Goal: Task Accomplishment & Management: Complete application form

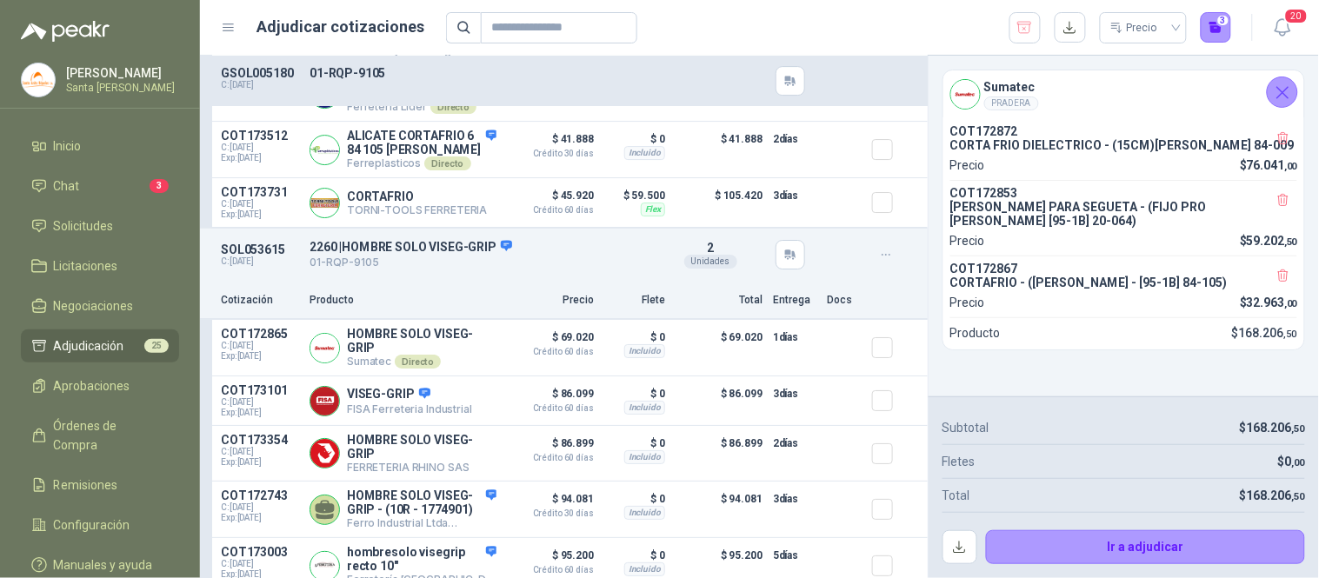
scroll to position [1545, 0]
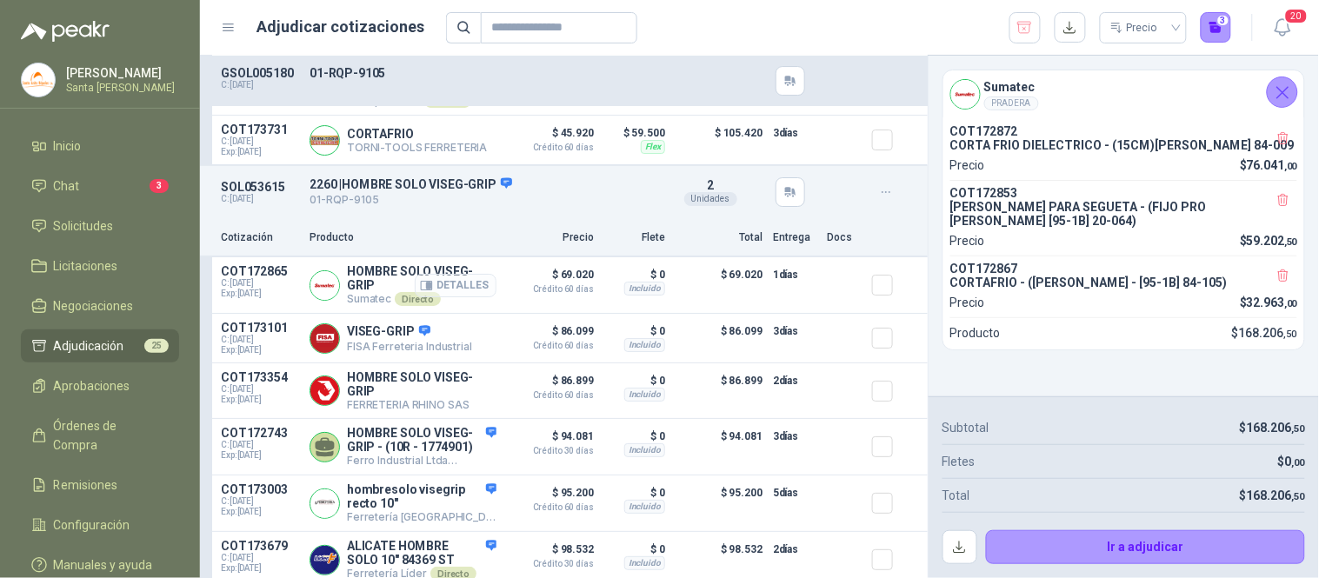
click at [459, 274] on button "Detalles" at bounding box center [456, 285] width 82 height 23
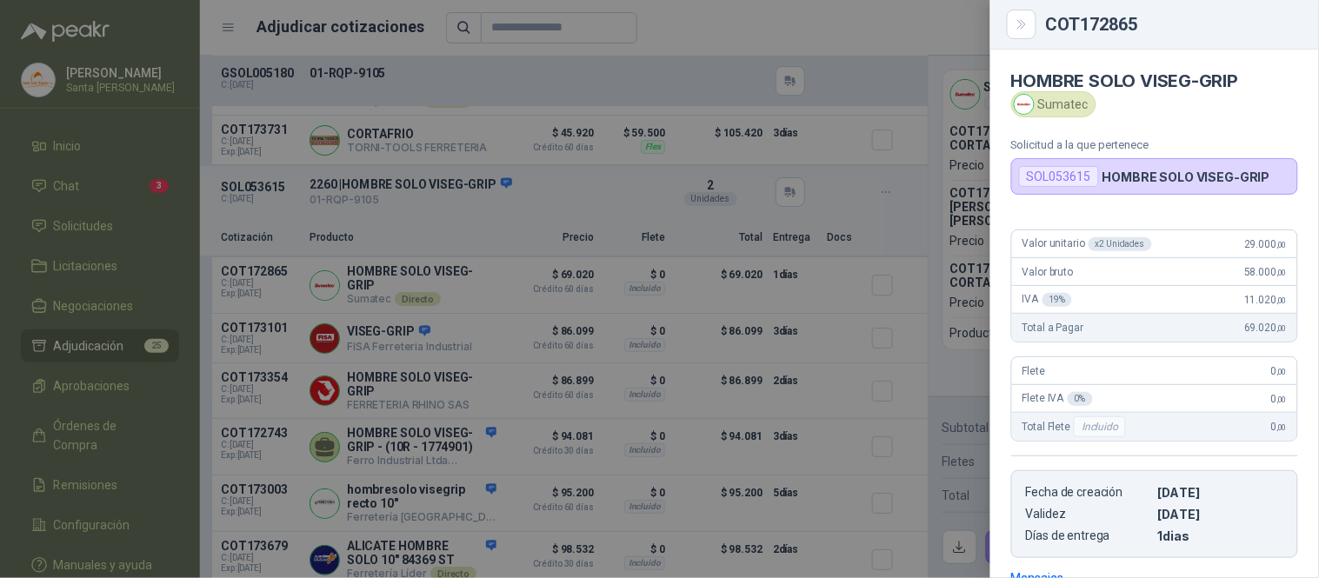
scroll to position [0, 0]
click at [1031, 23] on button "Close" at bounding box center [1022, 25] width 30 height 30
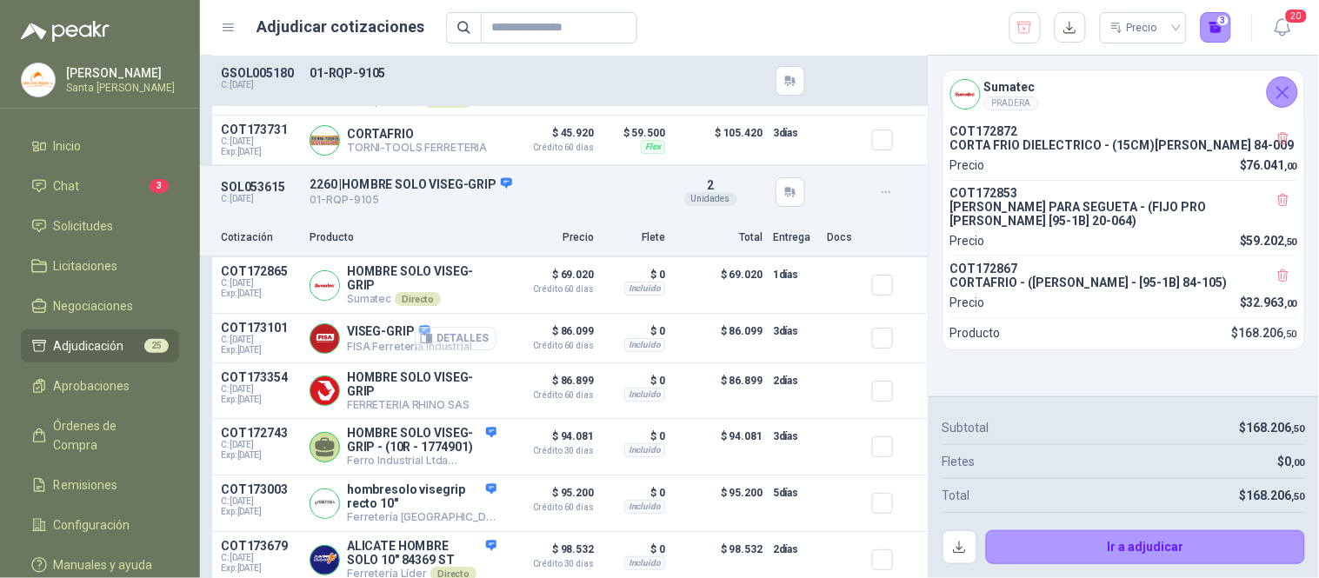
click at [432, 327] on button "Detalles" at bounding box center [456, 338] width 82 height 23
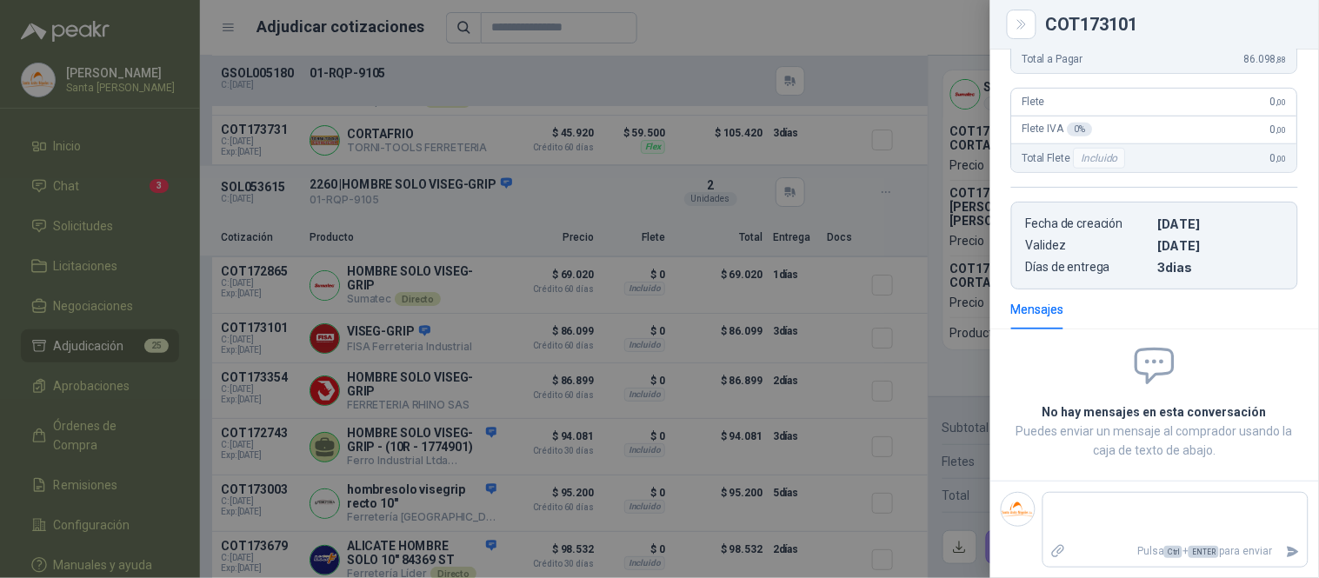
scroll to position [0, 0]
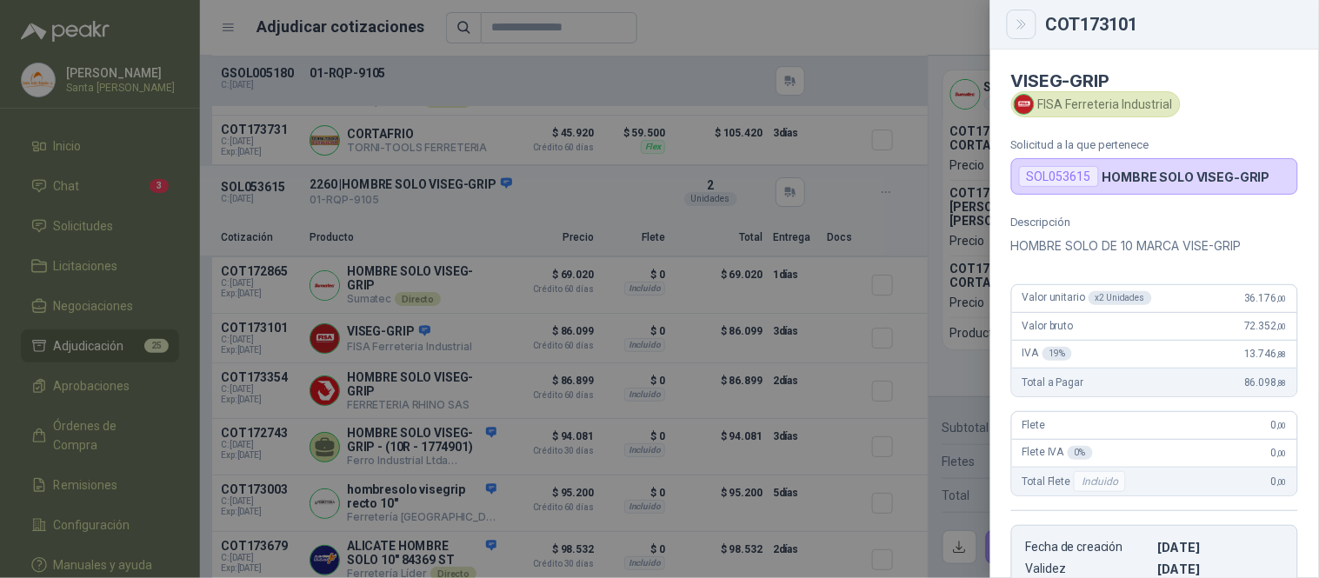
click at [1026, 27] on icon "Close" at bounding box center [1022, 24] width 15 height 15
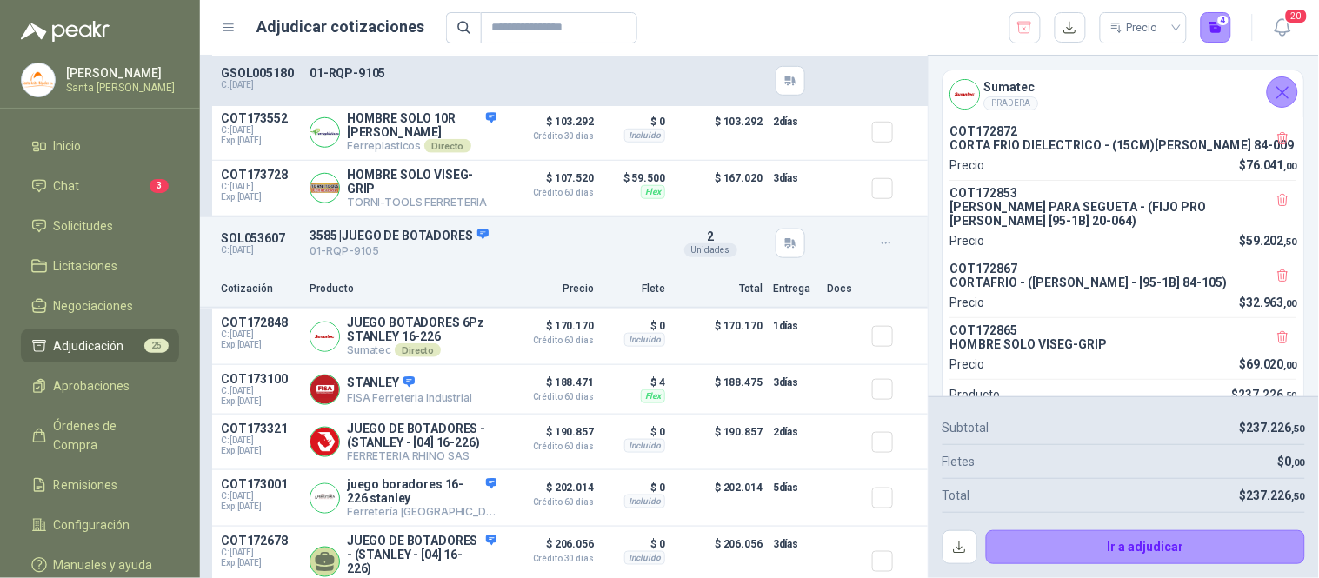
scroll to position [2073, 0]
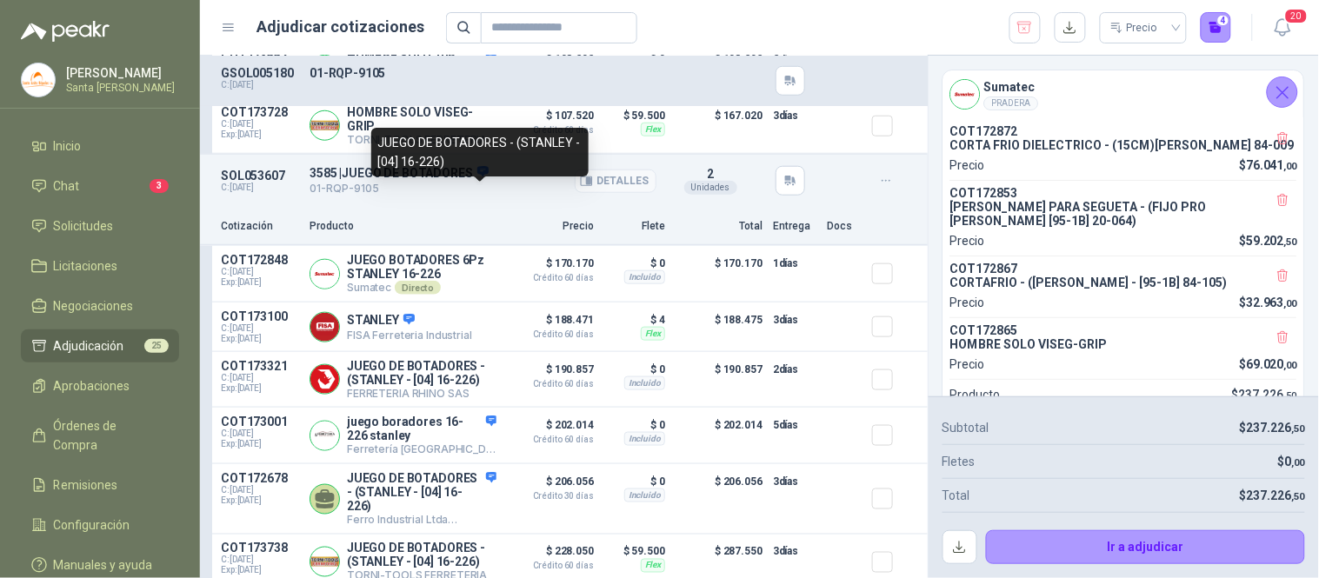
click at [480, 177] on icon at bounding box center [482, 172] width 11 height 10
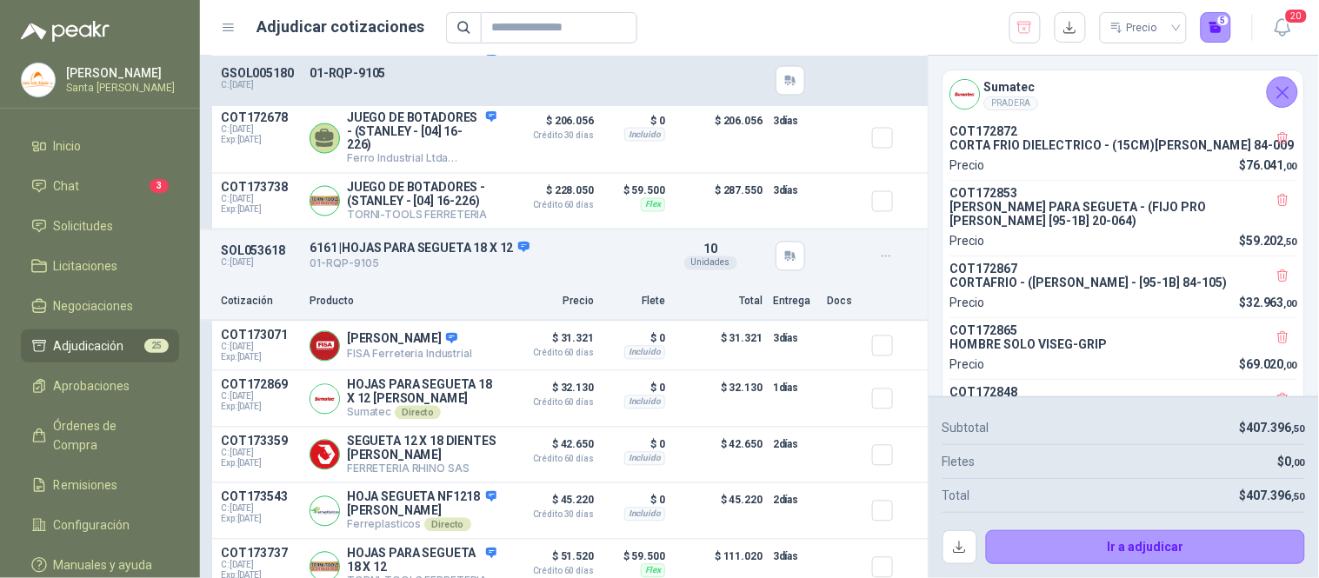
scroll to position [2498, 0]
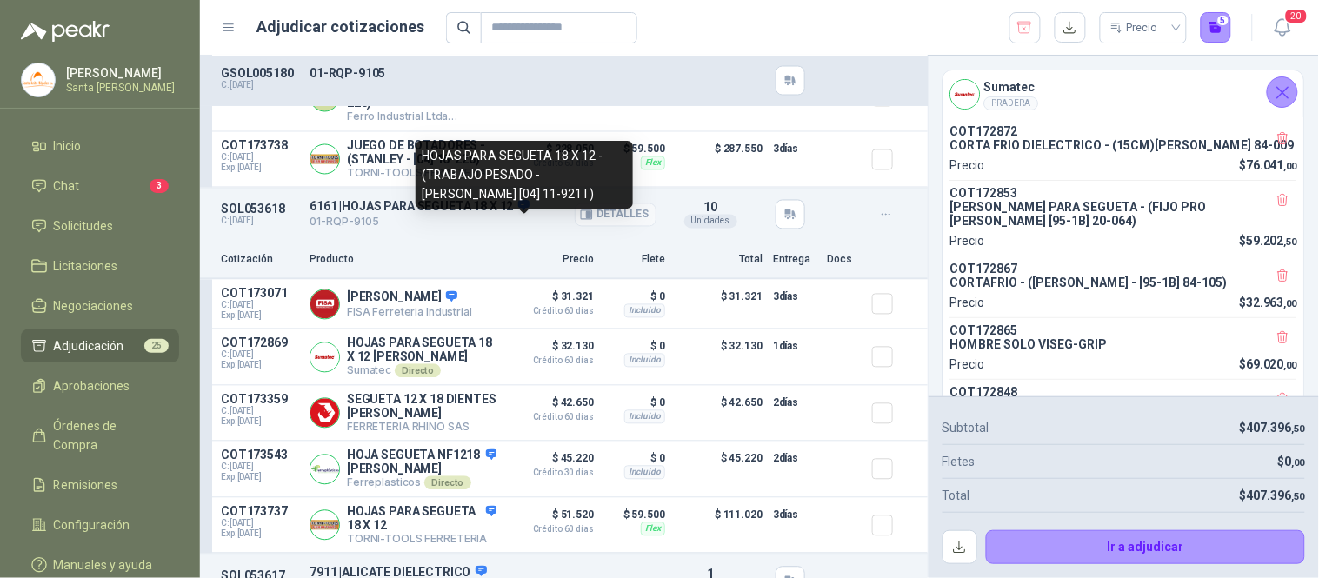
click at [530, 212] on icon at bounding box center [523, 205] width 13 height 13
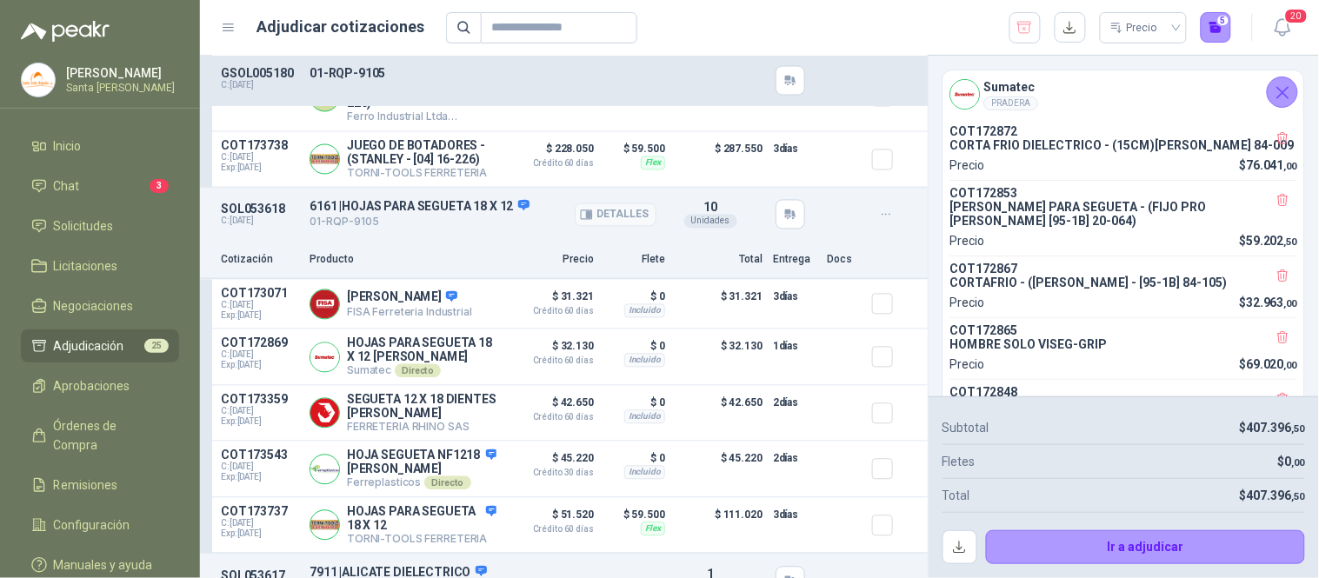
click at [529, 211] on icon at bounding box center [522, 206] width 11 height 10
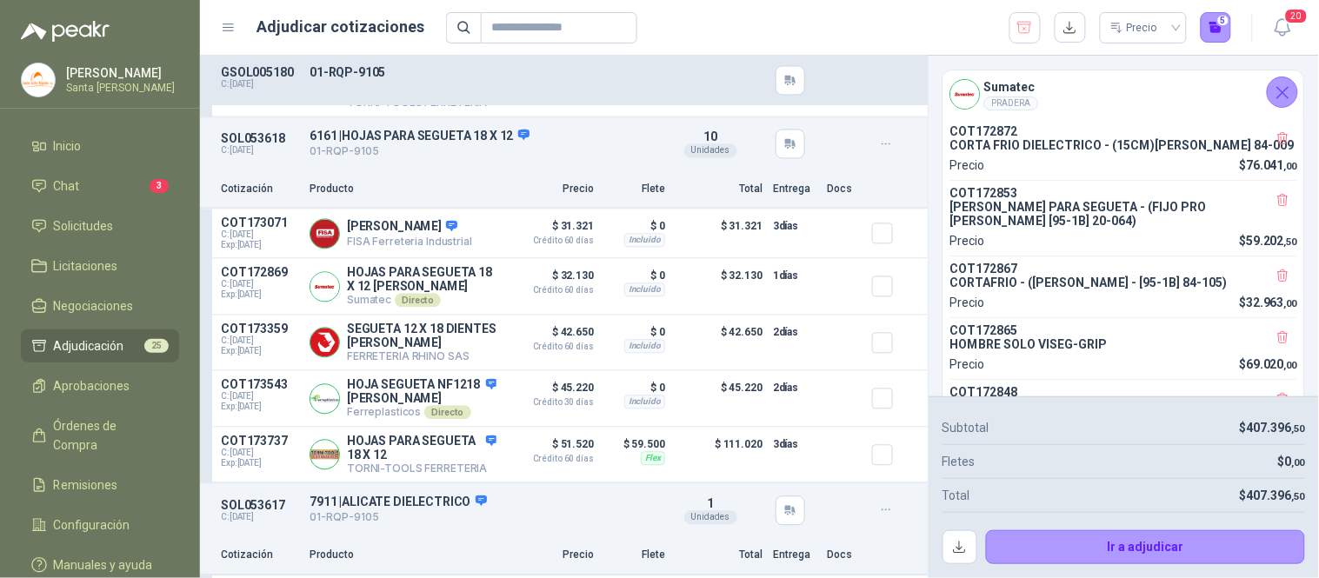
scroll to position [2588, 0]
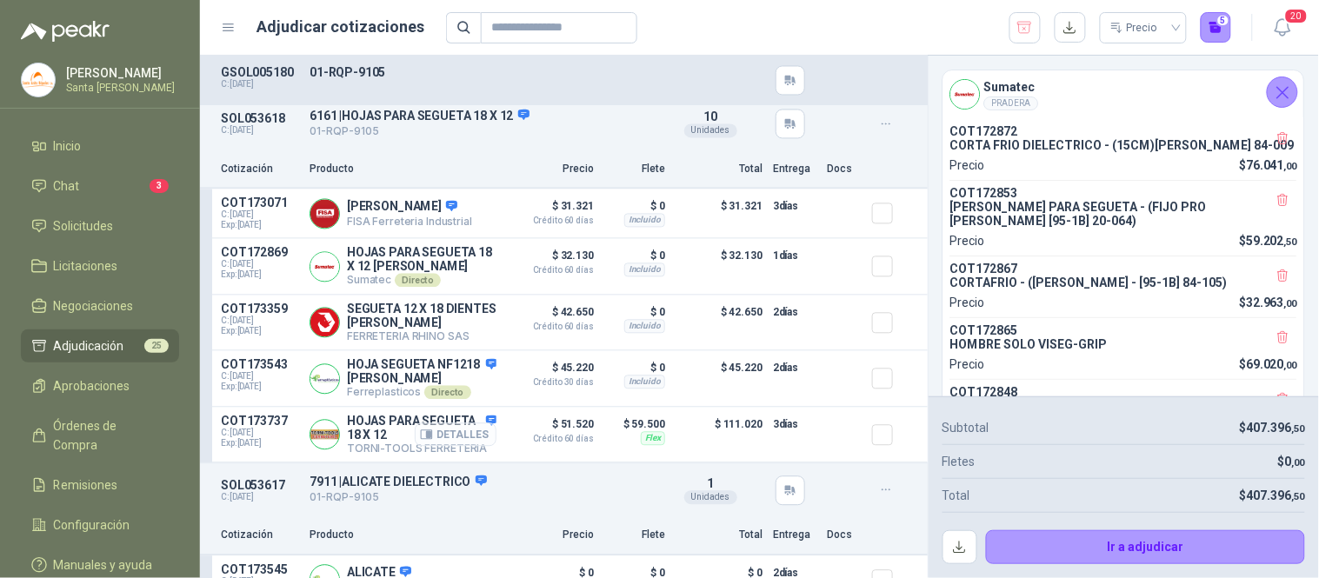
click at [456, 447] on button "Detalles" at bounding box center [456, 434] width 82 height 23
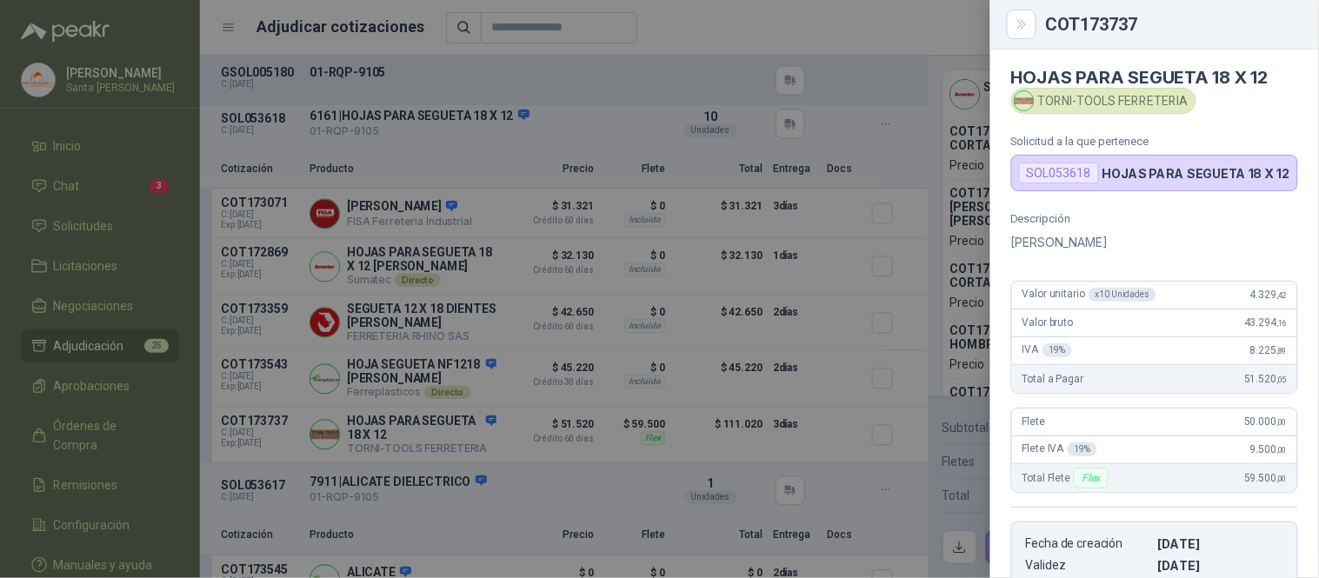
scroll to position [0, 0]
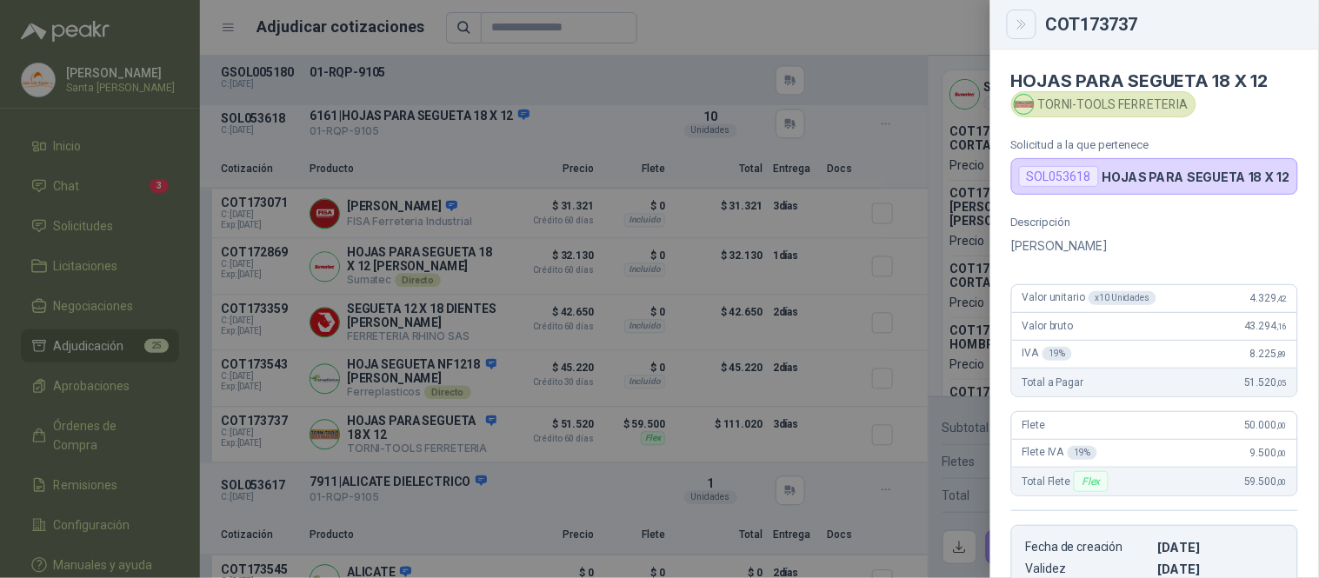
click at [1015, 18] on icon "Close" at bounding box center [1022, 24] width 15 height 15
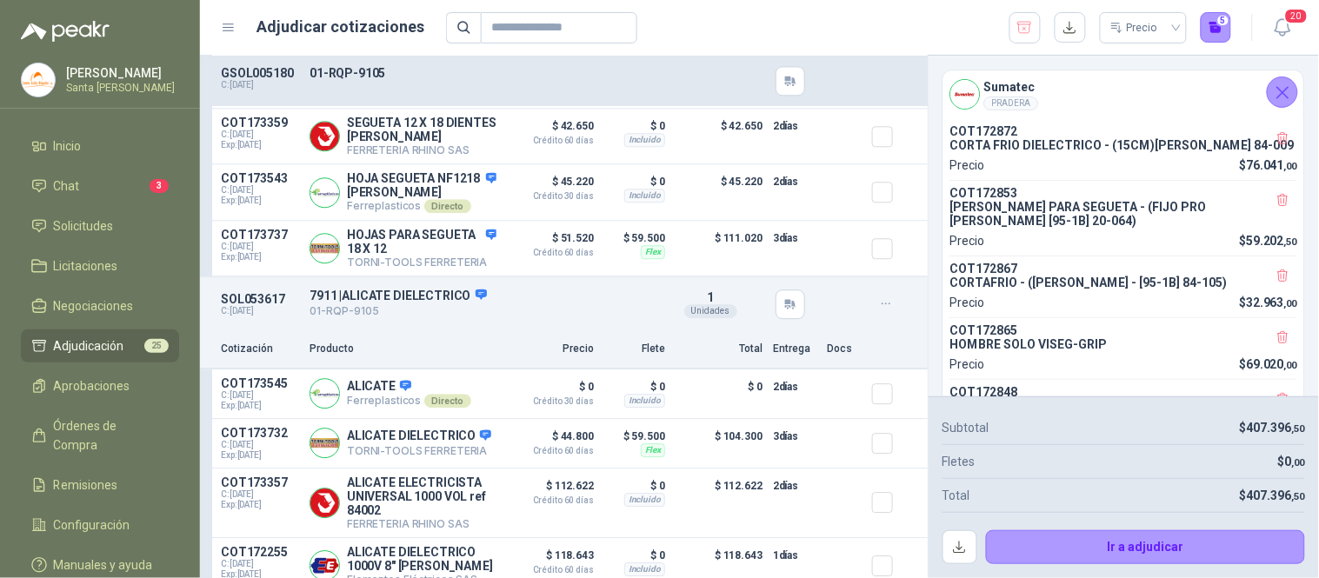
scroll to position [2817, 0]
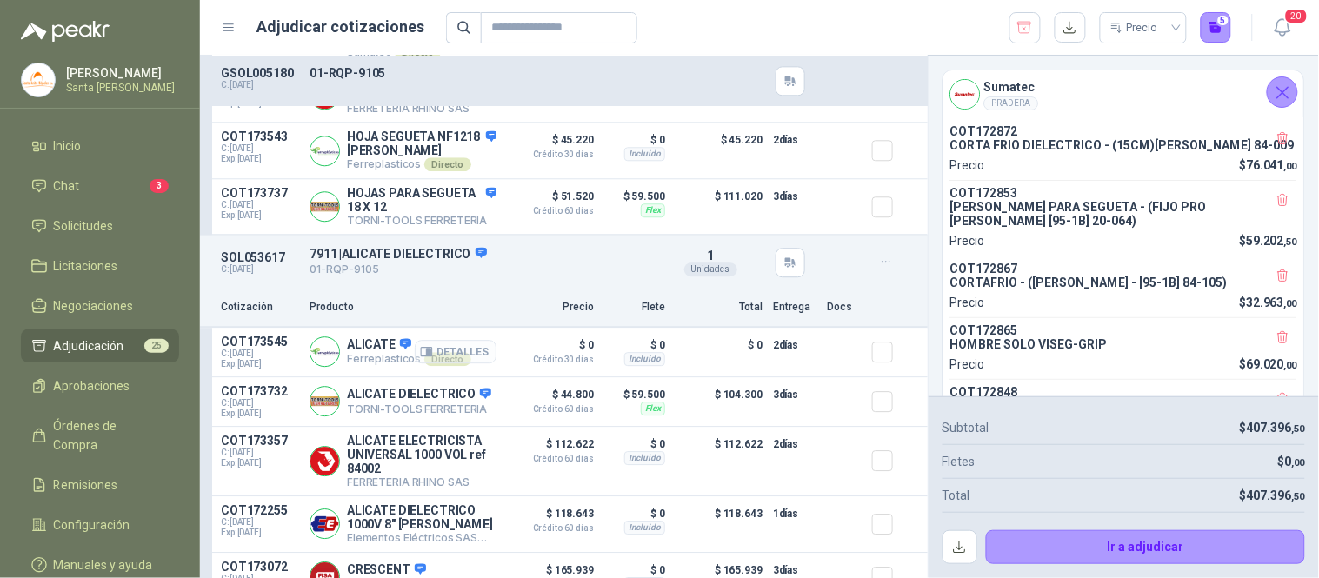
click at [446, 363] on button "Detalles" at bounding box center [456, 351] width 82 height 23
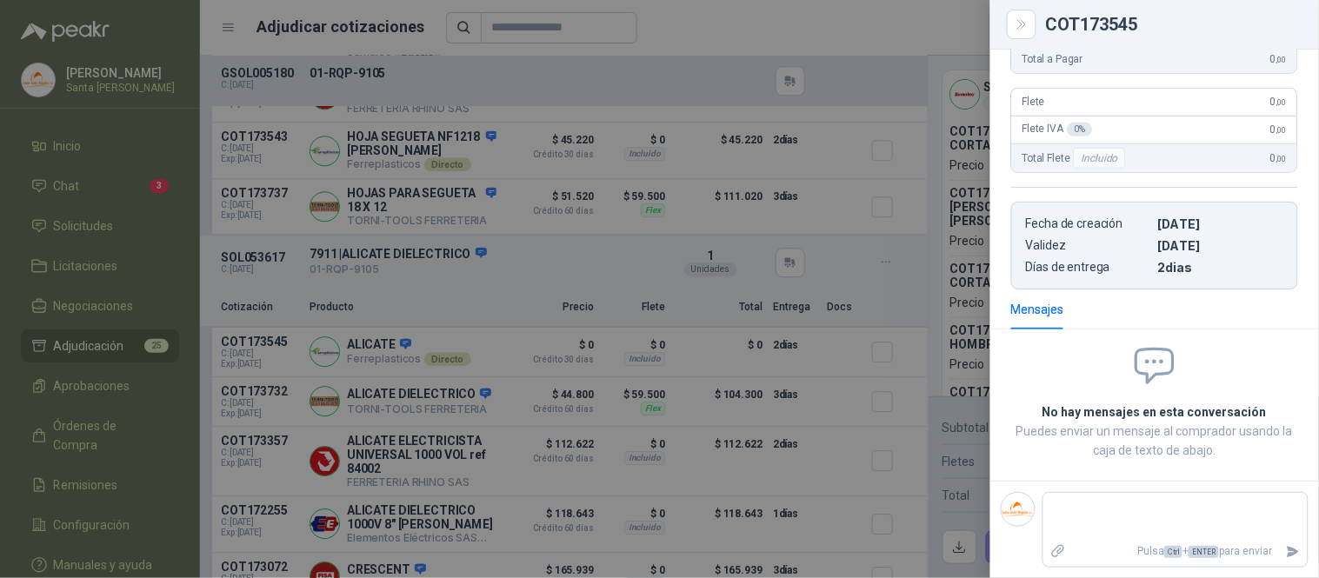
scroll to position [0, 0]
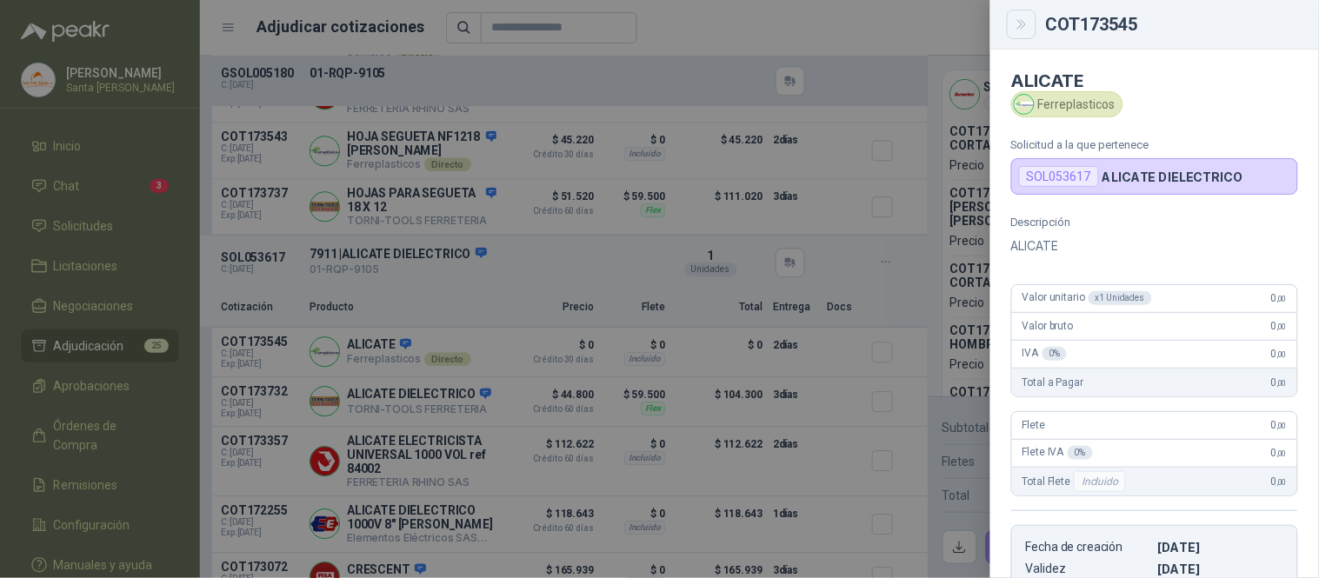
click at [1021, 26] on icon "Close" at bounding box center [1021, 24] width 8 height 9
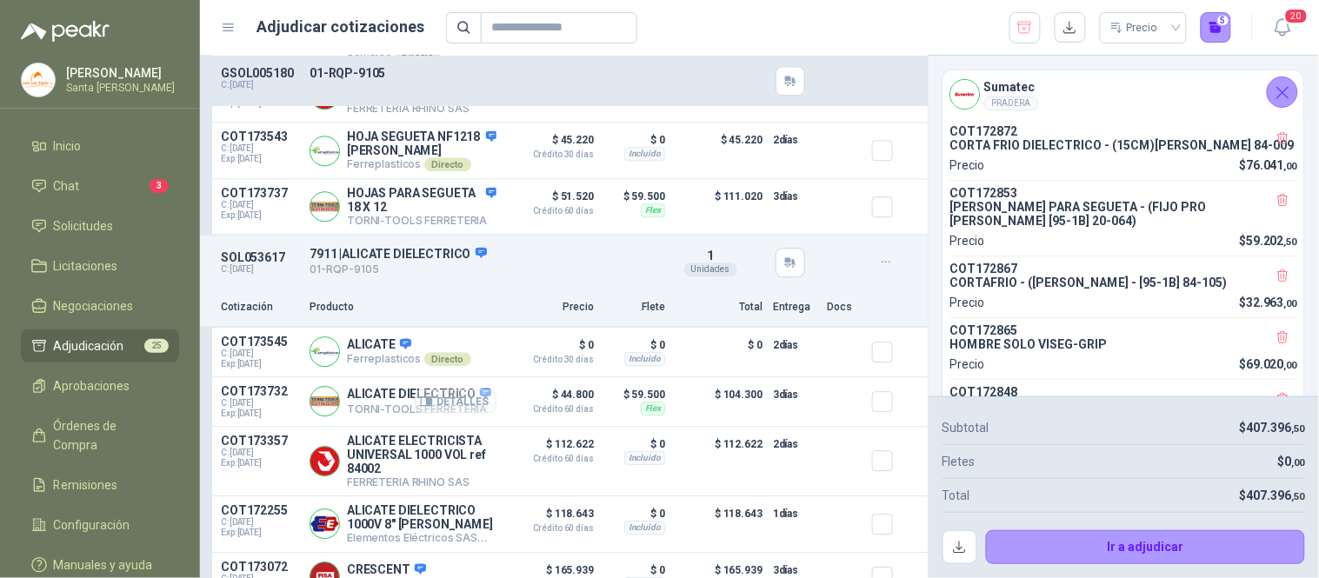
click at [421, 406] on icon "button" at bounding box center [426, 401] width 11 height 9
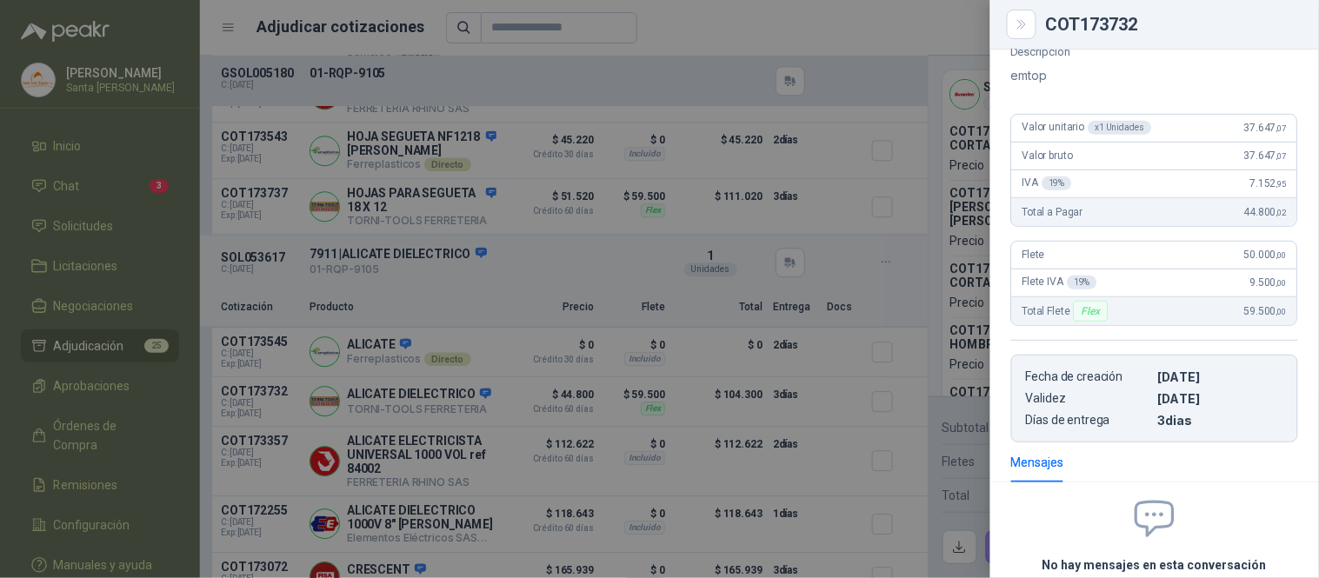
scroll to position [0, 0]
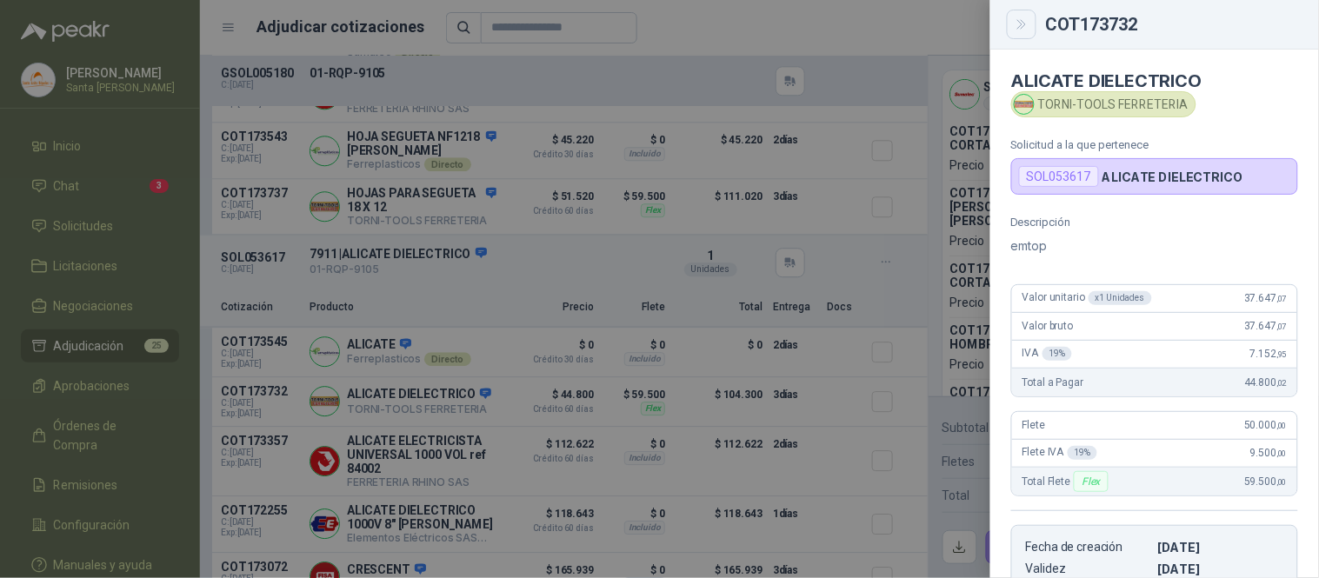
click at [1021, 27] on icon "Close" at bounding box center [1022, 24] width 15 height 15
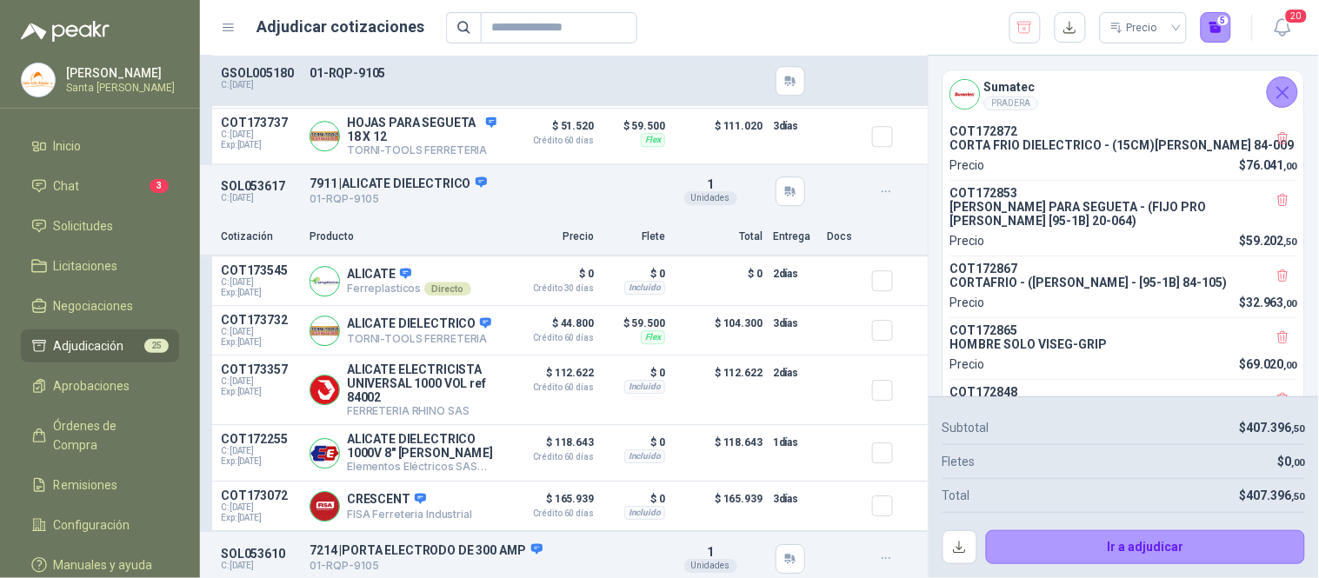
scroll to position [2949, 0]
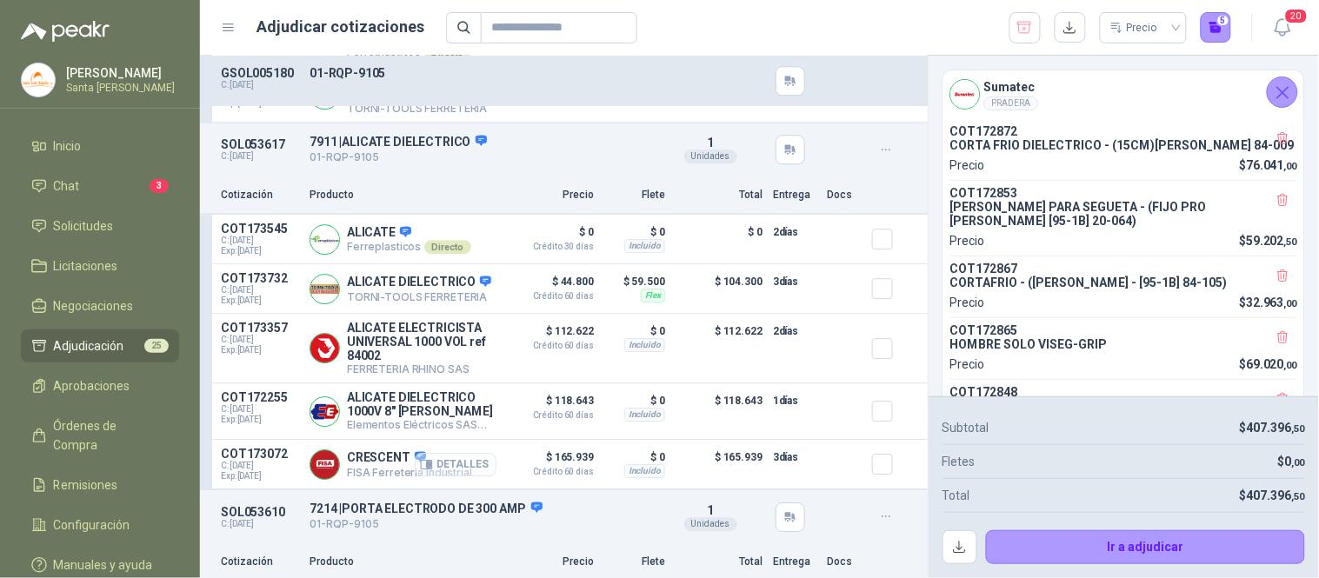
click at [435, 476] on button "Detalles" at bounding box center [456, 464] width 82 height 23
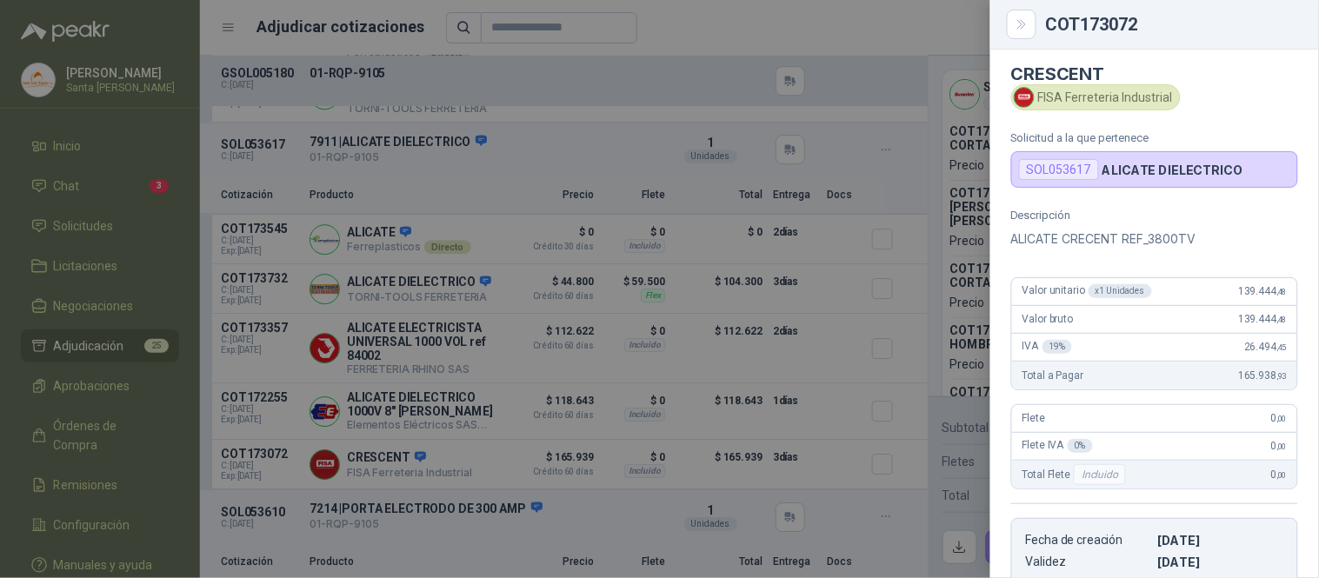
scroll to position [0, 0]
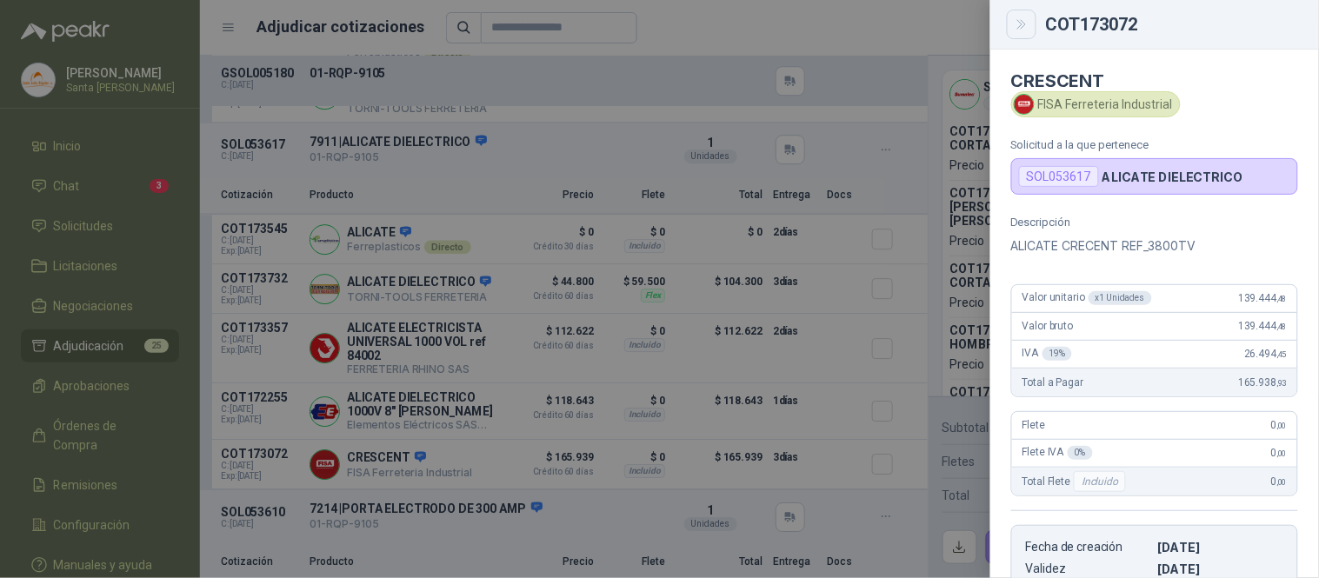
click at [1025, 24] on icon "Close" at bounding box center [1021, 24] width 8 height 9
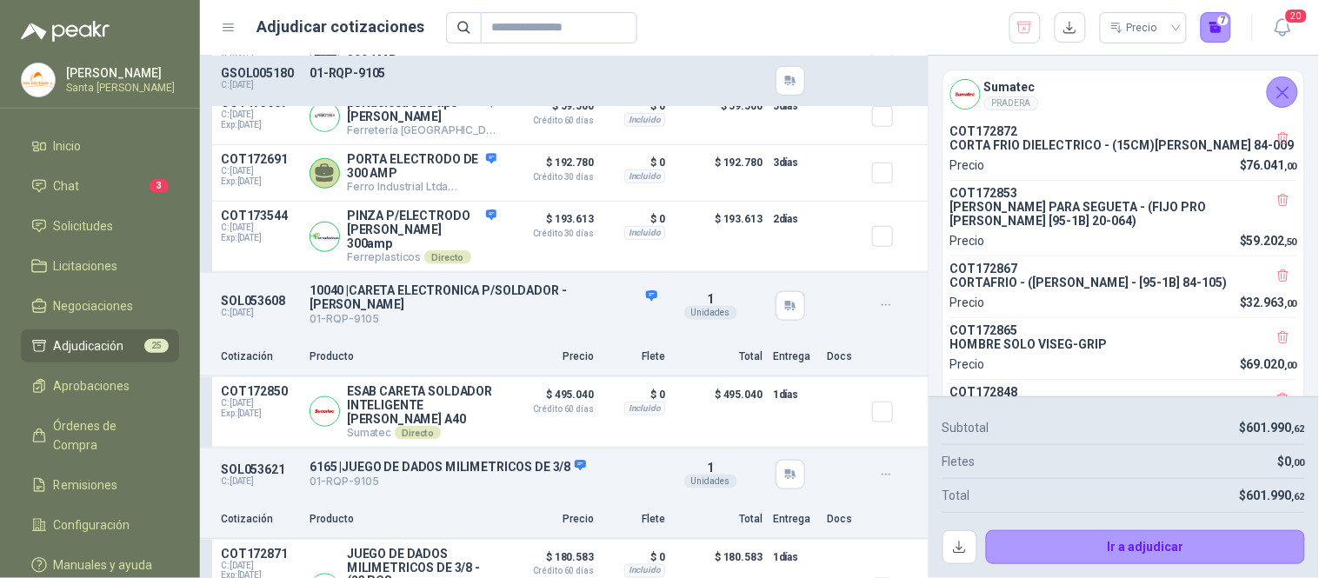
scroll to position [3786, 0]
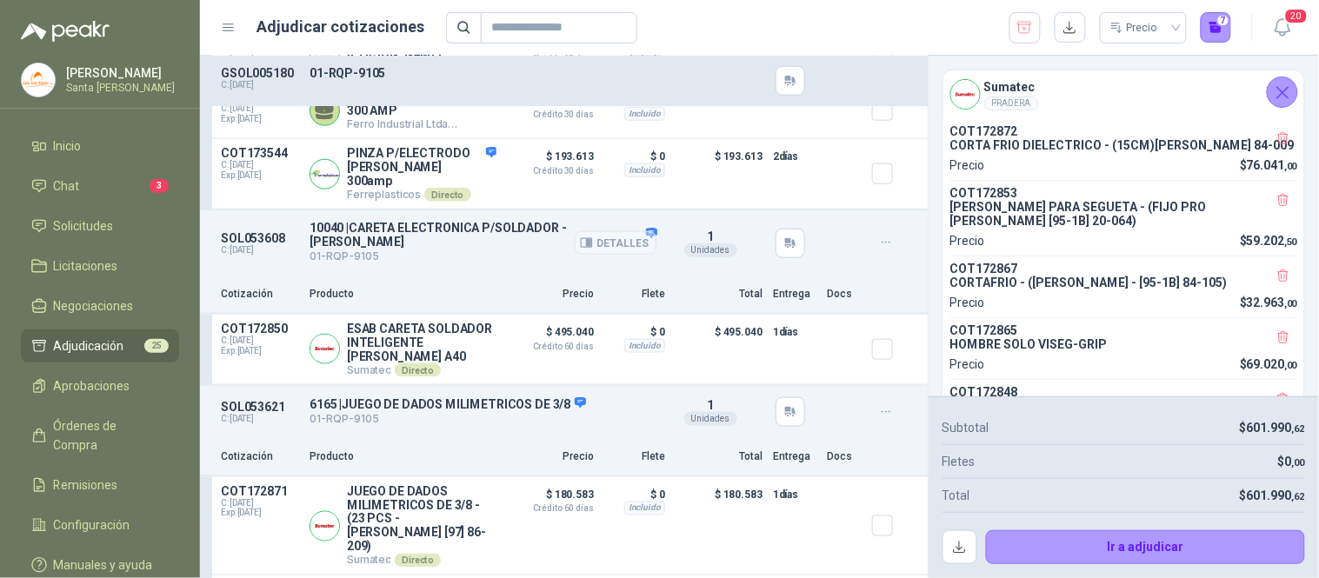
click at [632, 231] on button "Detalles" at bounding box center [616, 242] width 82 height 23
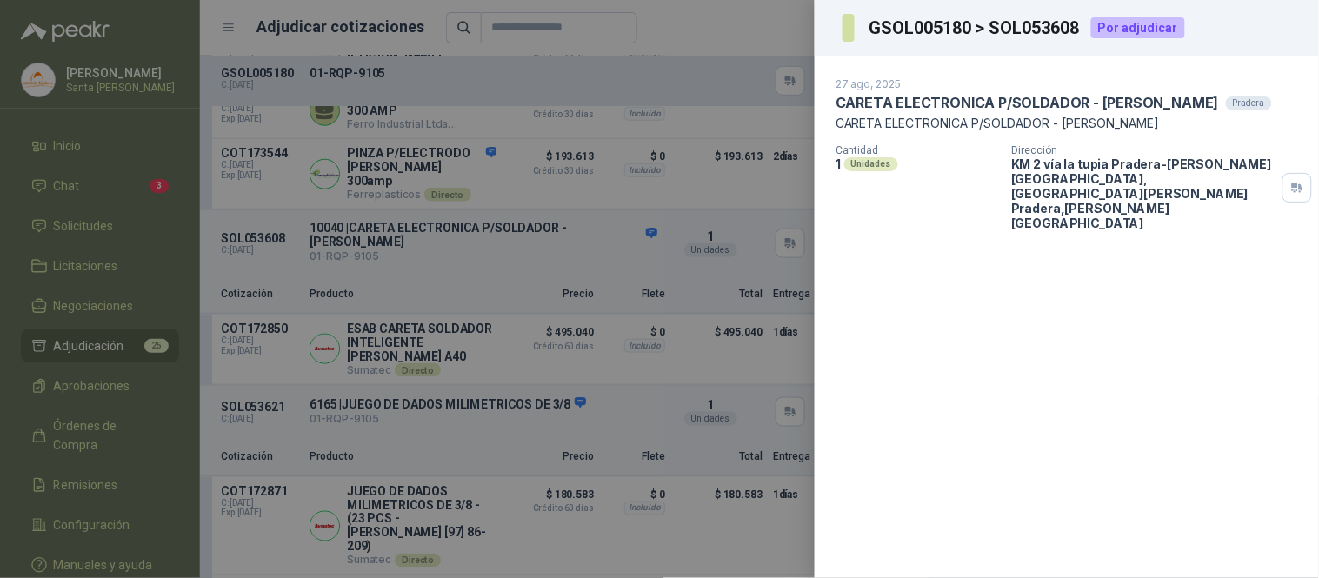
click at [771, 29] on div at bounding box center [659, 289] width 1319 height 578
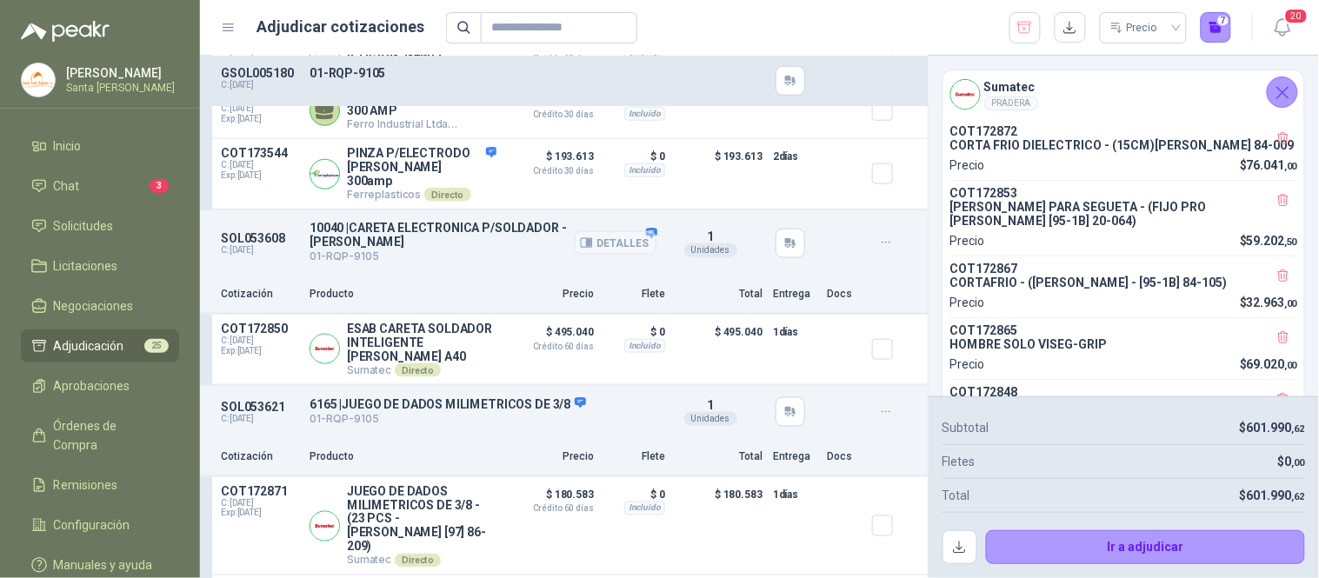
click at [640, 231] on button "Detalles" at bounding box center [616, 242] width 82 height 23
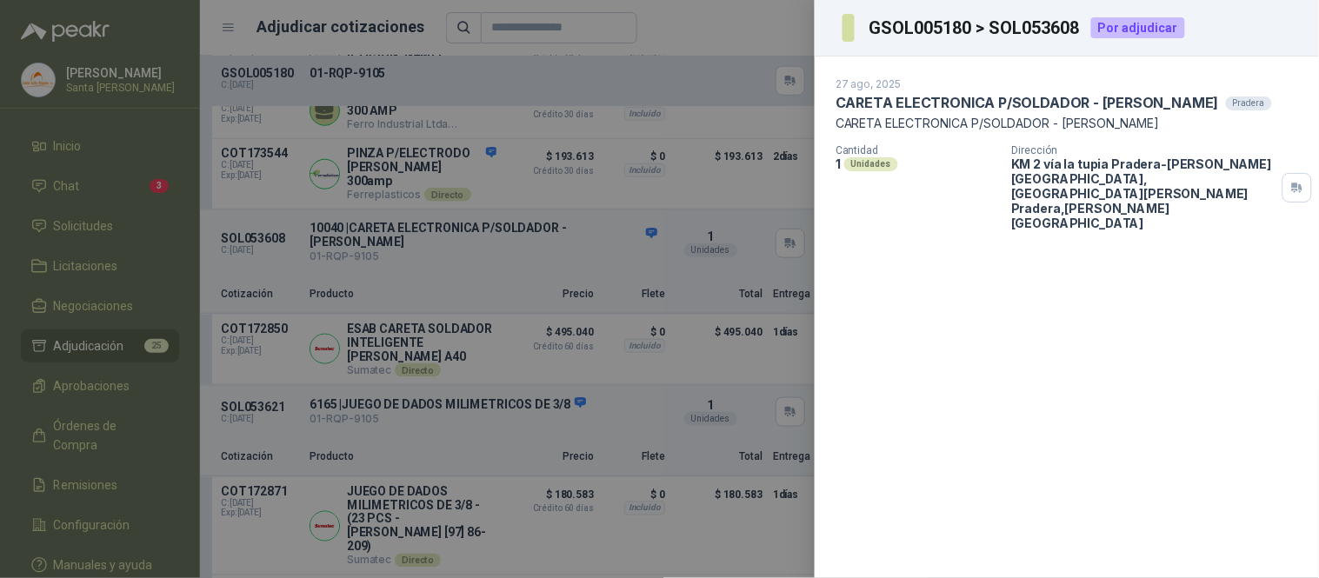
click at [795, 27] on div at bounding box center [659, 289] width 1319 height 578
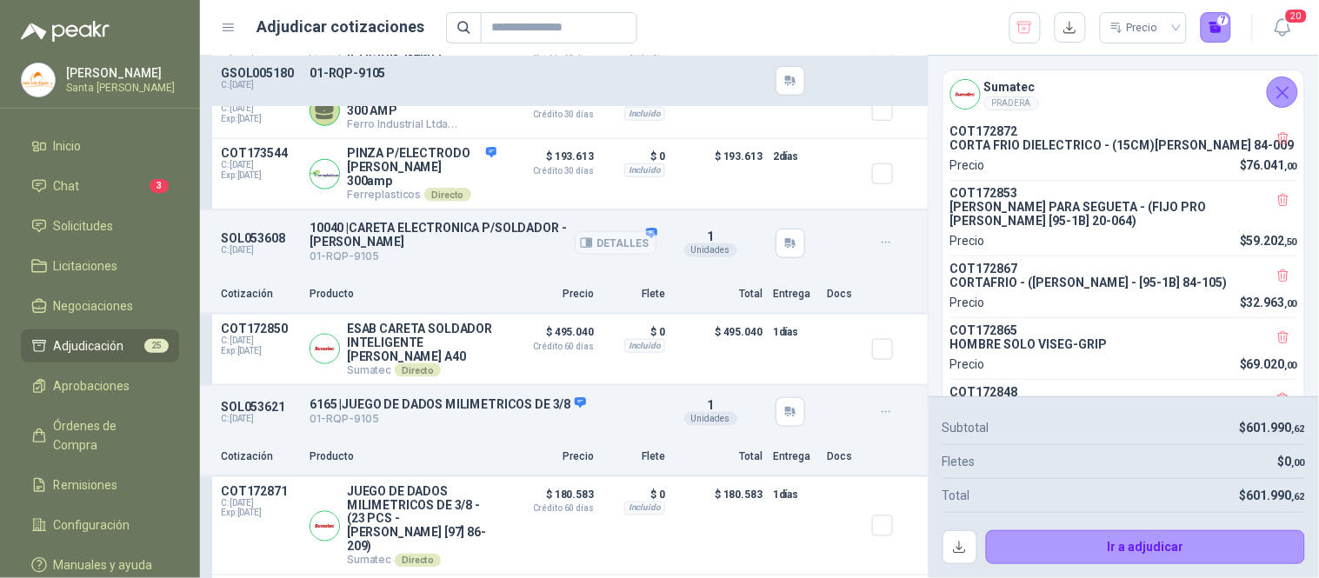
click at [607, 233] on button "Detalles" at bounding box center [616, 242] width 82 height 23
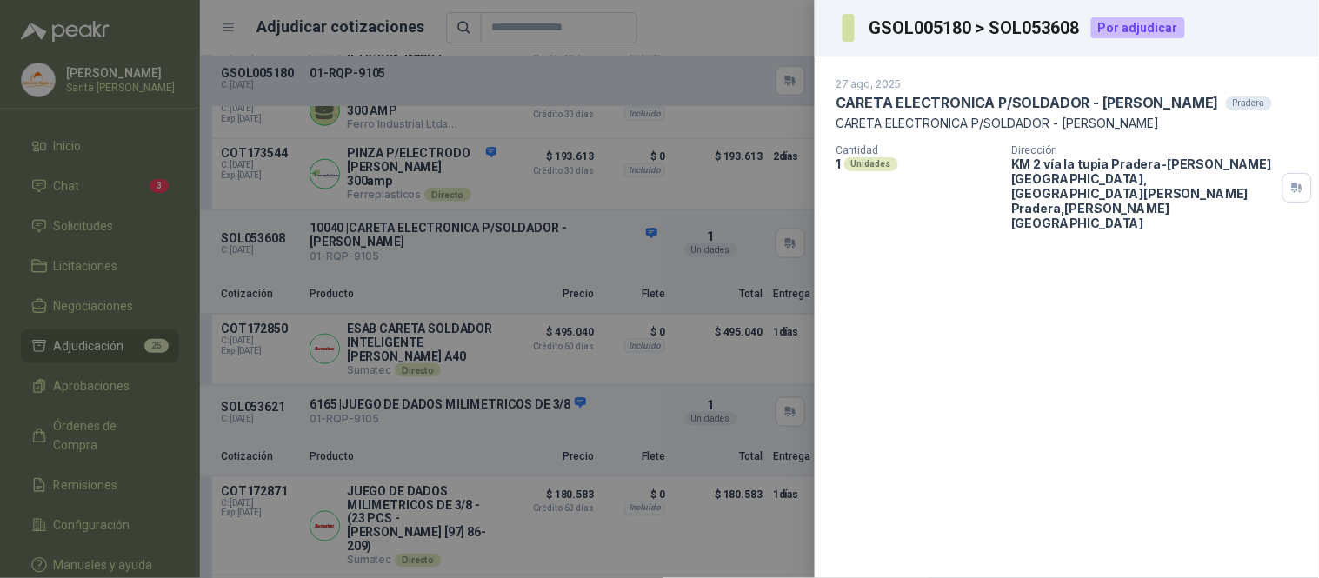
click at [789, 31] on div at bounding box center [659, 289] width 1319 height 578
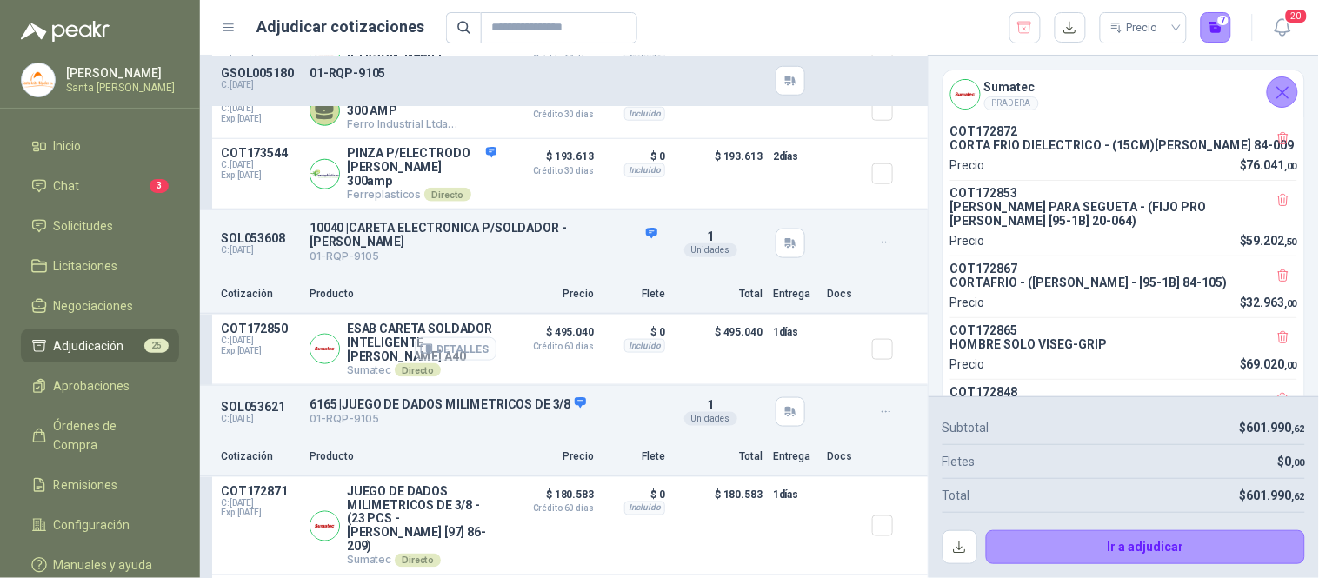
click at [450, 344] on button "Detalles" at bounding box center [456, 348] width 82 height 23
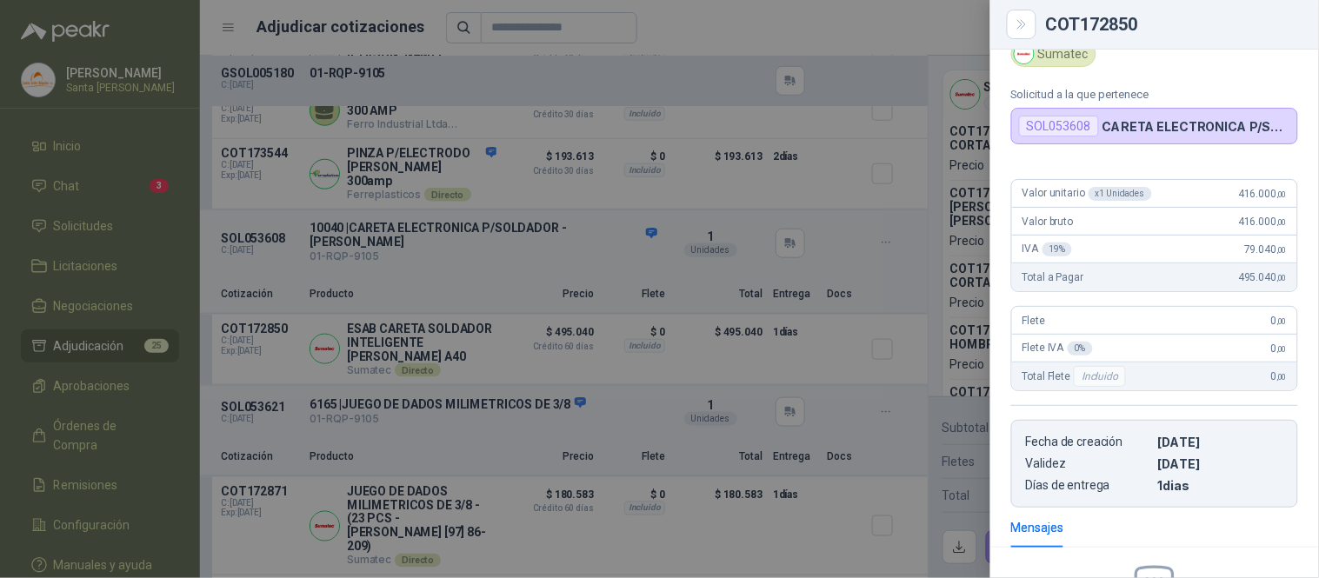
scroll to position [0, 0]
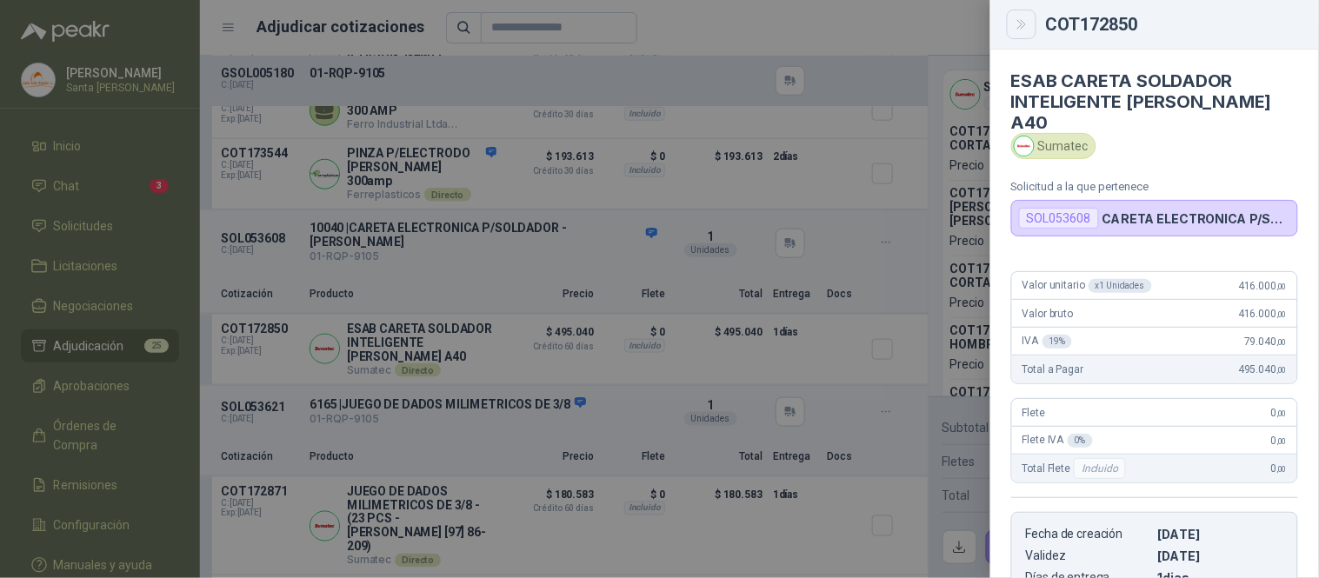
click at [1035, 16] on button "Close" at bounding box center [1022, 25] width 30 height 30
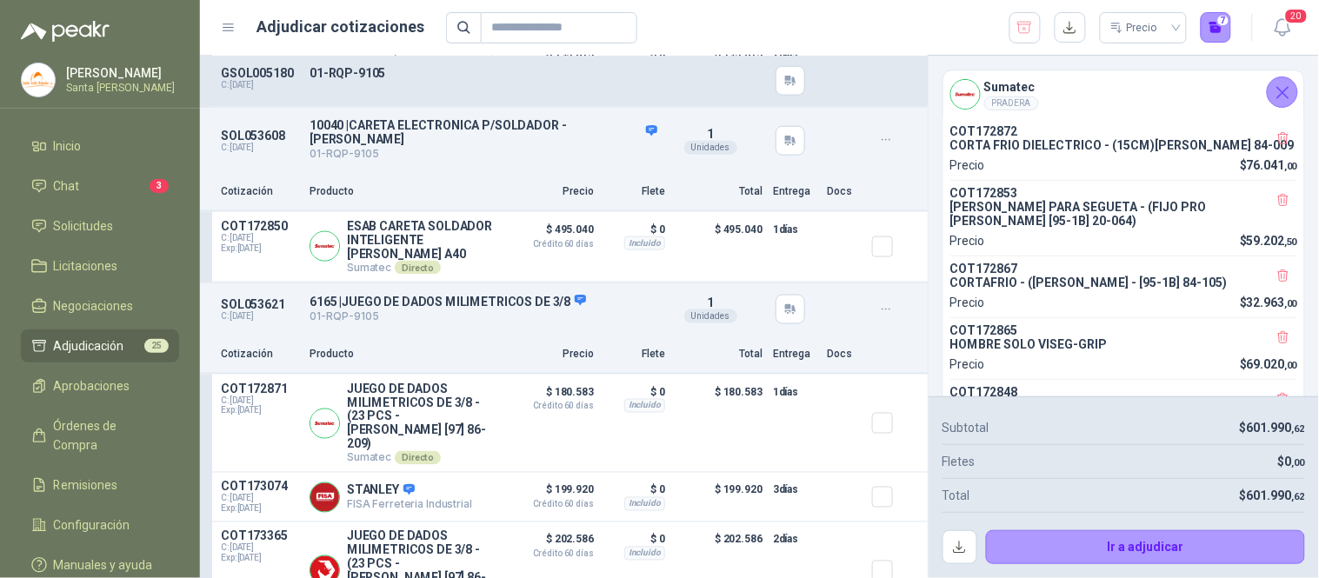
scroll to position [3952, 0]
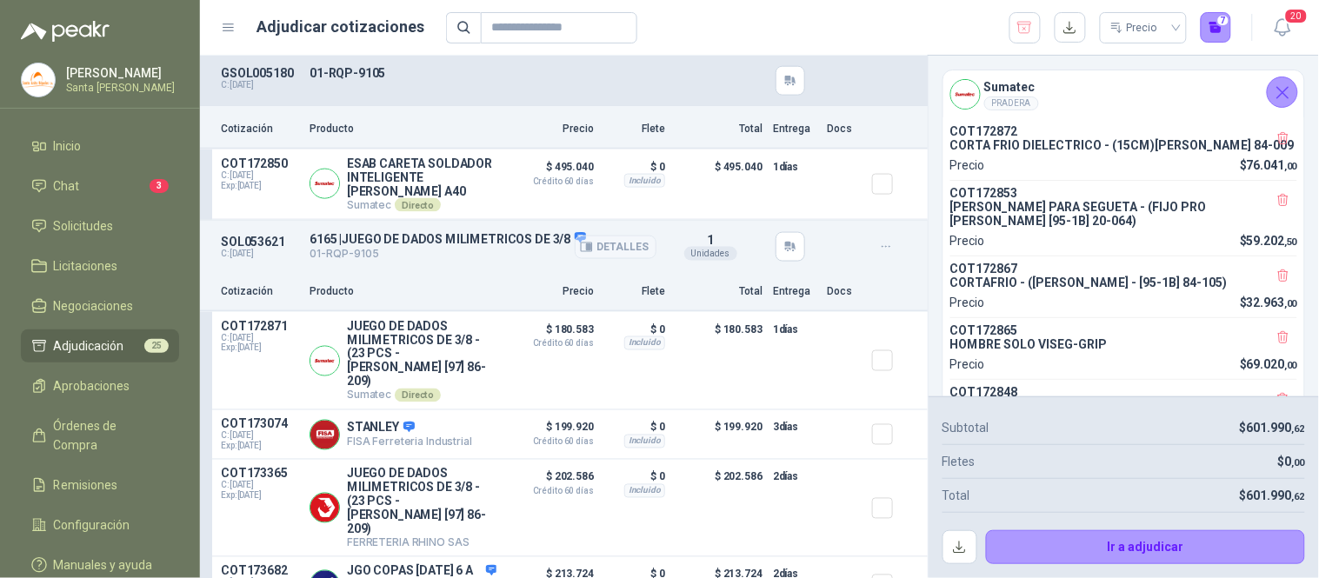
click at [578, 236] on button "Detalles" at bounding box center [616, 247] width 82 height 23
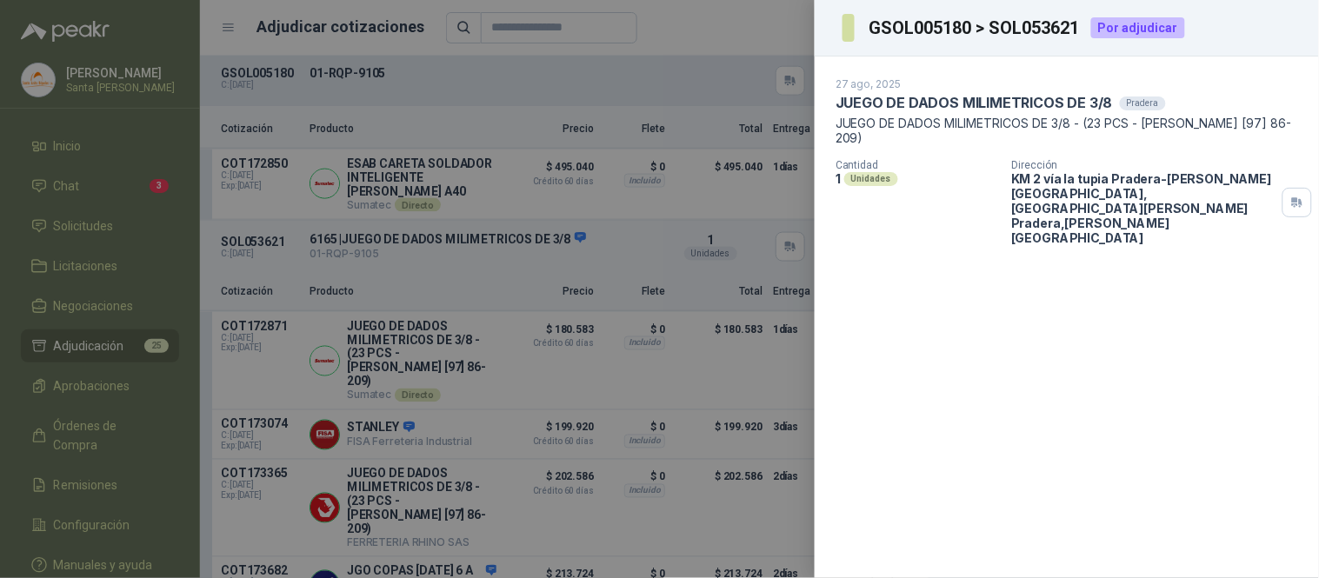
click at [749, 24] on div at bounding box center [659, 289] width 1319 height 578
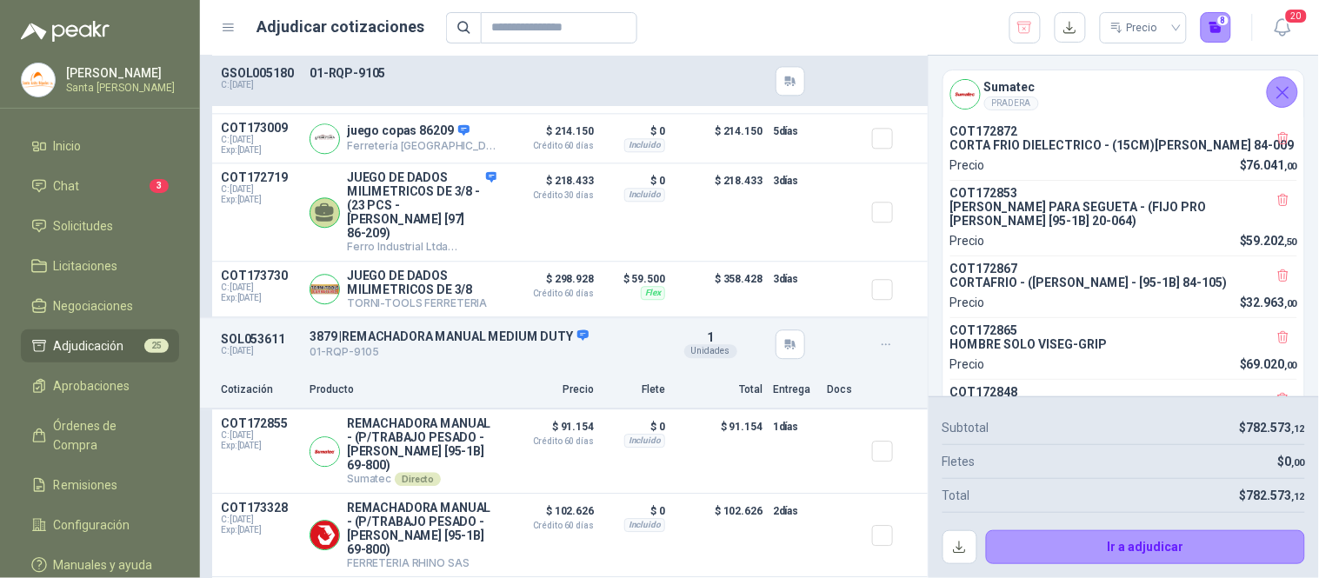
scroll to position [4491, 0]
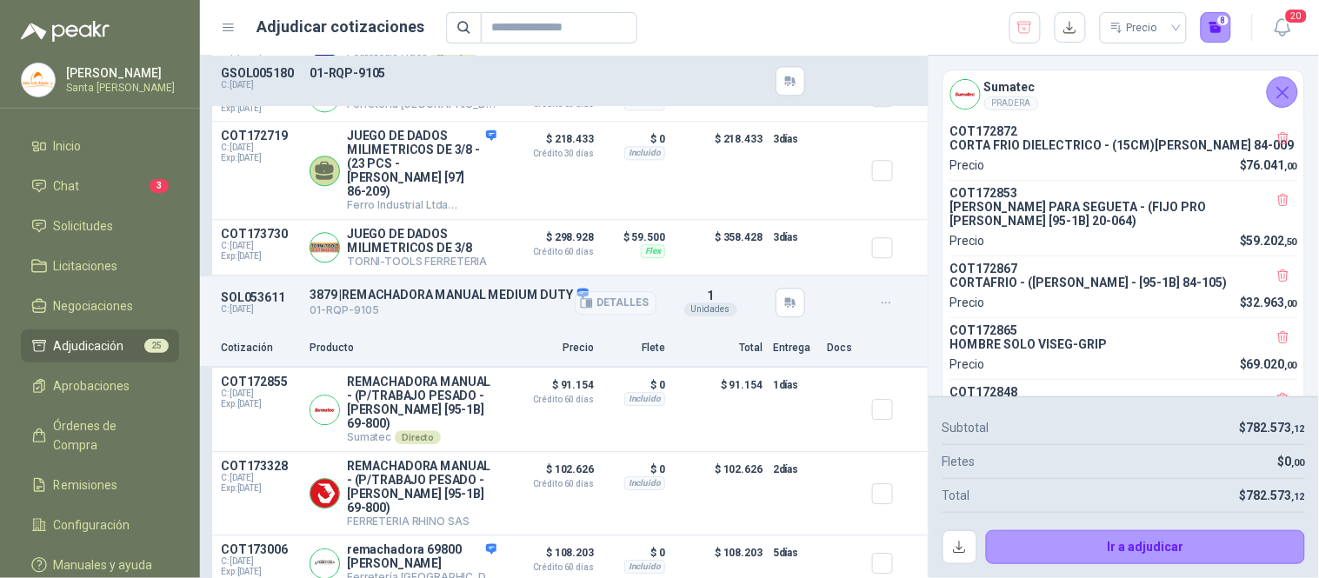
click at [587, 291] on button "Detalles" at bounding box center [616, 302] width 82 height 23
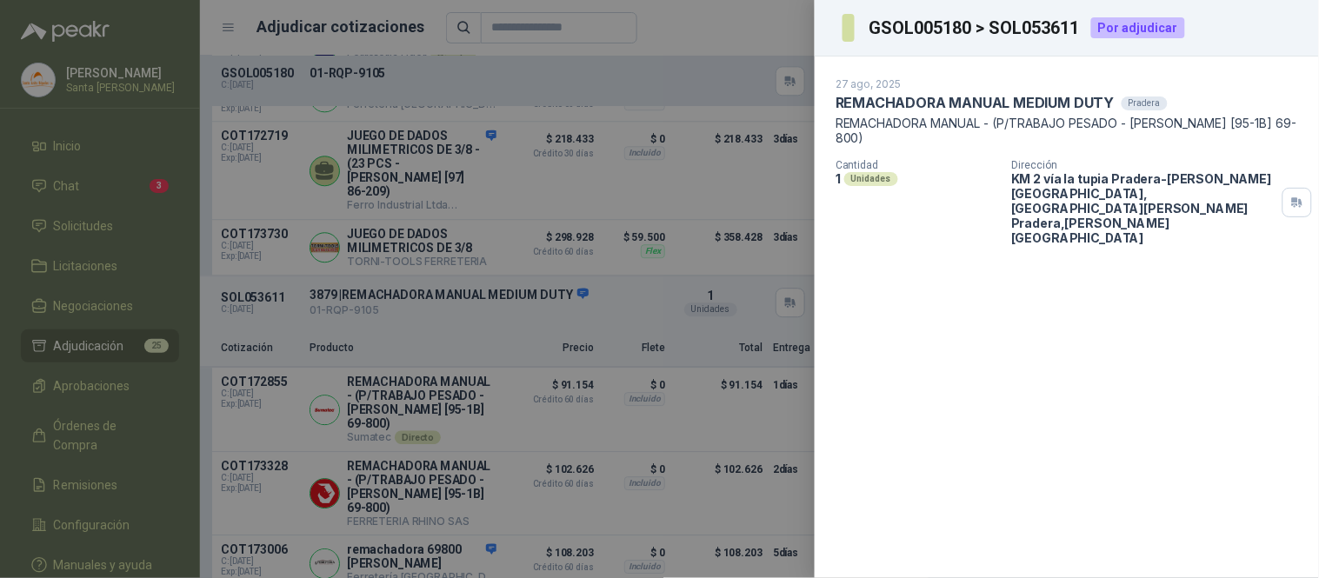
click at [763, 31] on div at bounding box center [659, 289] width 1319 height 578
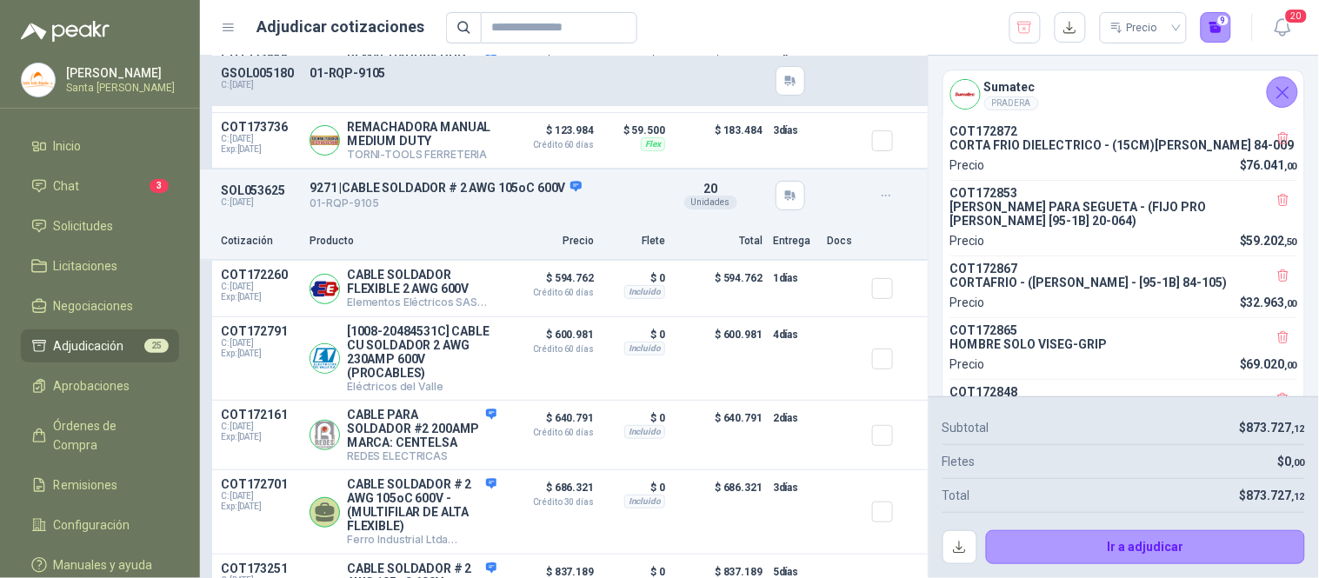
scroll to position [5084, 0]
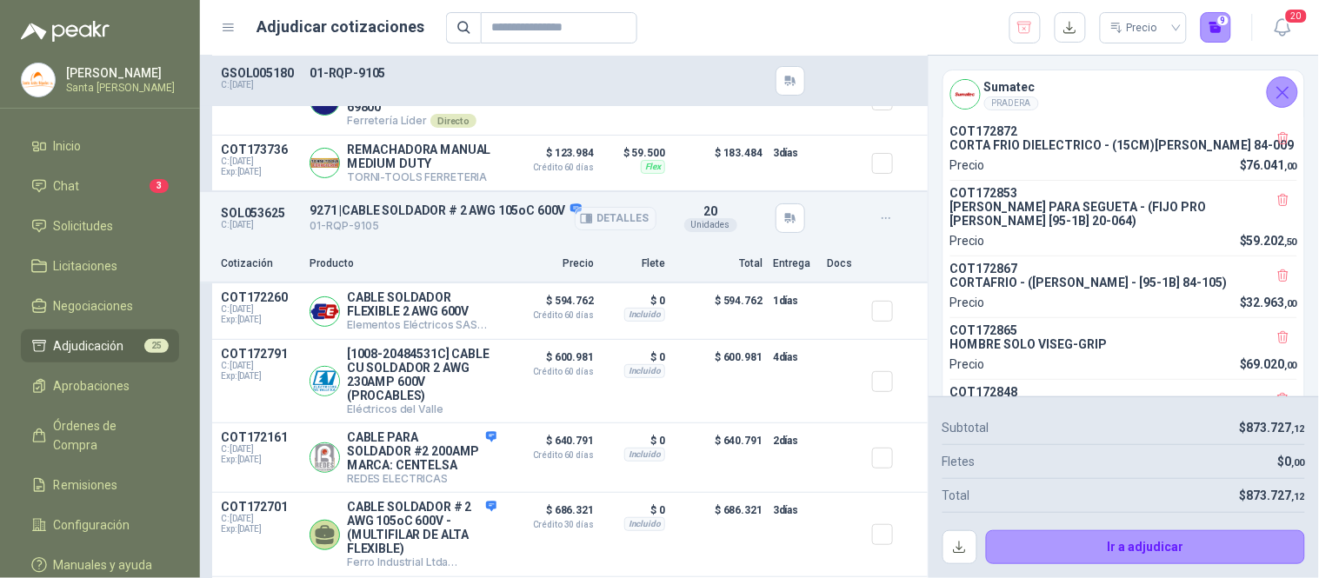
click at [587, 216] on icon "button" at bounding box center [589, 219] width 4 height 7
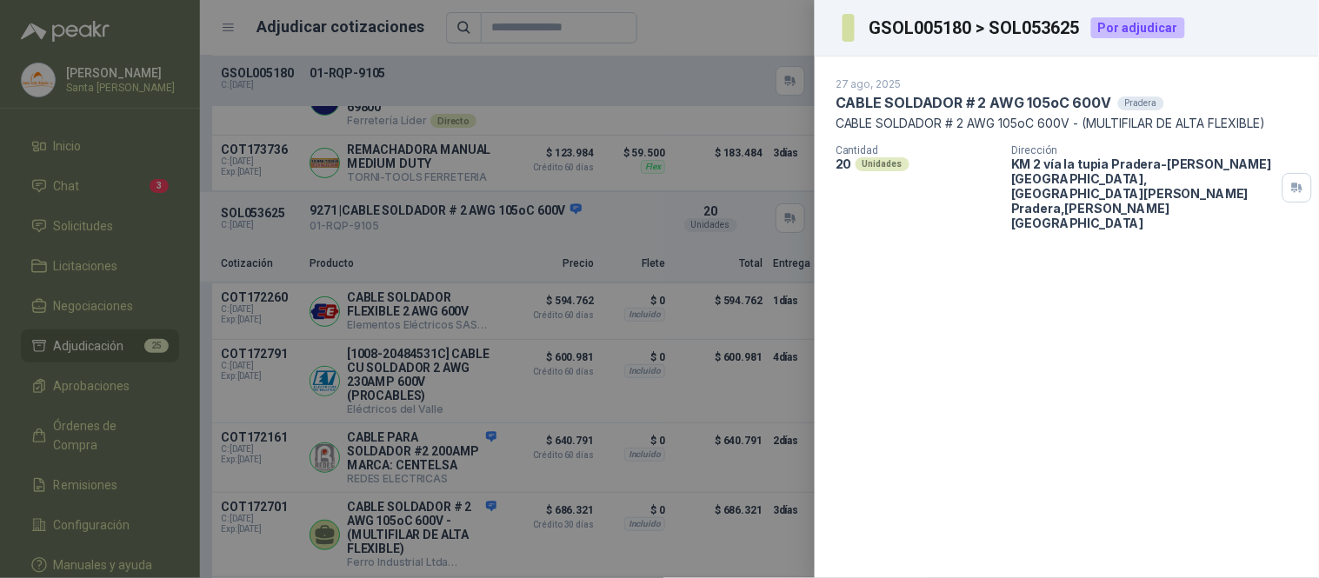
click at [770, 24] on div at bounding box center [659, 289] width 1319 height 578
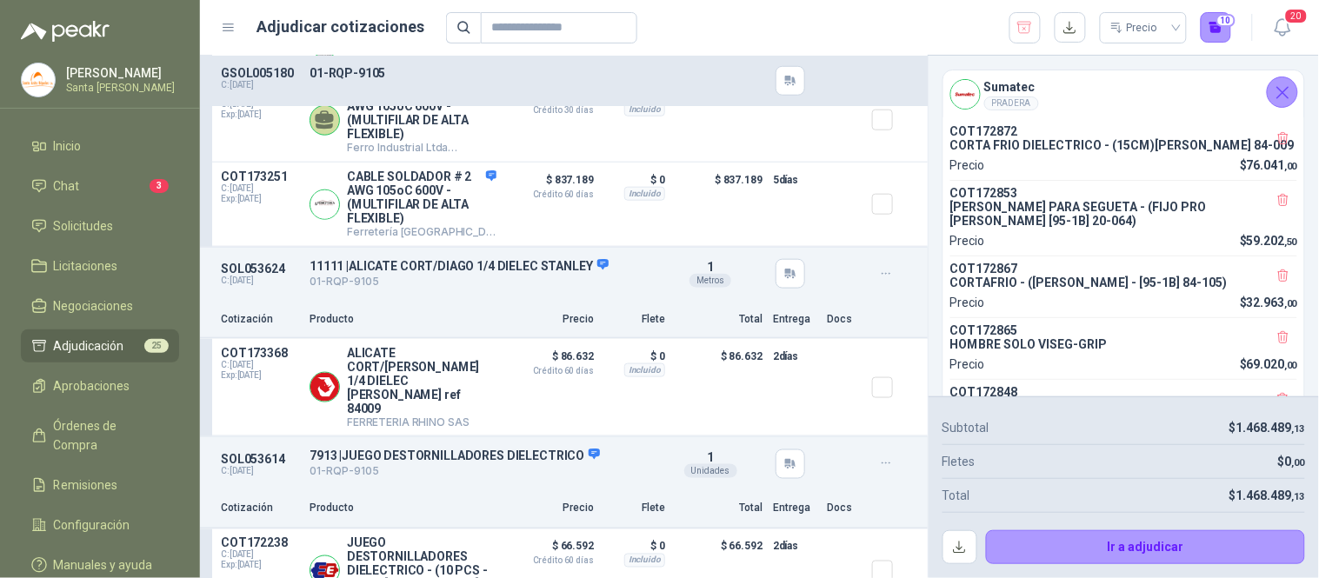
scroll to position [5535, 0]
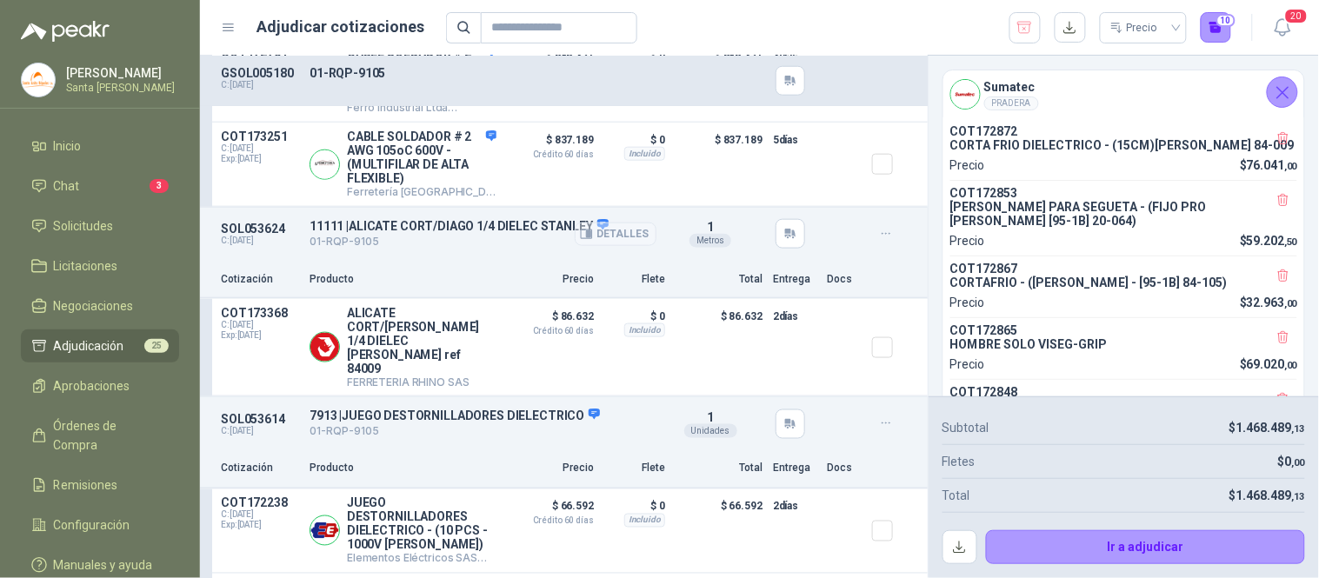
click at [595, 246] on button "Detalles" at bounding box center [616, 234] width 82 height 23
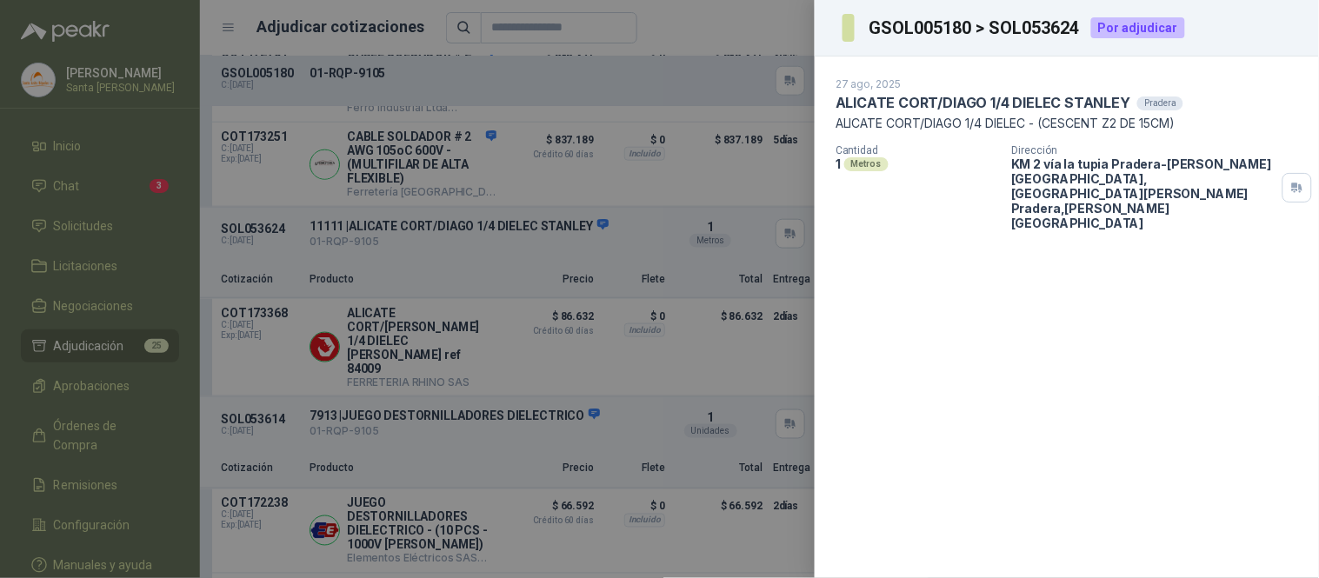
click at [762, 37] on div at bounding box center [659, 289] width 1319 height 578
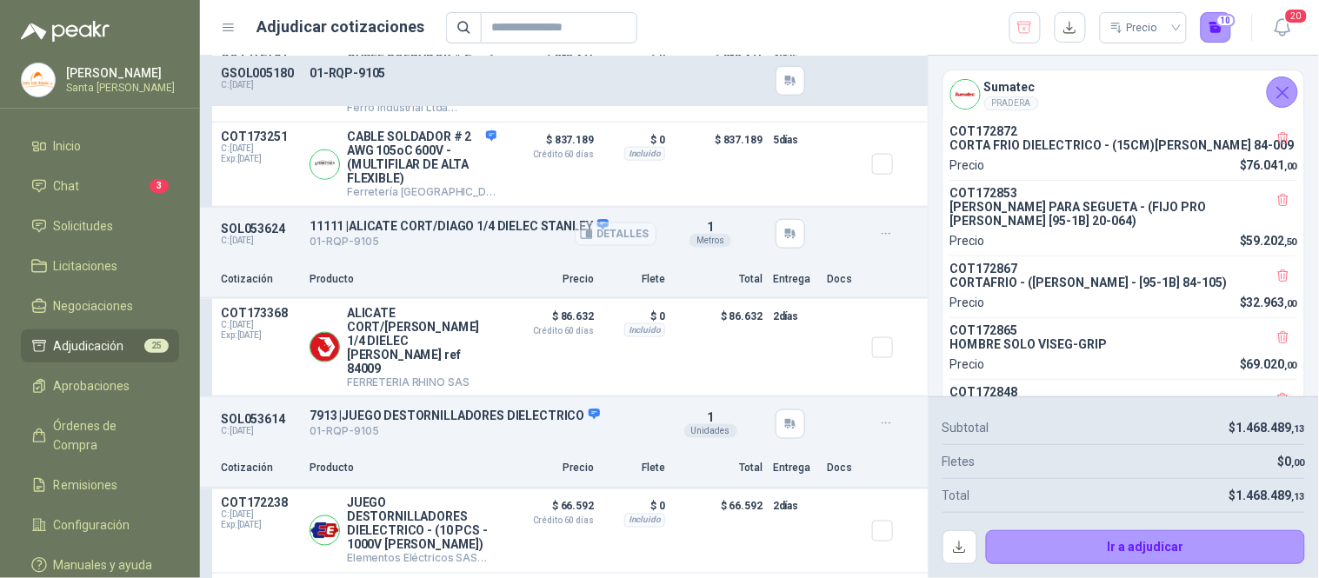
click at [587, 238] on icon "button" at bounding box center [589, 234] width 4 height 7
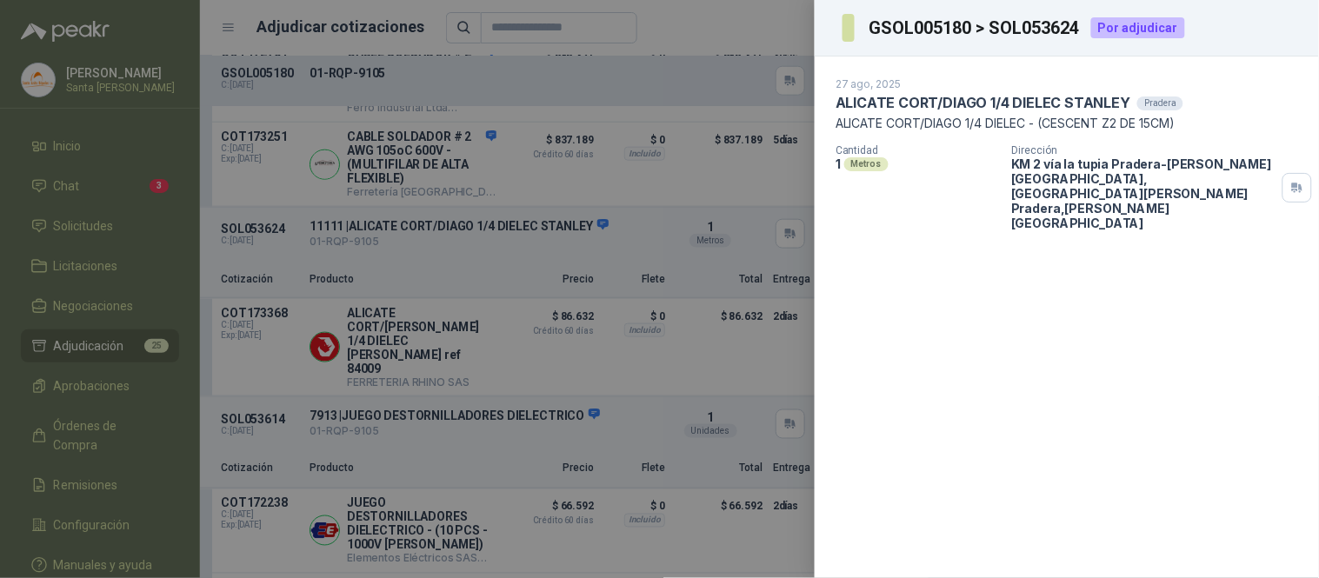
click at [765, 37] on div at bounding box center [659, 289] width 1319 height 578
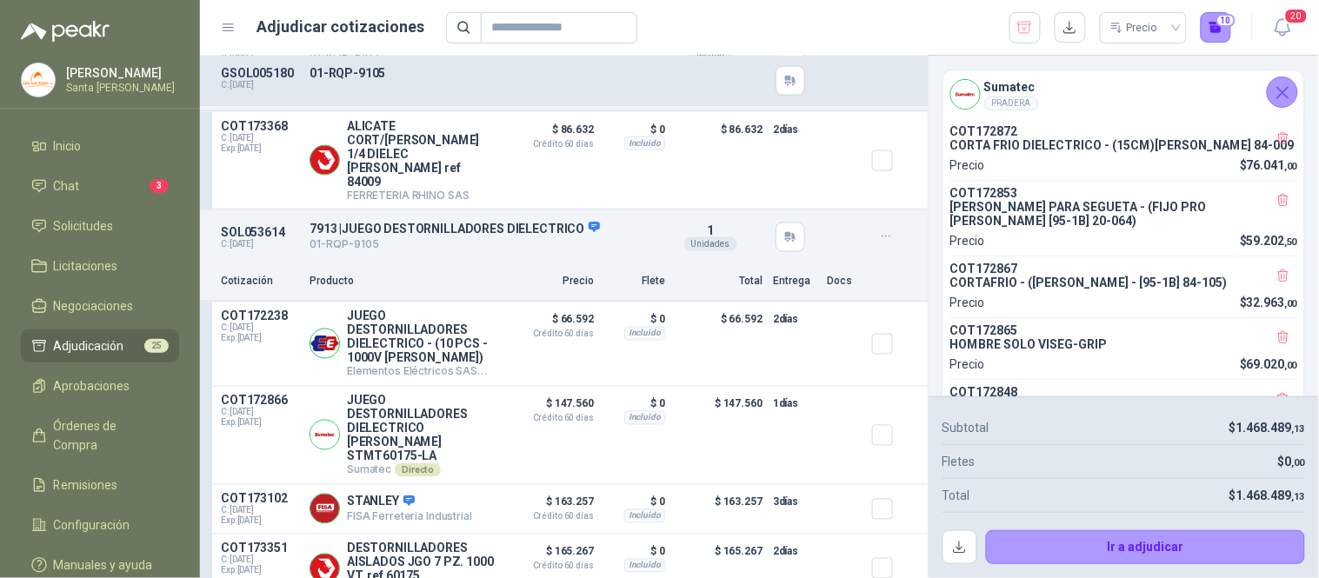
scroll to position [5742, 0]
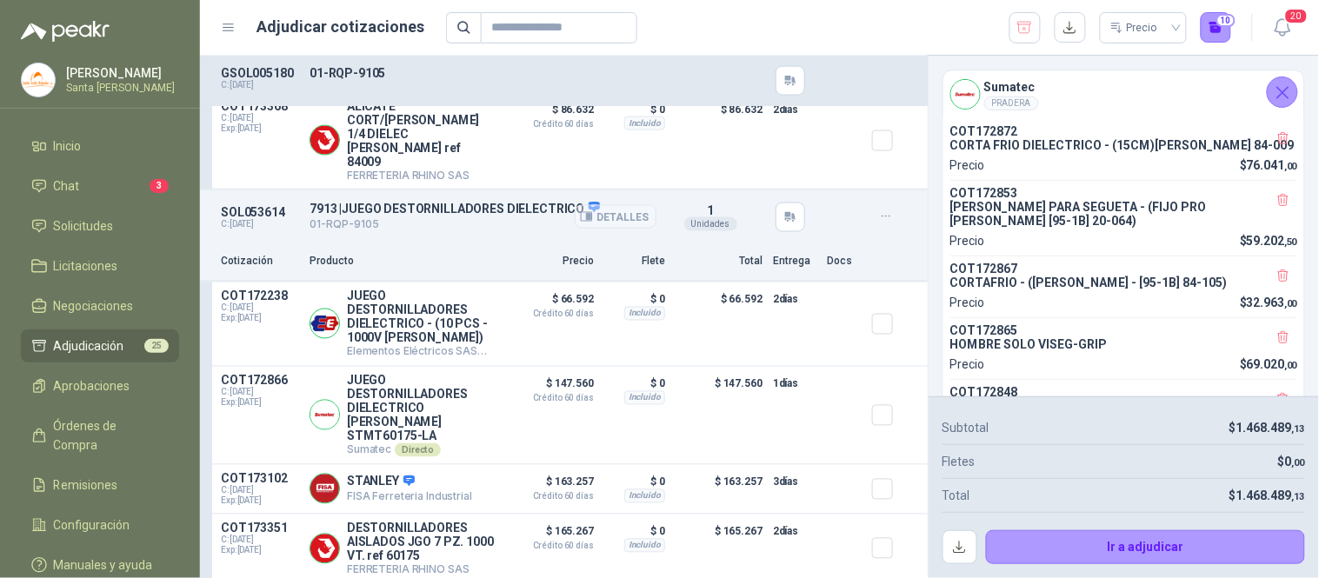
click at [594, 205] on button "Detalles" at bounding box center [616, 216] width 82 height 23
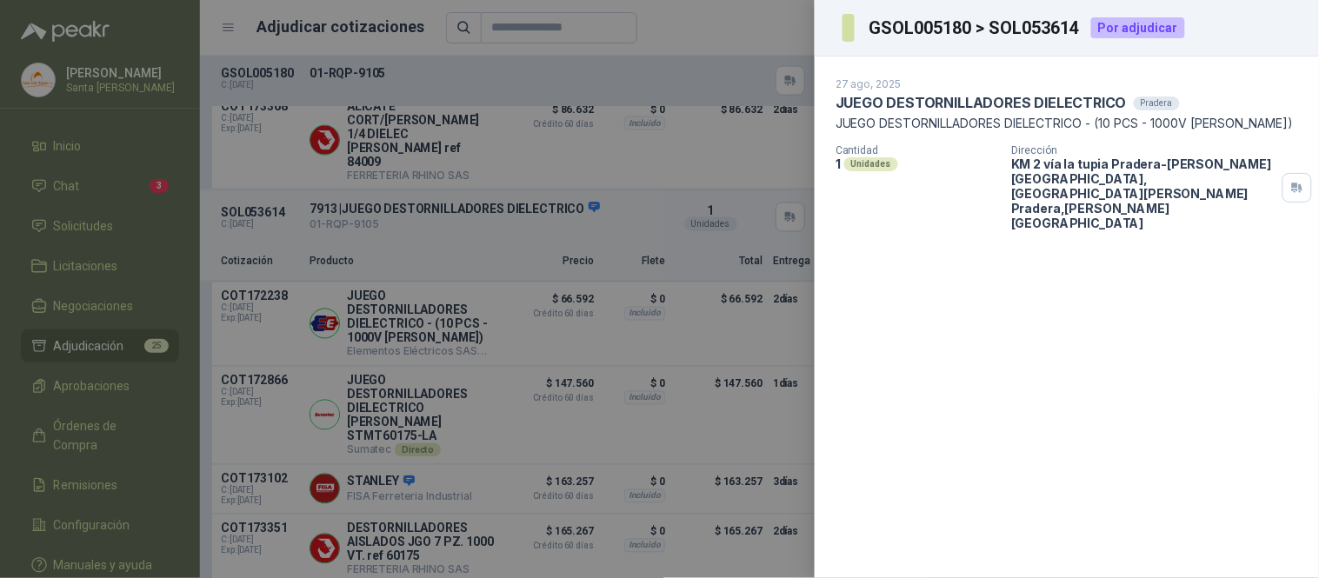
click at [745, 37] on div at bounding box center [659, 289] width 1319 height 578
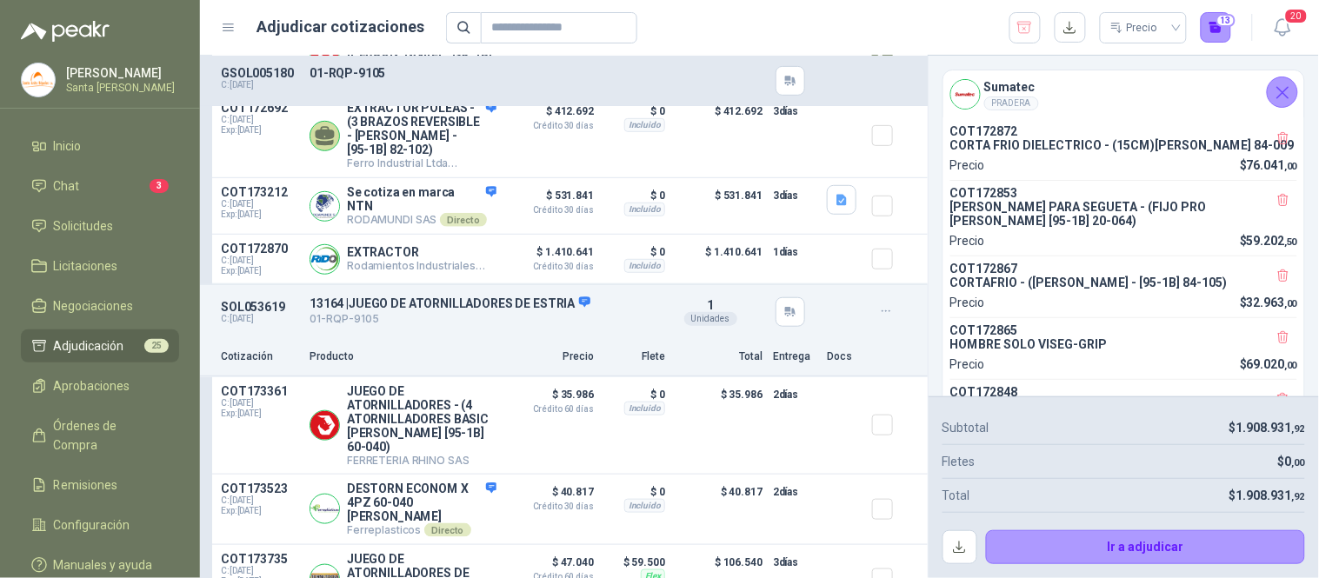
scroll to position [7067, 0]
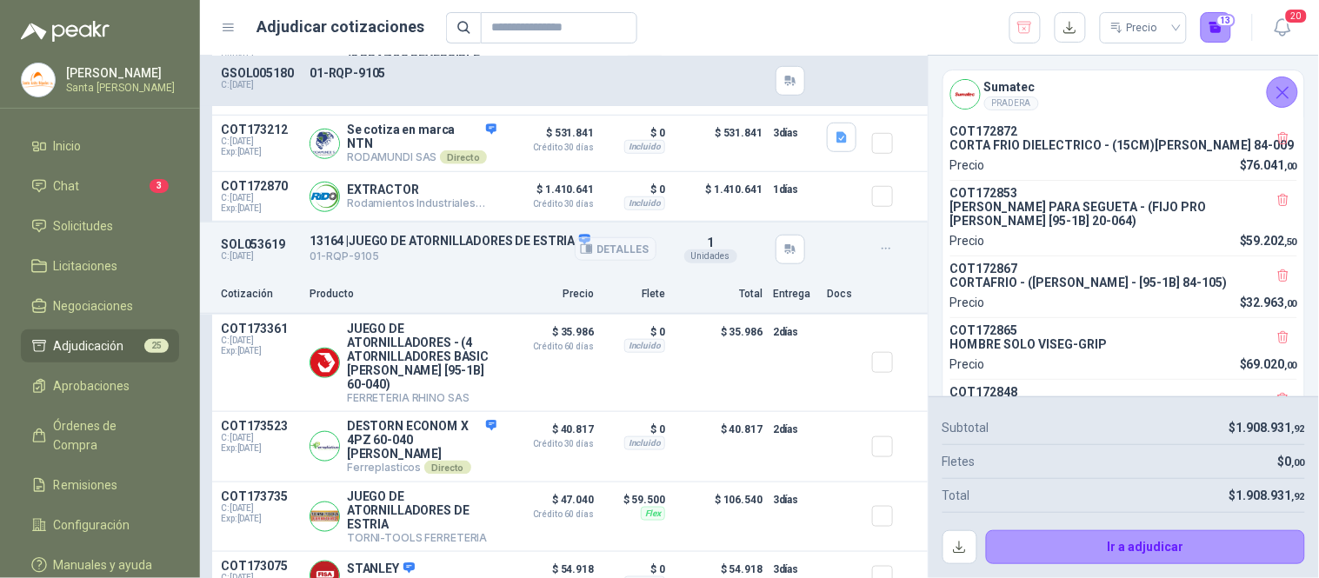
click at [586, 261] on button "Detalles" at bounding box center [616, 248] width 82 height 23
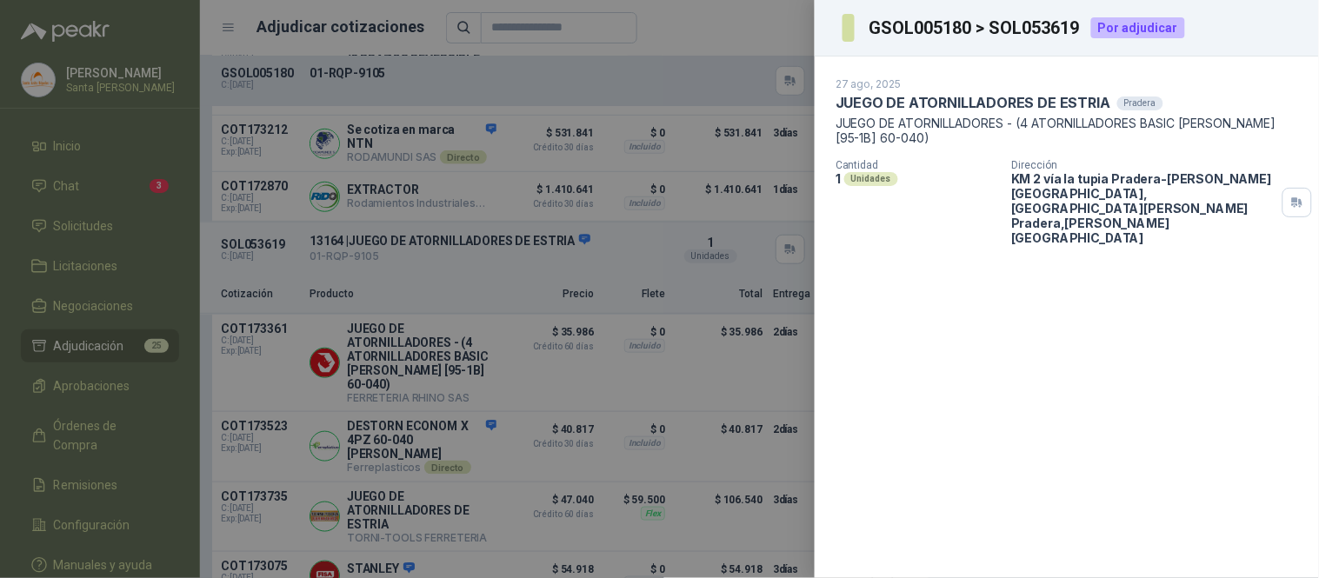
click at [802, 35] on div at bounding box center [659, 289] width 1319 height 578
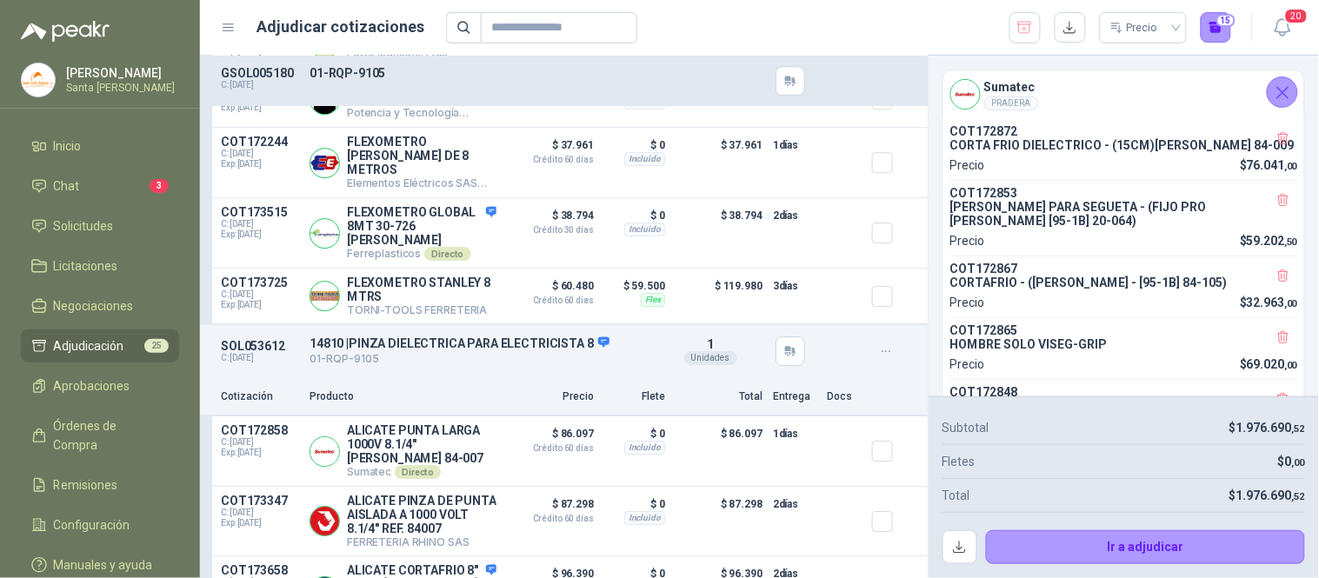
scroll to position [8107, 0]
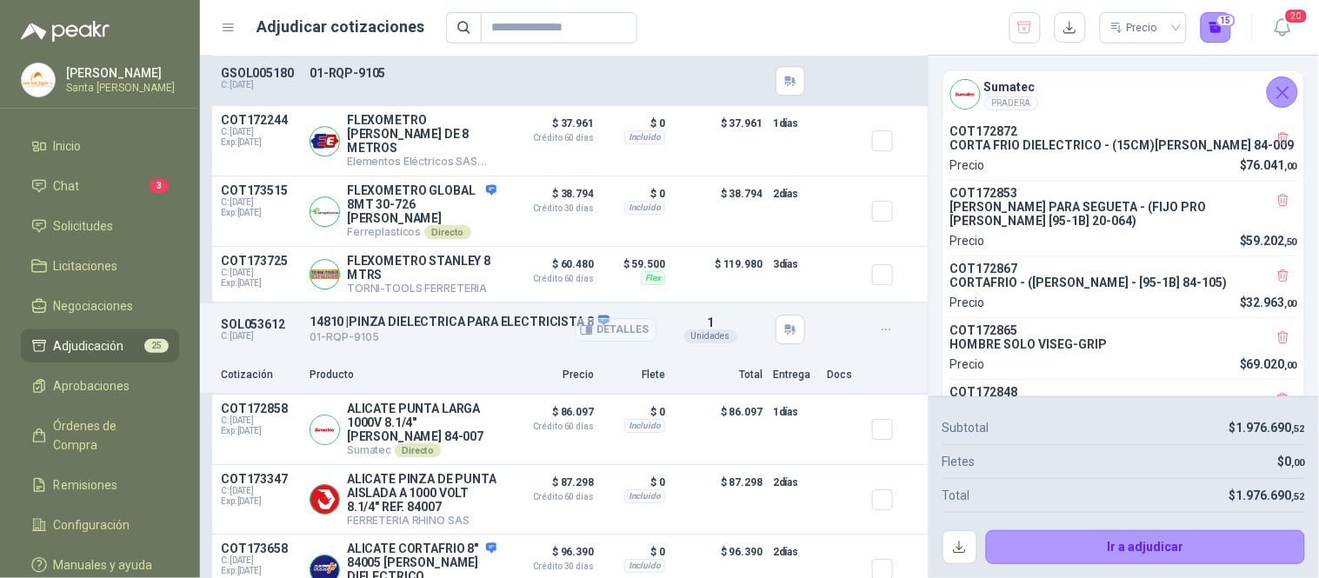
click at [609, 318] on button "Detalles" at bounding box center [616, 329] width 82 height 23
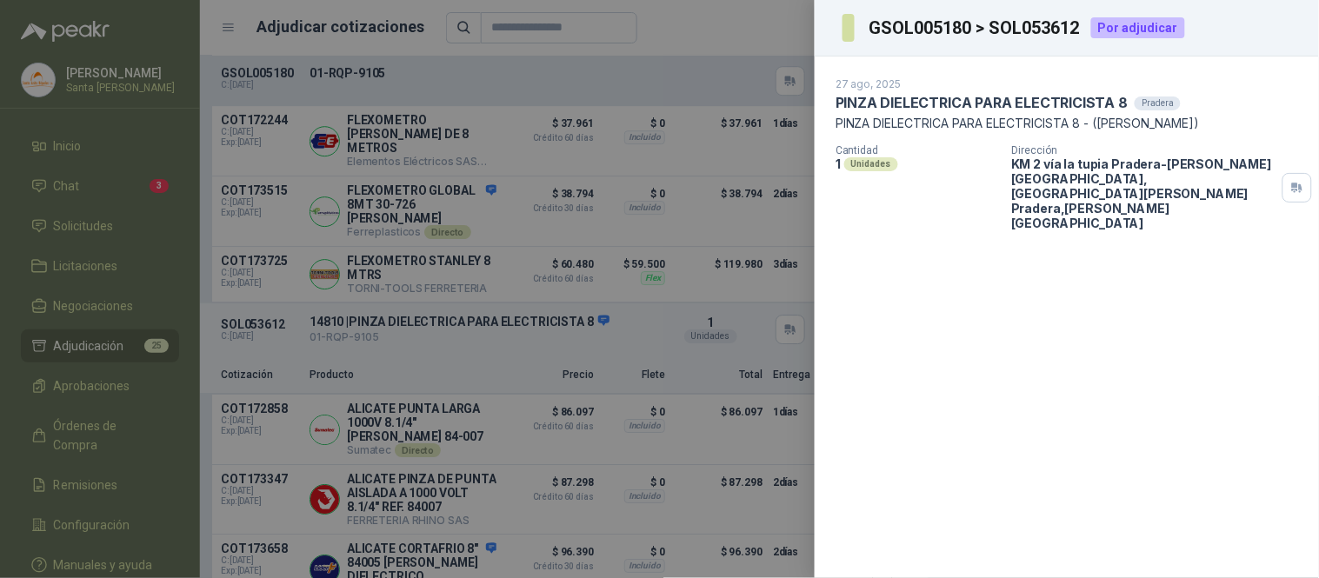
click at [780, 26] on div at bounding box center [659, 289] width 1319 height 578
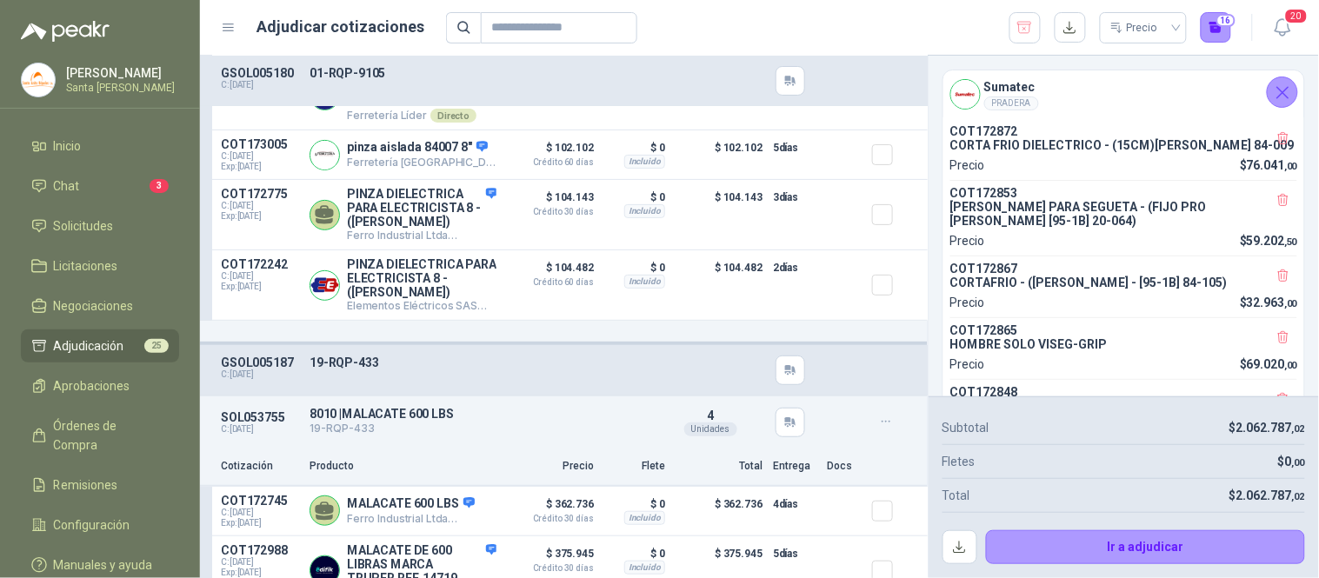
scroll to position [8601, 0]
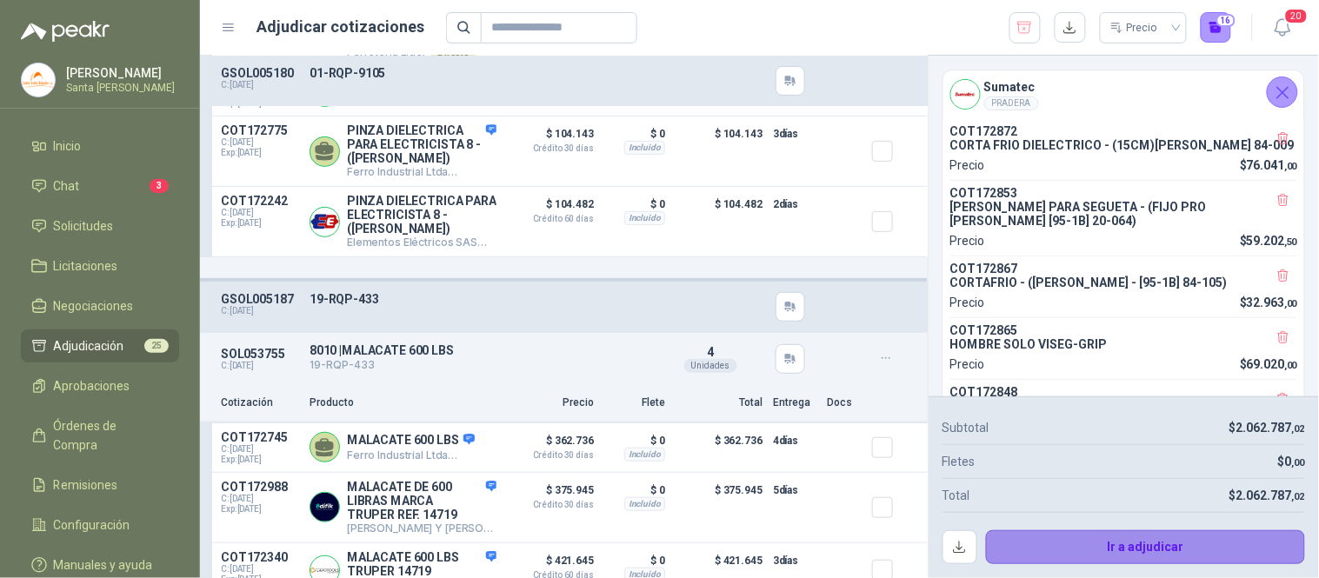
click at [1122, 545] on button "Ir a adjudicar" at bounding box center [1146, 547] width 320 height 35
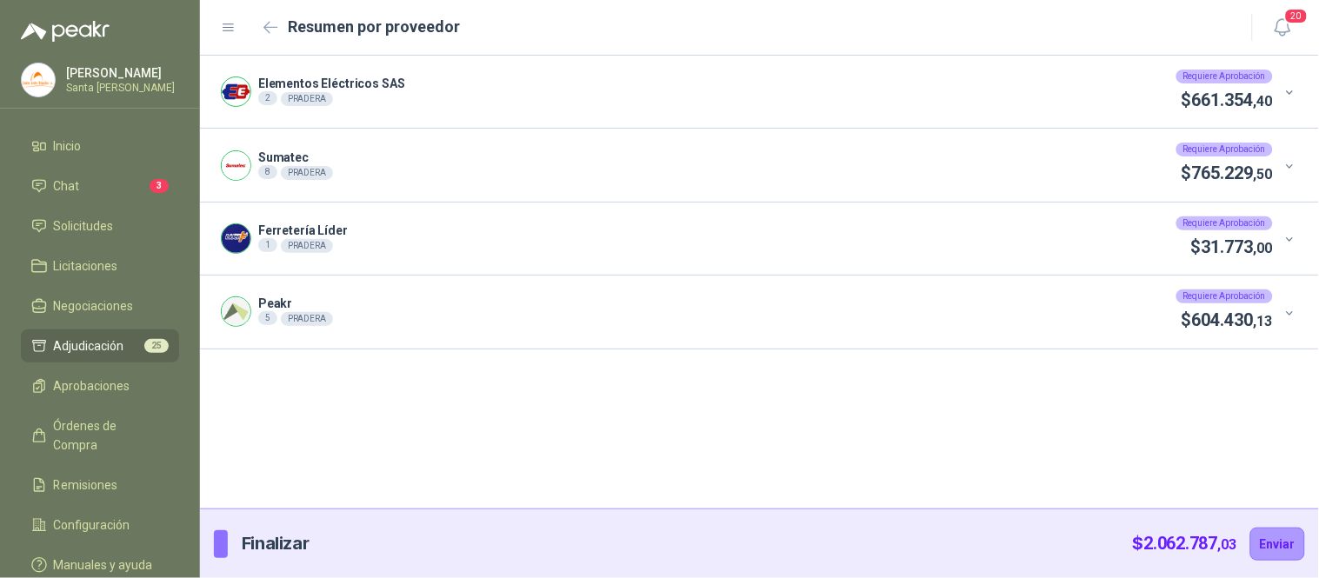
click at [1297, 91] on span at bounding box center [1291, 92] width 16 height 16
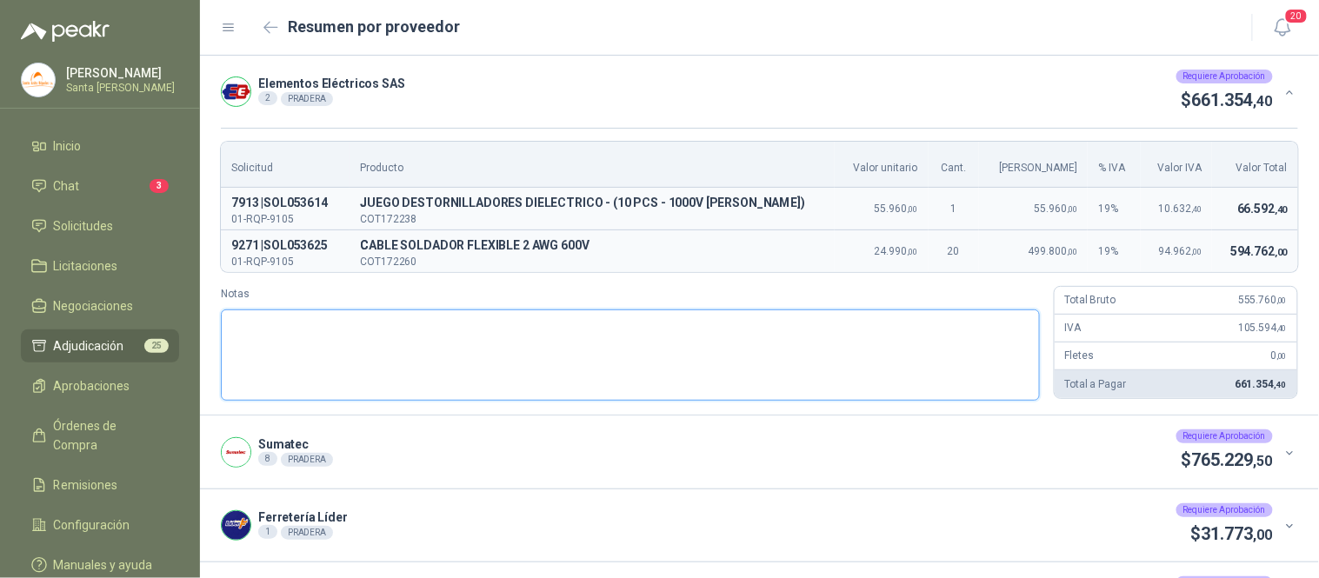
click at [534, 351] on textarea "Notas" at bounding box center [630, 355] width 819 height 91
type textarea "*"
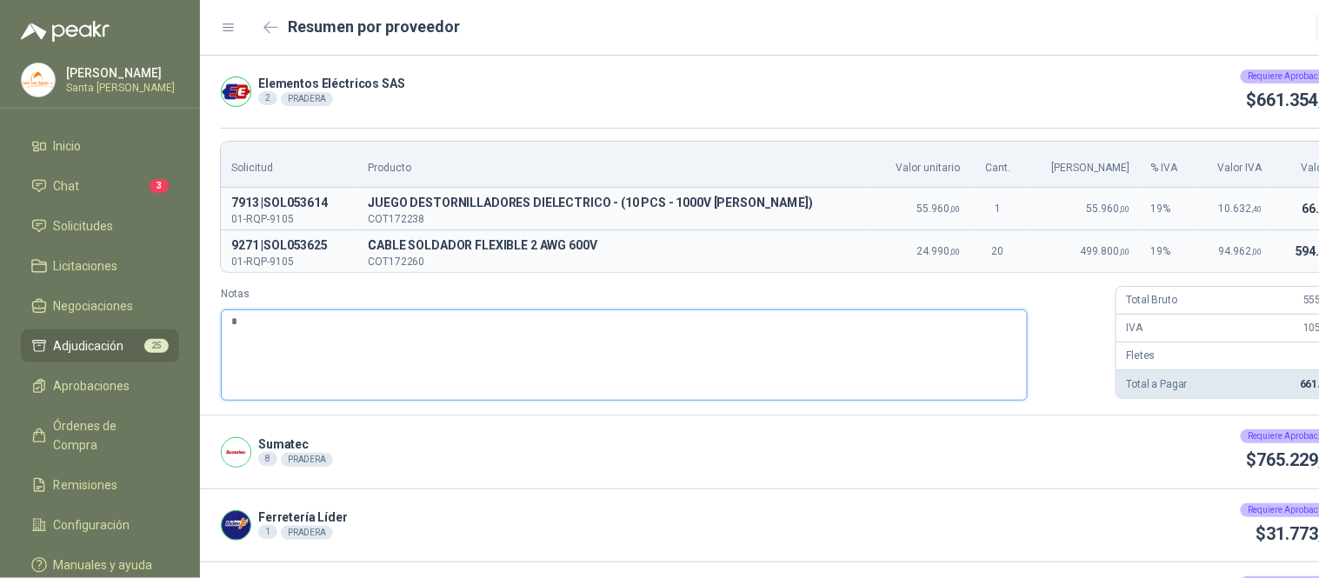
type textarea "**"
type textarea "***"
type textarea "****"
type textarea "*****"
type textarea "******"
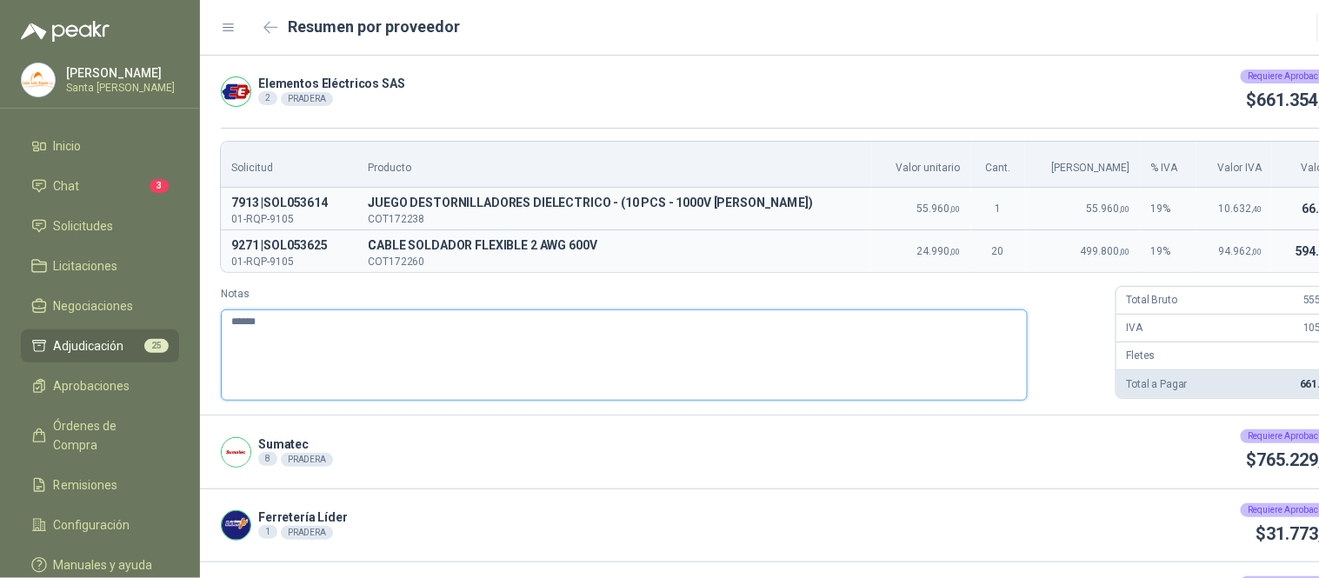
type textarea "*******"
type textarea "********"
type textarea "**********"
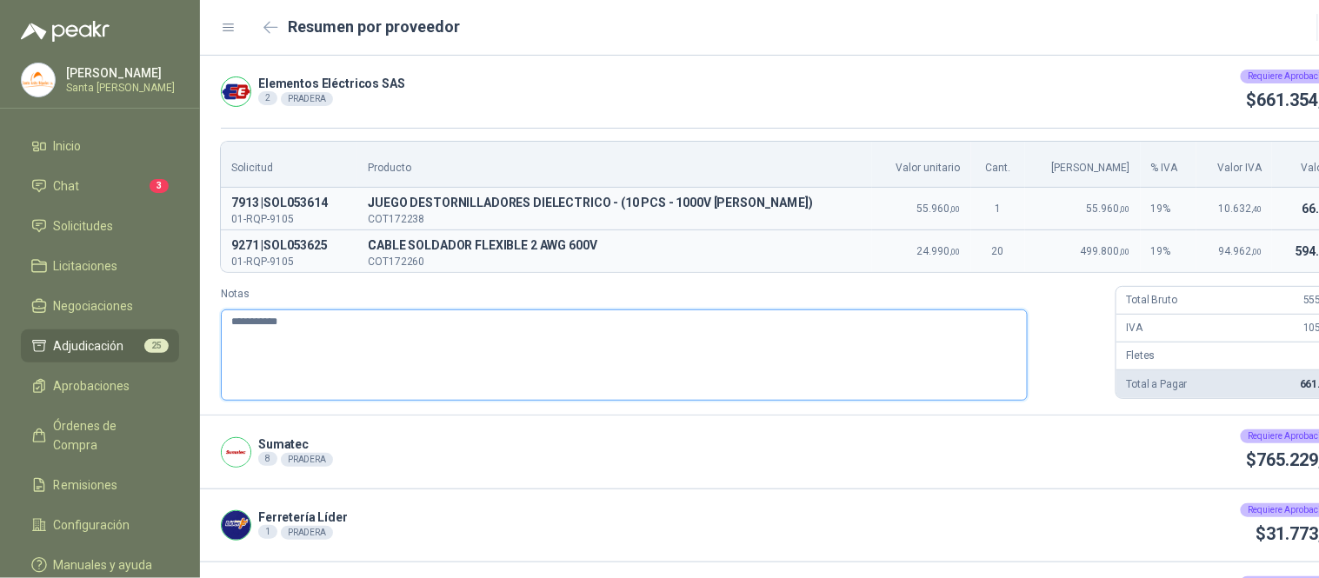
type textarea "**********"
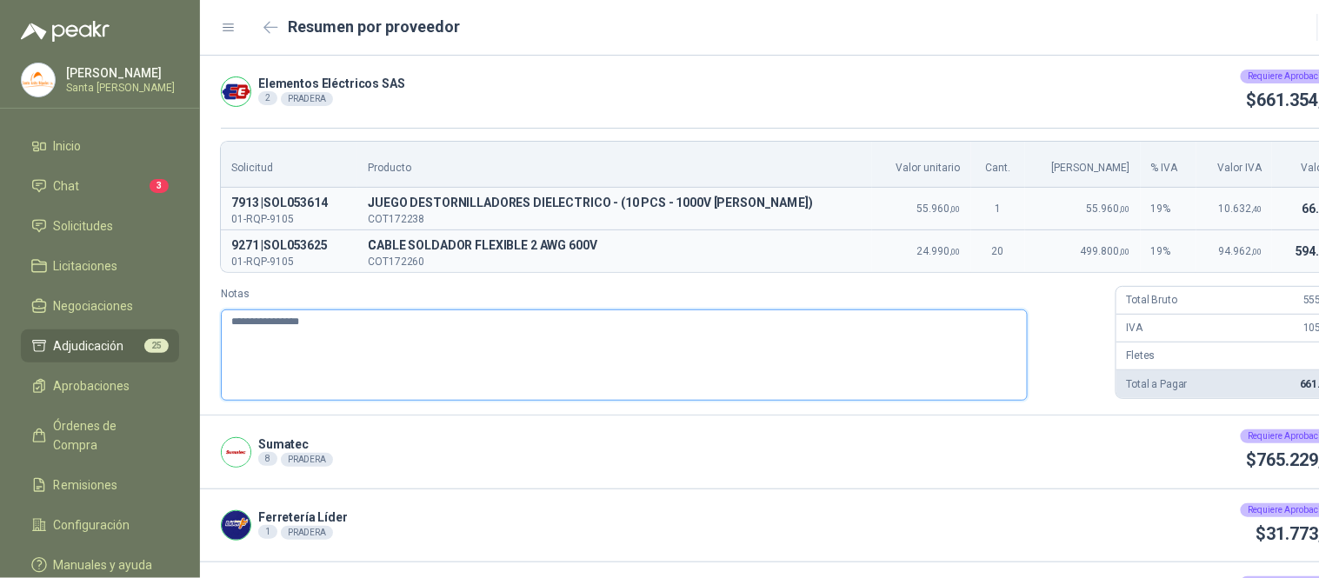
type textarea "**********"
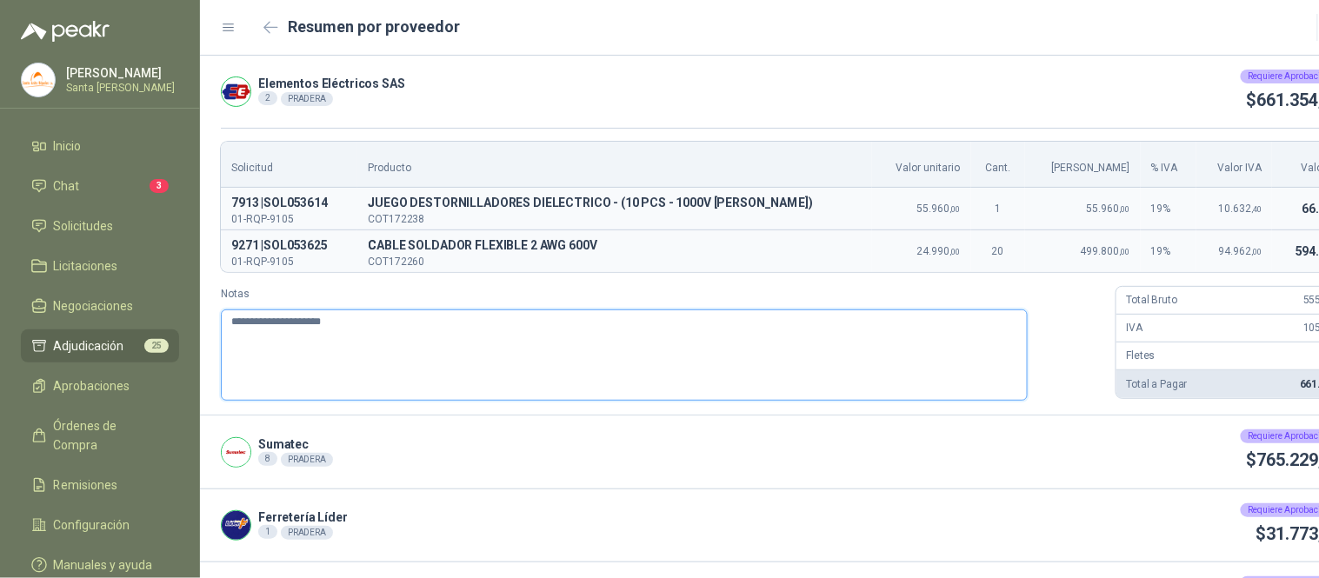
type textarea "**********"
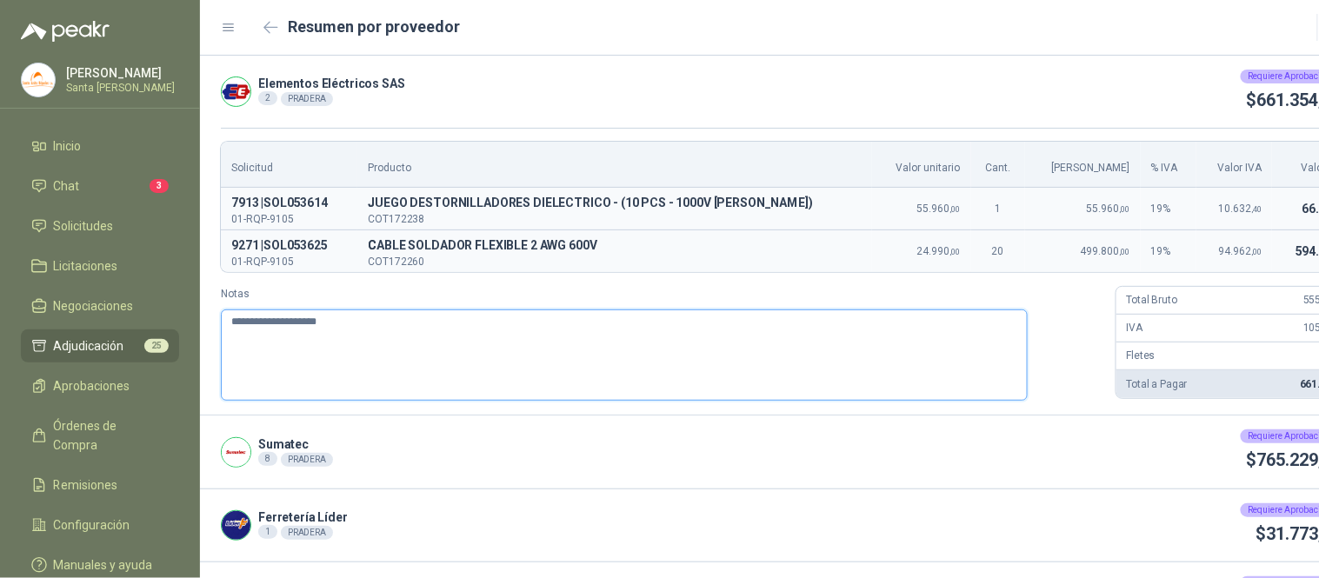
type textarea "**********"
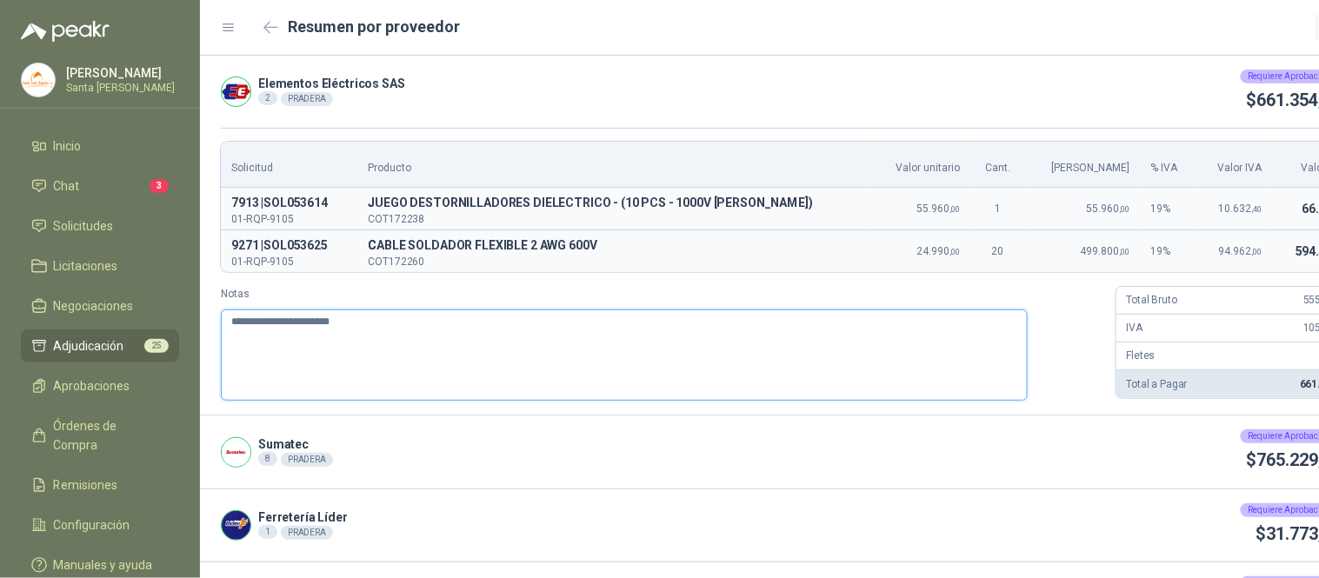
type textarea "**********"
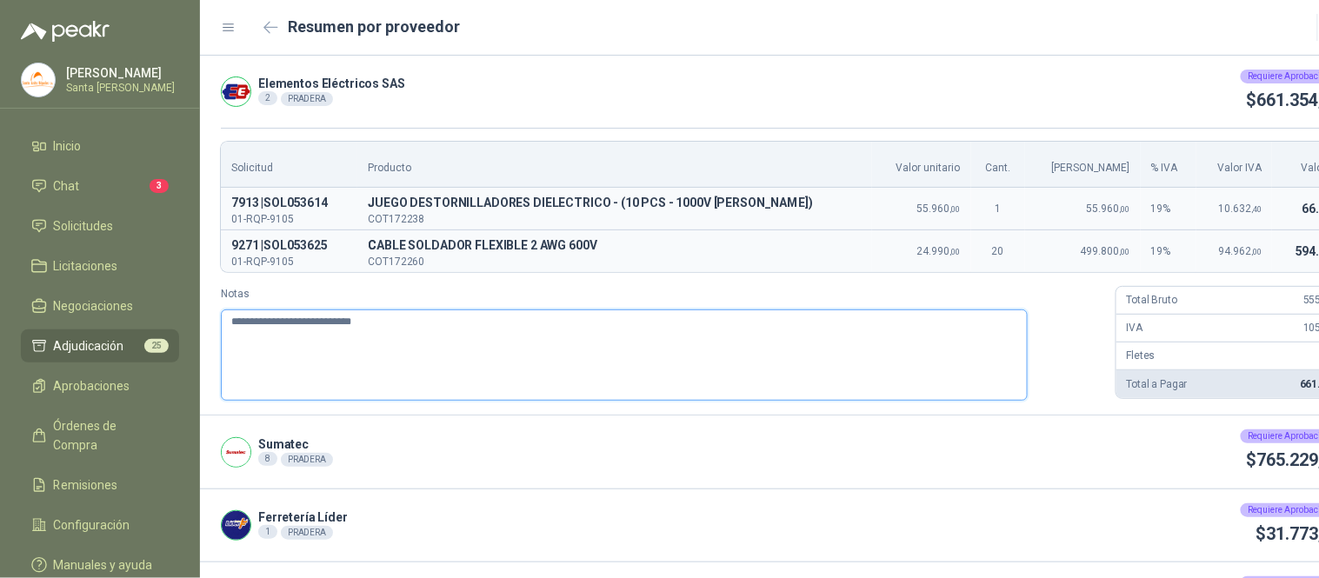
type textarea "**********"
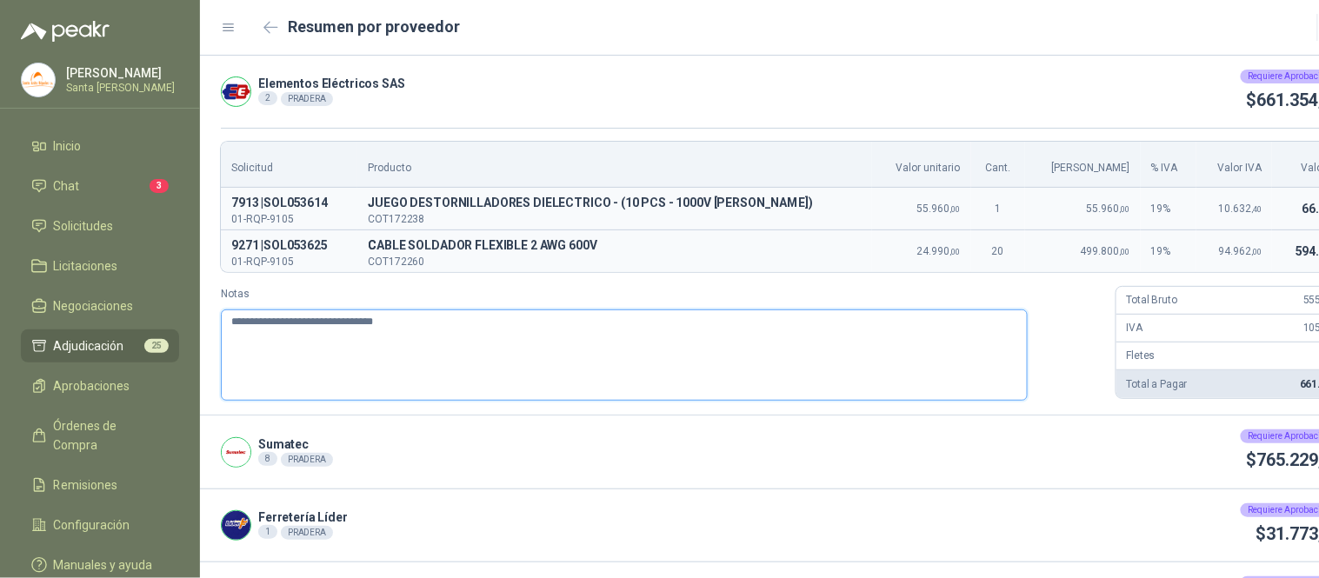
type textarea "**********"
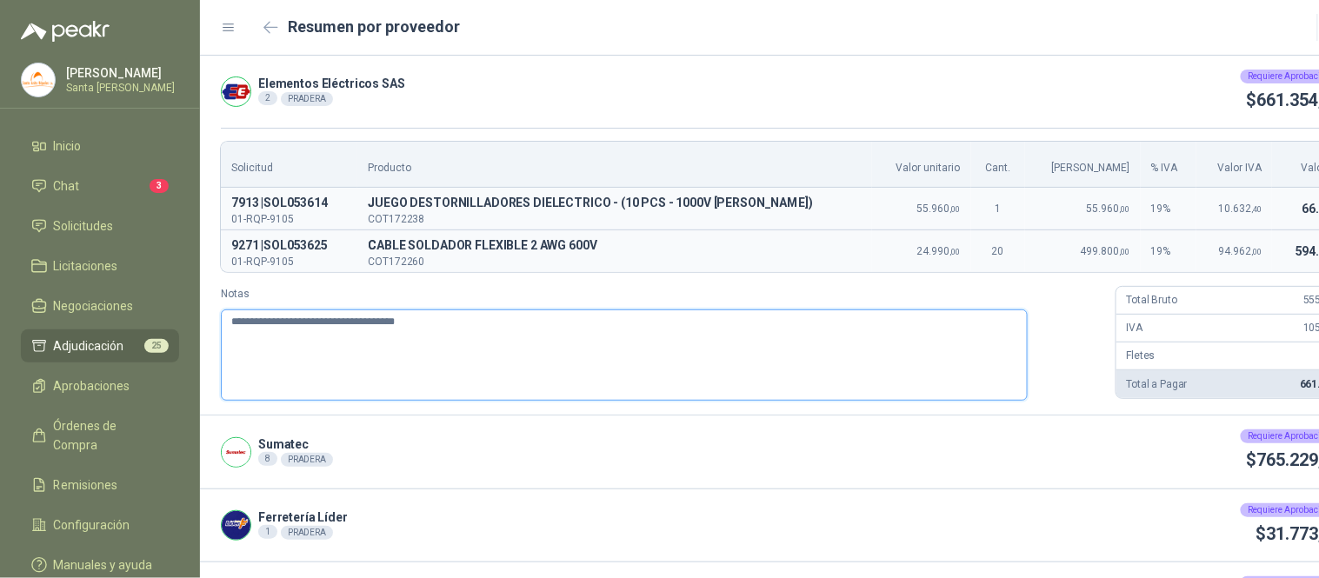
type textarea "**********"
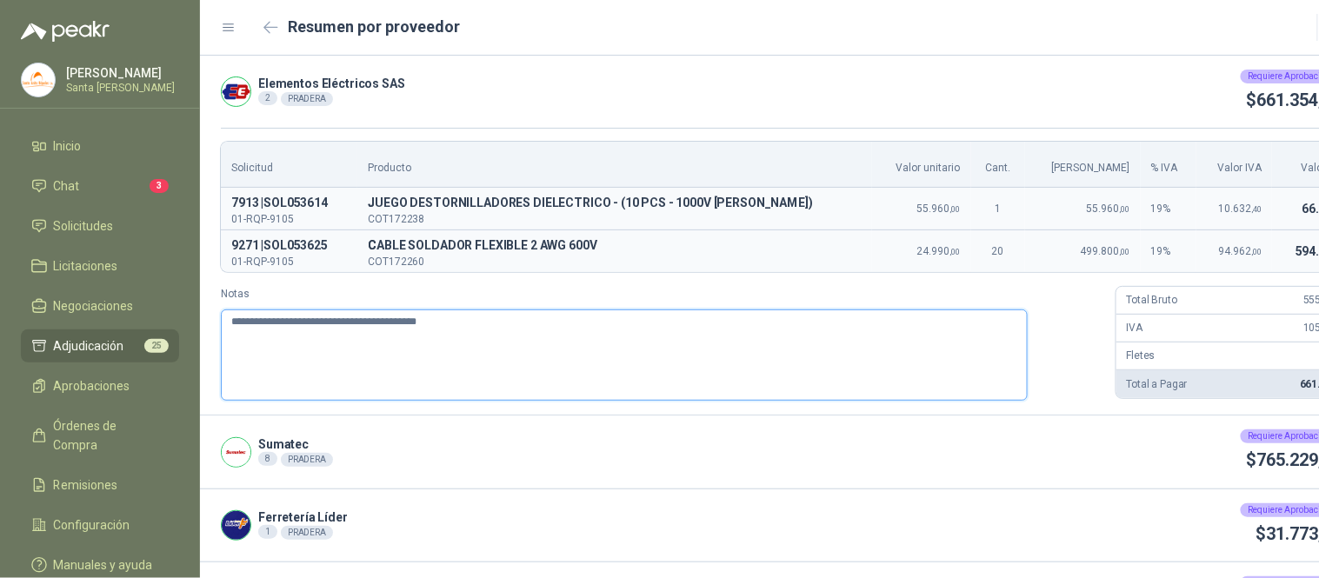
type textarea "**********"
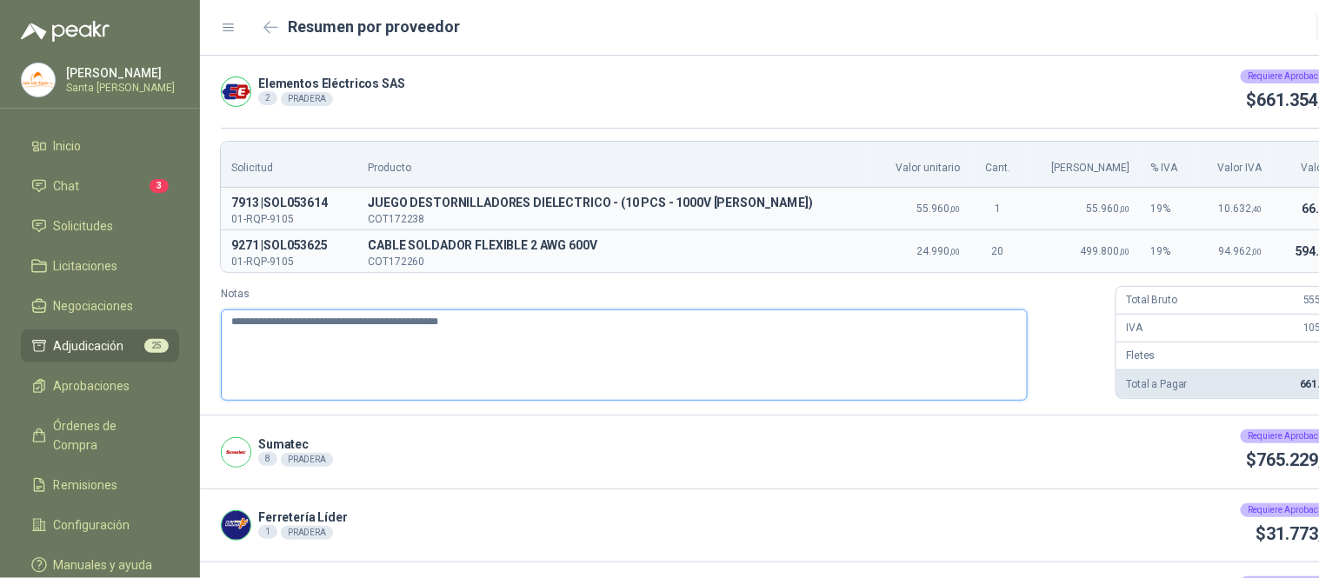
type textarea "**********"
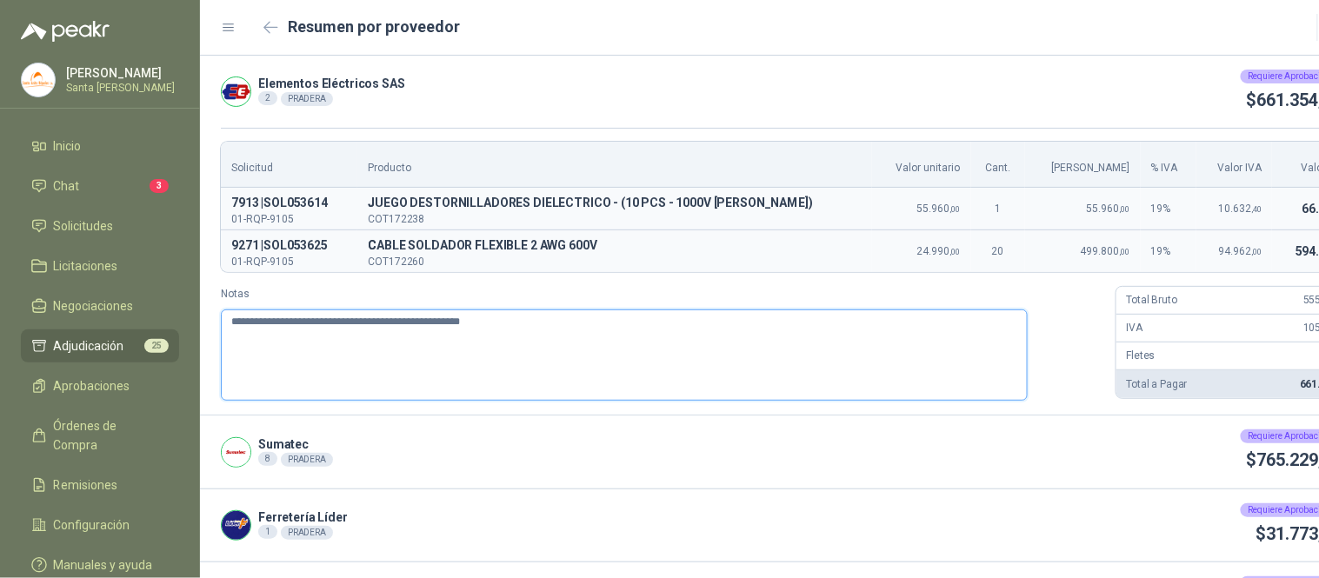
type textarea "**********"
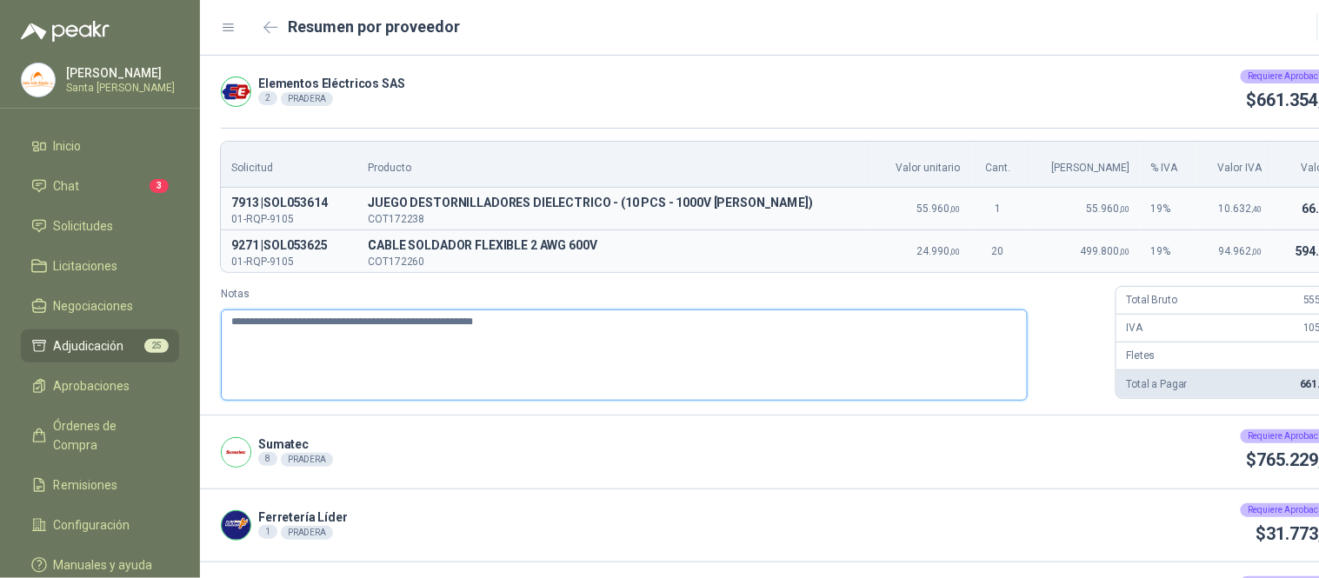
type textarea "**********"
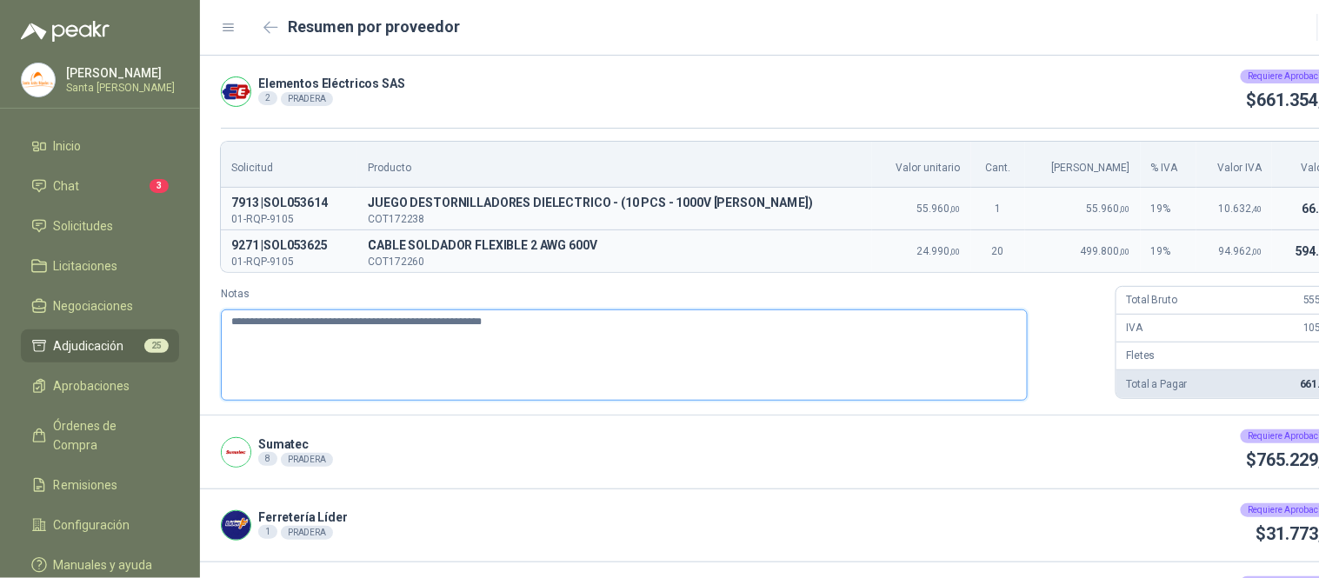
type textarea "**********"
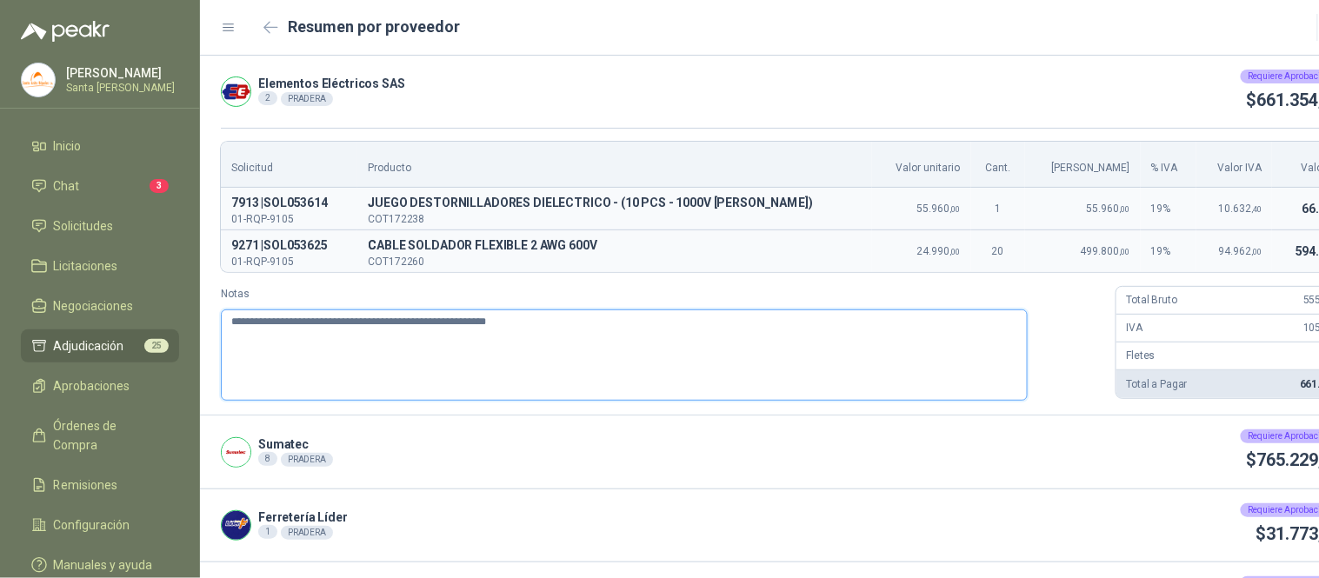
type textarea "**********"
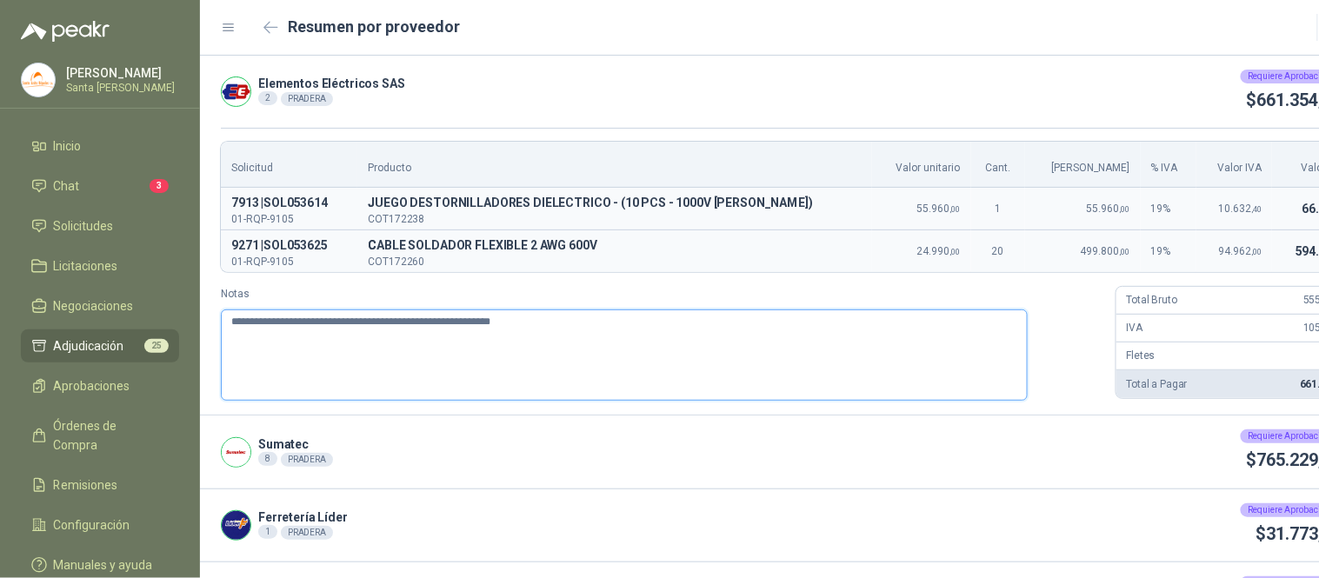
type textarea "**********"
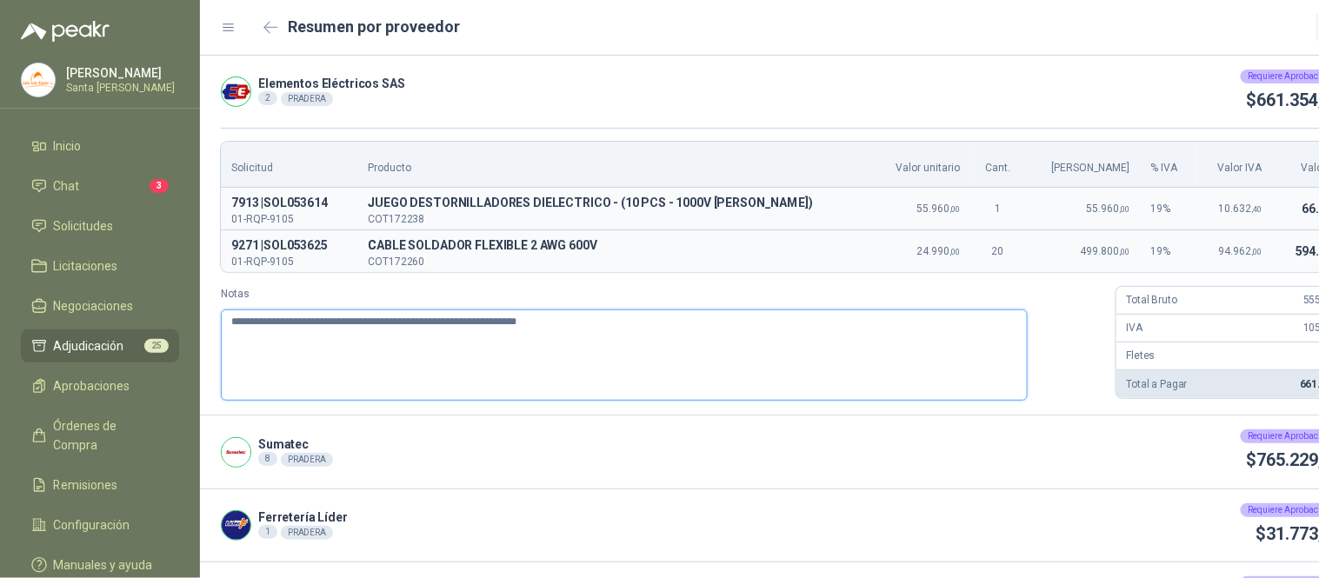
type textarea "**********"
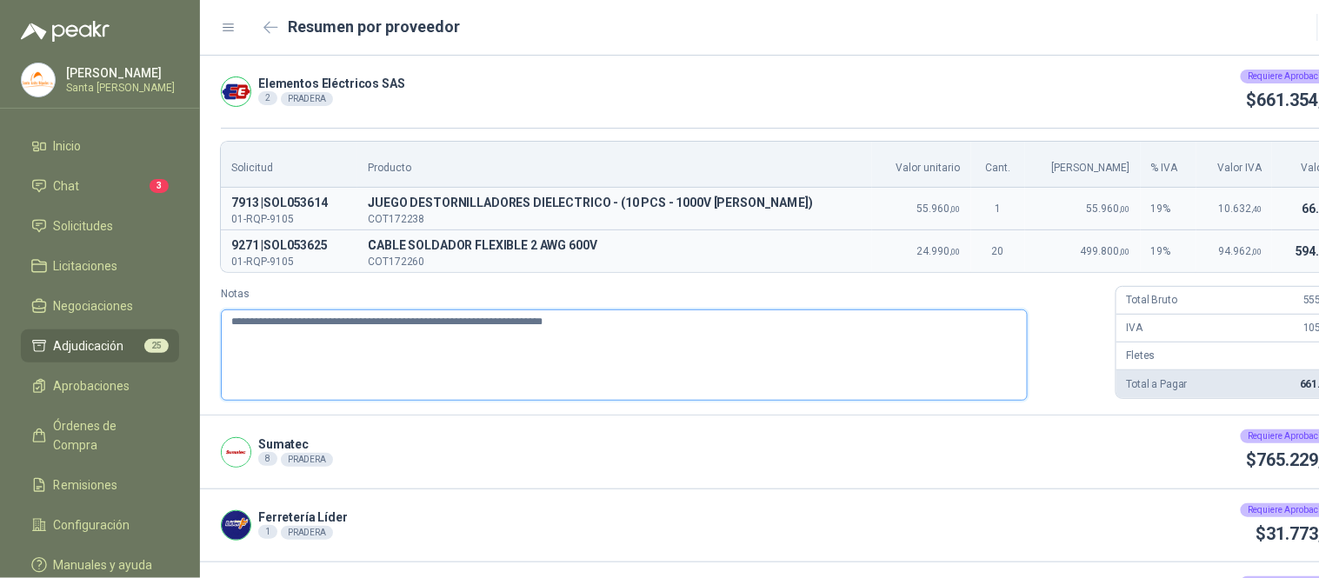
type textarea "**********"
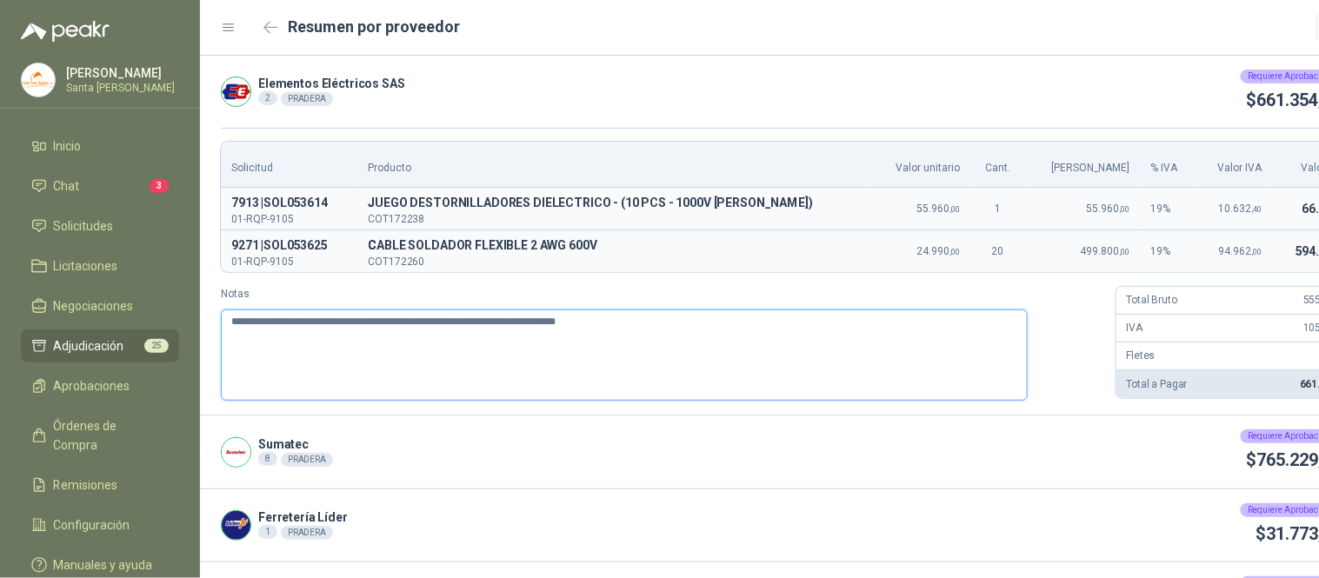
type textarea "**********"
drag, startPoint x: 398, startPoint y: 344, endPoint x: 216, endPoint y: 324, distance: 183.7
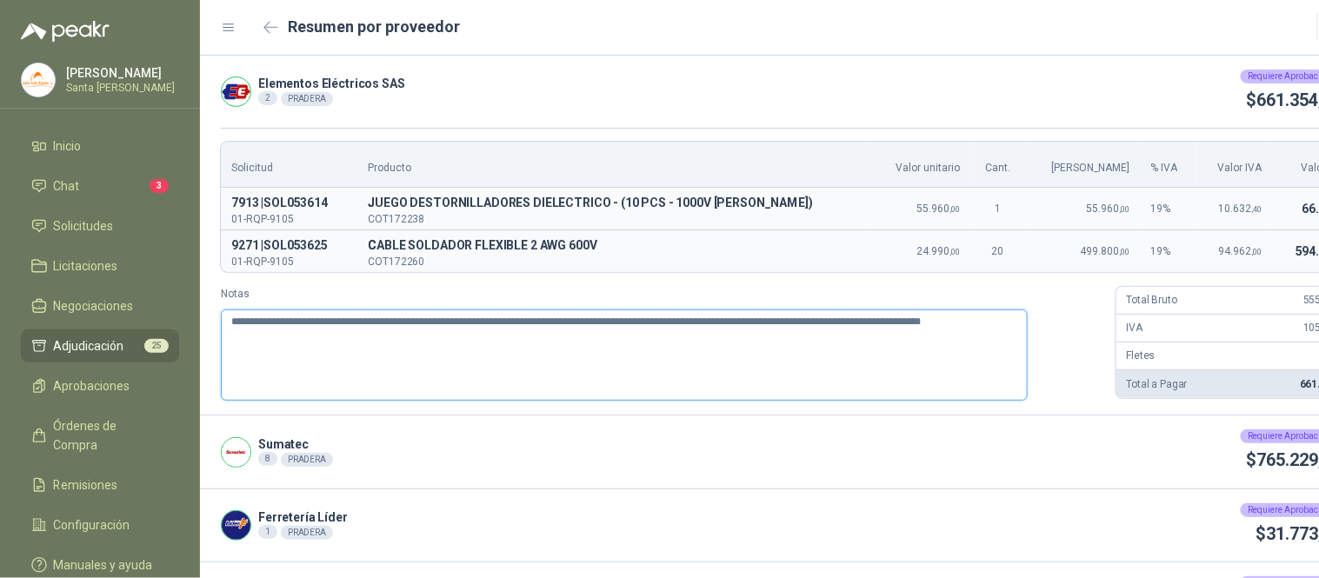
click at [216, 324] on div "**********" at bounding box center [792, 271] width 1184 height 287
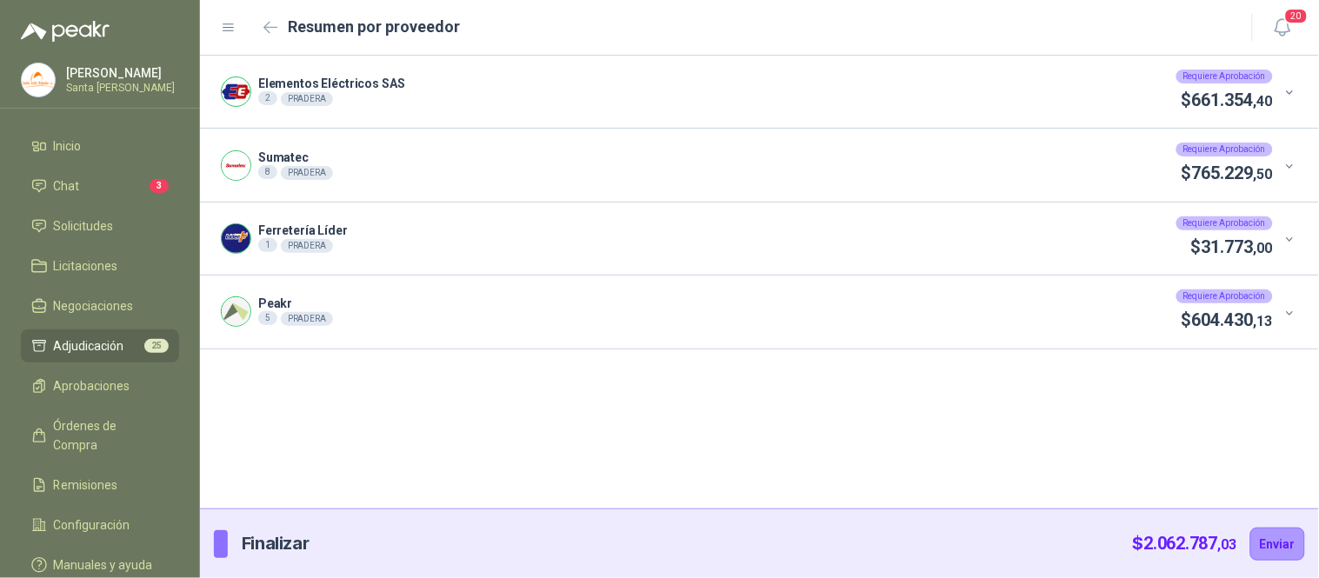
click at [1289, 166] on icon at bounding box center [1289, 166] width 13 height 13
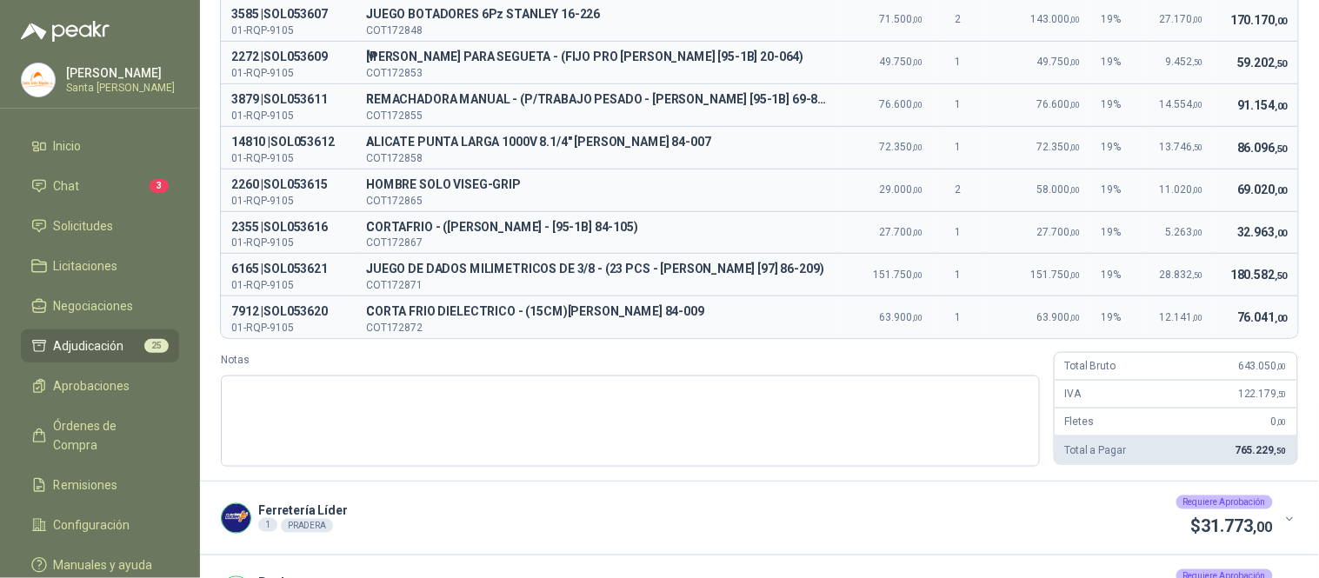
scroll to position [350, 0]
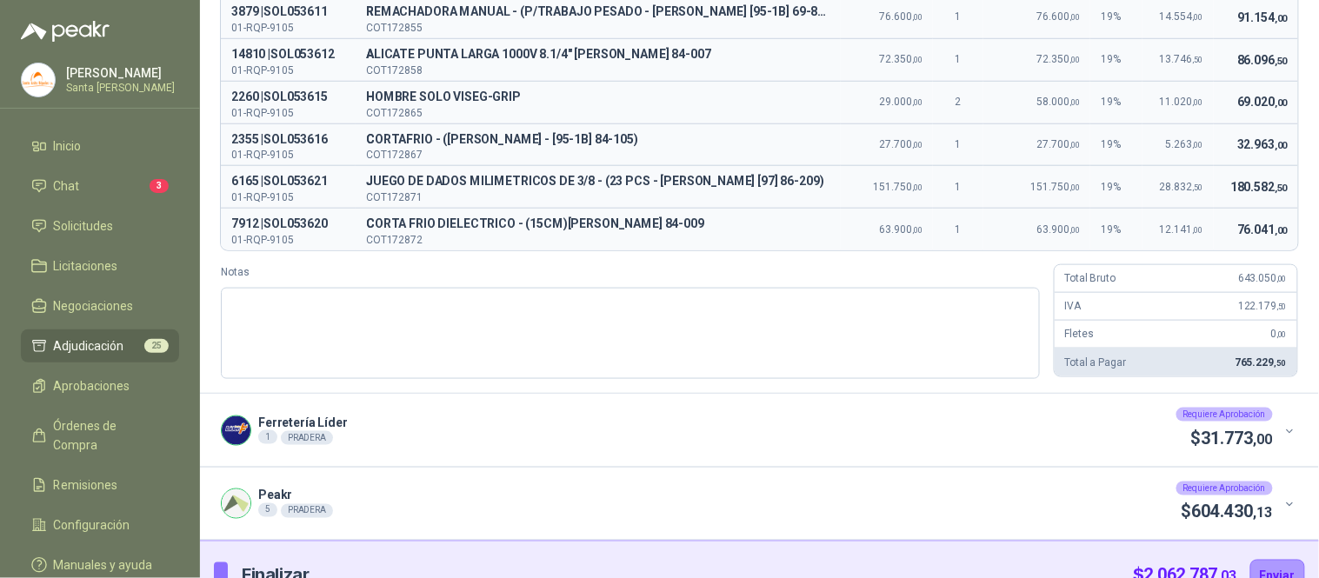
click at [218, 335] on div "Solicitud Producto Valor unitario Cant. Valor Bruto % IVA Valor IVA Valor Total…" at bounding box center [759, 122] width 1119 height 543
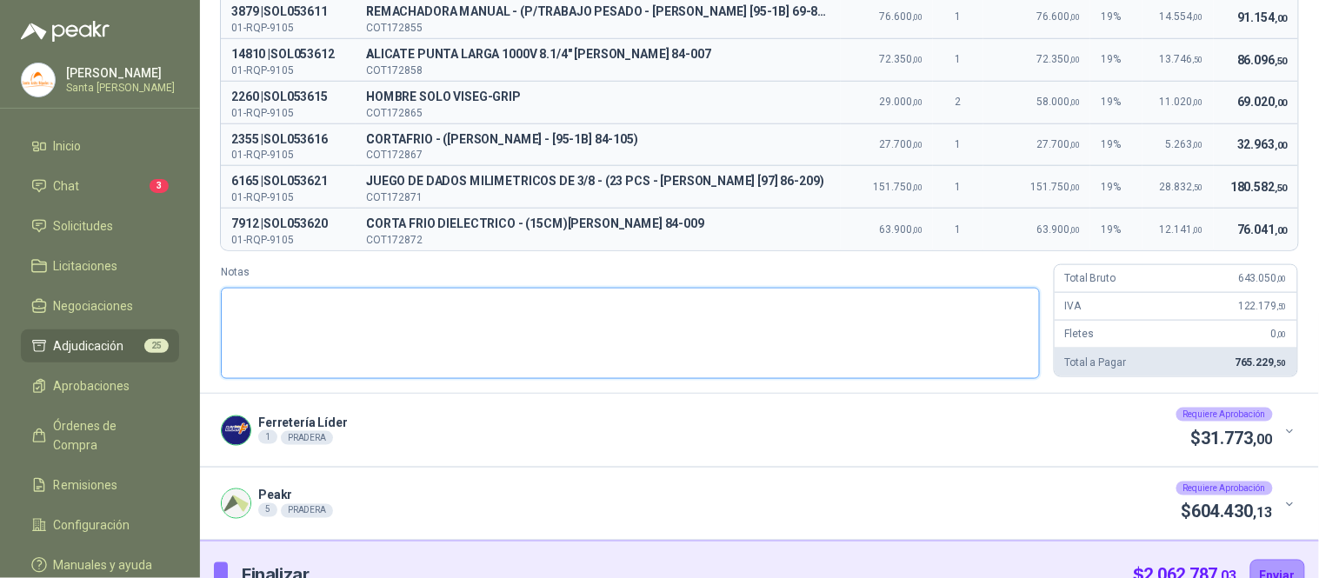
click at [252, 326] on textarea "Notas" at bounding box center [630, 333] width 819 height 91
paste textarea "**********"
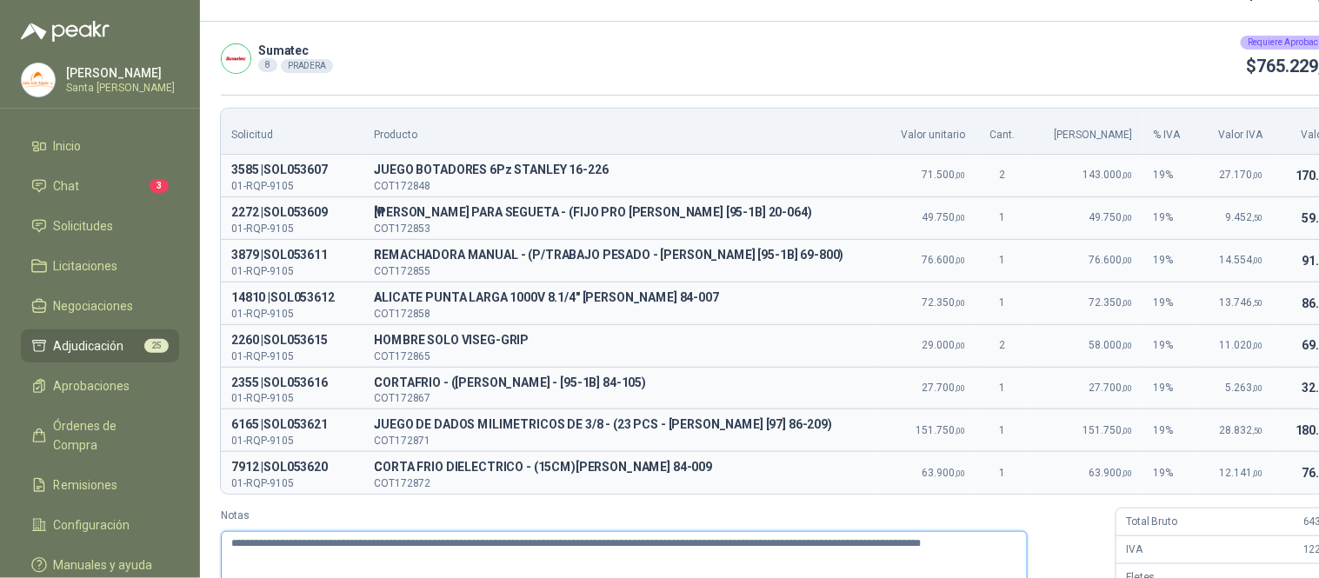
scroll to position [94, 0]
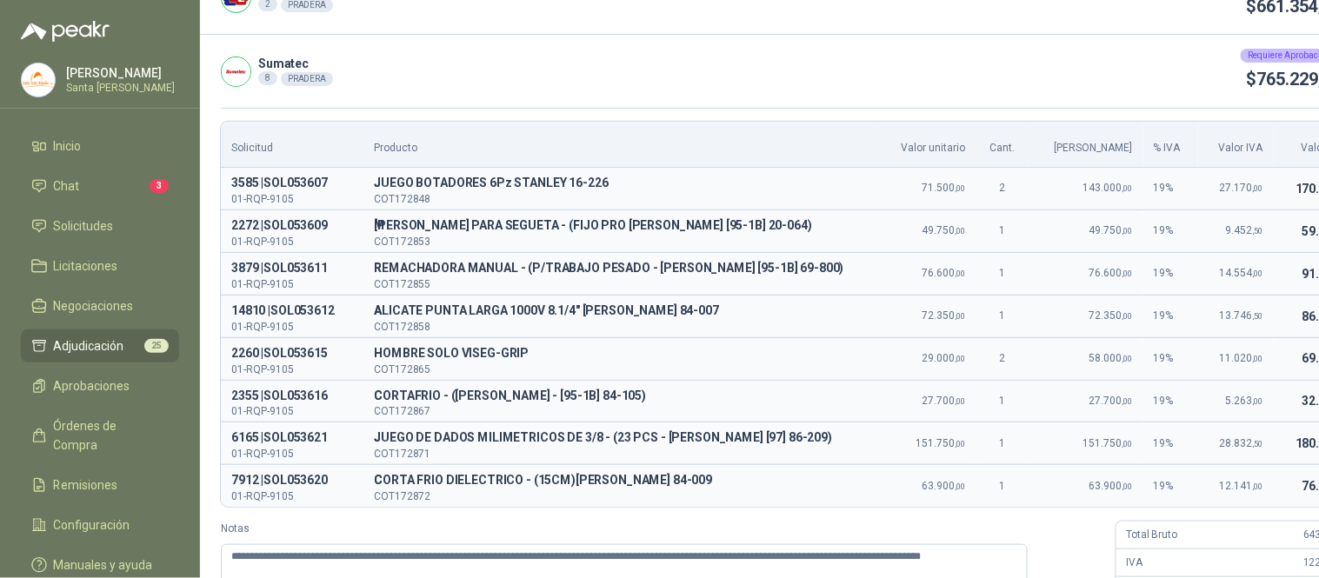
click at [1280, 59] on div "Sumatec 8 PRADERA Requiere Aprobación $ 765.229 ,50" at bounding box center [792, 71] width 1184 height 72
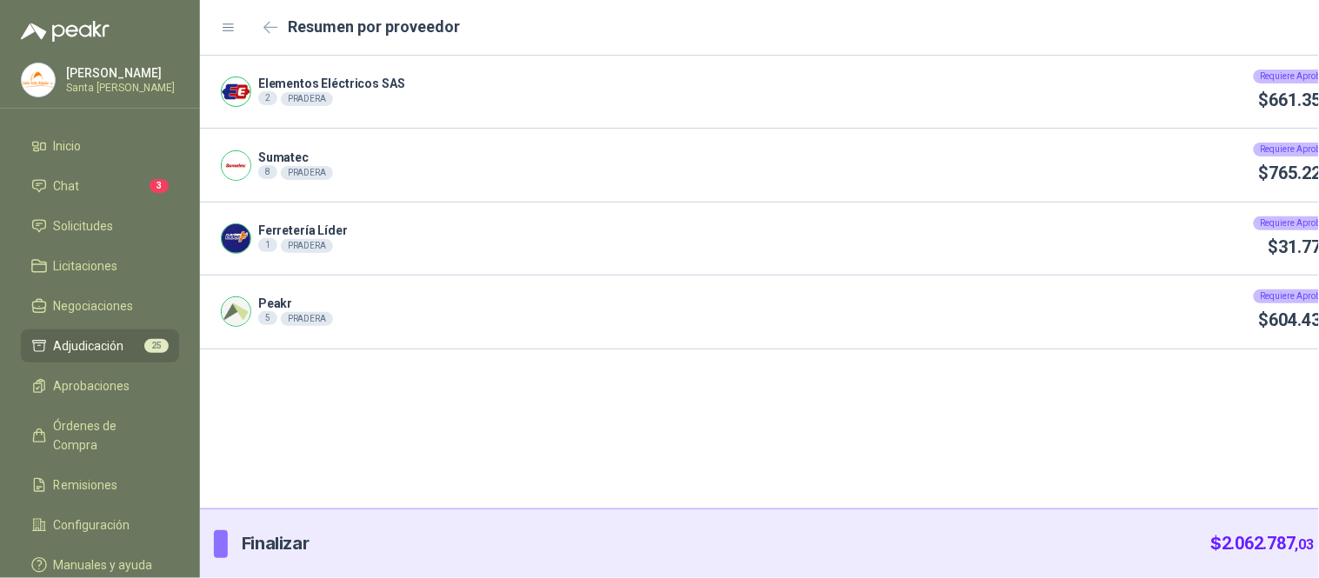
scroll to position [0, 0]
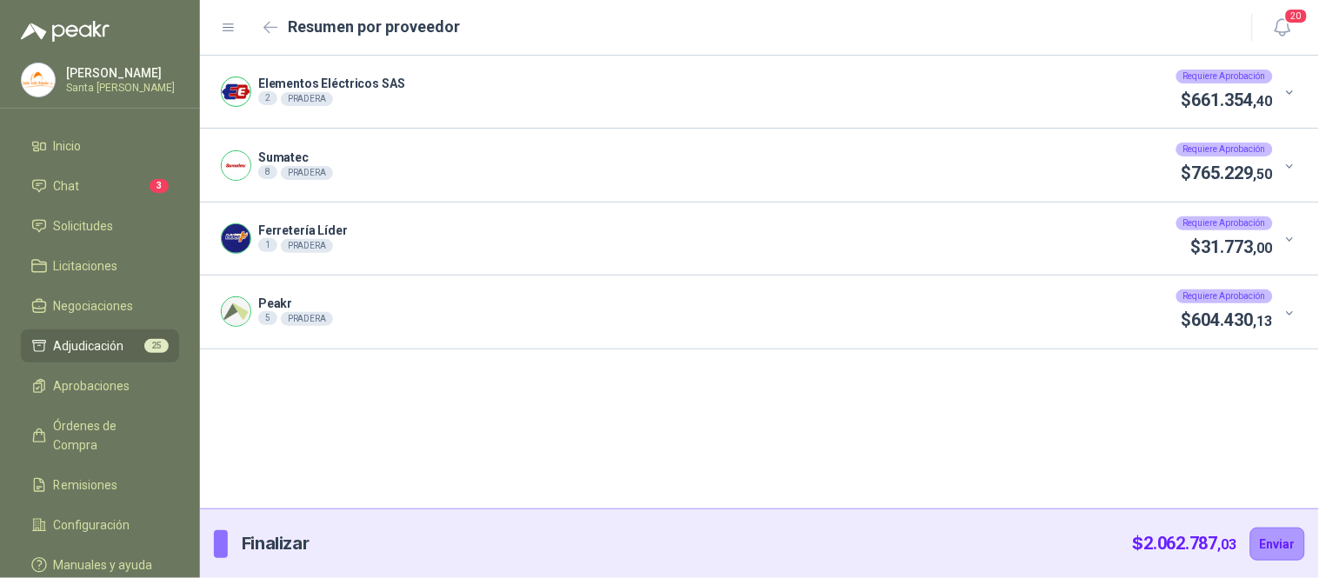
click at [1291, 239] on icon at bounding box center [1289, 240] width 7 height 4
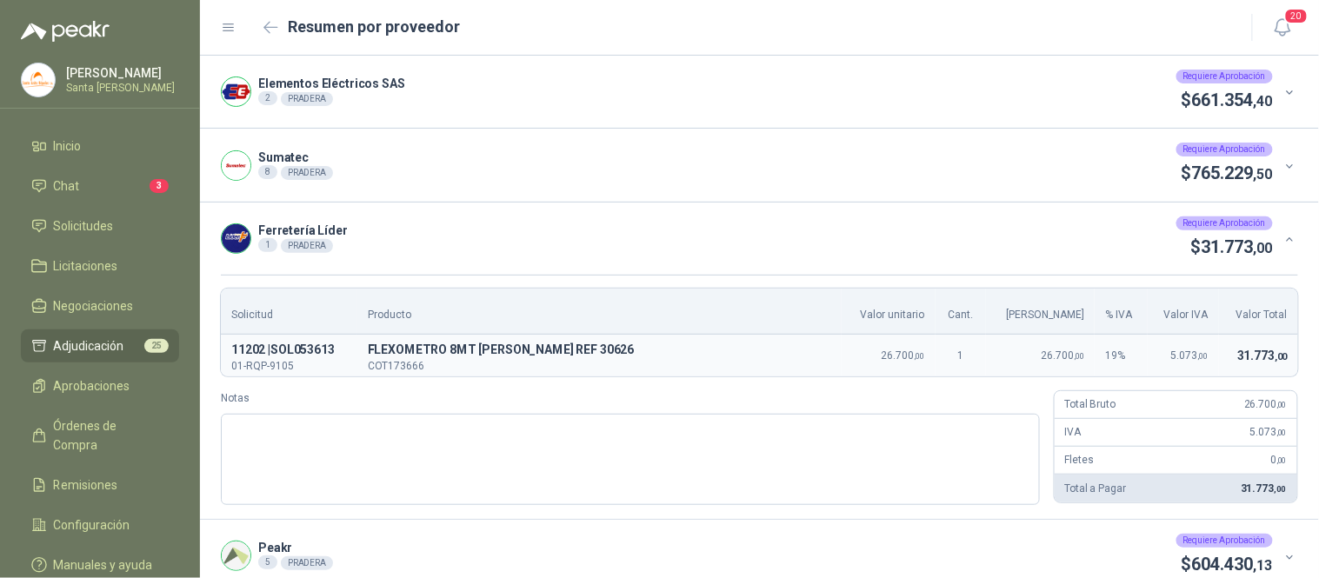
scroll to position [50, 0]
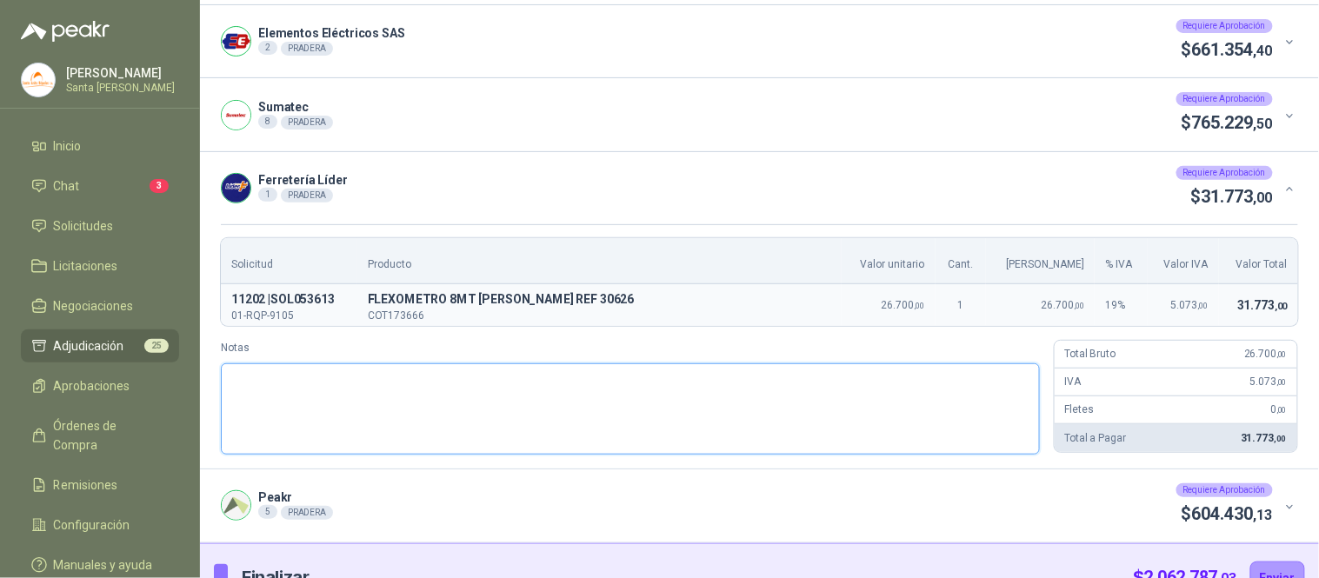
click at [449, 363] on textarea "Notas" at bounding box center [630, 408] width 819 height 91
paste textarea "**********"
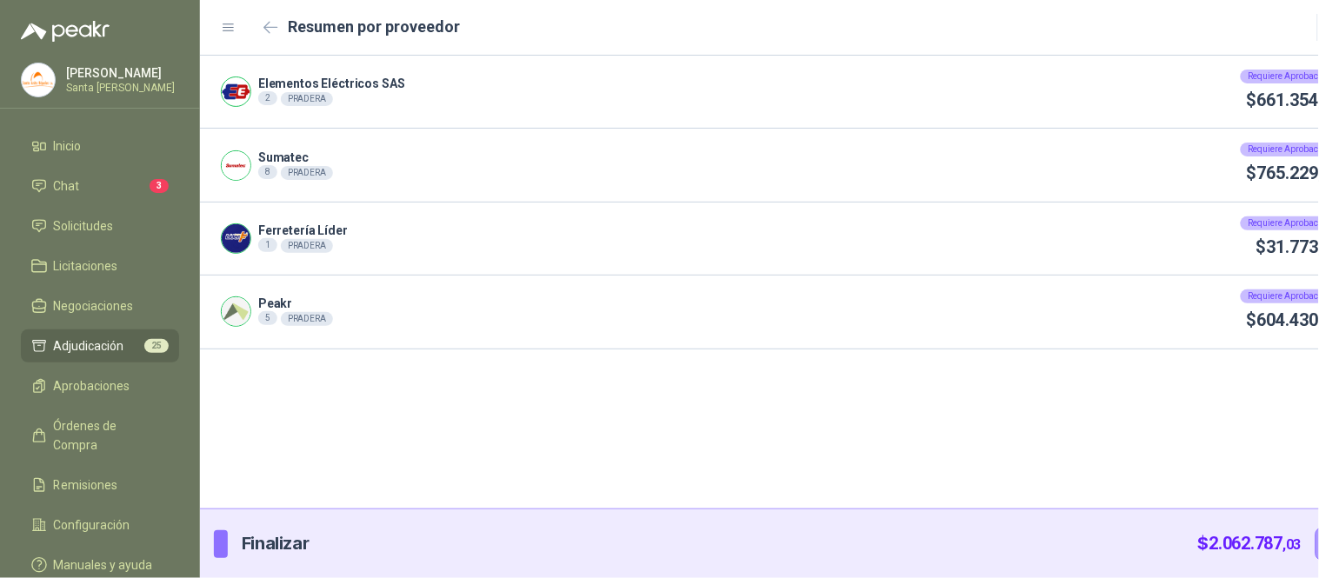
scroll to position [0, 0]
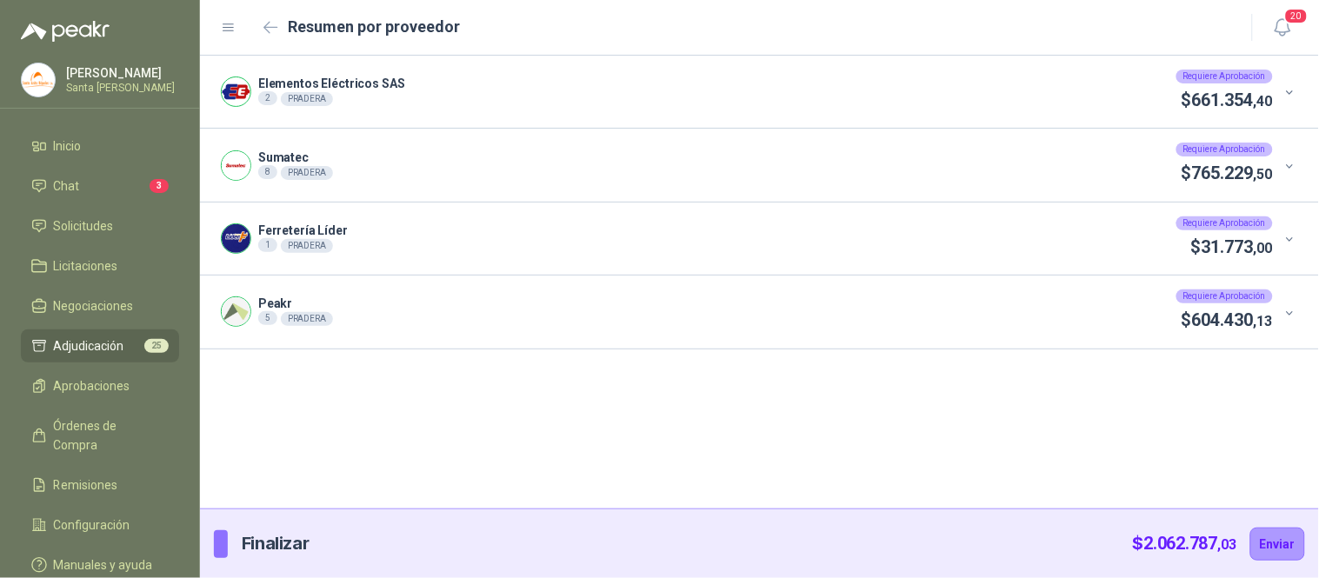
click at [1290, 310] on icon at bounding box center [1289, 313] width 13 height 13
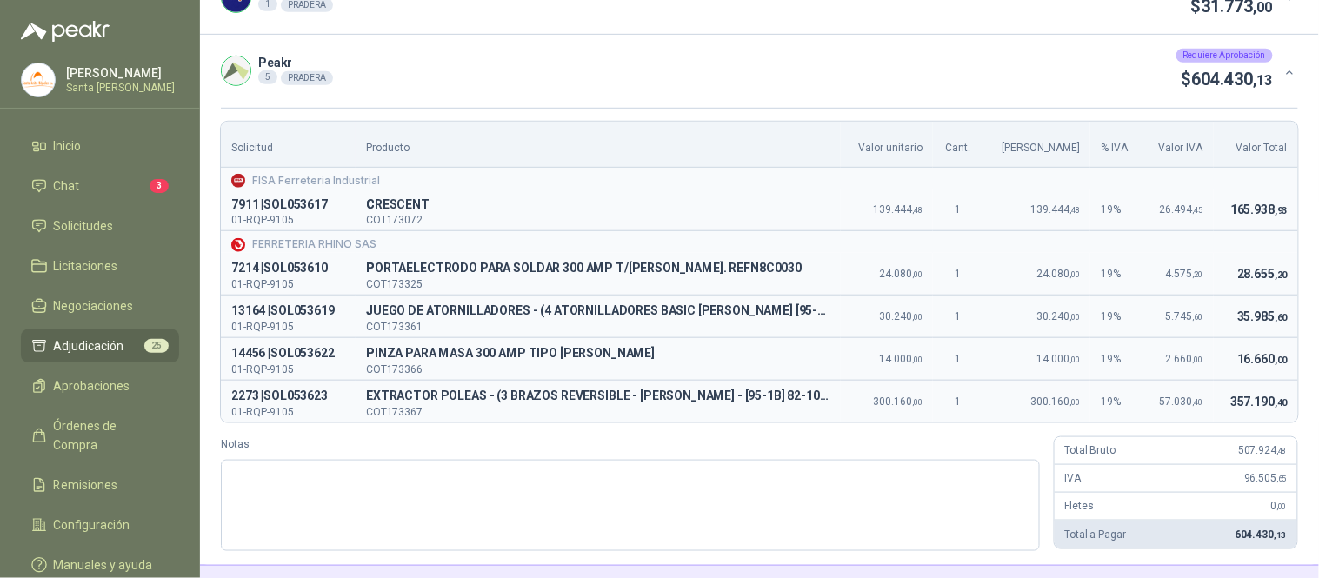
scroll to position [297, 0]
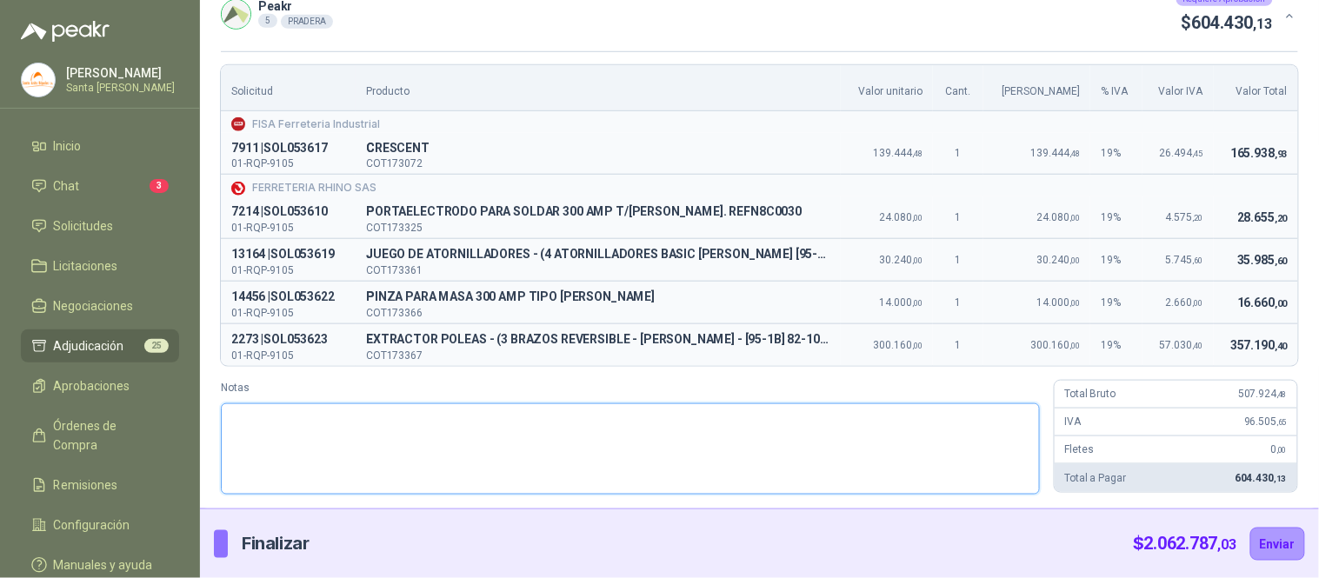
click at [332, 448] on textarea "Notas" at bounding box center [630, 448] width 819 height 91
paste textarea "**********"
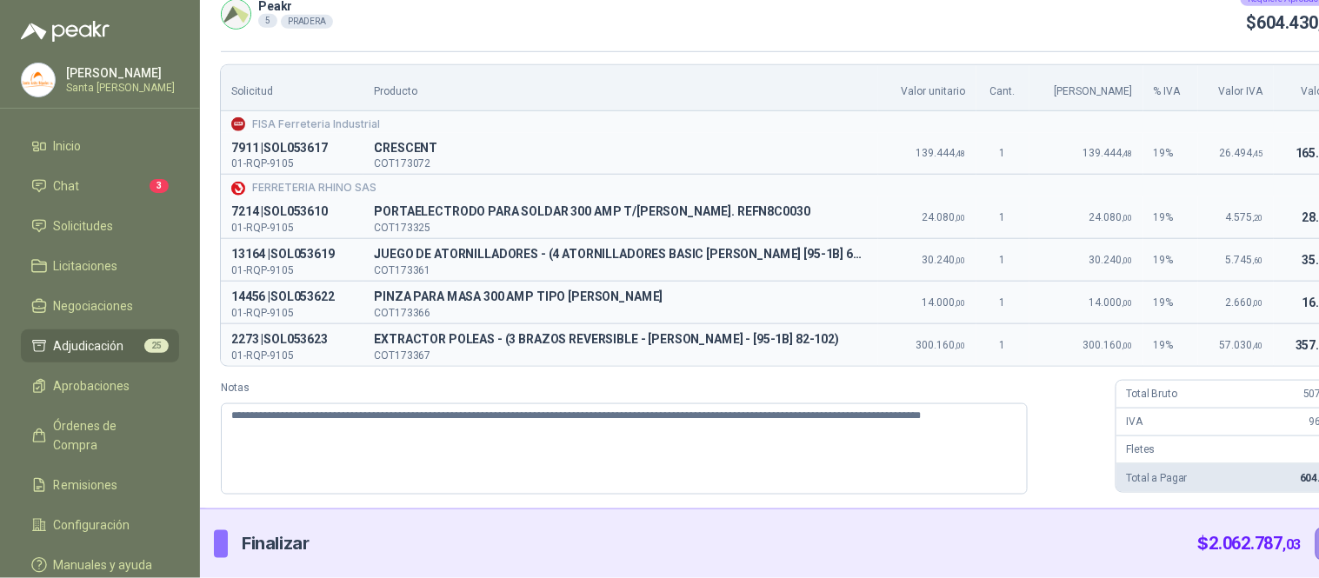
click at [1315, 545] on button "Enviar" at bounding box center [1342, 544] width 55 height 33
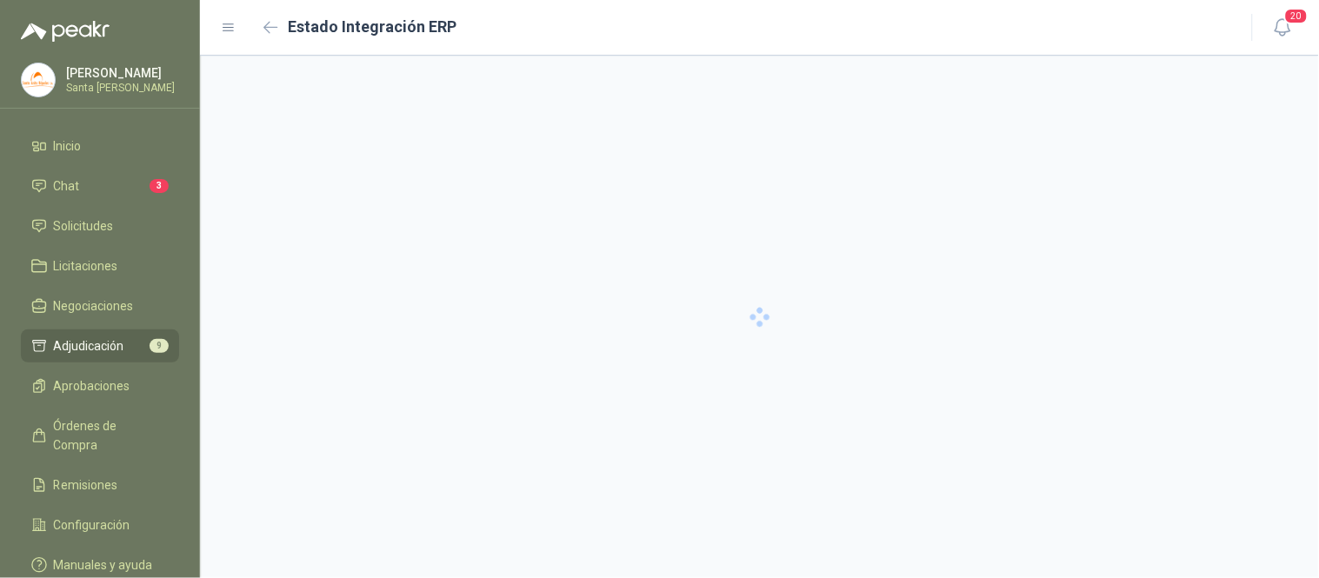
scroll to position [0, 0]
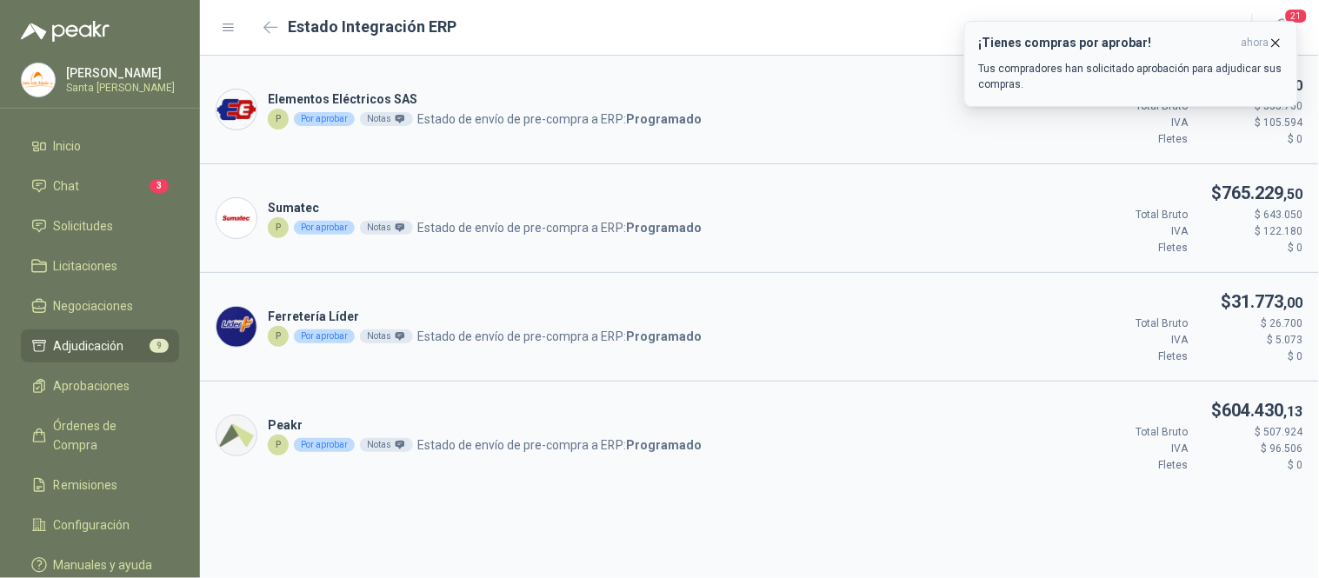
click at [1279, 44] on icon "button" at bounding box center [1275, 43] width 15 height 15
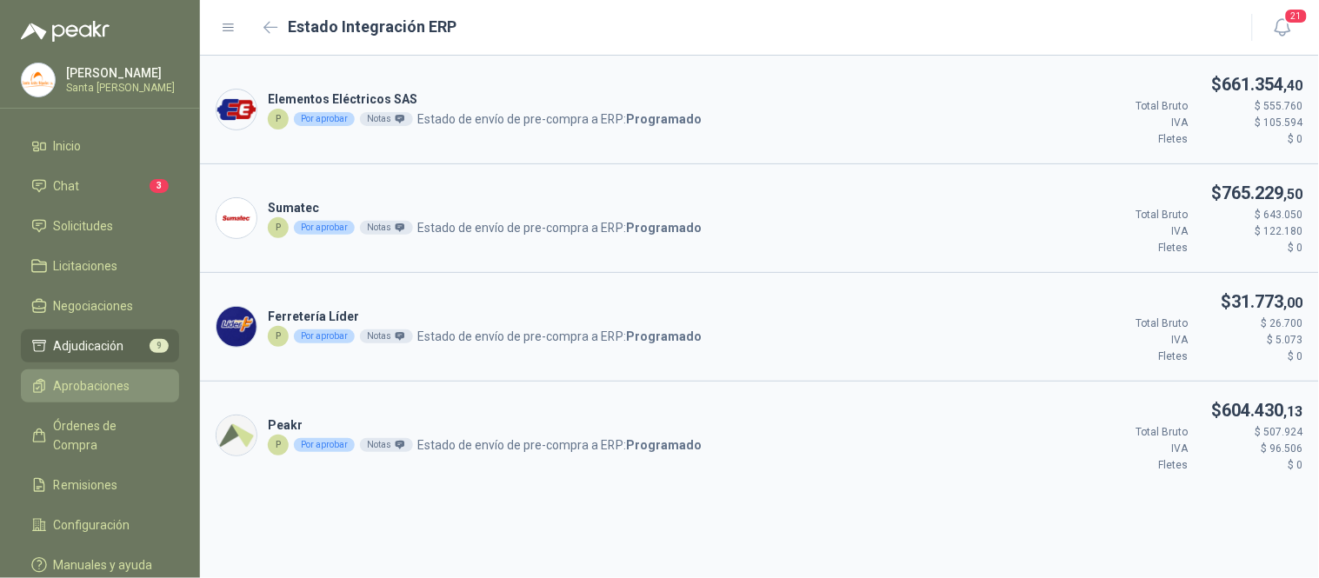
click at [123, 392] on span "Aprobaciones" at bounding box center [92, 385] width 77 height 19
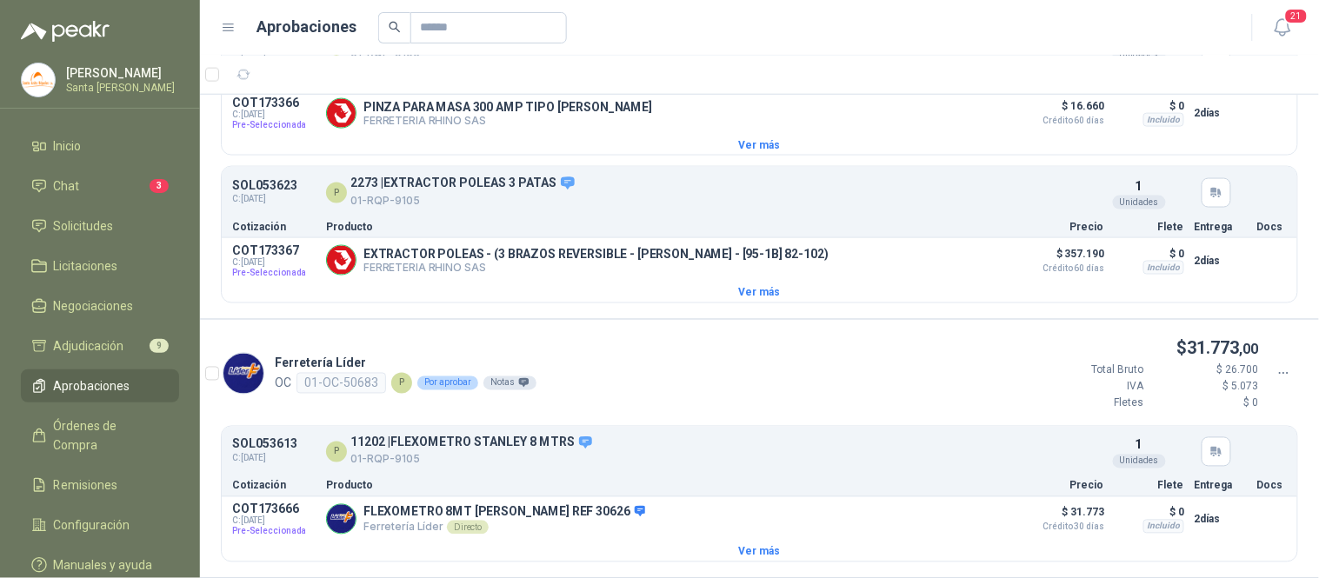
scroll to position [701, 0]
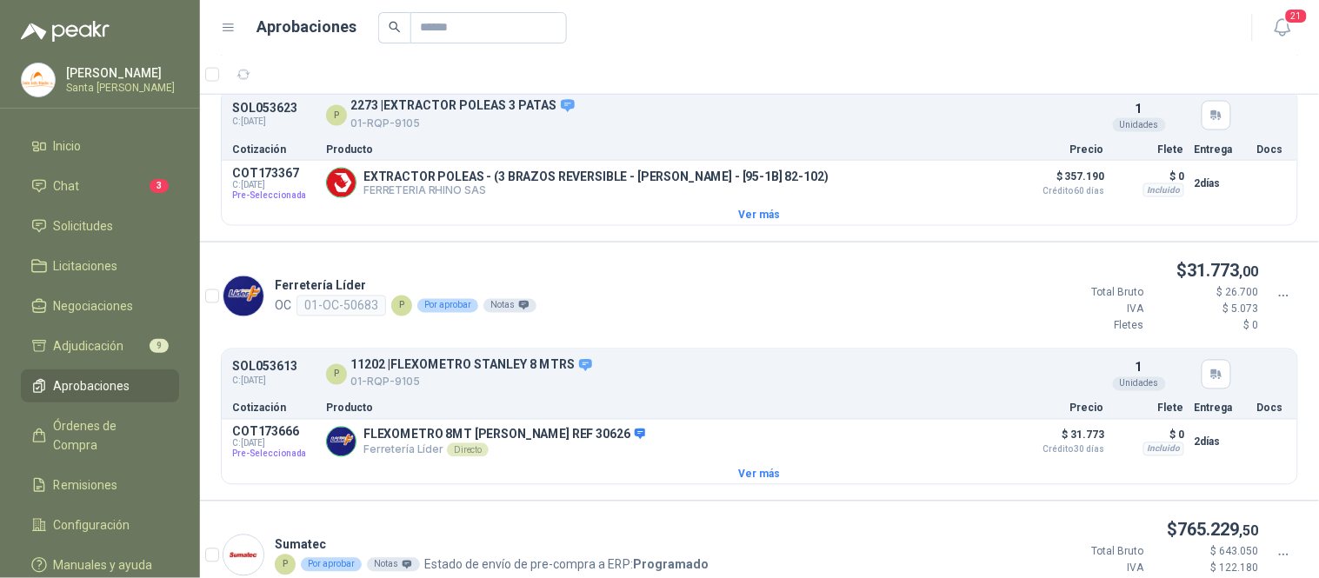
click at [1276, 300] on icon at bounding box center [1284, 297] width 16 height 16
click at [1184, 327] on span "Aprobar" at bounding box center [1220, 331] width 100 height 19
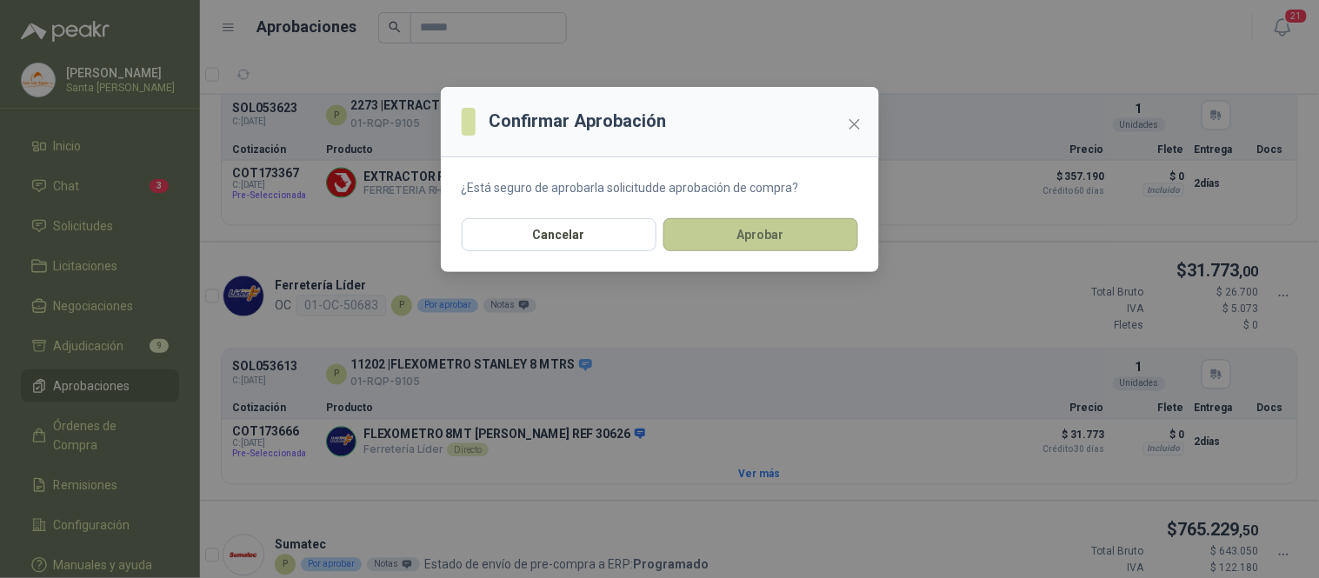
click at [798, 240] on button "Aprobar" at bounding box center [760, 234] width 195 height 33
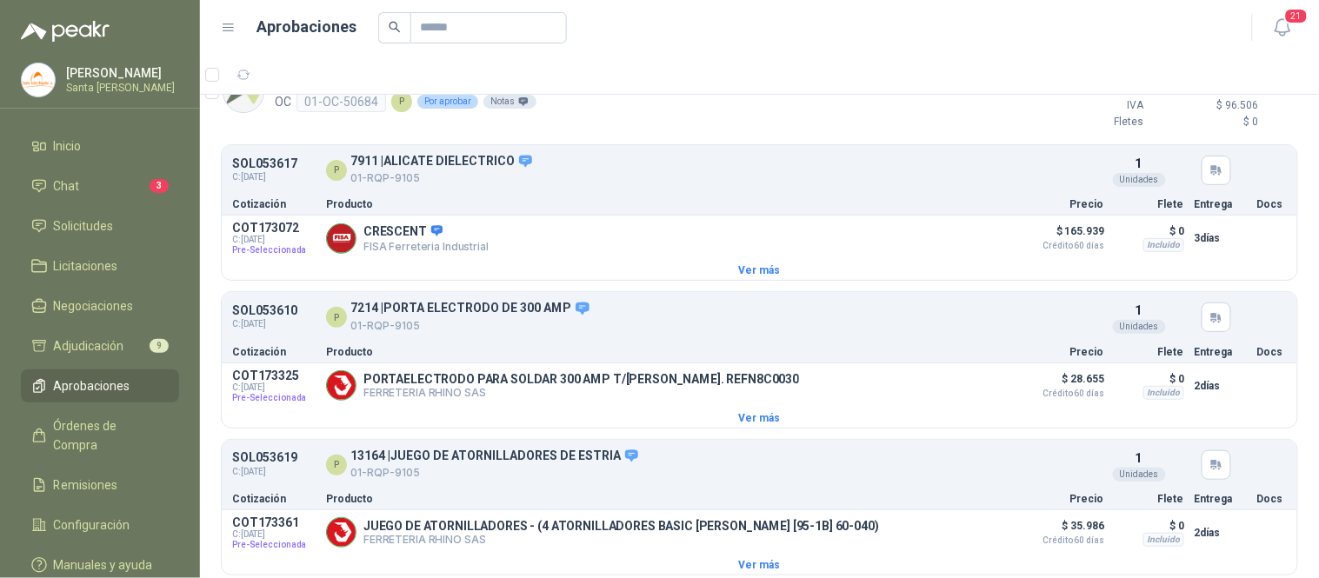
scroll to position [0, 0]
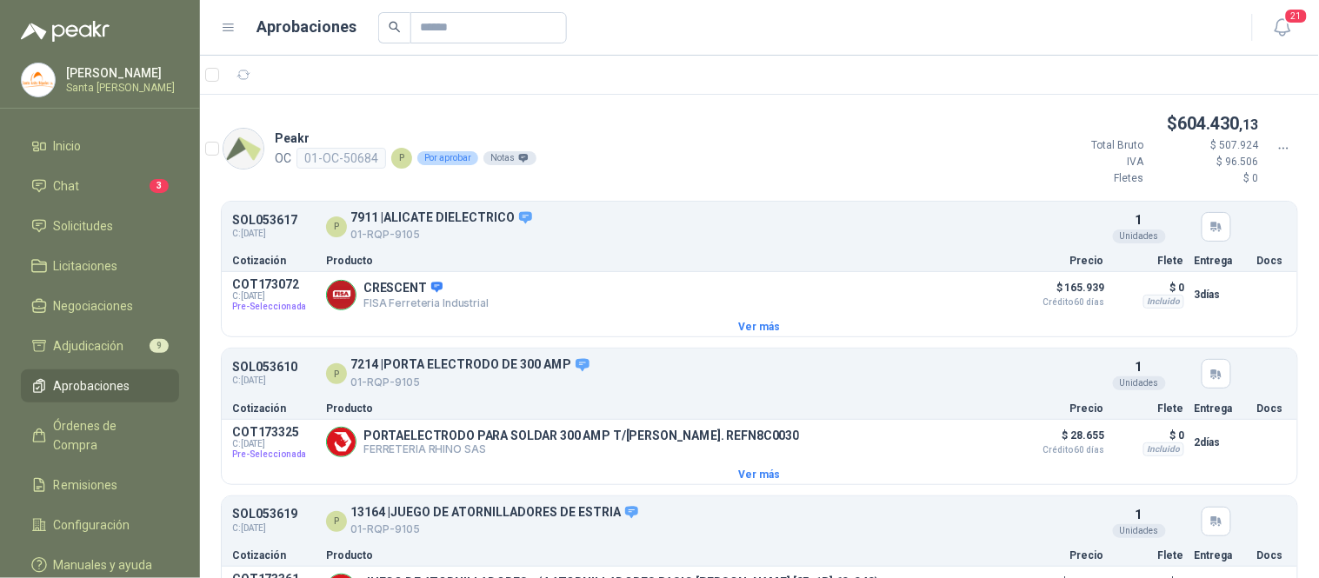
click at [1276, 146] on icon at bounding box center [1284, 149] width 16 height 16
click at [1193, 176] on span "Aprobar" at bounding box center [1220, 179] width 100 height 19
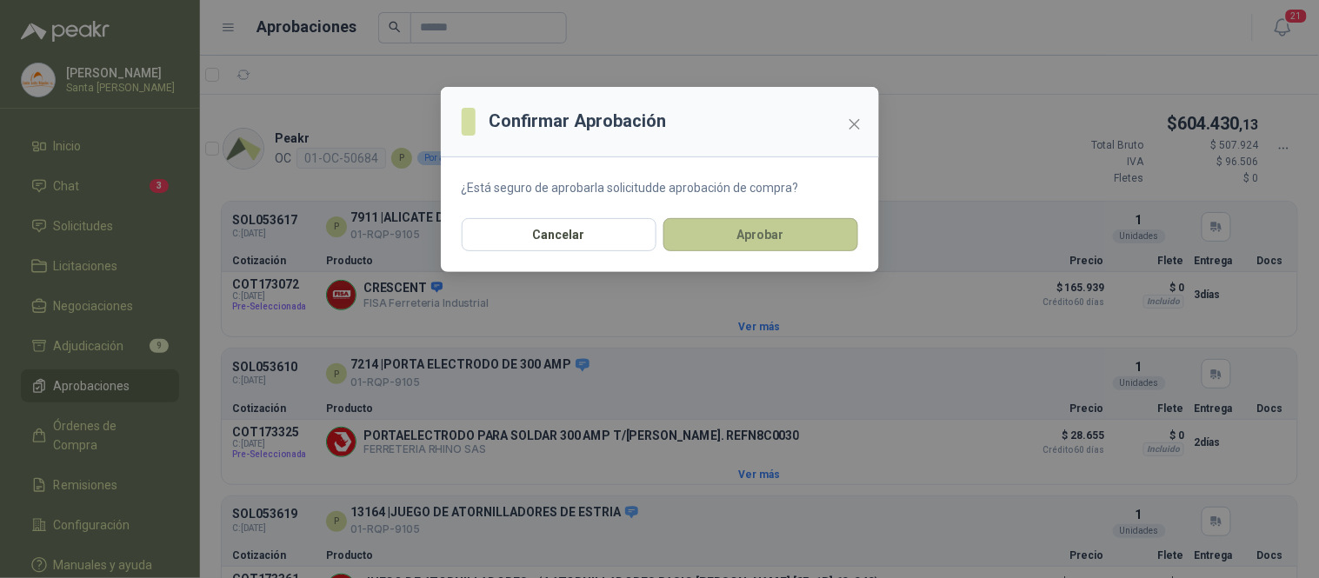
click at [762, 229] on button "Aprobar" at bounding box center [760, 234] width 195 height 33
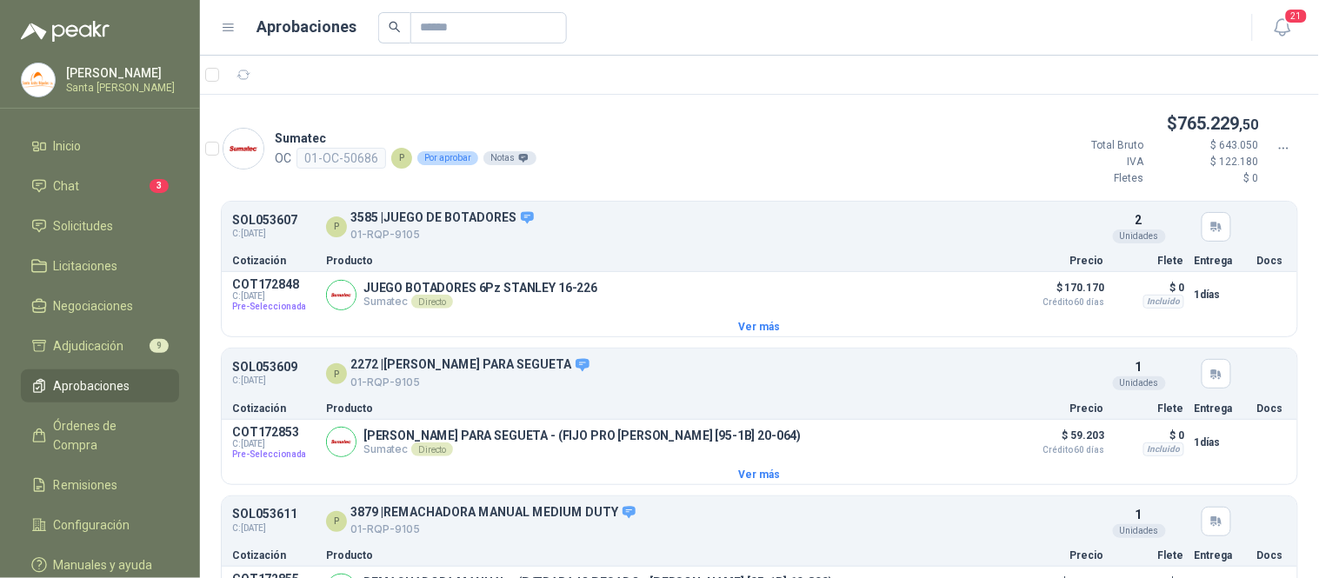
click at [1276, 149] on icon at bounding box center [1284, 149] width 16 height 16
click at [1209, 178] on span "Aprobar" at bounding box center [1220, 179] width 100 height 19
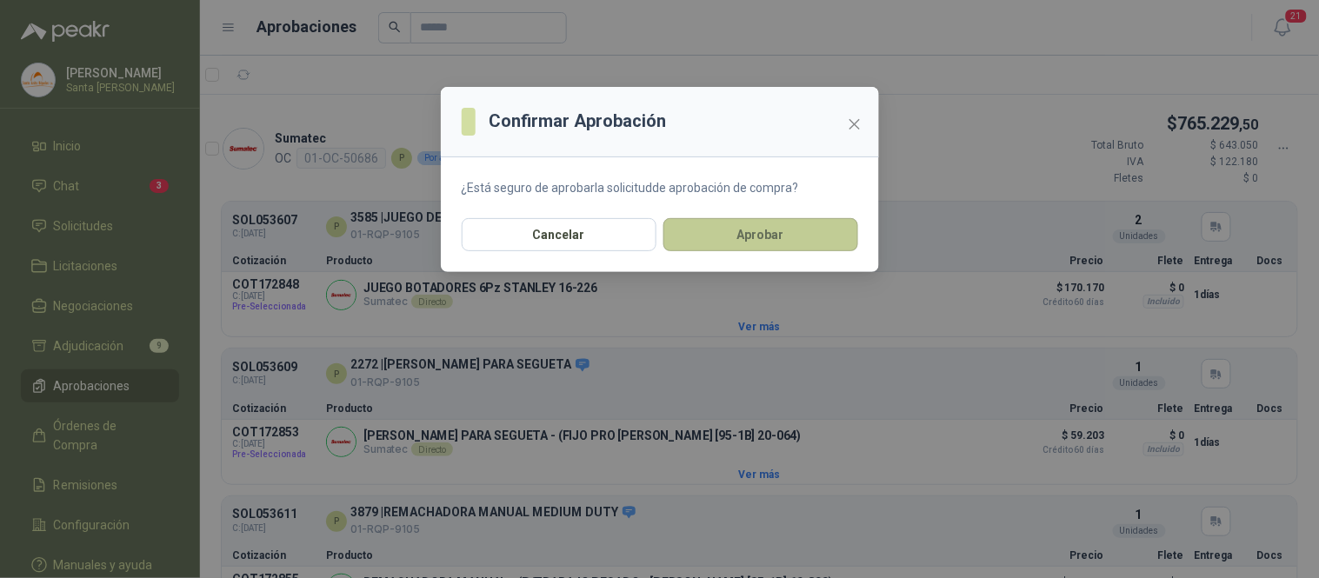
click at [785, 227] on button "Aprobar" at bounding box center [760, 234] width 195 height 33
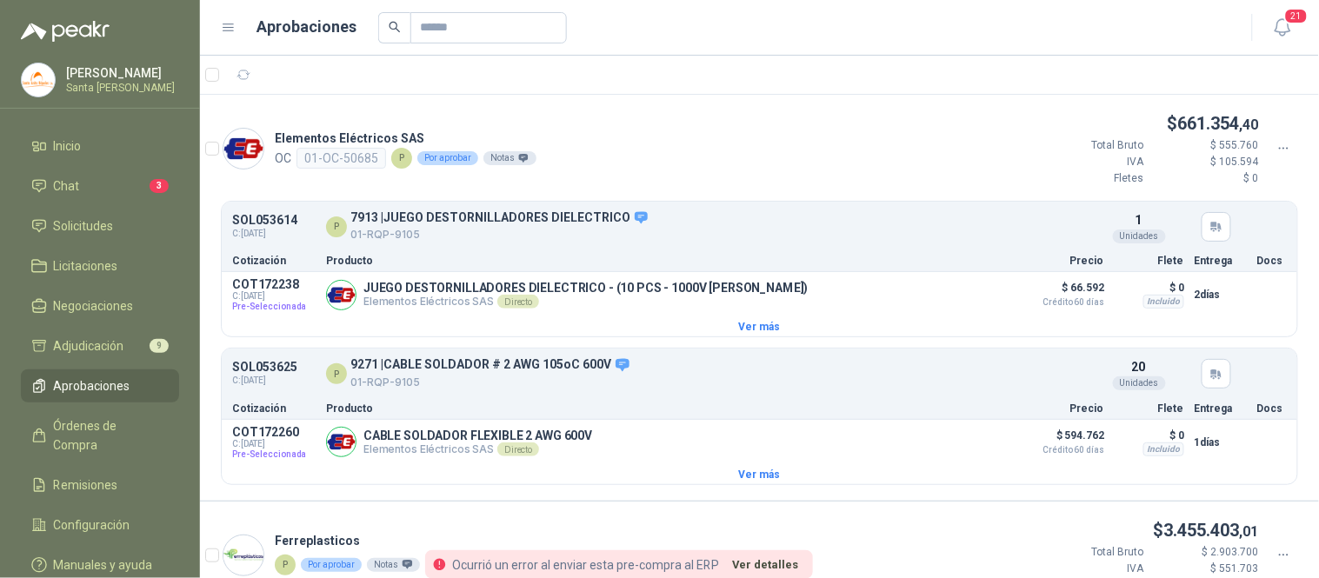
click at [1276, 148] on icon at bounding box center [1284, 149] width 16 height 16
click at [1211, 184] on span "Aprobar" at bounding box center [1220, 179] width 100 height 19
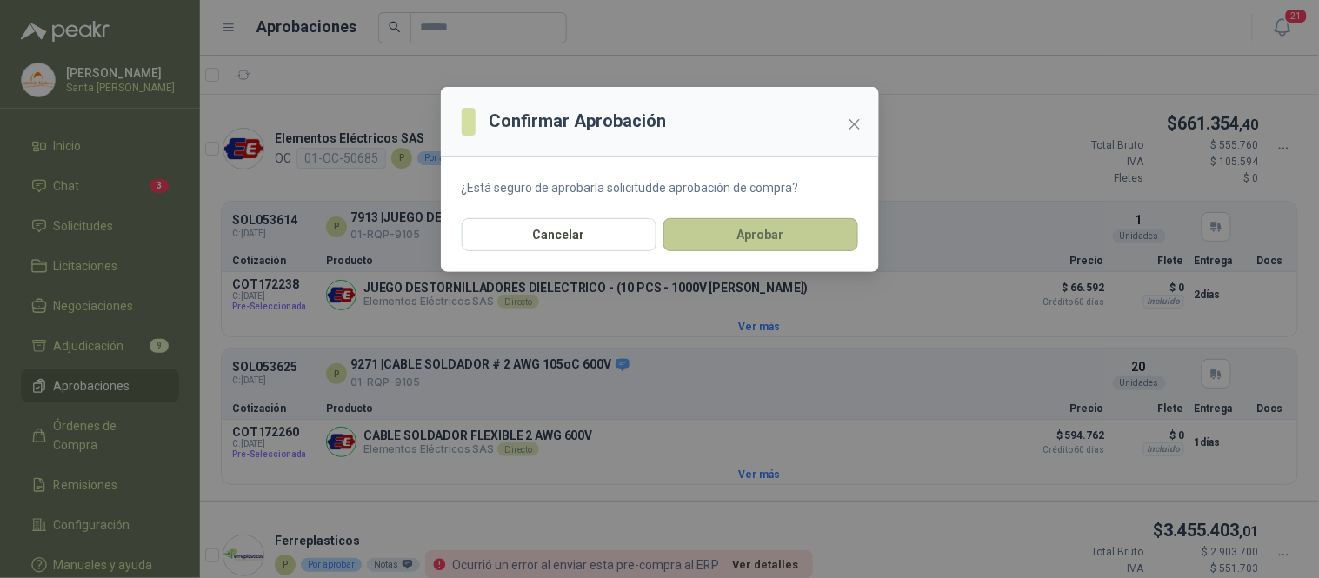
click at [813, 242] on button "Aprobar" at bounding box center [760, 234] width 195 height 33
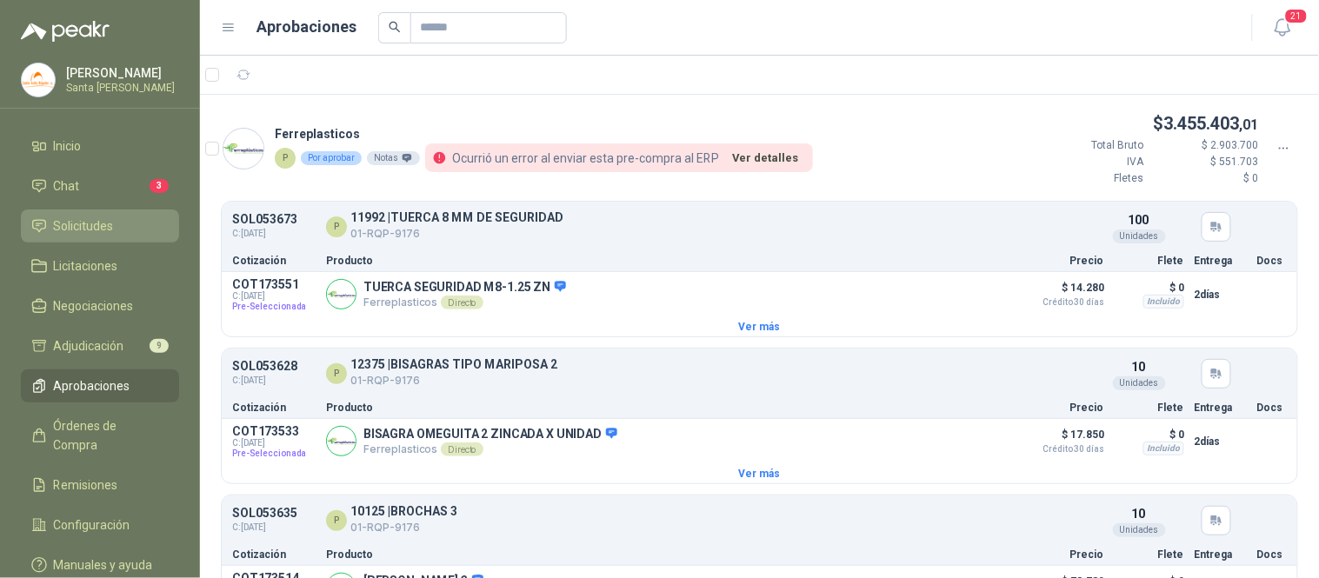
click at [113, 223] on span "Solicitudes" at bounding box center [84, 225] width 60 height 19
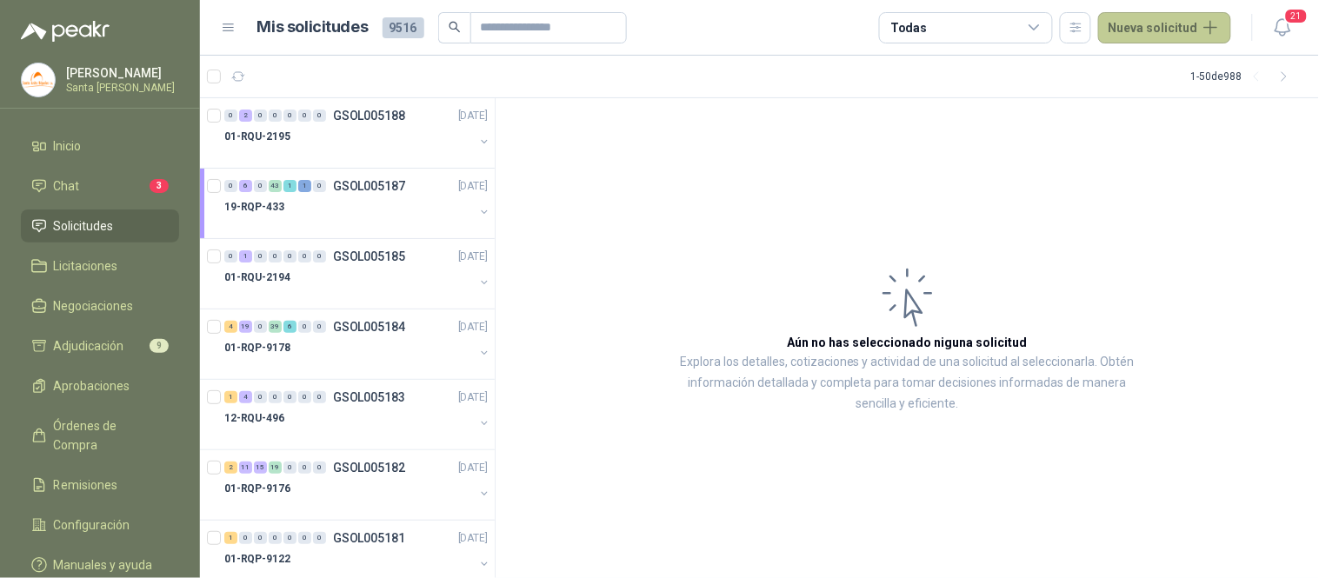
click at [1165, 32] on button "Nueva solicitud" at bounding box center [1164, 27] width 133 height 31
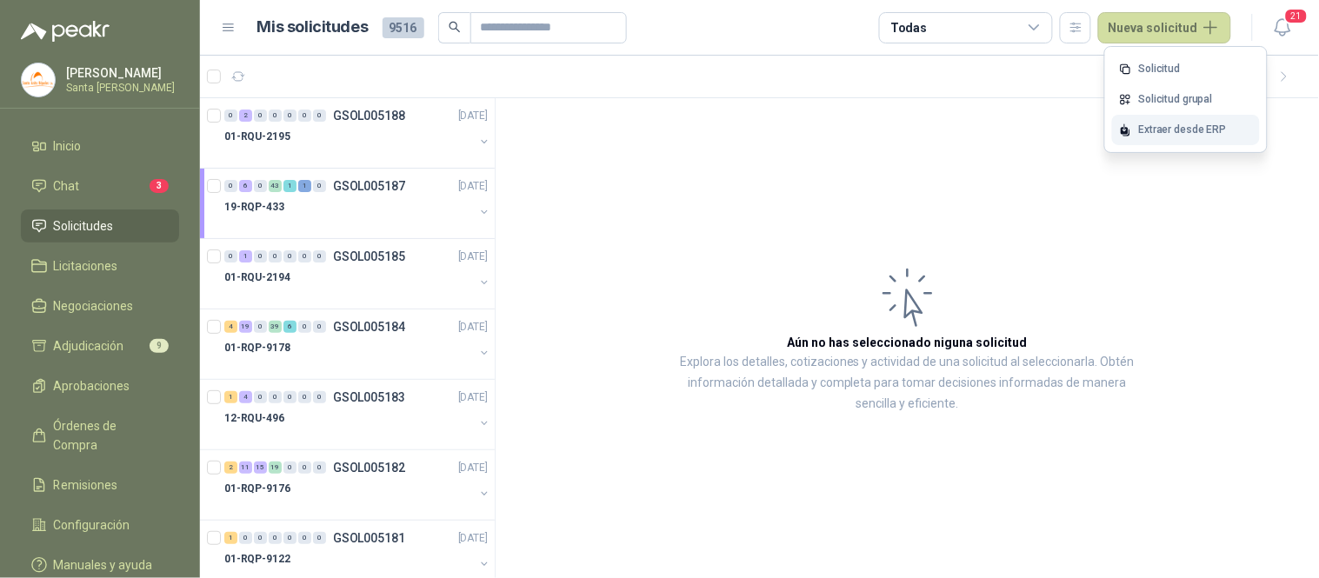
click at [1155, 125] on div "Extraer desde ERP" at bounding box center [1186, 130] width 148 height 30
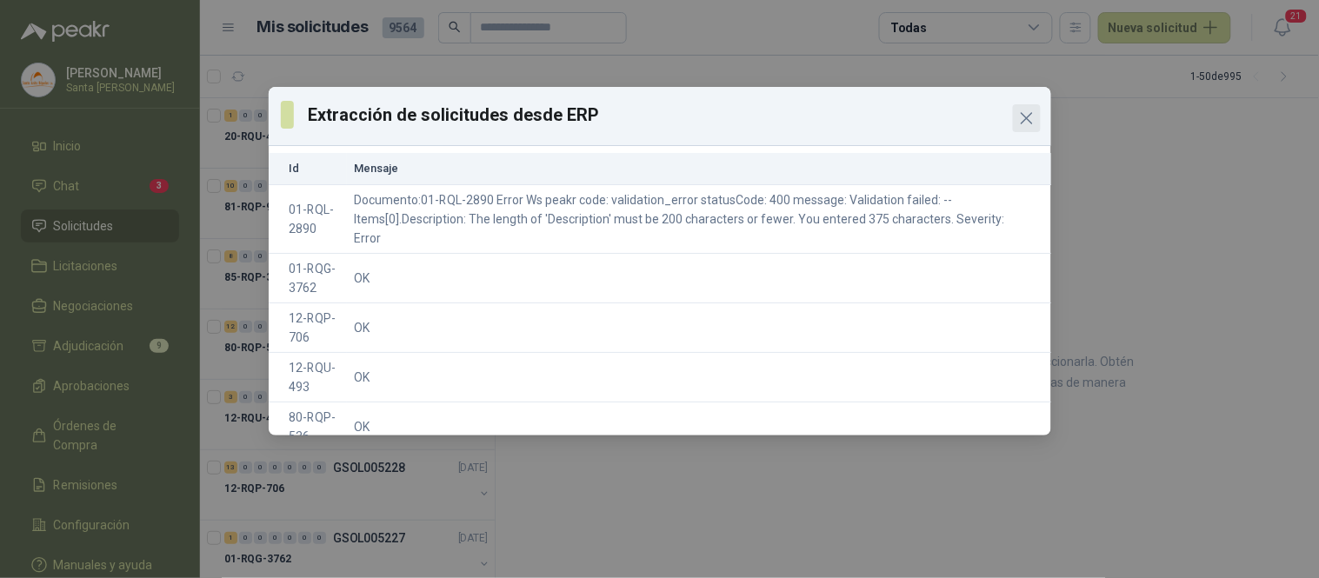
click at [1030, 117] on icon "Close" at bounding box center [1026, 118] width 21 height 21
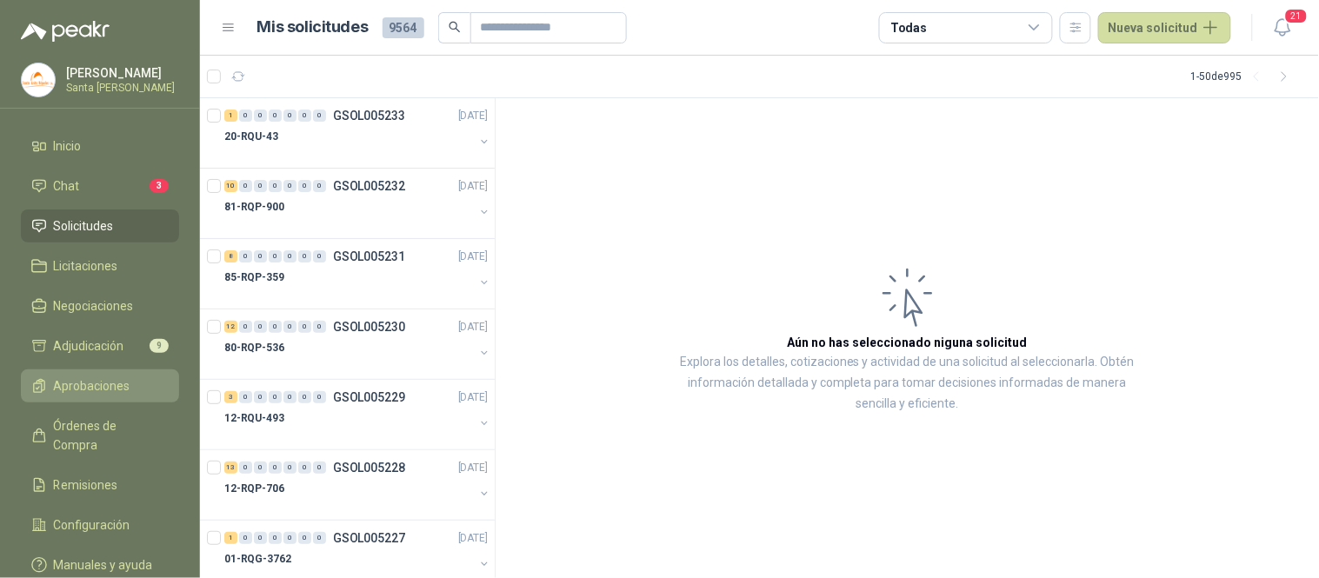
click at [114, 384] on span "Aprobaciones" at bounding box center [92, 385] width 77 height 19
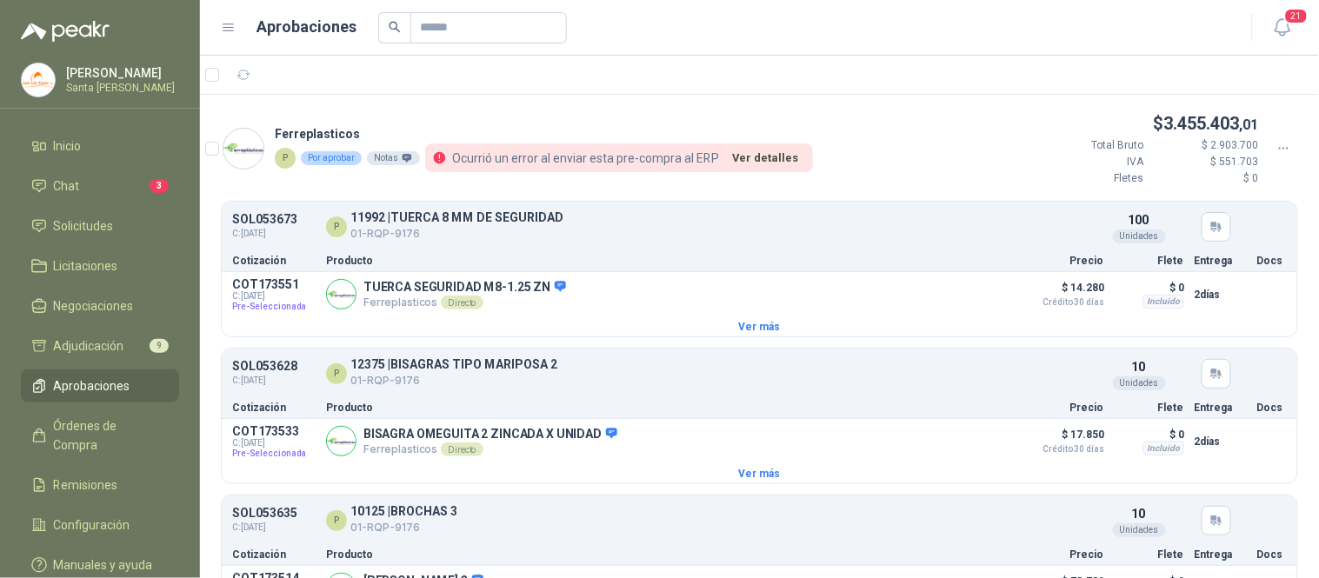
click at [1276, 145] on icon at bounding box center [1284, 149] width 16 height 16
click at [1222, 209] on span "Rechazar" at bounding box center [1220, 206] width 100 height 19
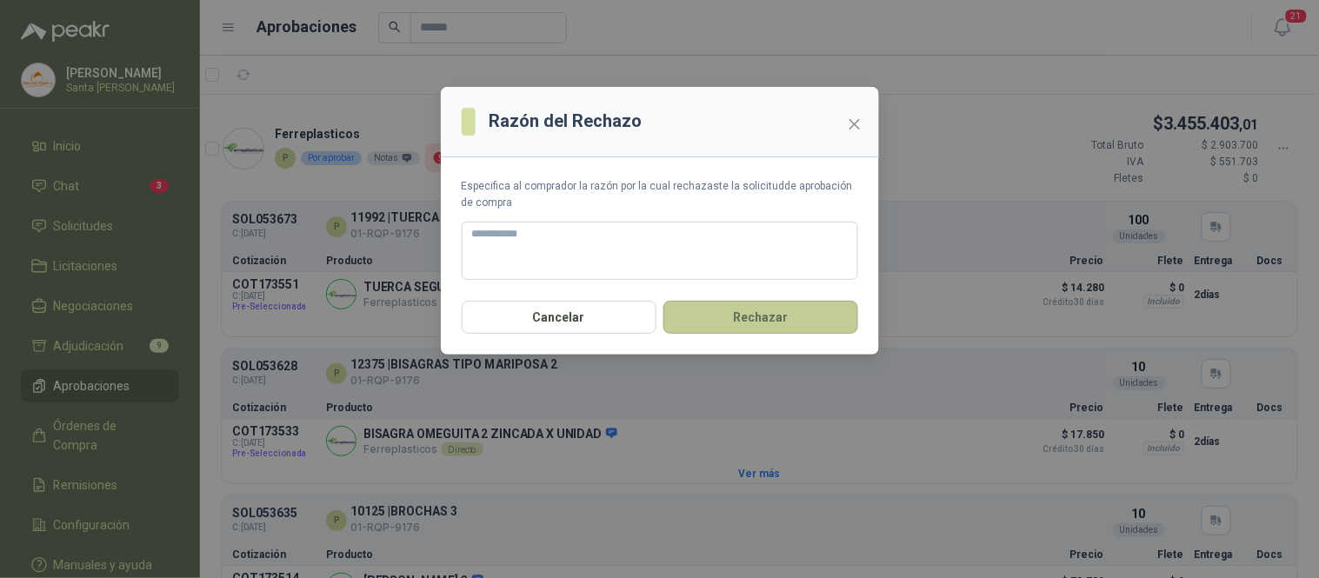
click at [774, 315] on button "Rechazar" at bounding box center [760, 317] width 195 height 33
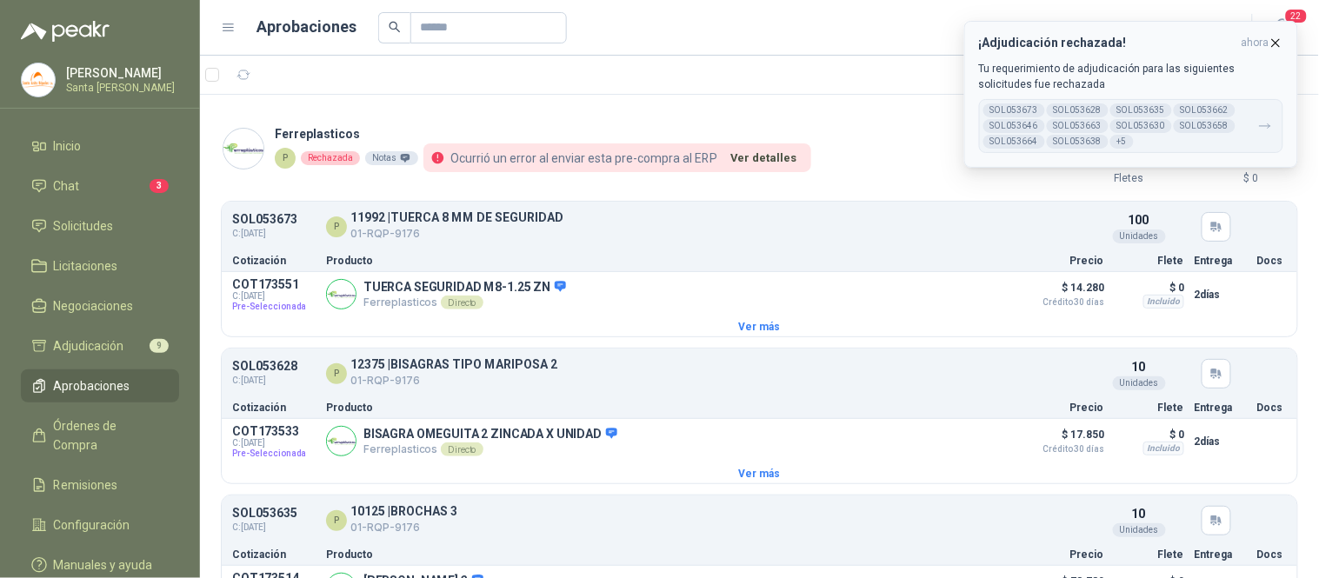
click at [1278, 36] on icon "button" at bounding box center [1275, 43] width 15 height 15
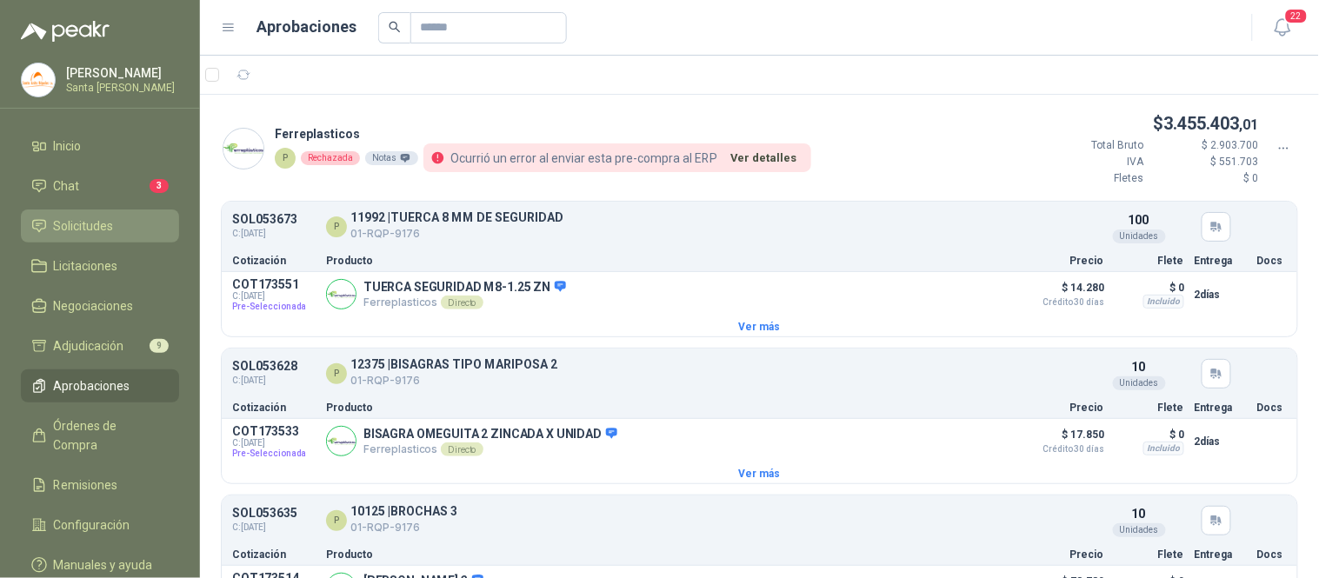
click at [114, 227] on li "Solicitudes" at bounding box center [99, 225] width 137 height 19
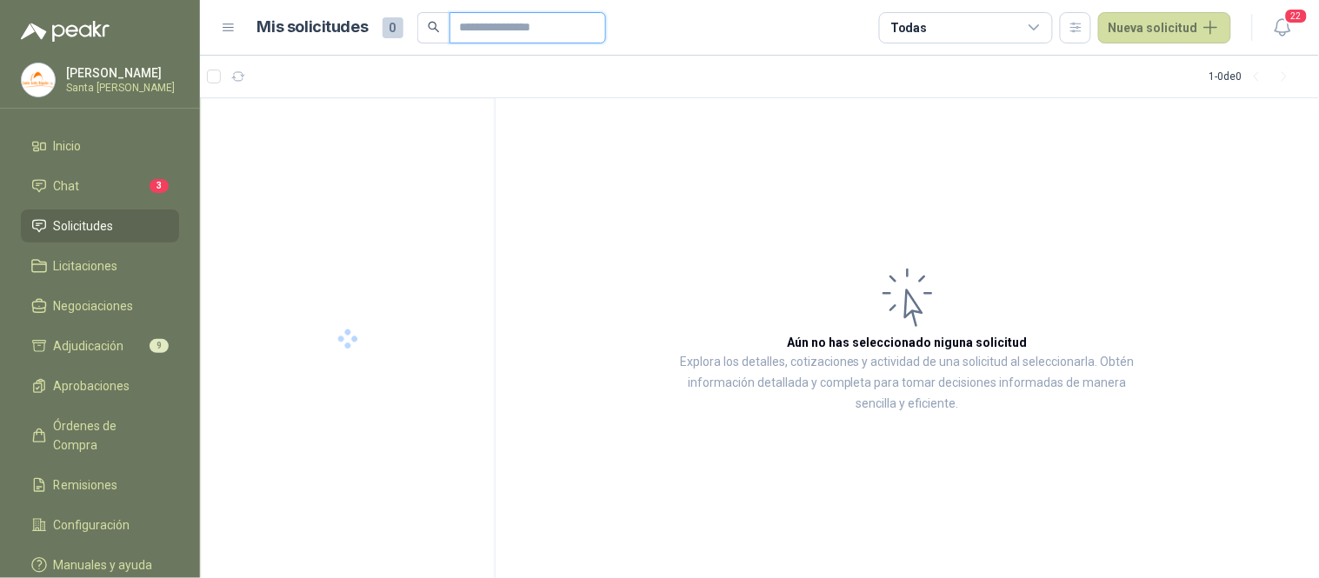
click at [519, 35] on input "text" at bounding box center [521, 28] width 122 height 30
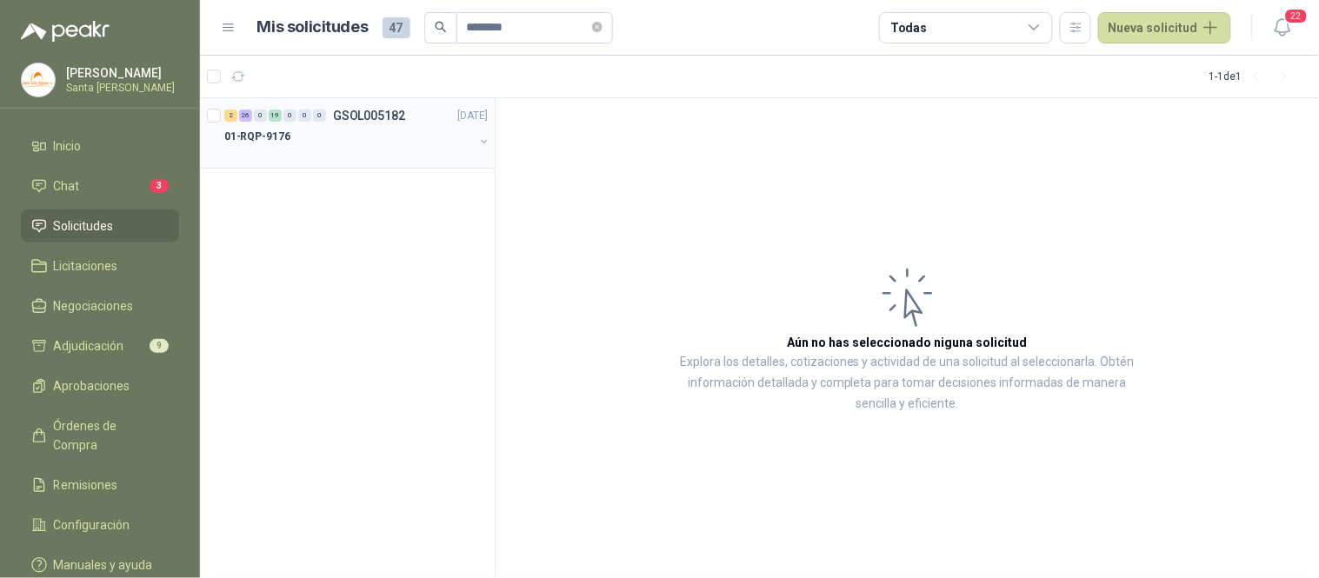
click at [340, 152] on div at bounding box center [349, 154] width 250 height 14
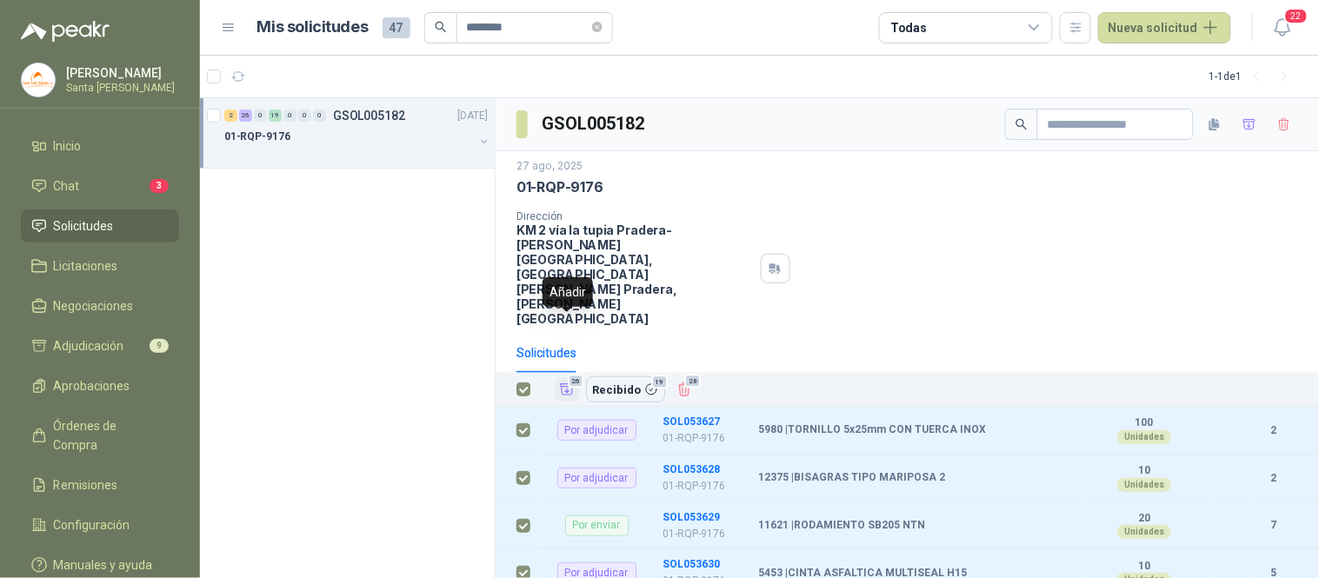
click at [572, 374] on span "26" at bounding box center [576, 381] width 17 height 14
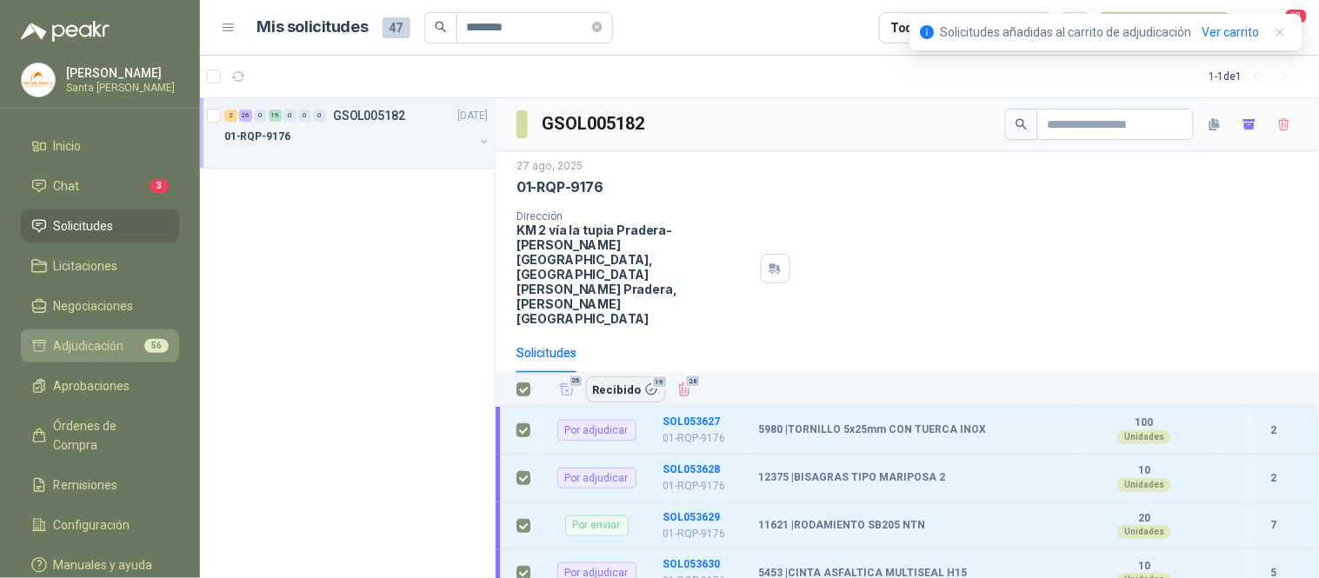
click at [93, 350] on span "Adjudicación" at bounding box center [89, 345] width 70 height 19
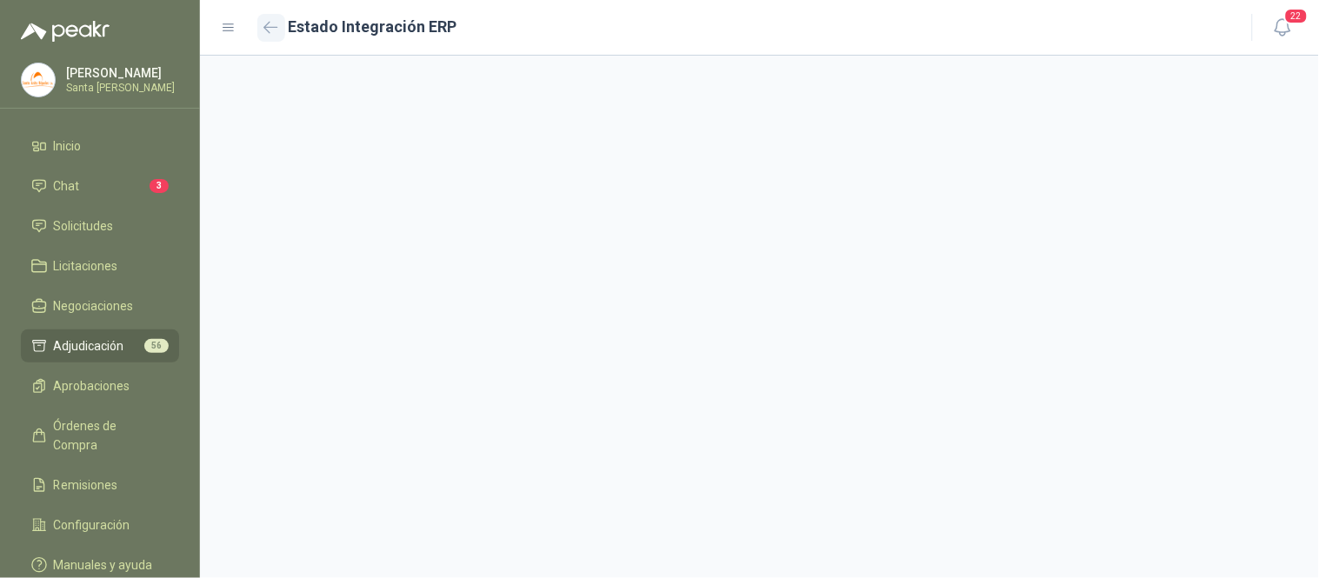
click at [265, 27] on icon "button" at bounding box center [270, 27] width 13 height 10
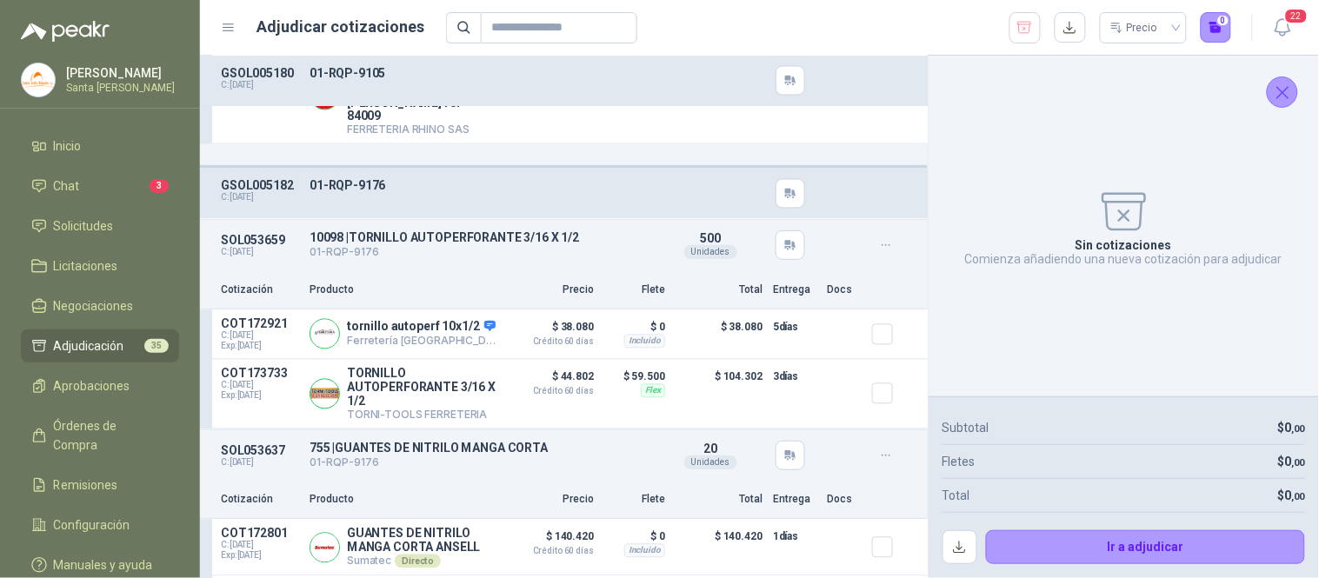
scroll to position [815, 0]
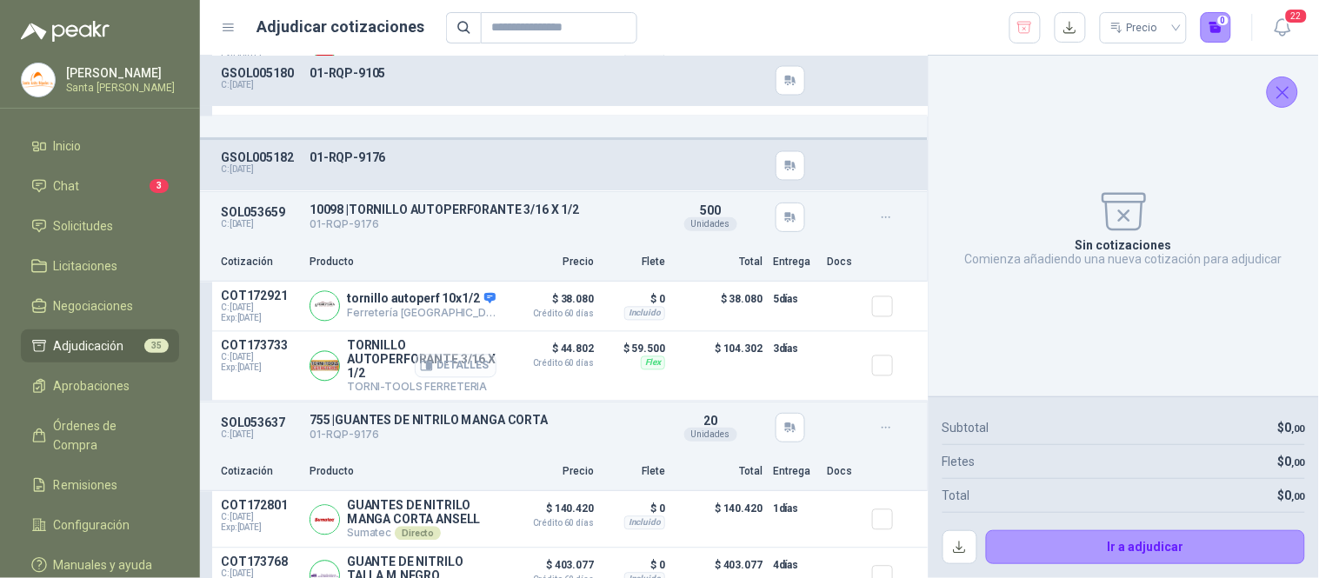
click at [444, 355] on button "Detalles" at bounding box center [456, 366] width 82 height 23
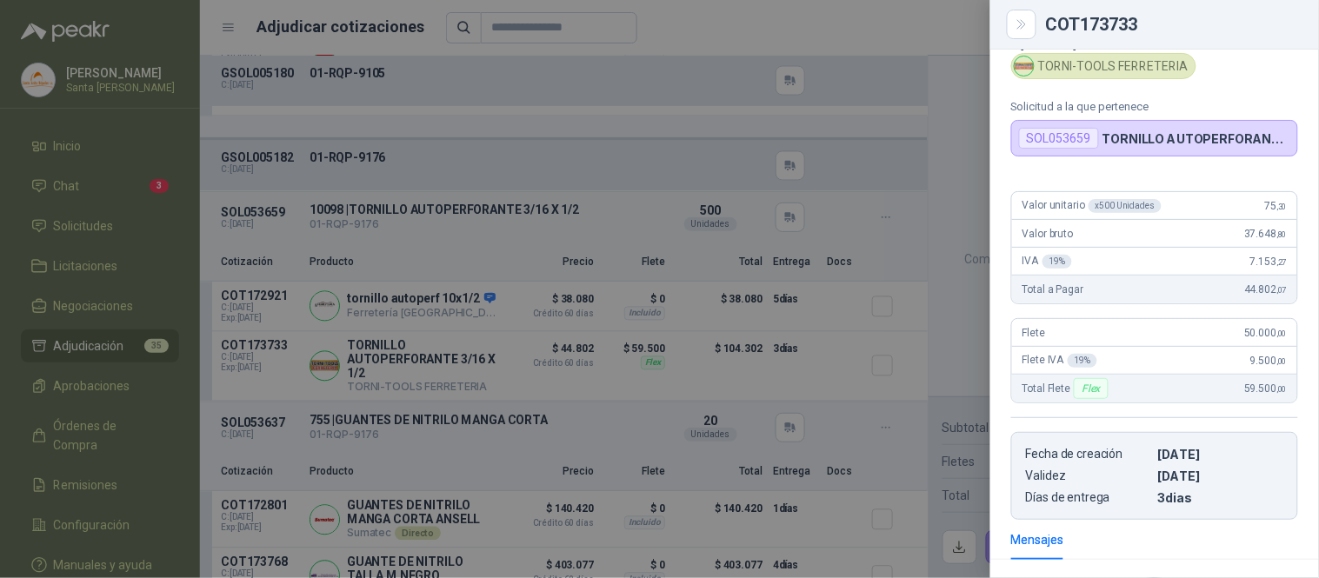
scroll to position [0, 0]
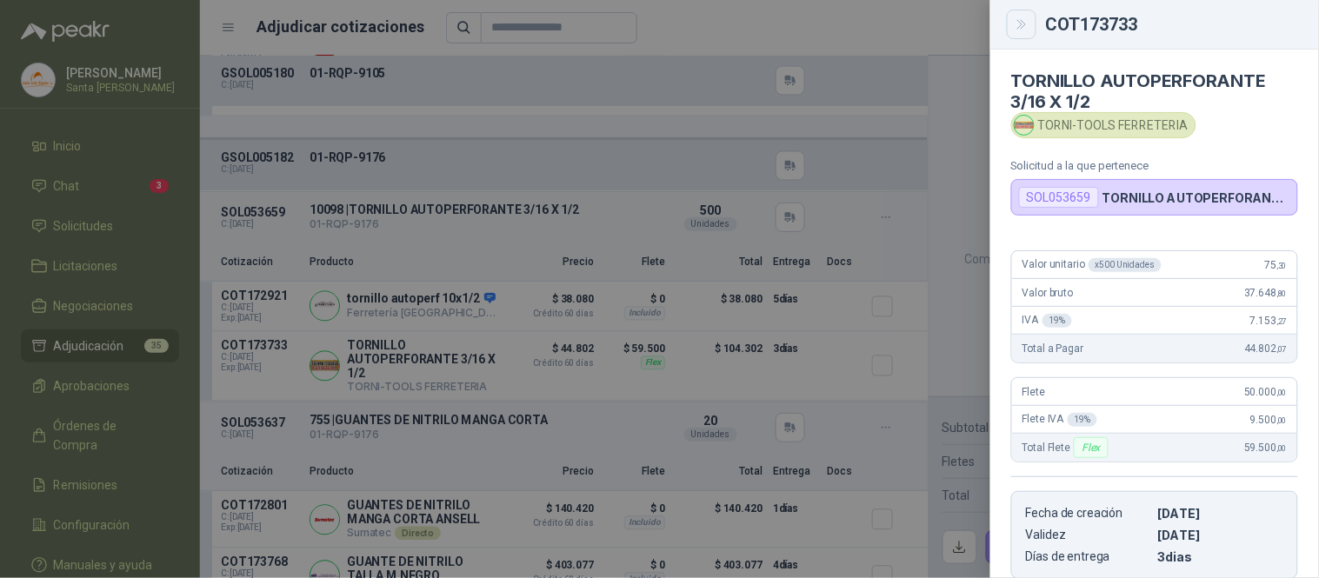
click at [1029, 31] on button "Close" at bounding box center [1022, 25] width 30 height 30
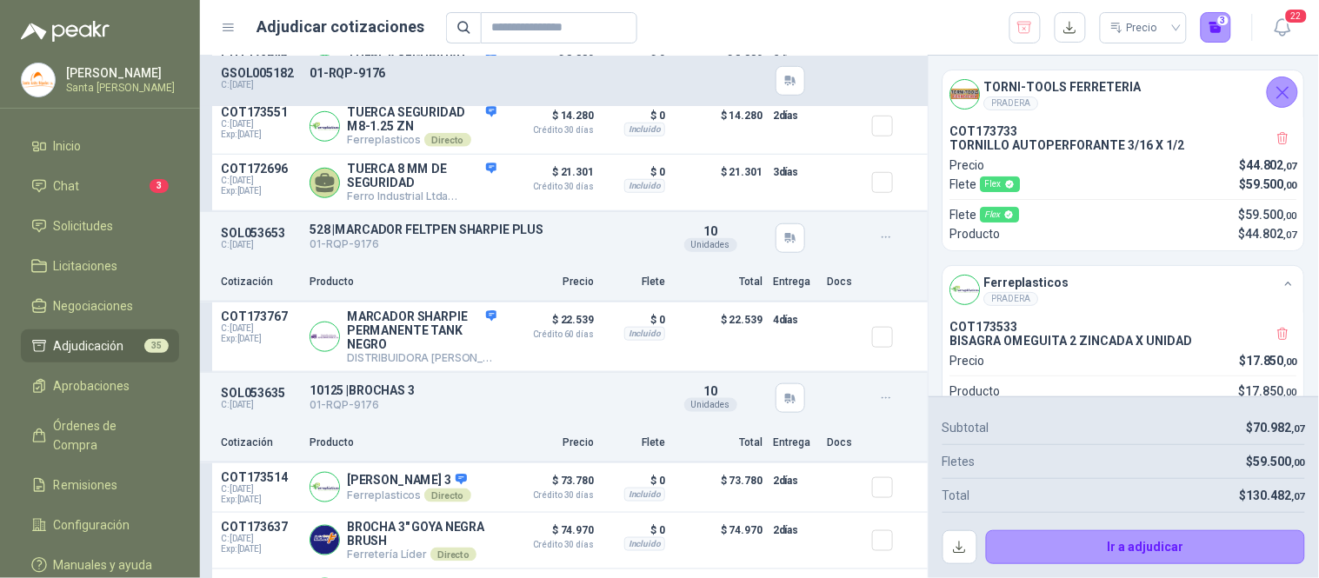
scroll to position [2024, 0]
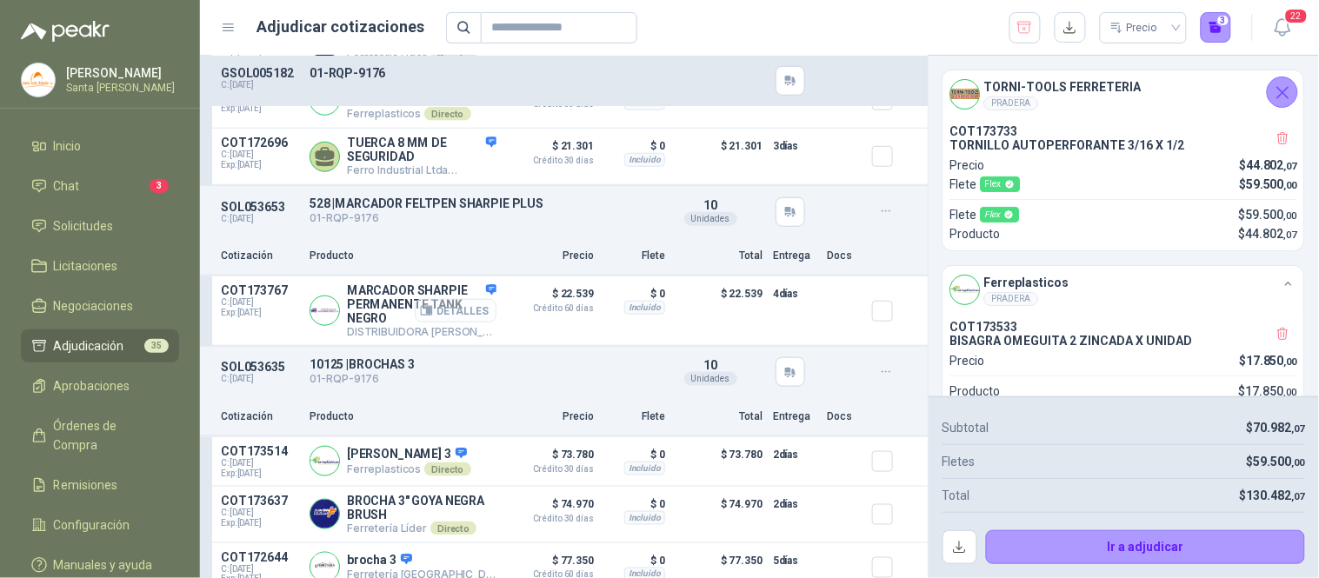
click at [436, 313] on button "Detalles" at bounding box center [456, 310] width 82 height 23
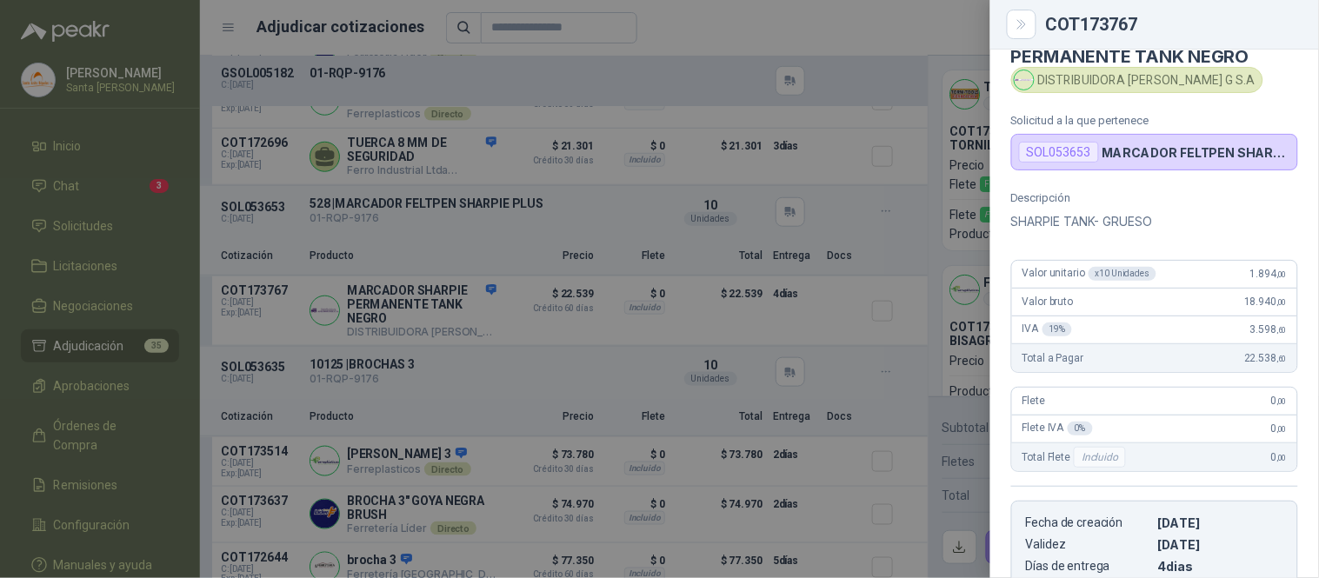
scroll to position [33, 0]
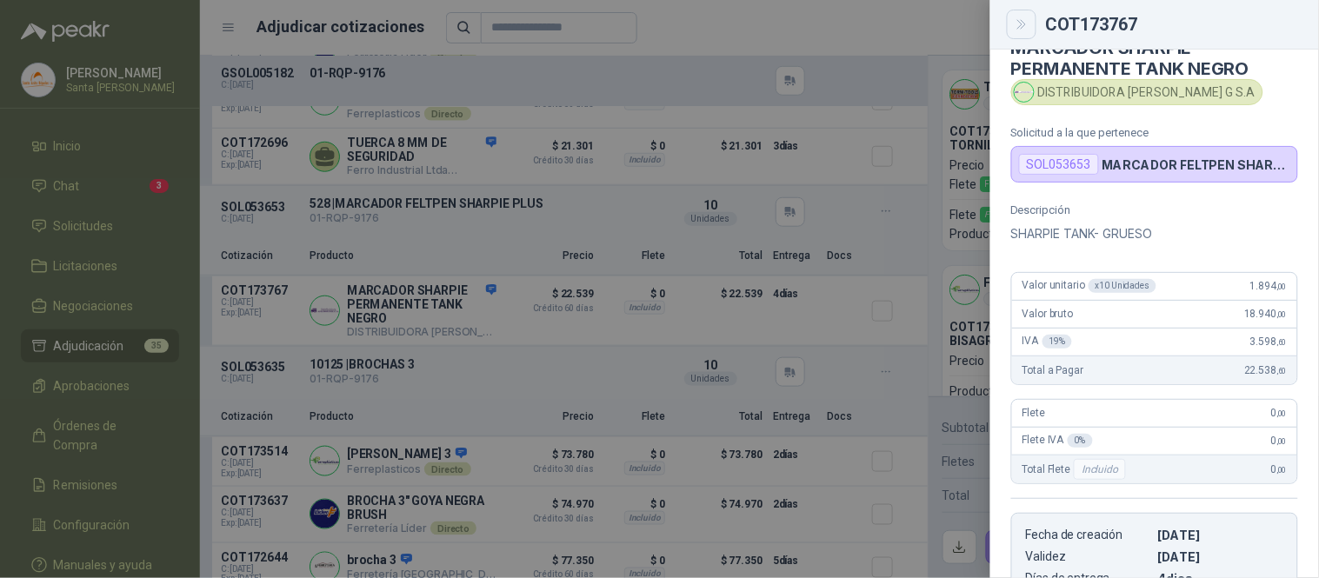
click at [1029, 29] on icon "Close" at bounding box center [1022, 24] width 15 height 15
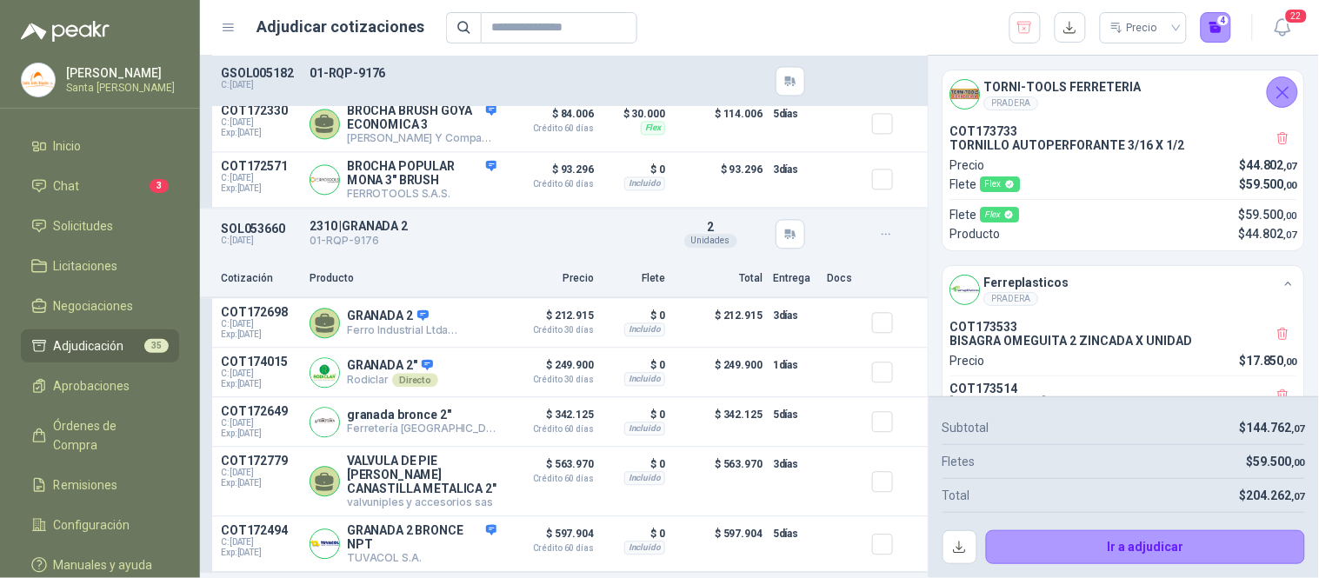
scroll to position [2653, 0]
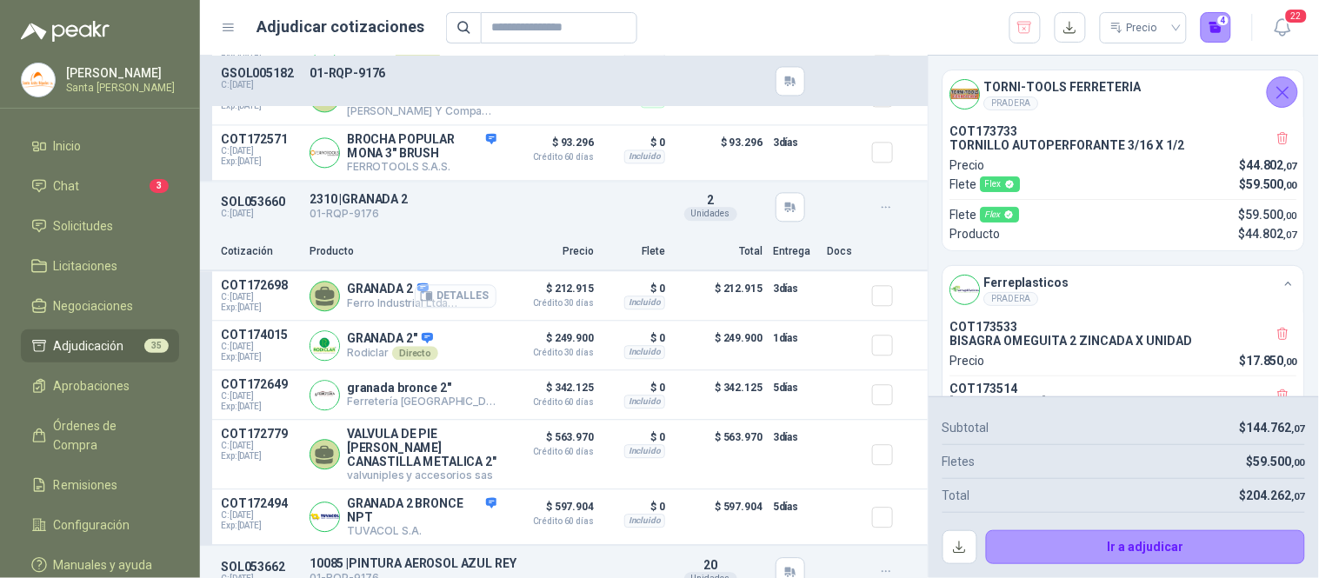
click at [450, 303] on button "Detalles" at bounding box center [456, 295] width 82 height 23
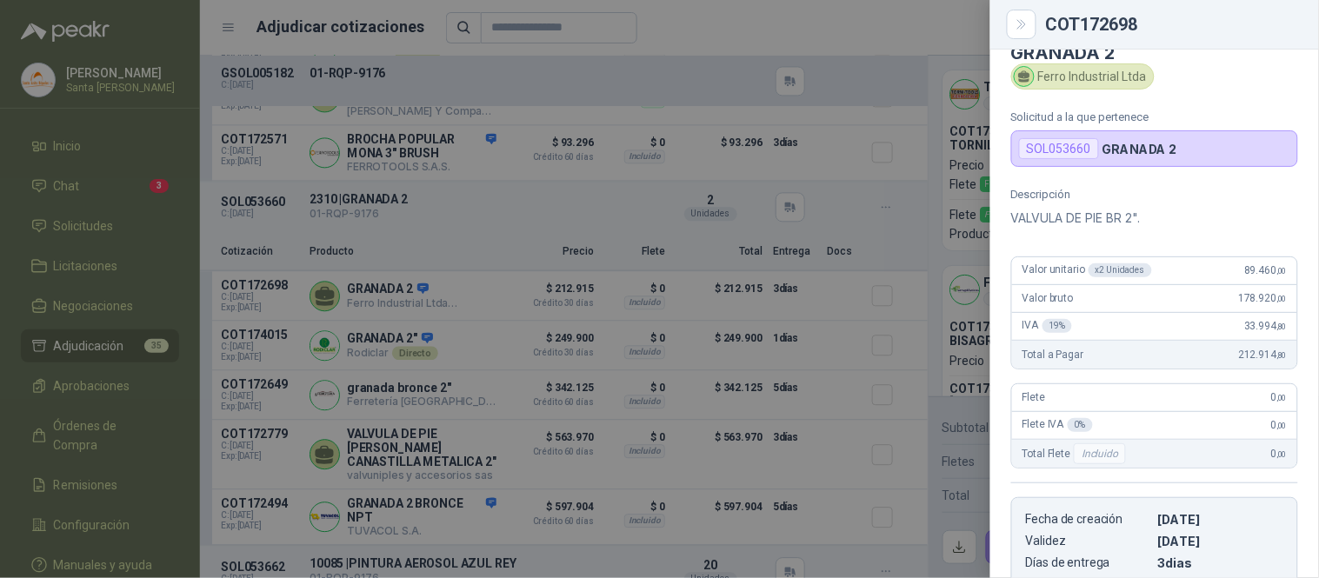
scroll to position [10, 0]
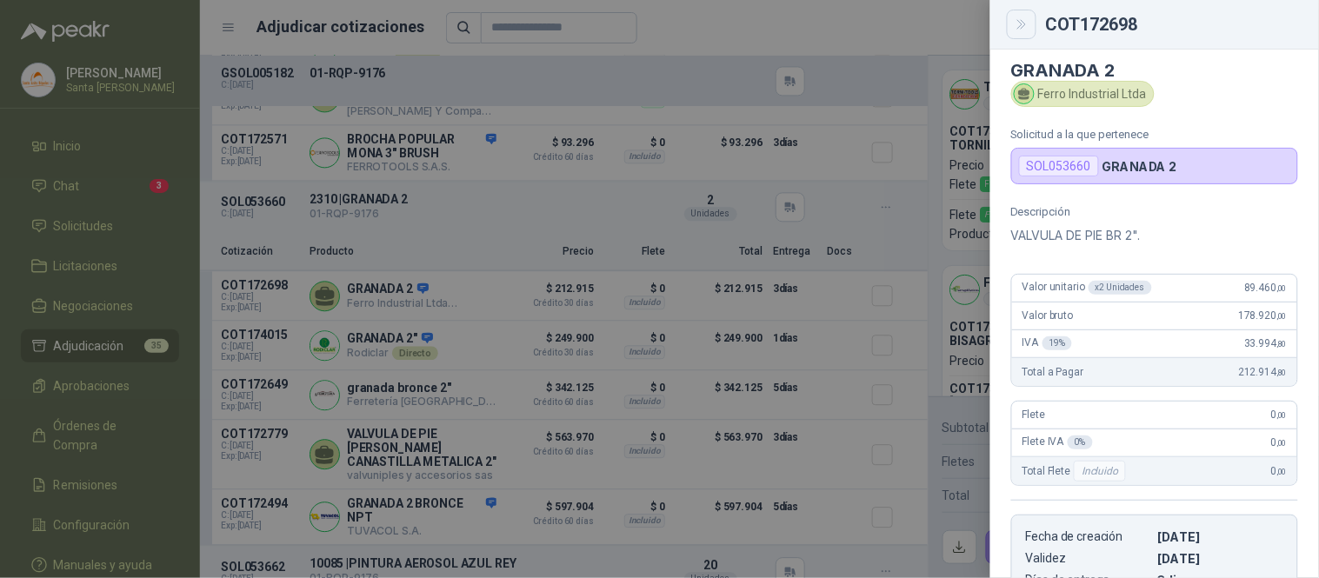
click at [1030, 27] on button "Close" at bounding box center [1022, 25] width 30 height 30
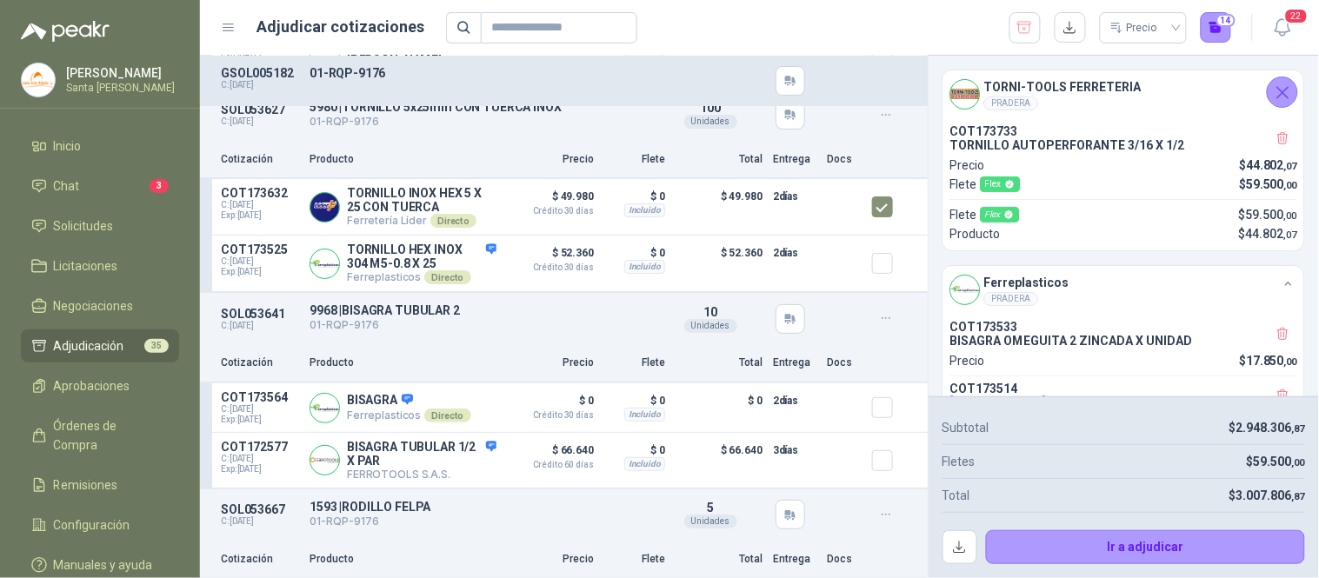
scroll to position [6770, 0]
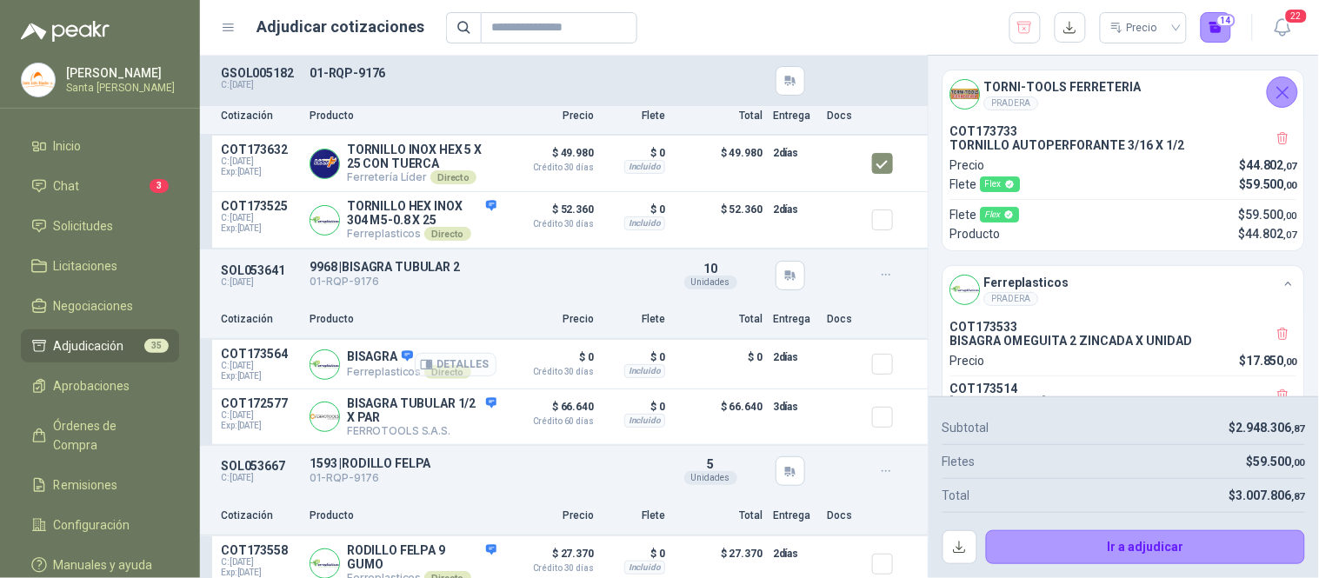
click at [433, 370] on button "Detalles" at bounding box center [456, 364] width 82 height 23
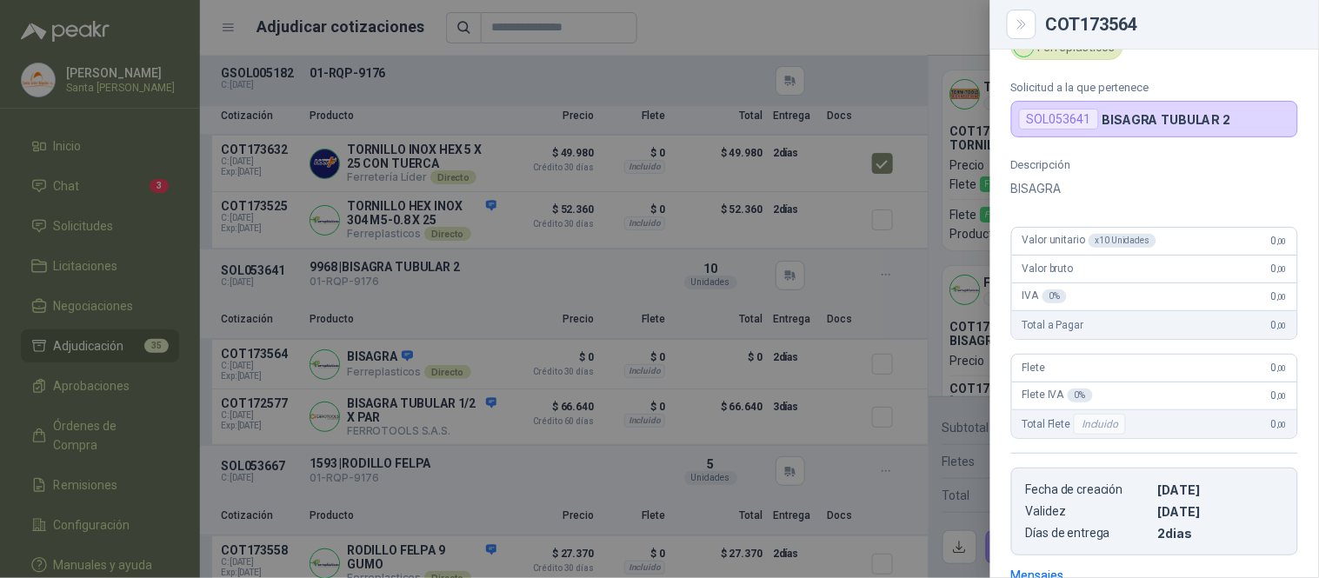
scroll to position [43, 0]
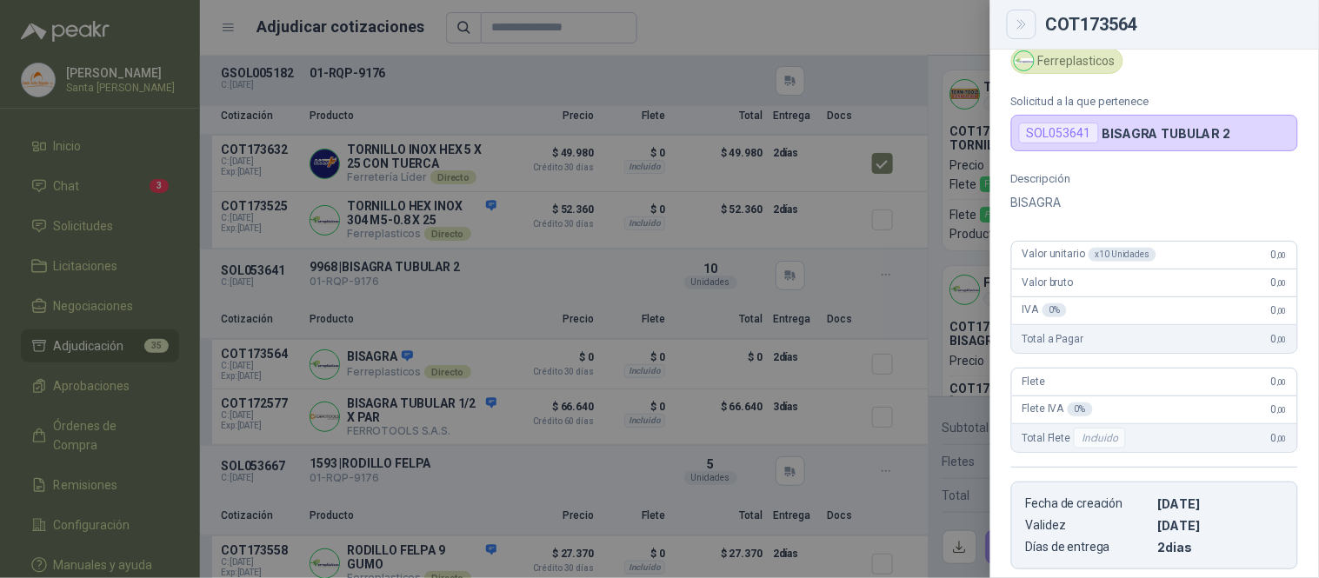
click at [1021, 20] on icon "Close" at bounding box center [1022, 24] width 15 height 15
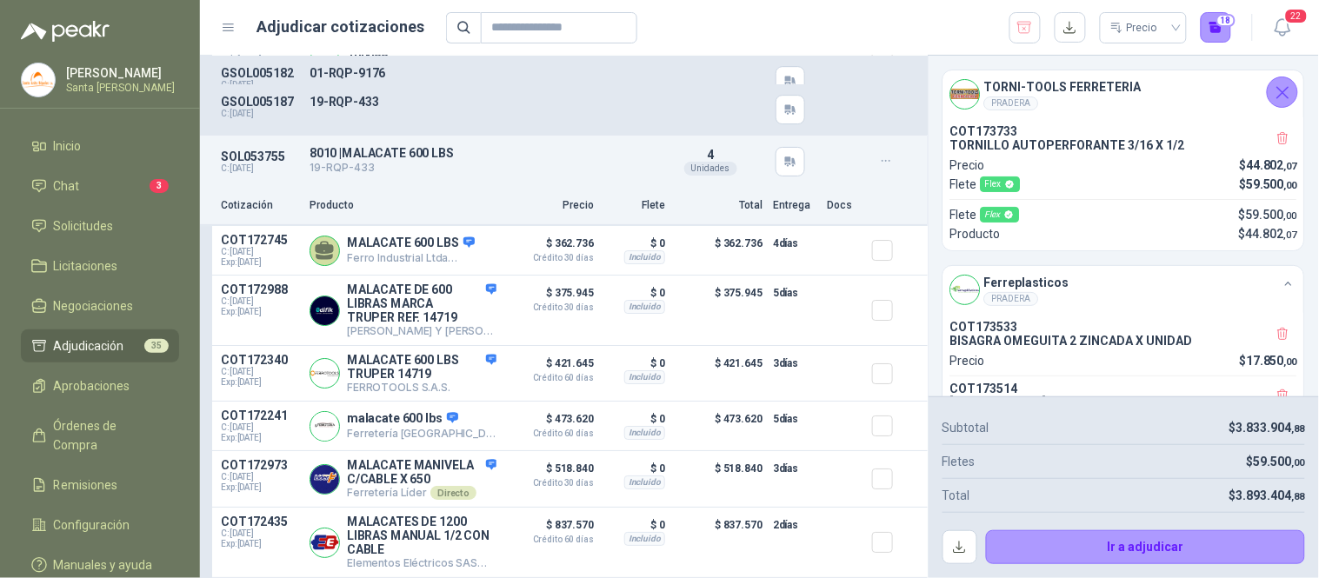
scroll to position [8227, 0]
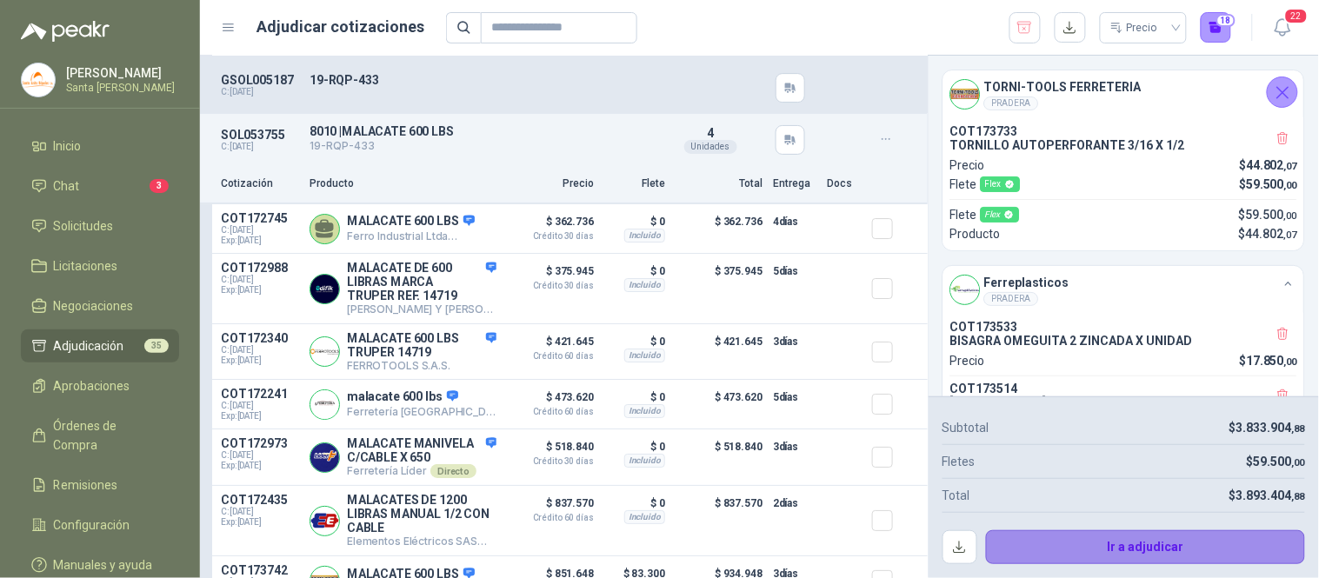
click at [1131, 546] on button "Ir a adjudicar" at bounding box center [1146, 547] width 320 height 35
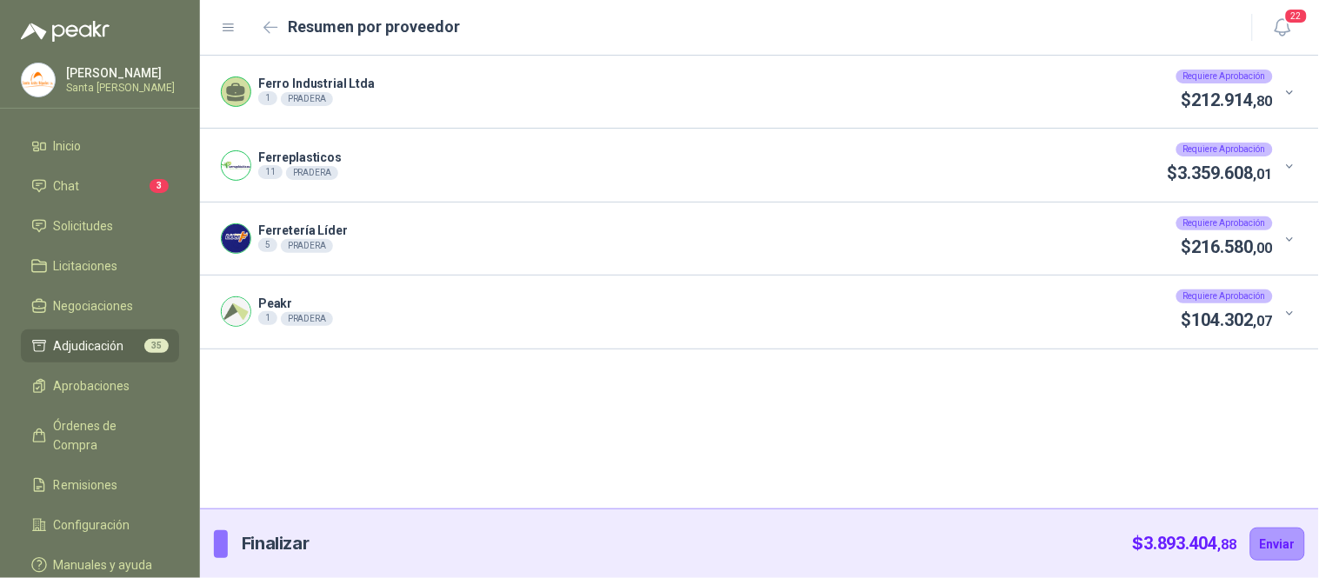
click at [1291, 101] on div at bounding box center [1286, 92] width 26 height 19
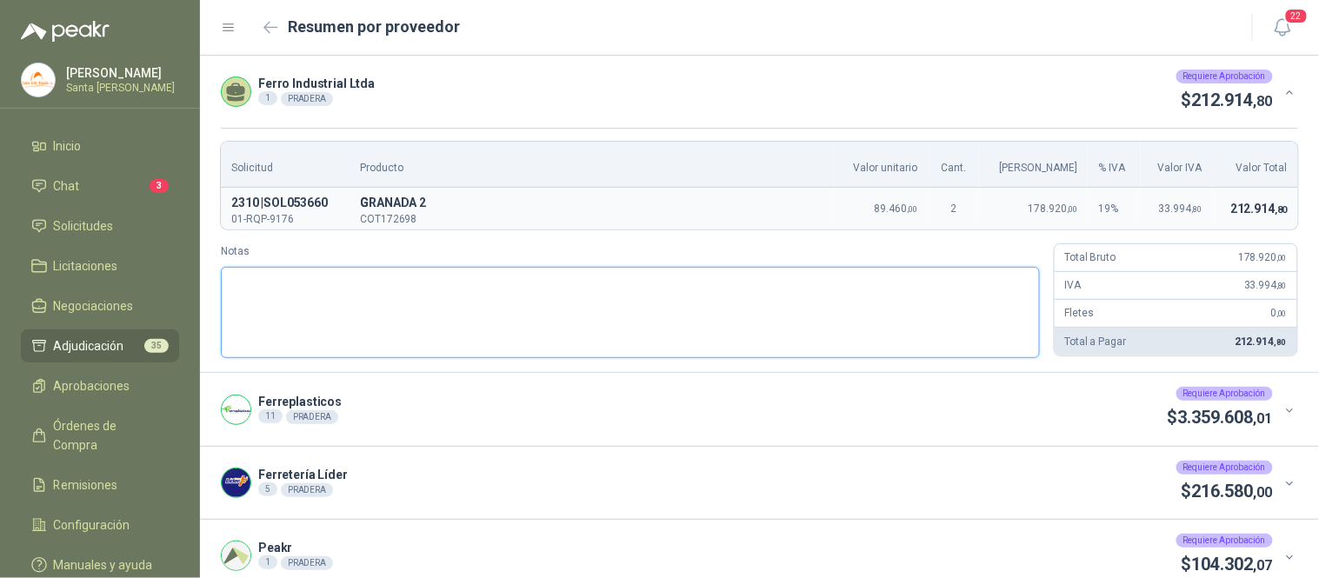
click at [569, 328] on textarea "Notas" at bounding box center [630, 312] width 819 height 91
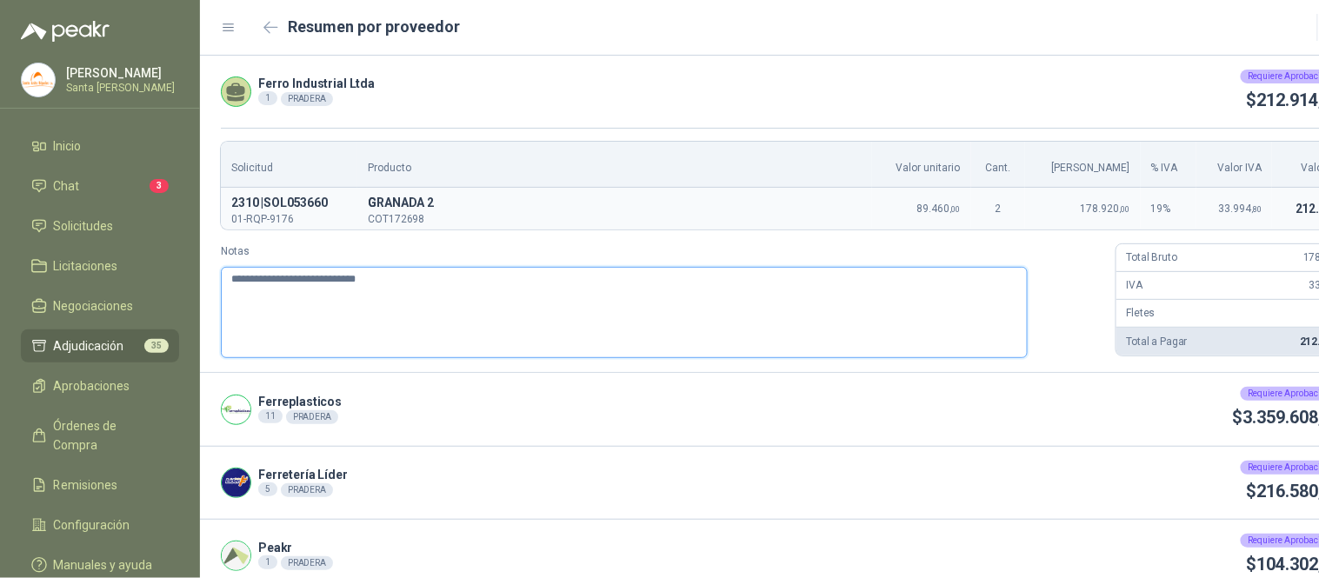
paste textarea "**********"
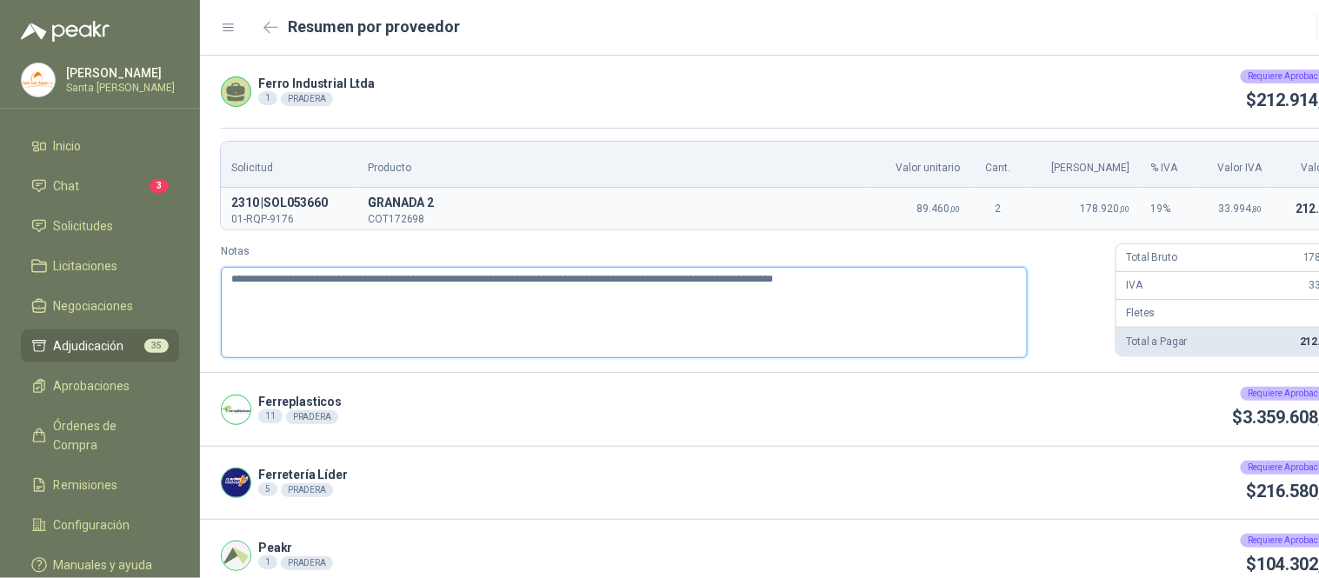
drag, startPoint x: 954, startPoint y: 278, endPoint x: 181, endPoint y: 281, distance: 772.9
click at [181, 281] on div "**********" at bounding box center [659, 289] width 1319 height 578
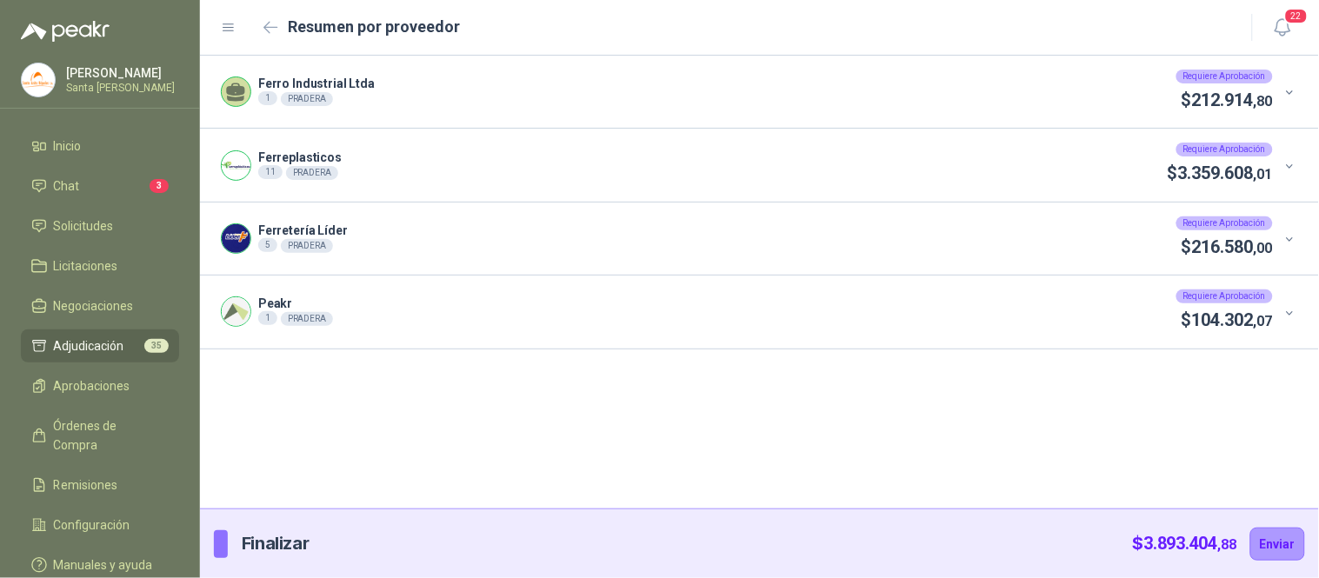
click at [1287, 160] on icon at bounding box center [1289, 166] width 13 height 13
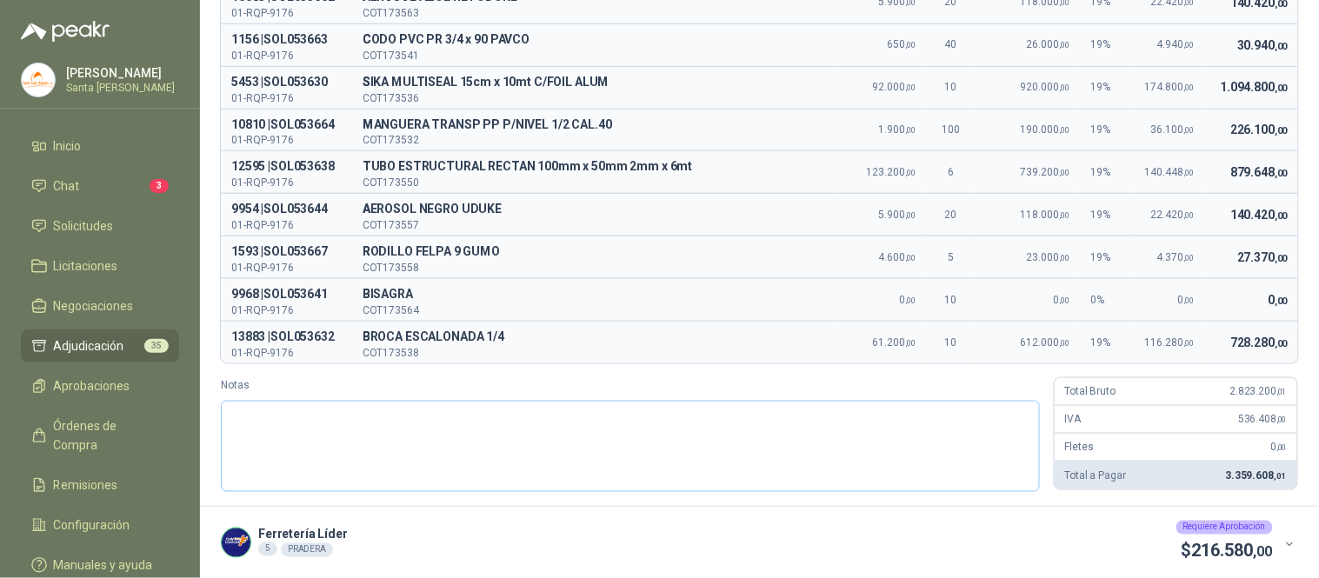
scroll to position [366, 0]
click at [363, 450] on textarea "Notas" at bounding box center [630, 445] width 819 height 91
paste textarea "**********"
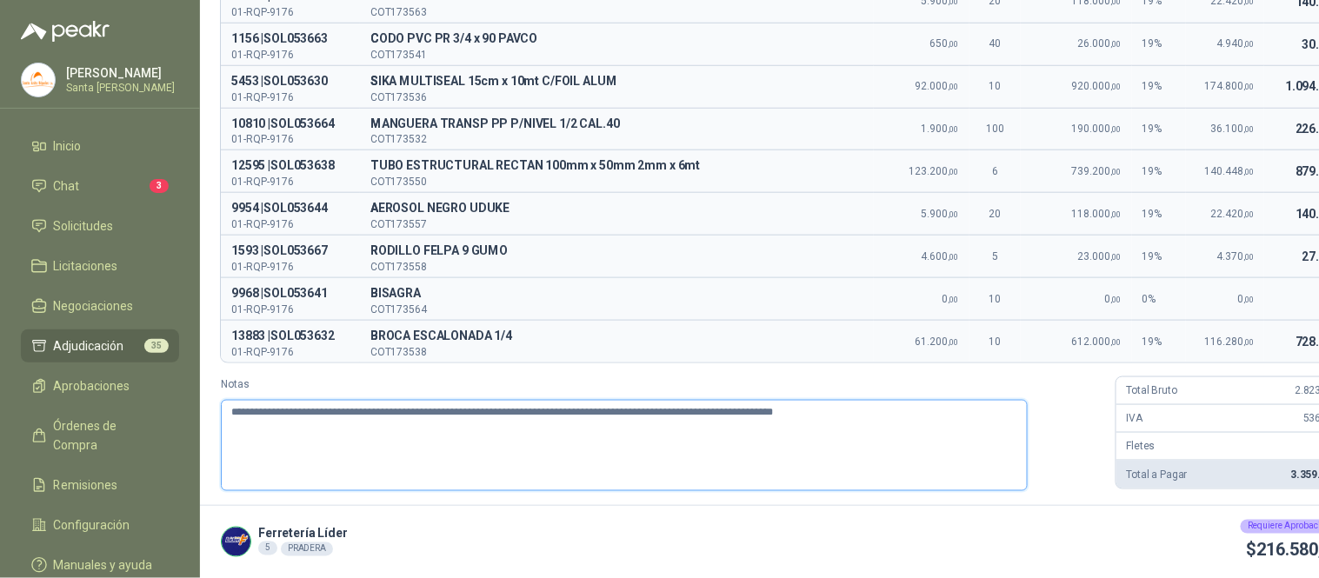
click at [387, 417] on textarea "**********" at bounding box center [624, 445] width 807 height 91
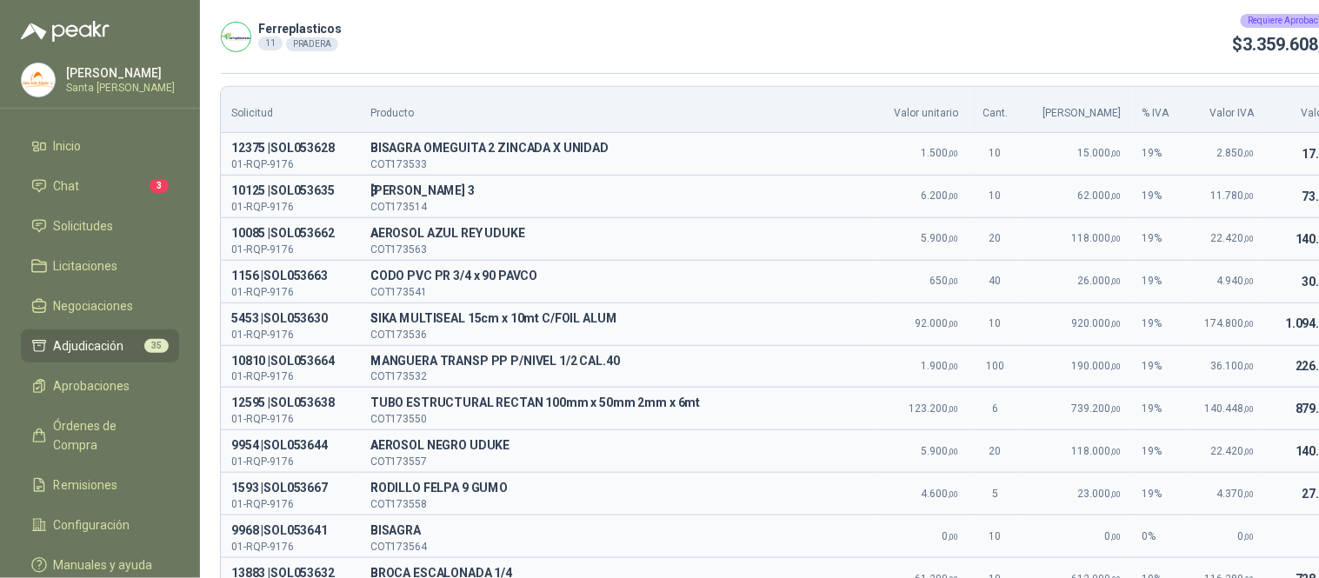
scroll to position [103, 0]
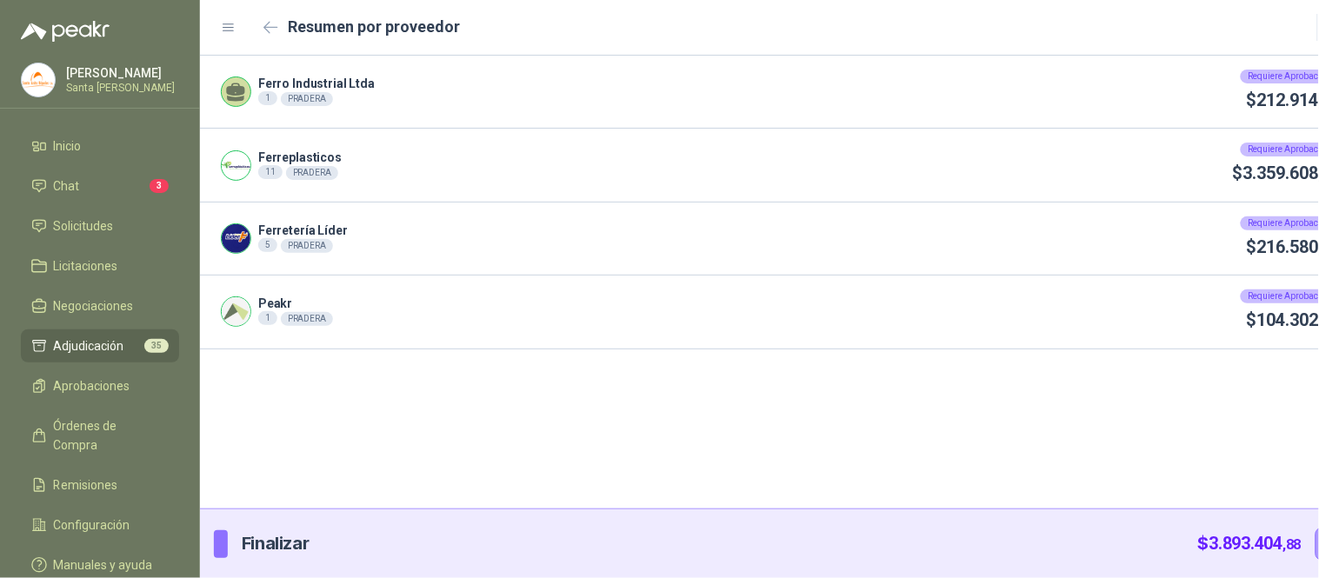
scroll to position [0, 0]
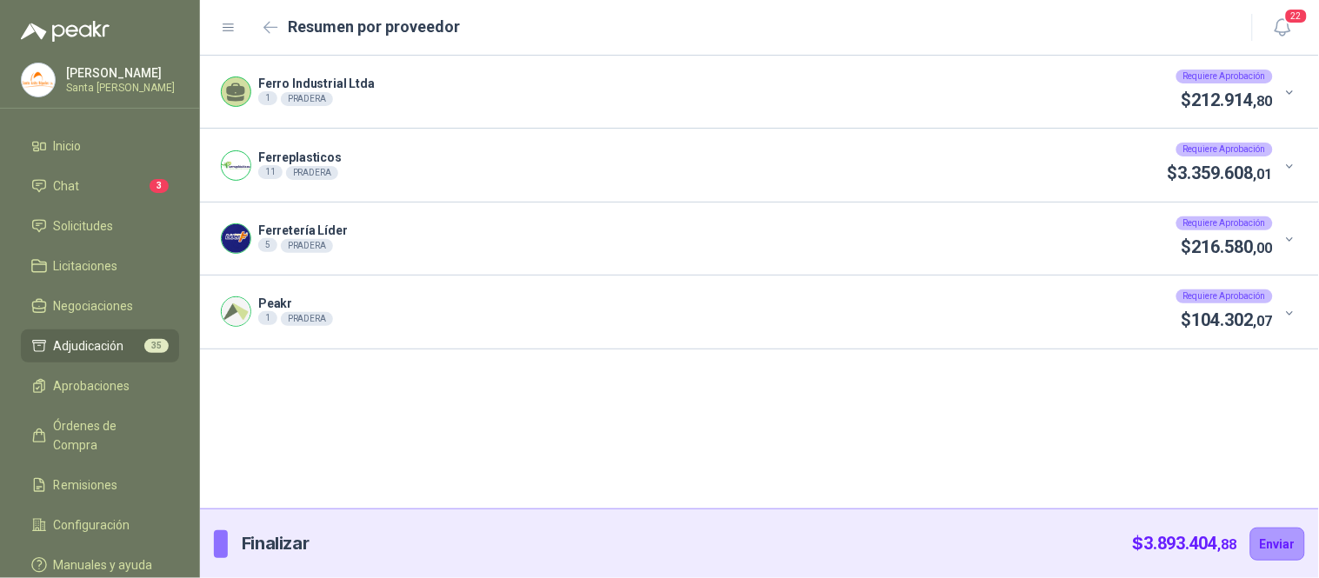
click at [1285, 240] on icon at bounding box center [1289, 239] width 13 height 13
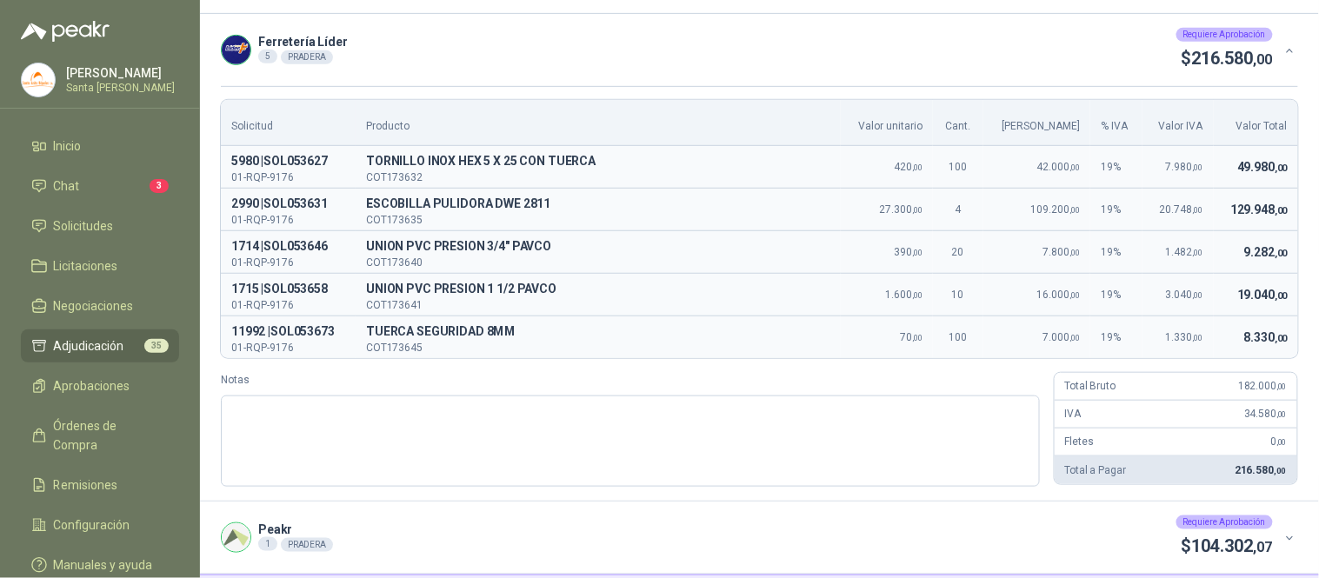
scroll to position [198, 0]
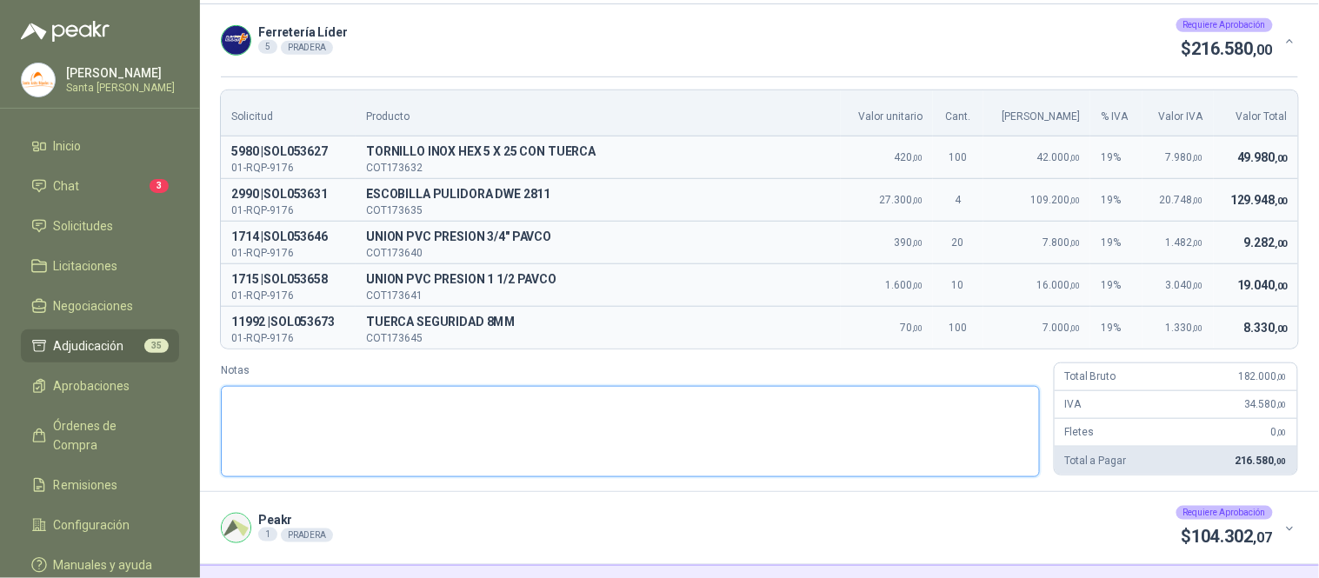
click at [326, 420] on textarea "Notas" at bounding box center [630, 431] width 819 height 91
paste textarea "**********"
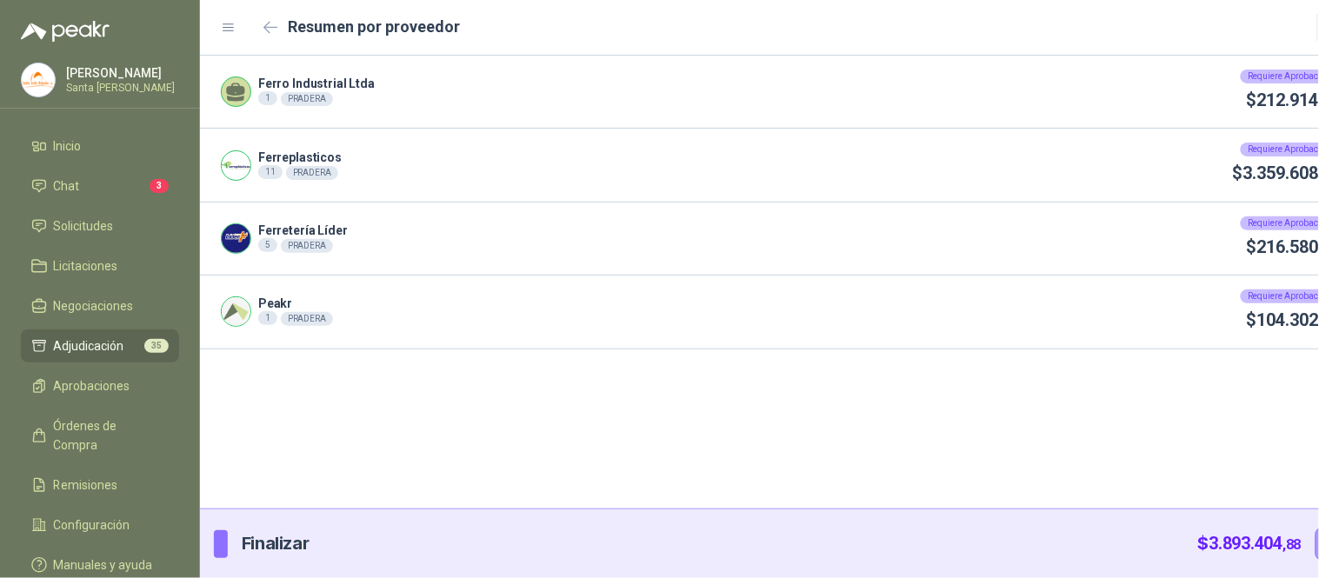
scroll to position [0, 0]
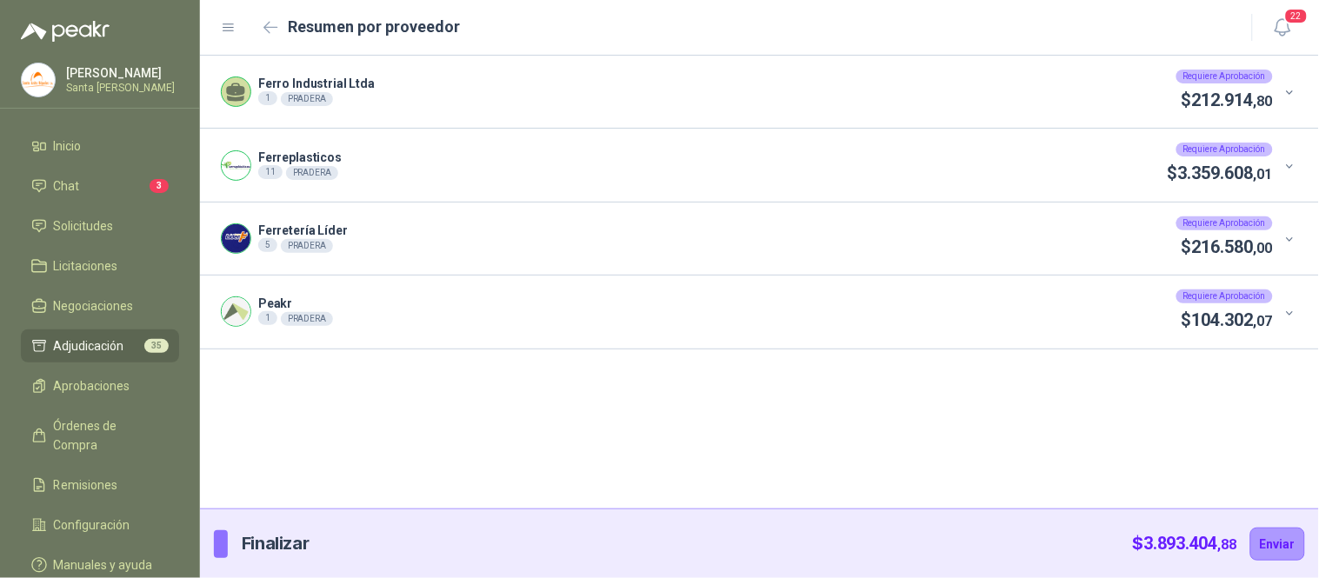
click at [1292, 310] on icon at bounding box center [1289, 313] width 13 height 13
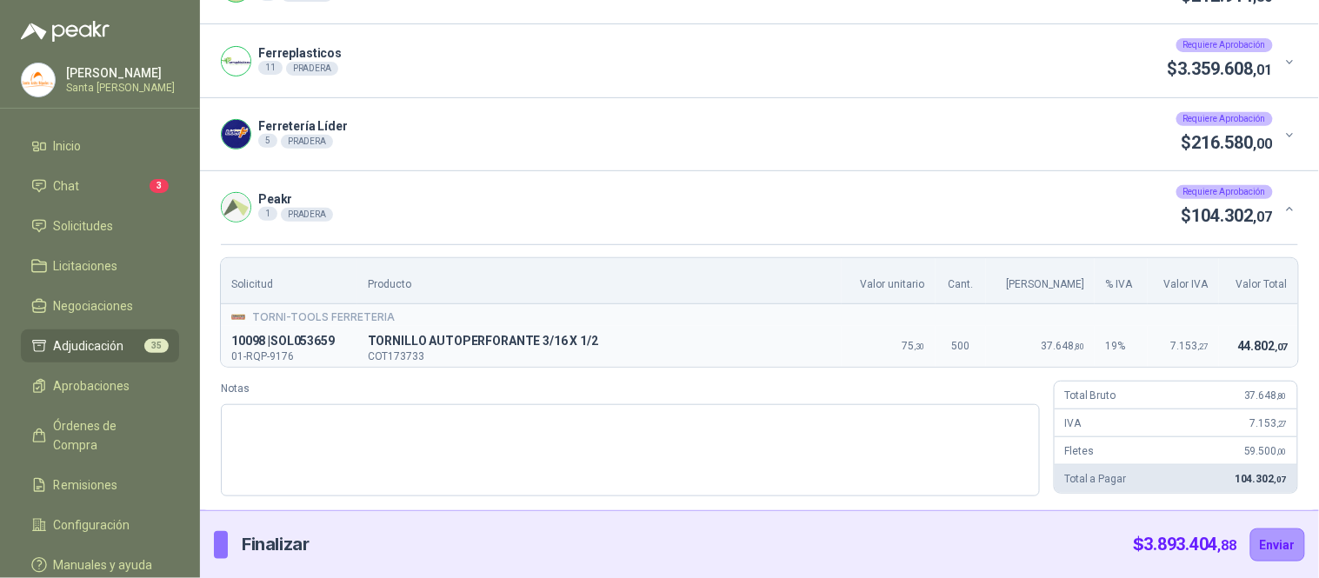
scroll to position [105, 0]
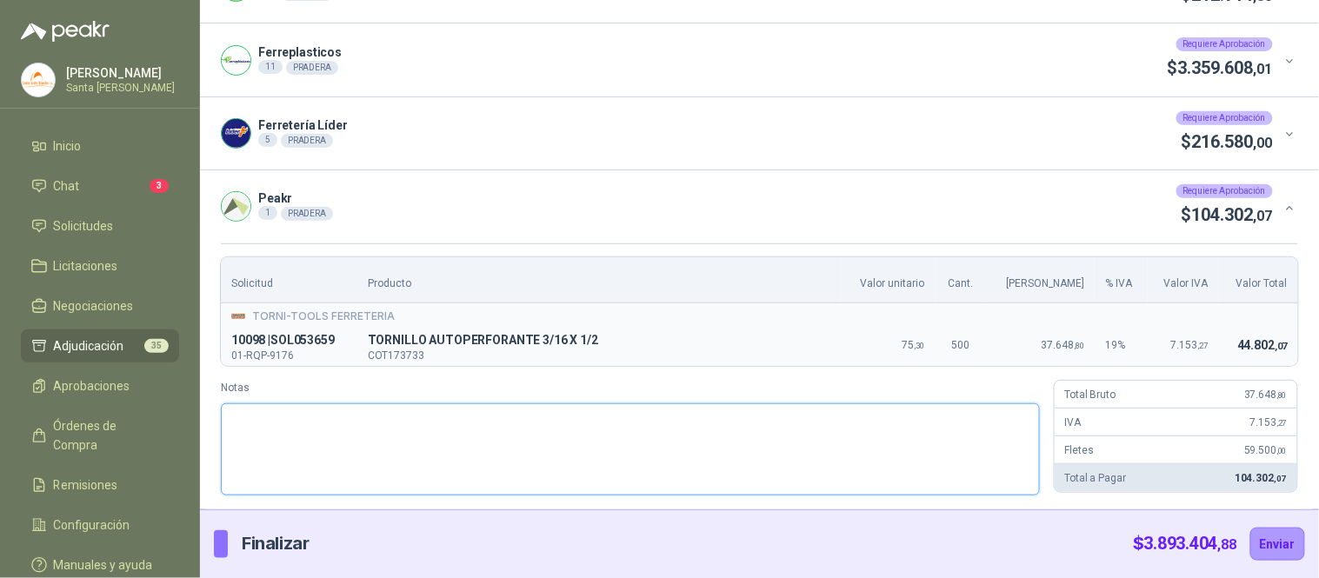
click at [432, 422] on textarea "Notas" at bounding box center [630, 448] width 819 height 91
paste textarea "**********"
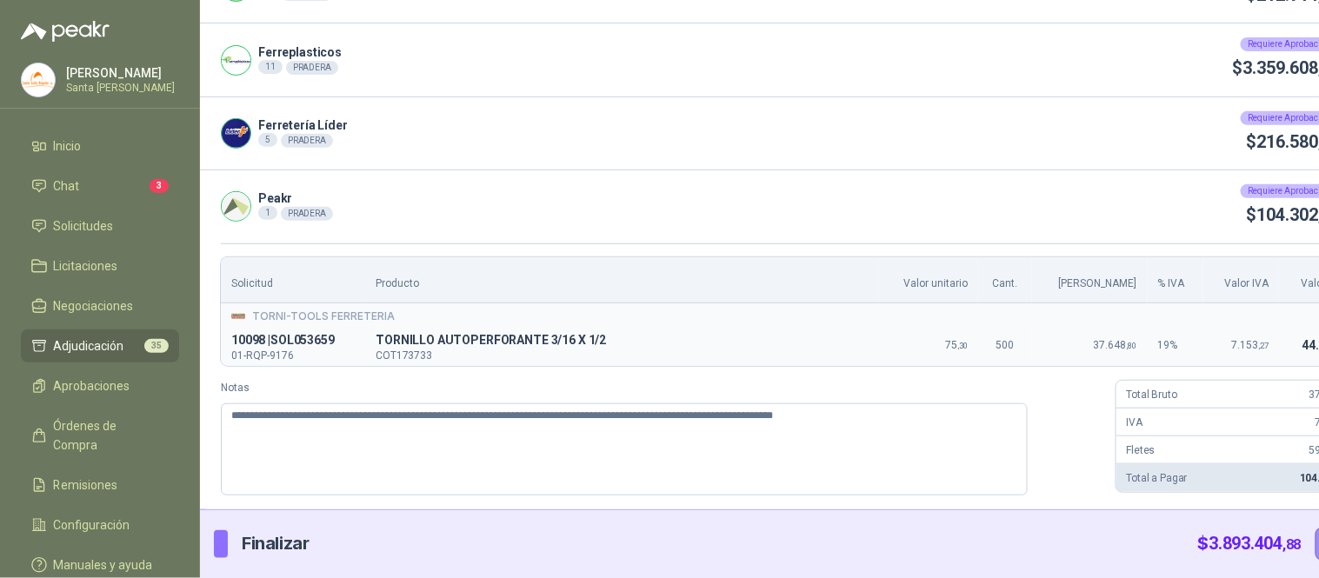
click at [1315, 549] on button "Enviar" at bounding box center [1342, 544] width 55 height 33
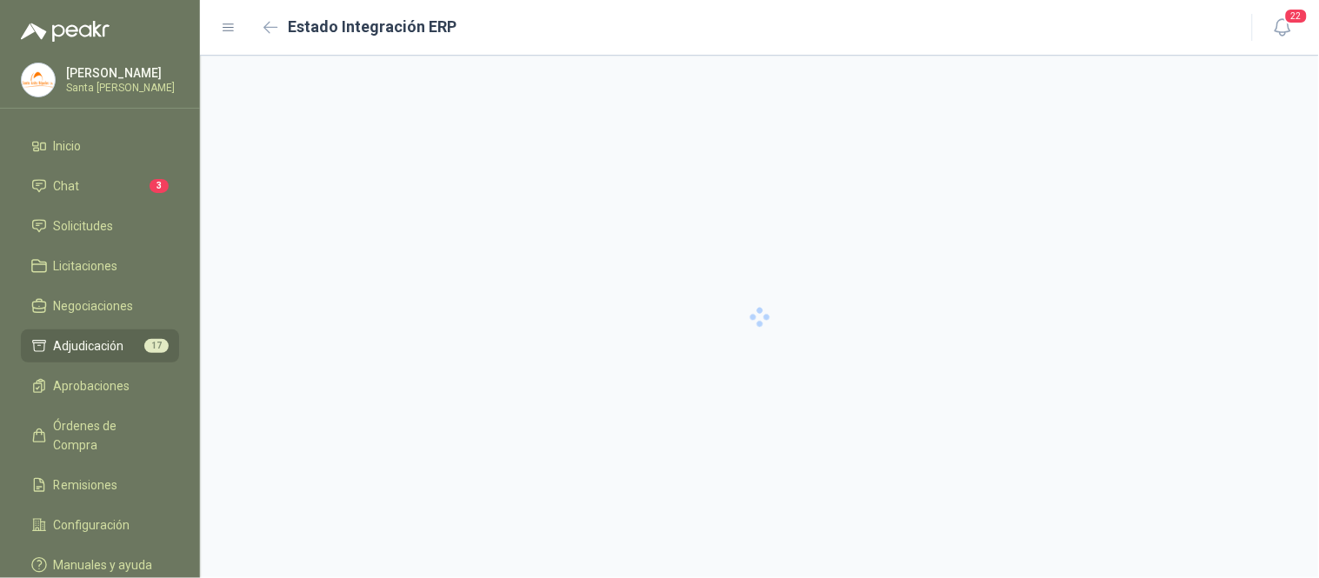
scroll to position [0, 0]
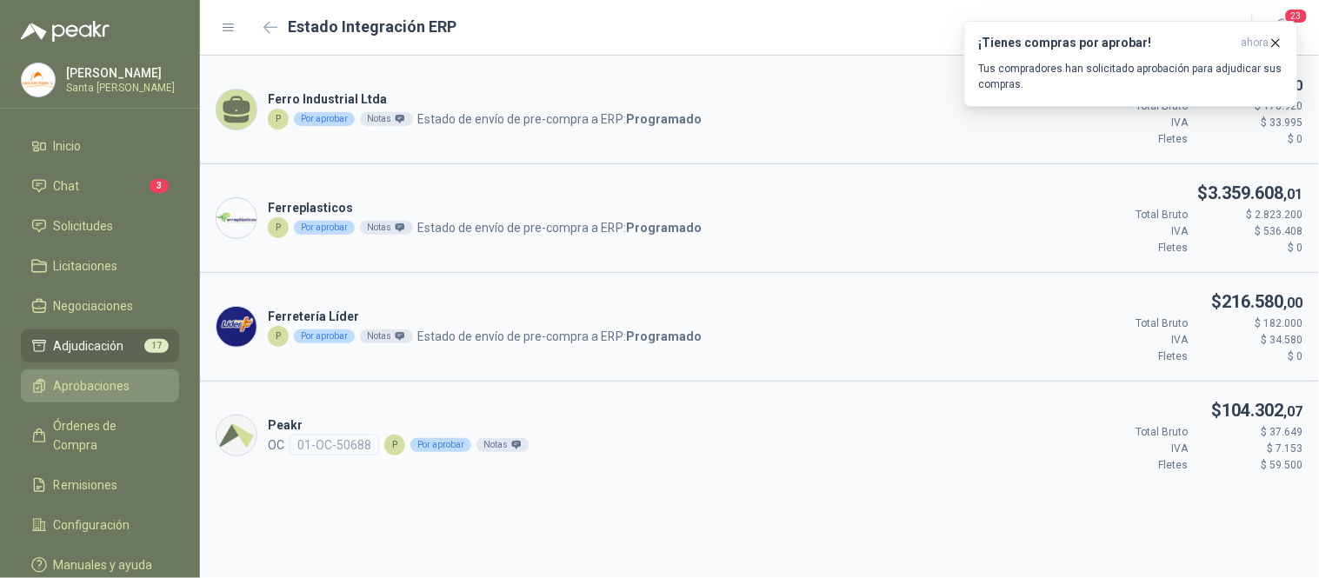
click at [117, 389] on span "Aprobaciones" at bounding box center [92, 385] width 77 height 19
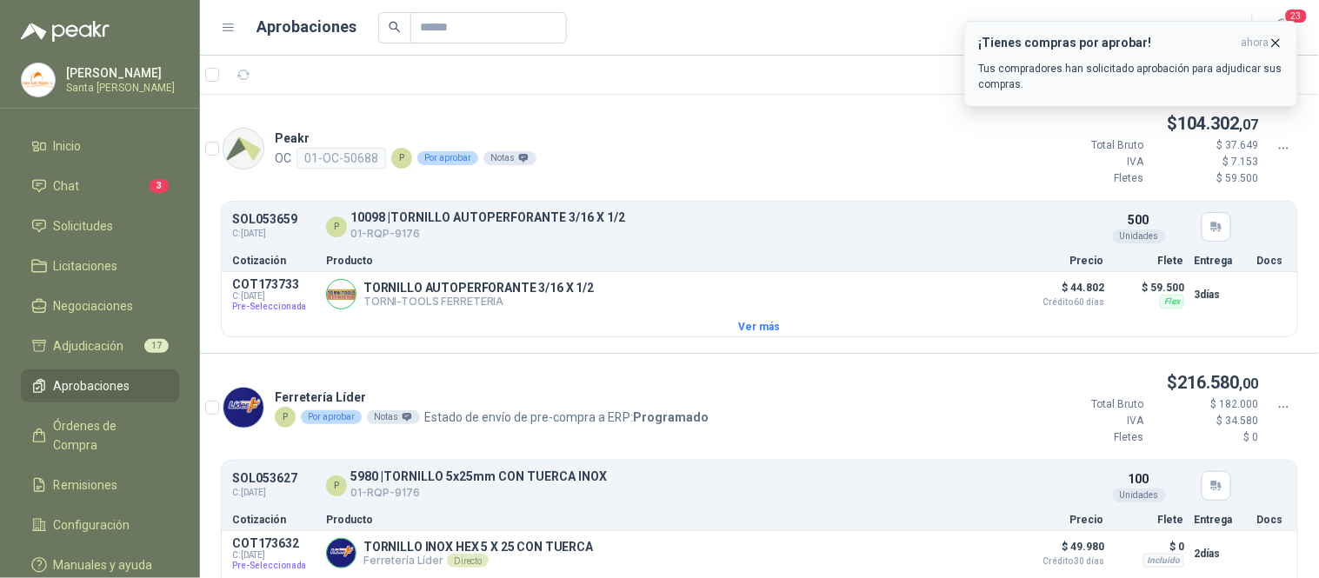
click at [1276, 38] on icon "button" at bounding box center [1275, 43] width 15 height 15
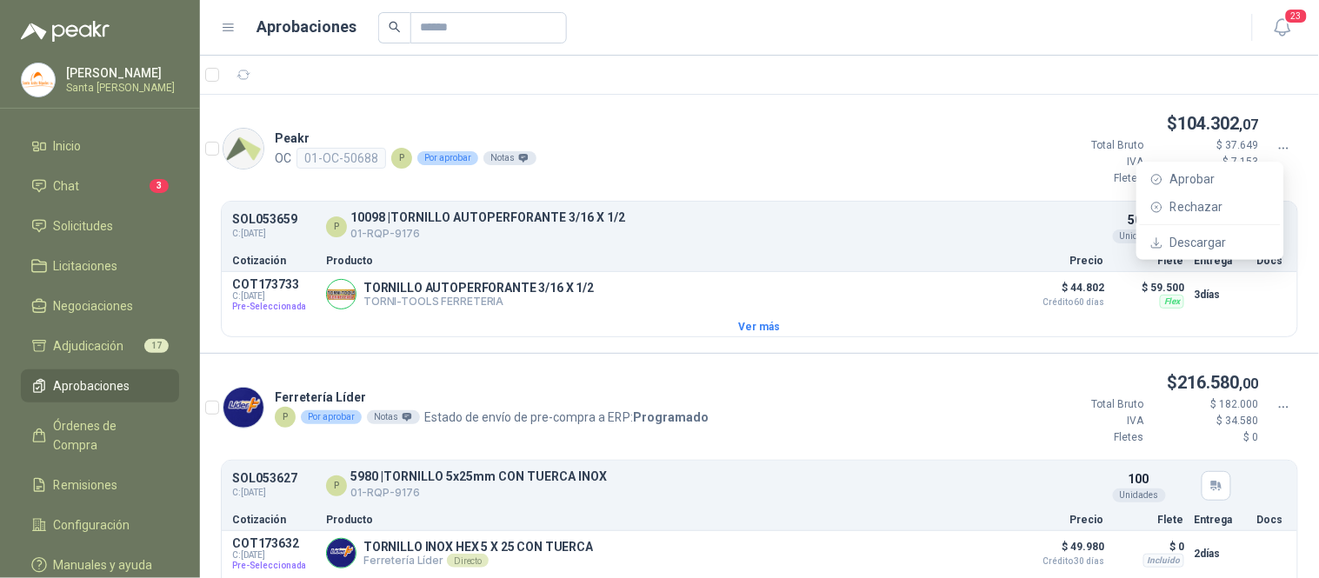
click at [1276, 141] on icon at bounding box center [1284, 149] width 16 height 16
click at [1197, 176] on span "Aprobar" at bounding box center [1220, 179] width 100 height 19
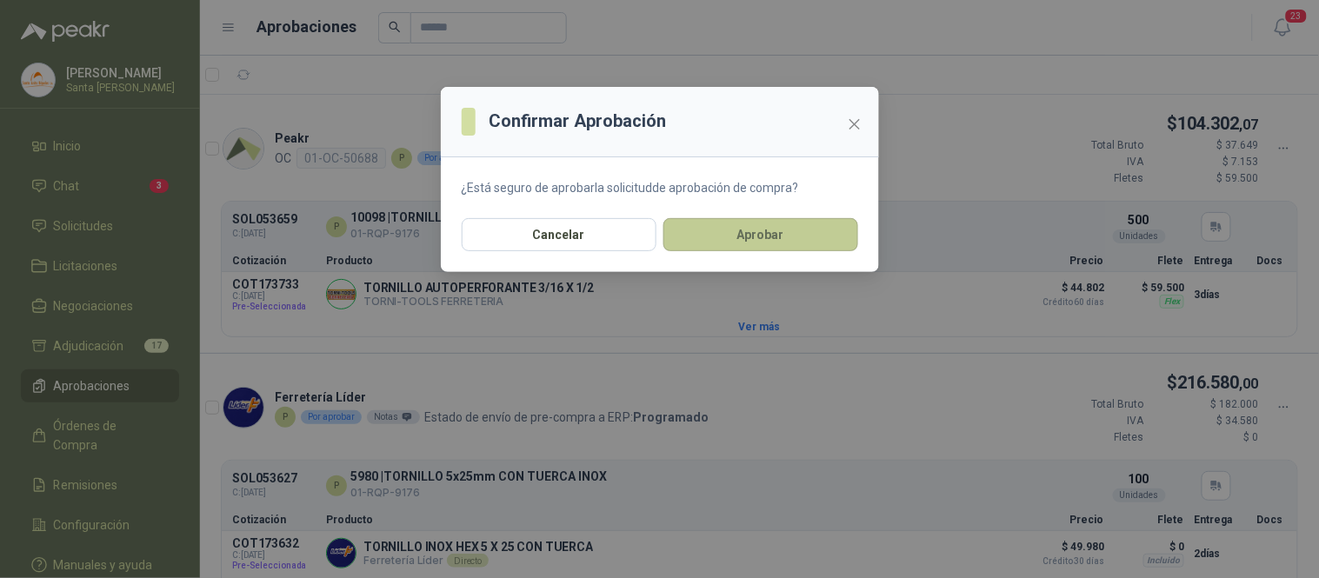
click at [804, 229] on button "Aprobar" at bounding box center [760, 234] width 195 height 33
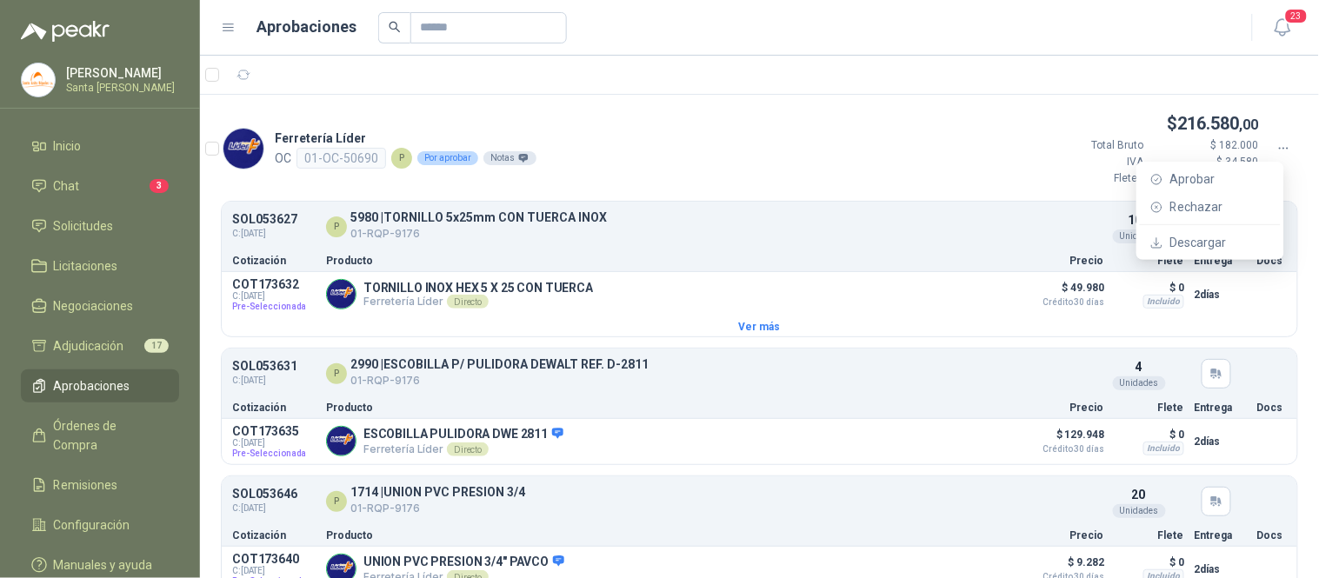
click at [1276, 143] on icon at bounding box center [1284, 149] width 16 height 16
click at [1212, 176] on span "Aprobar" at bounding box center [1220, 179] width 100 height 19
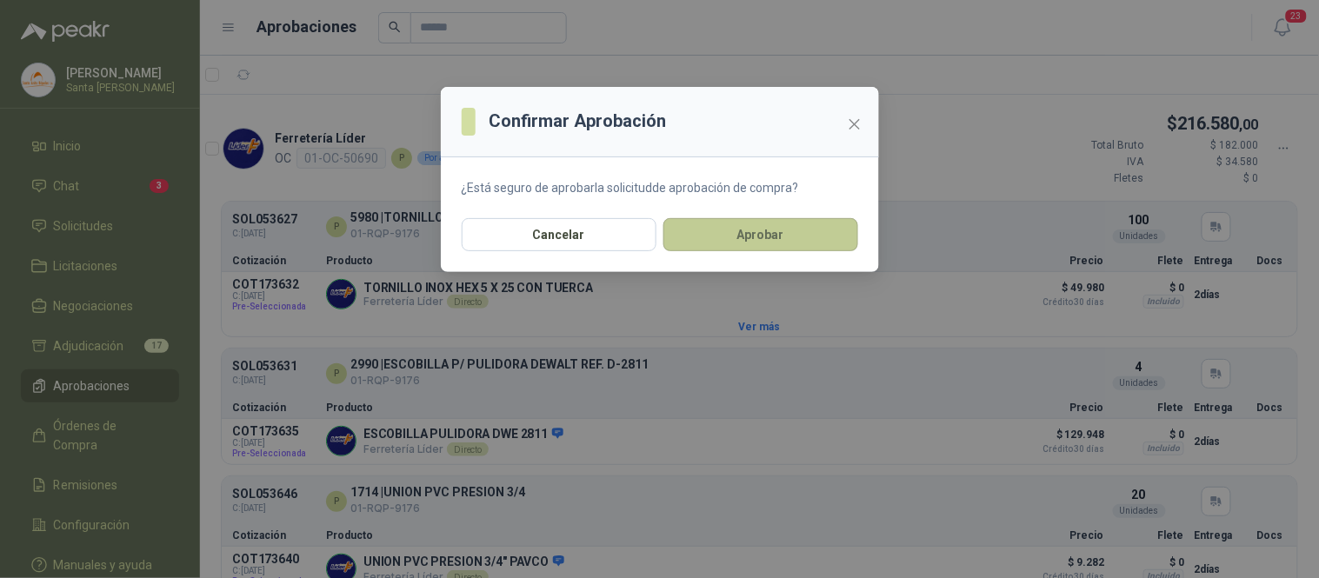
click at [769, 227] on button "Aprobar" at bounding box center [760, 234] width 195 height 33
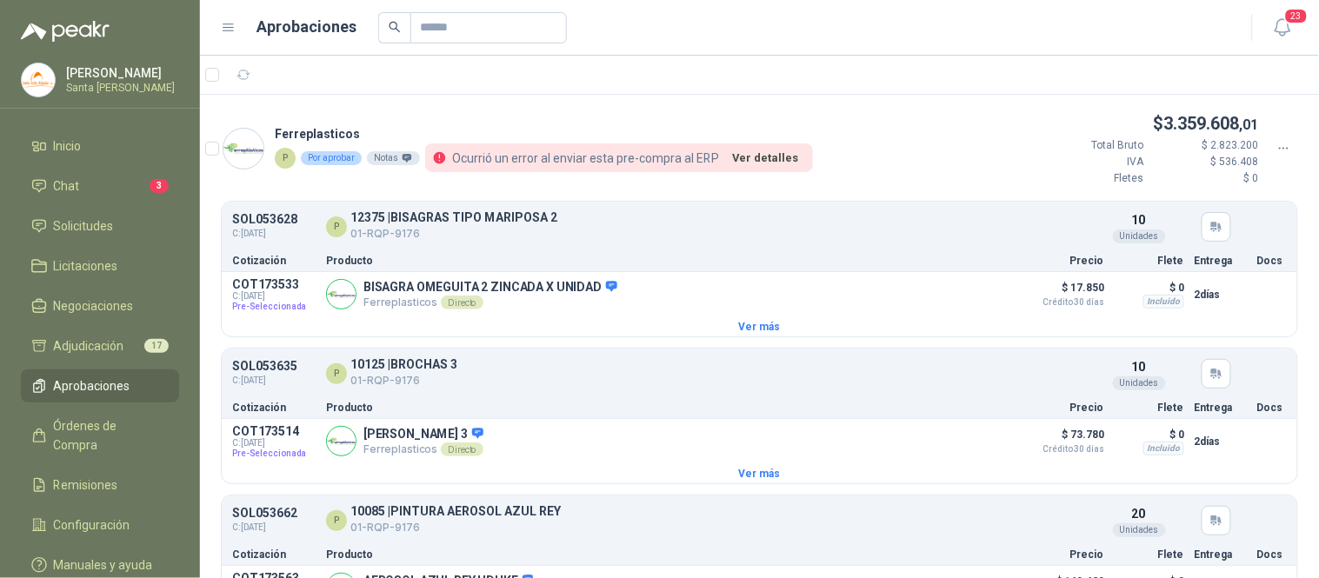
click at [1276, 143] on icon at bounding box center [1284, 149] width 16 height 16
click at [1184, 207] on span "Rechazar" at bounding box center [1220, 206] width 100 height 19
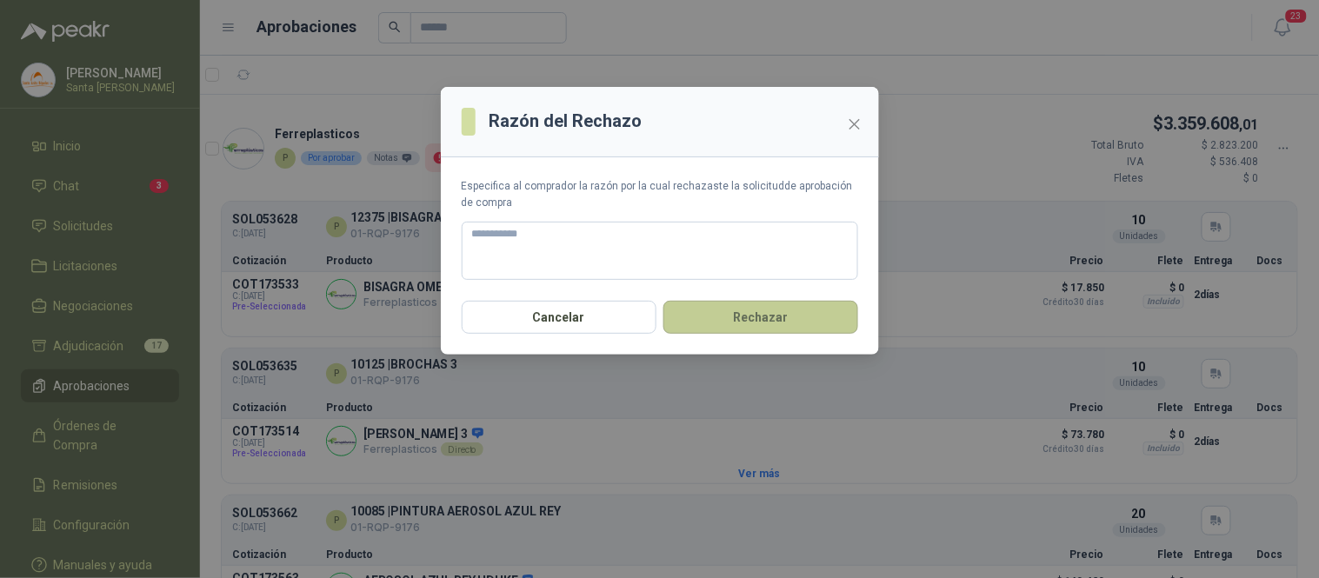
click at [737, 318] on button "Rechazar" at bounding box center [760, 317] width 195 height 33
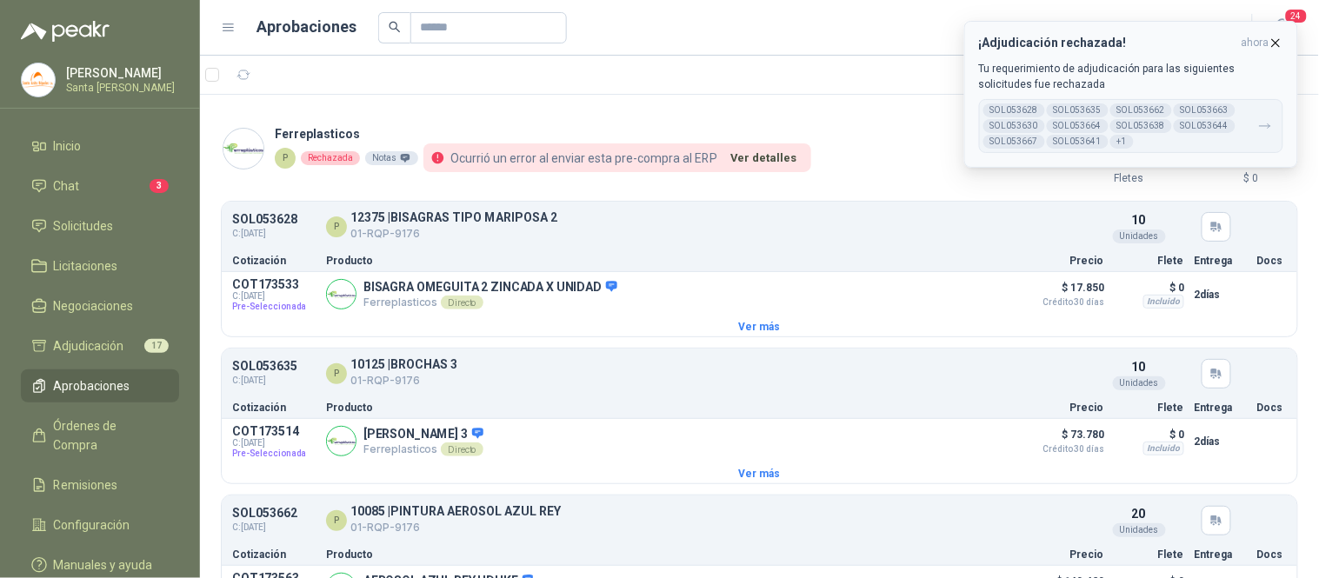
click at [1281, 44] on icon "button" at bounding box center [1275, 43] width 15 height 15
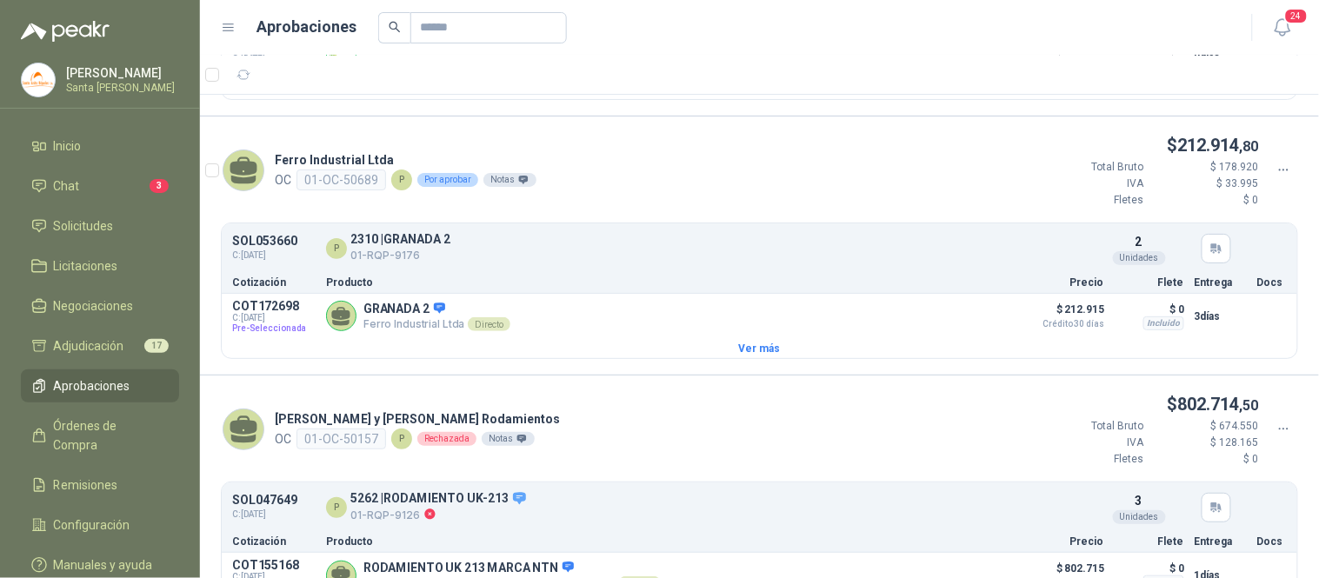
scroll to position [1734, 0]
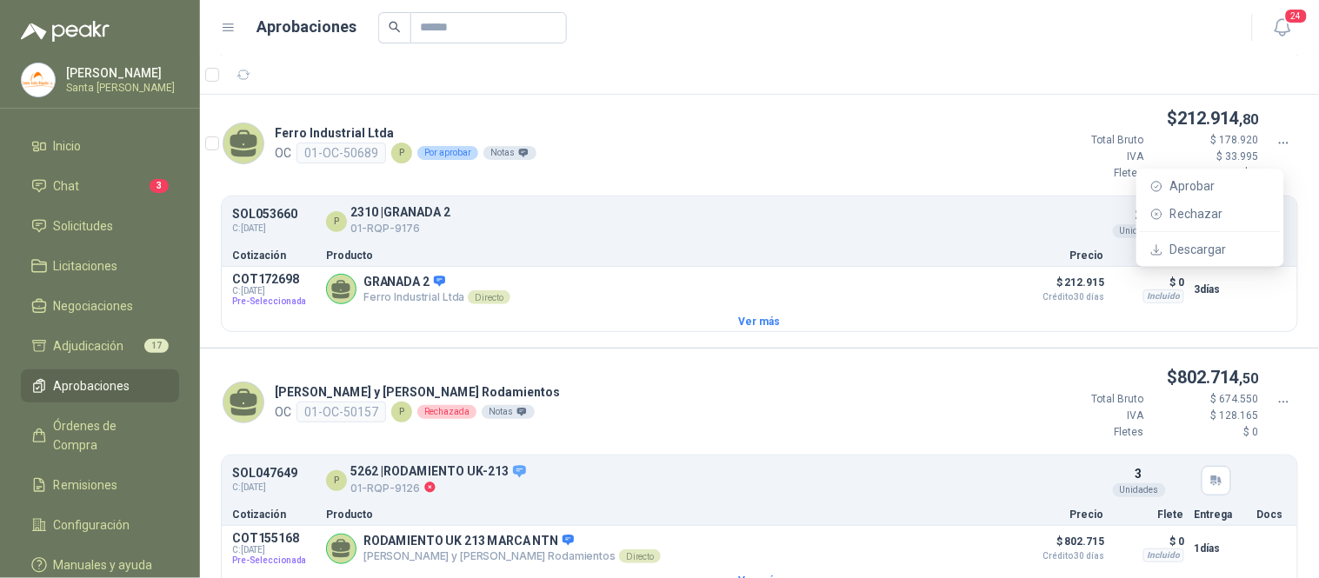
click at [1276, 150] on icon at bounding box center [1284, 144] width 16 height 16
click at [1200, 184] on span "Aprobar" at bounding box center [1220, 185] width 100 height 19
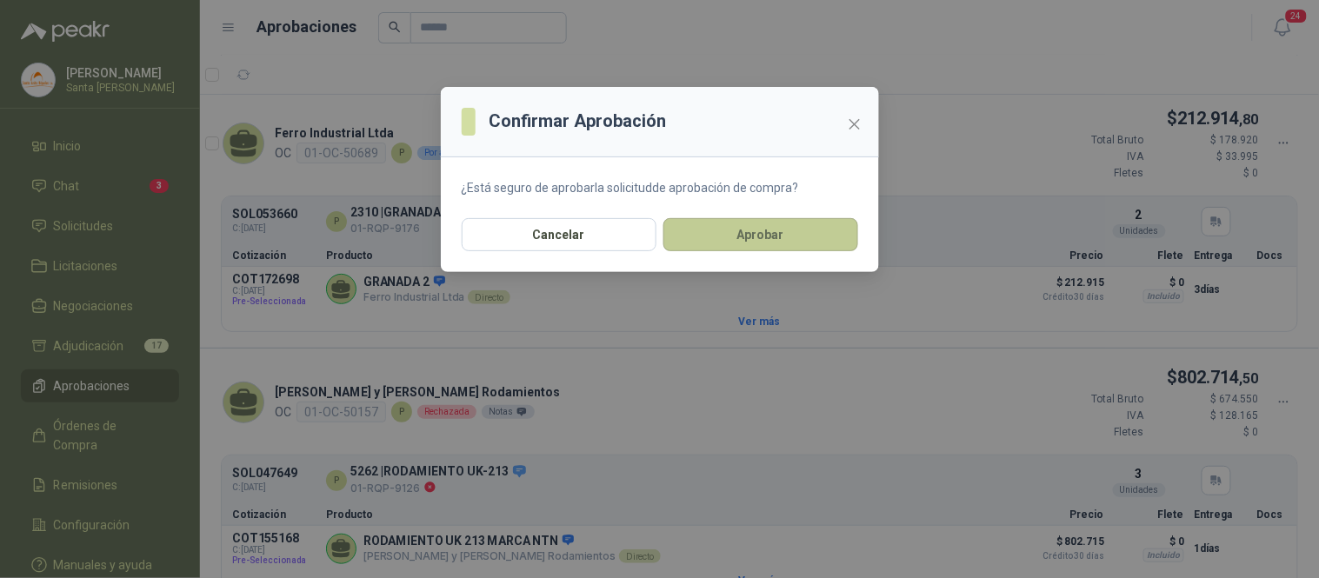
click at [717, 219] on button "Aprobar" at bounding box center [760, 234] width 195 height 33
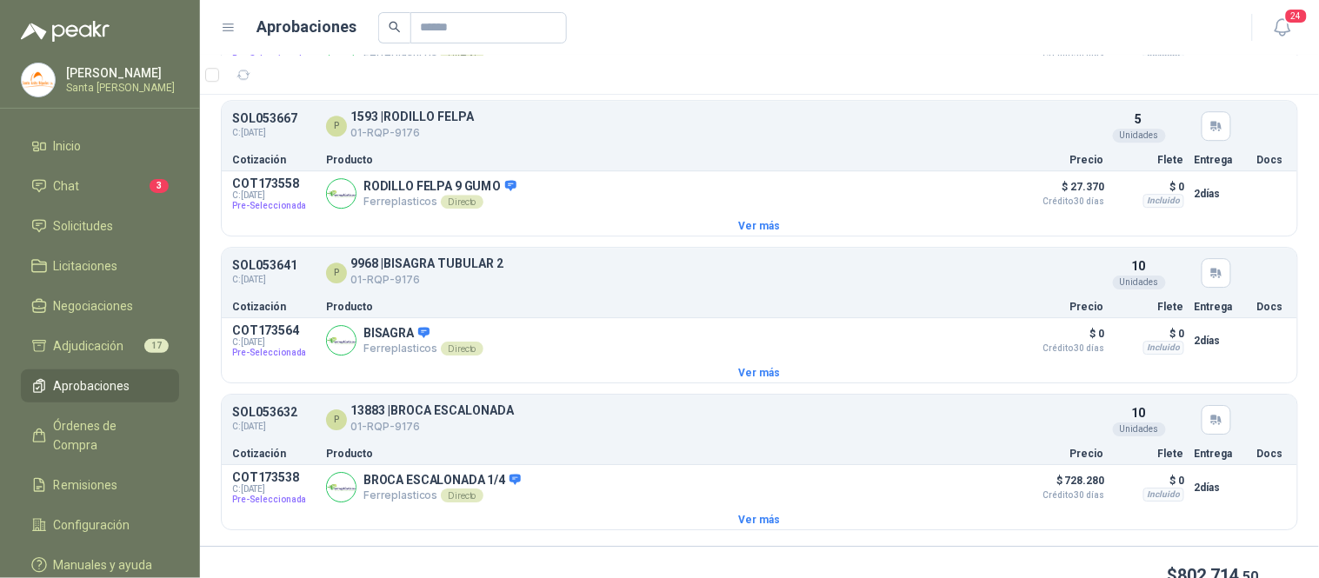
scroll to position [0, 0]
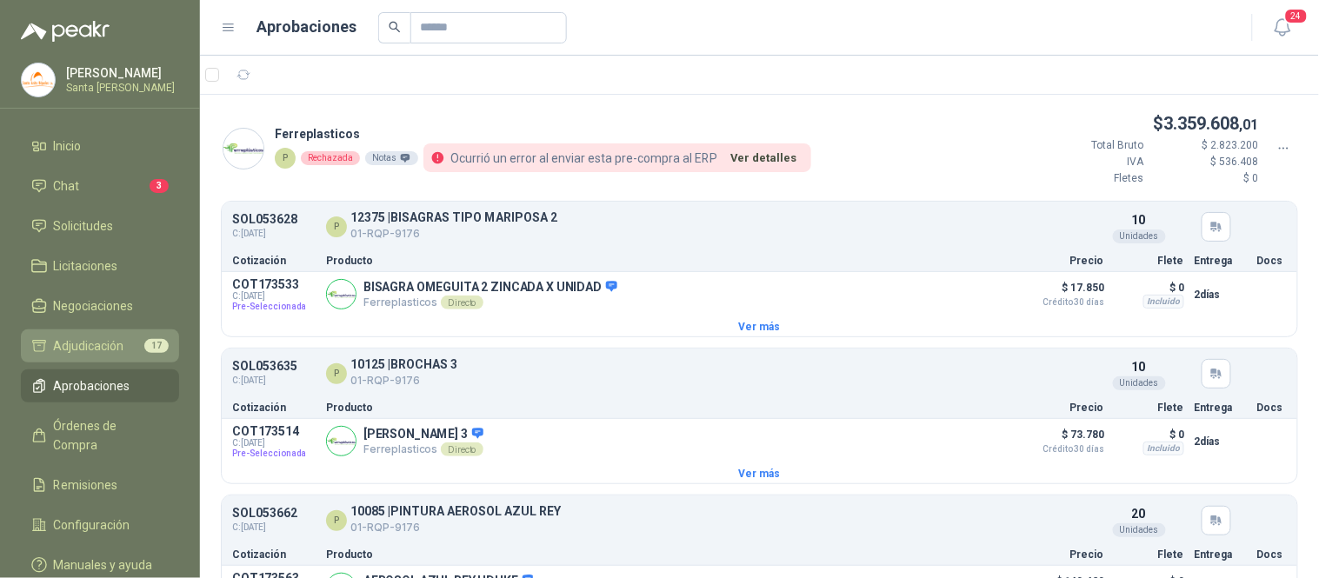
click at [97, 340] on span "Adjudicación" at bounding box center [89, 345] width 70 height 19
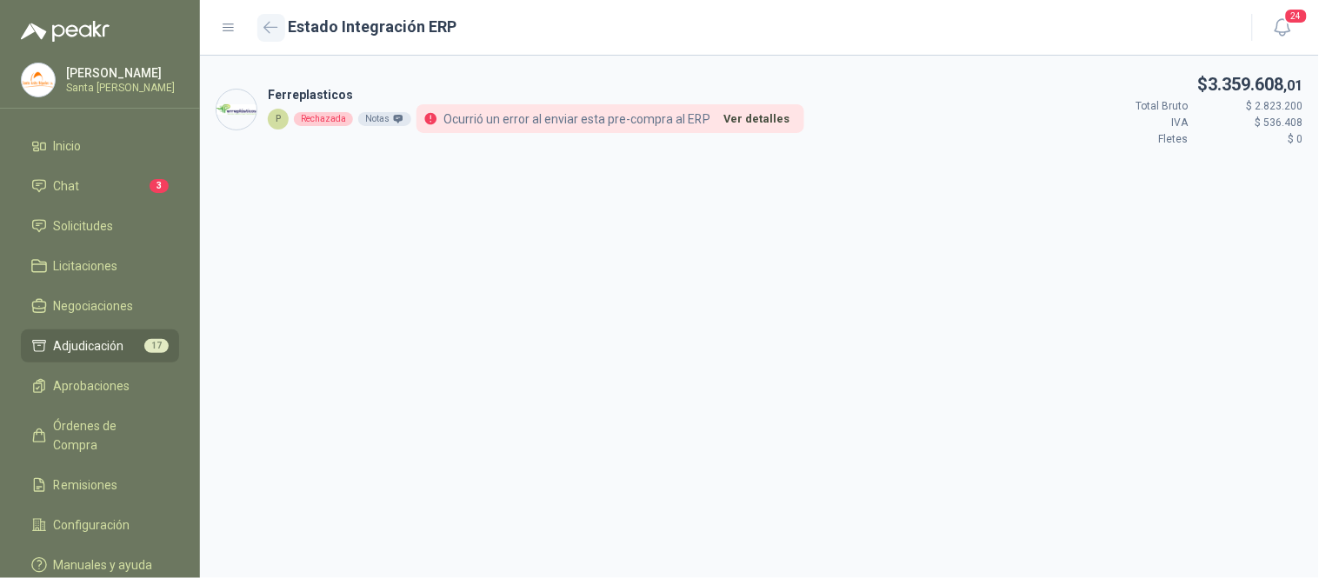
click at [270, 31] on icon "button" at bounding box center [270, 27] width 15 height 13
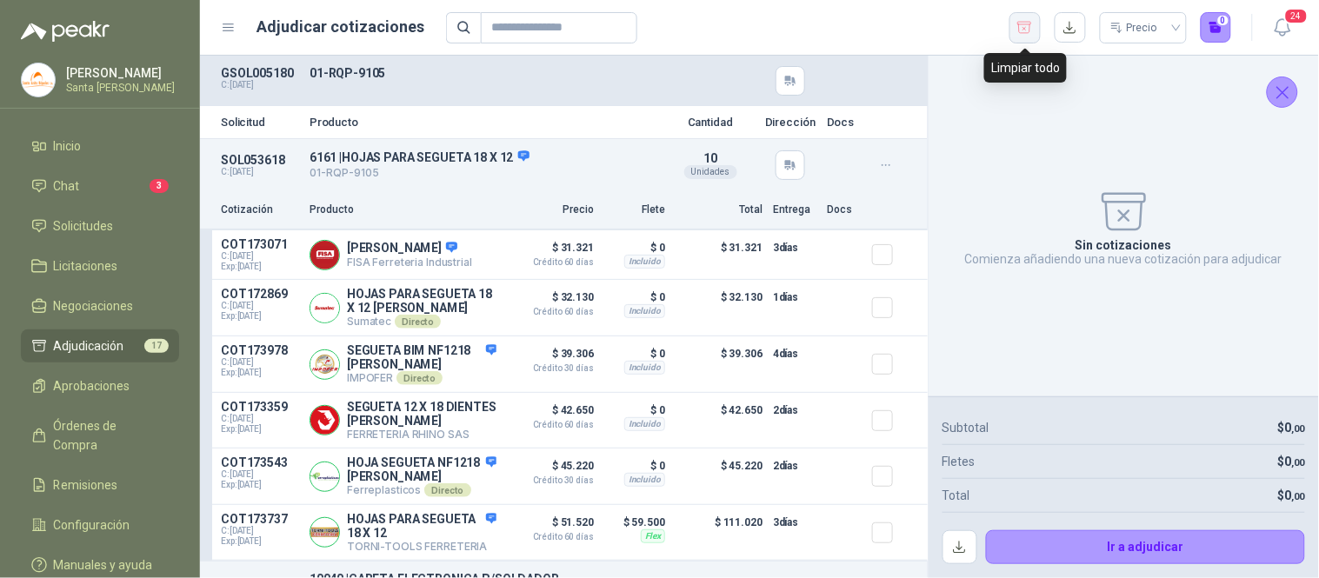
click at [1020, 31] on icon "button" at bounding box center [1025, 27] width 14 height 11
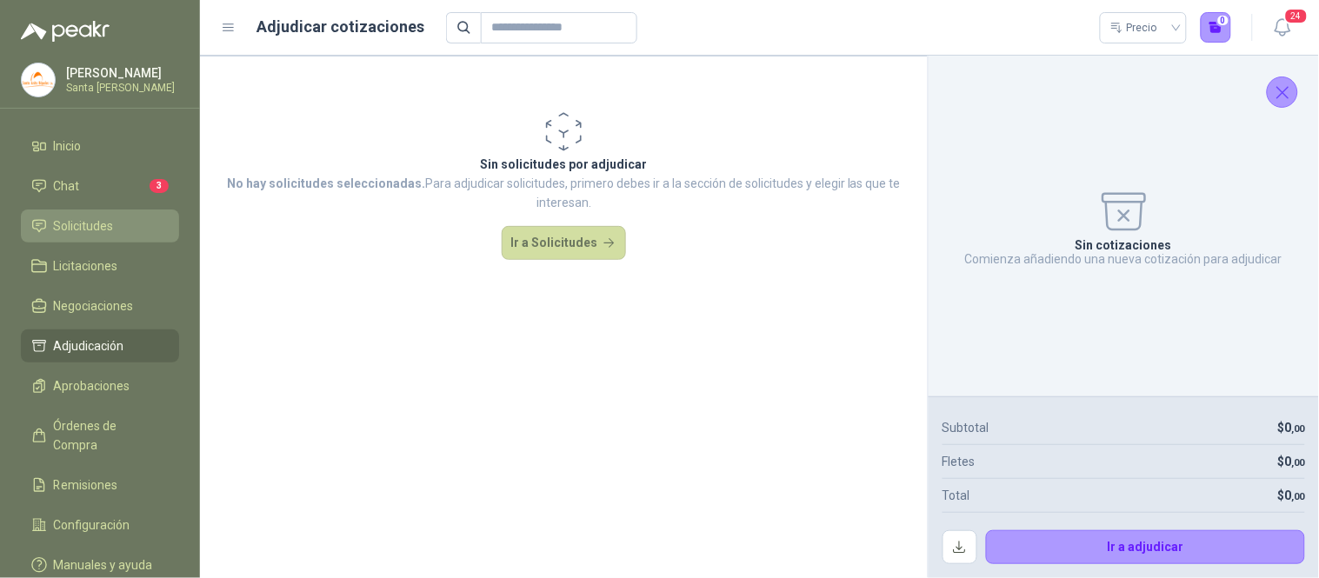
click at [107, 218] on span "Solicitudes" at bounding box center [84, 225] width 60 height 19
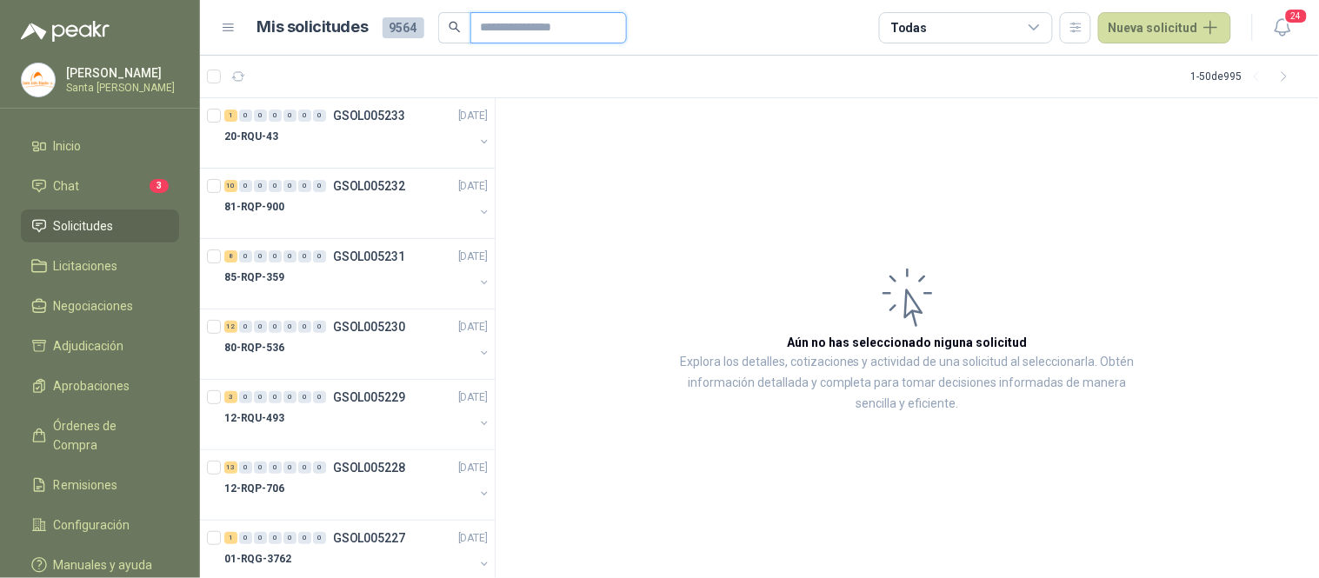
click at [494, 30] on input "text" at bounding box center [542, 28] width 122 height 30
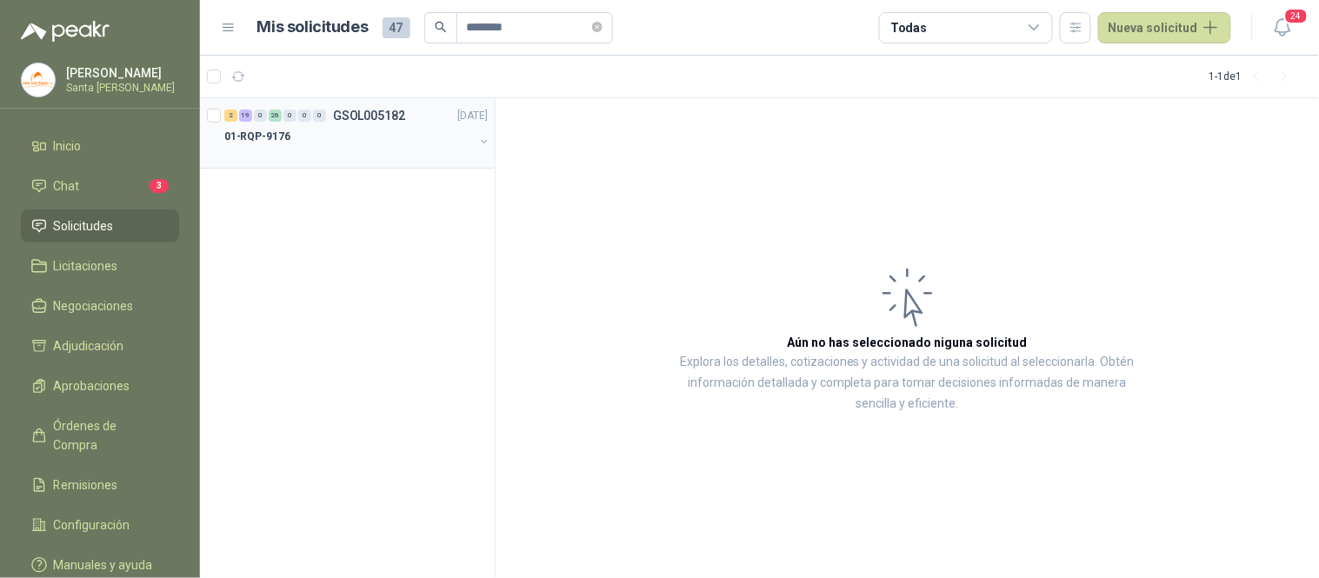
click at [279, 136] on p "01-RQP-9176" at bounding box center [257, 137] width 66 height 17
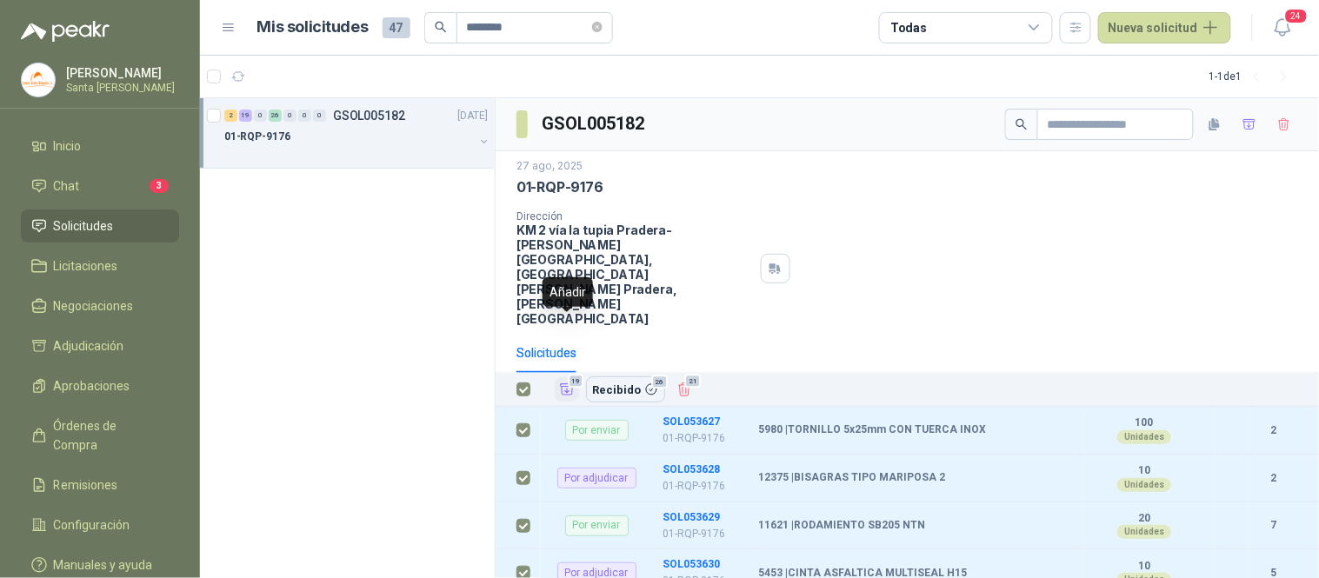
click at [566, 384] on icon "Añadir" at bounding box center [567, 389] width 13 height 11
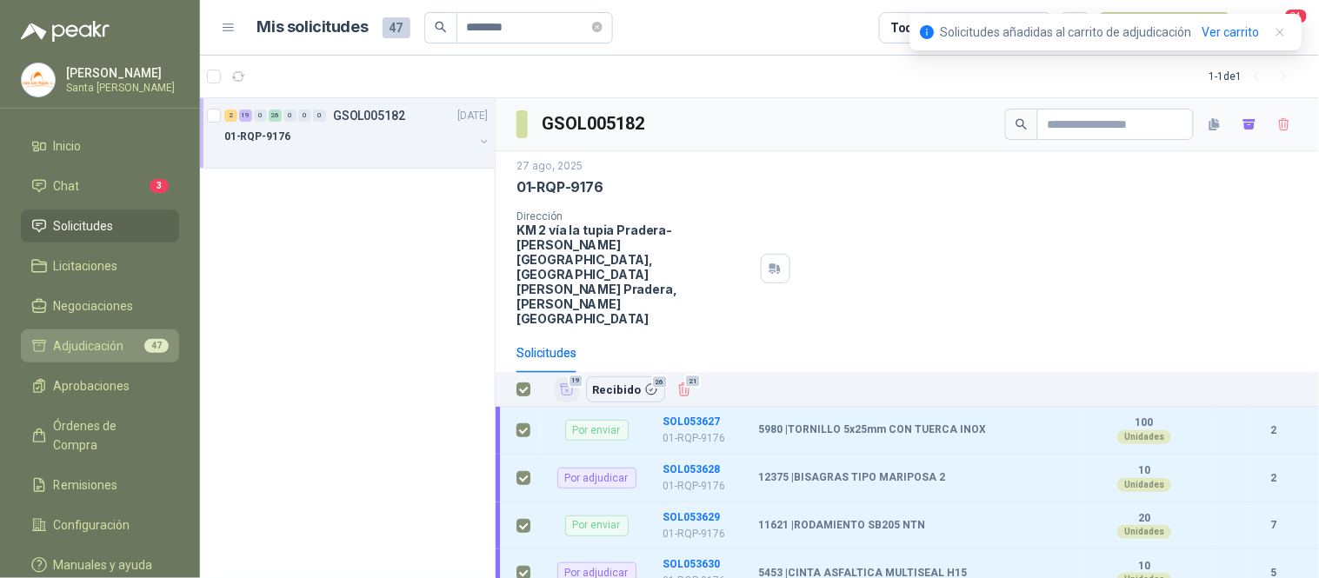
click at [107, 344] on span "Adjudicación" at bounding box center [89, 345] width 70 height 19
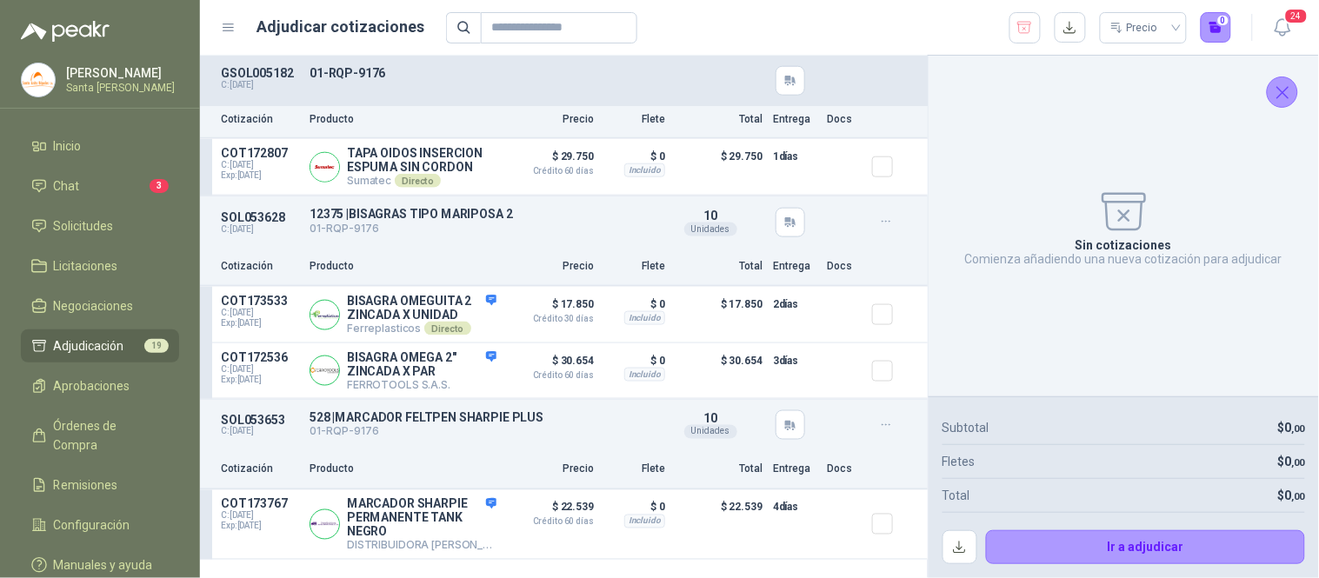
scroll to position [504, 0]
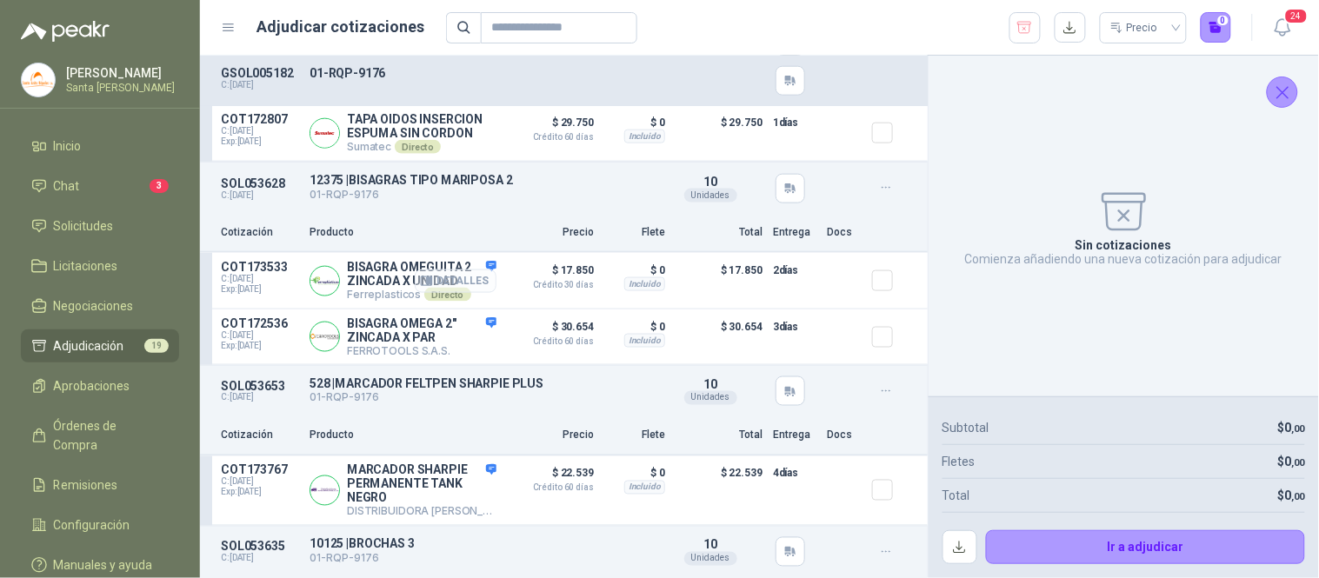
click at [457, 293] on button "Detalles" at bounding box center [456, 281] width 82 height 23
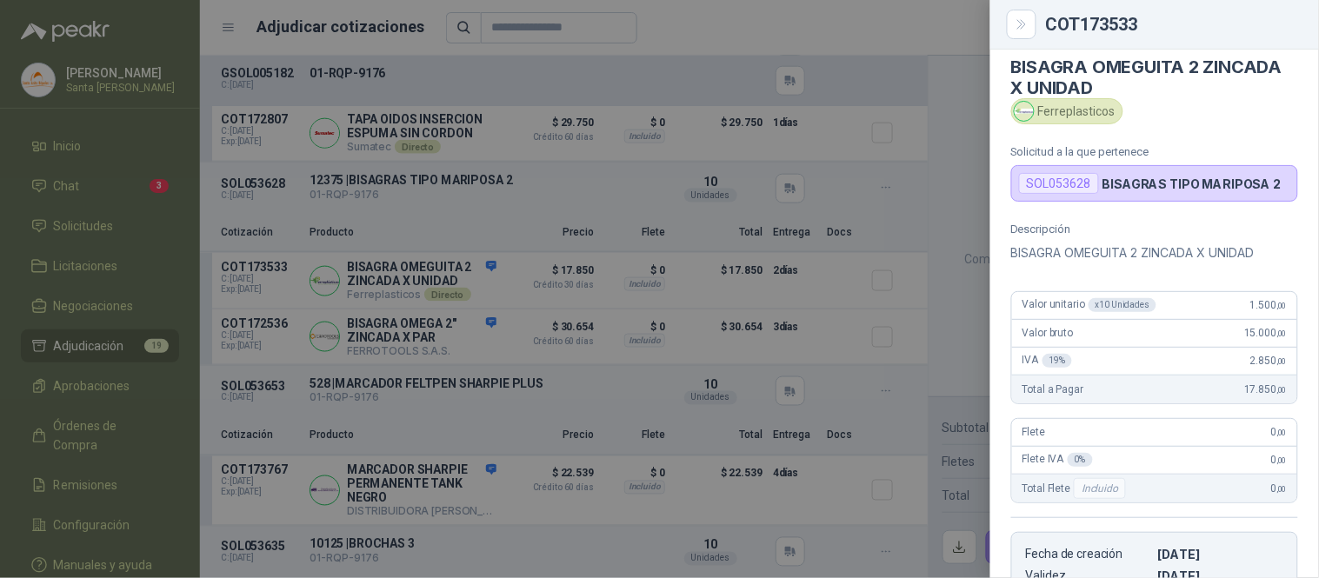
scroll to position [12, 0]
click at [1018, 28] on icon "Close" at bounding box center [1022, 24] width 15 height 15
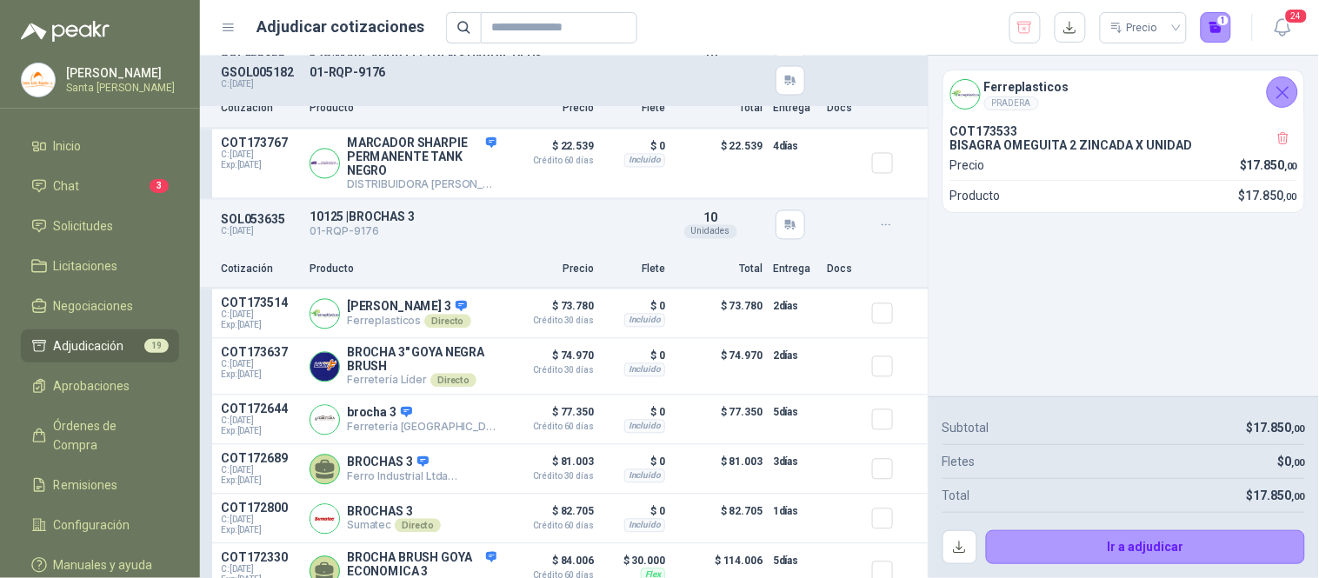
scroll to position [872, 0]
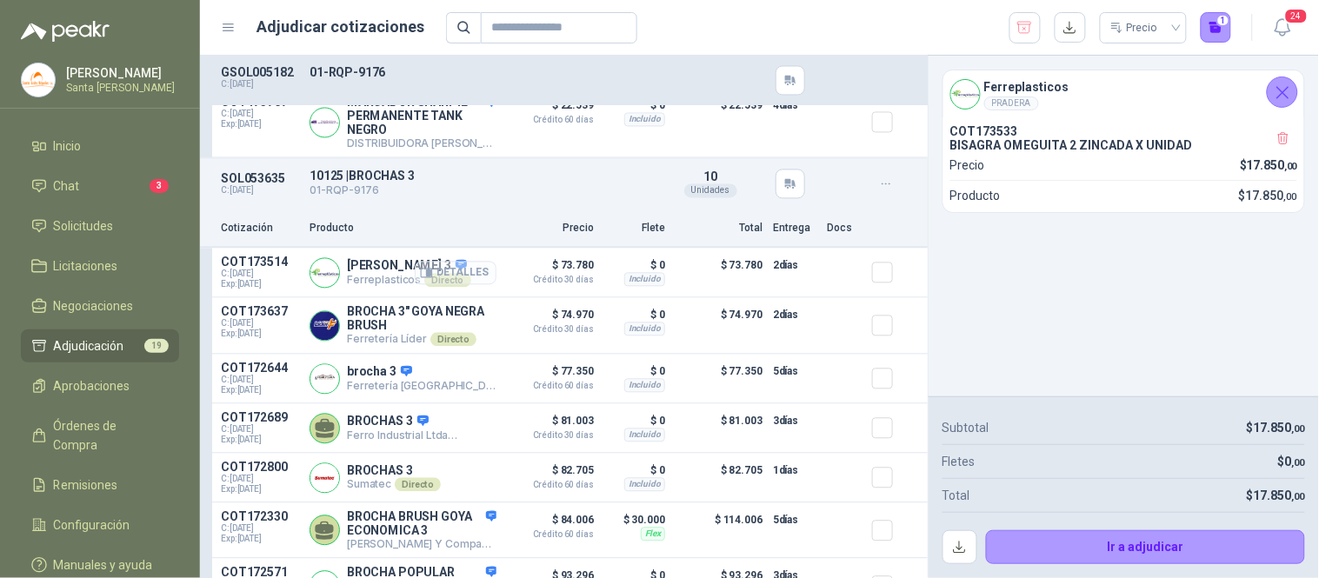
click at [445, 285] on button "Detalles" at bounding box center [456, 273] width 82 height 23
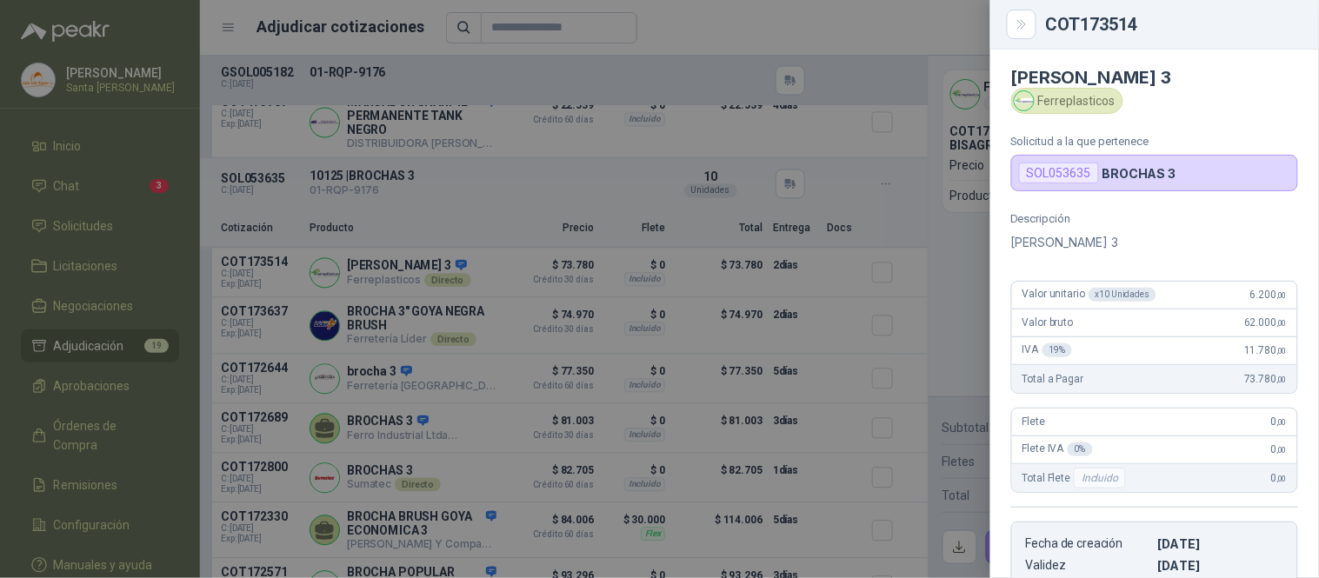
scroll to position [0, 0]
click at [1018, 27] on icon "Close" at bounding box center [1022, 24] width 15 height 15
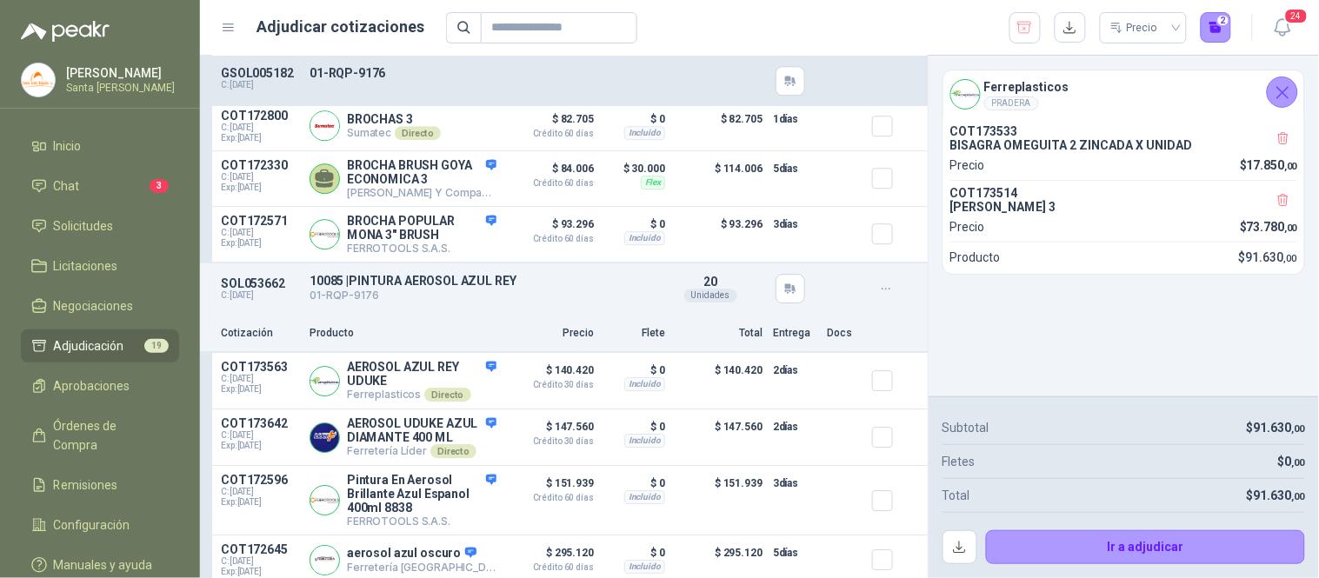
scroll to position [1305, 0]
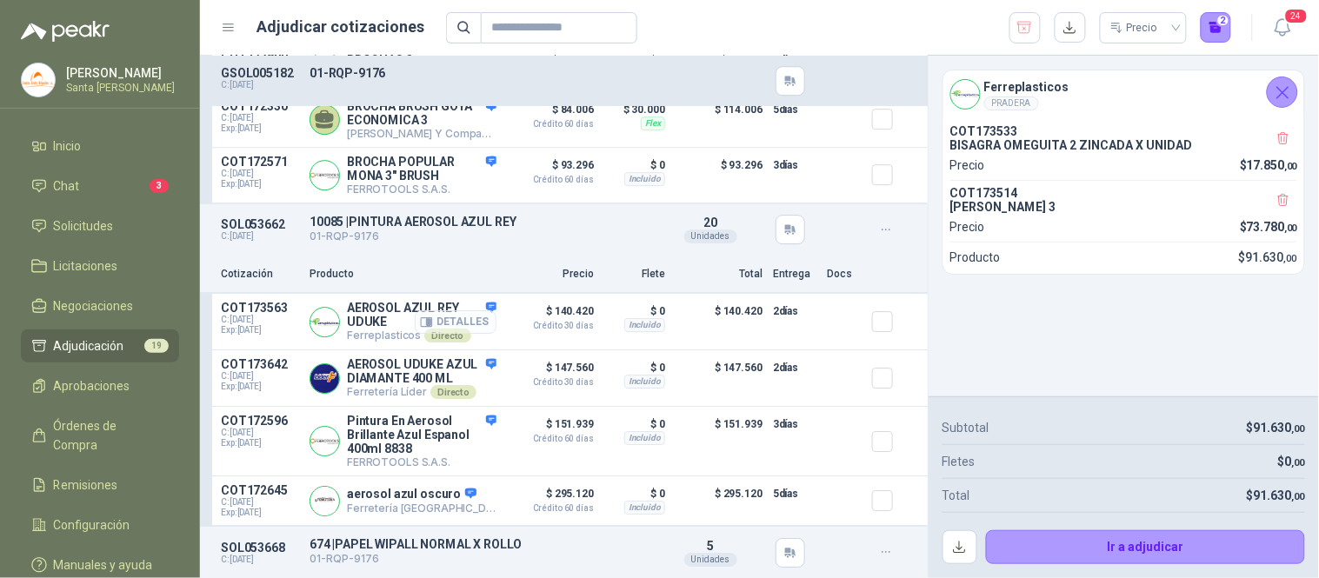
click at [461, 323] on button "Detalles" at bounding box center [456, 321] width 82 height 23
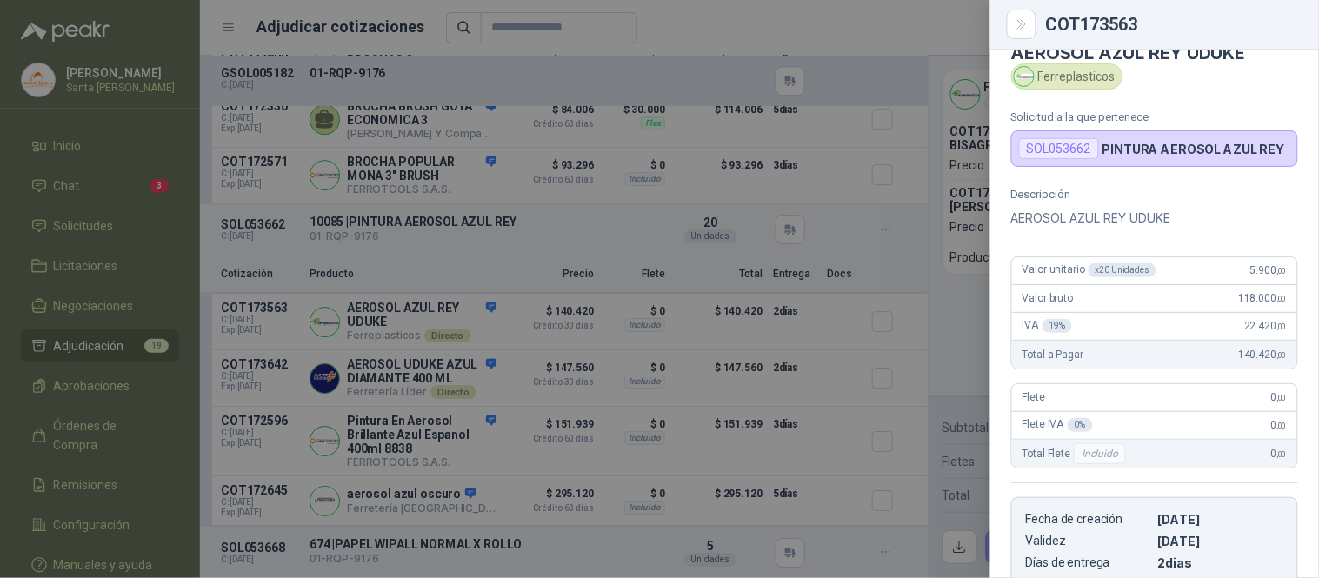
scroll to position [0, 0]
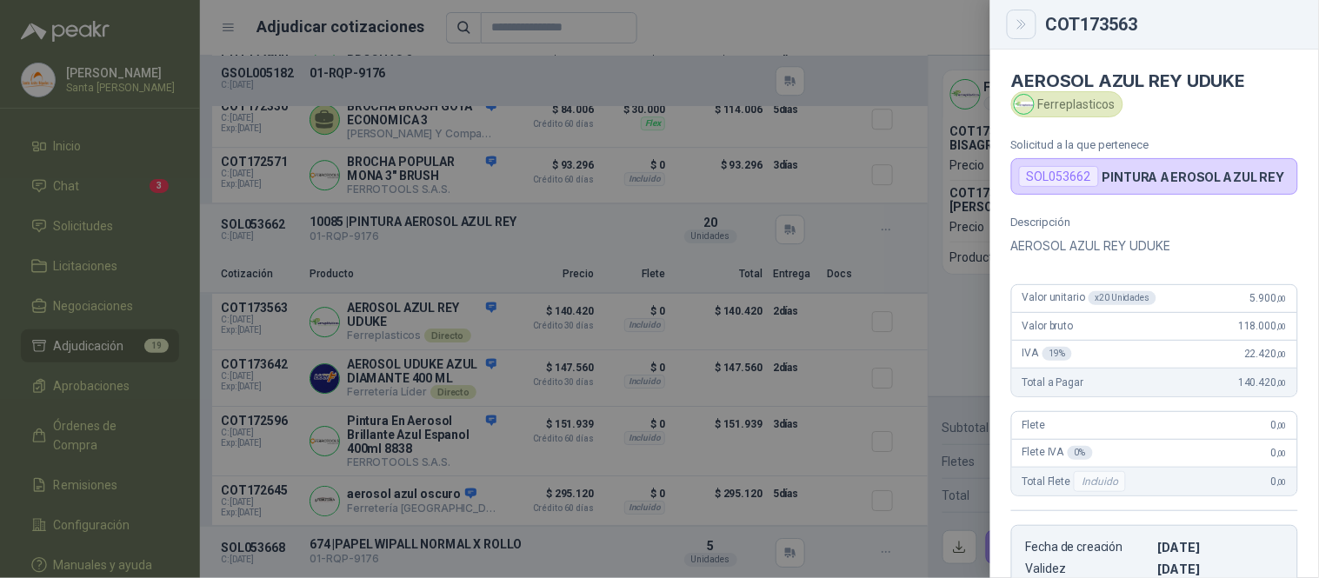
click at [1022, 28] on icon "Close" at bounding box center [1021, 24] width 8 height 9
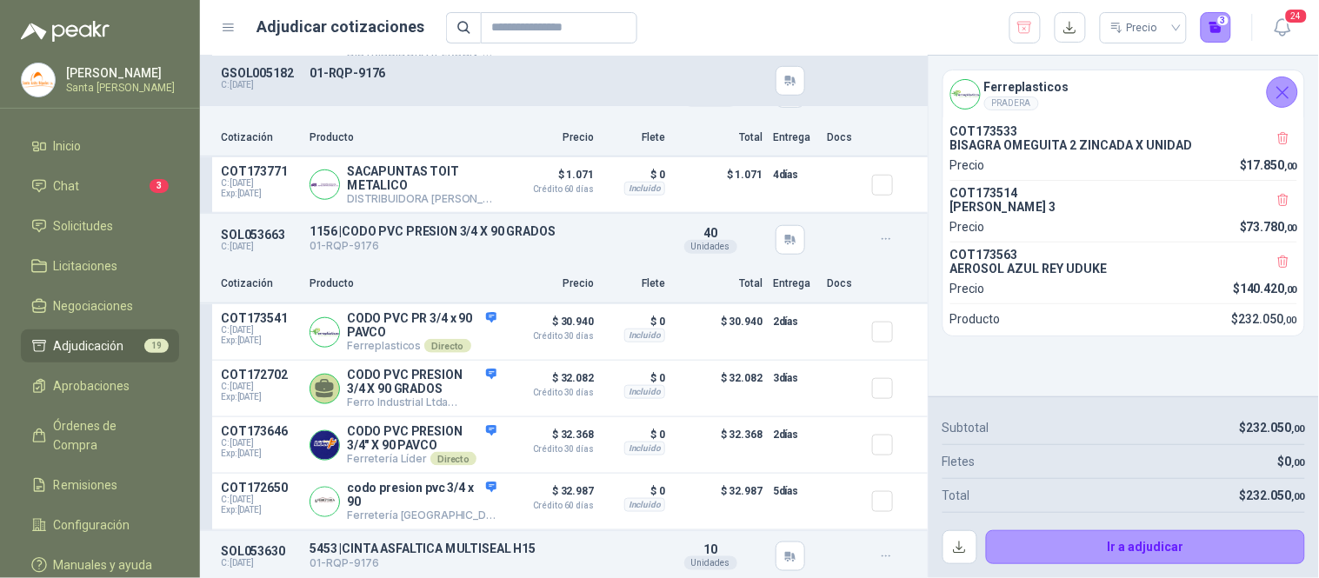
scroll to position [2010, 0]
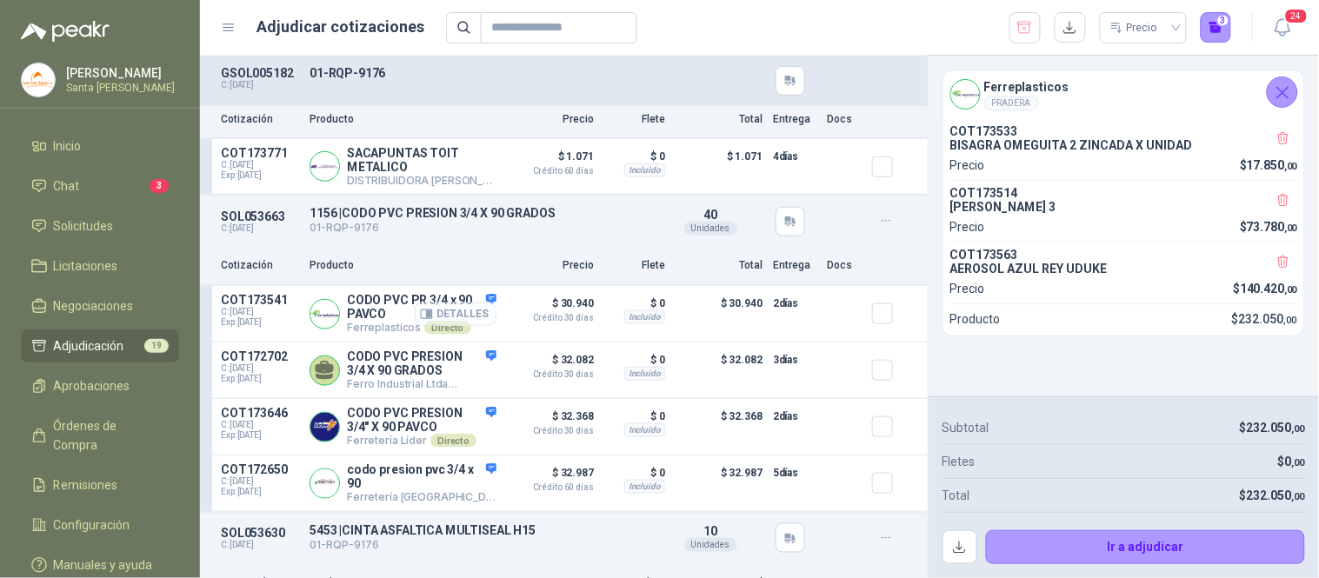
click at [462, 320] on button "Detalles" at bounding box center [456, 314] width 82 height 23
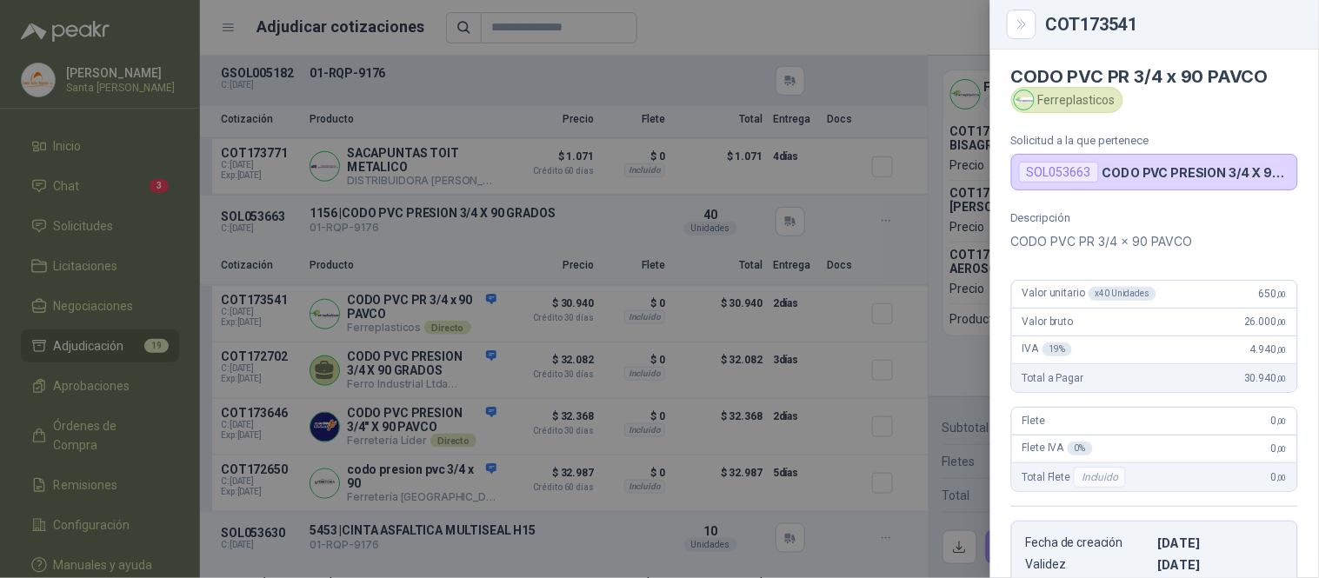
scroll to position [0, 0]
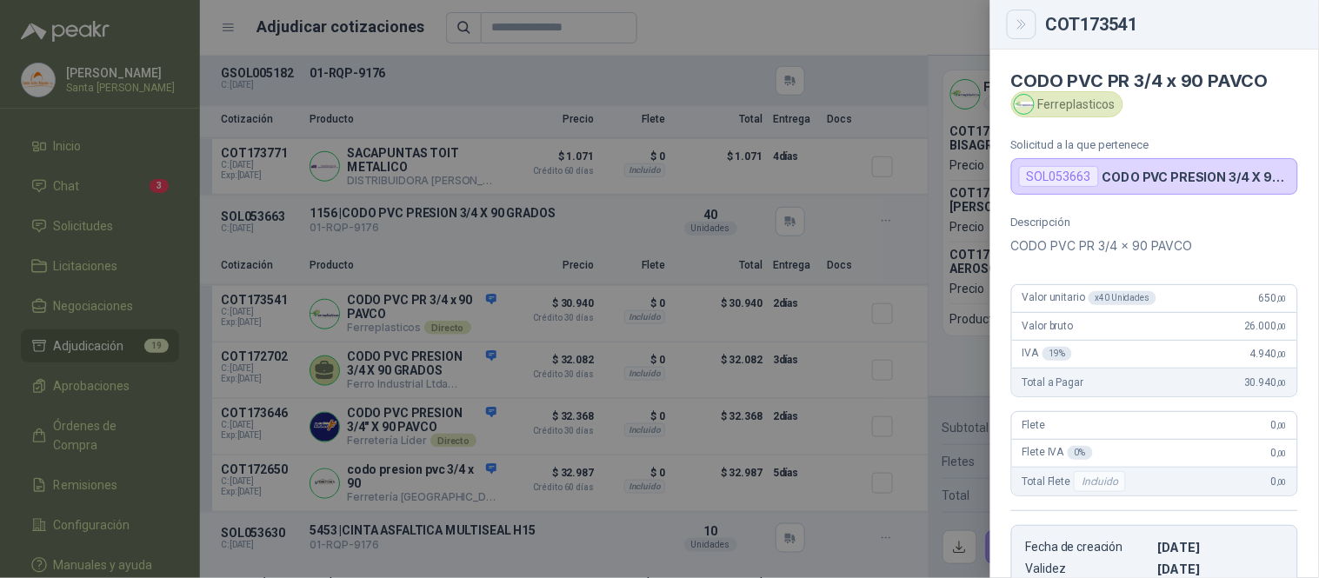
click at [1024, 28] on icon "Close" at bounding box center [1022, 24] width 15 height 15
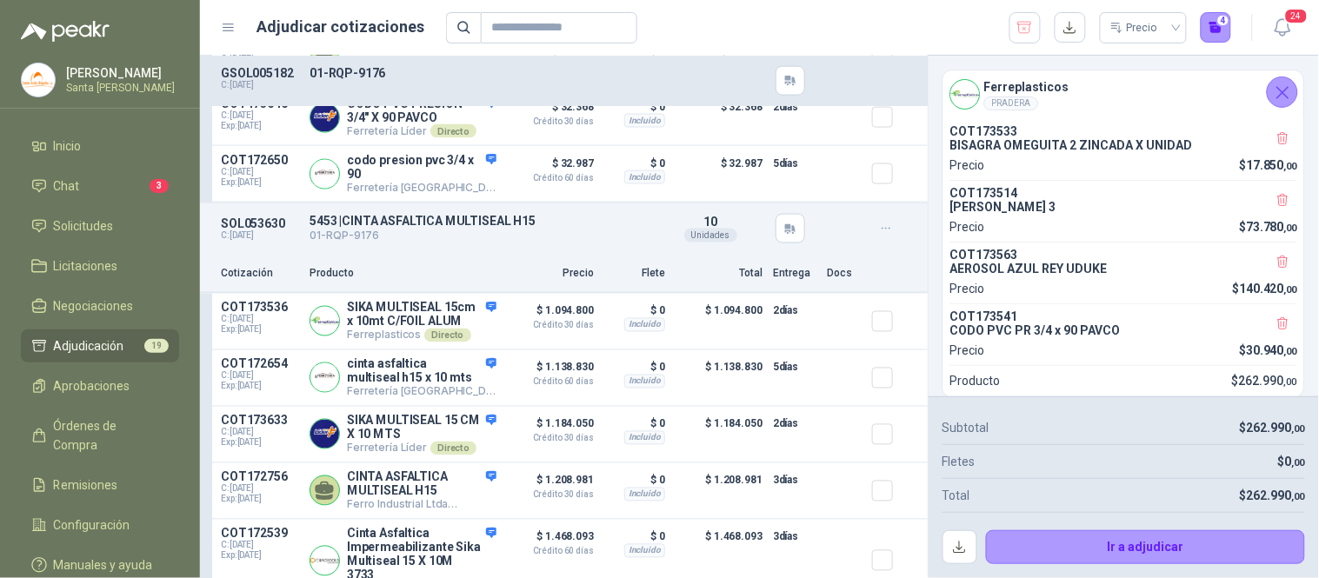
scroll to position [2330, 0]
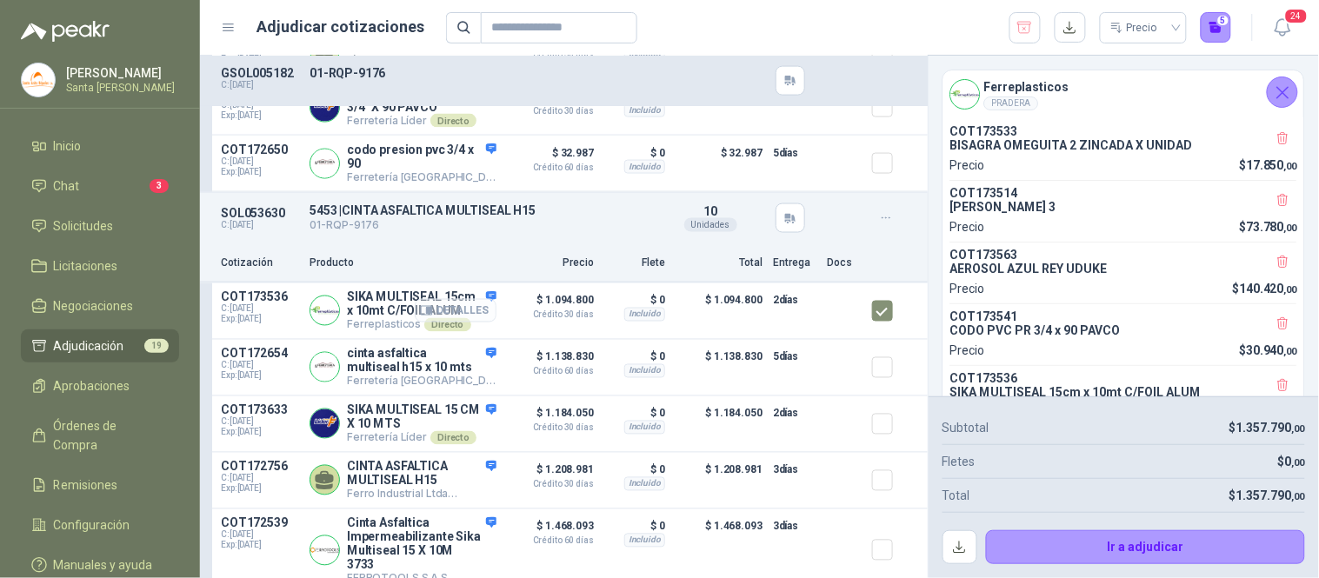
click at [420, 317] on icon "button" at bounding box center [426, 310] width 13 height 13
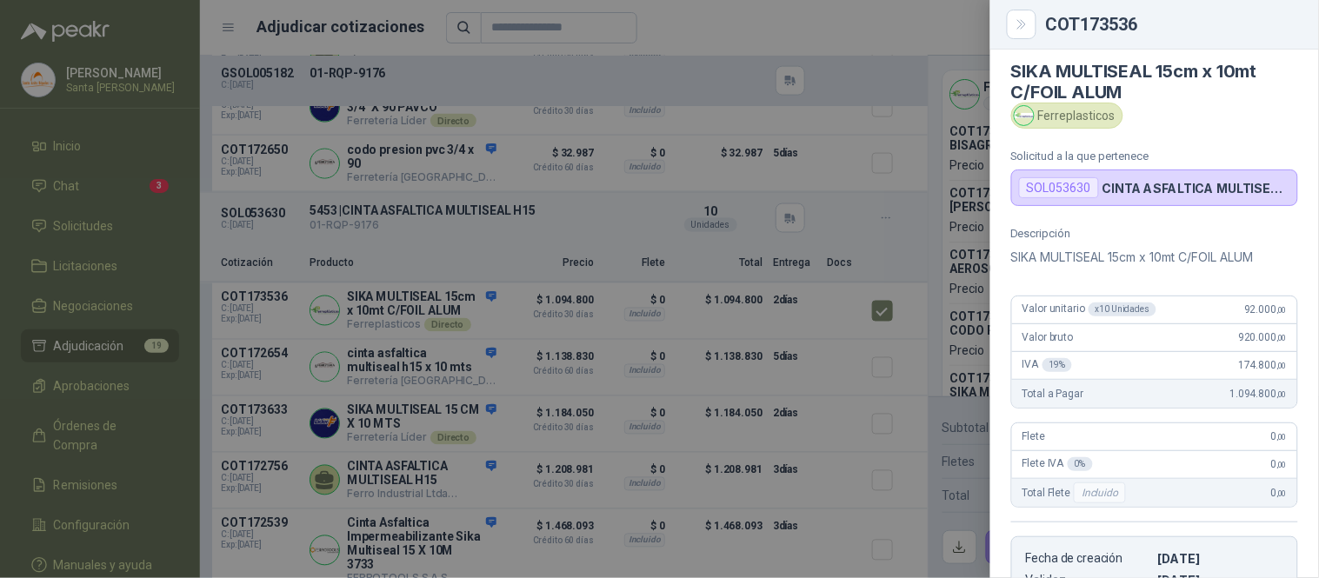
scroll to position [0, 0]
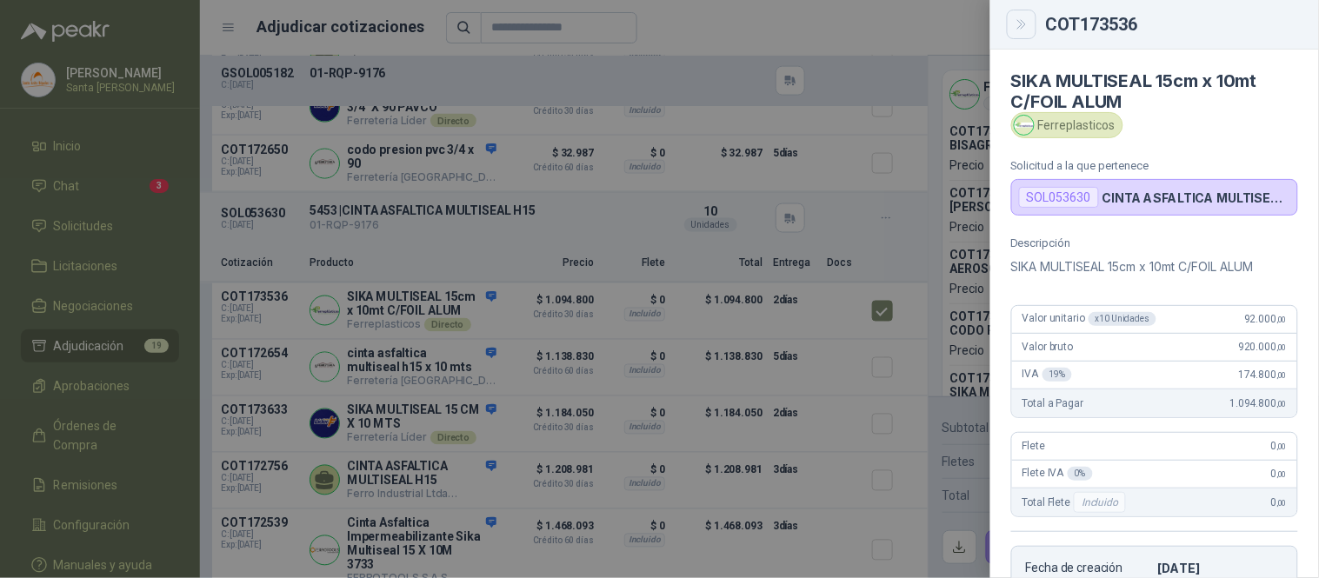
click at [1030, 27] on button "Close" at bounding box center [1022, 25] width 30 height 30
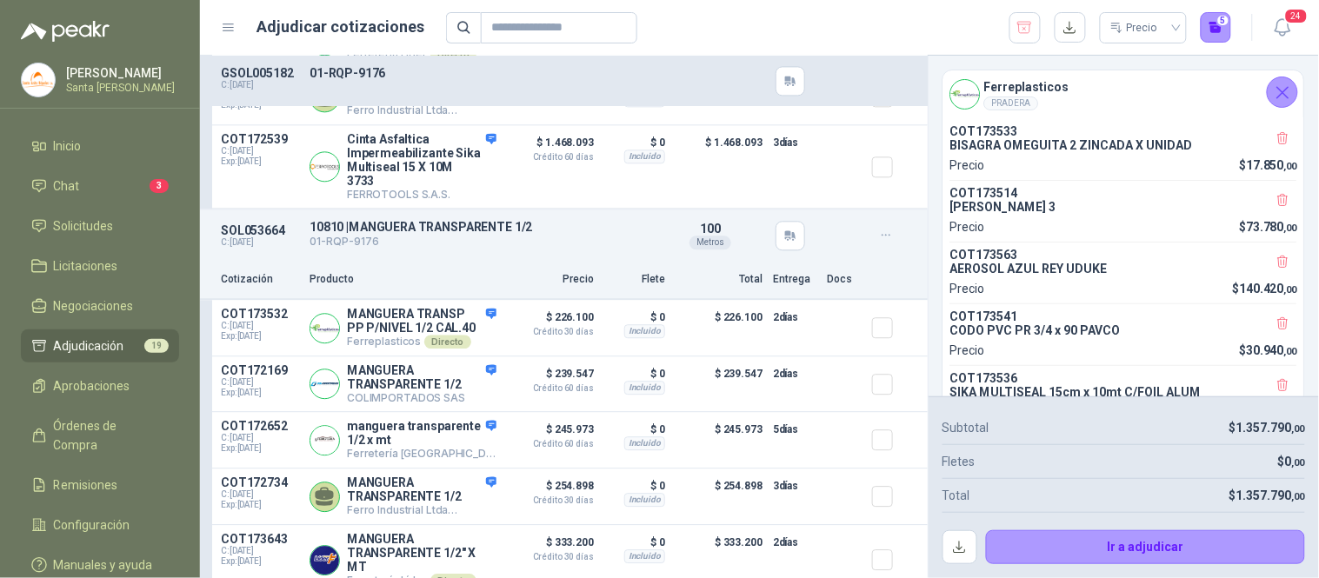
scroll to position [2752, 0]
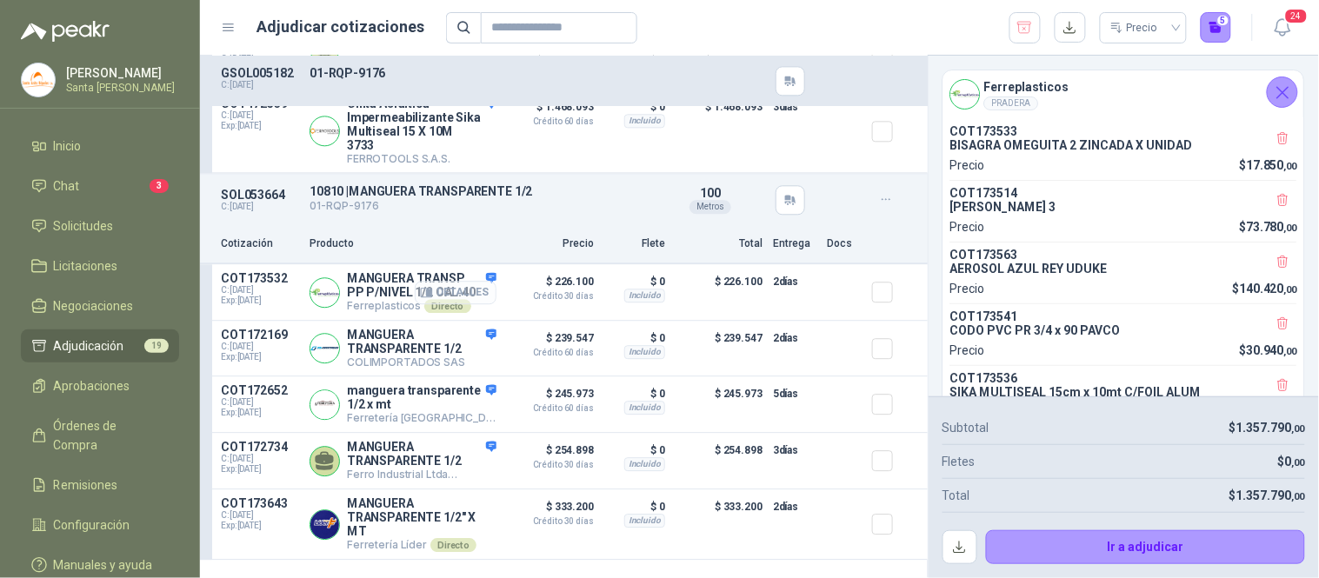
click at [463, 304] on button "Detalles" at bounding box center [456, 292] width 82 height 23
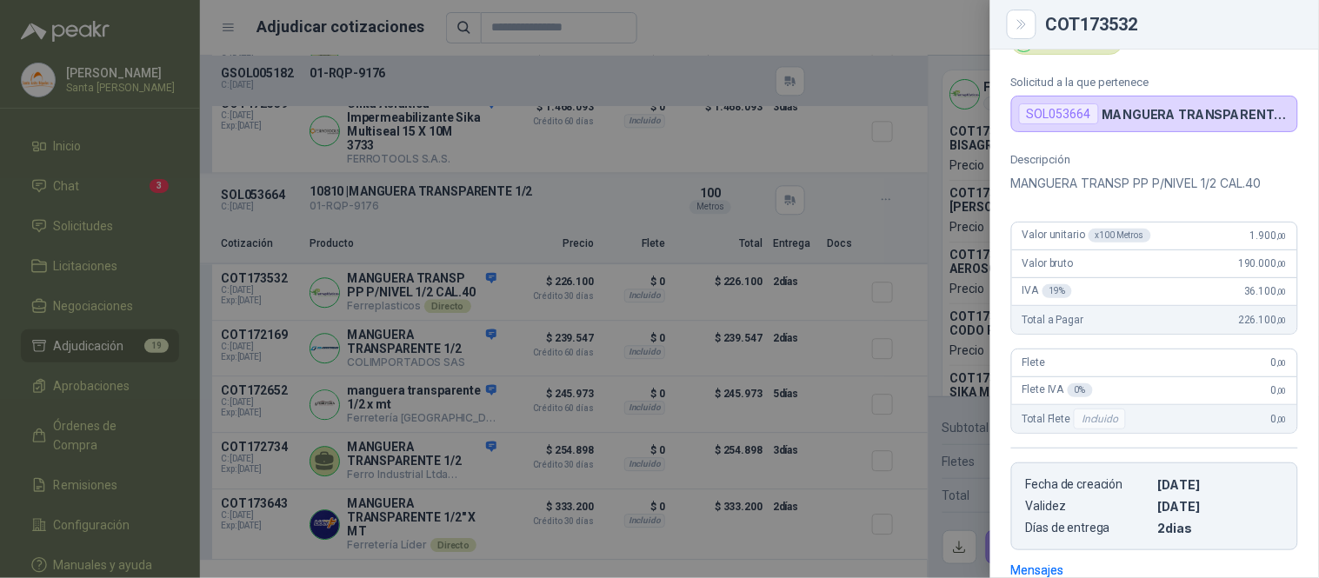
scroll to position [0, 0]
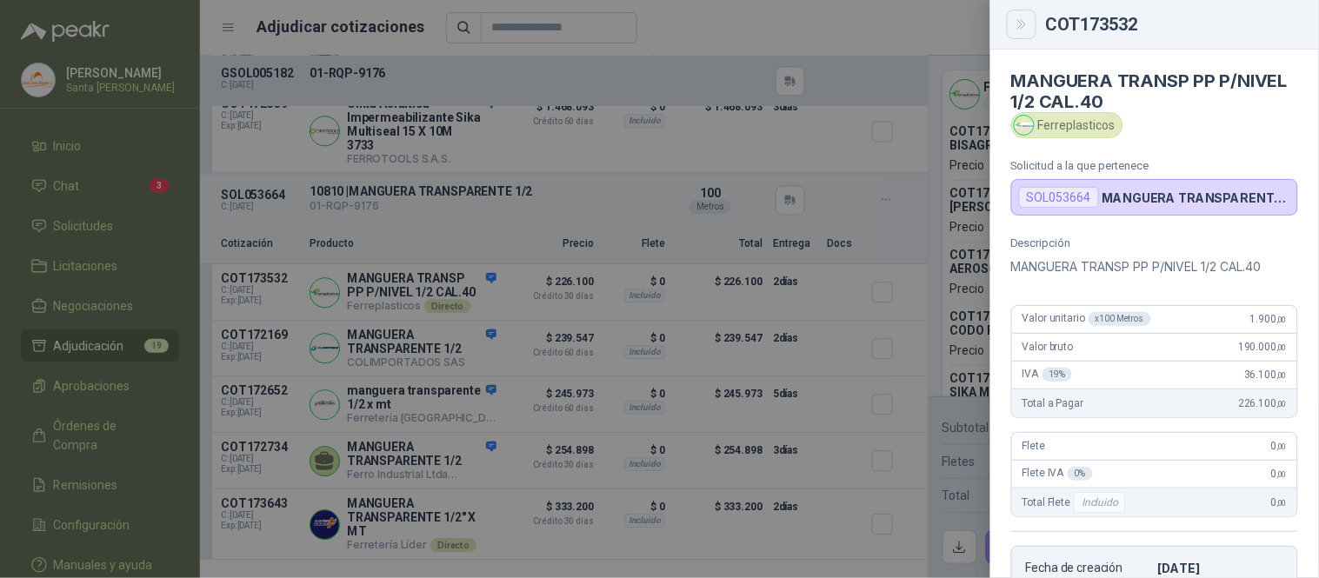
click at [1015, 30] on icon "Close" at bounding box center [1022, 24] width 15 height 15
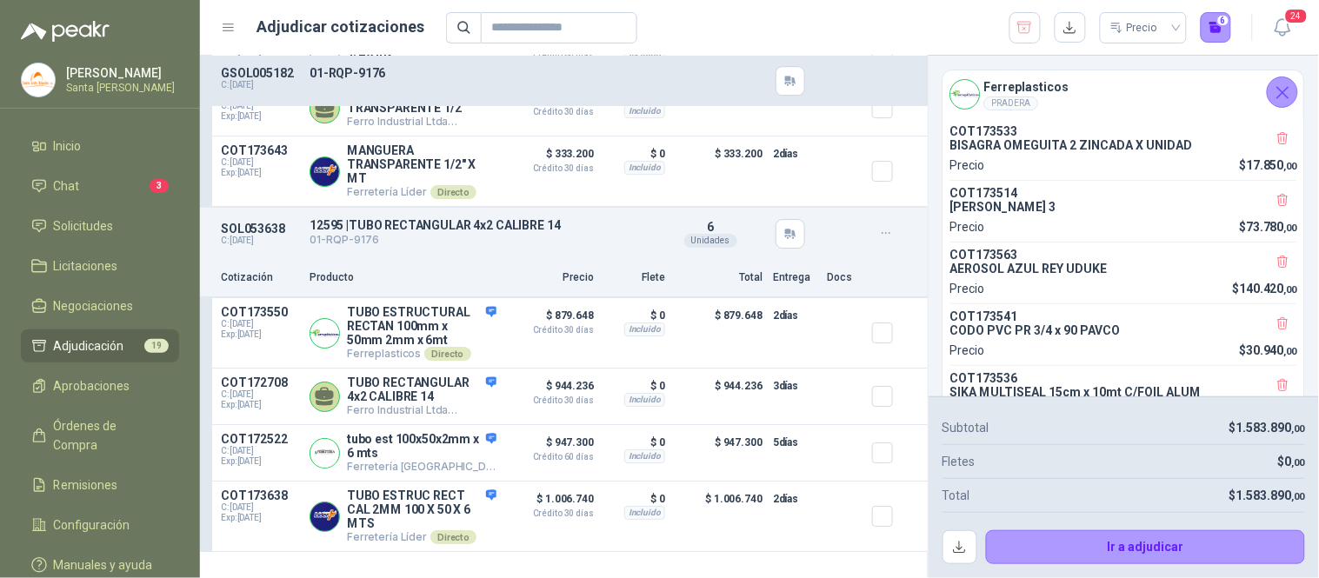
scroll to position [3183, 0]
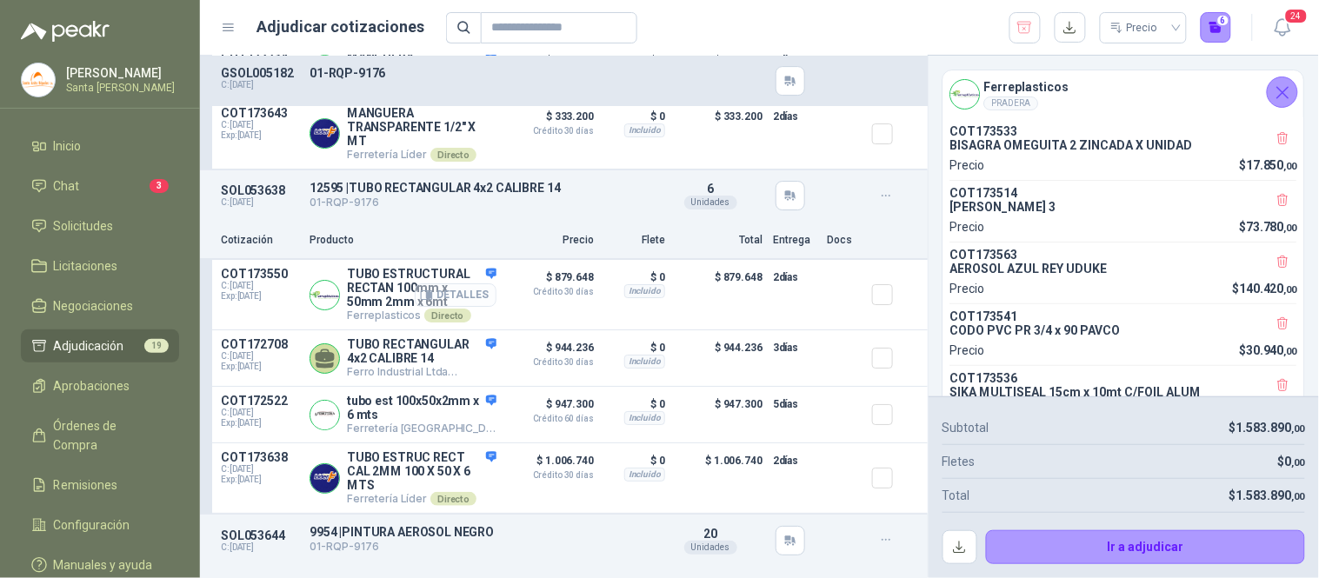
click at [458, 307] on button "Detalles" at bounding box center [456, 294] width 82 height 23
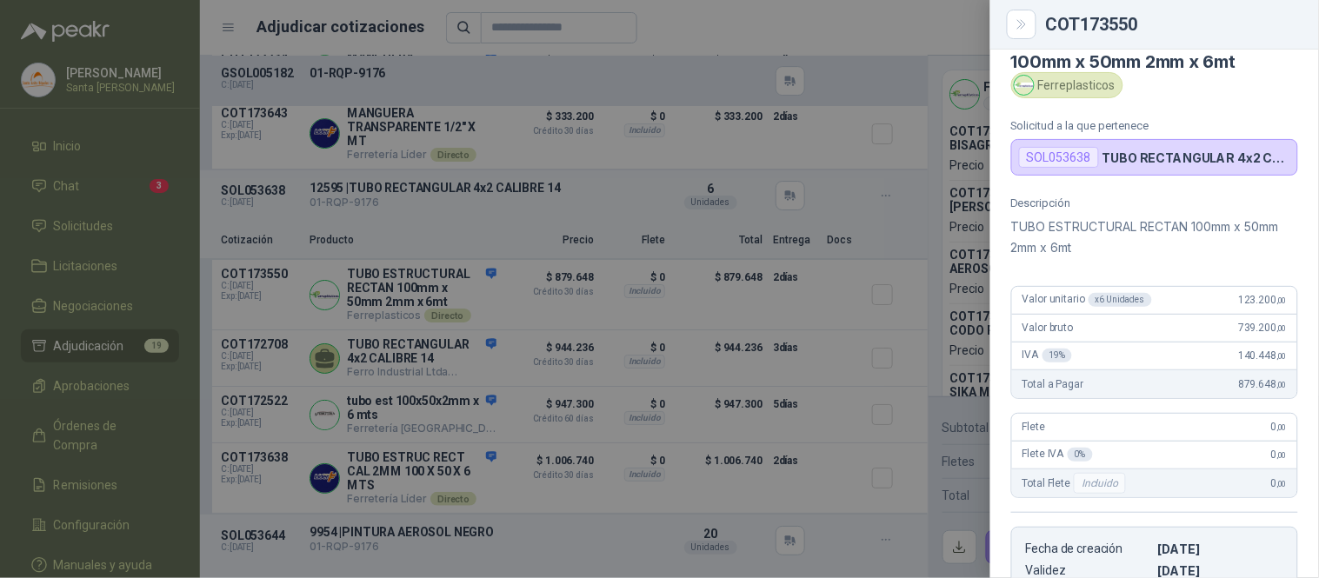
scroll to position [0, 0]
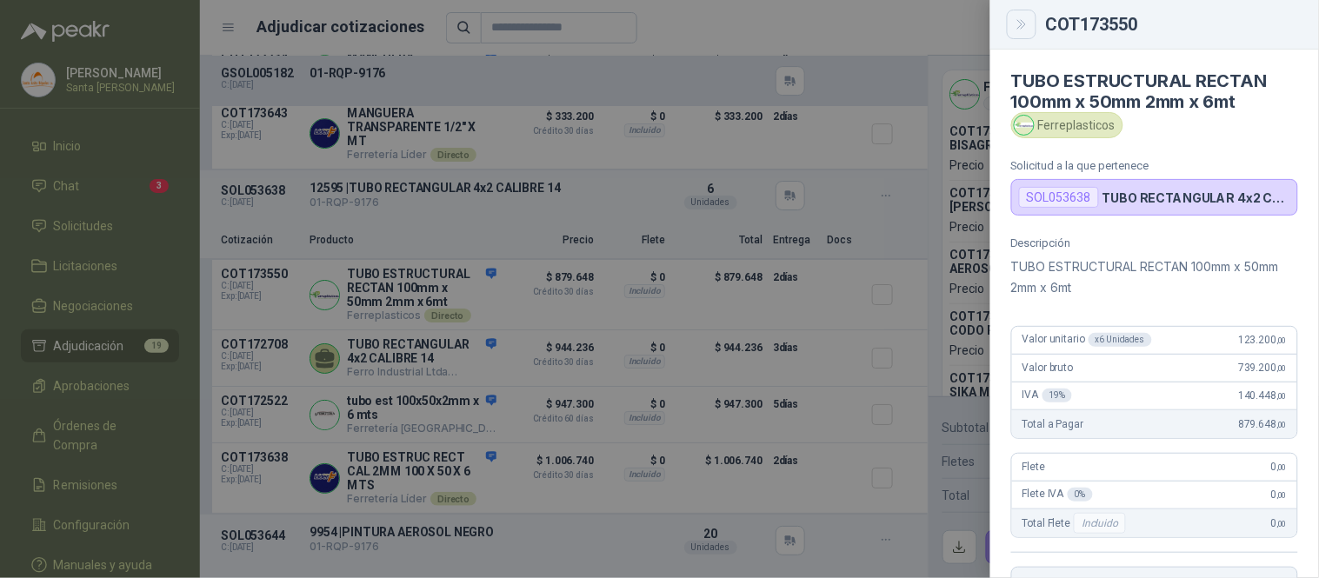
click at [1015, 17] on icon "Close" at bounding box center [1022, 24] width 15 height 15
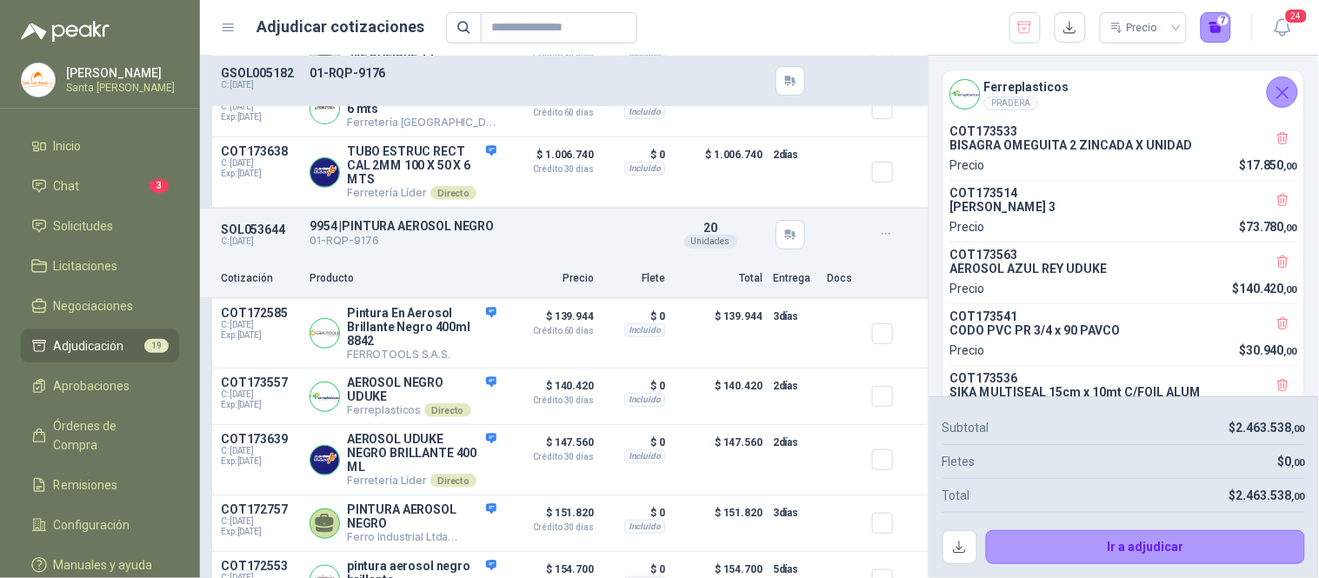
scroll to position [3539, 0]
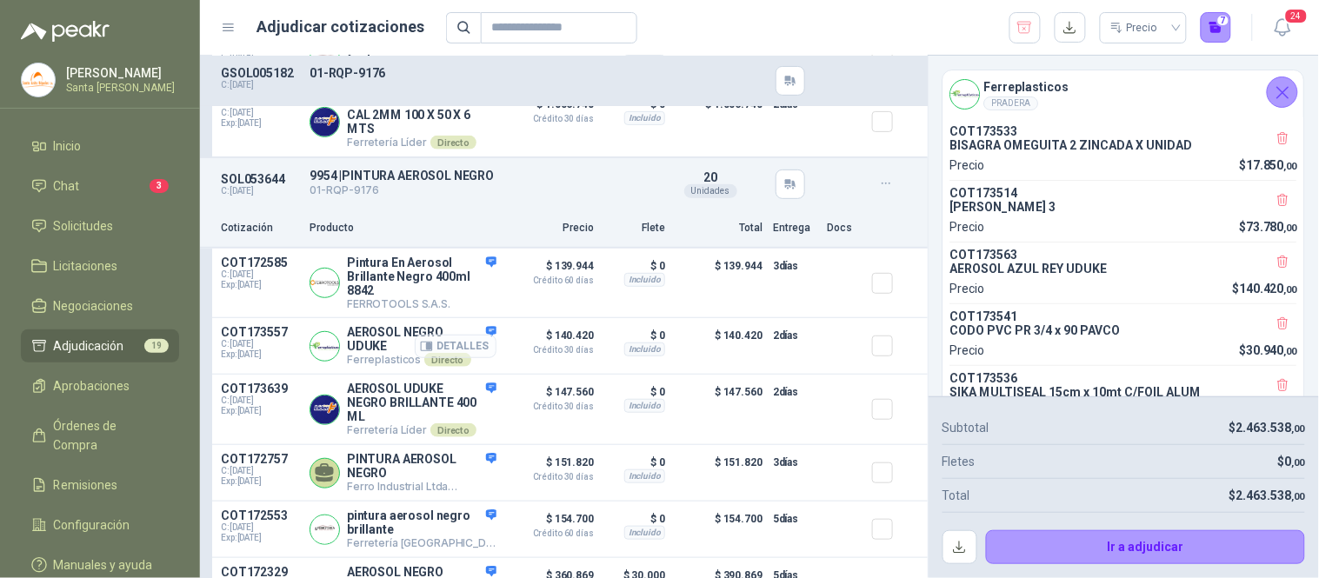
click at [483, 358] on button "Detalles" at bounding box center [456, 346] width 82 height 23
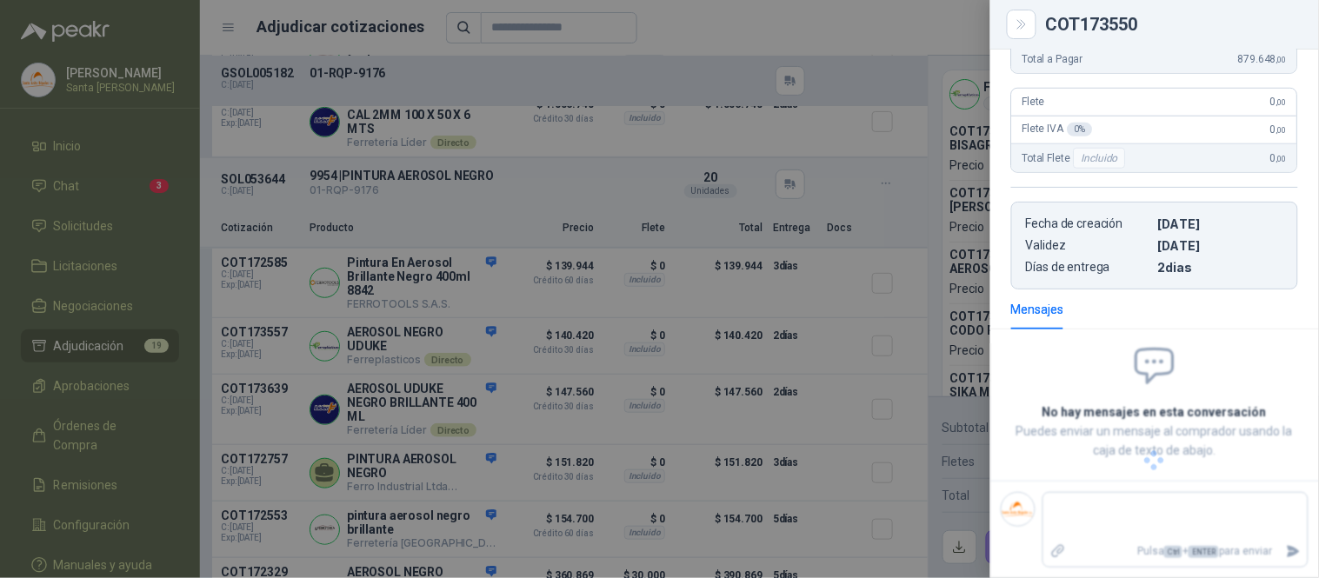
click at [463, 375] on div at bounding box center [659, 289] width 1319 height 578
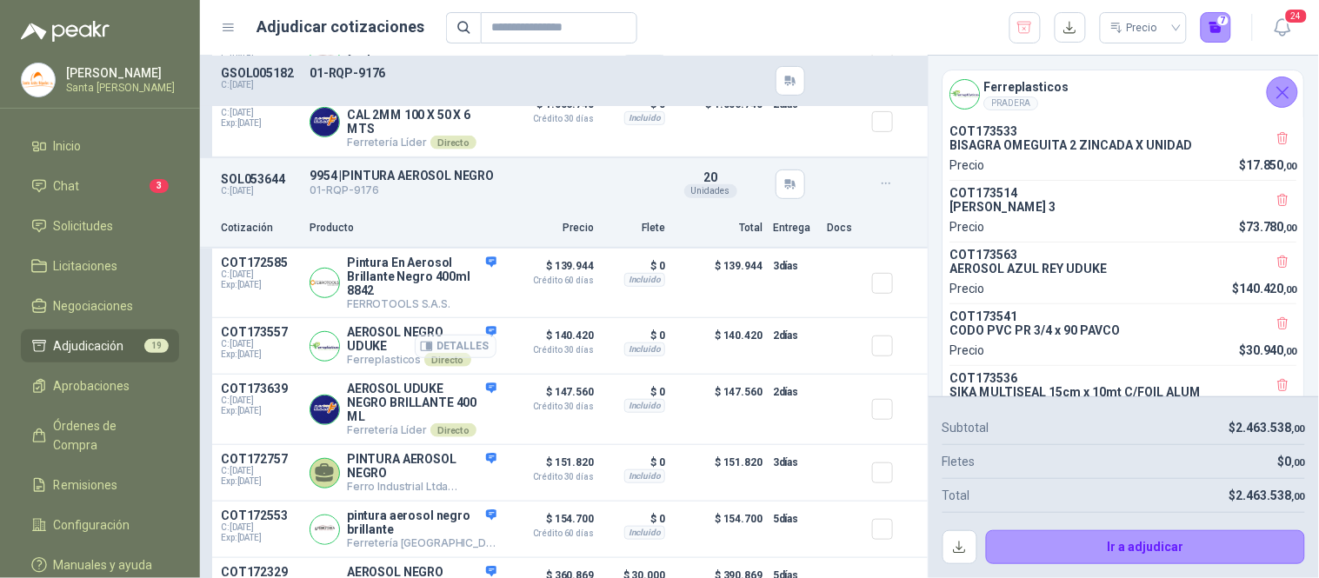
click at [452, 358] on button "Detalles" at bounding box center [456, 346] width 82 height 23
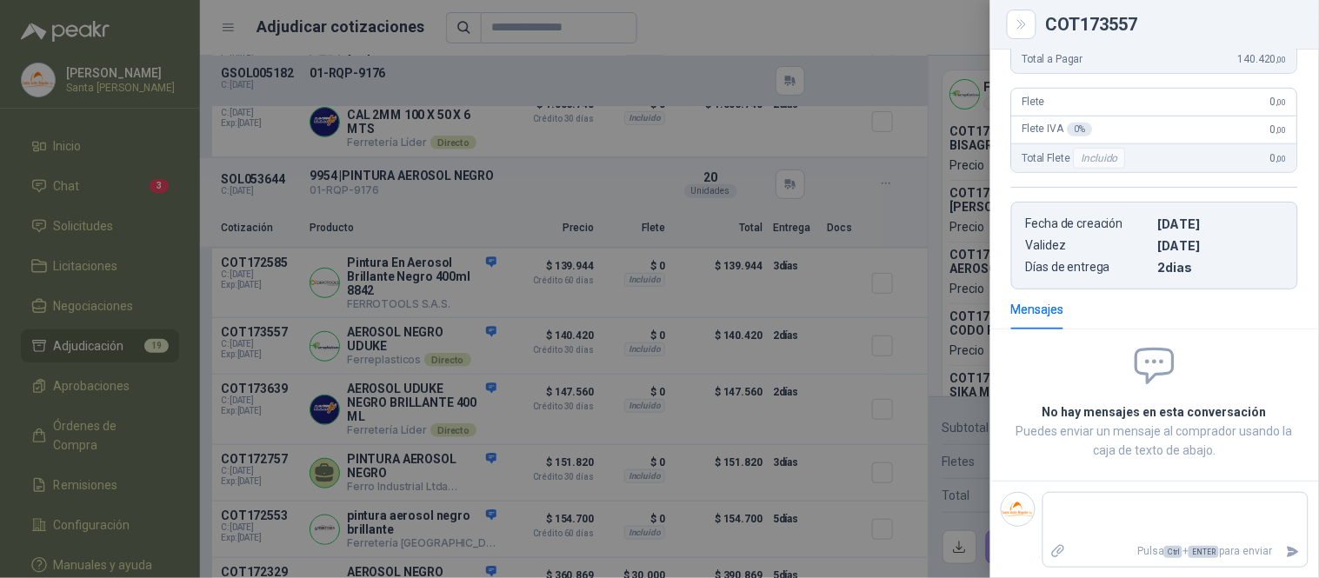
scroll to position [0, 0]
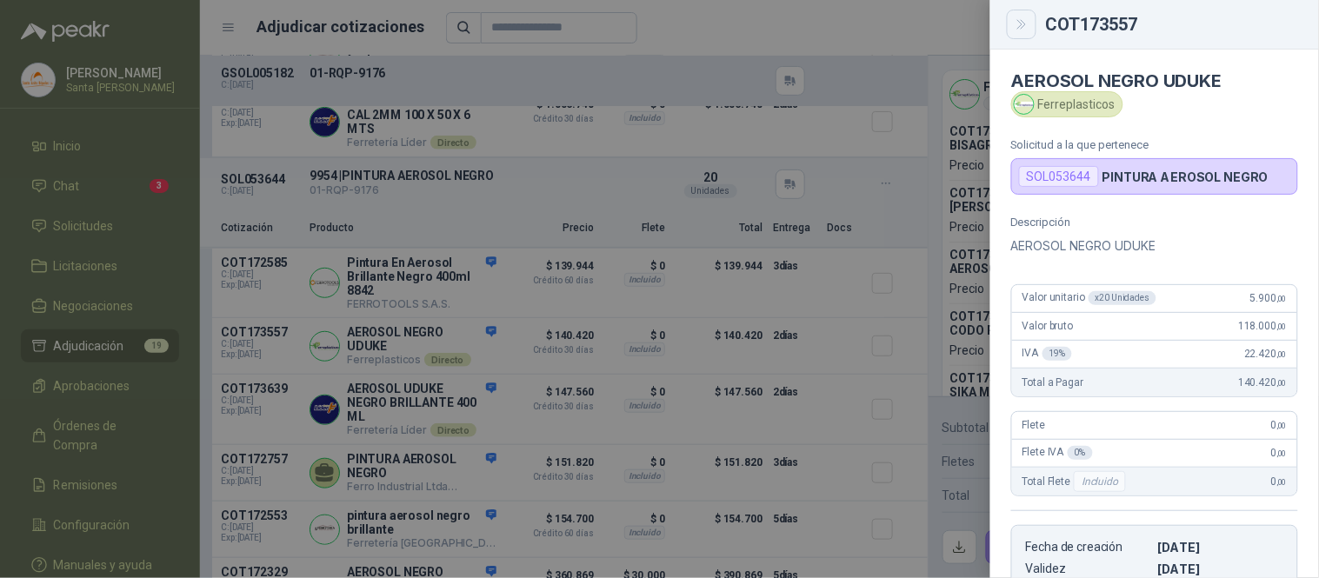
click at [1029, 27] on button "Close" at bounding box center [1022, 25] width 30 height 30
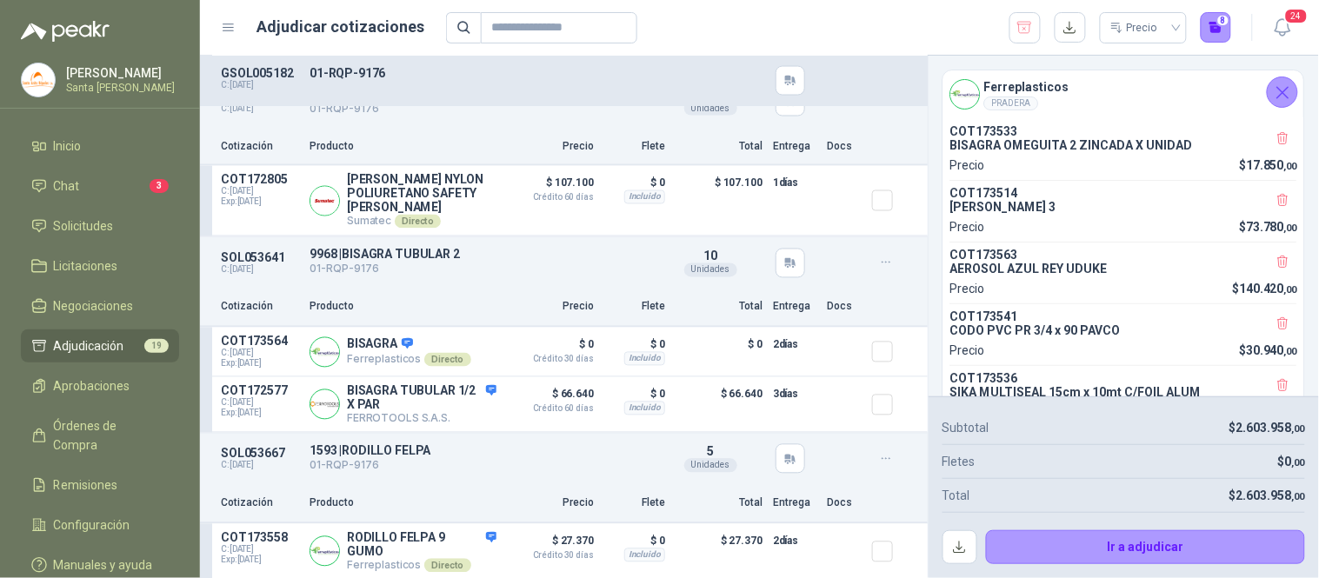
scroll to position [4143, 0]
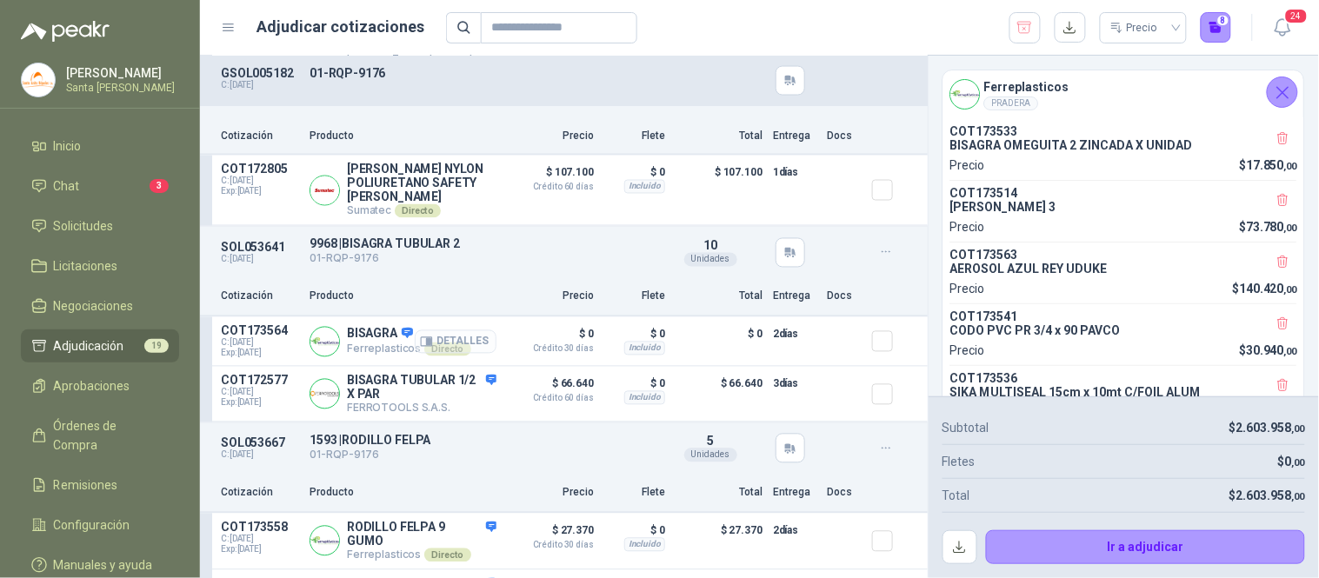
click at [423, 354] on button "Detalles" at bounding box center [456, 341] width 82 height 23
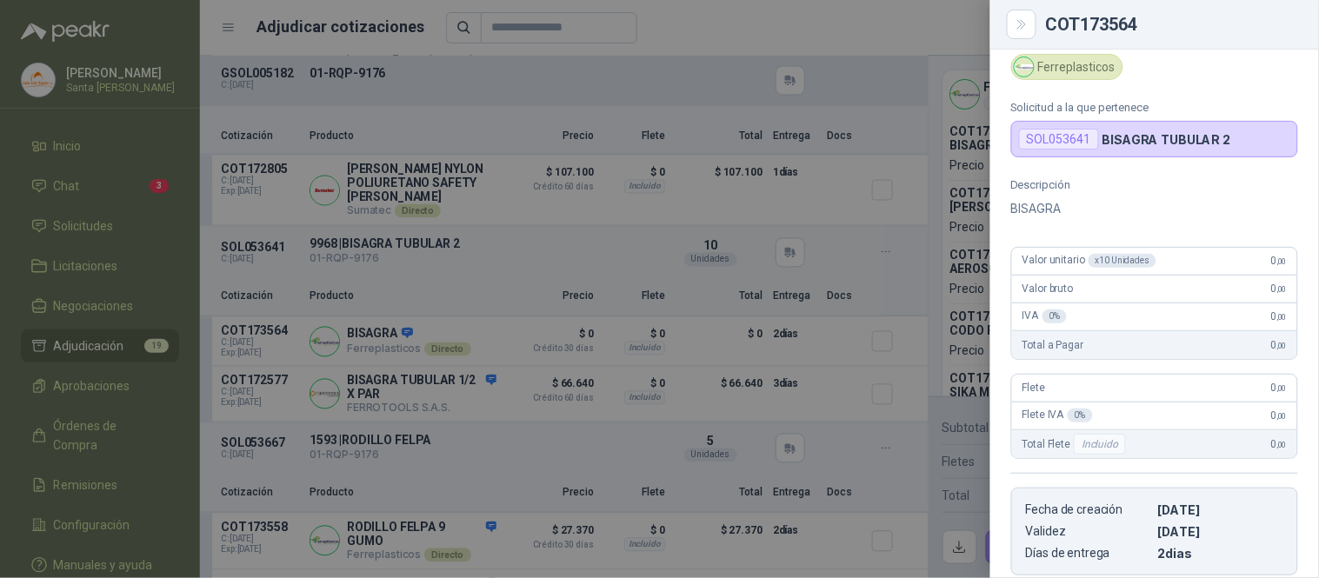
scroll to position [0, 0]
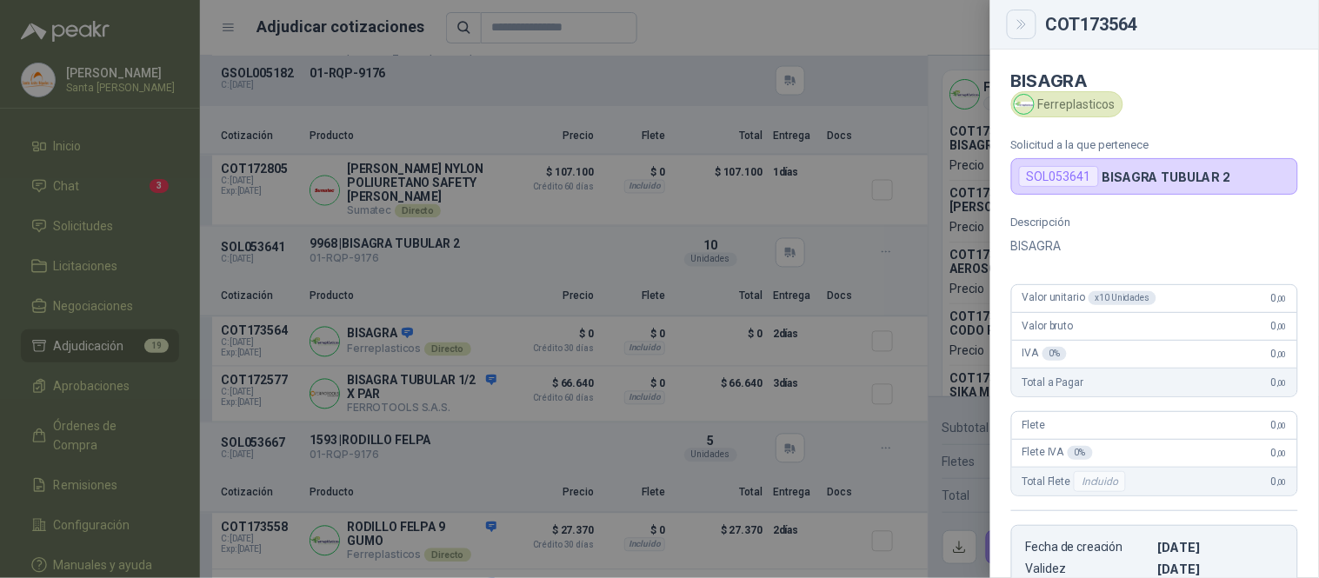
click at [1023, 18] on icon "Close" at bounding box center [1022, 24] width 15 height 15
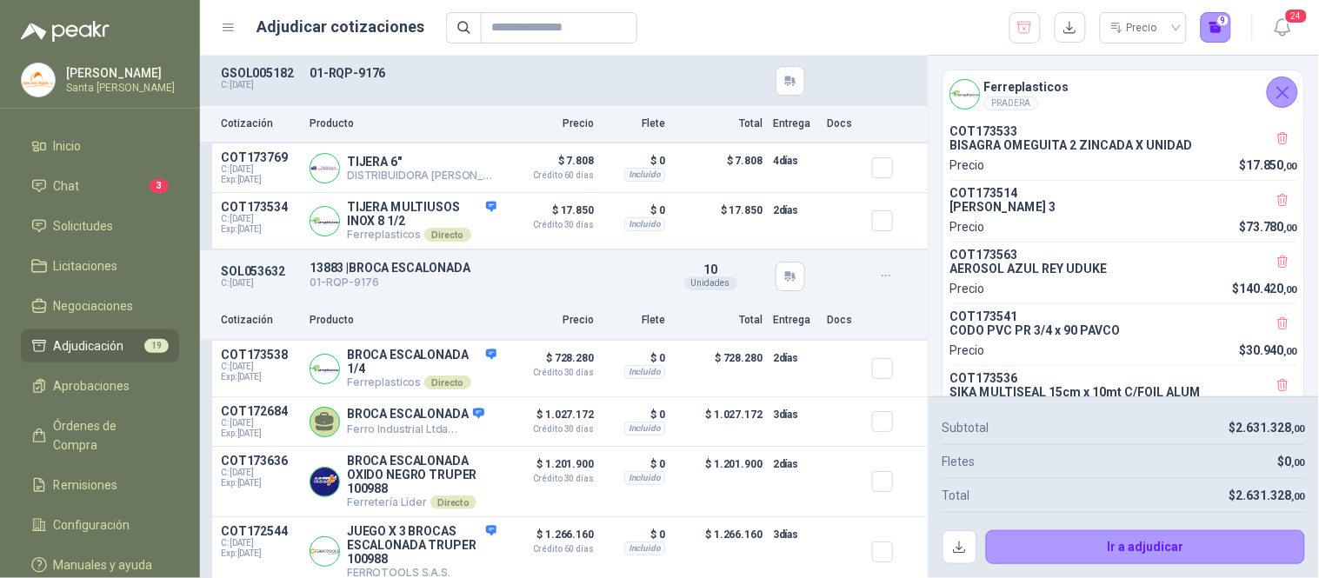
scroll to position [4902, 0]
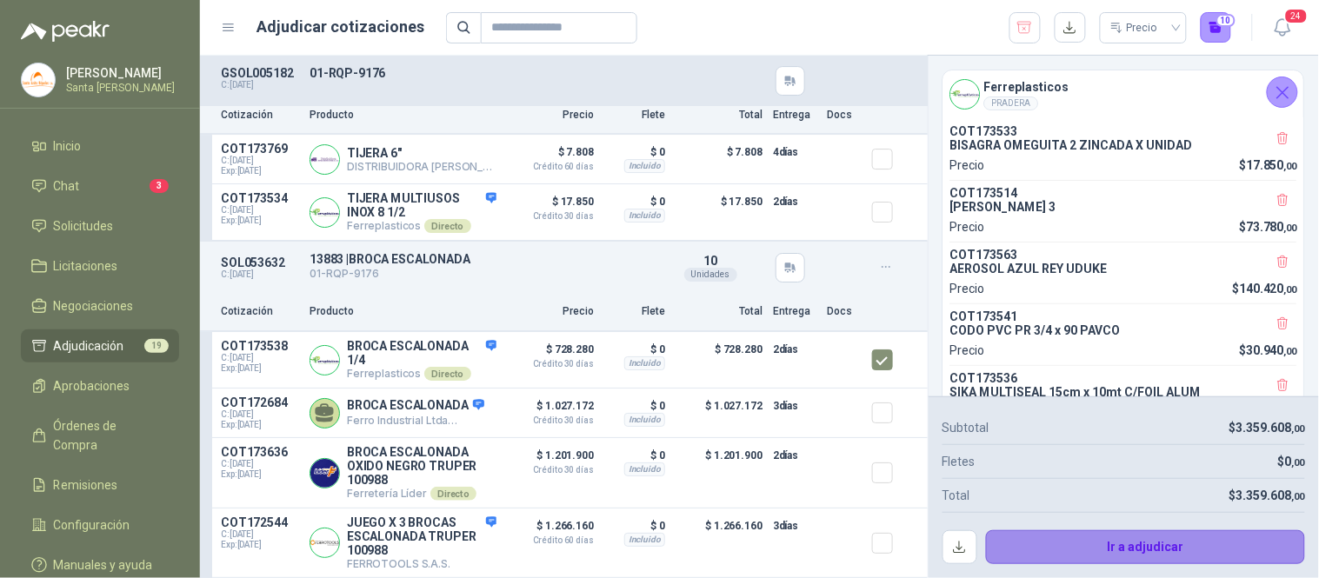
click at [1126, 539] on button "Ir a adjudicar" at bounding box center [1146, 547] width 320 height 35
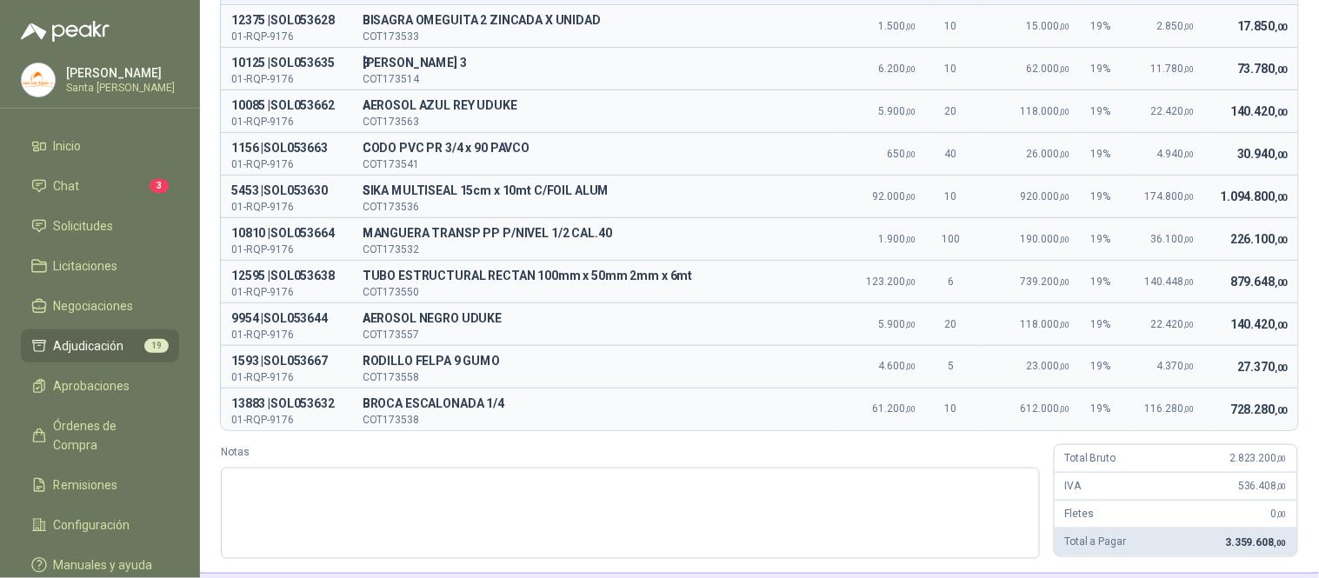
scroll to position [192, 0]
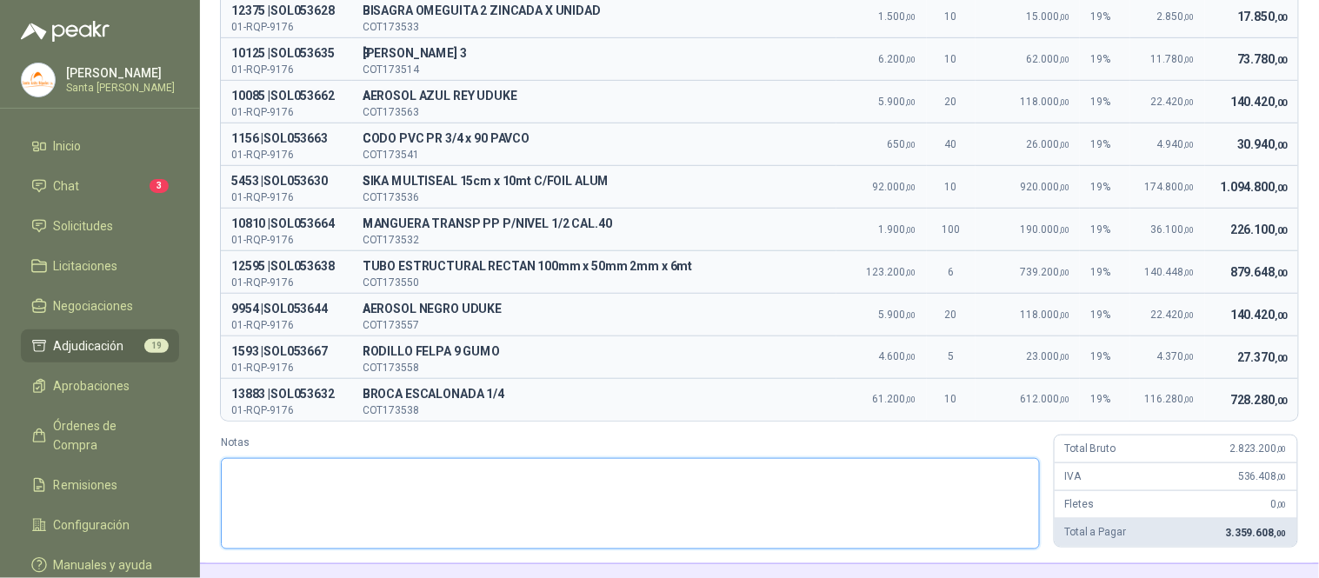
click at [299, 517] on textarea "Notas" at bounding box center [630, 503] width 819 height 91
paste textarea "**********"
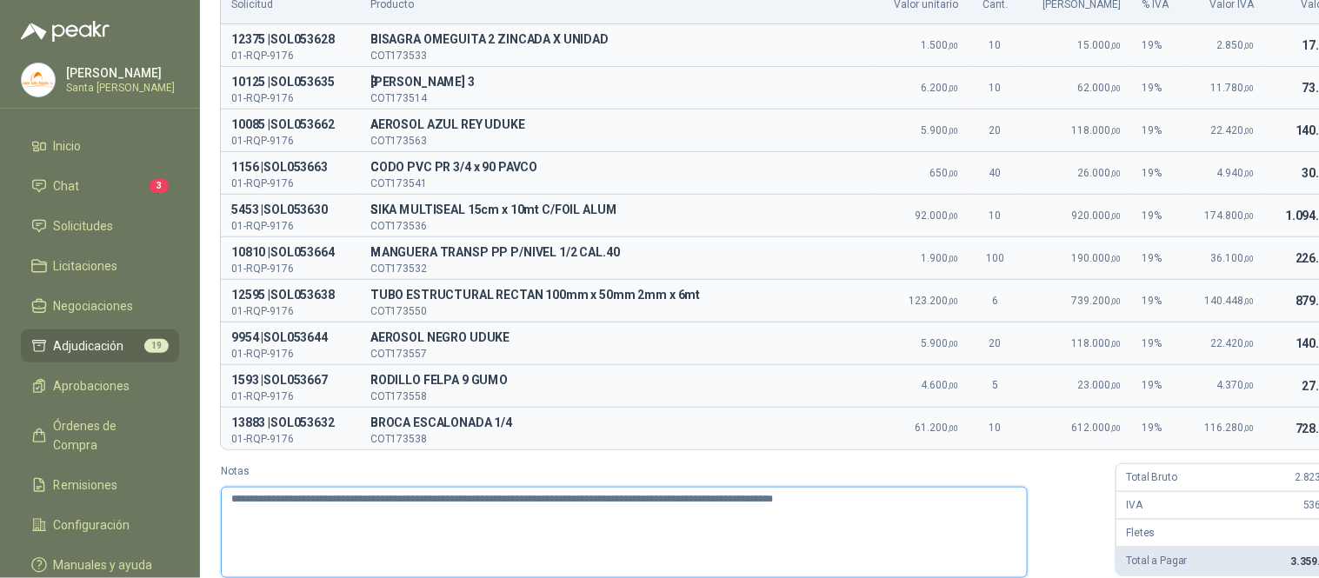
scroll to position [247, 0]
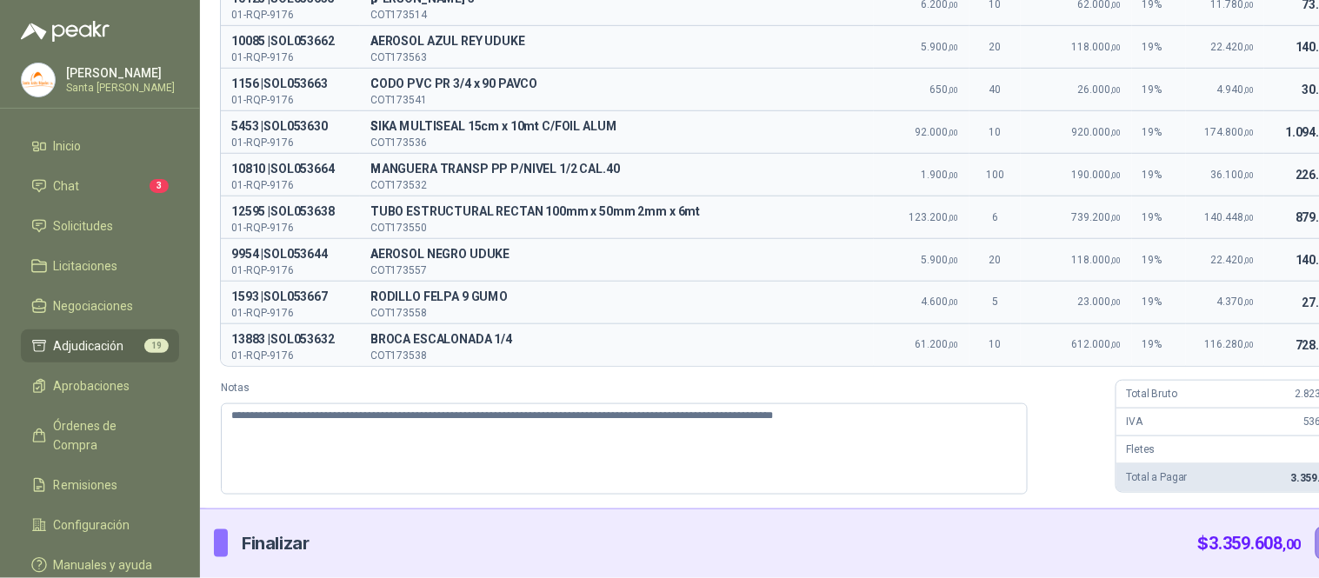
click at [1315, 552] on button "Enviar" at bounding box center [1342, 543] width 55 height 33
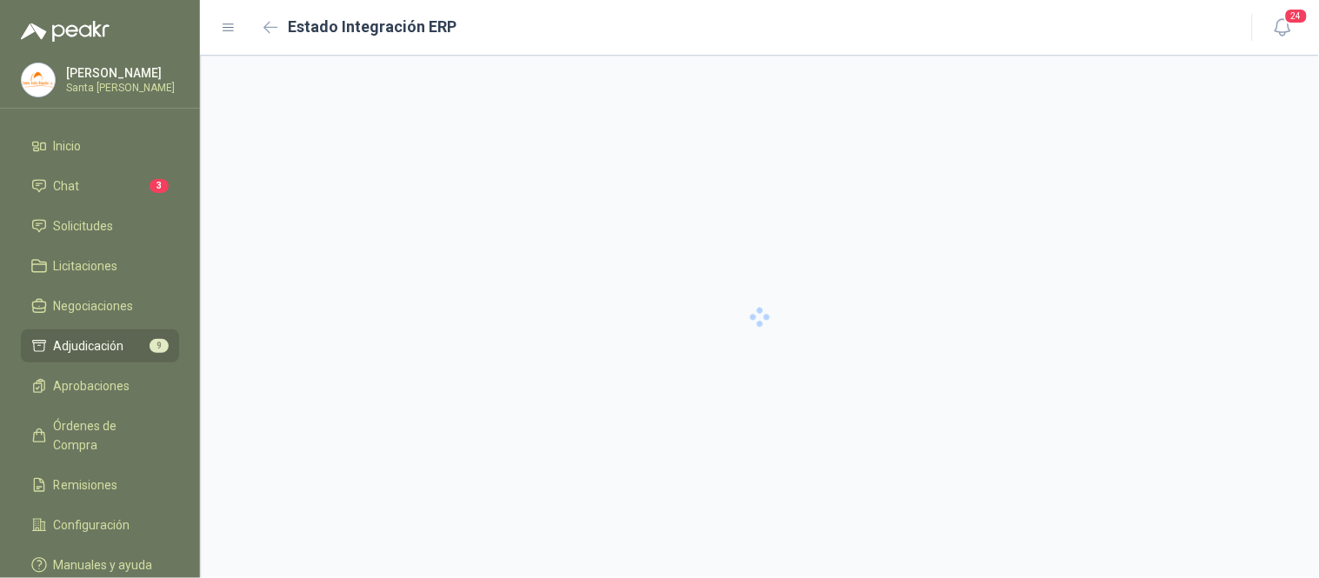
scroll to position [0, 0]
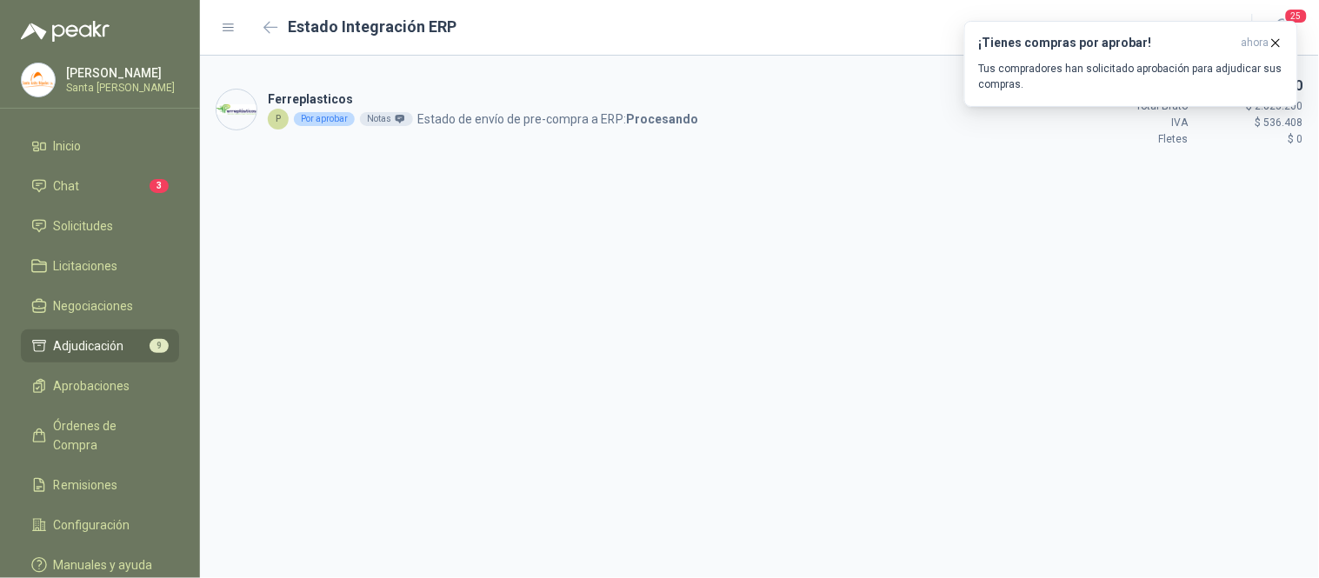
click at [254, 24] on div "Estado Integración ERP" at bounding box center [726, 28] width 1010 height 28
click at [275, 27] on icon "button" at bounding box center [270, 27] width 13 height 10
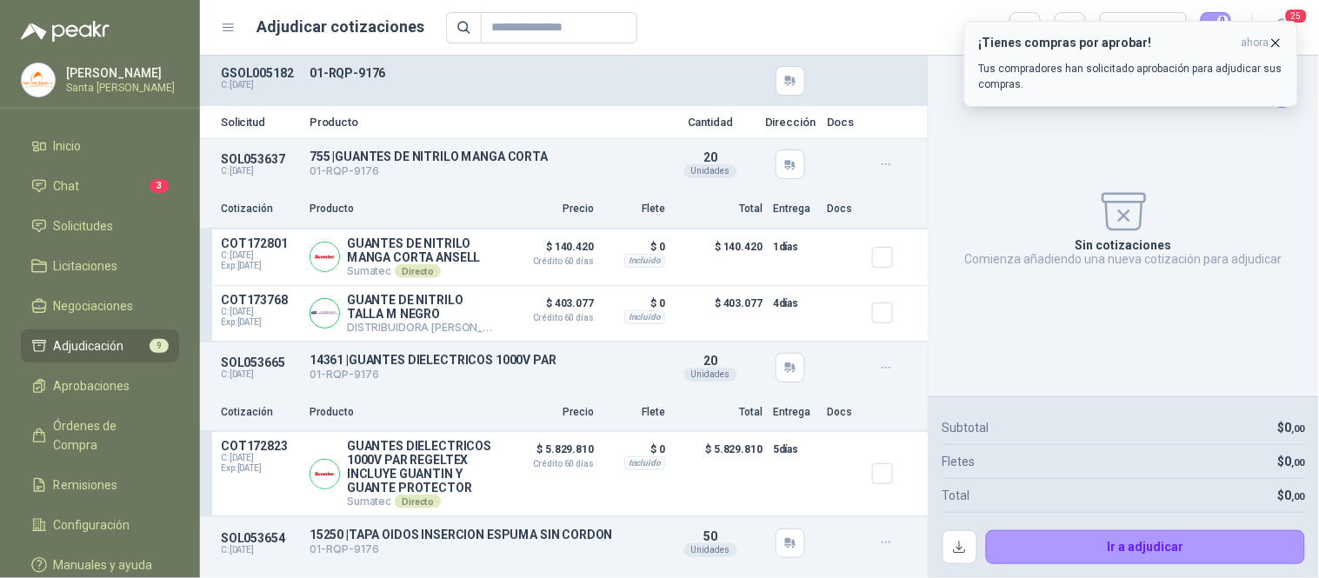
click at [1281, 46] on icon "button" at bounding box center [1275, 43] width 15 height 15
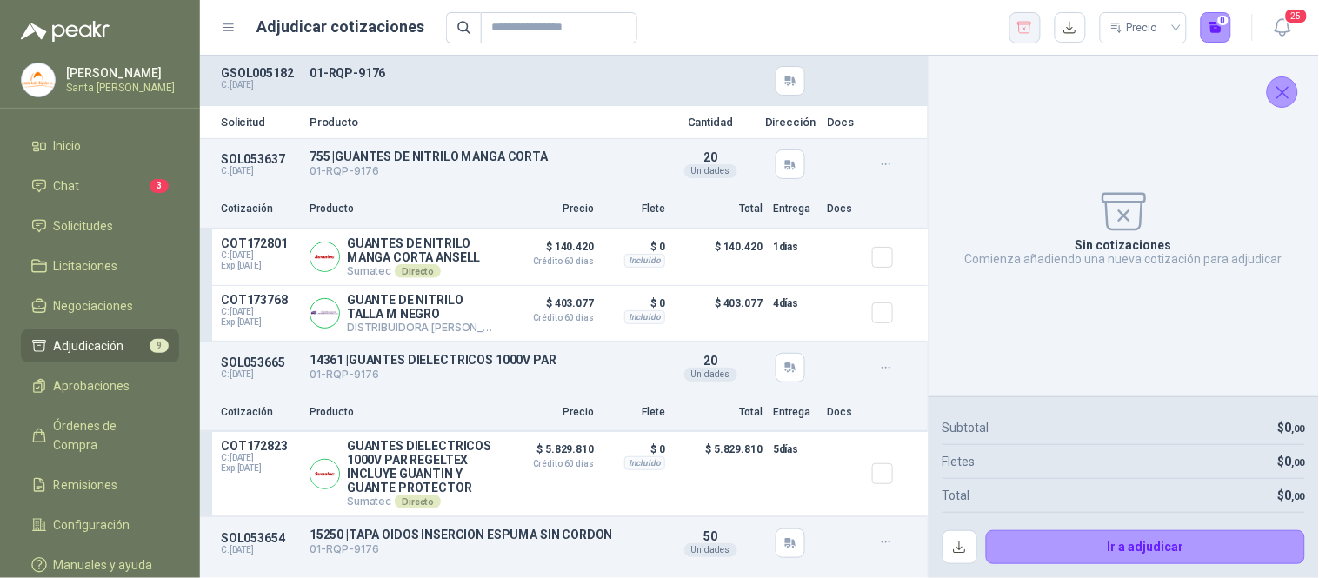
click at [1023, 28] on icon "button" at bounding box center [1024, 27] width 17 height 17
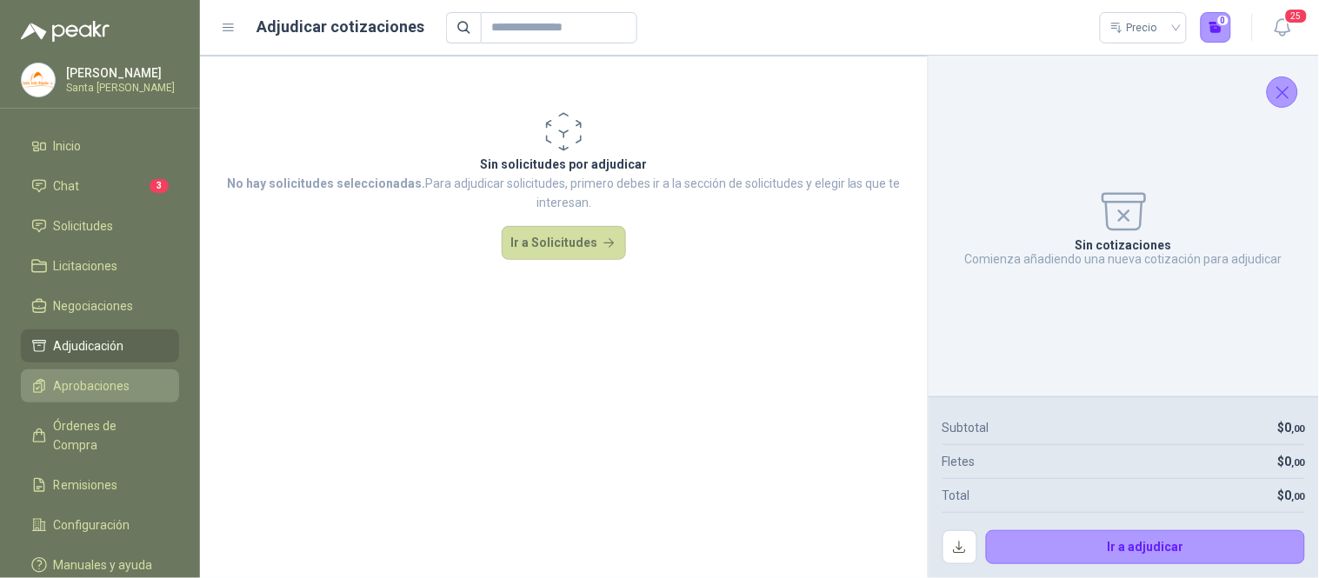
click at [123, 385] on span "Aprobaciones" at bounding box center [92, 385] width 77 height 19
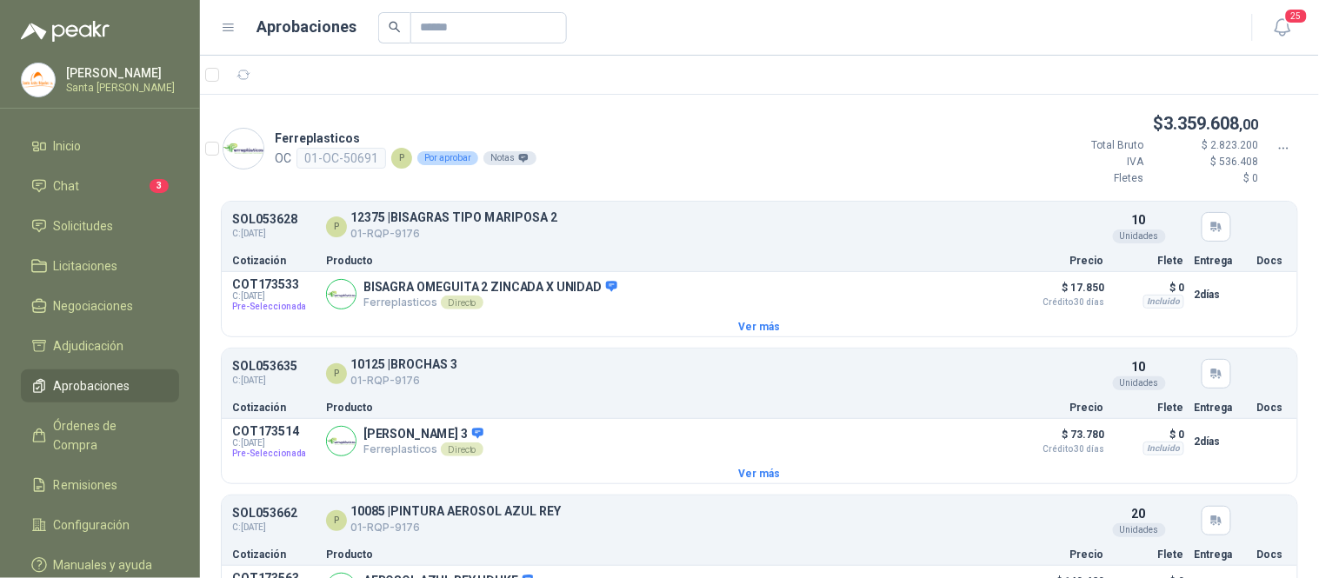
click at [1276, 150] on icon at bounding box center [1284, 149] width 16 height 16
click at [1206, 170] on span "Aprobar" at bounding box center [1220, 179] width 100 height 19
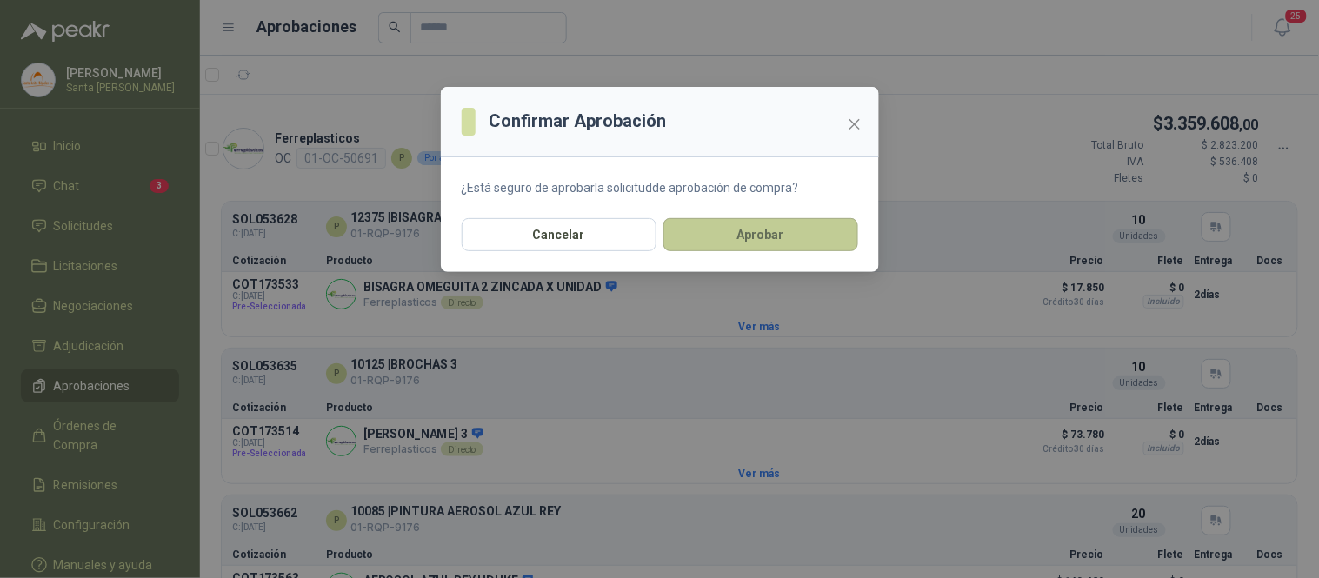
click at [776, 236] on button "Aprobar" at bounding box center [760, 234] width 195 height 33
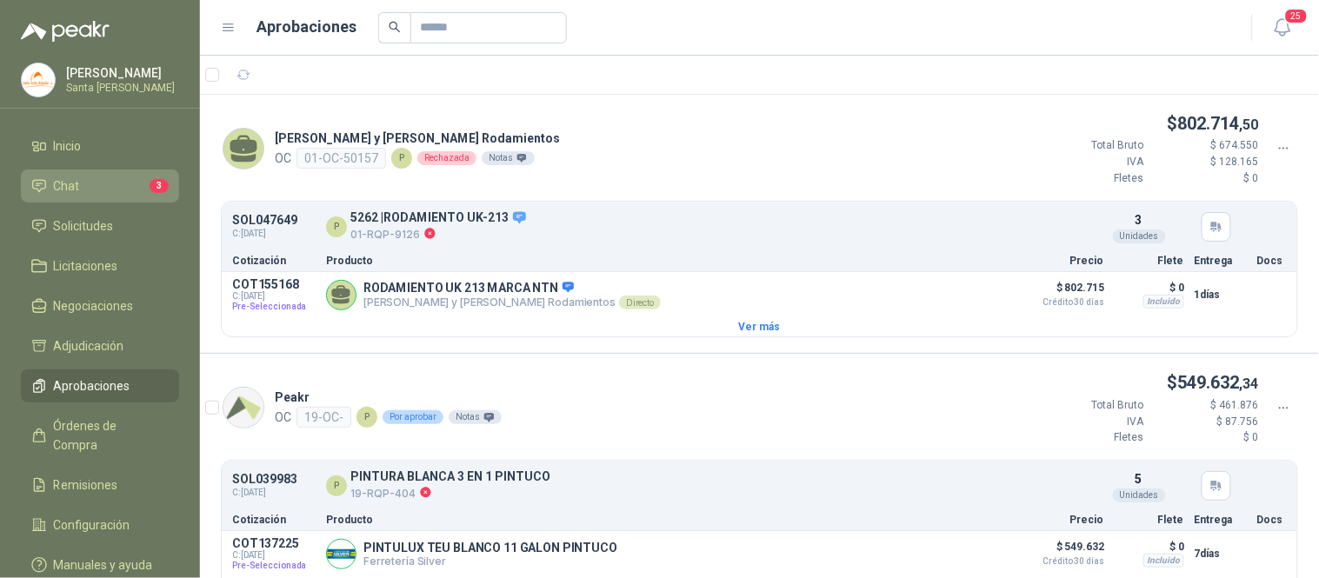
click at [113, 183] on li "Chat 3" at bounding box center [99, 185] width 137 height 19
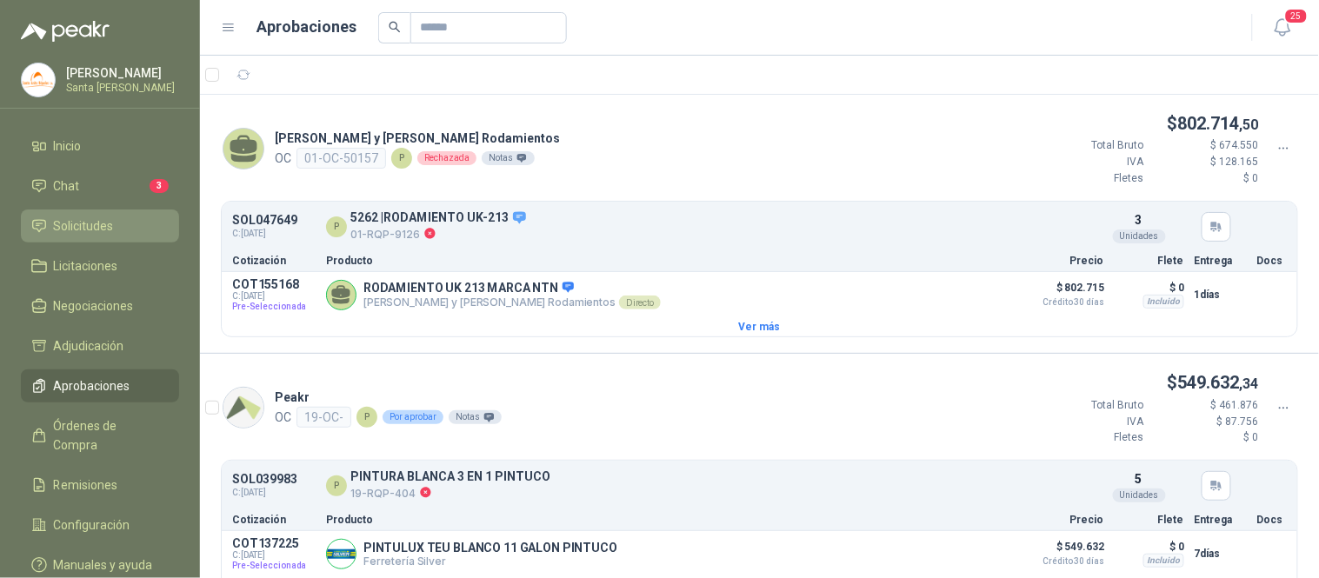
click at [105, 219] on span "Solicitudes" at bounding box center [84, 225] width 60 height 19
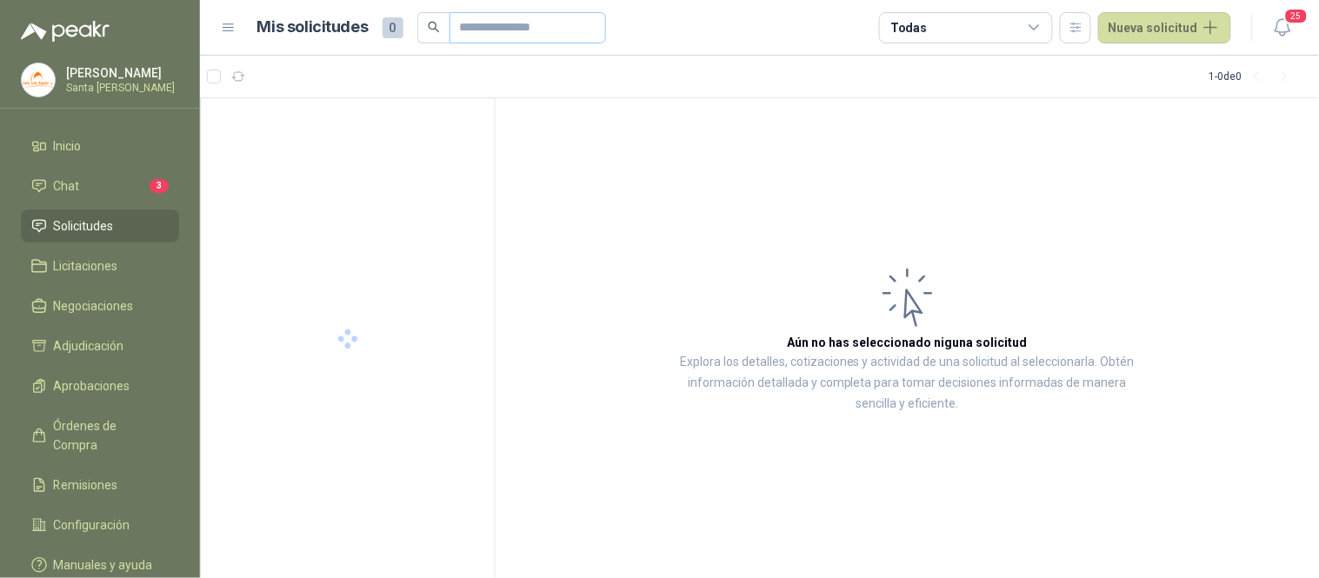
click at [473, 31] on span at bounding box center [527, 27] width 156 height 31
click at [318, 142] on div "01-RQU-2185" at bounding box center [349, 136] width 250 height 21
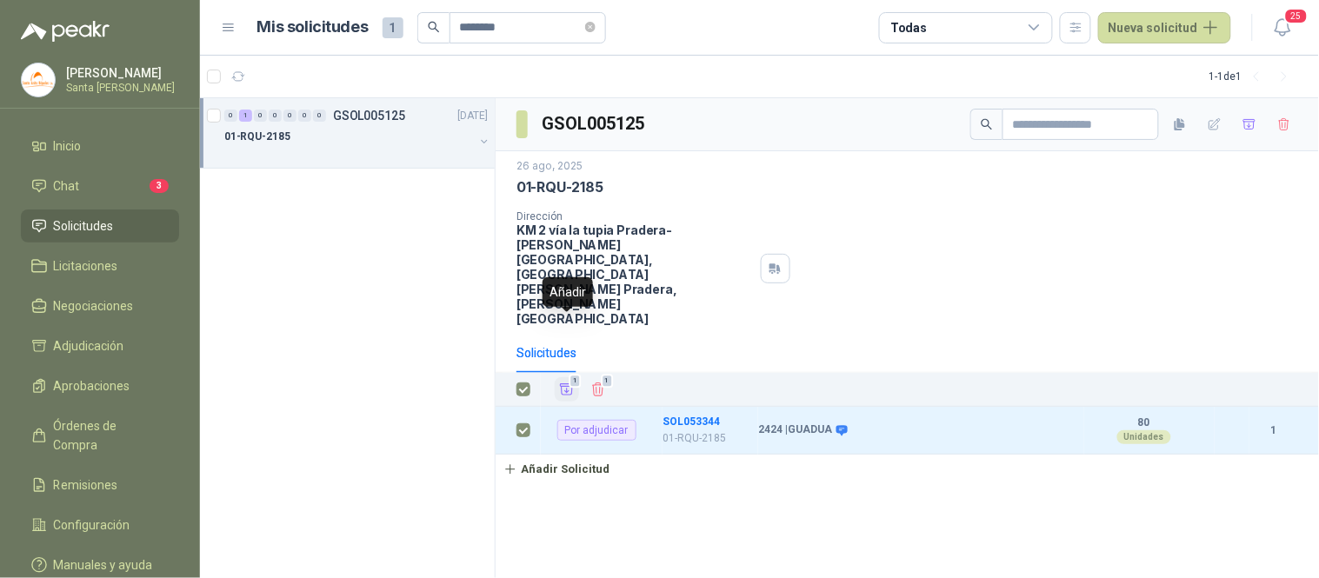
click at [565, 384] on icon "Añadir" at bounding box center [567, 389] width 13 height 11
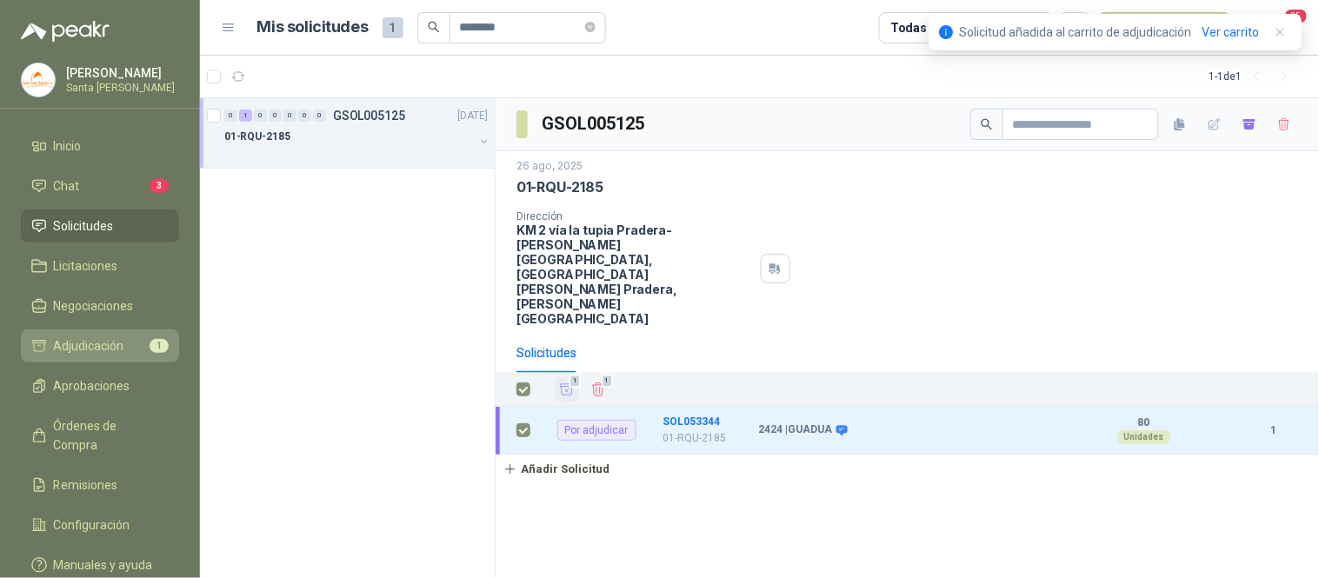
click at [107, 337] on span "Adjudicación" at bounding box center [89, 345] width 70 height 19
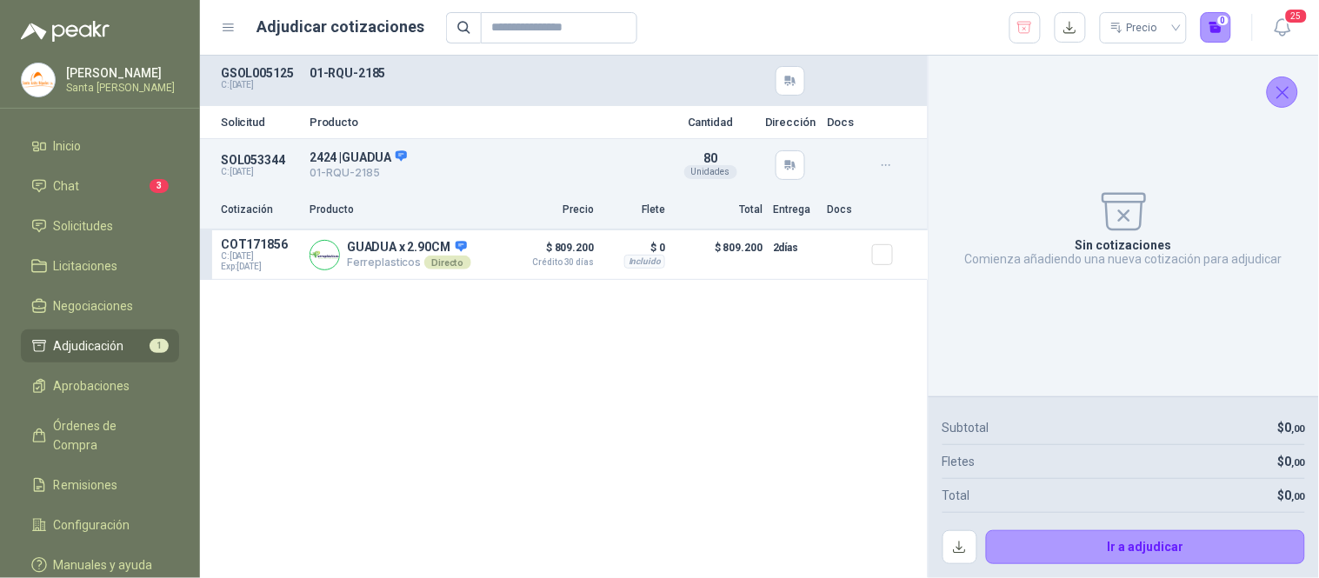
click at [1282, 78] on button "Cerrar" at bounding box center [1282, 92] width 31 height 31
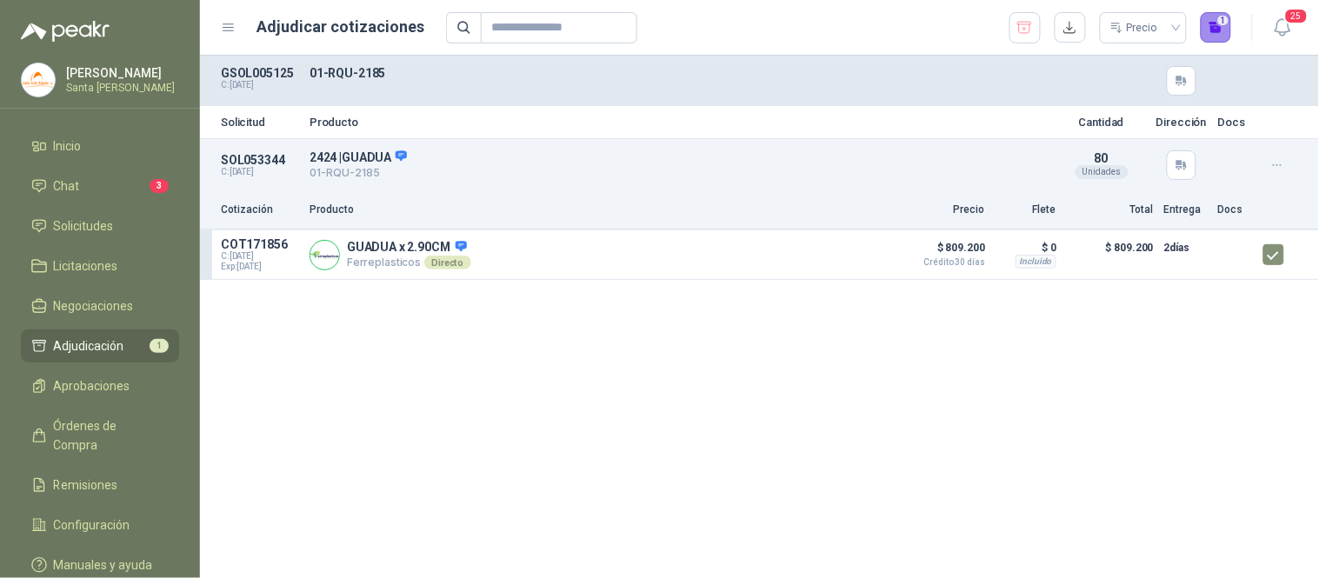
click at [1209, 31] on button "1" at bounding box center [1216, 27] width 31 height 31
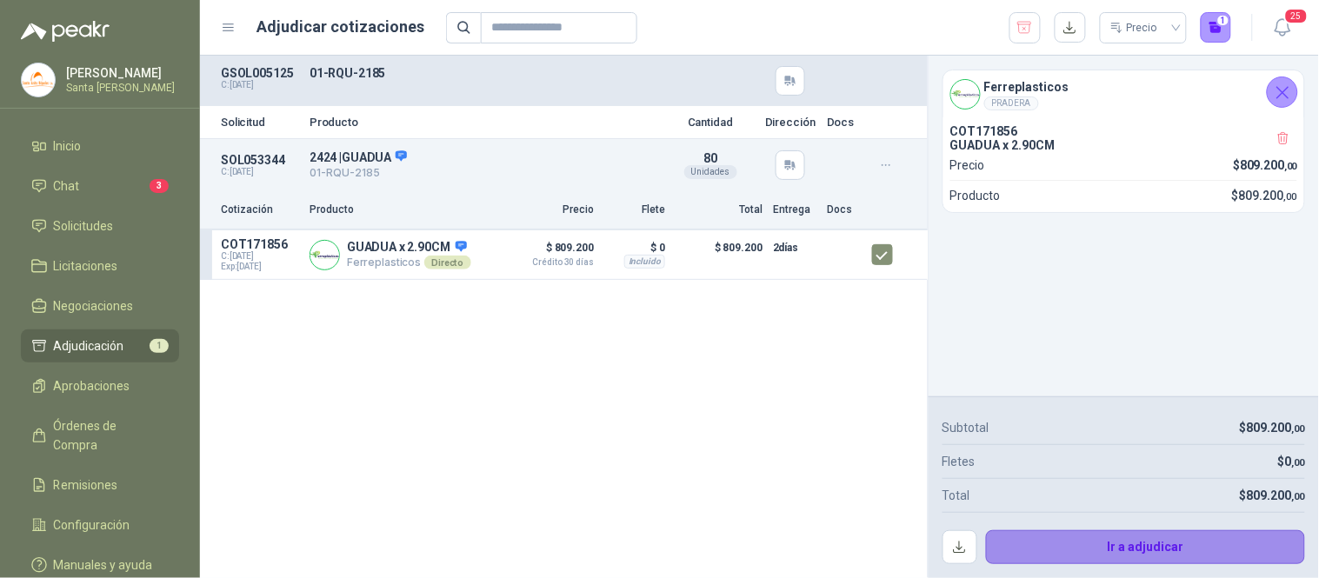
click at [1149, 542] on button "Ir a adjudicar" at bounding box center [1146, 547] width 320 height 35
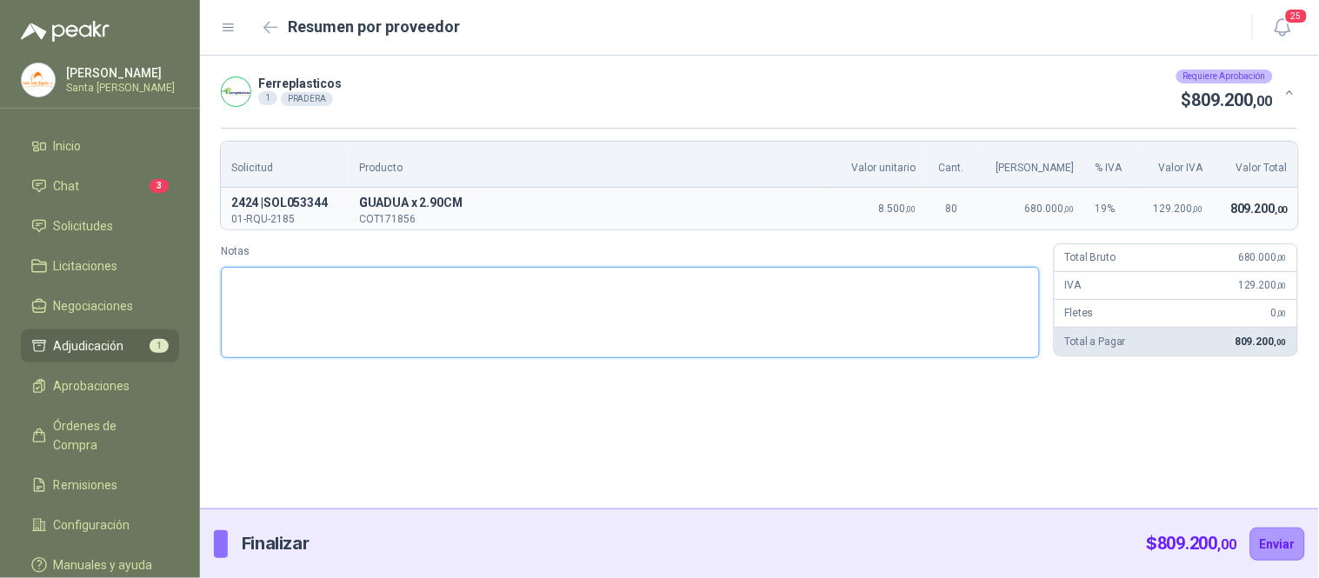
click at [370, 348] on textarea "Notas" at bounding box center [630, 312] width 819 height 91
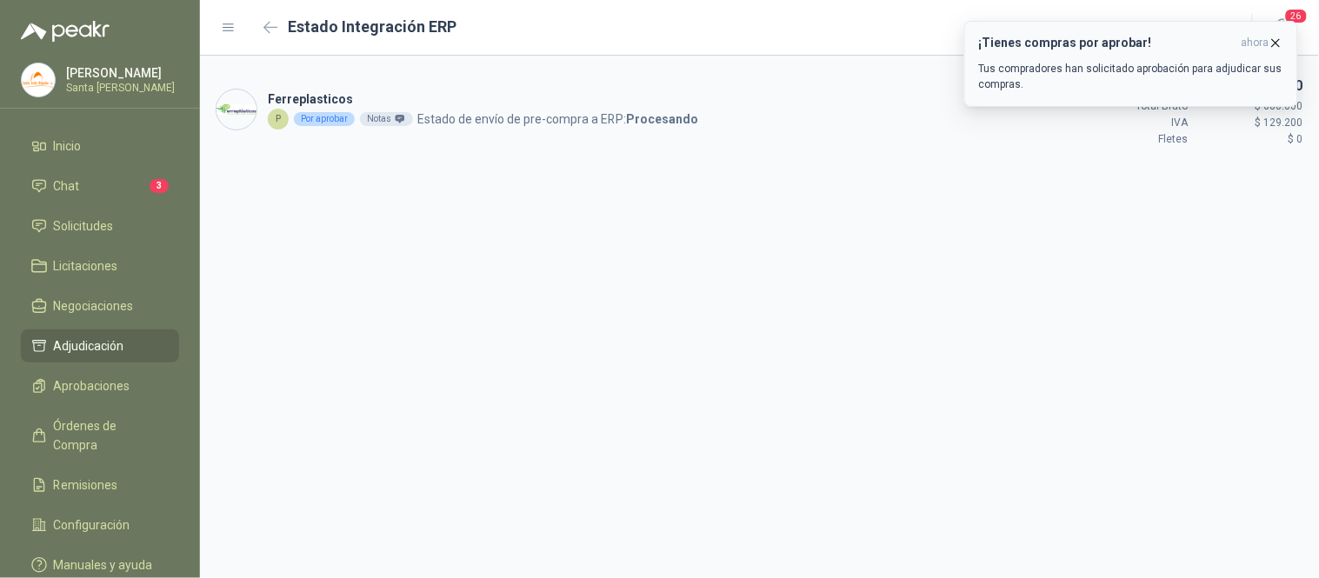
click at [1275, 43] on icon "button" at bounding box center [1276, 42] width 7 height 7
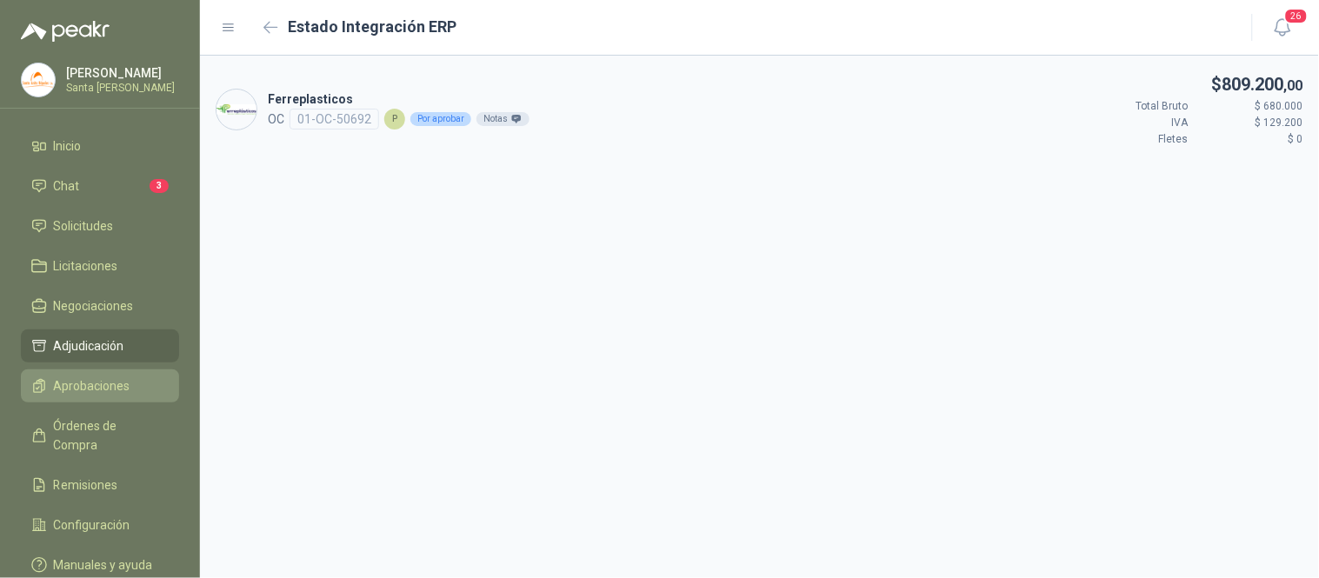
click at [136, 386] on li "Aprobaciones" at bounding box center [99, 385] width 137 height 19
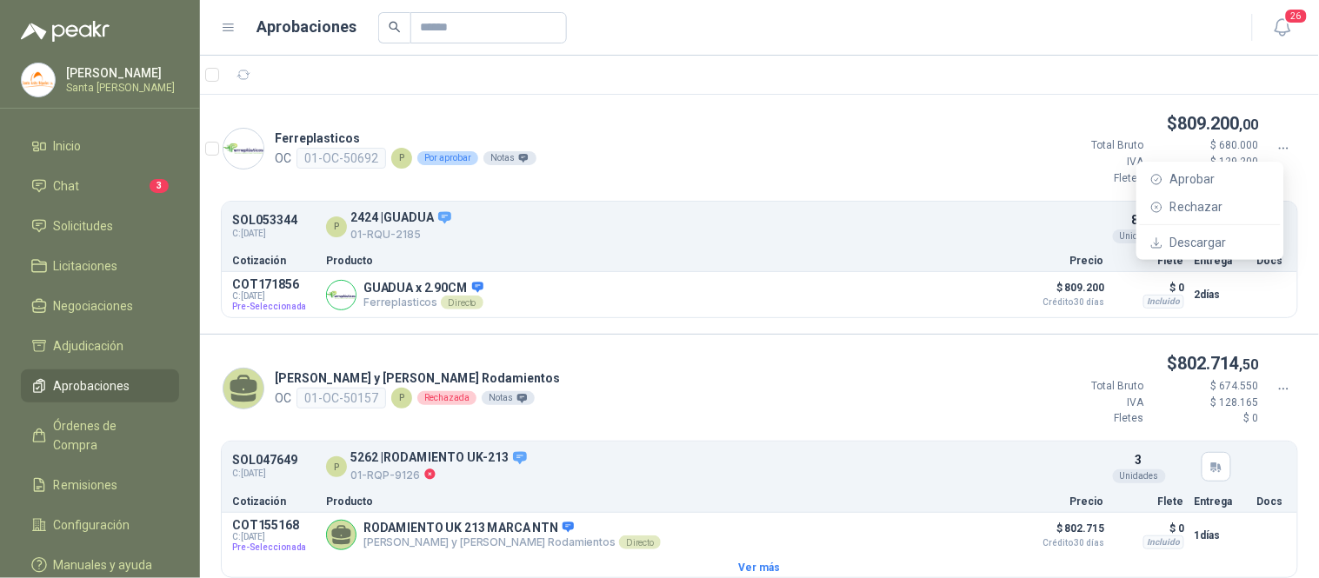
click at [1276, 145] on icon at bounding box center [1284, 149] width 16 height 16
click at [1213, 176] on span "Aprobar" at bounding box center [1220, 179] width 100 height 19
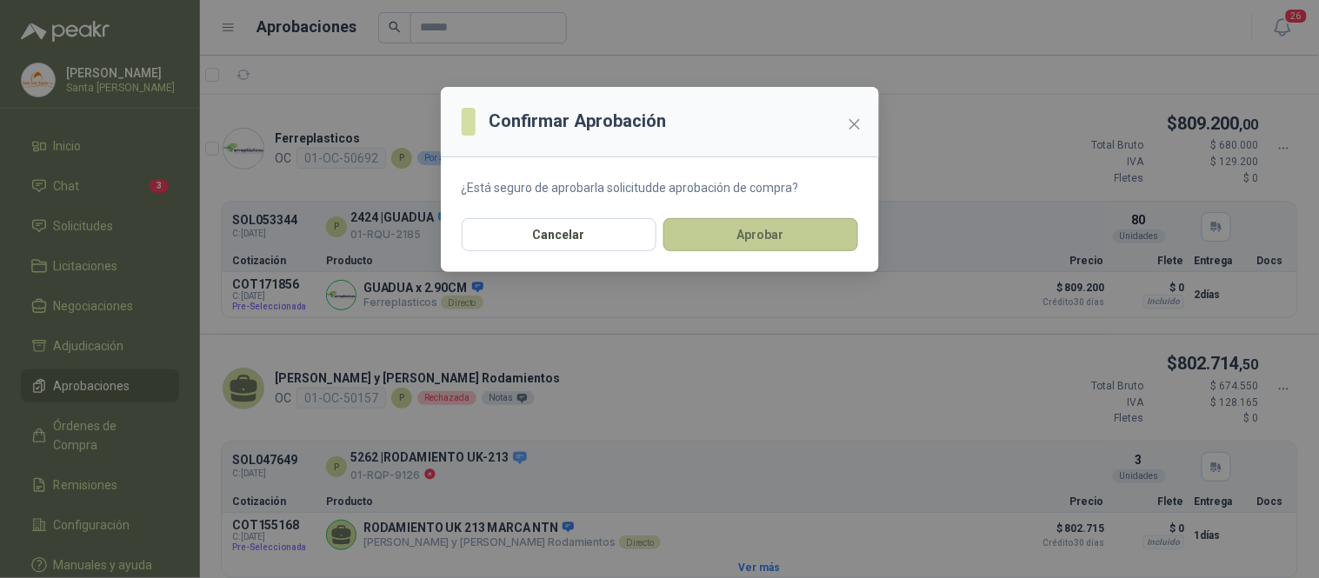
click at [786, 229] on button "Aprobar" at bounding box center [760, 234] width 195 height 33
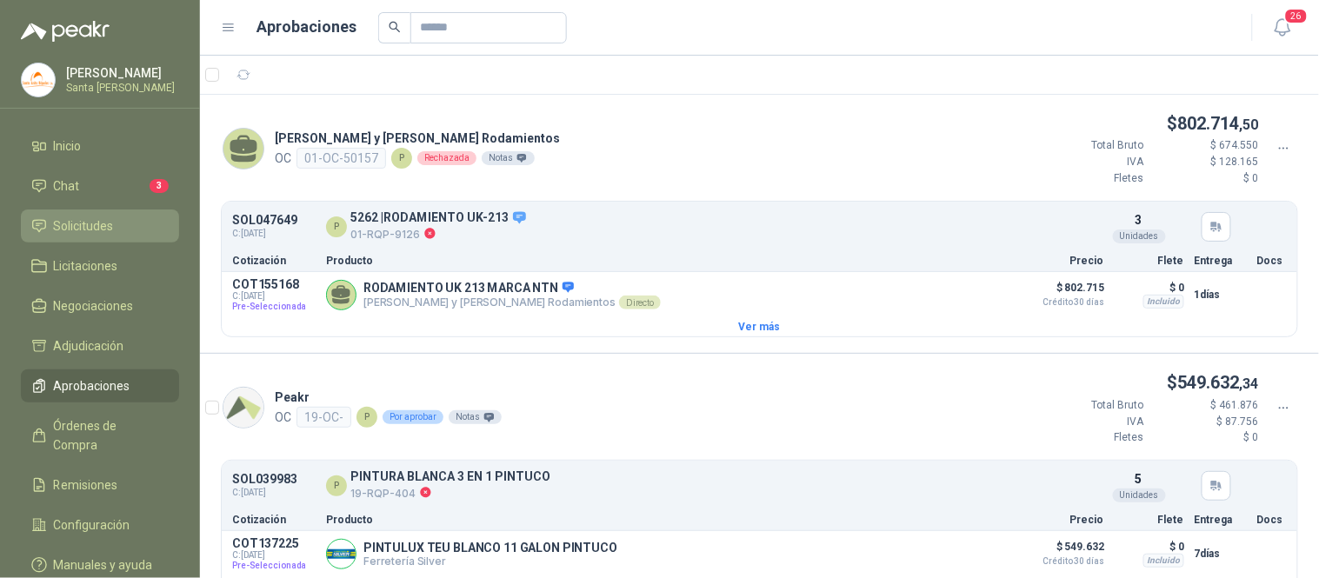
click at [94, 228] on span "Solicitudes" at bounding box center [84, 225] width 60 height 19
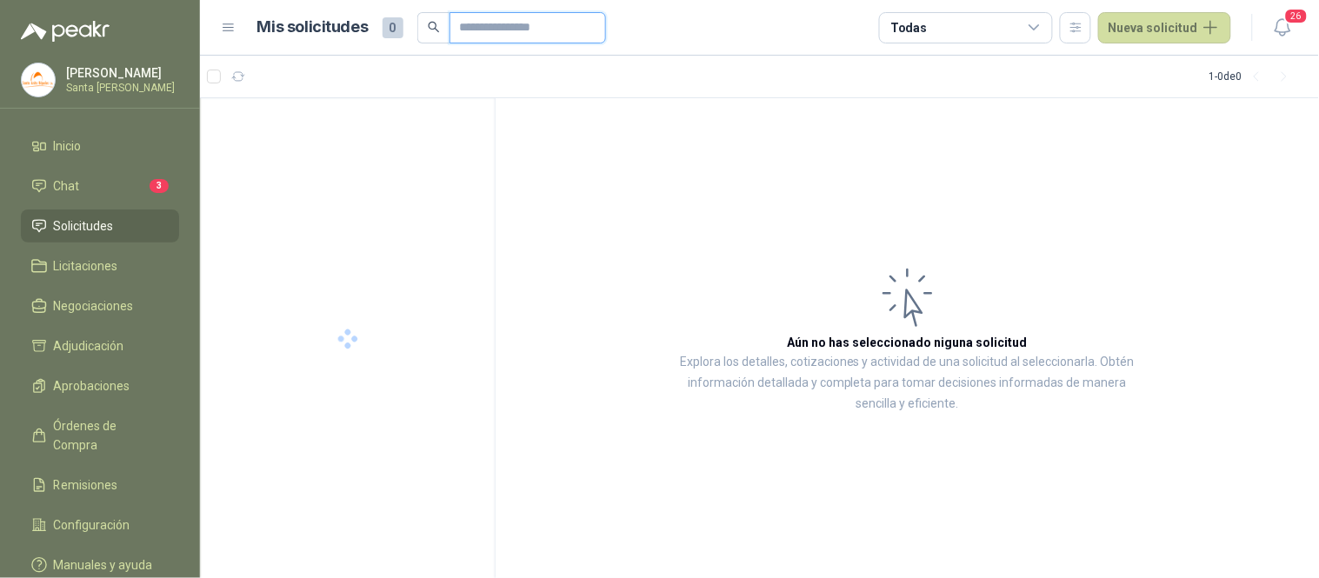
click at [496, 32] on input "text" at bounding box center [521, 28] width 122 height 30
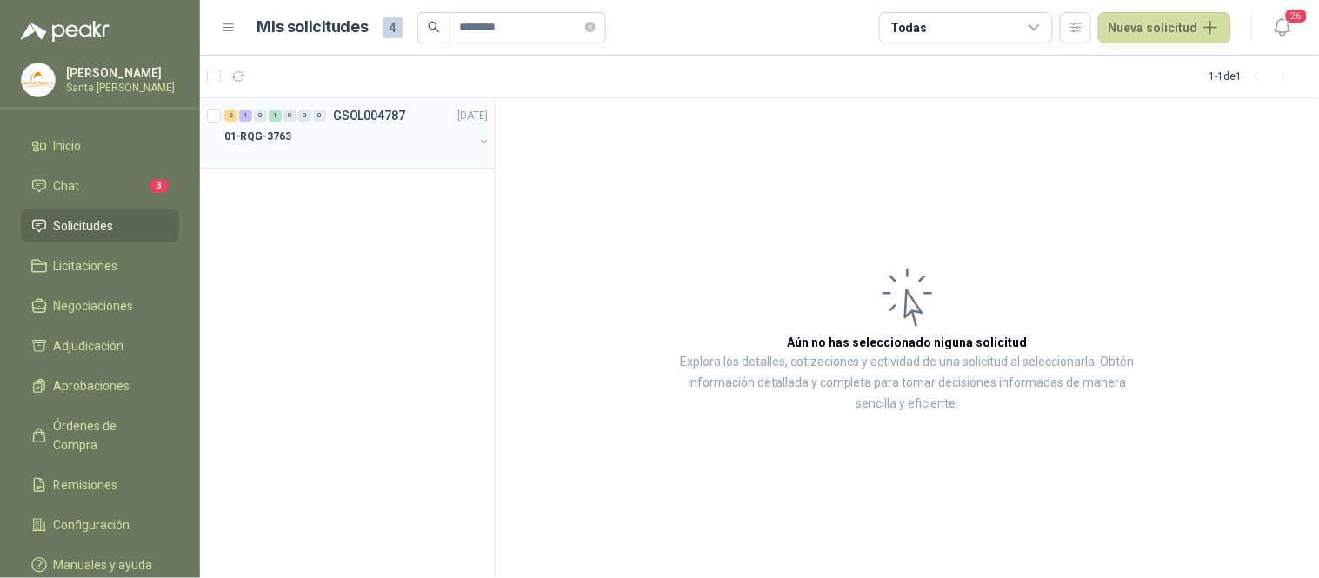
click at [303, 145] on div "01-RQG-3763" at bounding box center [349, 136] width 250 height 21
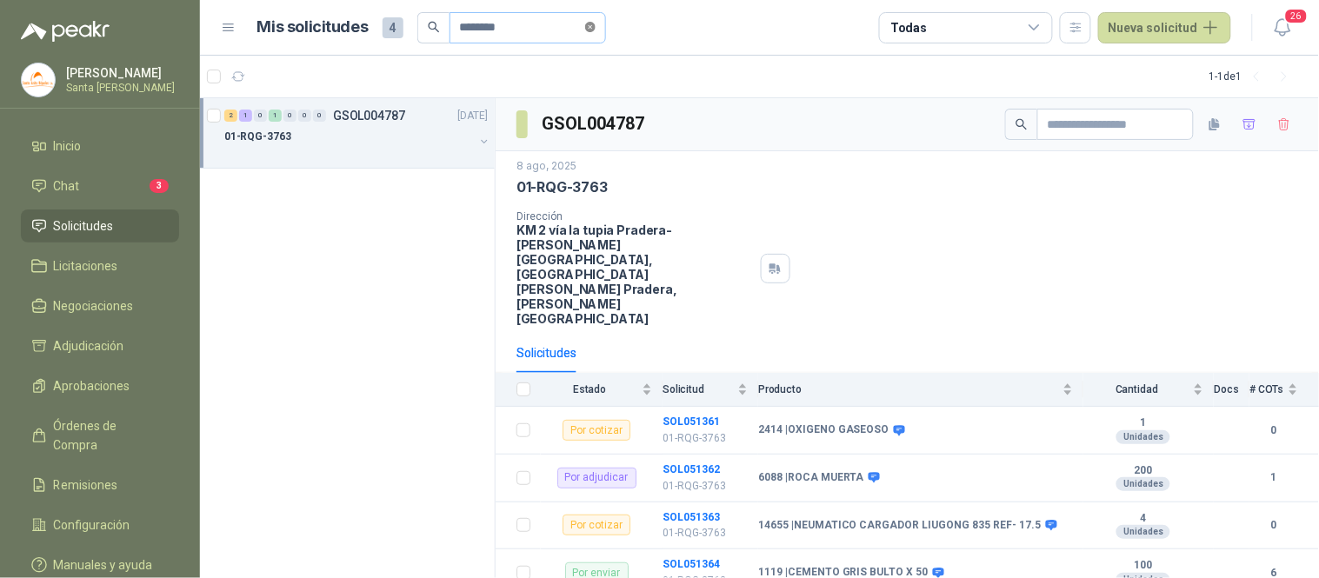
click at [596, 26] on icon "close-circle" at bounding box center [590, 27] width 10 height 10
click at [509, 30] on input "text" at bounding box center [521, 28] width 122 height 30
click at [276, 143] on p "01-RQP-9173" at bounding box center [257, 137] width 66 height 17
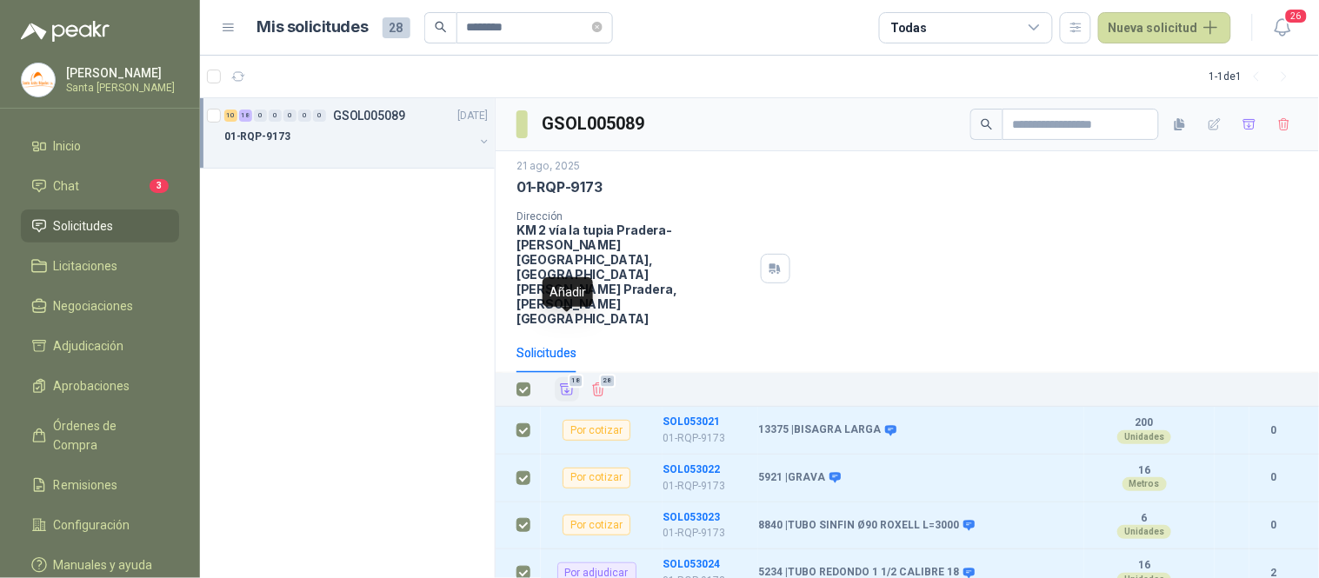
click at [565, 384] on icon "Añadir" at bounding box center [567, 389] width 13 height 11
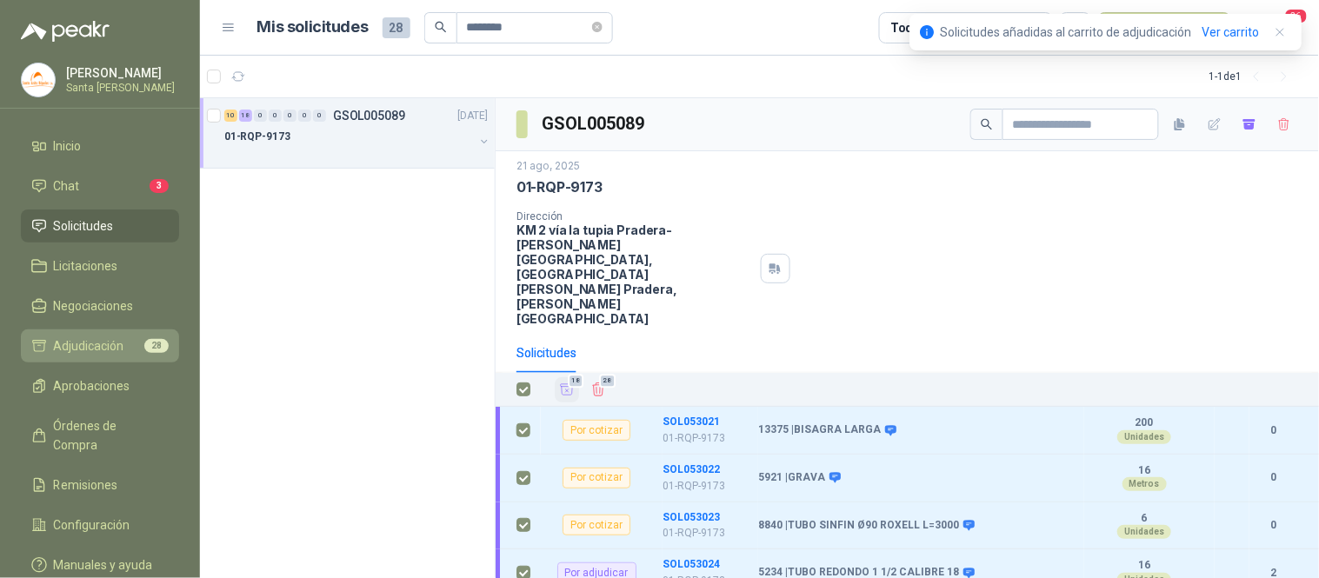
click at [108, 336] on span "Adjudicación" at bounding box center [89, 345] width 70 height 19
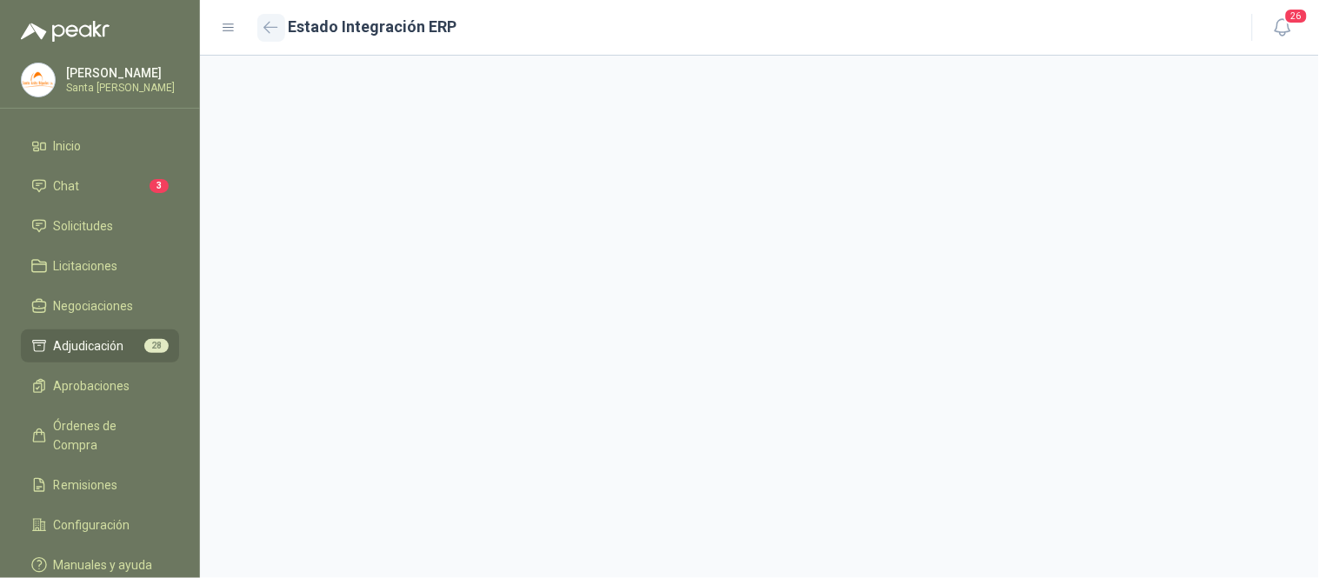
click at [270, 28] on icon "button" at bounding box center [270, 27] width 15 height 13
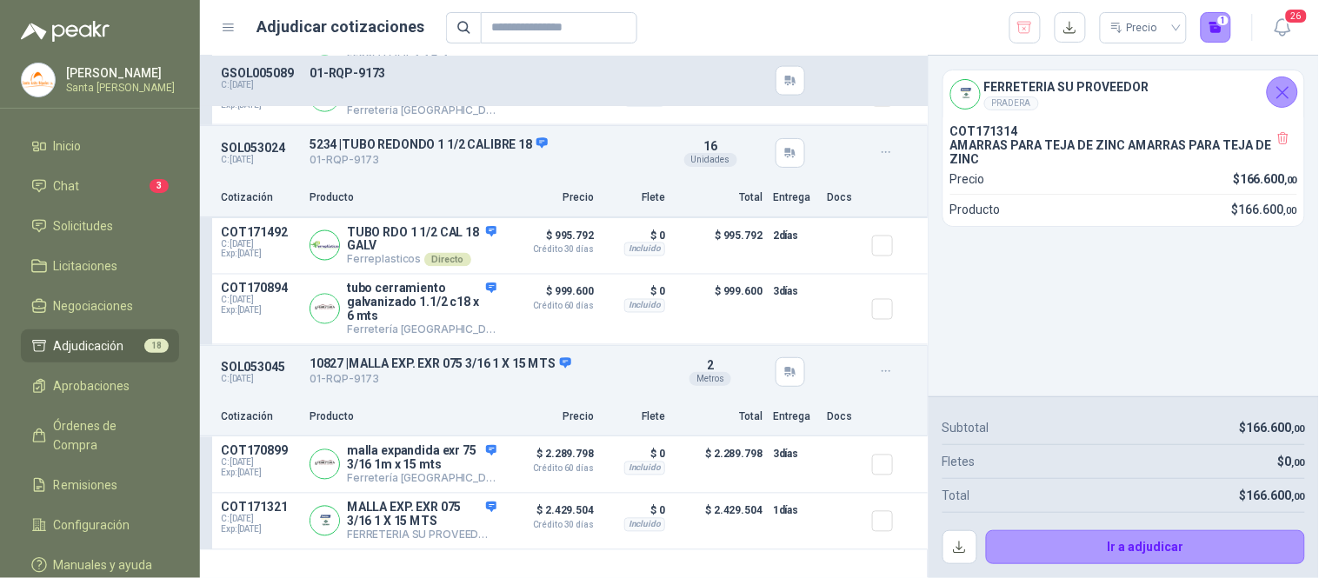
scroll to position [668, 0]
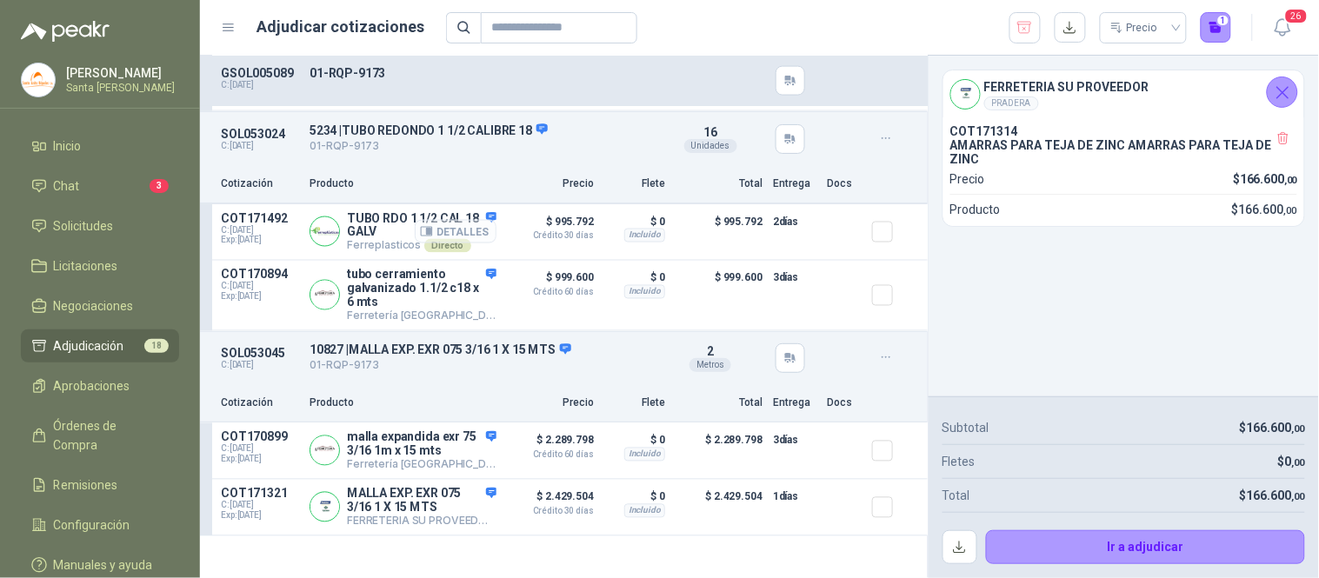
click at [459, 243] on button "Detalles" at bounding box center [456, 231] width 82 height 23
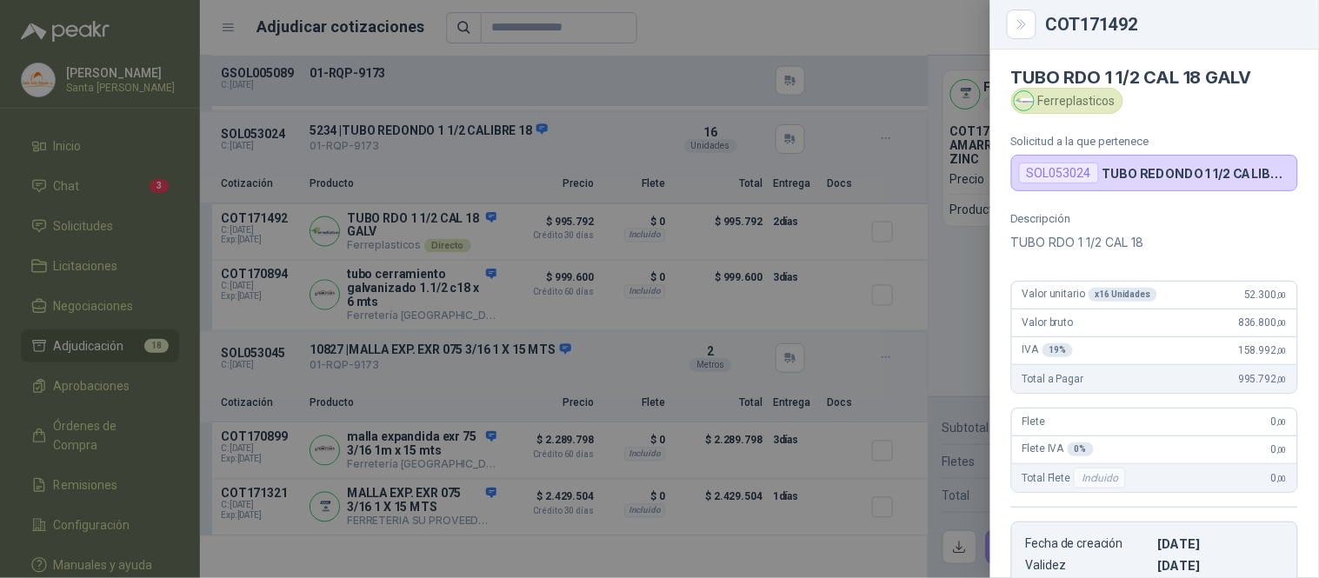
scroll to position [0, 0]
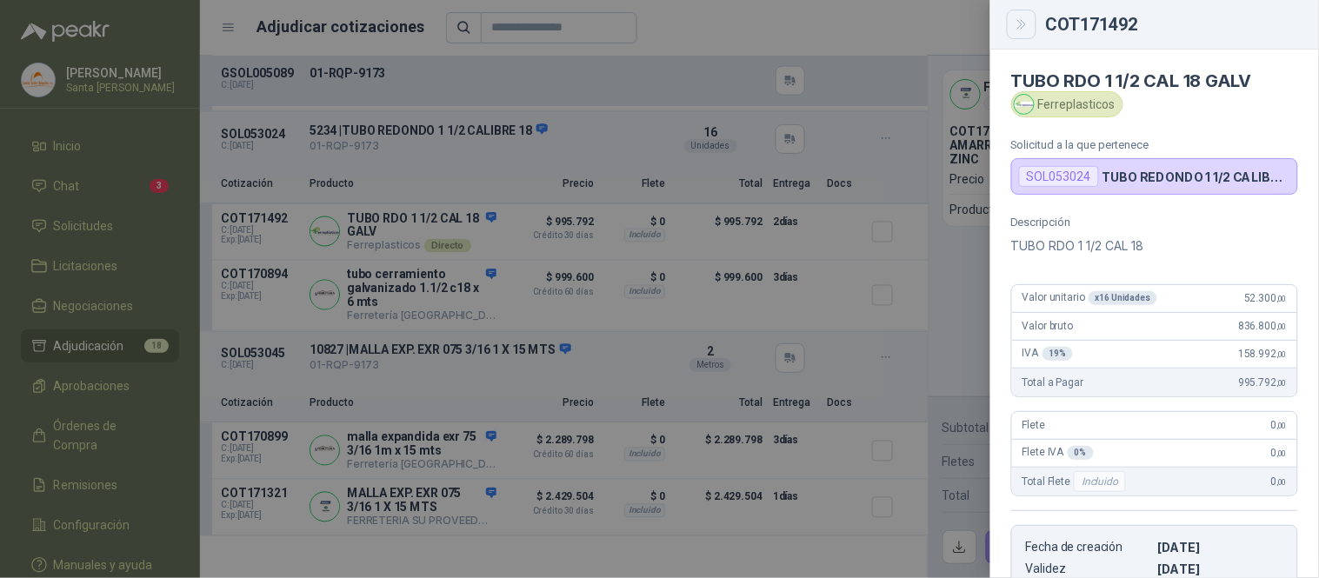
click at [1022, 32] on button "Close" at bounding box center [1022, 25] width 30 height 30
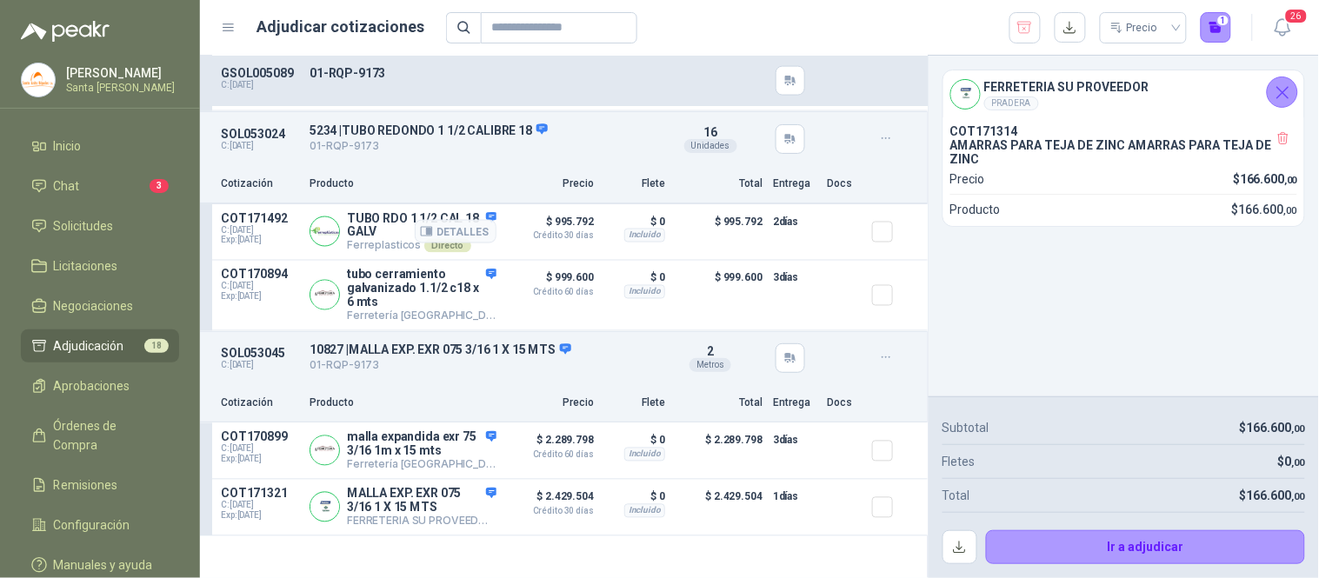
click at [853, 261] on article "COT171492 C: [DATE] Exp: [DATE] TUBO RDO 1 1/2 CAL 18 GALV Ferreplasticos Direc…" at bounding box center [564, 232] width 728 height 57
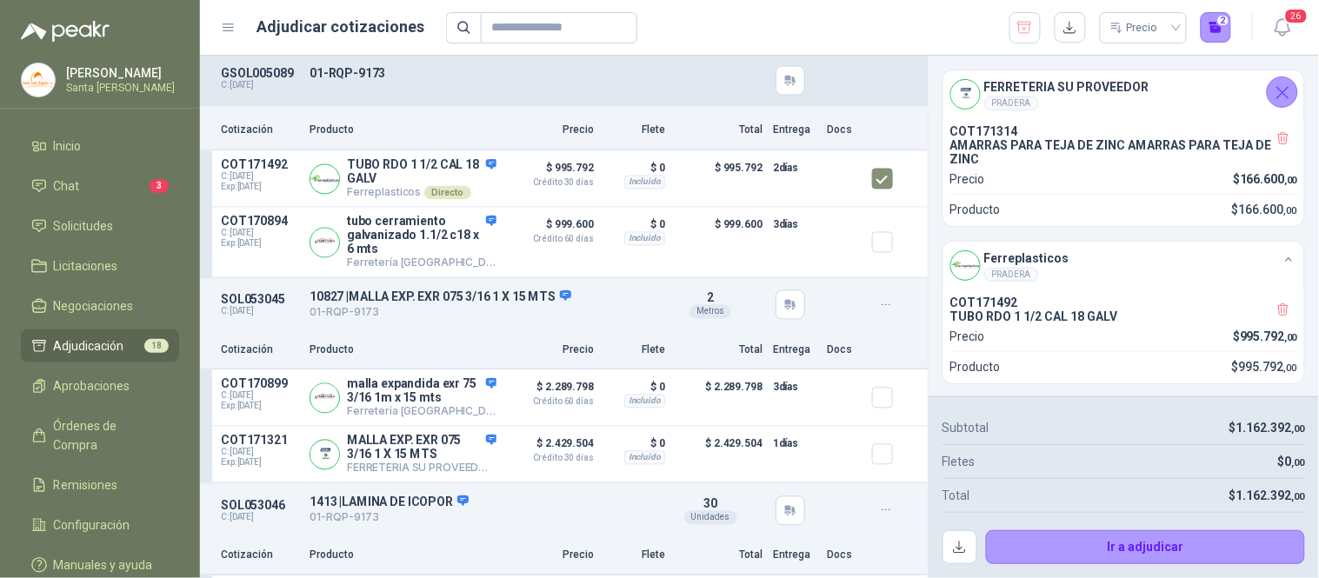
scroll to position [902, 0]
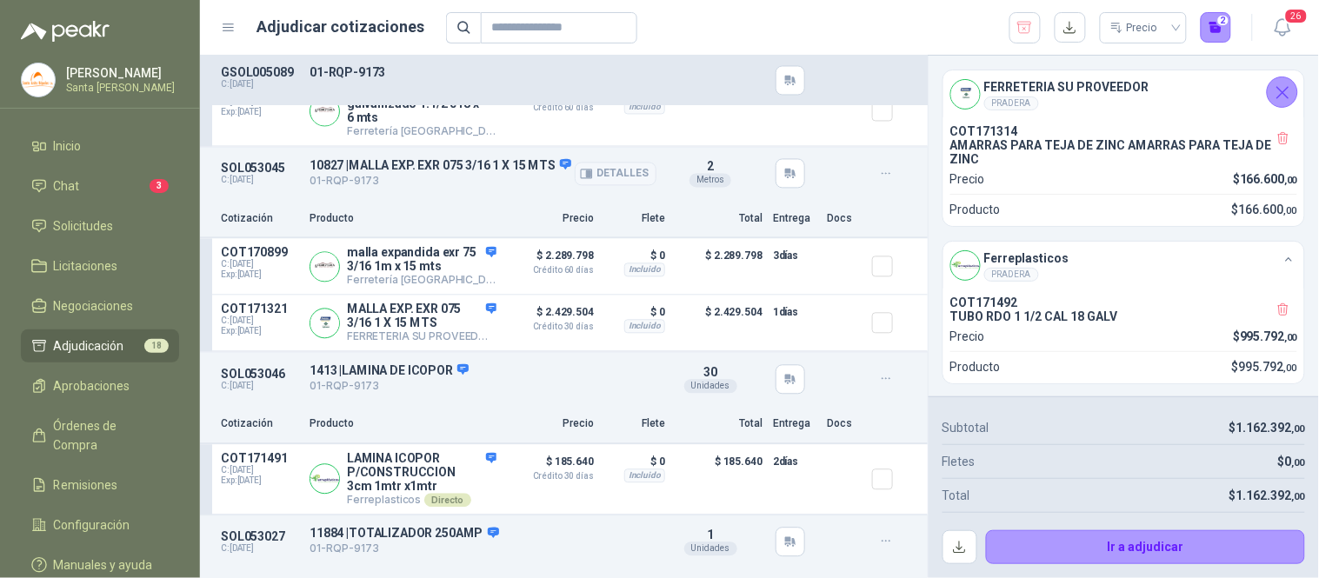
click at [575, 167] on button "Detalles" at bounding box center [616, 174] width 82 height 23
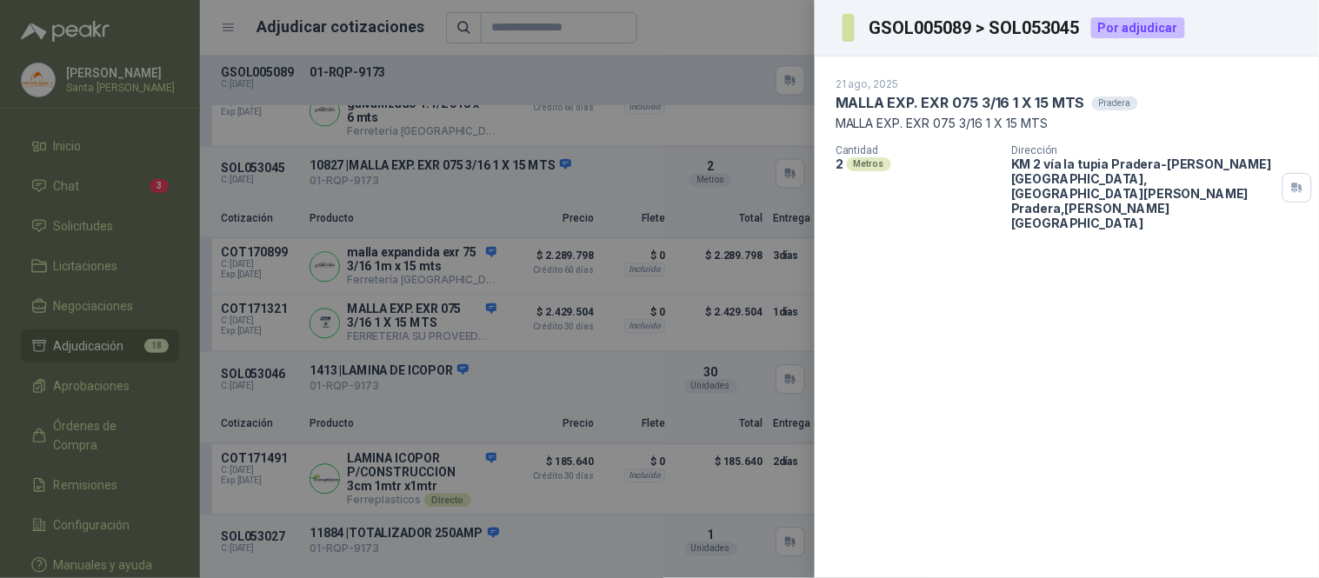
click at [786, 39] on div at bounding box center [659, 289] width 1319 height 578
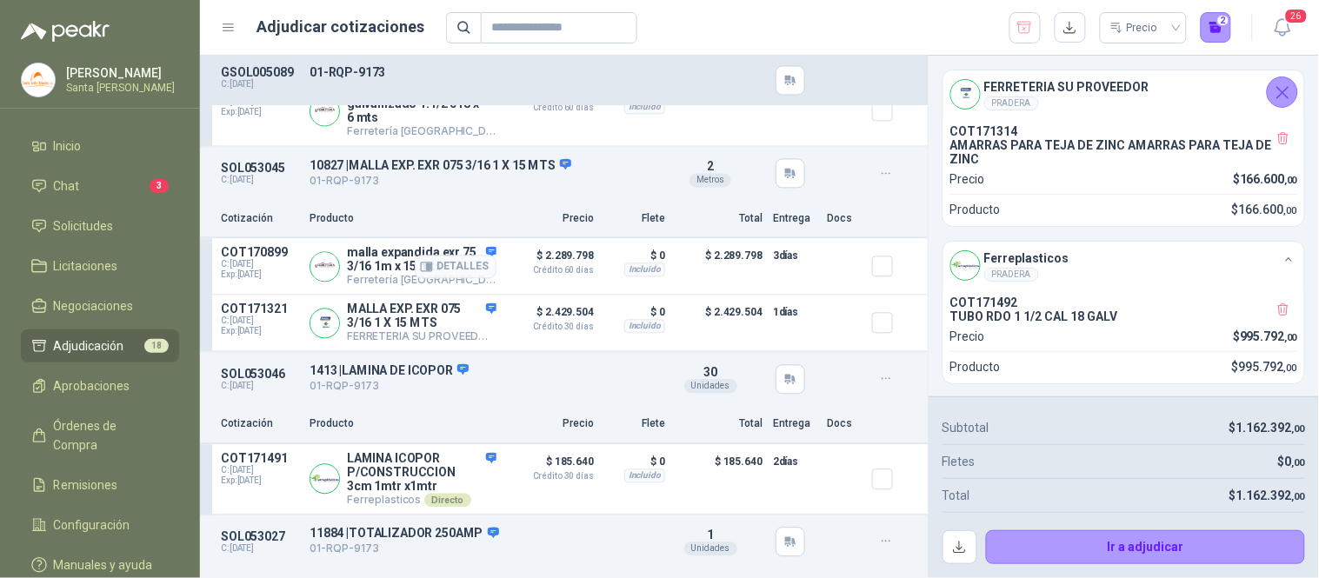
click at [880, 275] on div at bounding box center [889, 267] width 35 height 42
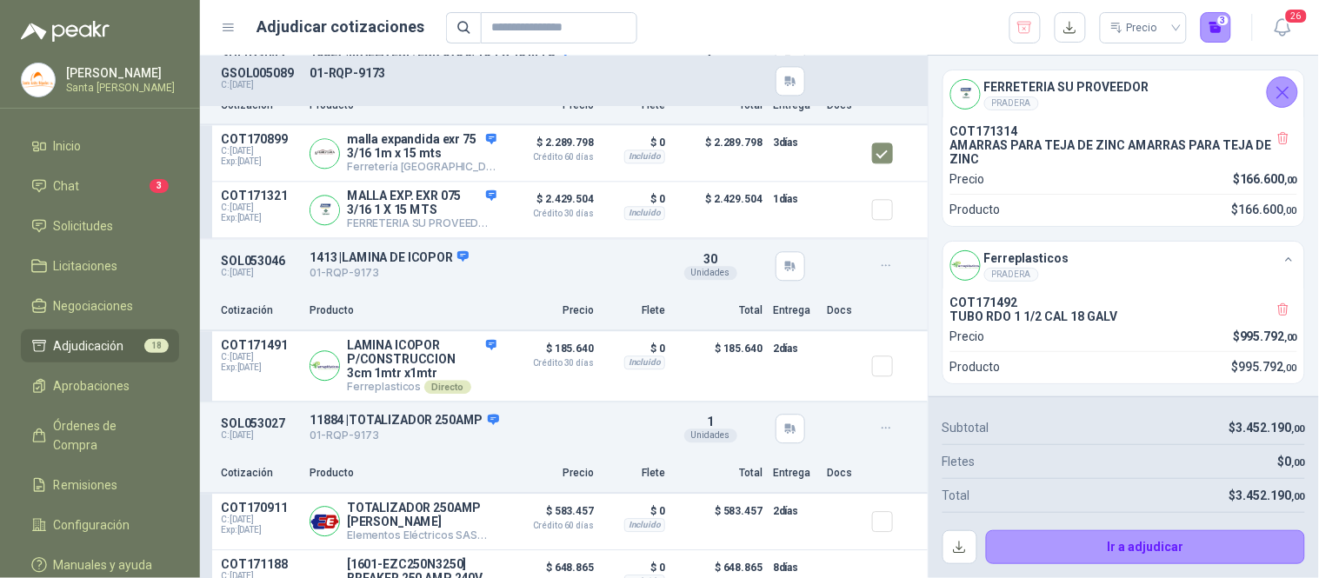
scroll to position [1058, 0]
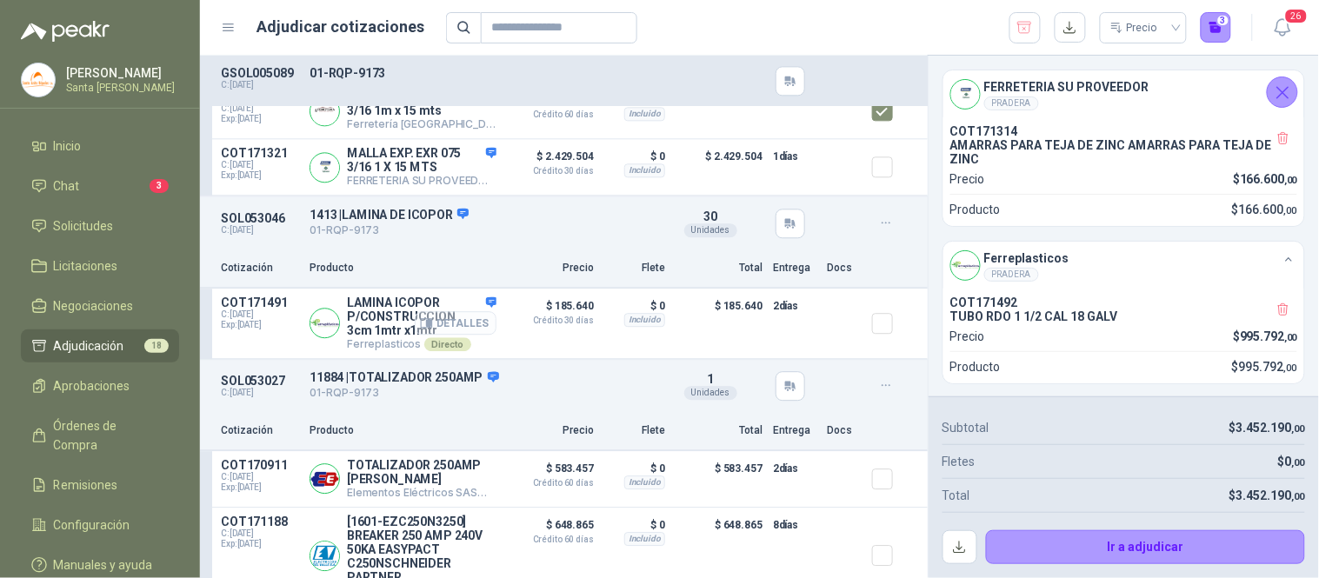
click at [456, 333] on button "Detalles" at bounding box center [456, 322] width 82 height 23
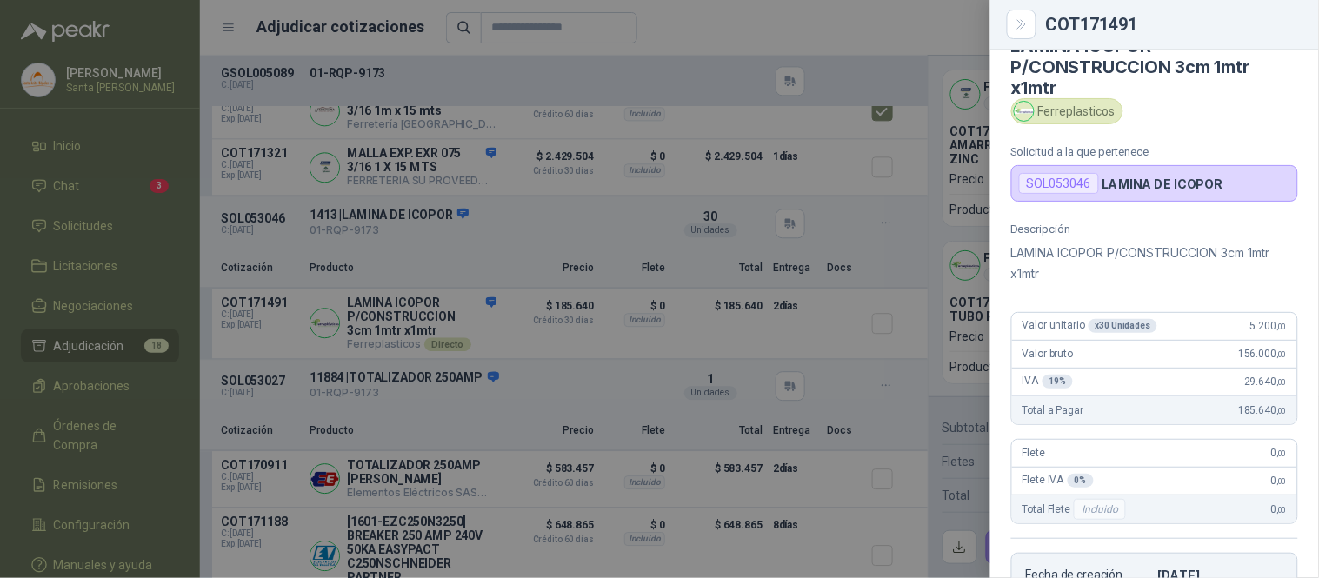
scroll to position [24, 0]
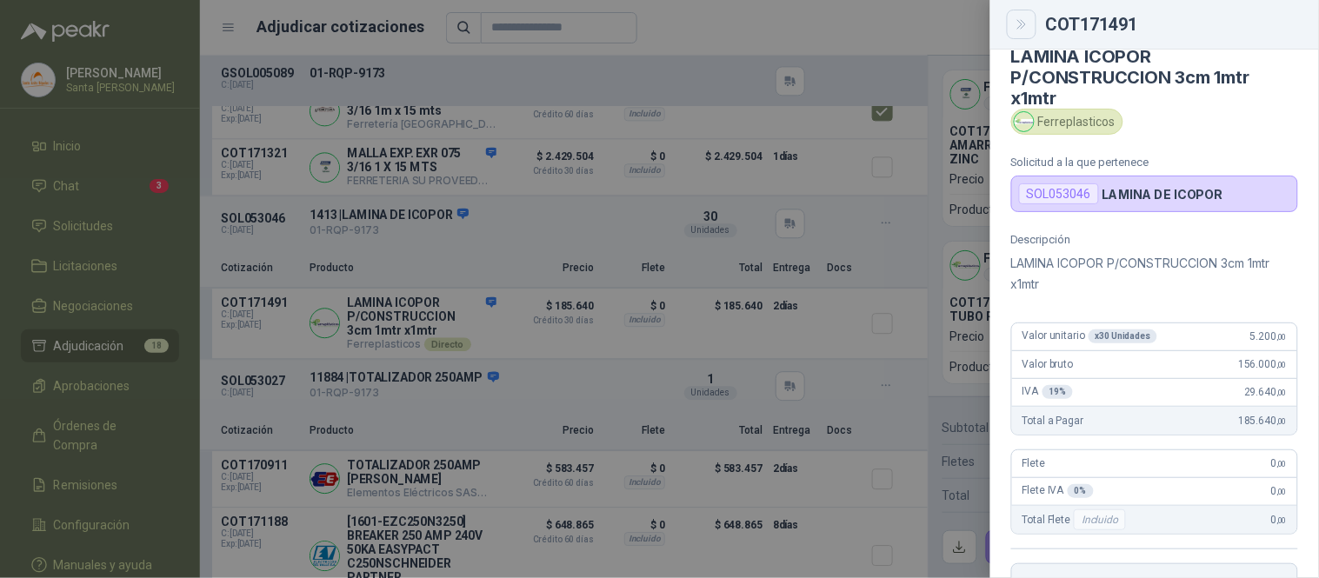
click at [1022, 28] on icon "Close" at bounding box center [1021, 24] width 8 height 9
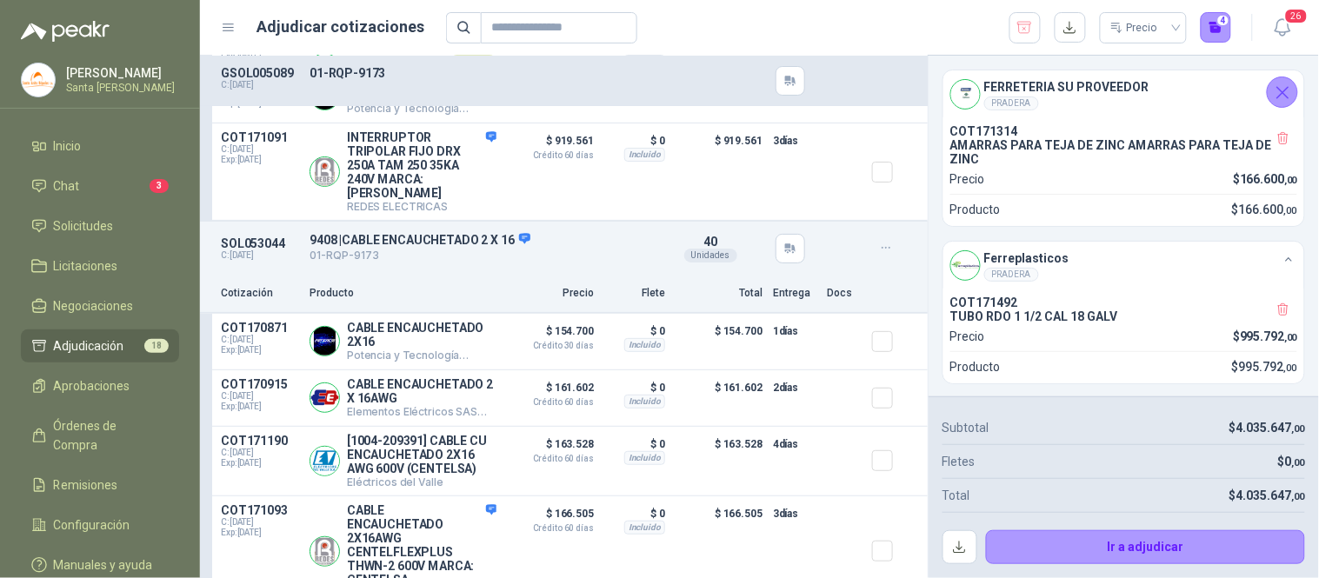
scroll to position [1772, 0]
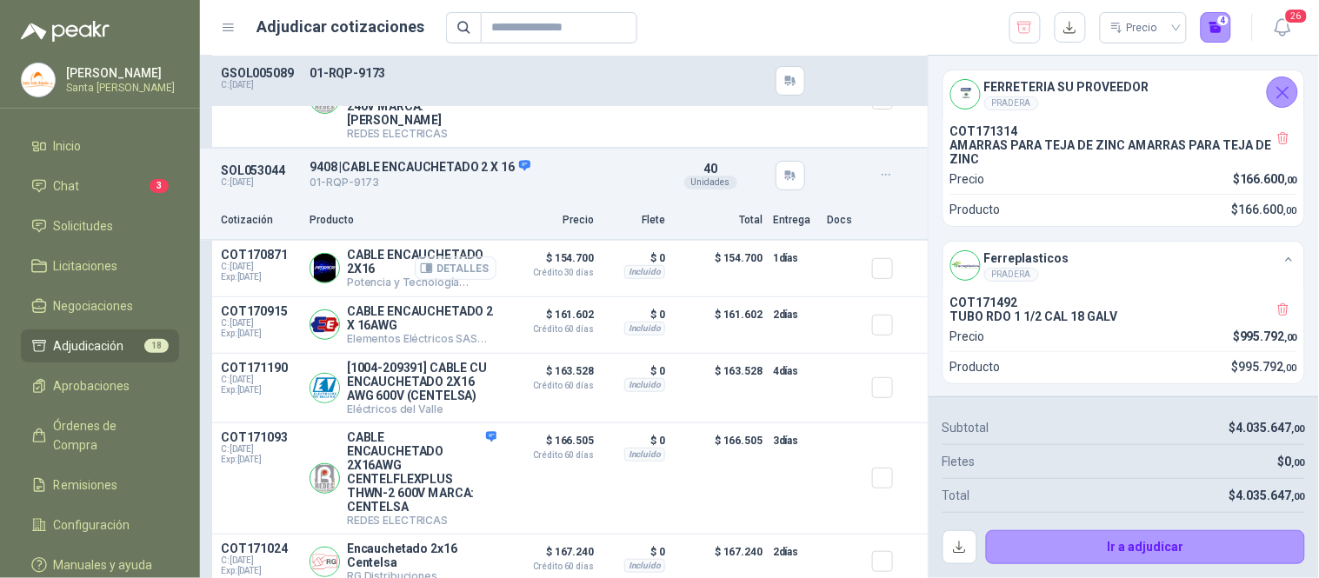
click at [455, 270] on button "Detalles" at bounding box center [456, 267] width 82 height 23
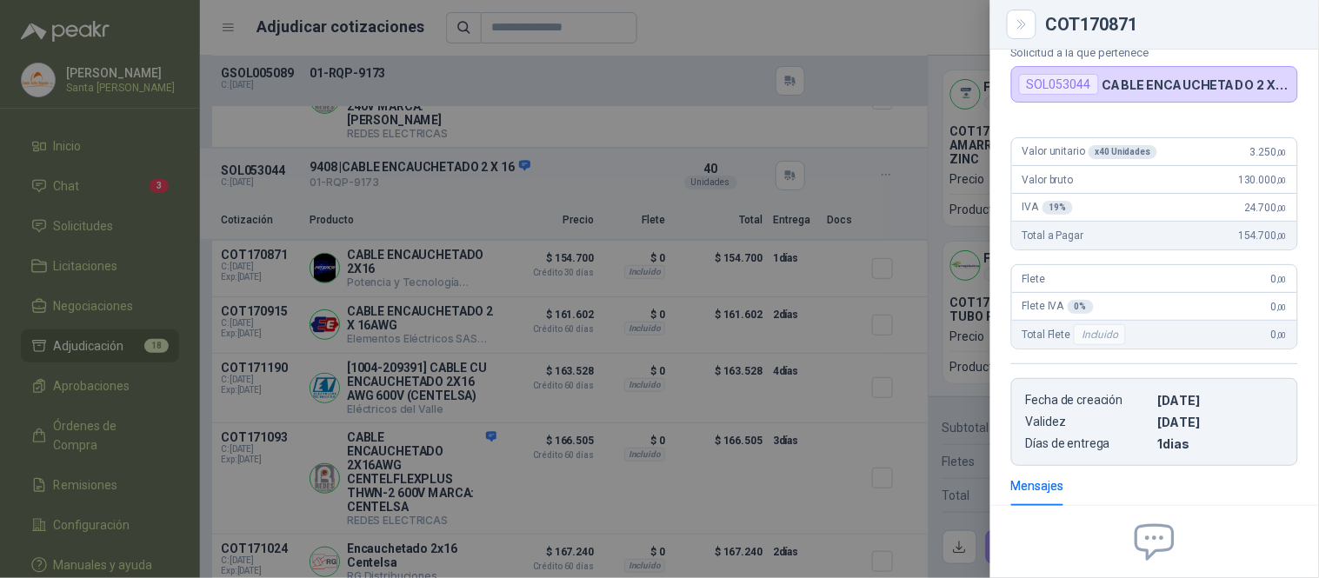
scroll to position [0, 0]
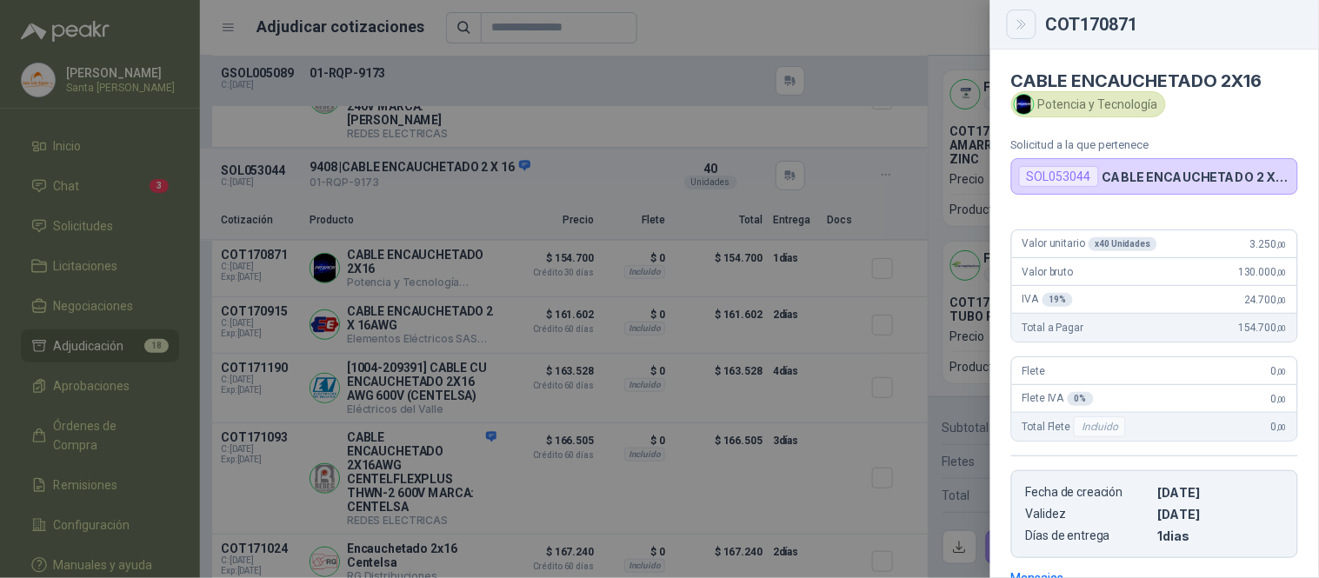
click at [1019, 22] on icon "Close" at bounding box center [1022, 24] width 15 height 15
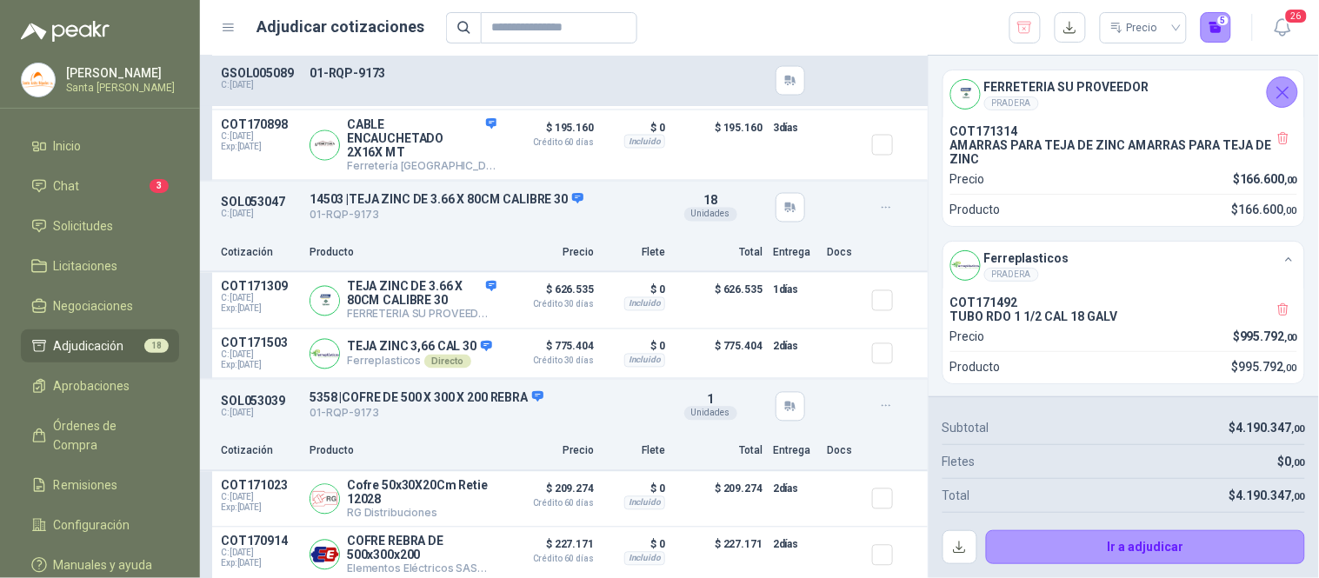
scroll to position [2541, 0]
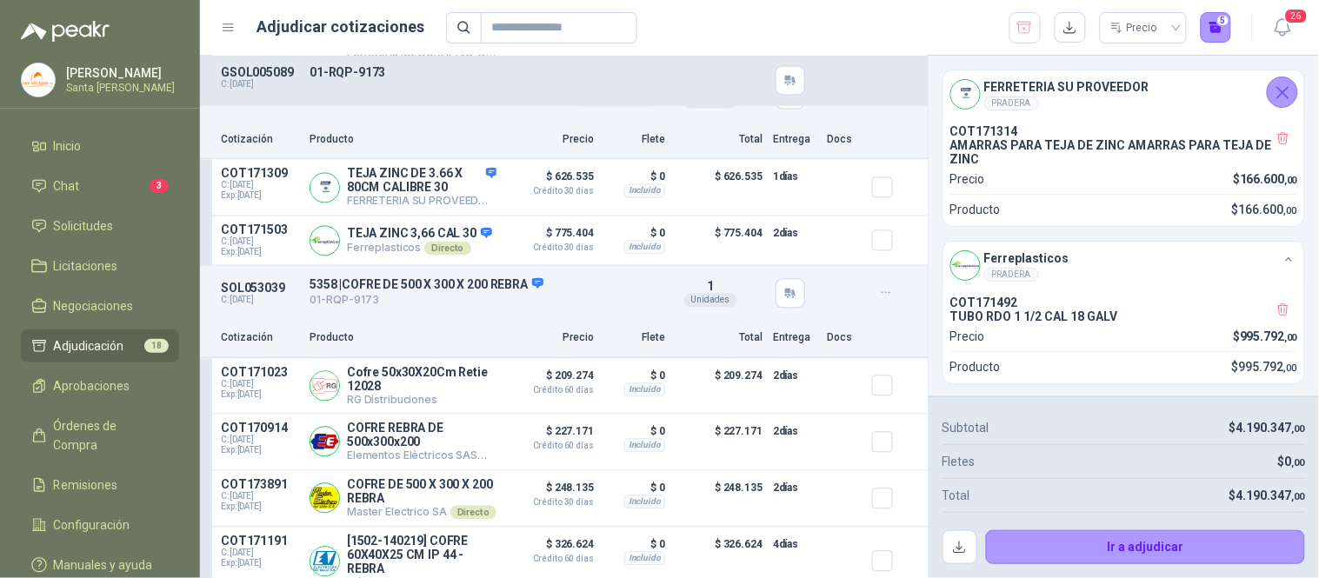
click at [579, 107] on button "Detalles" at bounding box center [616, 94] width 82 height 23
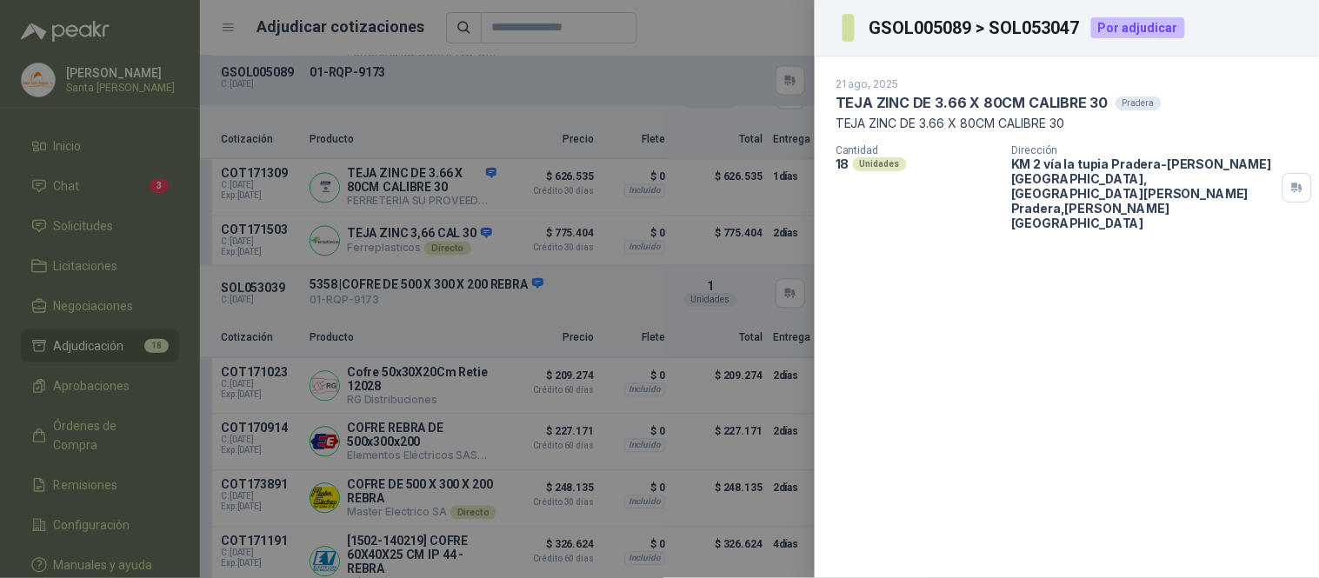
click at [680, 38] on div at bounding box center [659, 289] width 1319 height 578
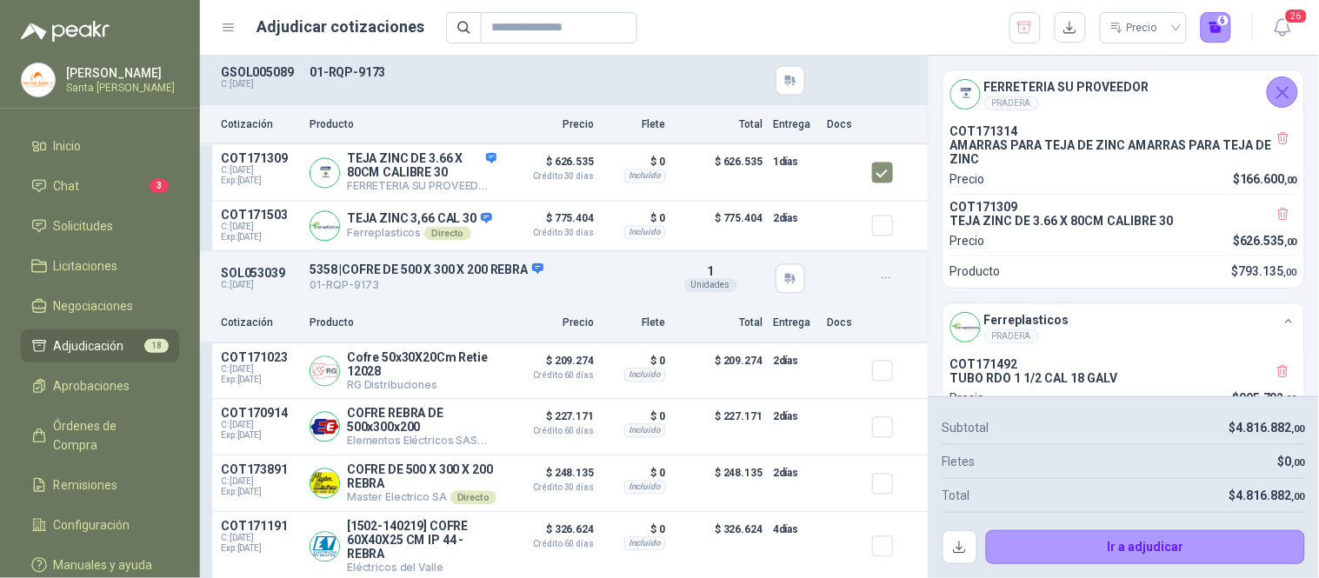
scroll to position [2613, 0]
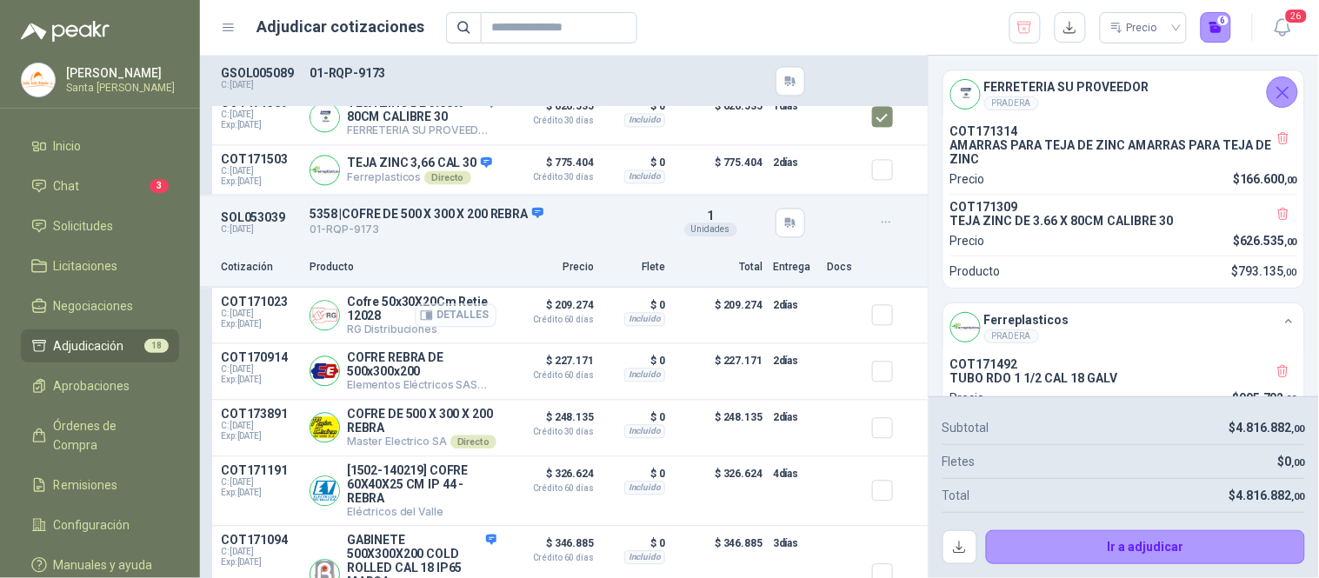
click at [436, 327] on button "Detalles" at bounding box center [456, 314] width 82 height 23
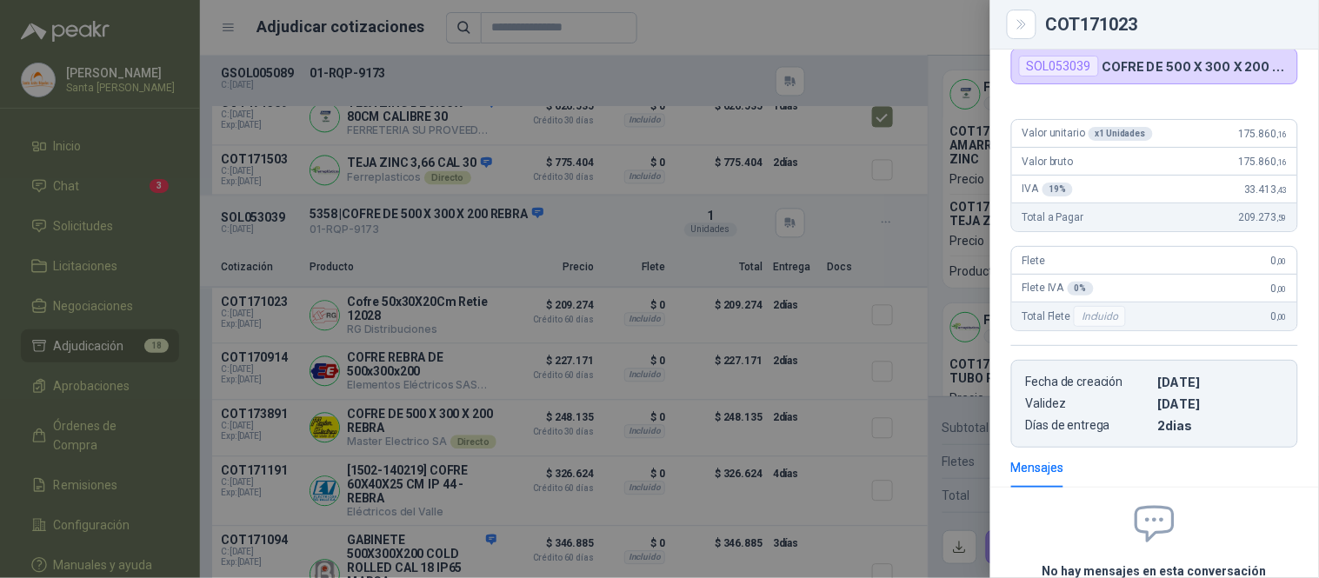
scroll to position [0, 0]
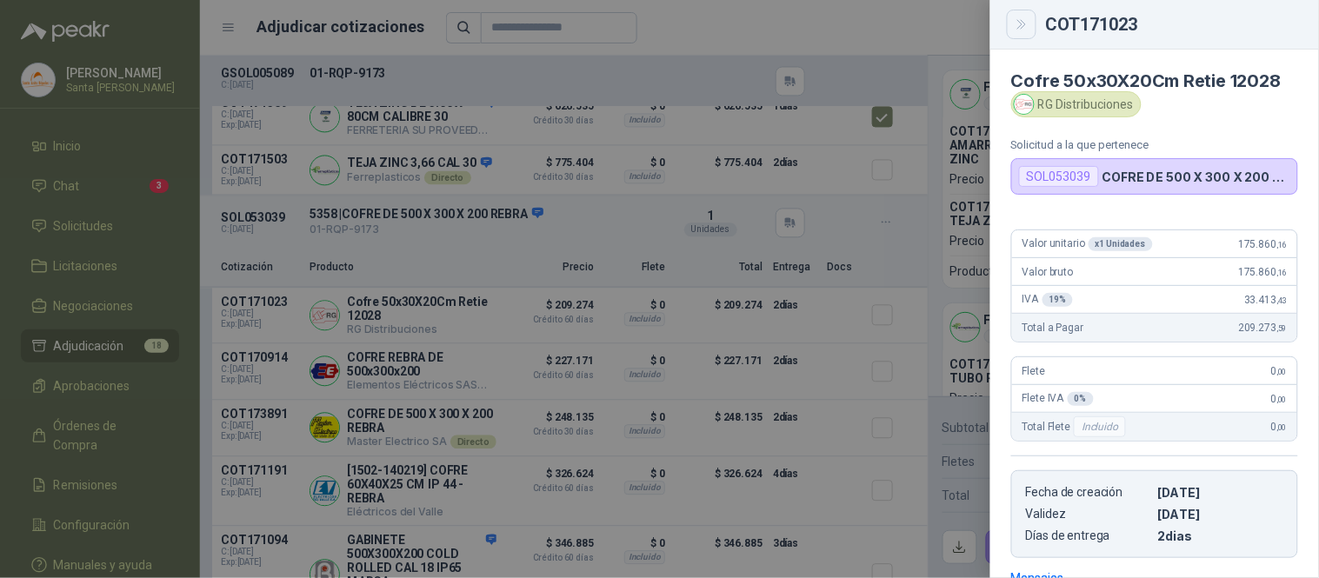
click at [1028, 19] on icon "Close" at bounding box center [1022, 24] width 15 height 15
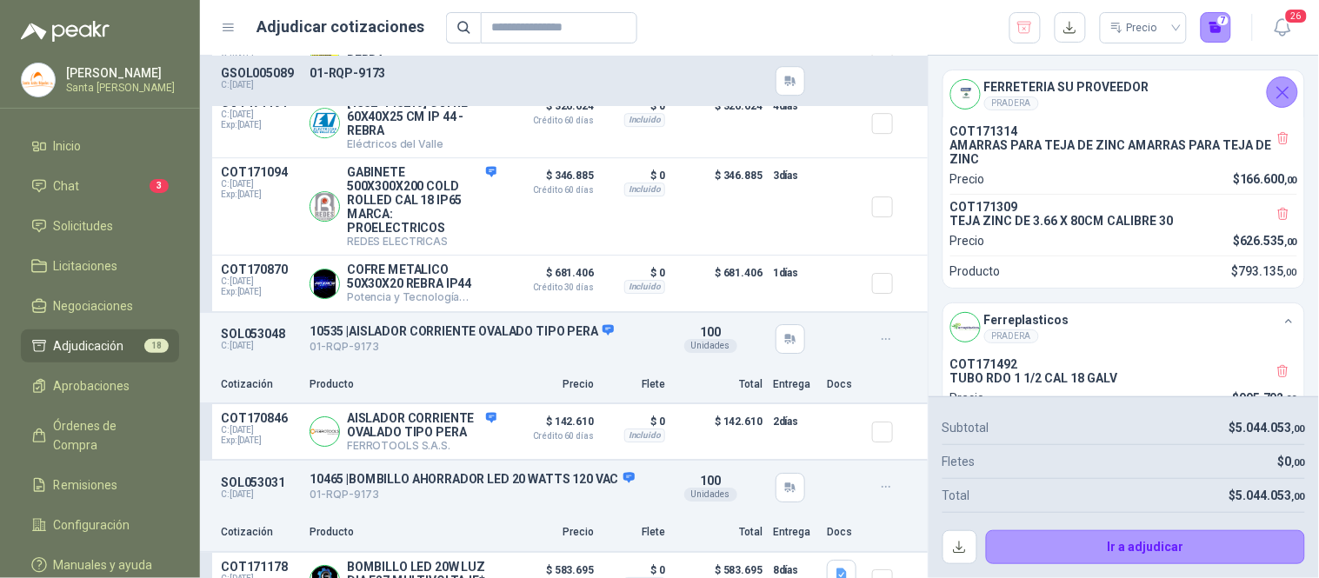
scroll to position [3087, 0]
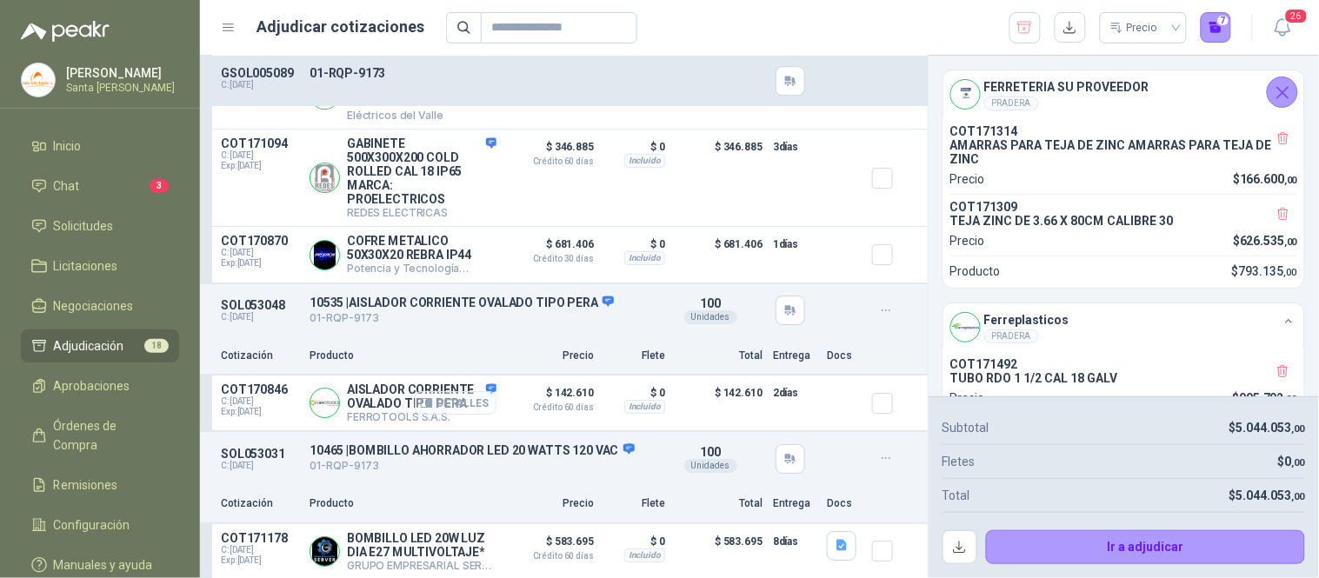
click at [436, 407] on button "Detalles" at bounding box center [456, 402] width 82 height 23
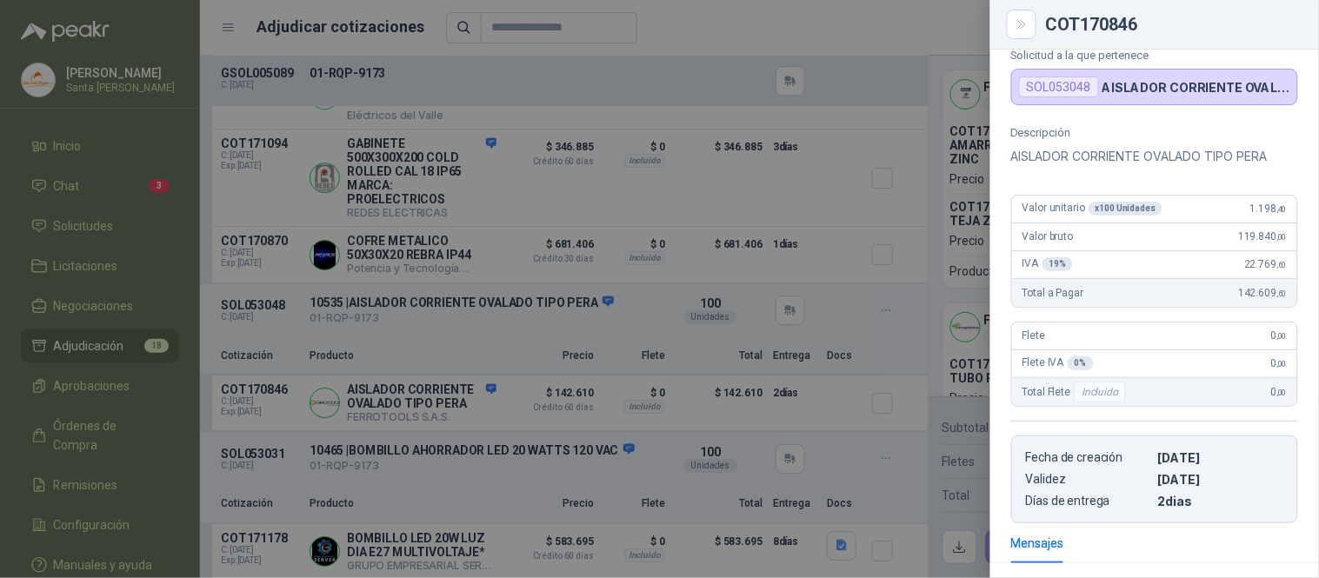
scroll to position [93, 0]
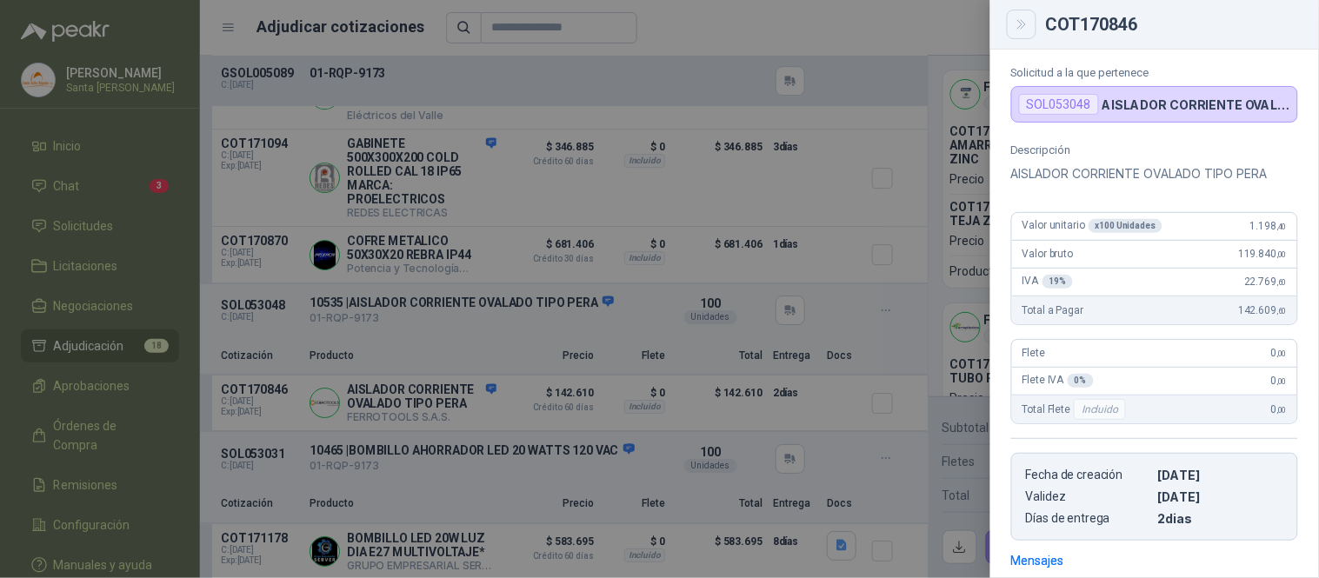
click at [1028, 31] on button "Close" at bounding box center [1022, 25] width 30 height 30
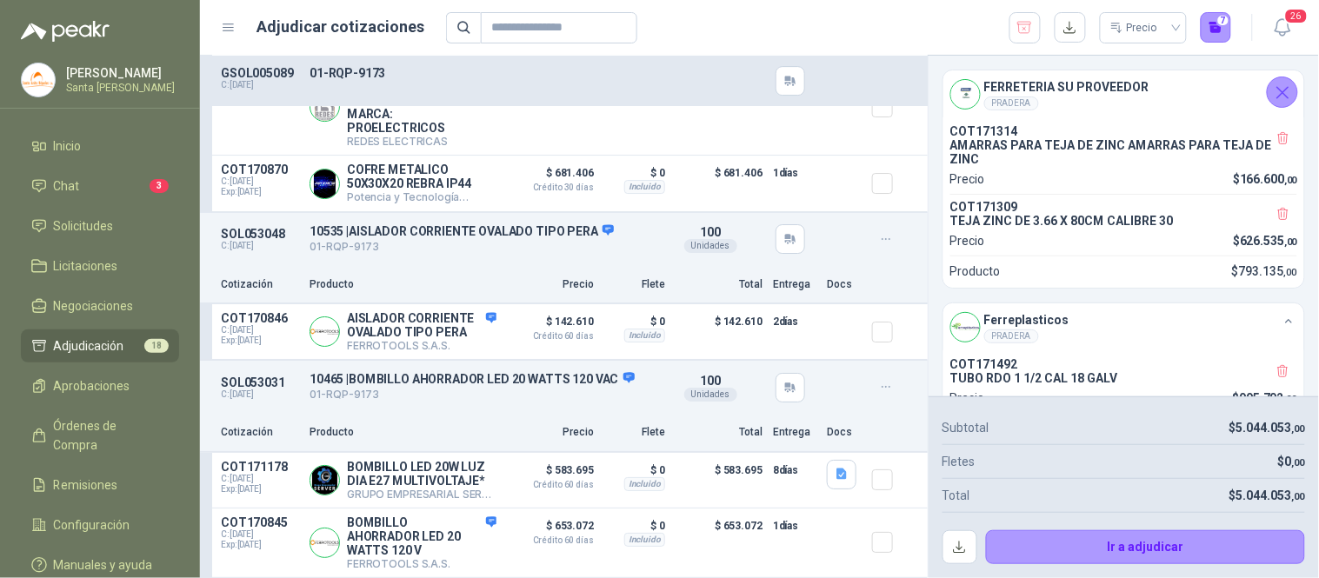
scroll to position [3273, 0]
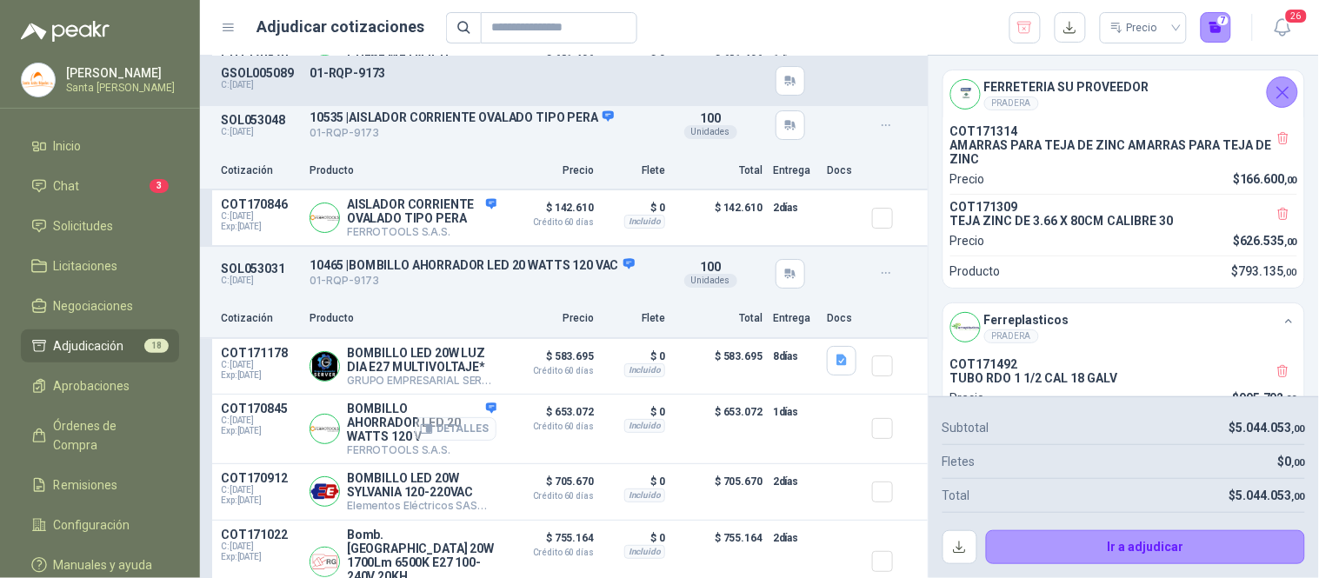
click at [466, 441] on button "Detalles" at bounding box center [456, 428] width 82 height 23
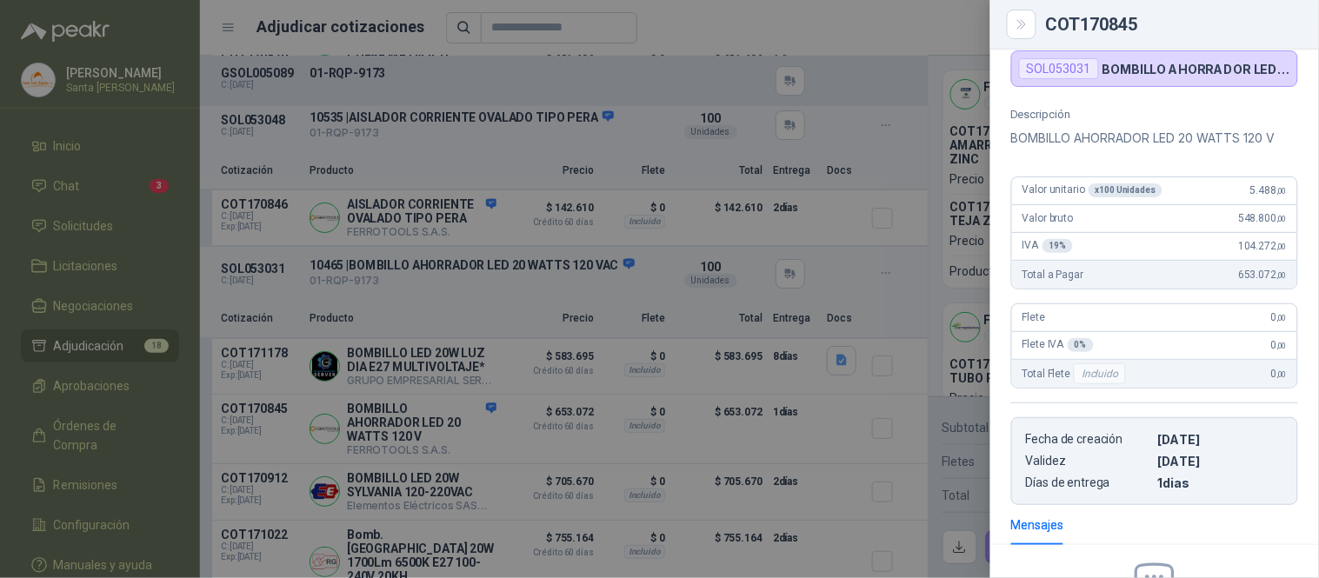
scroll to position [0, 0]
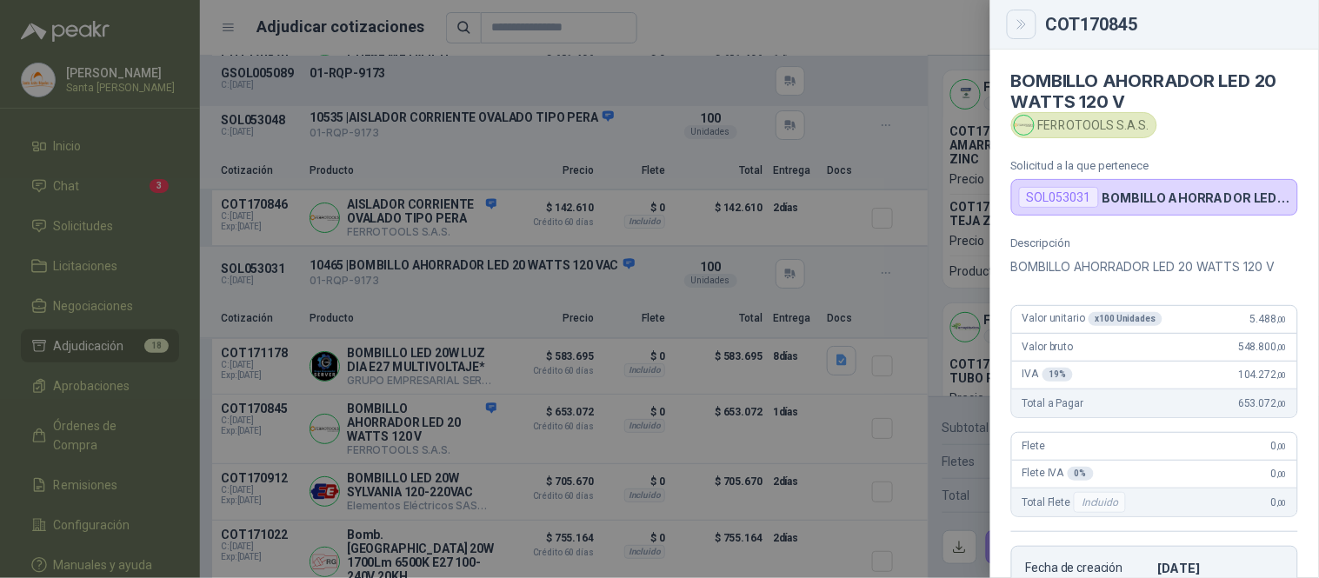
click at [1022, 32] on button "Close" at bounding box center [1022, 25] width 30 height 30
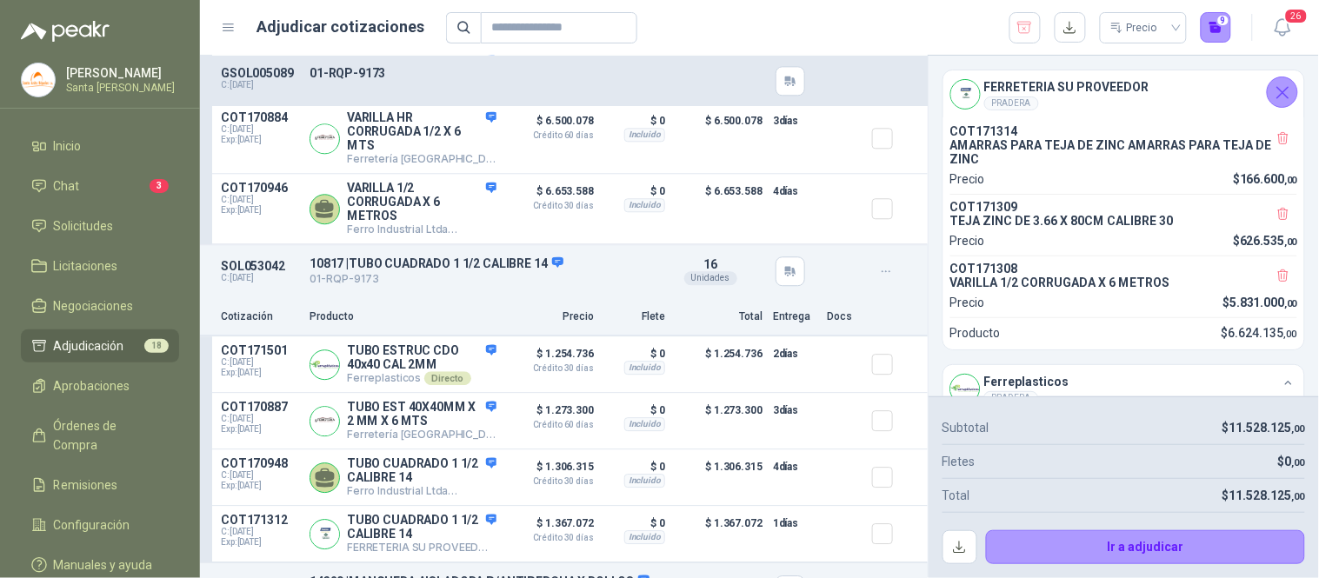
scroll to position [4495, 0]
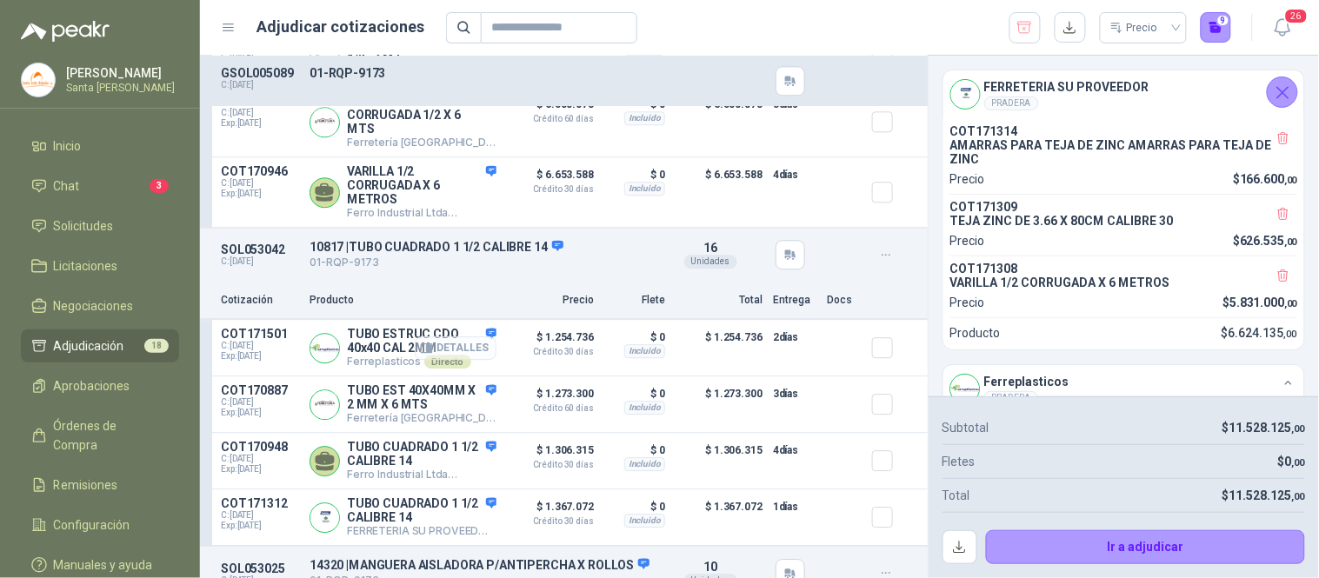
click at [463, 360] on button "Detalles" at bounding box center [456, 347] width 82 height 23
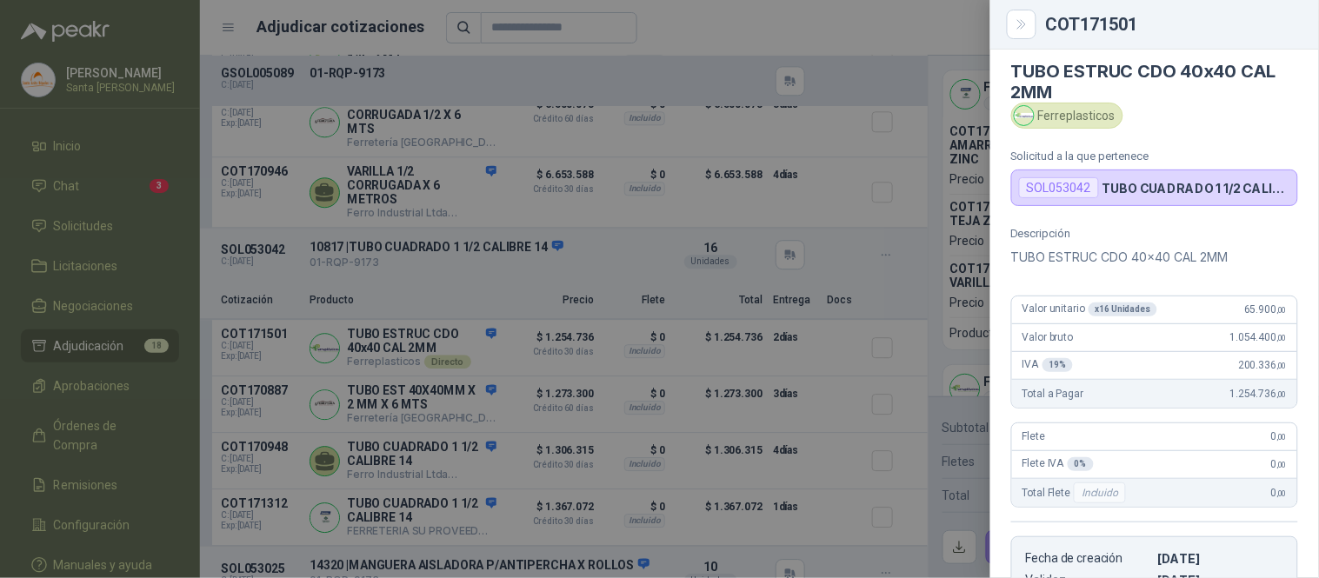
scroll to position [0, 0]
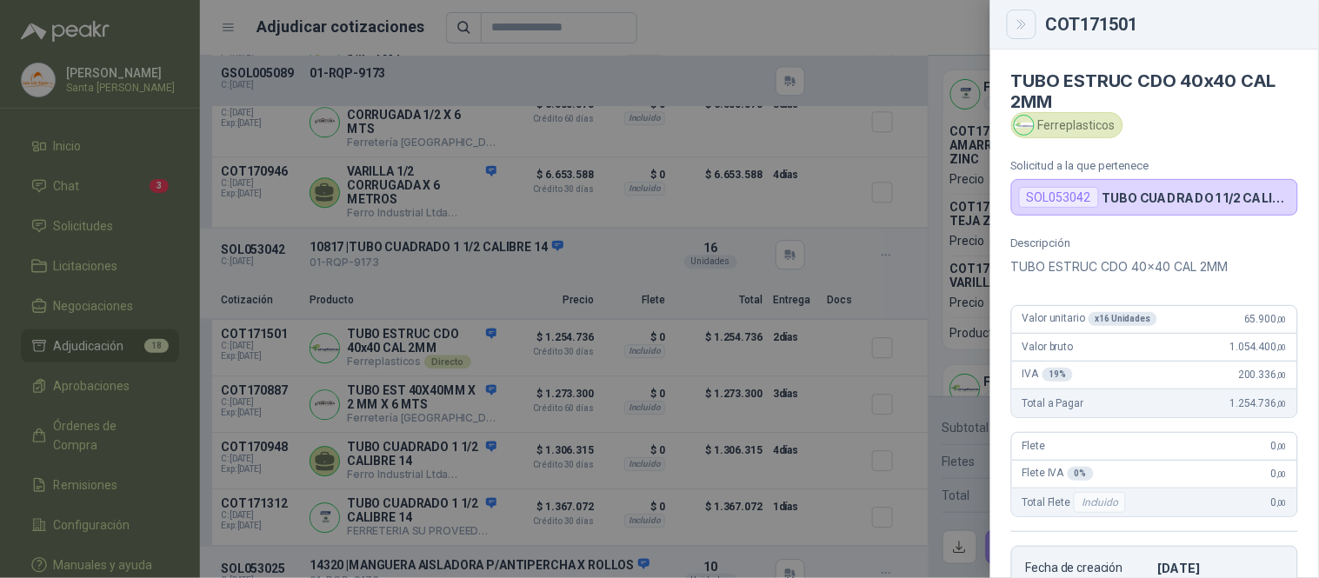
click at [1015, 28] on icon "Close" at bounding box center [1022, 24] width 15 height 15
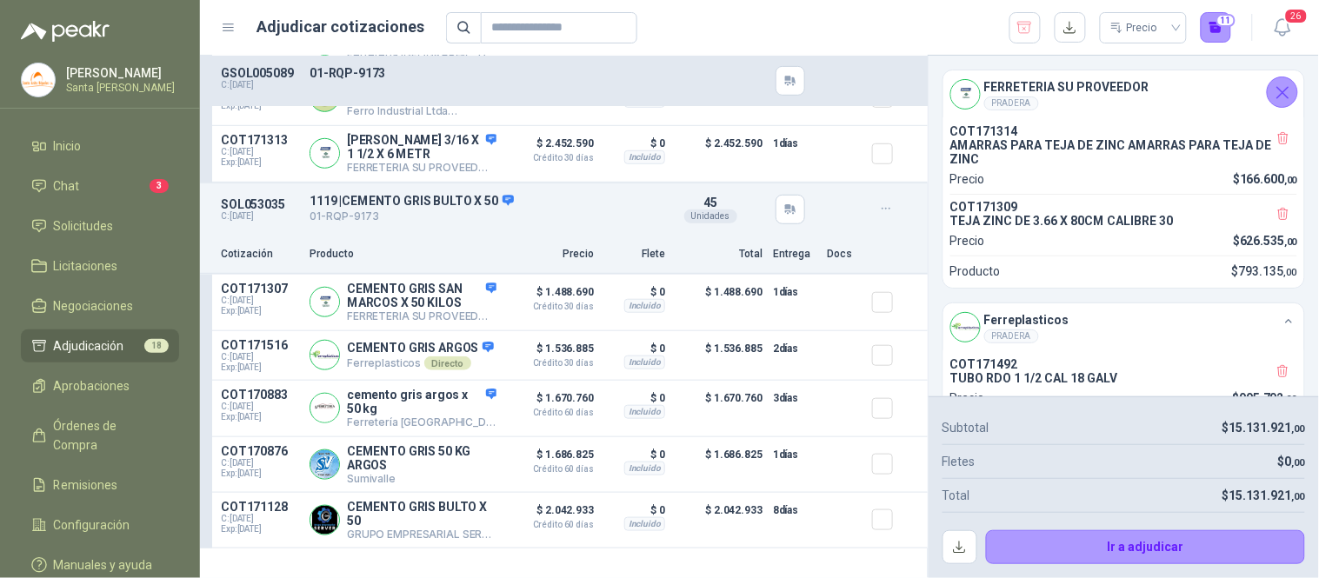
scroll to position [5365, 0]
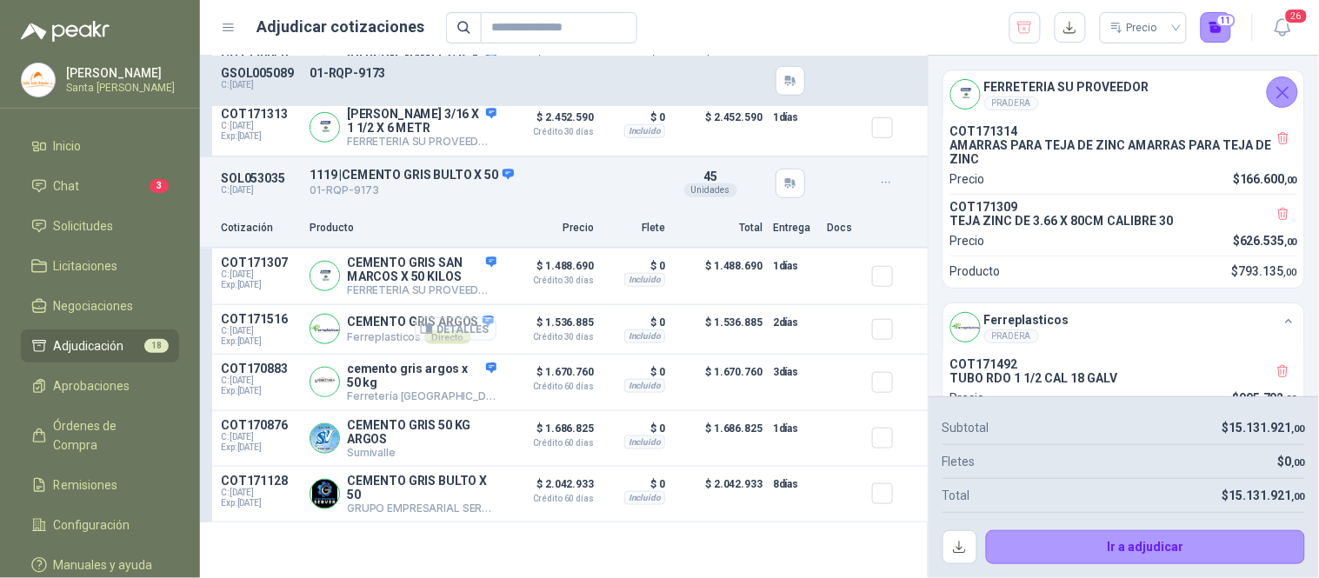
click at [472, 341] on button "Detalles" at bounding box center [456, 328] width 82 height 23
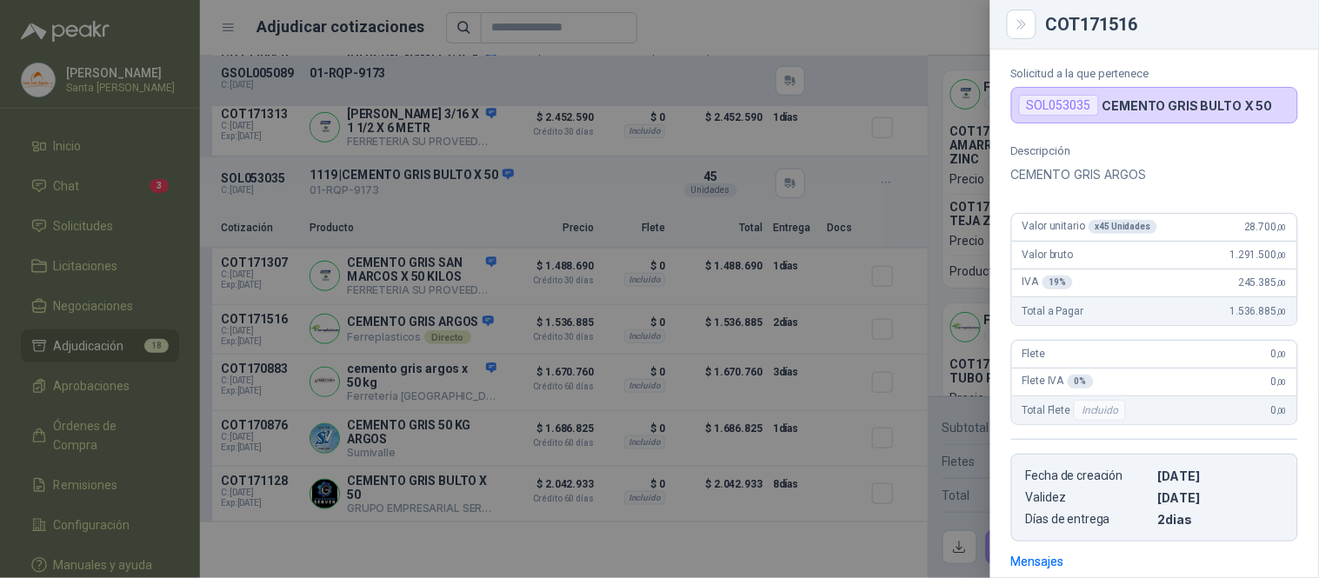
scroll to position [68, 0]
click at [1027, 32] on button "Close" at bounding box center [1022, 25] width 30 height 30
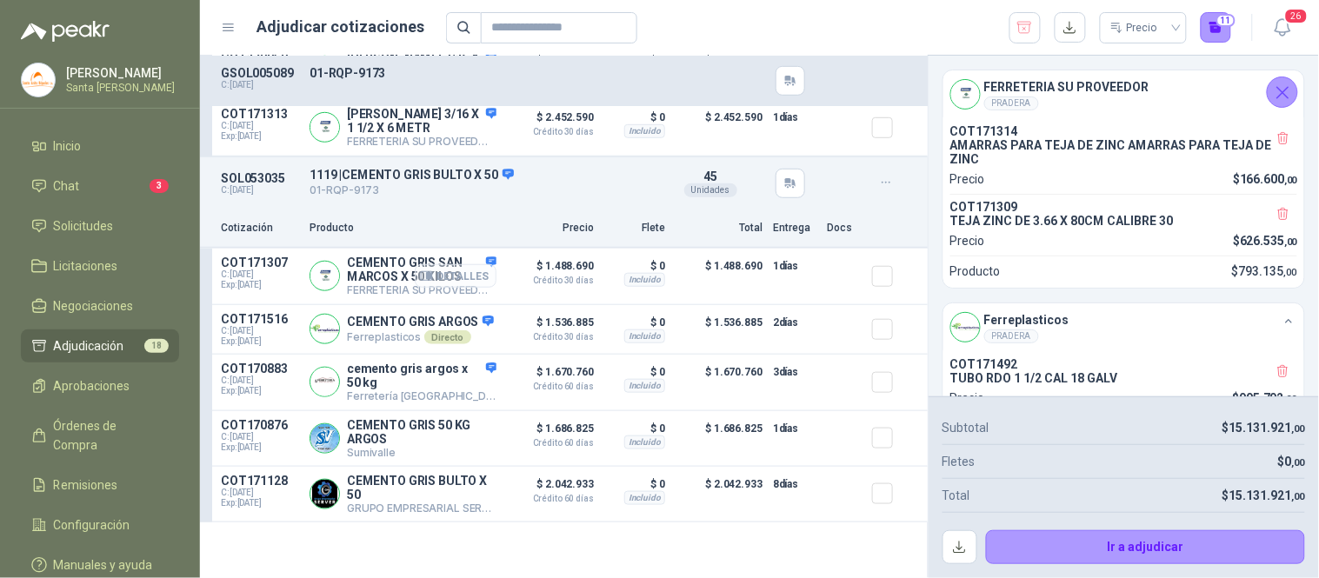
click at [462, 288] on button "Detalles" at bounding box center [456, 275] width 82 height 23
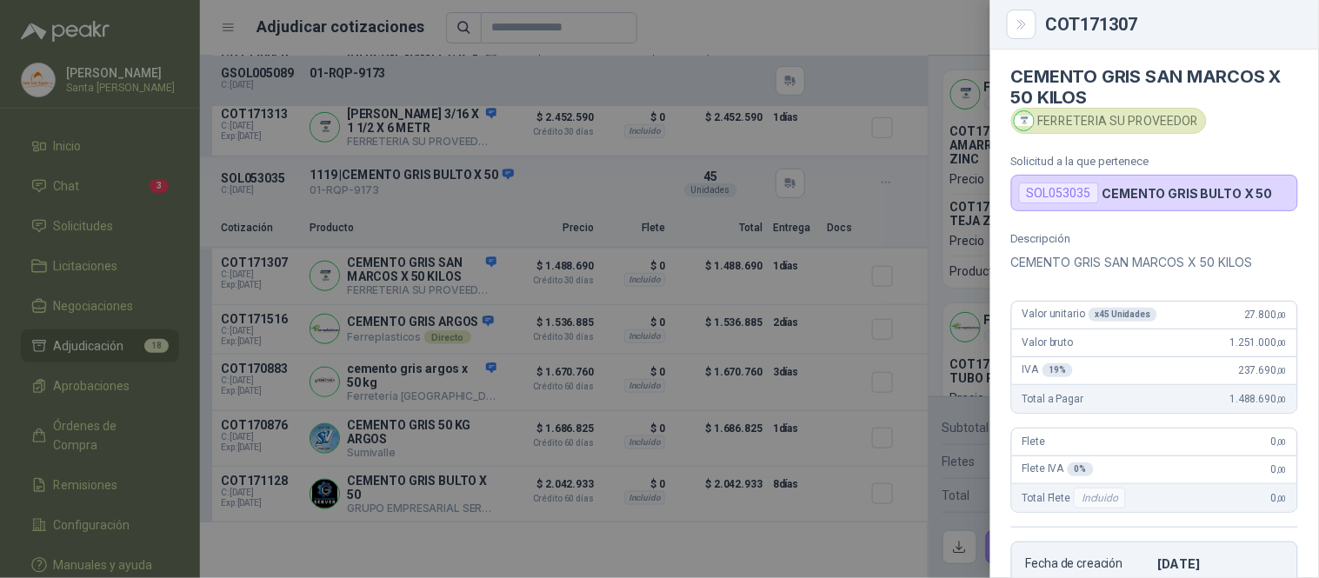
scroll to position [3, 0]
click at [1031, 23] on button "Close" at bounding box center [1022, 25] width 30 height 30
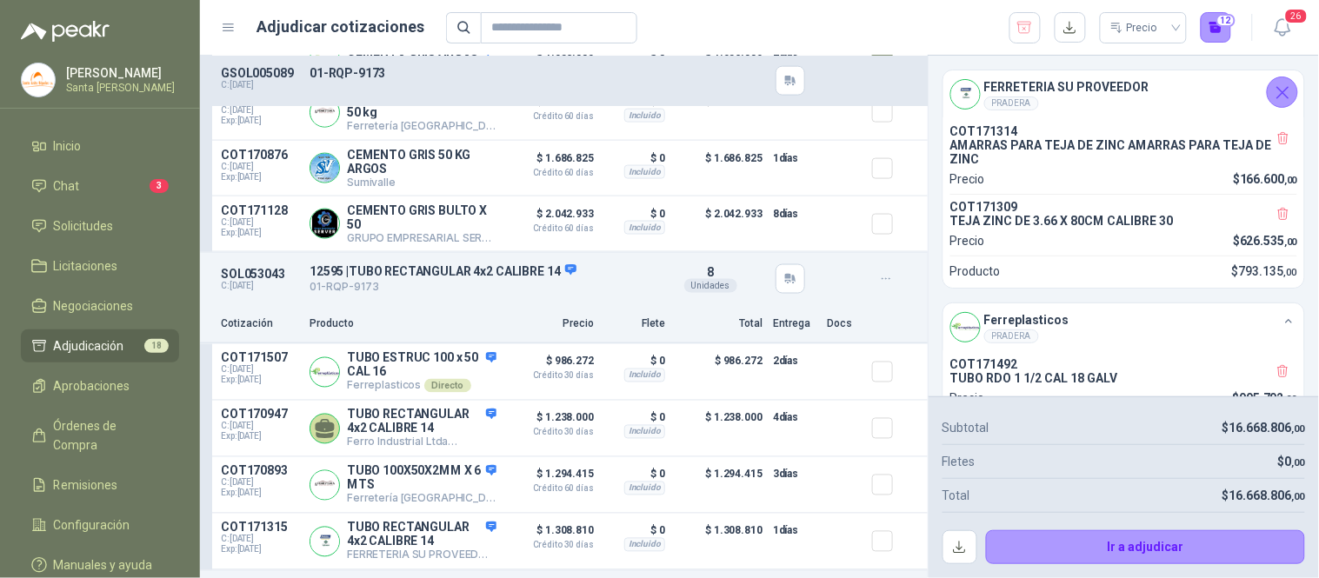
scroll to position [5707, 0]
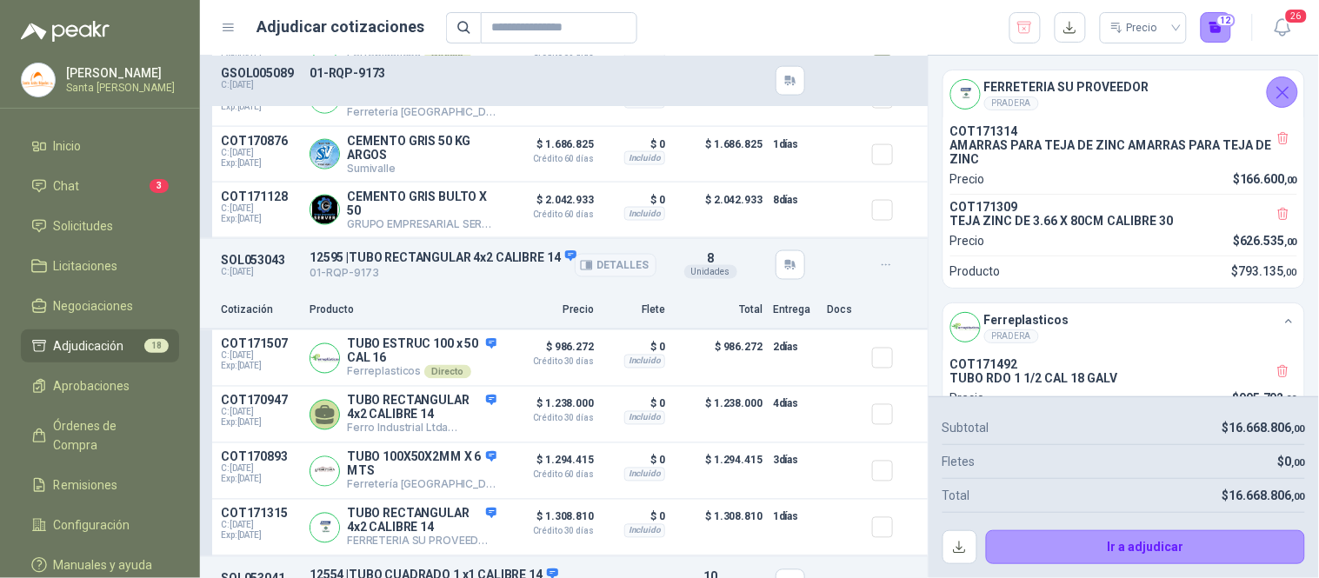
click at [575, 267] on button "Detalles" at bounding box center [616, 265] width 82 height 23
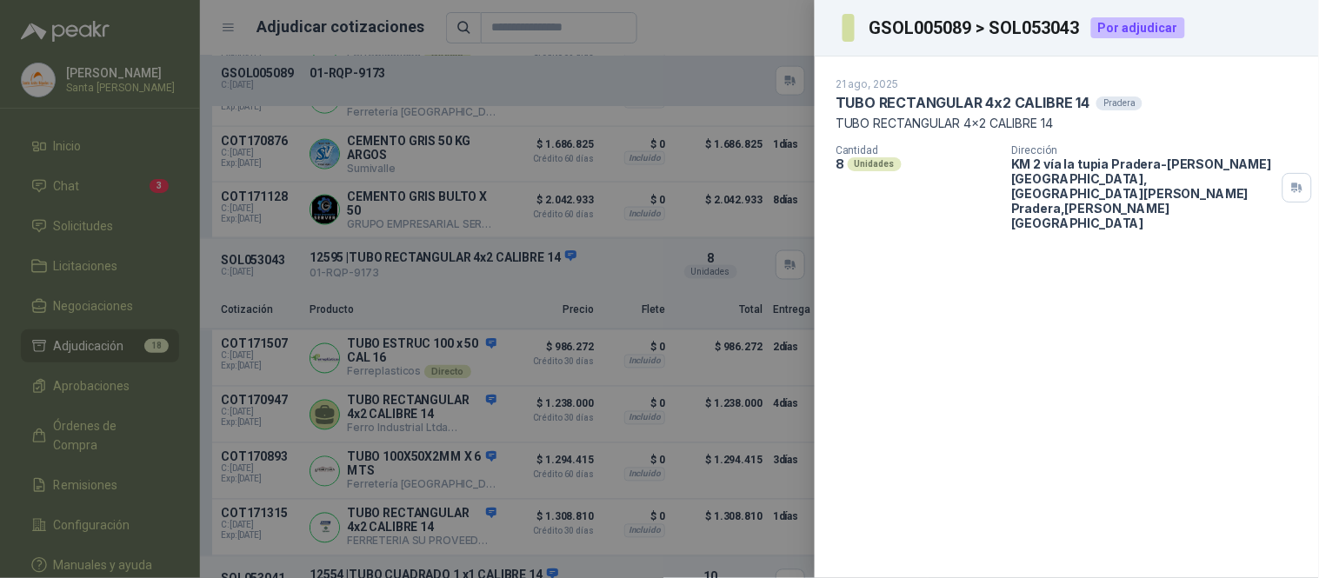
click at [789, 15] on div at bounding box center [659, 289] width 1319 height 578
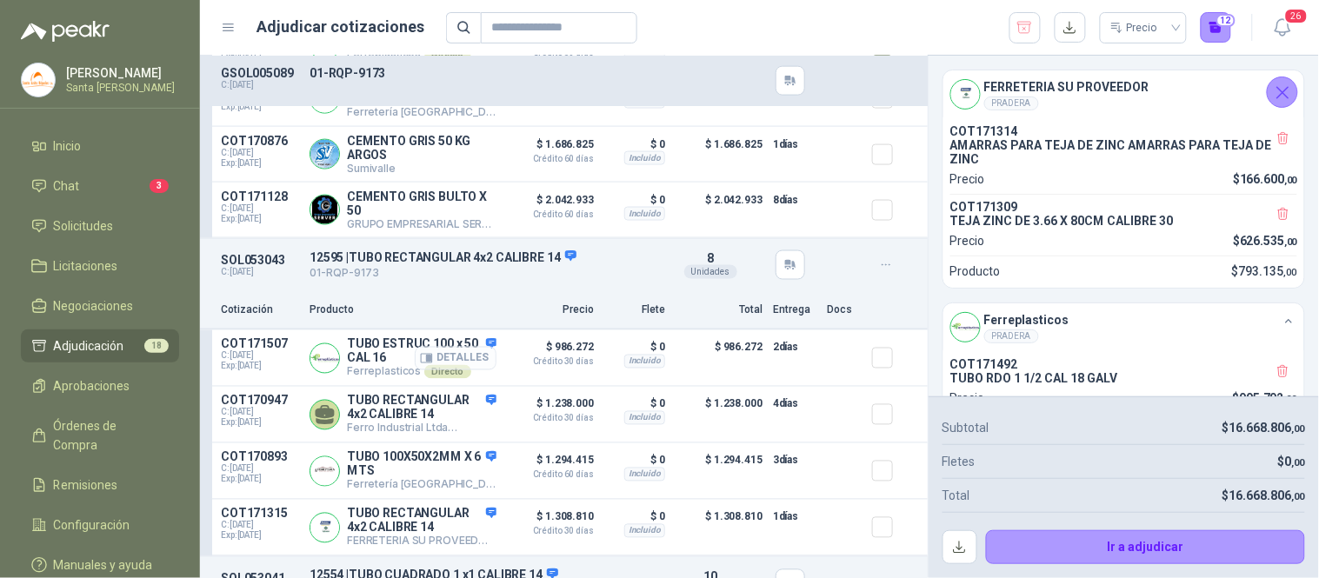
click at [449, 369] on button "Detalles" at bounding box center [456, 358] width 82 height 23
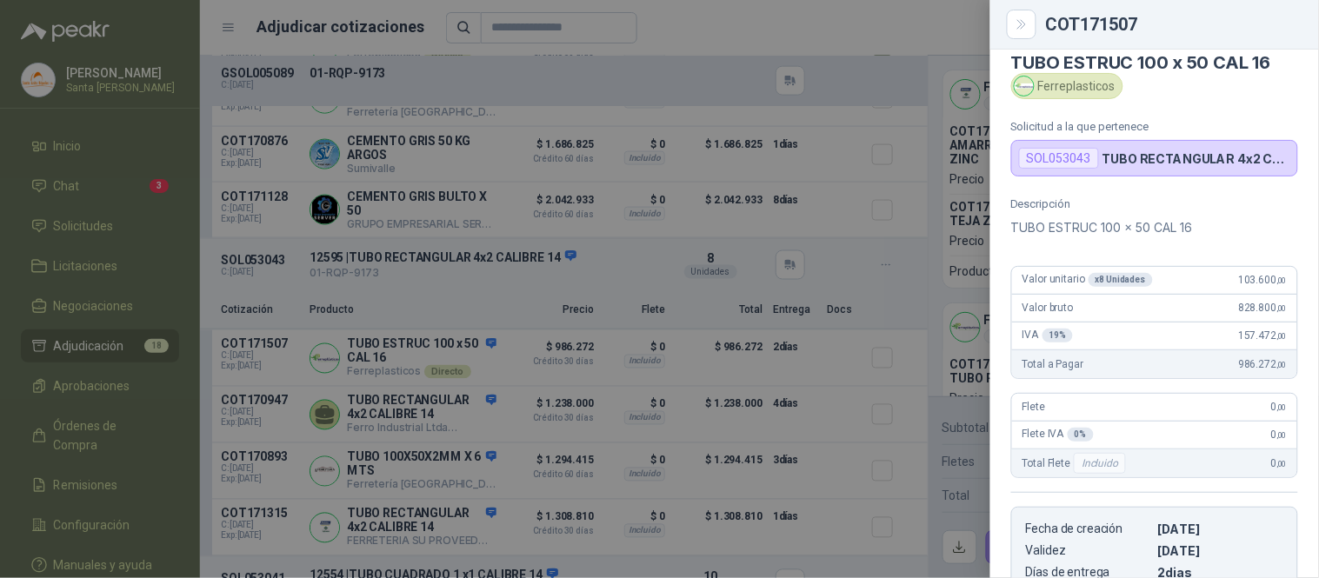
click at [936, 30] on div at bounding box center [659, 289] width 1319 height 578
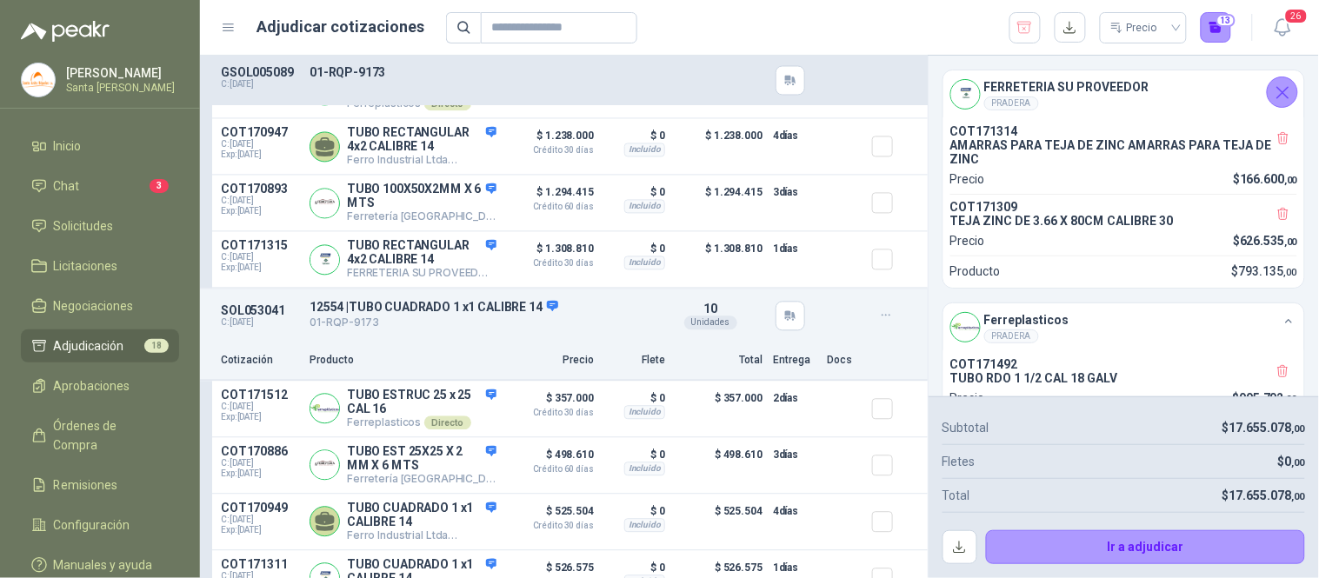
scroll to position [5987, 0]
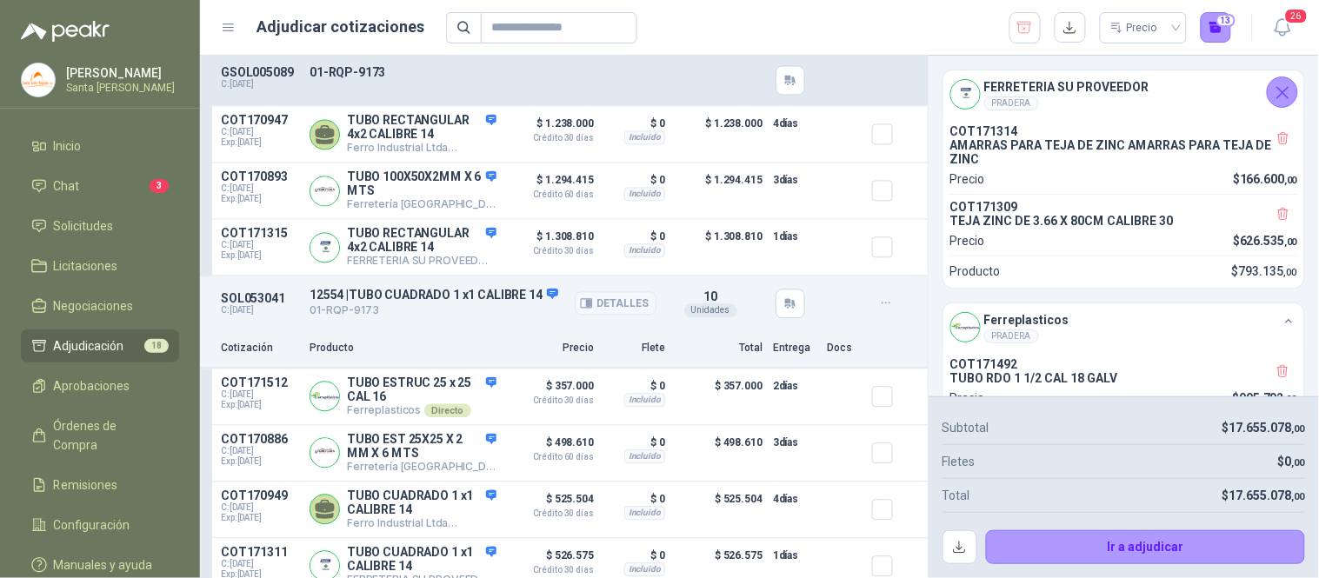
click at [584, 316] on button "Detalles" at bounding box center [616, 303] width 82 height 23
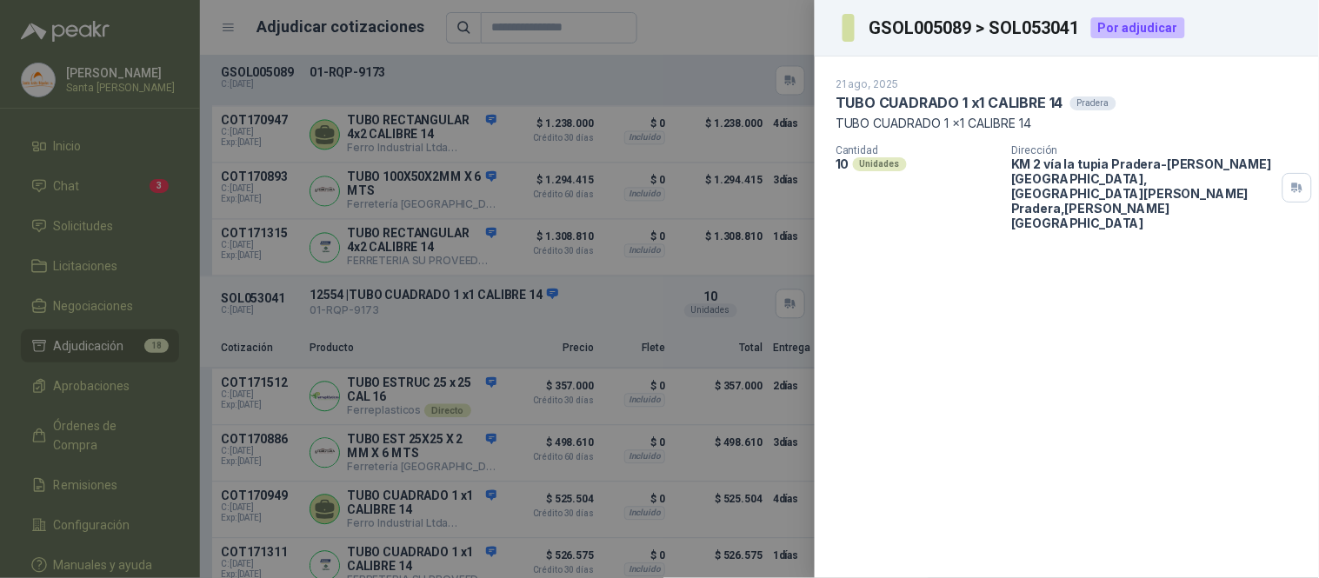
click at [786, 17] on div at bounding box center [659, 289] width 1319 height 578
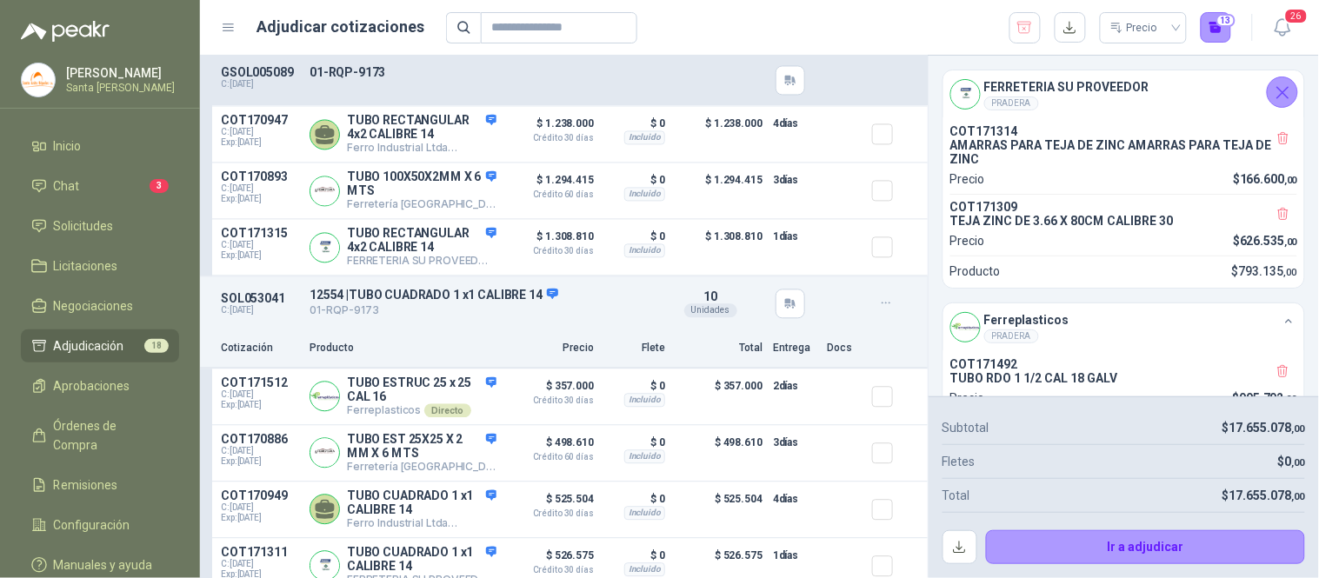
scroll to position [6023, 0]
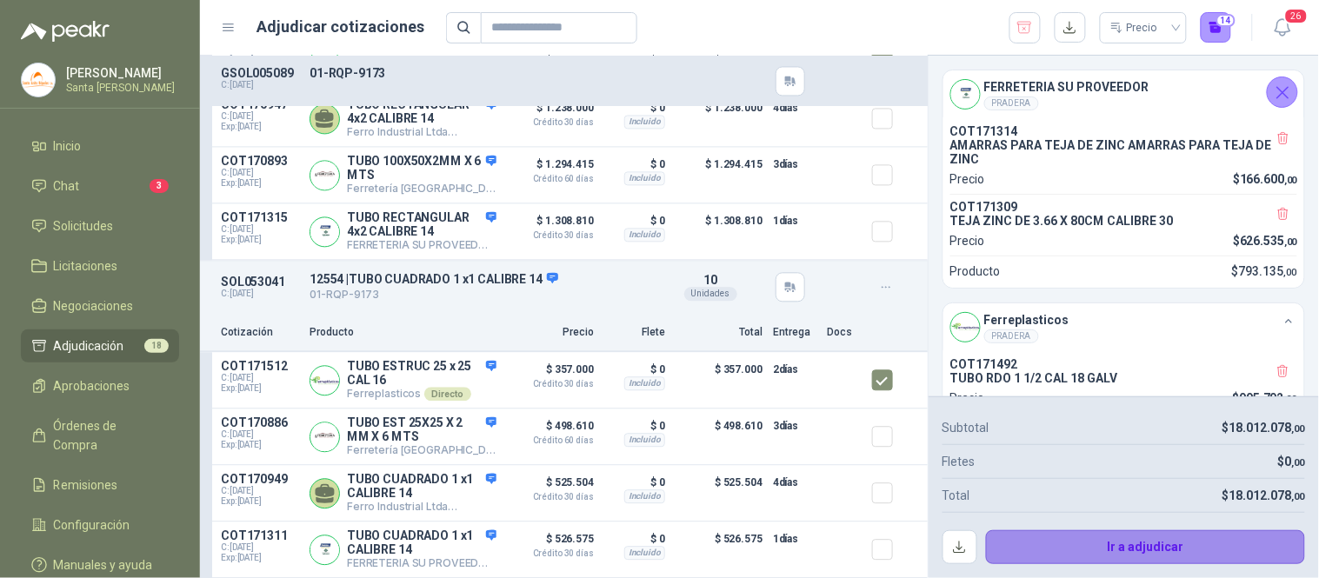
click at [1162, 559] on button "Ir a adjudicar" at bounding box center [1146, 547] width 320 height 35
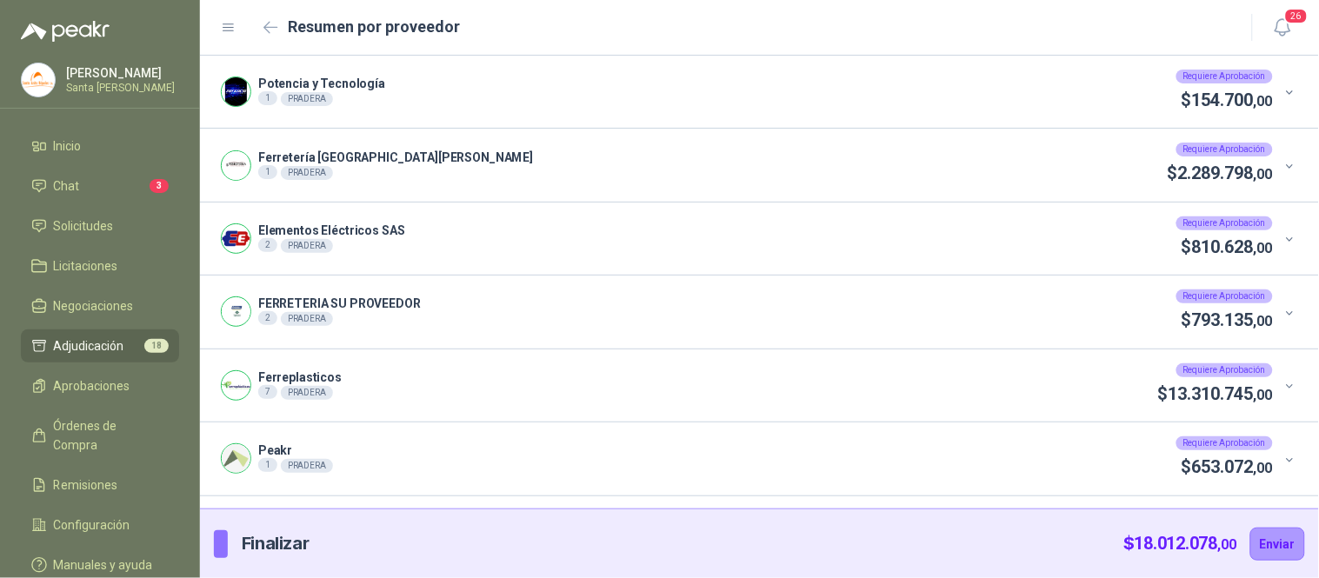
click at [1291, 394] on div at bounding box center [1286, 385] width 26 height 19
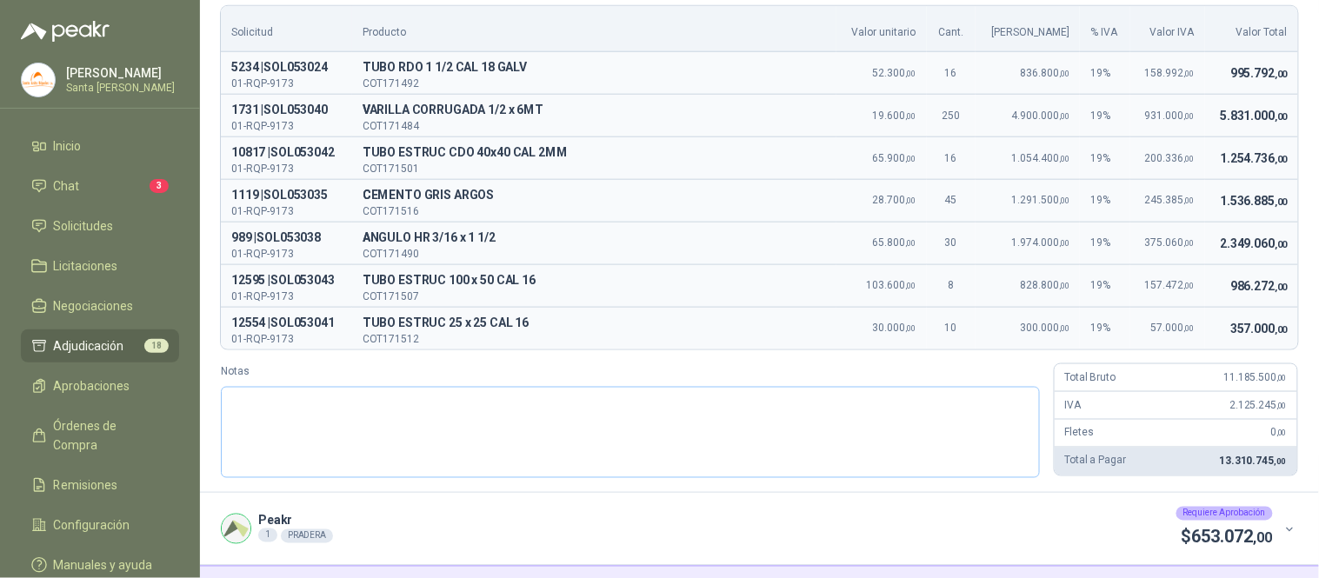
scroll to position [437, 0]
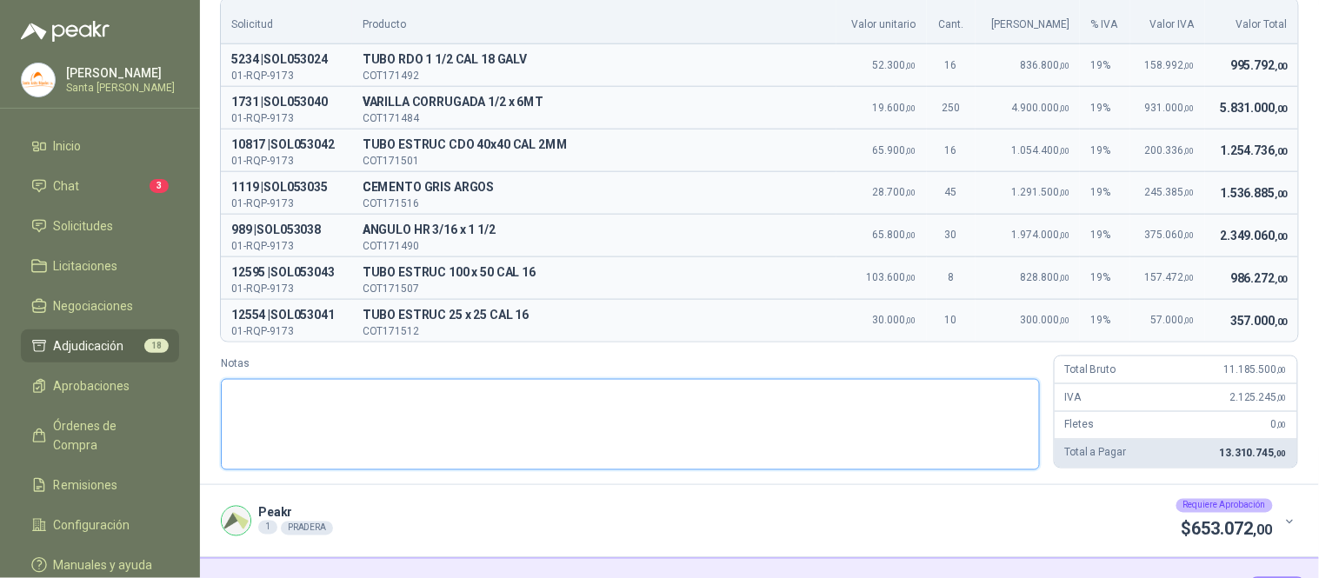
click at [427, 437] on textarea "Notas" at bounding box center [630, 424] width 819 height 91
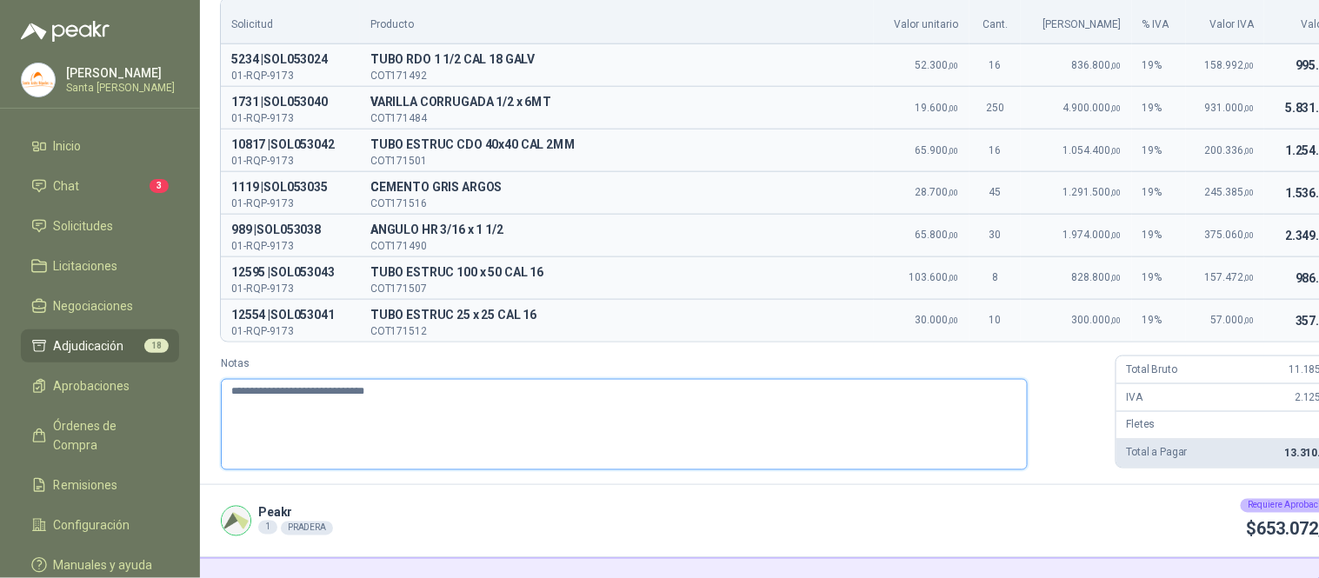
paste textarea "**********"
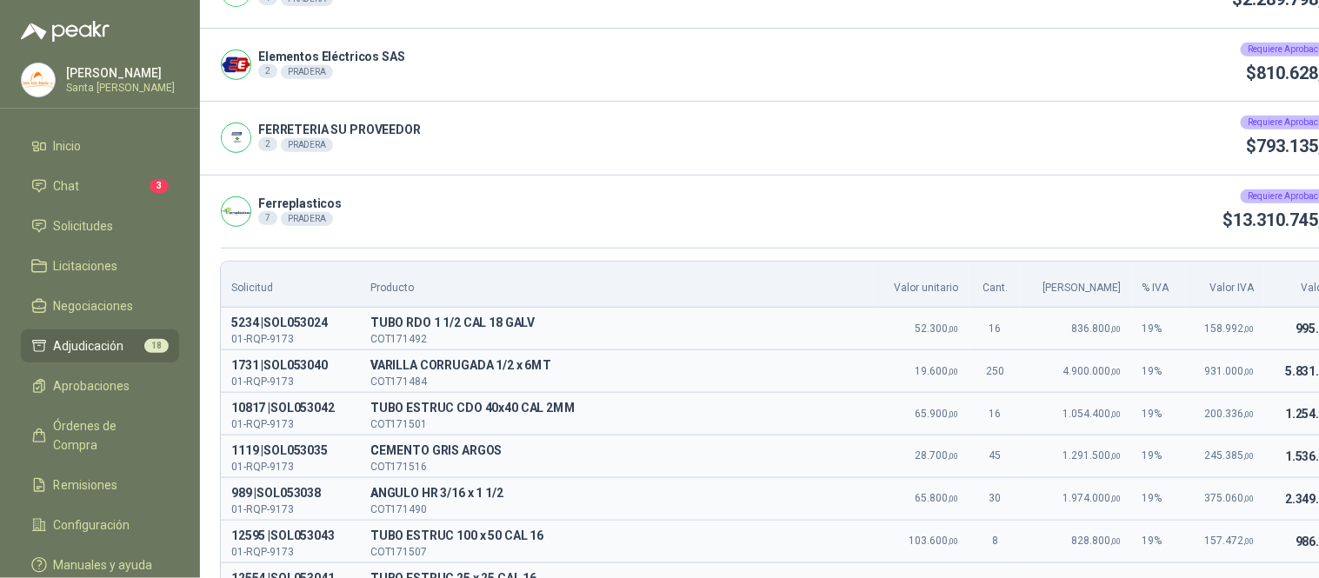
scroll to position [170, 0]
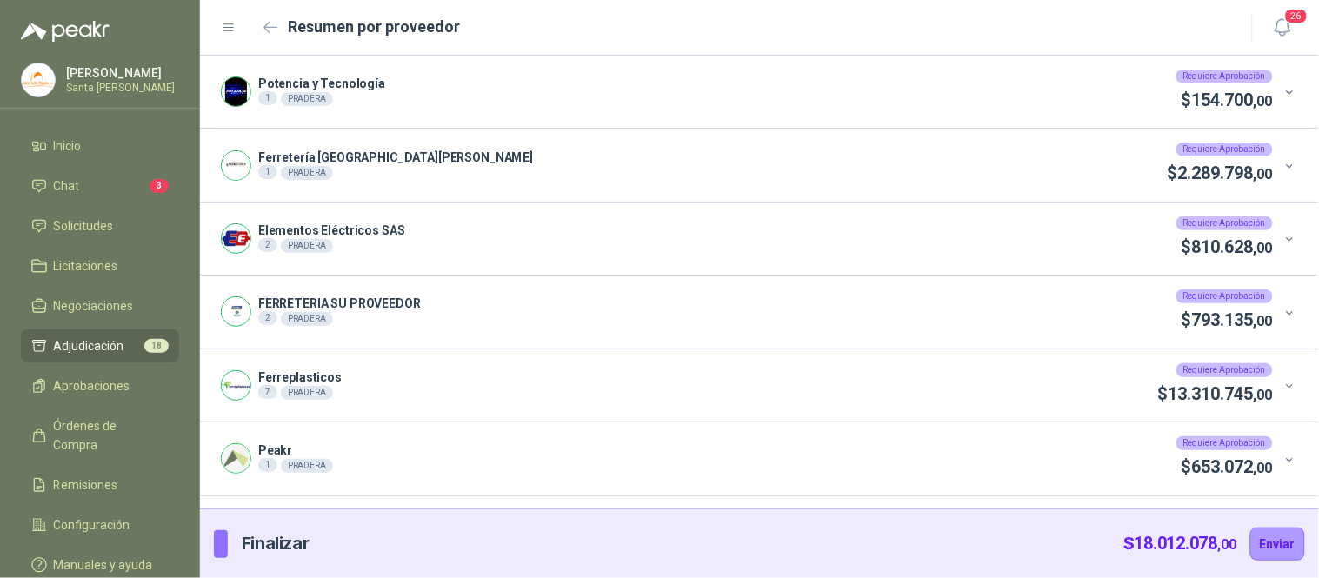
scroll to position [0, 0]
click at [1288, 90] on icon at bounding box center [1289, 92] width 13 height 13
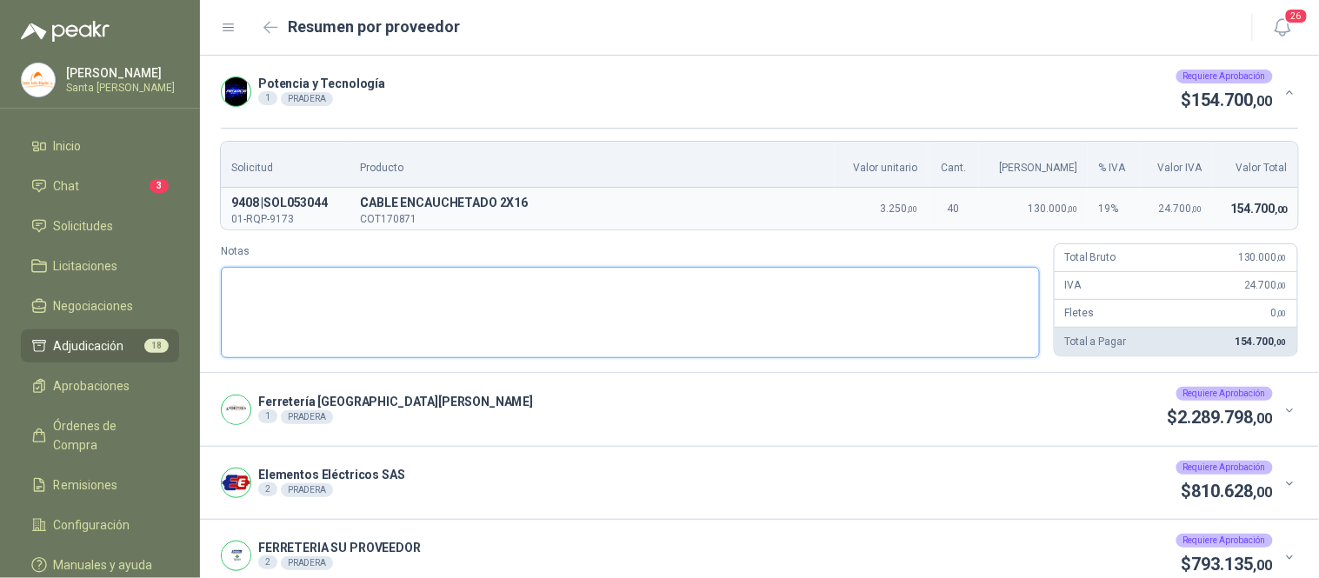
click at [388, 297] on textarea "Notas" at bounding box center [630, 312] width 819 height 91
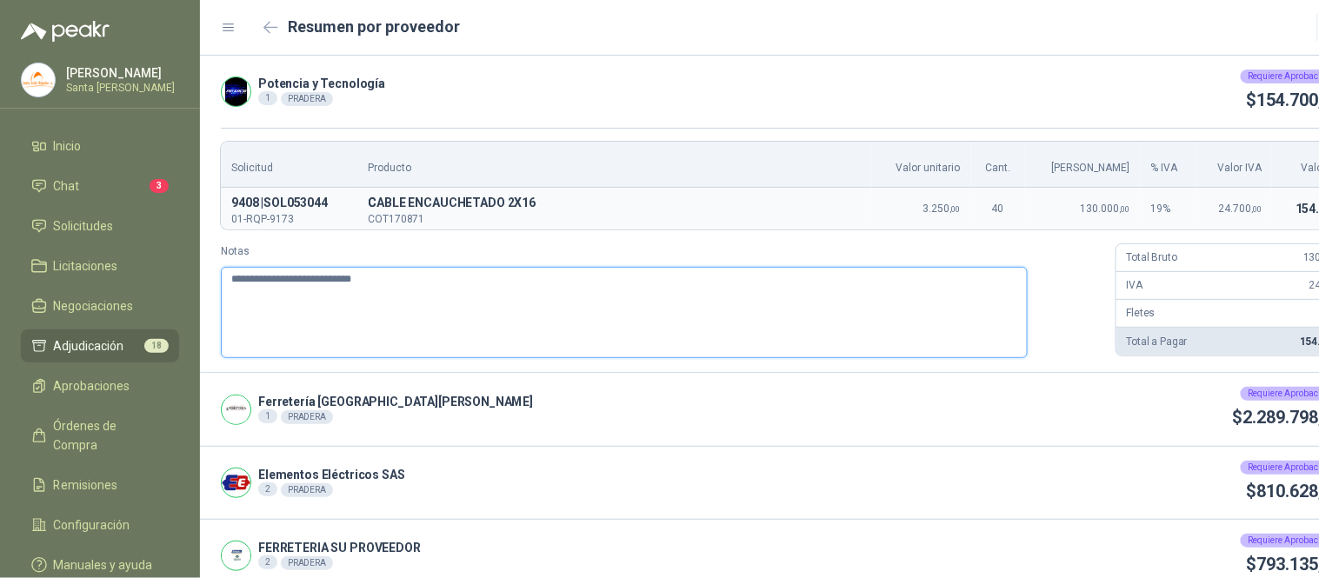
paste textarea "**********"
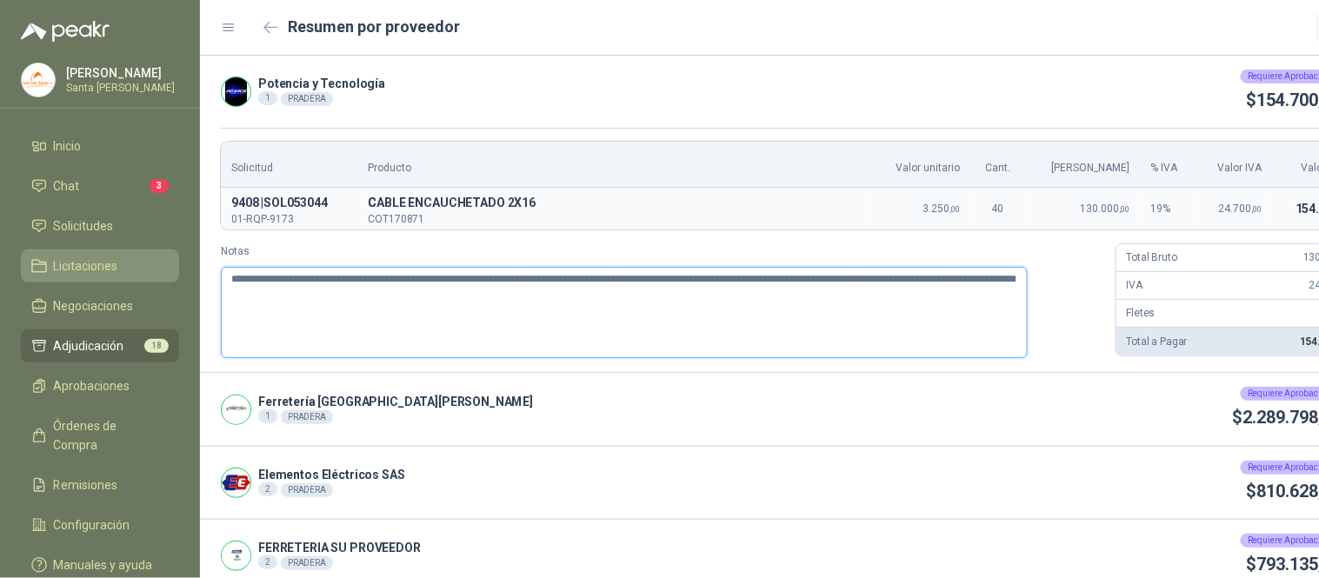
drag, startPoint x: 522, startPoint y: 301, endPoint x: 175, endPoint y: 267, distance: 348.6
click at [175, 267] on div "**********" at bounding box center [659, 289] width 1319 height 578
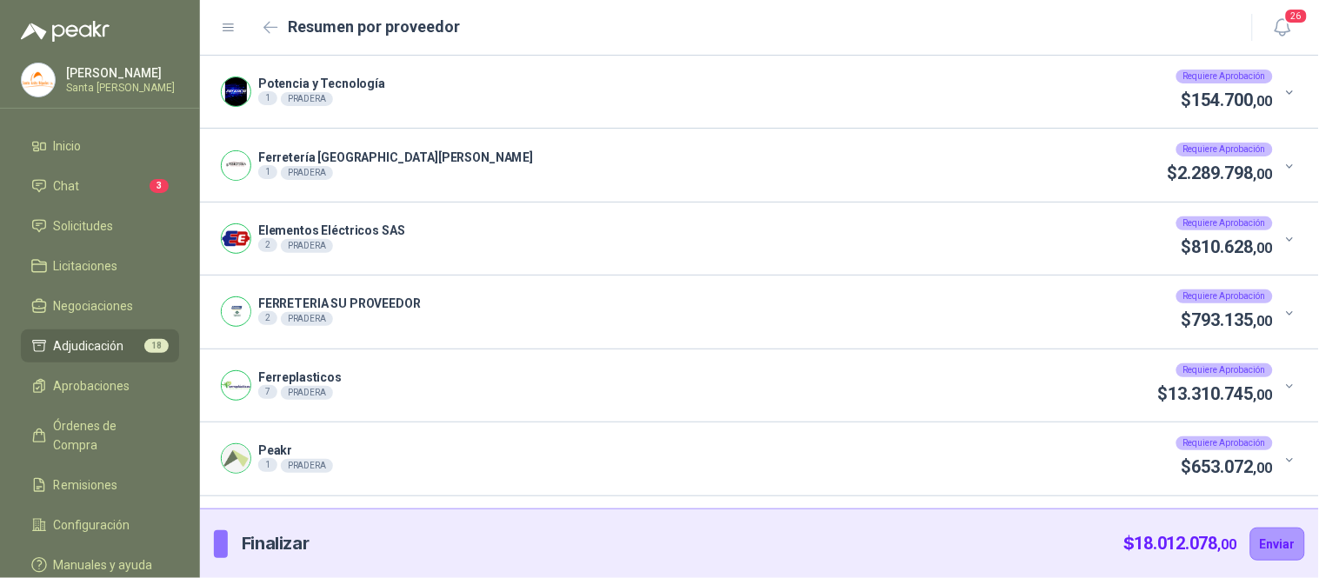
click at [1294, 168] on icon at bounding box center [1289, 166] width 13 height 13
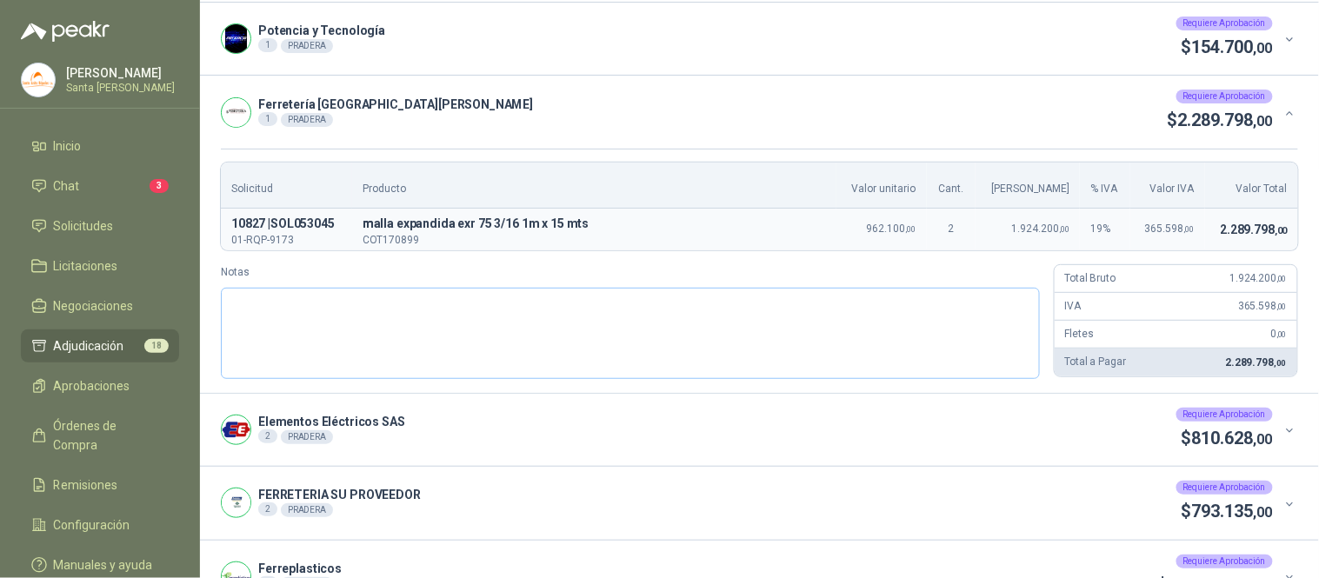
scroll to position [55, 0]
click at [402, 331] on textarea "Notas" at bounding box center [630, 331] width 819 height 91
paste textarea "**********"
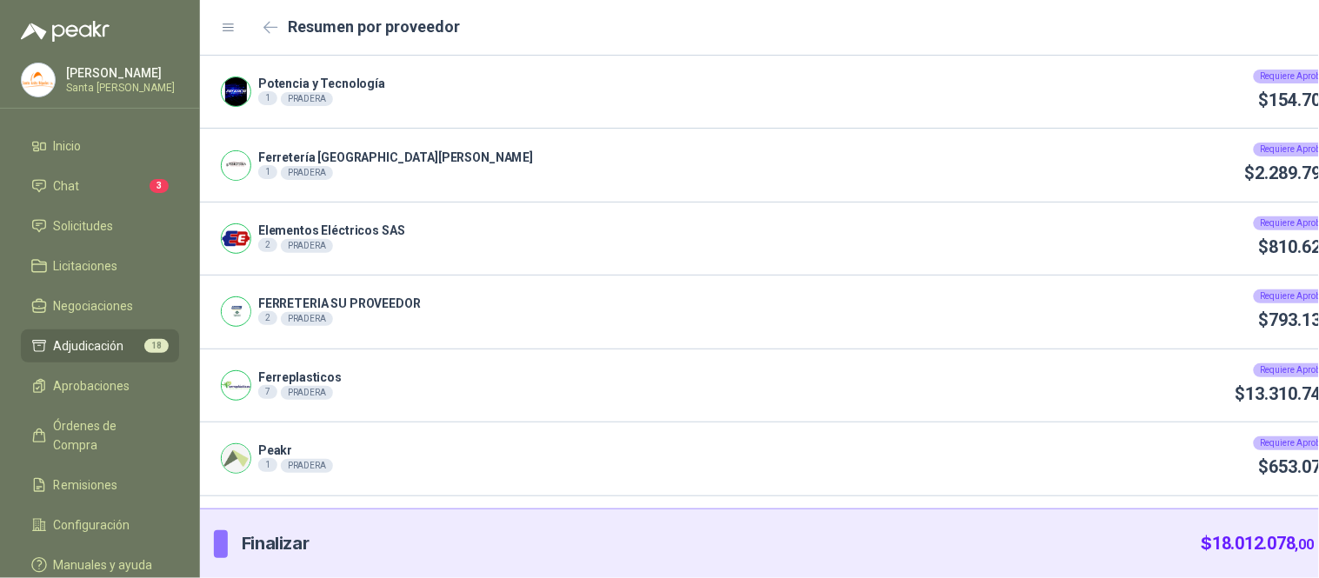
scroll to position [0, 0]
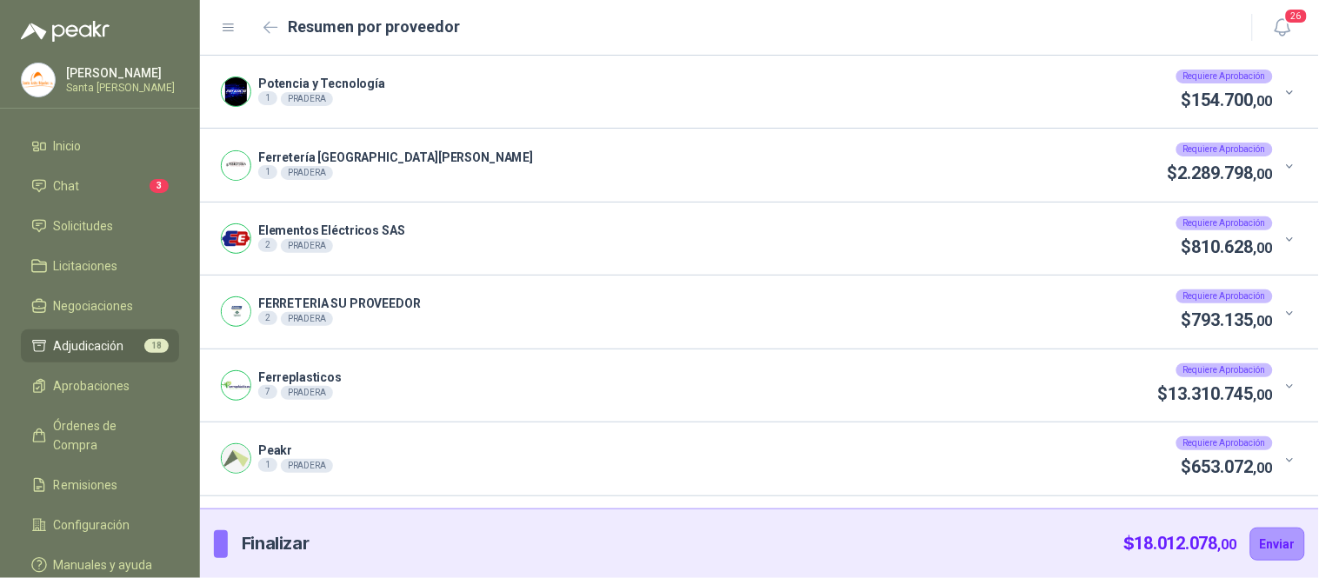
click at [1283, 238] on icon at bounding box center [1289, 239] width 13 height 13
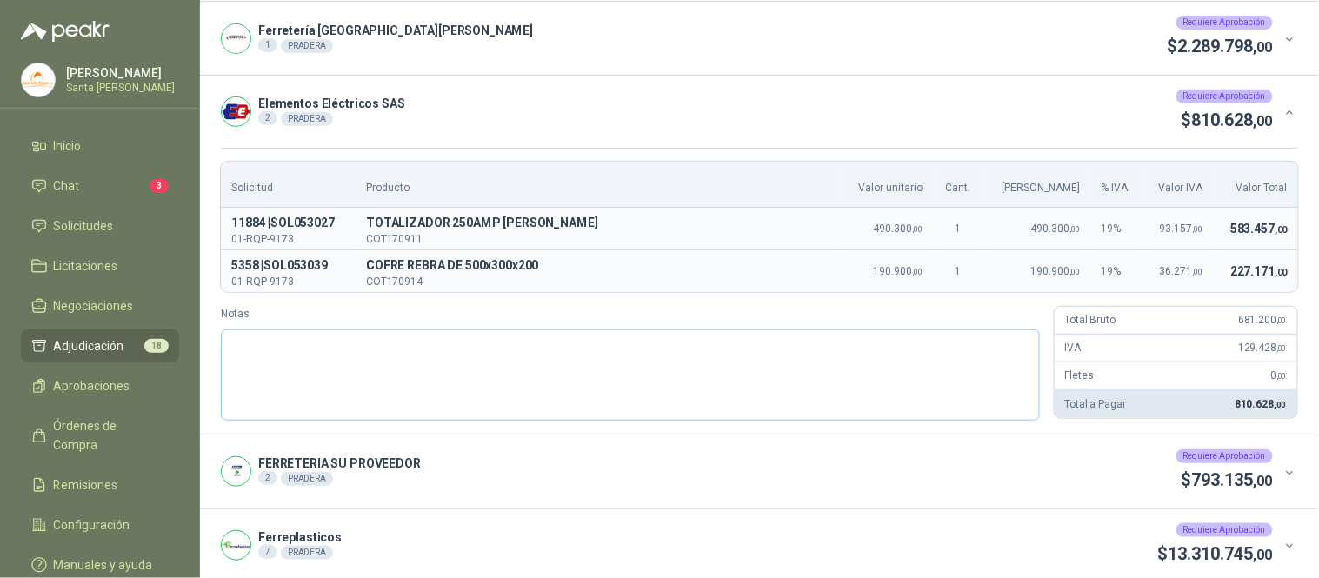
scroll to position [132, 0]
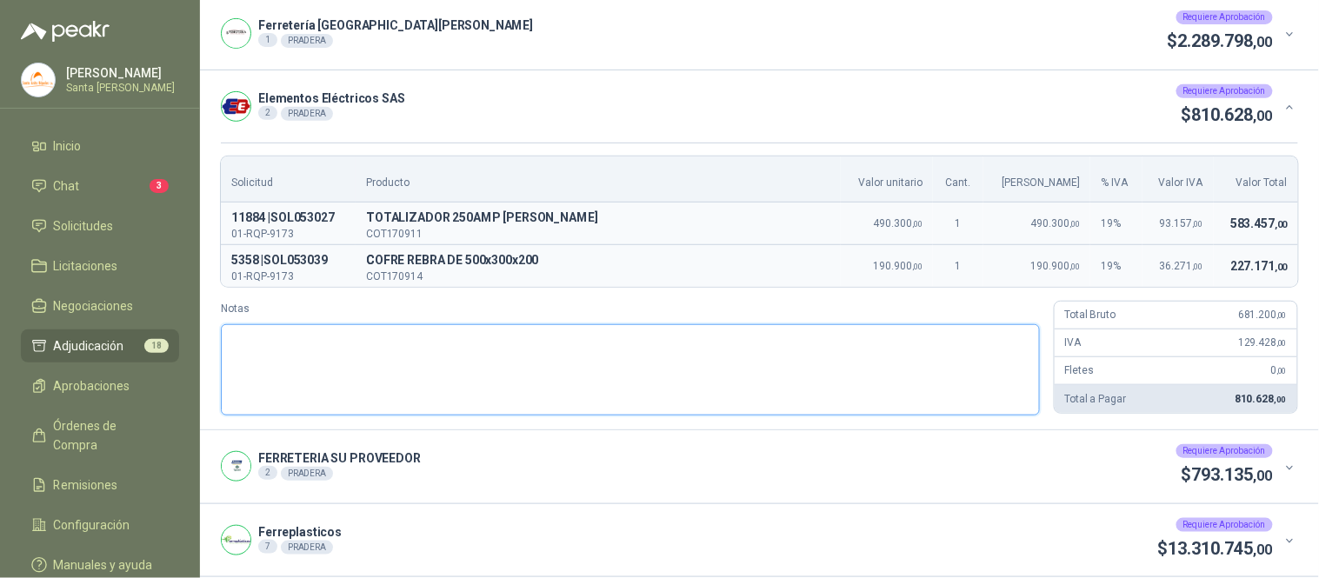
click at [344, 352] on textarea "Notas" at bounding box center [630, 369] width 819 height 91
paste textarea "**********"
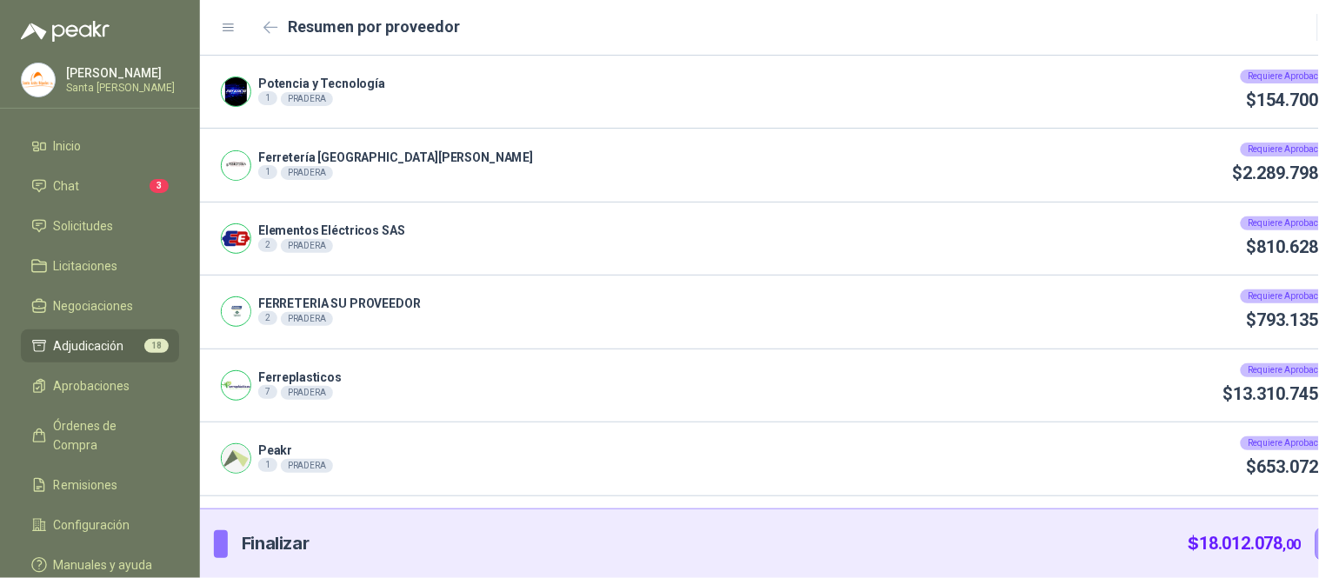
scroll to position [0, 0]
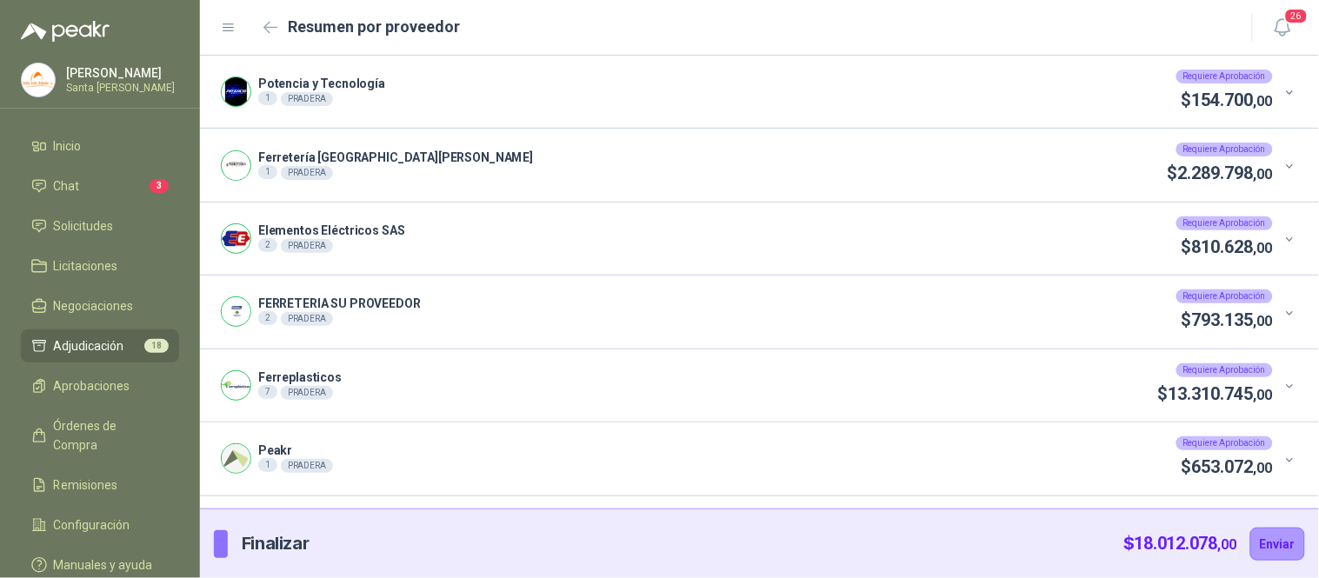
click at [1287, 311] on icon at bounding box center [1289, 313] width 13 height 13
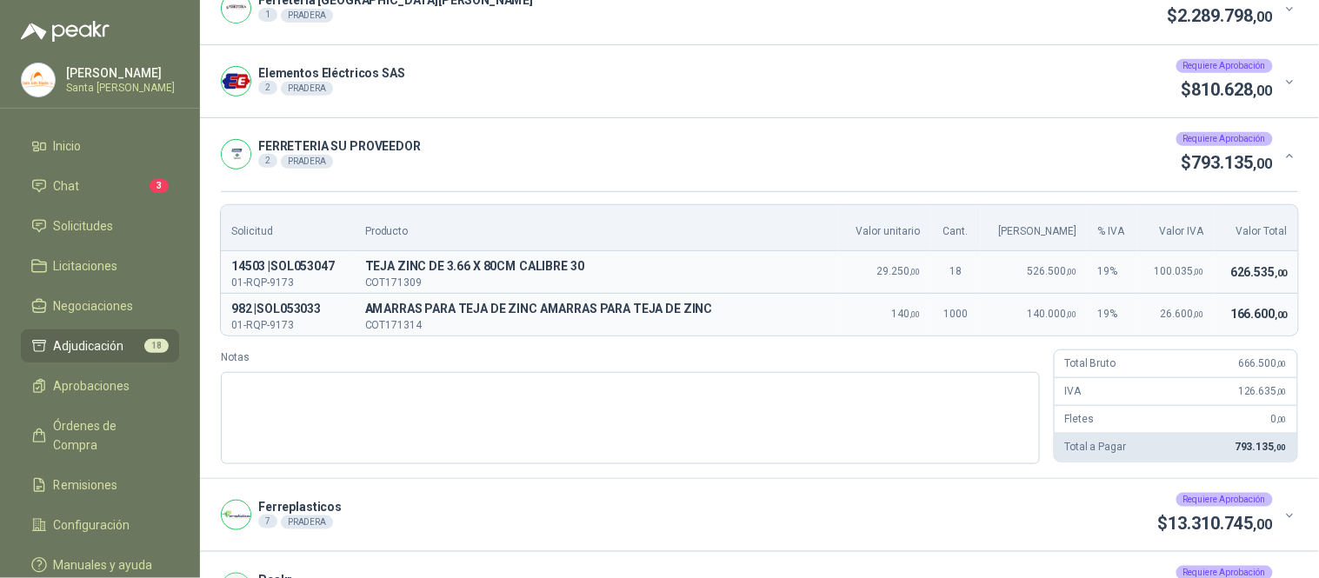
scroll to position [180, 0]
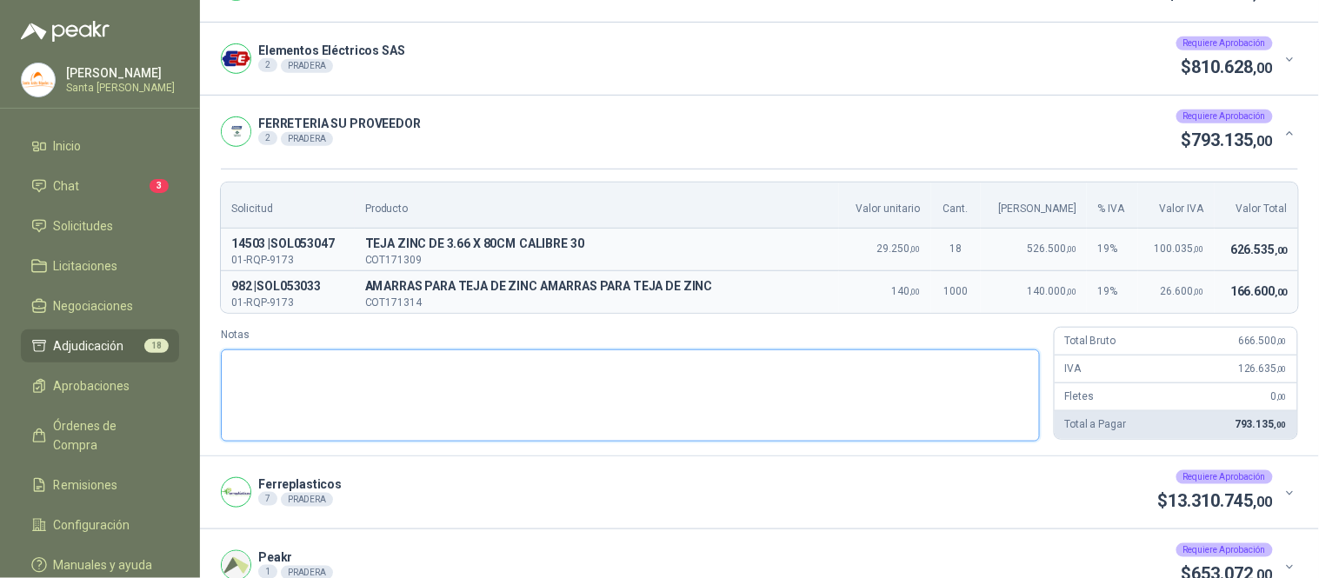
click at [293, 390] on textarea "Notas" at bounding box center [630, 395] width 819 height 91
paste textarea "**********"
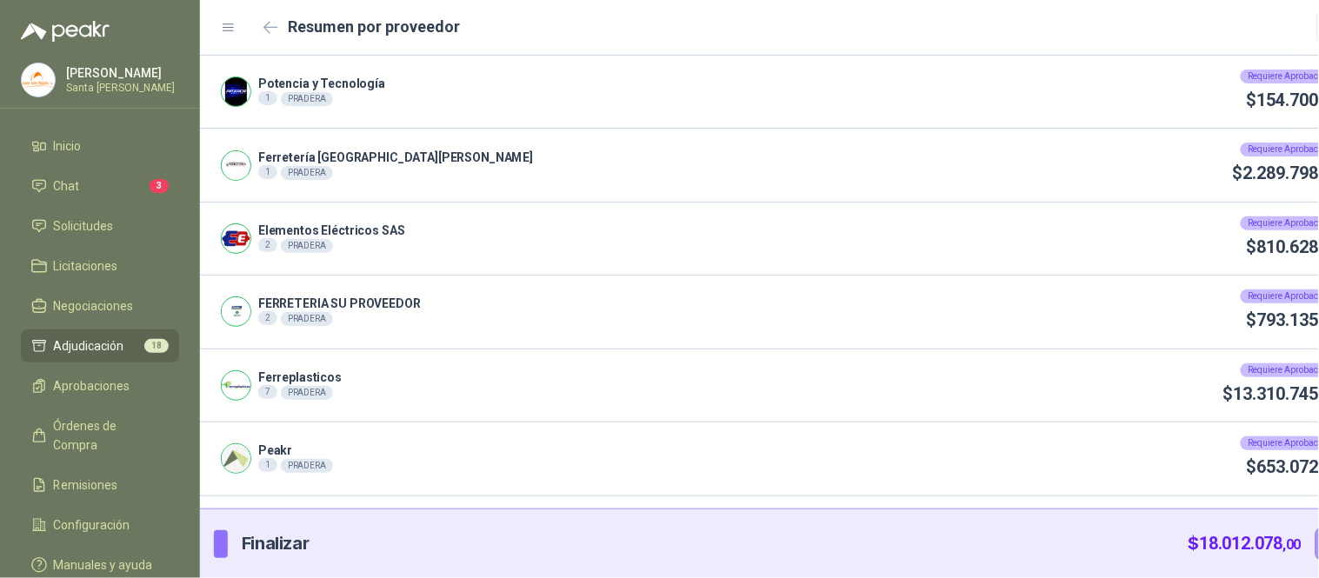
scroll to position [0, 0]
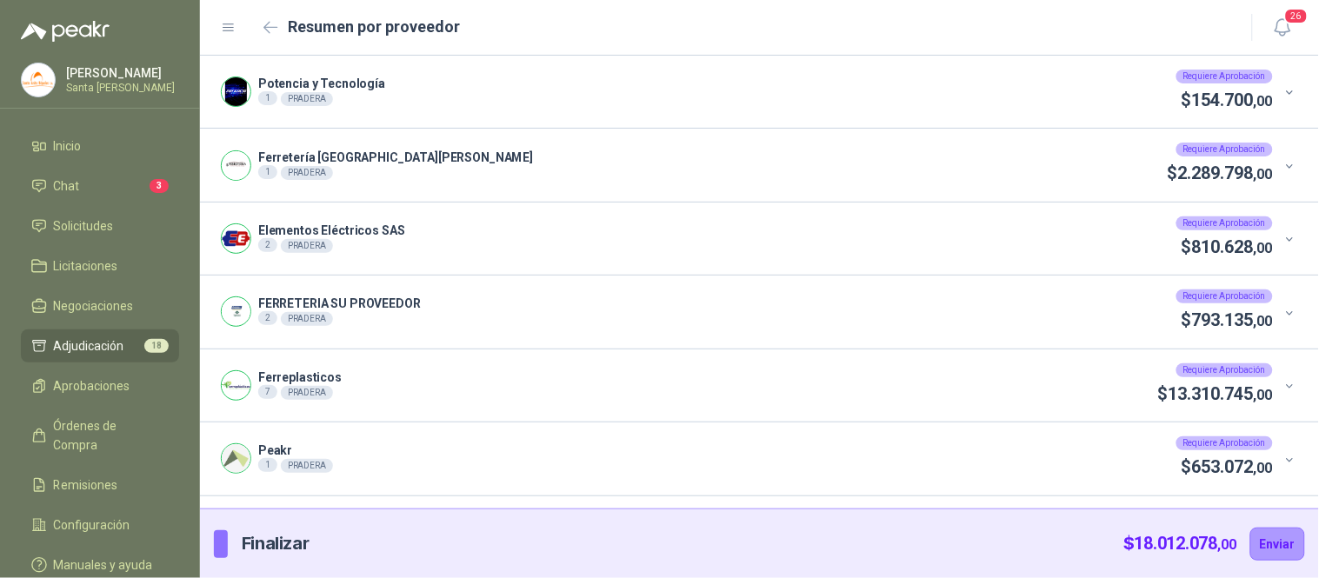
click at [1283, 463] on icon at bounding box center [1289, 460] width 13 height 13
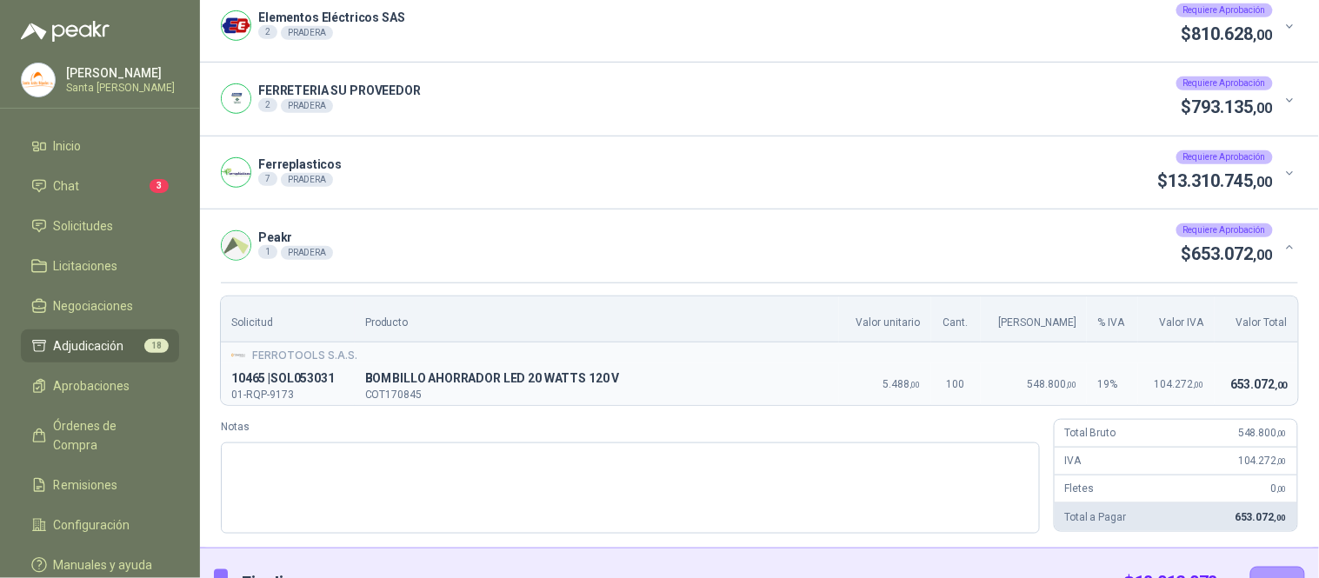
scroll to position [247, 0]
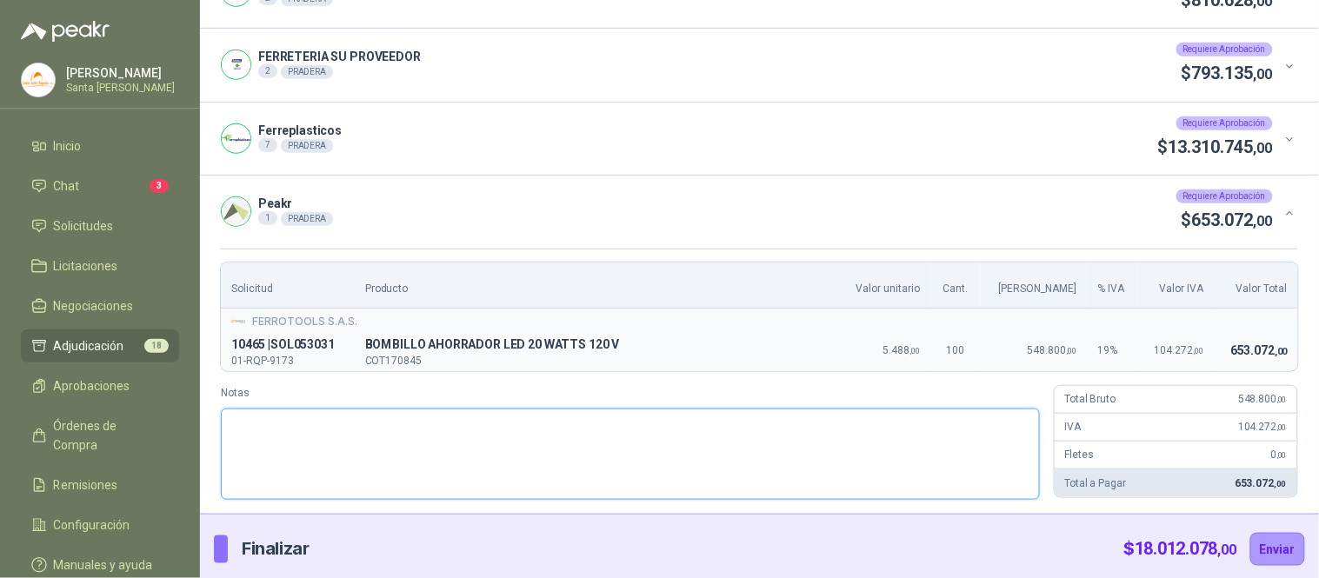
click at [261, 444] on textarea "Notas" at bounding box center [630, 454] width 819 height 91
paste textarea "**********"
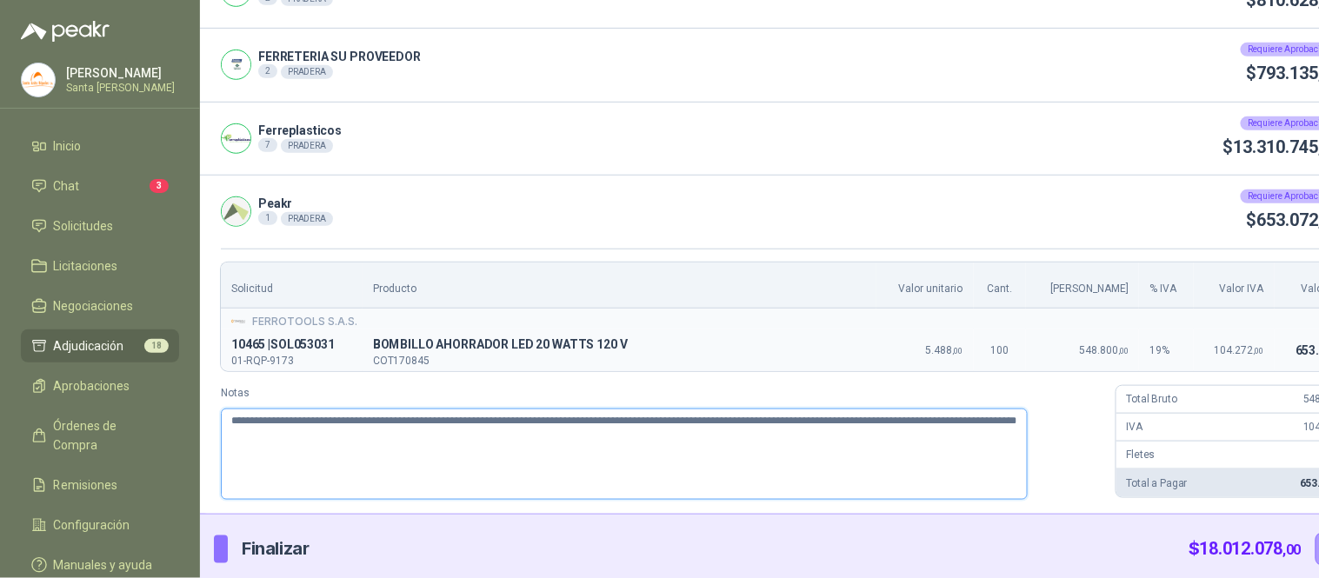
scroll to position [243, 0]
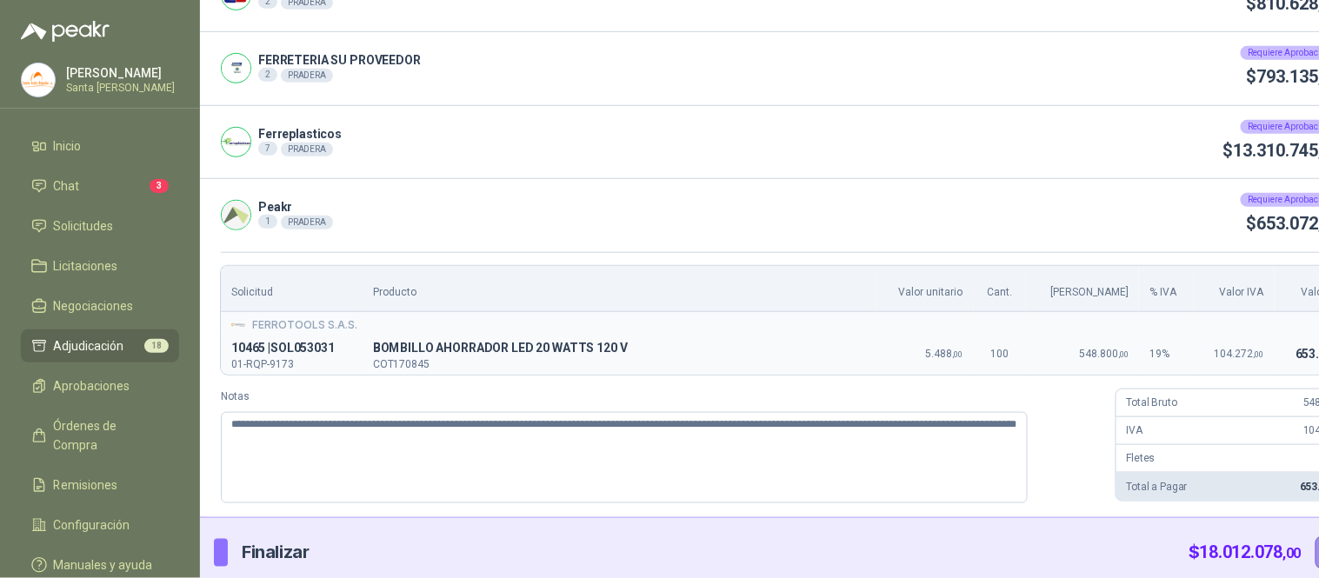
click at [1315, 550] on button "Enviar" at bounding box center [1342, 552] width 55 height 33
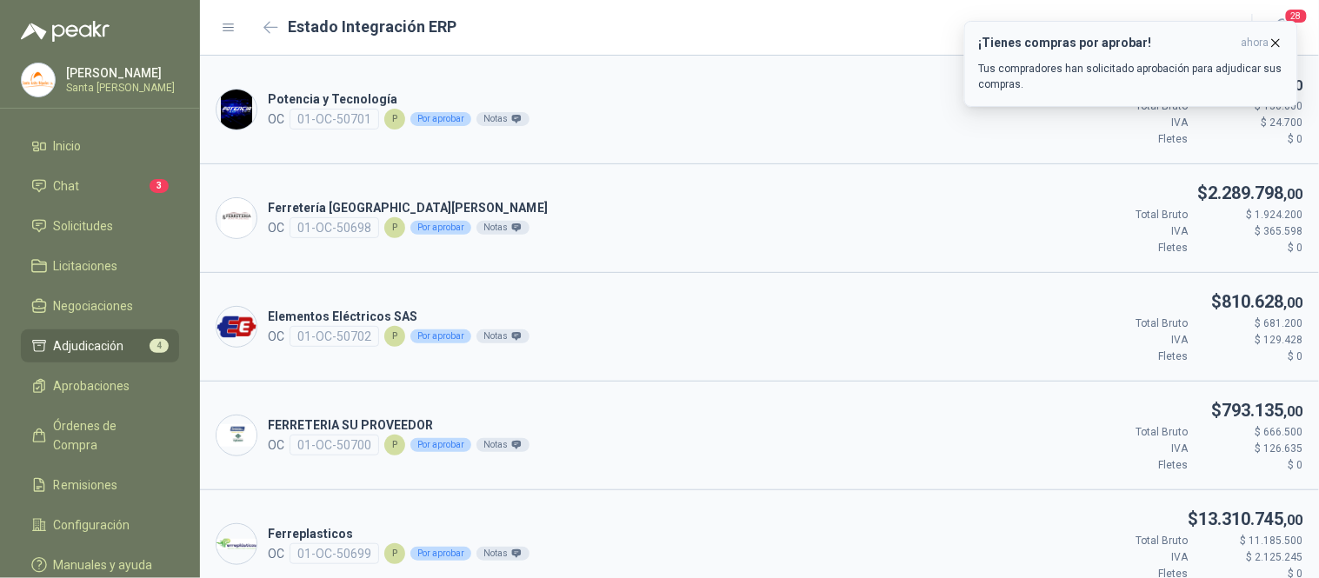
click at [1281, 41] on icon "button" at bounding box center [1275, 43] width 15 height 15
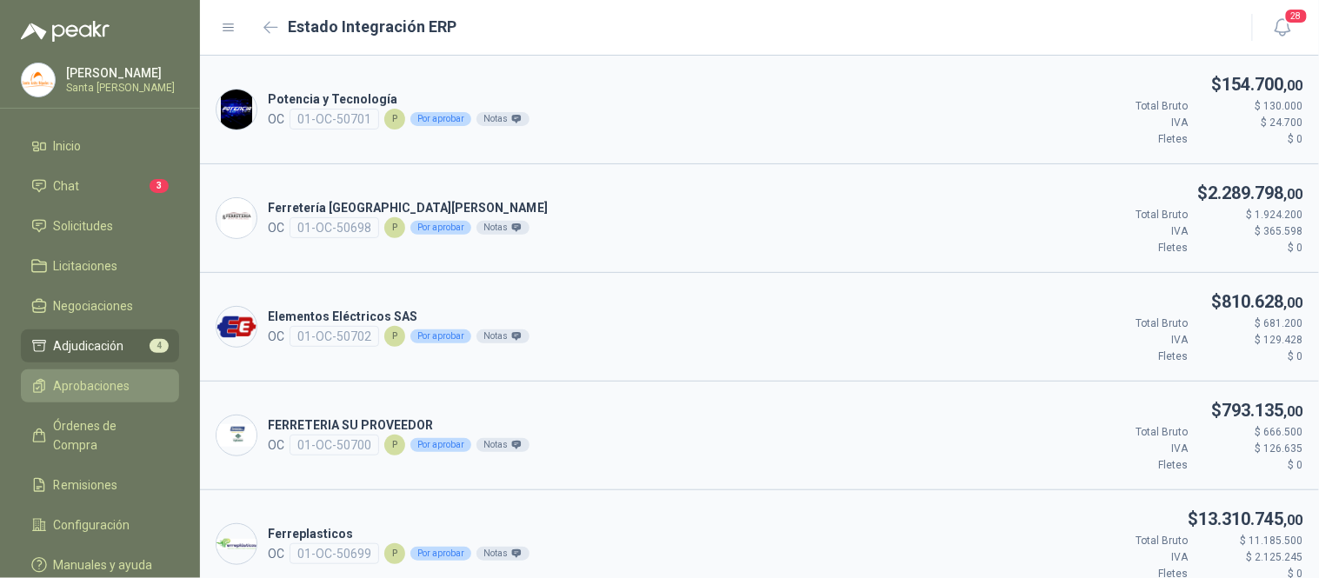
click at [71, 393] on span "Aprobaciones" at bounding box center [92, 385] width 77 height 19
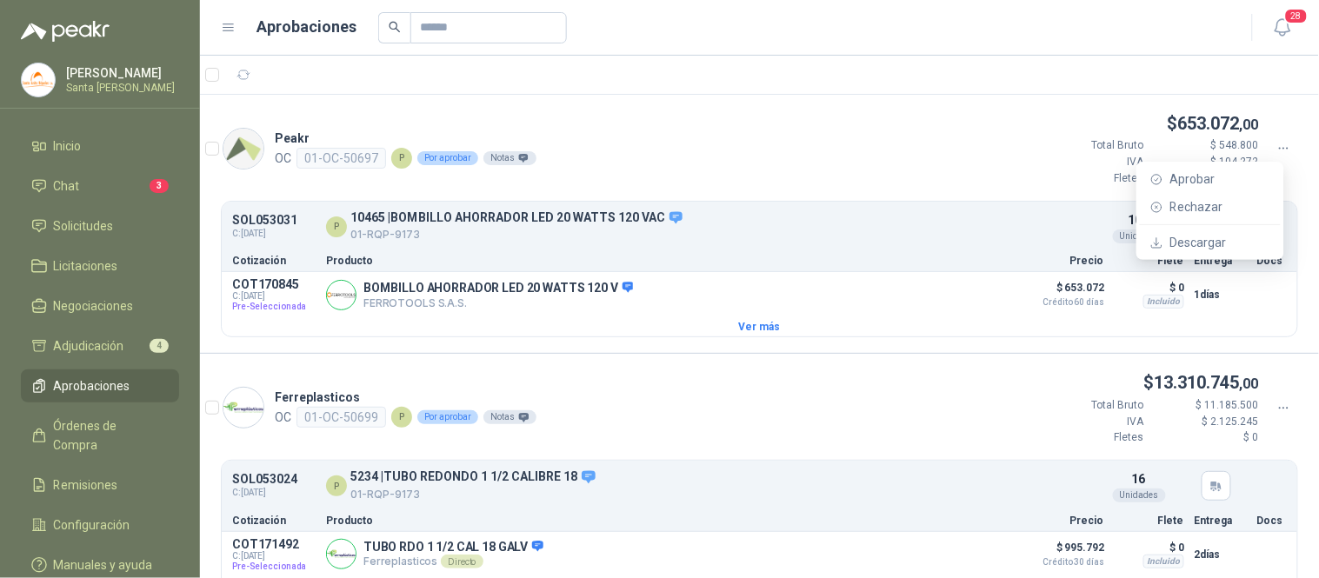
click at [1276, 149] on icon at bounding box center [1284, 149] width 16 height 16
click at [1214, 181] on span "Aprobar" at bounding box center [1220, 179] width 100 height 19
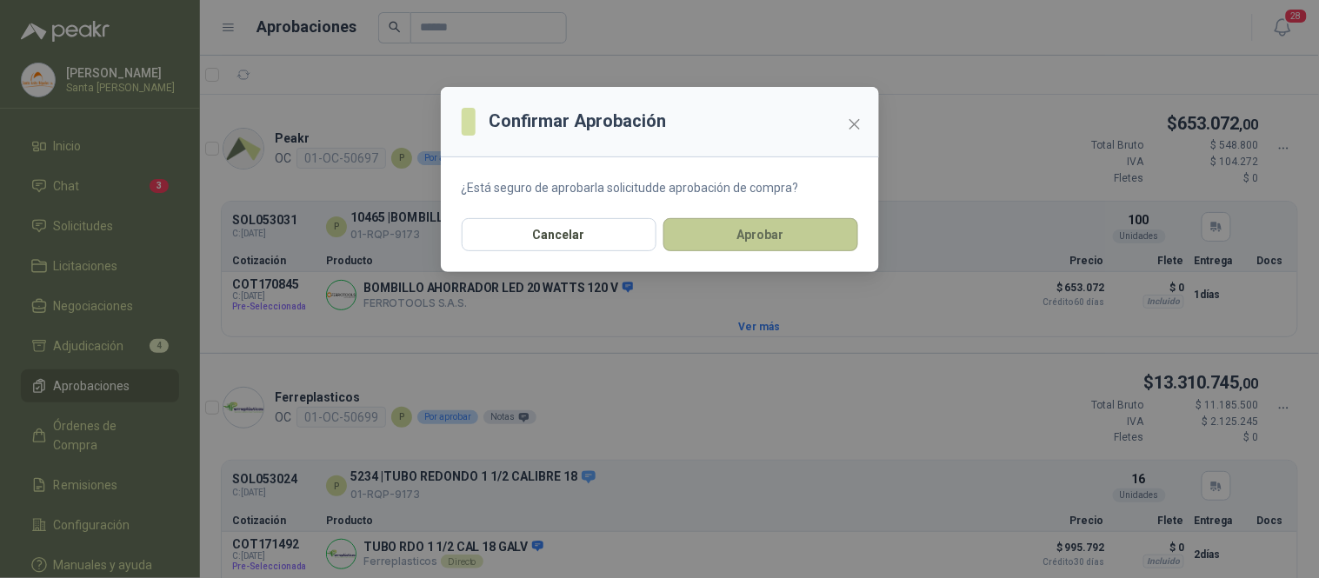
click at [817, 238] on button "Aprobar" at bounding box center [760, 234] width 195 height 33
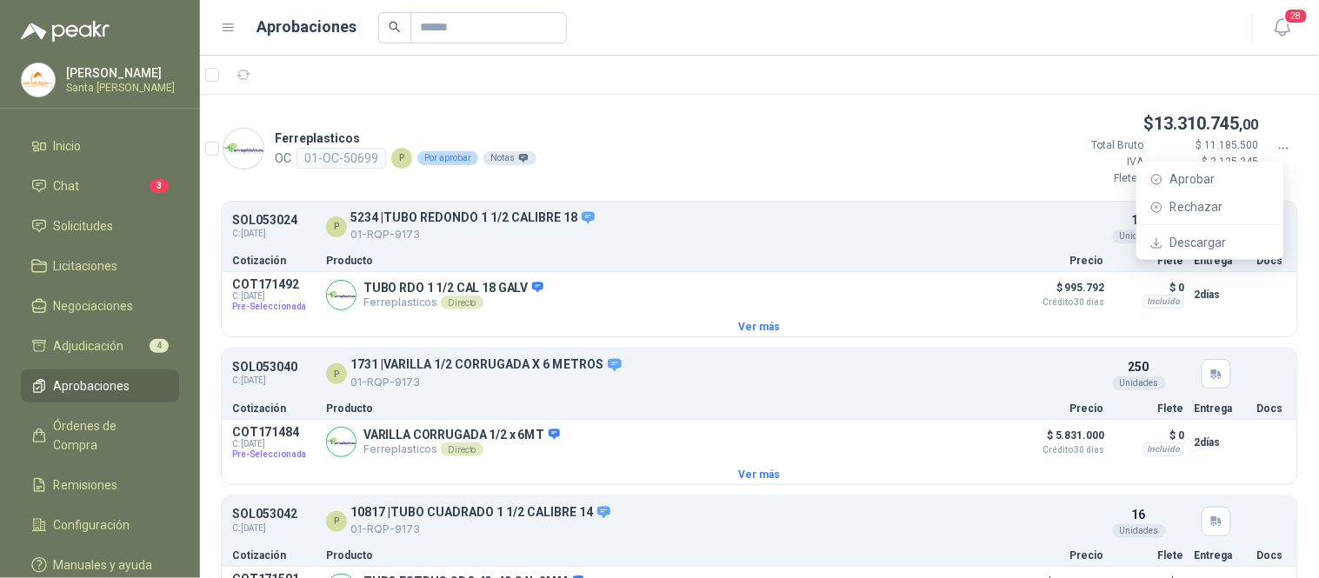
click at [1276, 142] on icon at bounding box center [1284, 149] width 16 height 16
click at [1202, 187] on span "Aprobar" at bounding box center [1220, 179] width 100 height 19
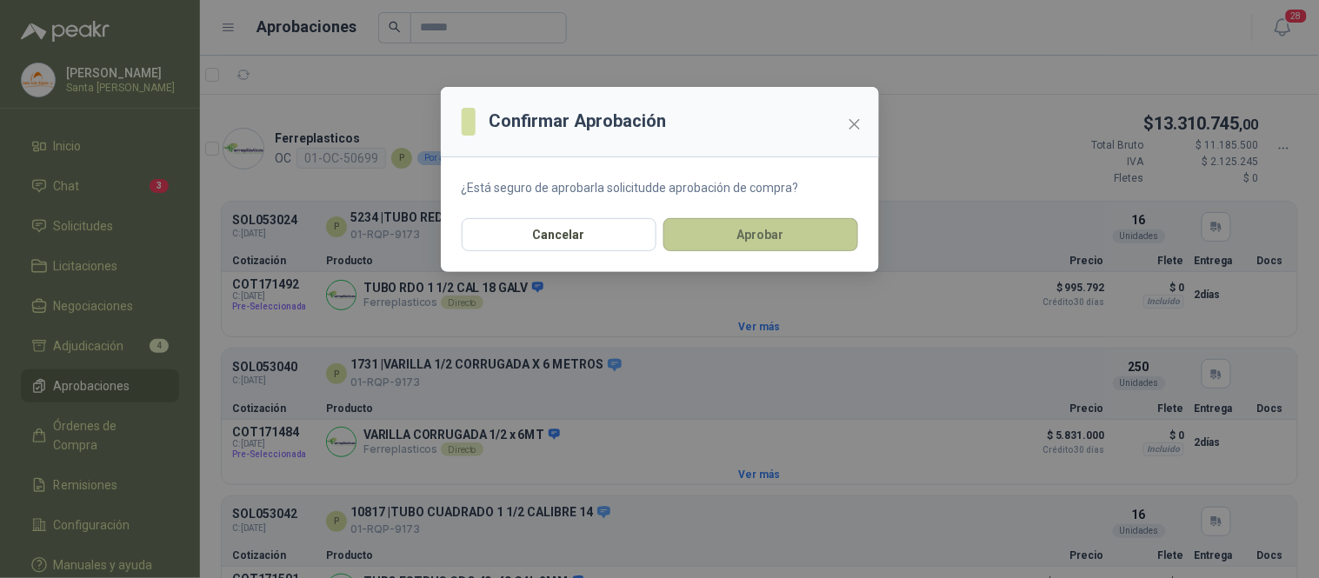
click at [803, 230] on button "Aprobar" at bounding box center [760, 234] width 195 height 33
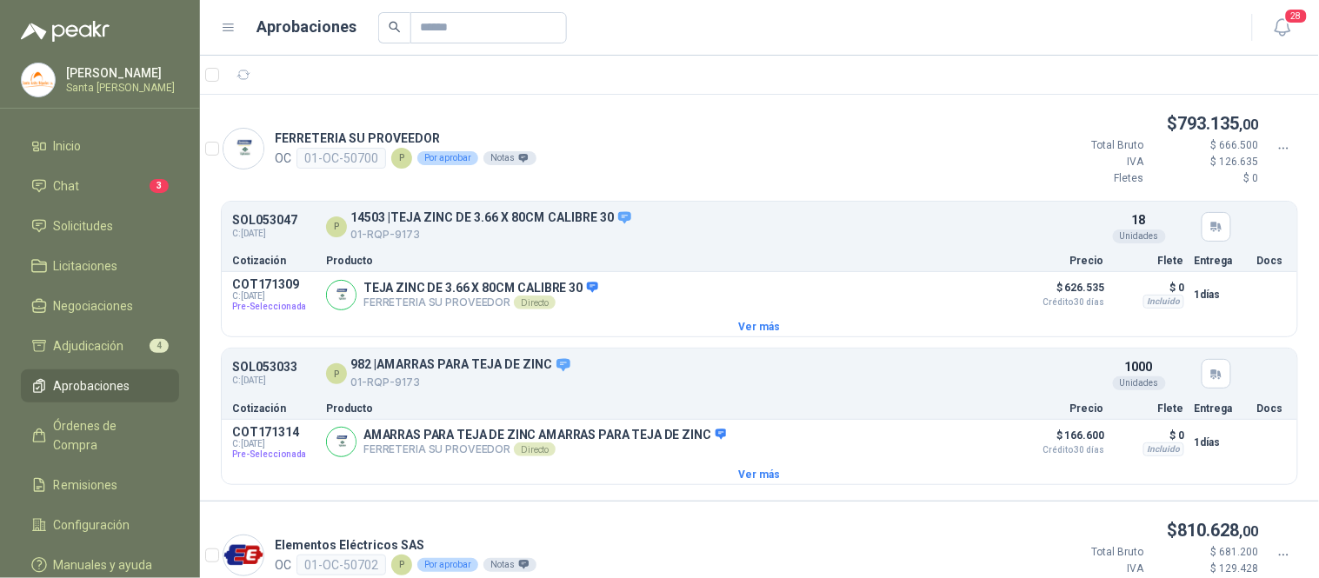
click at [1276, 141] on icon at bounding box center [1284, 149] width 16 height 16
click at [1213, 176] on span "Aprobar" at bounding box center [1220, 179] width 100 height 19
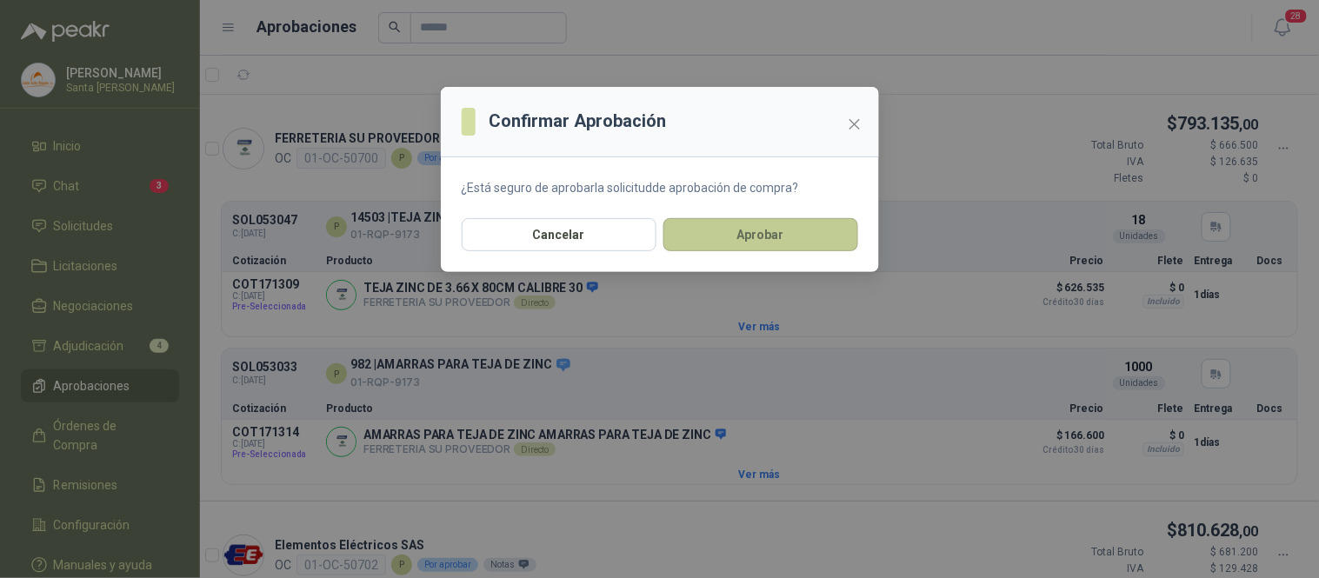
click at [807, 228] on button "Aprobar" at bounding box center [760, 234] width 195 height 33
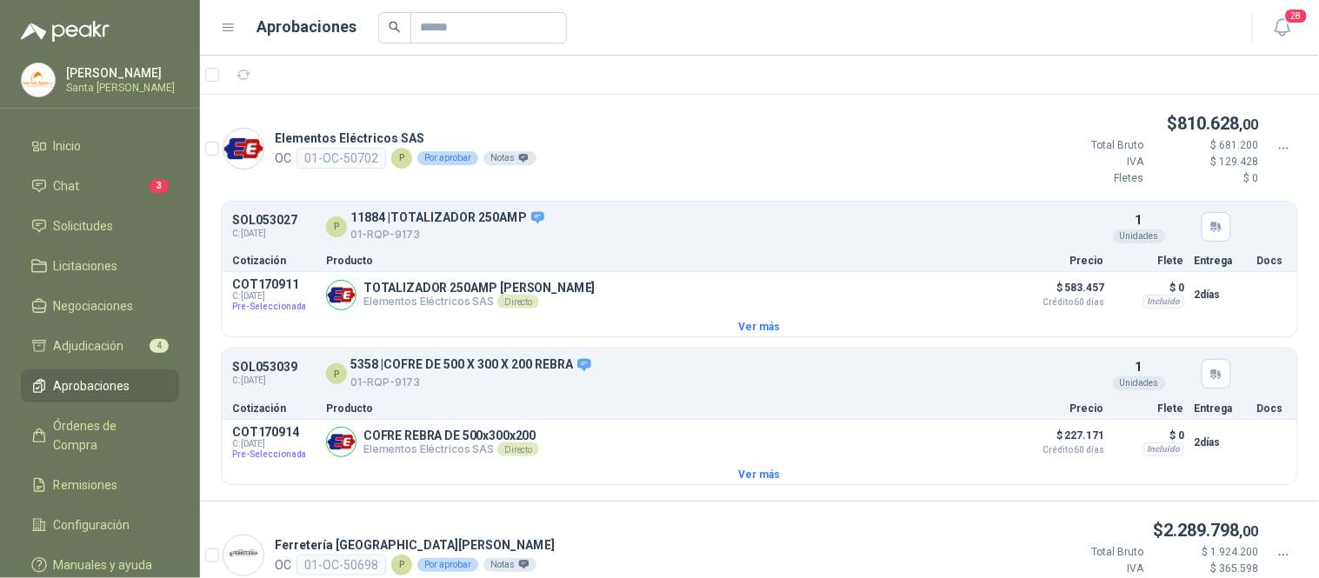
click at [1276, 144] on icon at bounding box center [1284, 149] width 16 height 16
click at [1202, 184] on span "Aprobar" at bounding box center [1220, 179] width 100 height 19
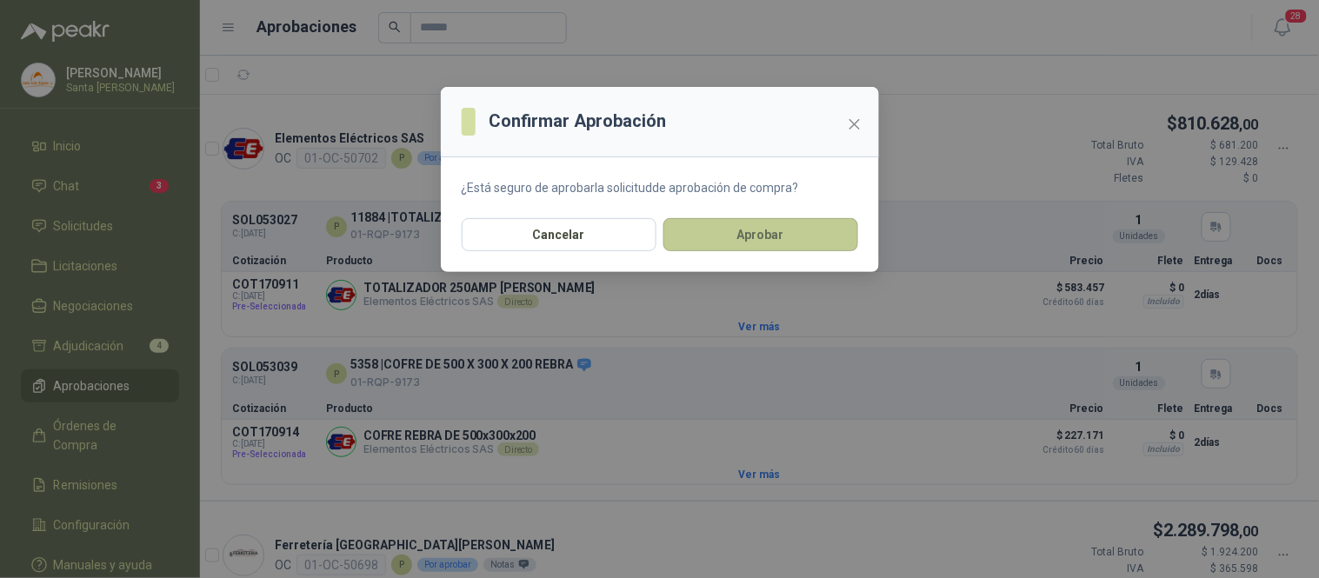
click at [802, 235] on button "Aprobar" at bounding box center [760, 234] width 195 height 33
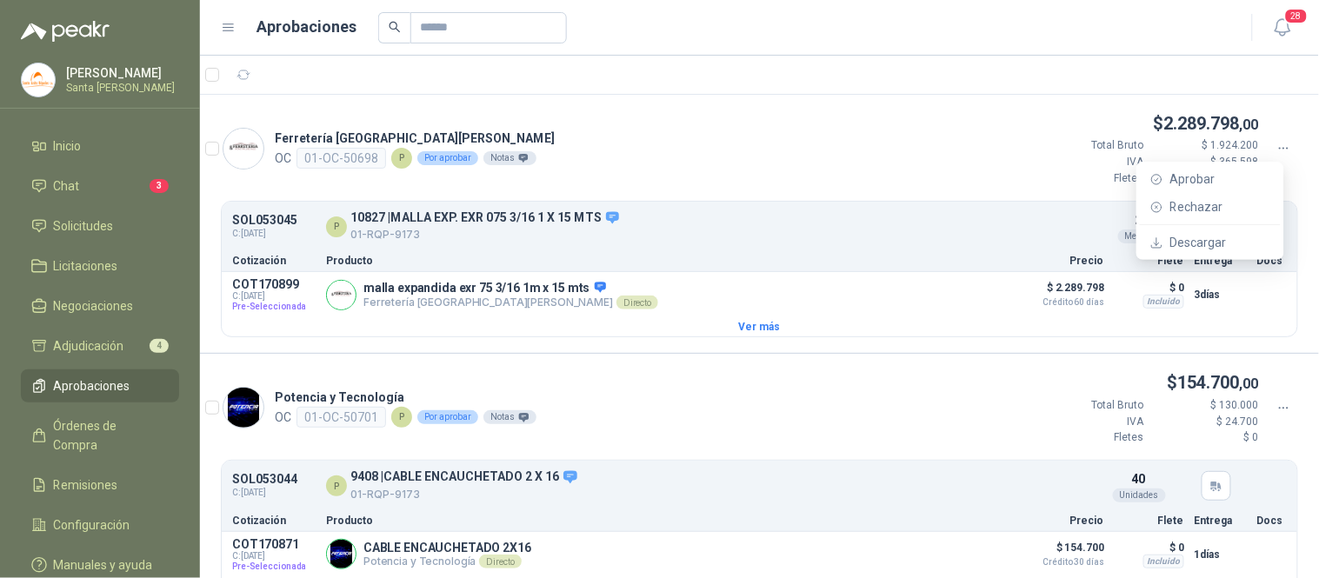
click at [1276, 143] on icon at bounding box center [1284, 149] width 16 height 16
click at [1193, 181] on span "Aprobar" at bounding box center [1220, 179] width 100 height 19
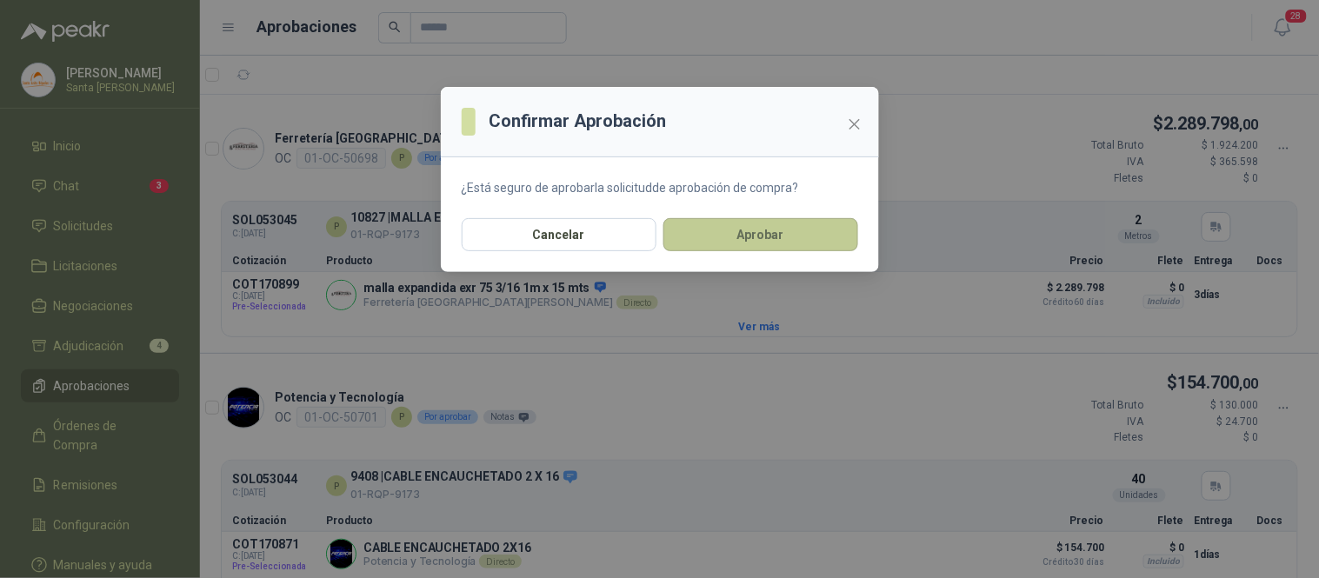
click at [805, 231] on button "Aprobar" at bounding box center [760, 234] width 195 height 33
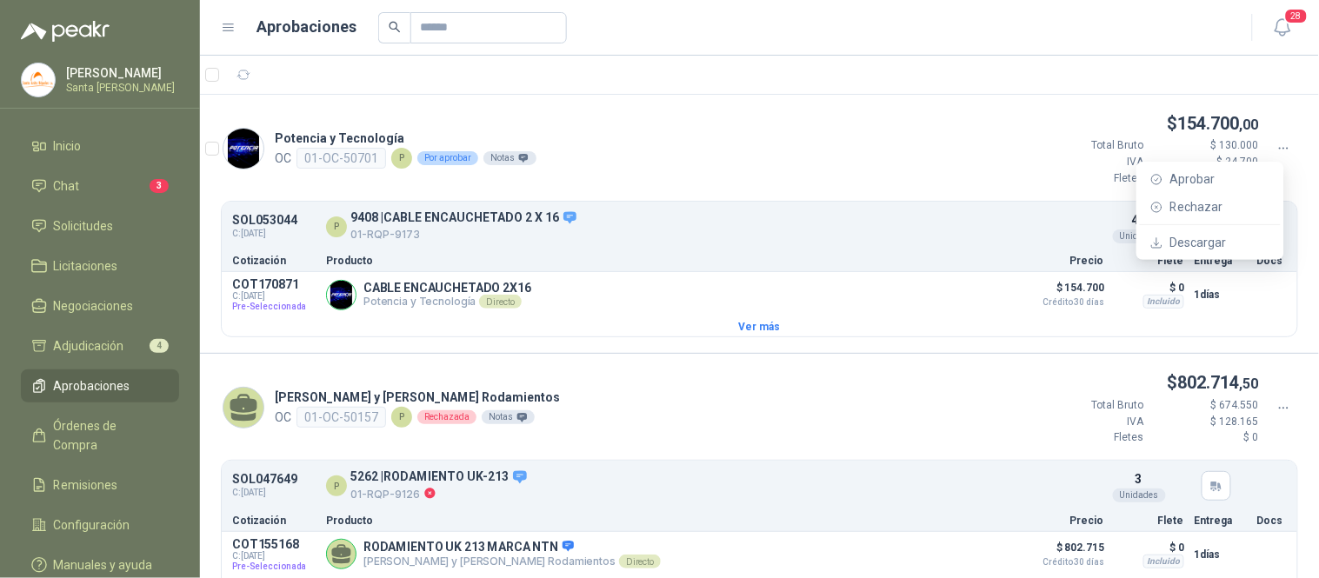
click at [1276, 150] on icon at bounding box center [1284, 149] width 16 height 16
click at [1270, 140] on div at bounding box center [1284, 148] width 30 height 19
click at [1191, 177] on span "Aprobar" at bounding box center [1220, 179] width 100 height 19
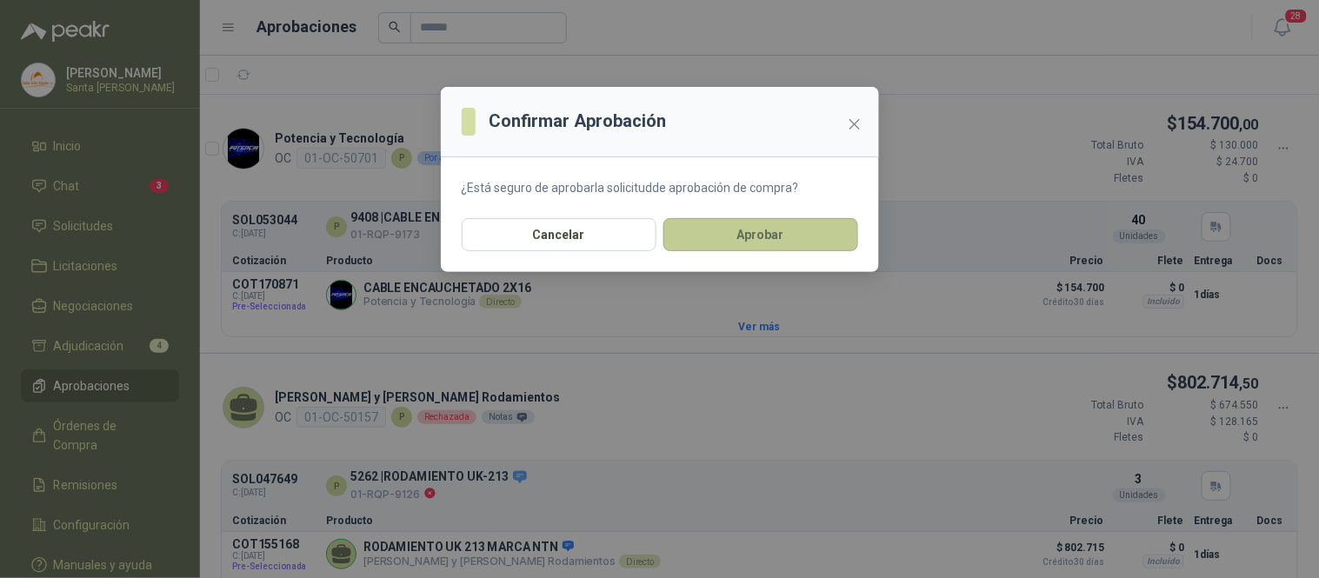
click at [818, 236] on button "Aprobar" at bounding box center [760, 234] width 195 height 33
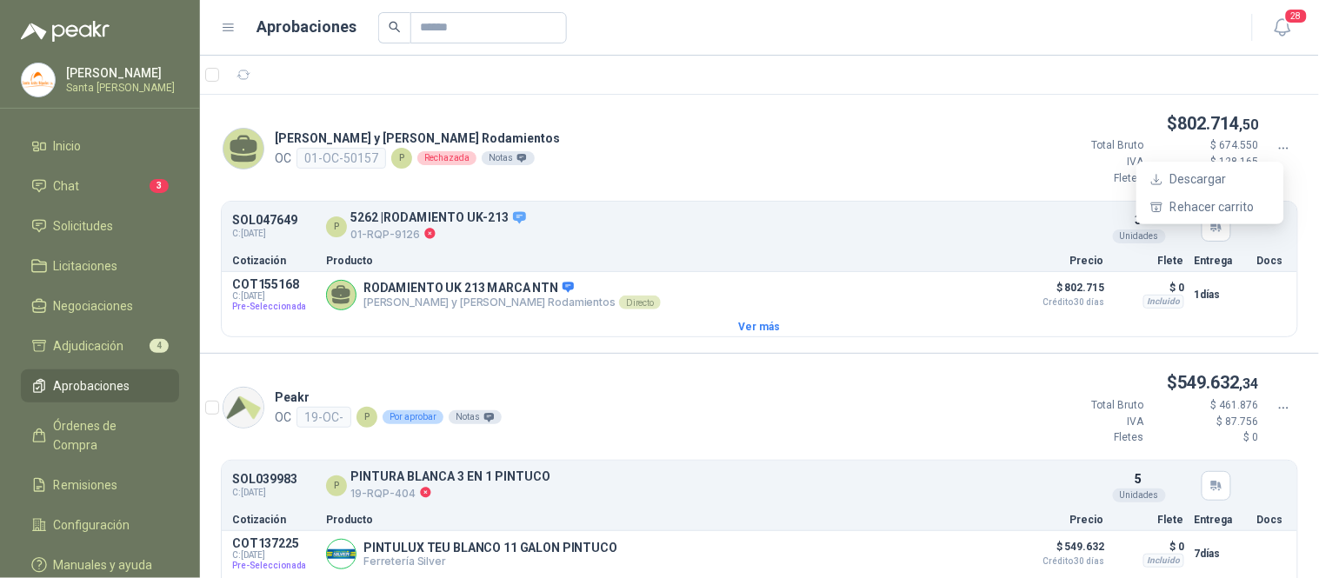
click at [1276, 144] on icon at bounding box center [1284, 149] width 16 height 16
click at [672, 137] on div "[PERSON_NAME] y [PERSON_NAME] Rodamientos OC 01-OC-50157 P Rechazada Notas $ 80…" at bounding box center [759, 155] width 1119 height 90
click at [110, 233] on span "Solicitudes" at bounding box center [84, 225] width 60 height 19
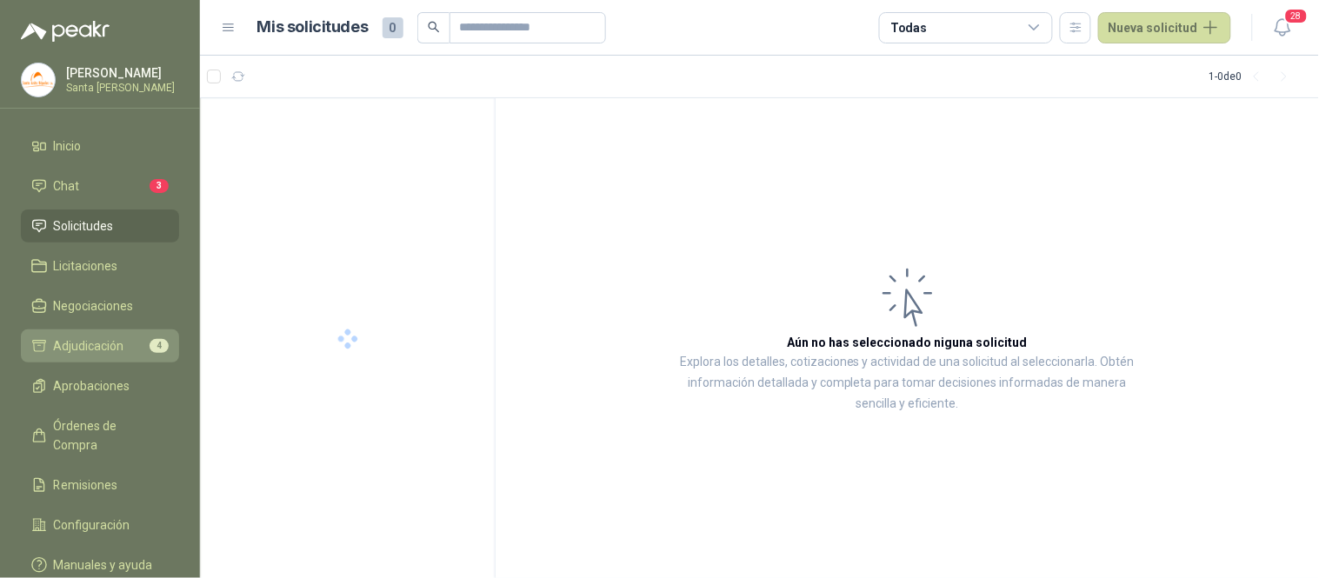
click at [131, 343] on li "Adjudicación 4" at bounding box center [99, 345] width 137 height 19
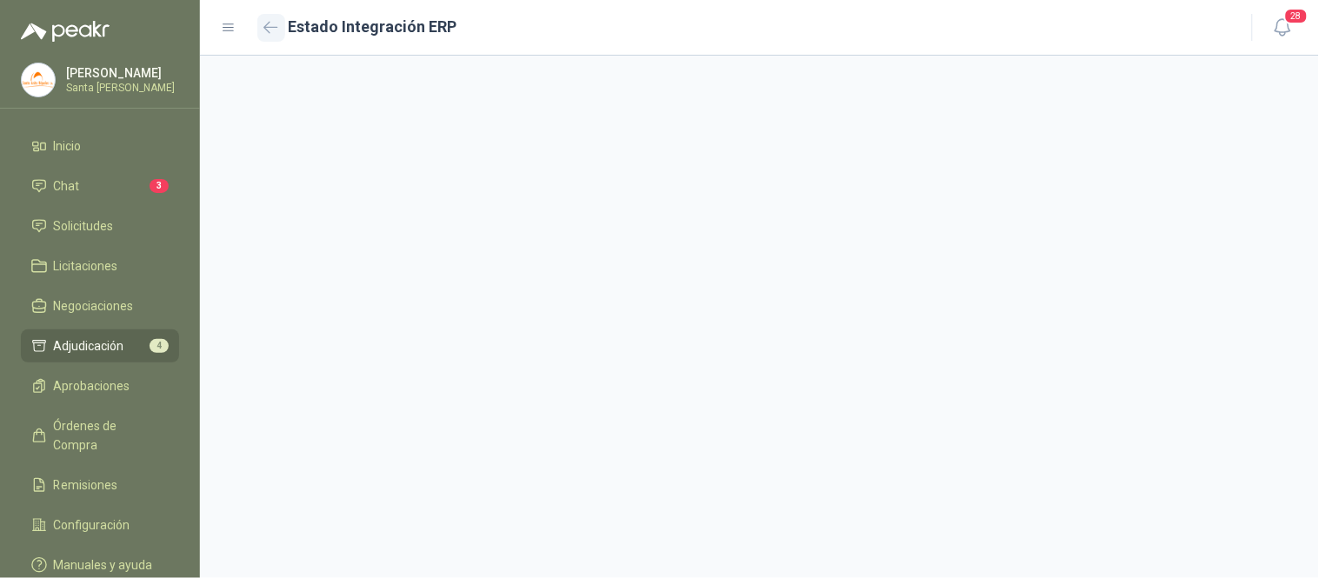
click at [271, 23] on icon "button" at bounding box center [270, 27] width 15 height 13
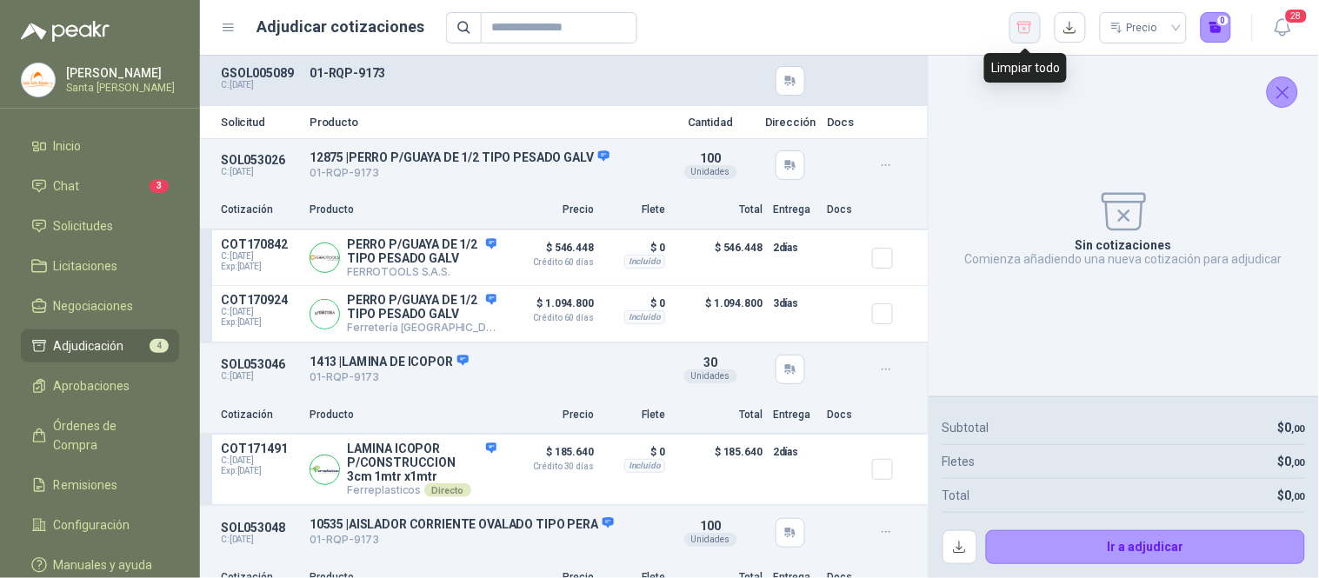
click at [1022, 30] on icon "button" at bounding box center [1024, 27] width 17 height 17
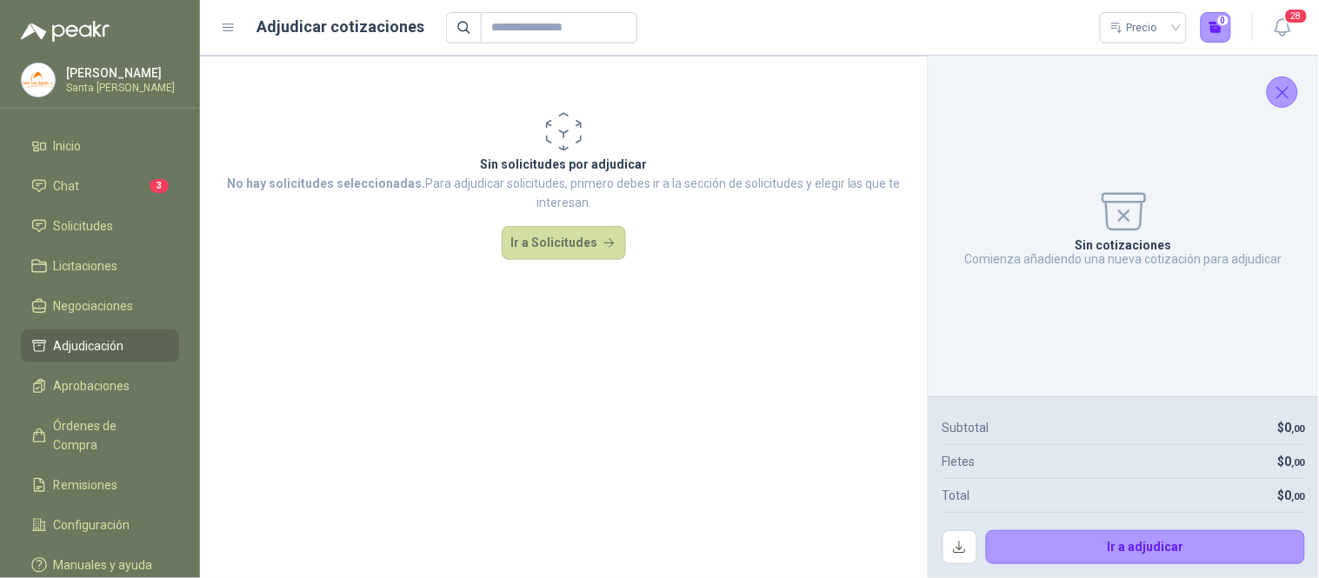
click at [565, 389] on section "Sin solicitudes por adjudicar No hay solicitudes seleccionadas. Para adjudicar …" at bounding box center [564, 317] width 728 height 523
click at [110, 230] on span "Solicitudes" at bounding box center [84, 225] width 60 height 19
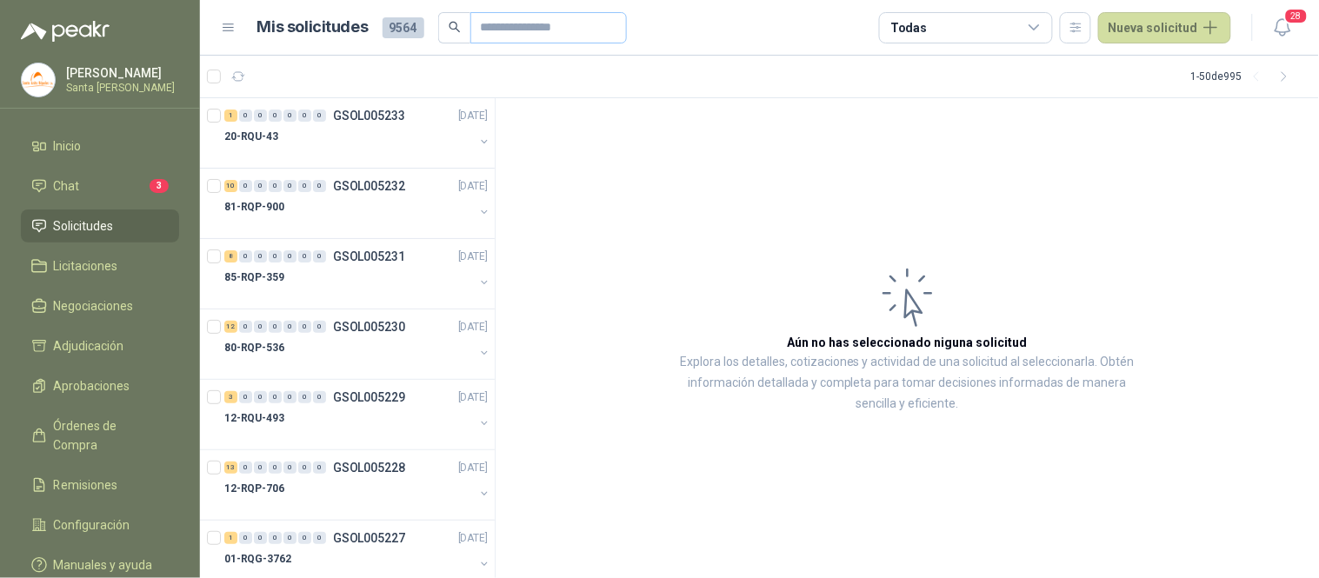
click at [474, 35] on span at bounding box center [548, 27] width 156 height 31
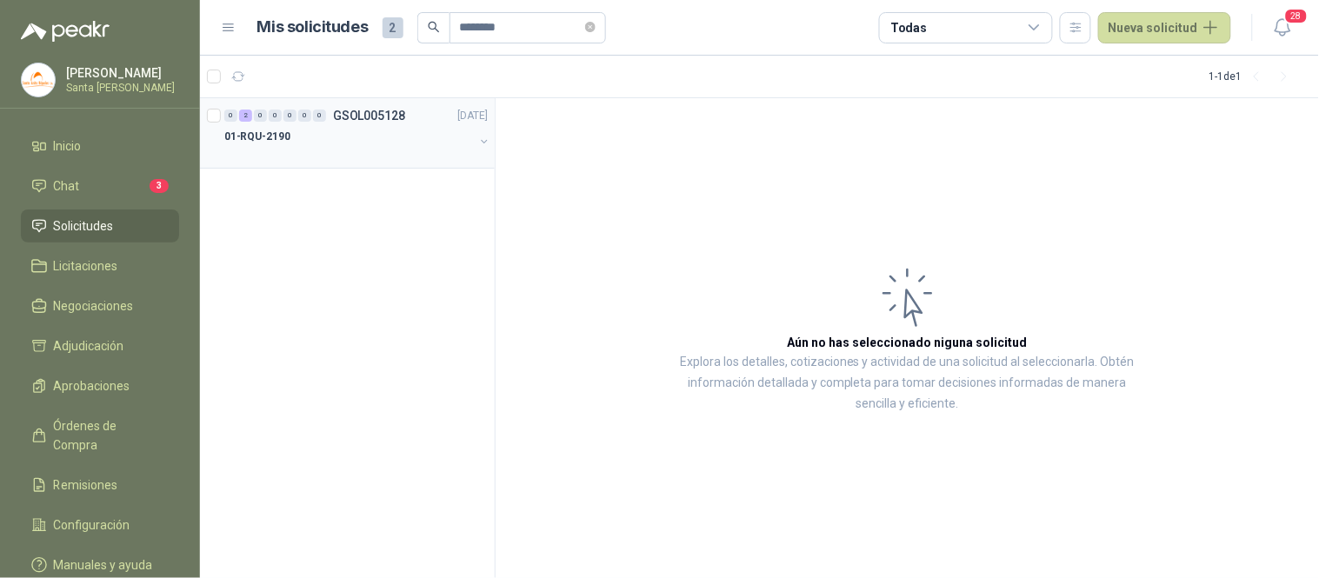
click at [276, 141] on p "01-RQU-2190" at bounding box center [257, 137] width 66 height 17
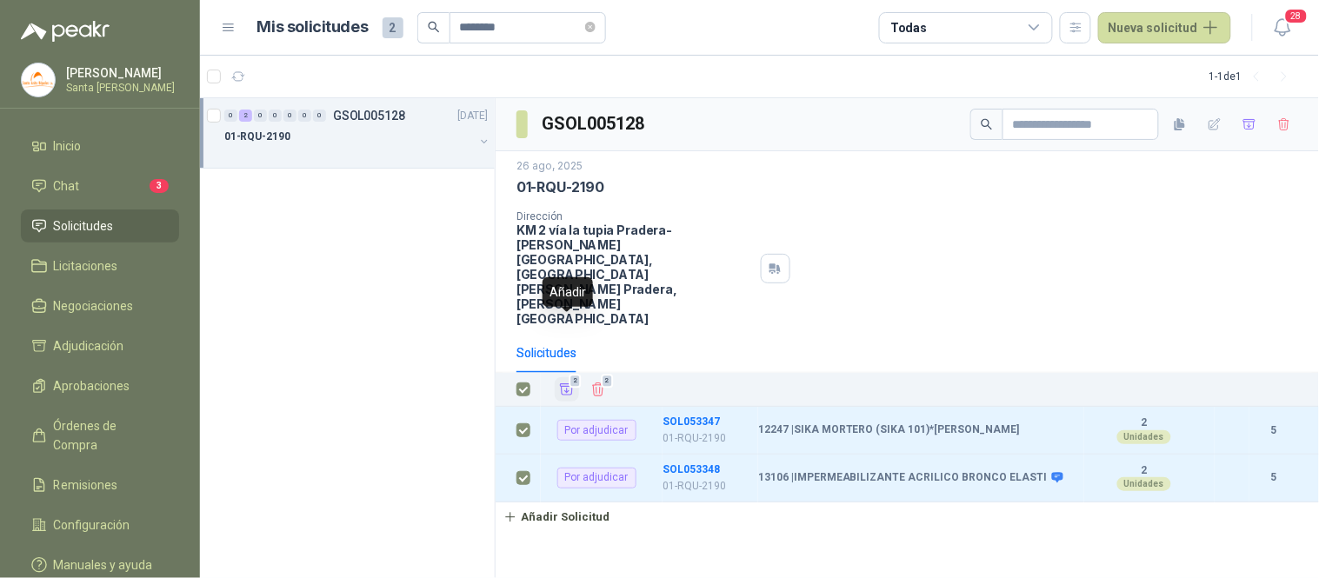
click at [562, 382] on icon "Añadir" at bounding box center [567, 390] width 16 height 16
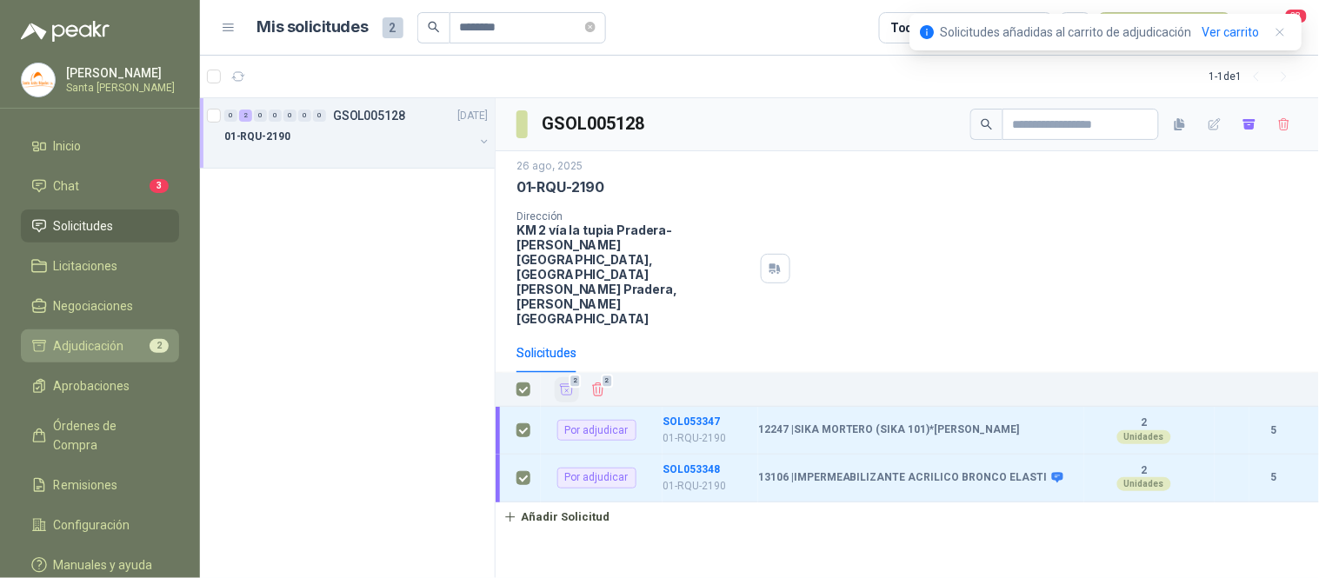
click at [83, 352] on span "Adjudicación" at bounding box center [89, 345] width 70 height 19
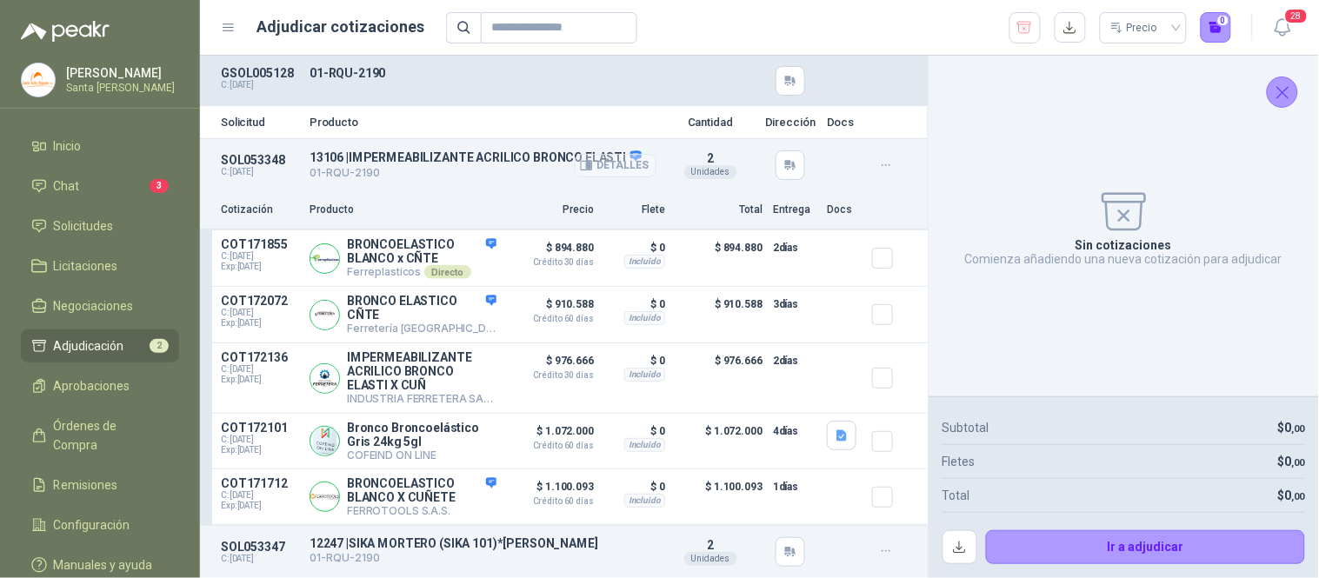
click at [622, 161] on button "Detalles" at bounding box center [616, 165] width 82 height 23
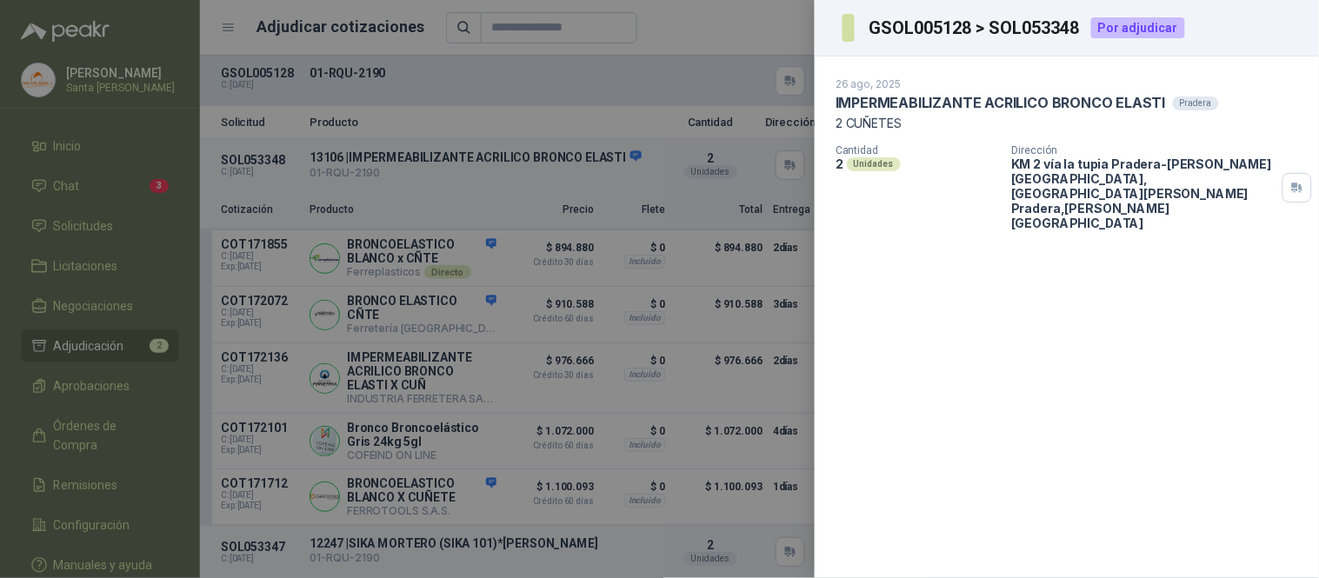
click at [788, 24] on div at bounding box center [659, 289] width 1319 height 578
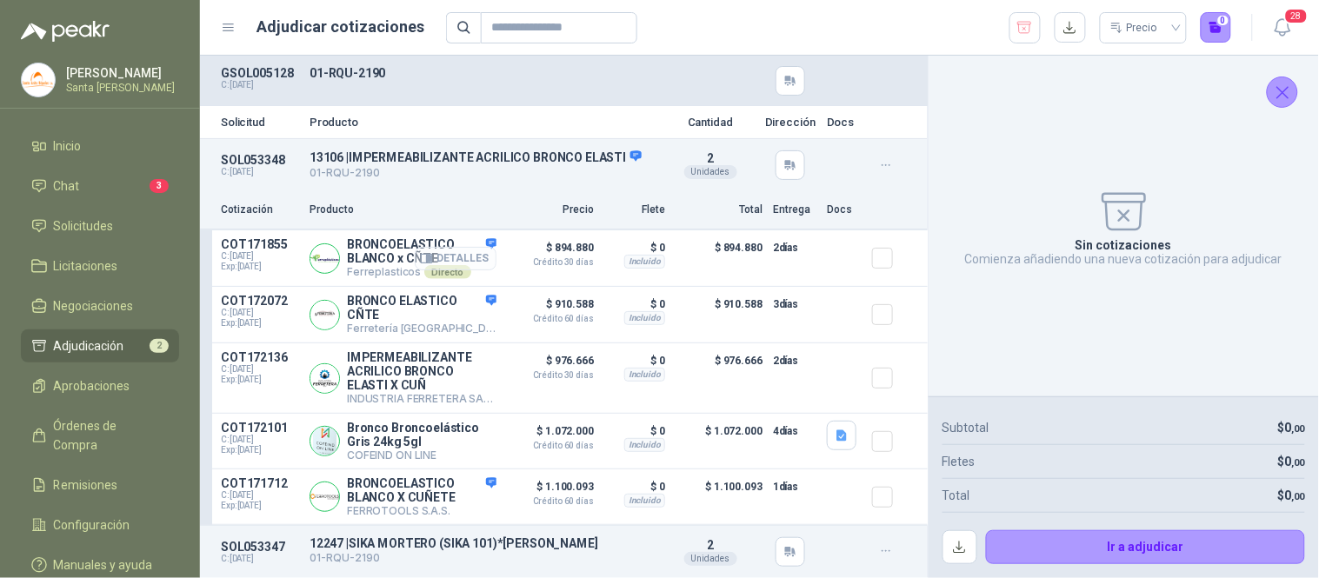
click at [449, 261] on button "Detalles" at bounding box center [456, 258] width 82 height 23
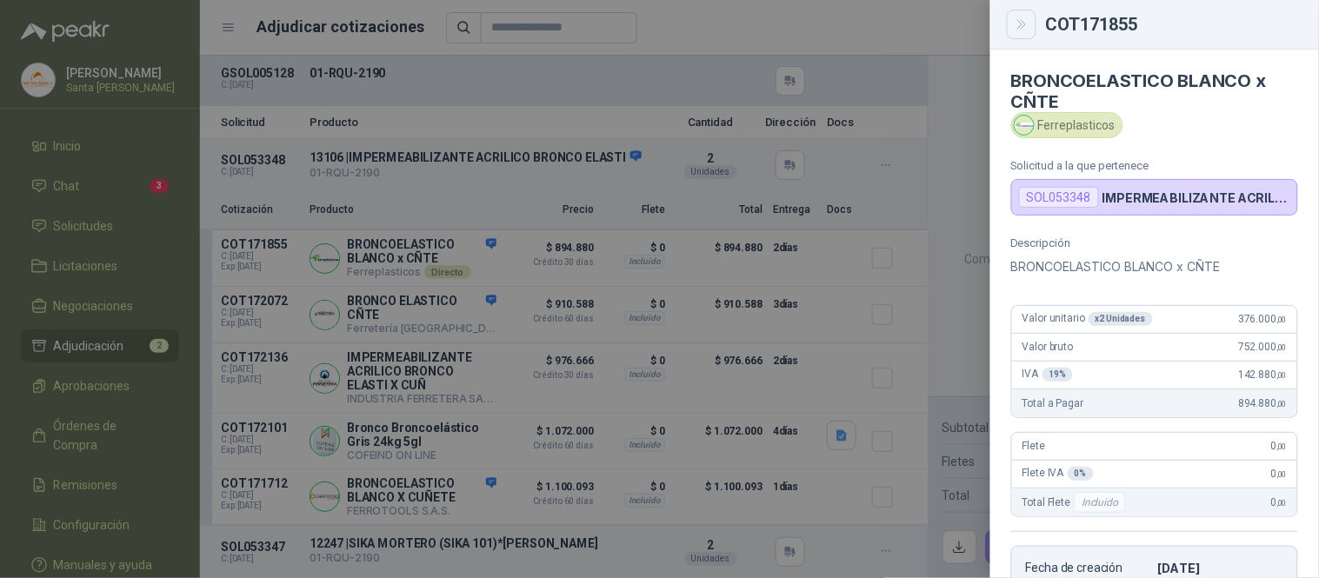
click at [1022, 12] on button "Close" at bounding box center [1022, 25] width 30 height 30
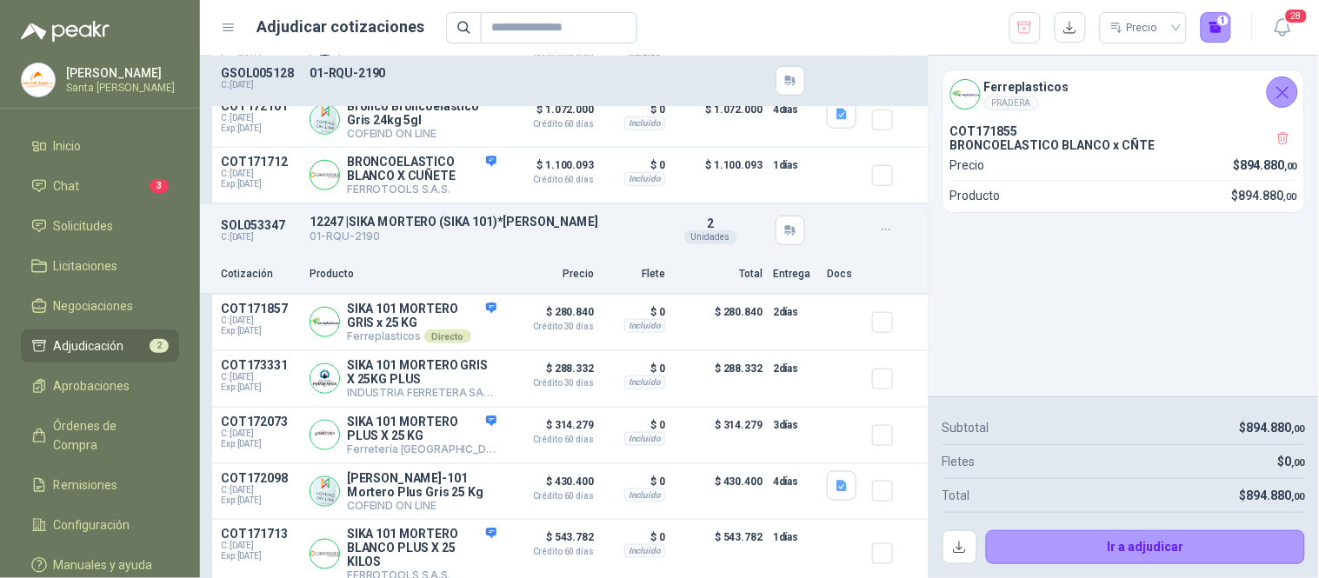
scroll to position [342, 0]
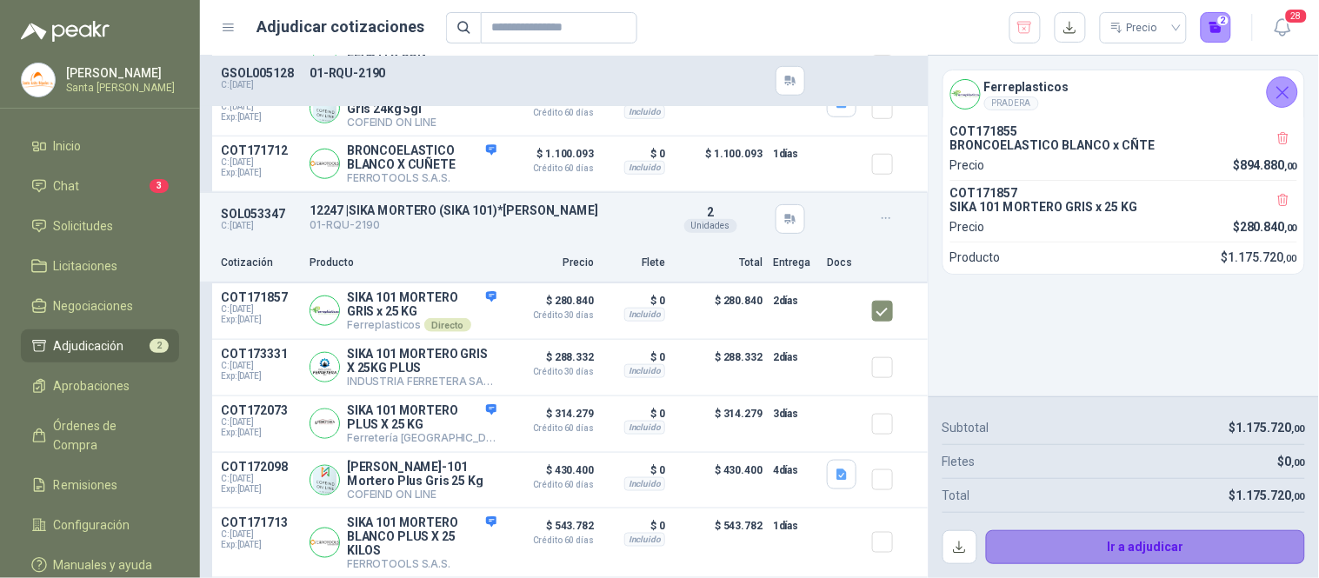
click at [1143, 540] on button "Ir a adjudicar" at bounding box center [1146, 547] width 320 height 35
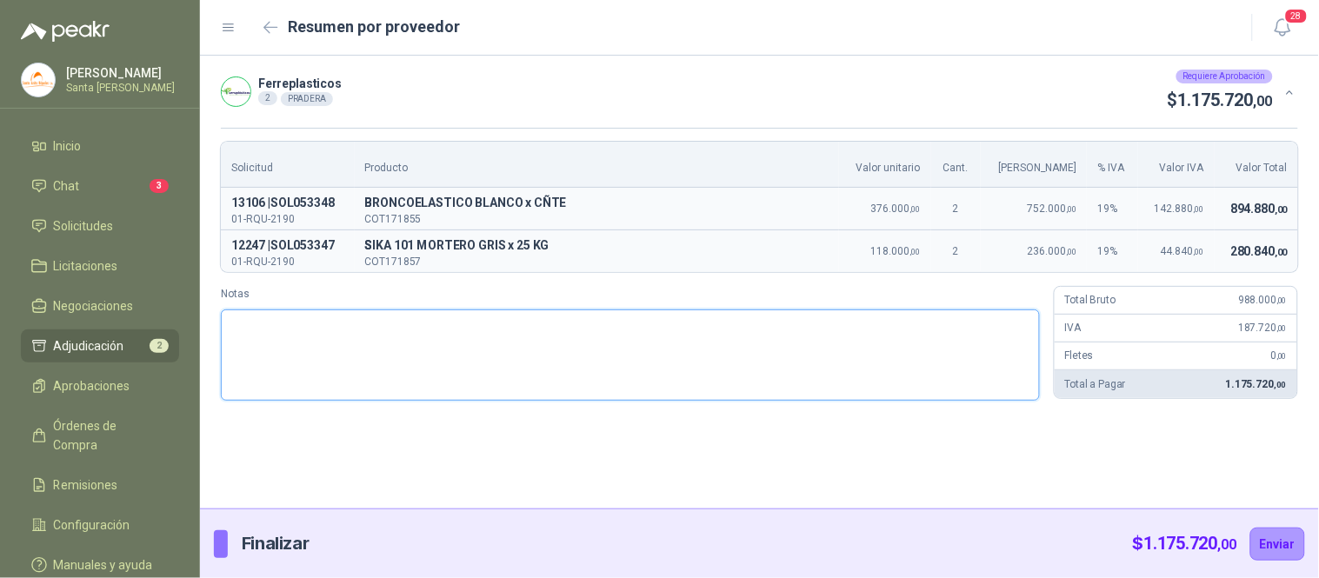
click at [479, 394] on textarea "Notas" at bounding box center [630, 355] width 819 height 91
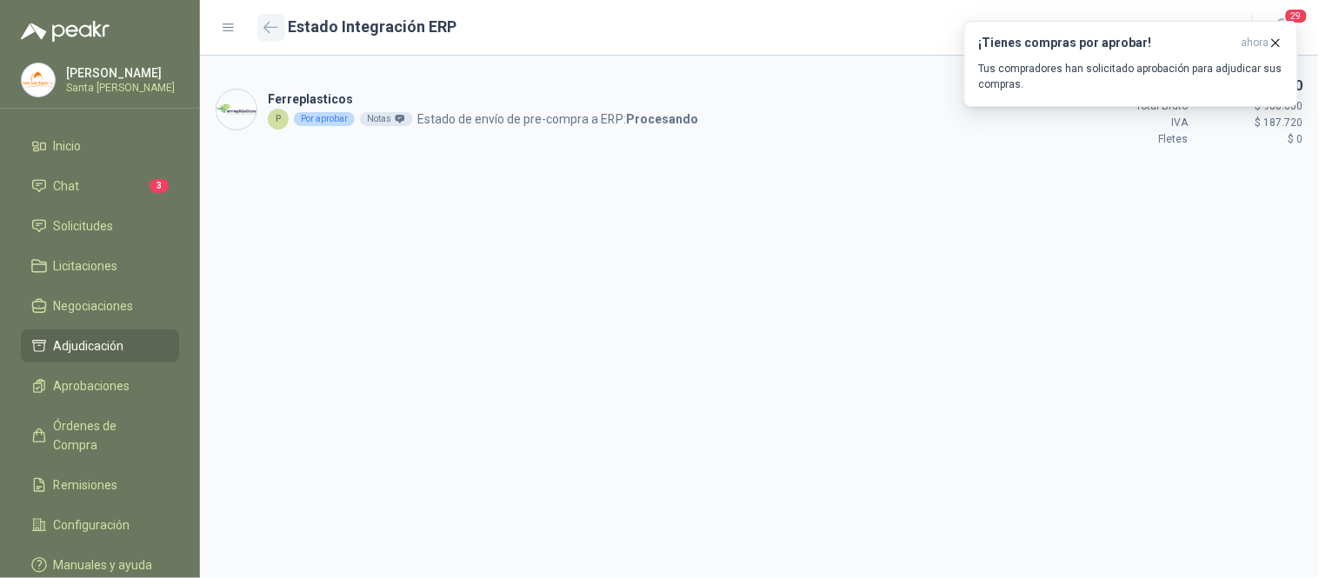
click at [275, 29] on icon "button" at bounding box center [270, 27] width 15 height 13
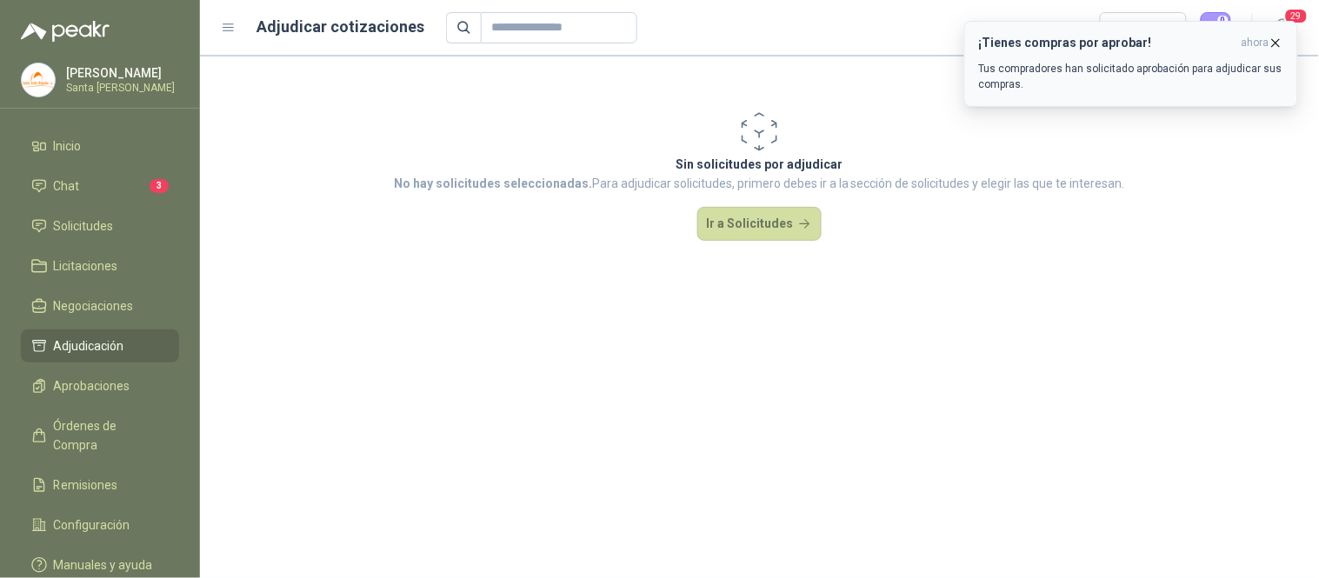
click at [1270, 41] on icon "button" at bounding box center [1275, 43] width 15 height 15
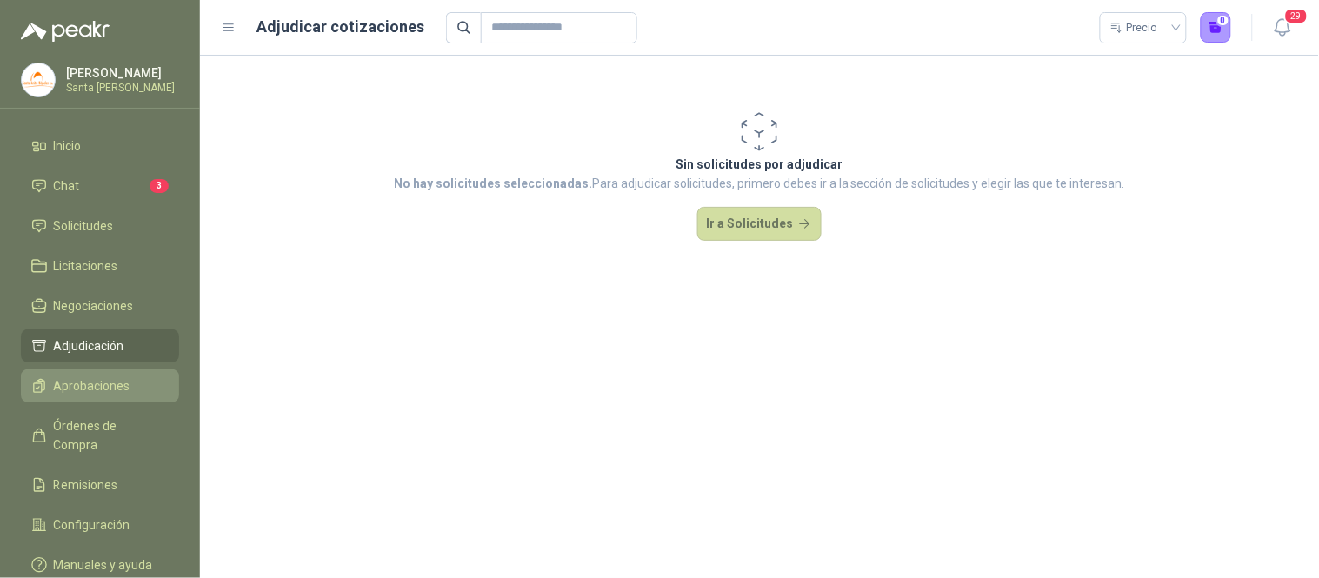
click at [100, 395] on span "Aprobaciones" at bounding box center [92, 385] width 77 height 19
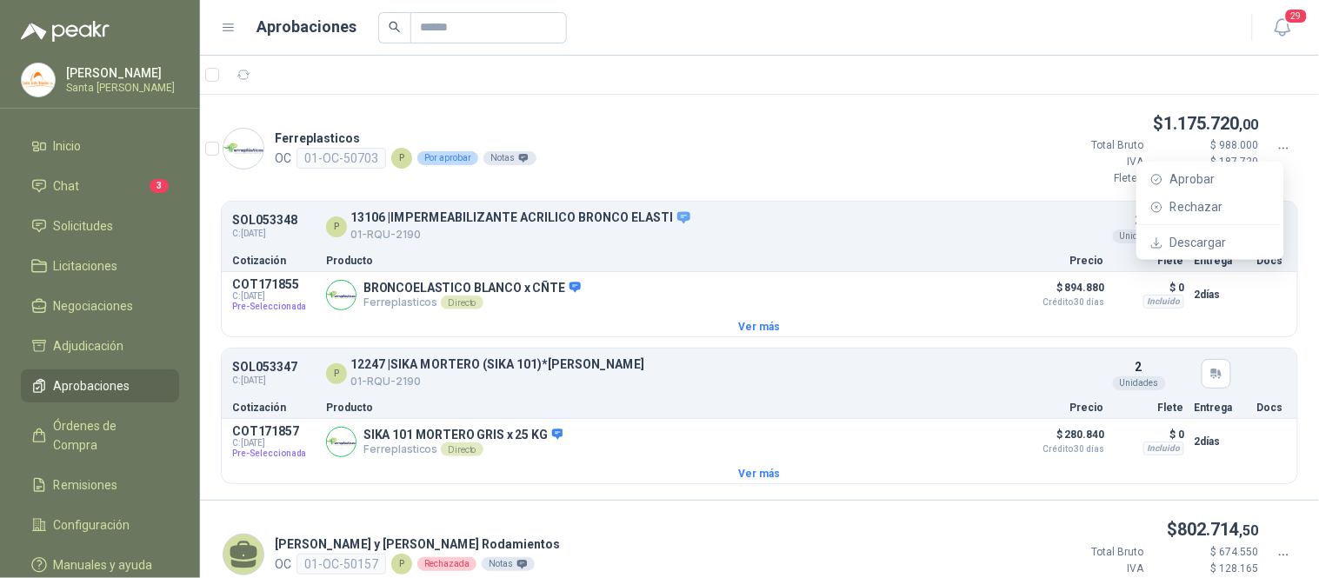
click at [1276, 148] on icon at bounding box center [1284, 149] width 16 height 16
click at [1213, 179] on span "Aprobar" at bounding box center [1220, 179] width 100 height 19
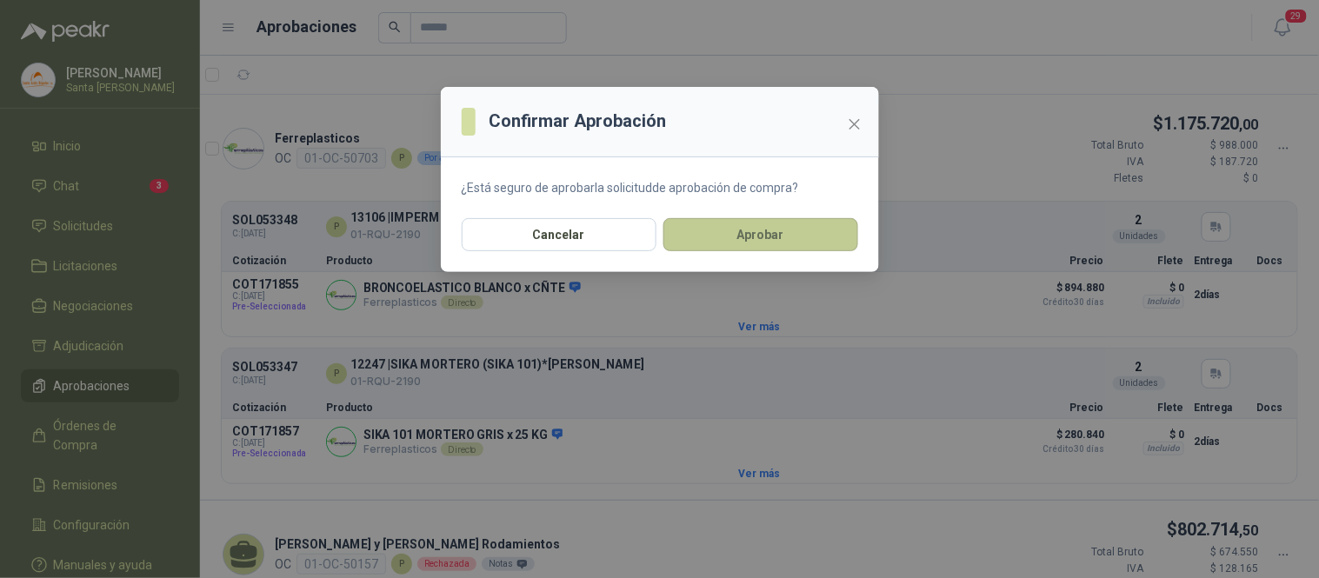
click at [820, 235] on button "Aprobar" at bounding box center [760, 234] width 195 height 33
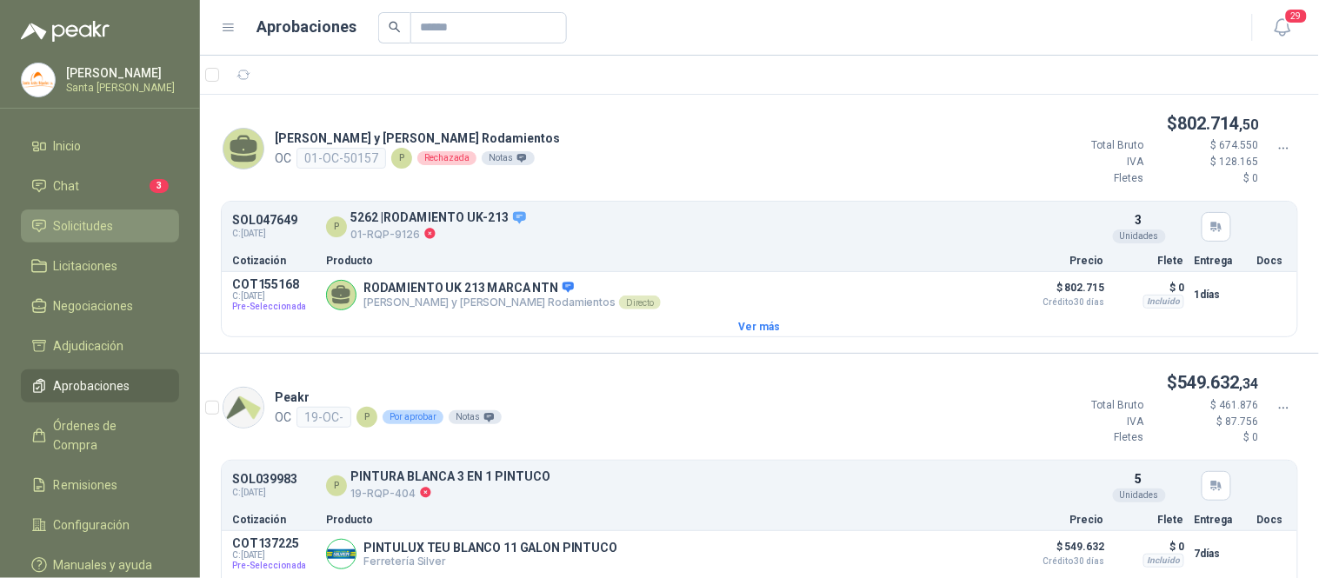
click at [97, 233] on span "Solicitudes" at bounding box center [84, 225] width 60 height 19
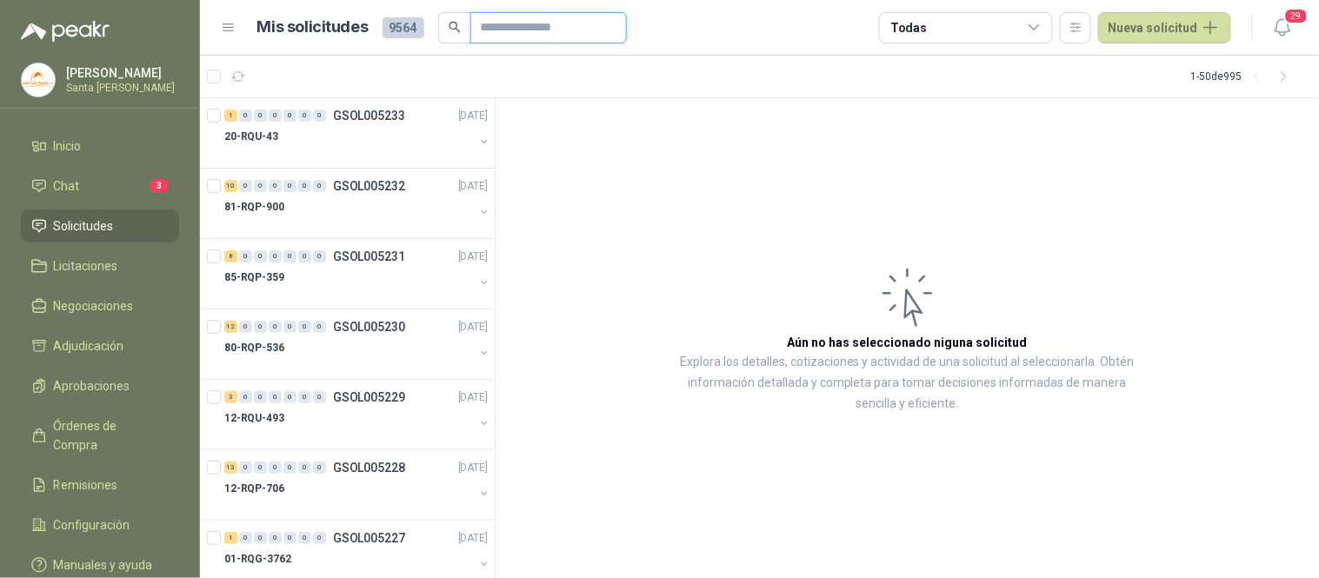
click at [526, 32] on input "text" at bounding box center [542, 28] width 122 height 30
click at [524, 26] on input "text" at bounding box center [542, 28] width 122 height 30
click at [329, 141] on div "81-RQP-900" at bounding box center [349, 136] width 250 height 21
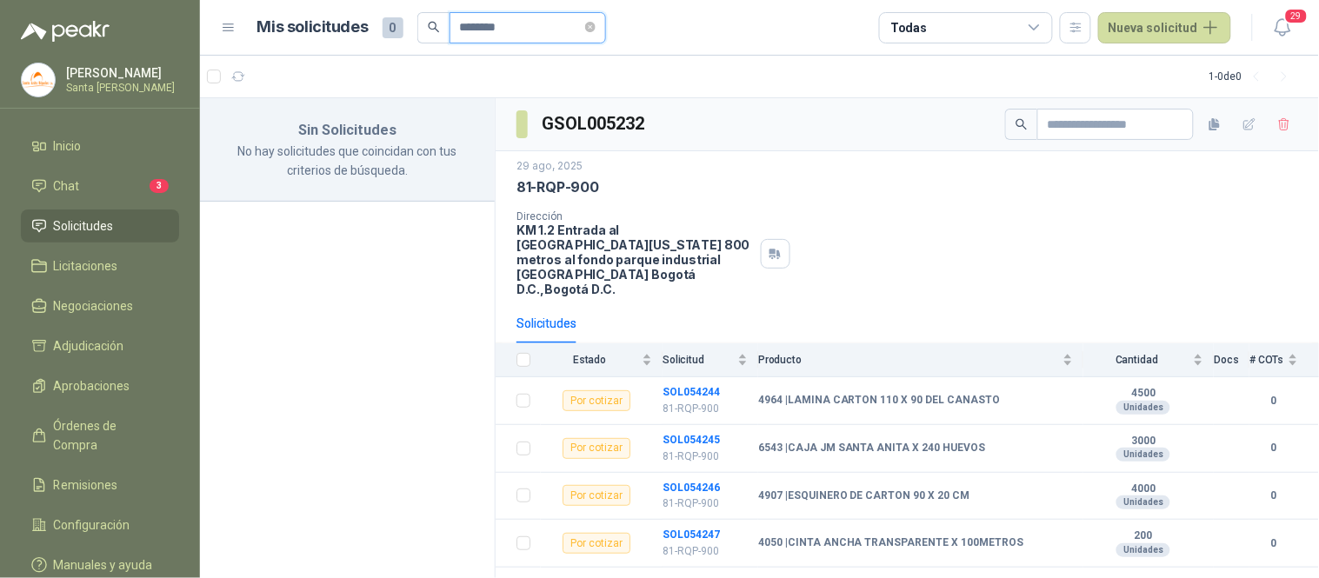
click at [530, 29] on input "********" at bounding box center [521, 28] width 122 height 30
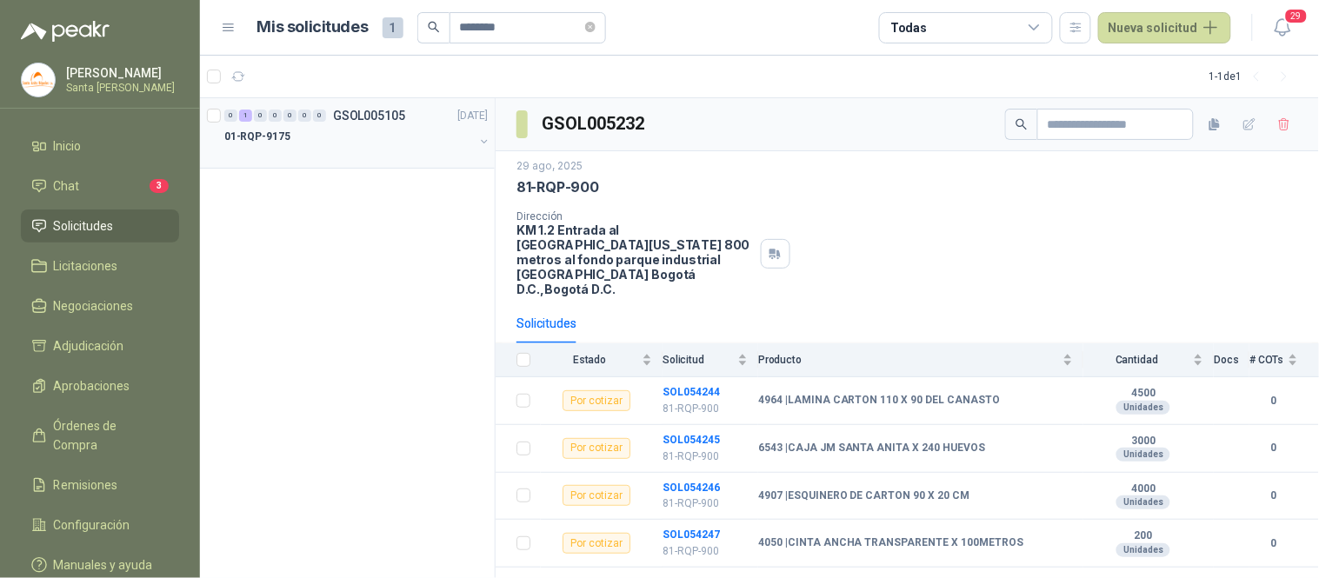
click at [381, 129] on div "01-RQP-9175" at bounding box center [349, 136] width 250 height 21
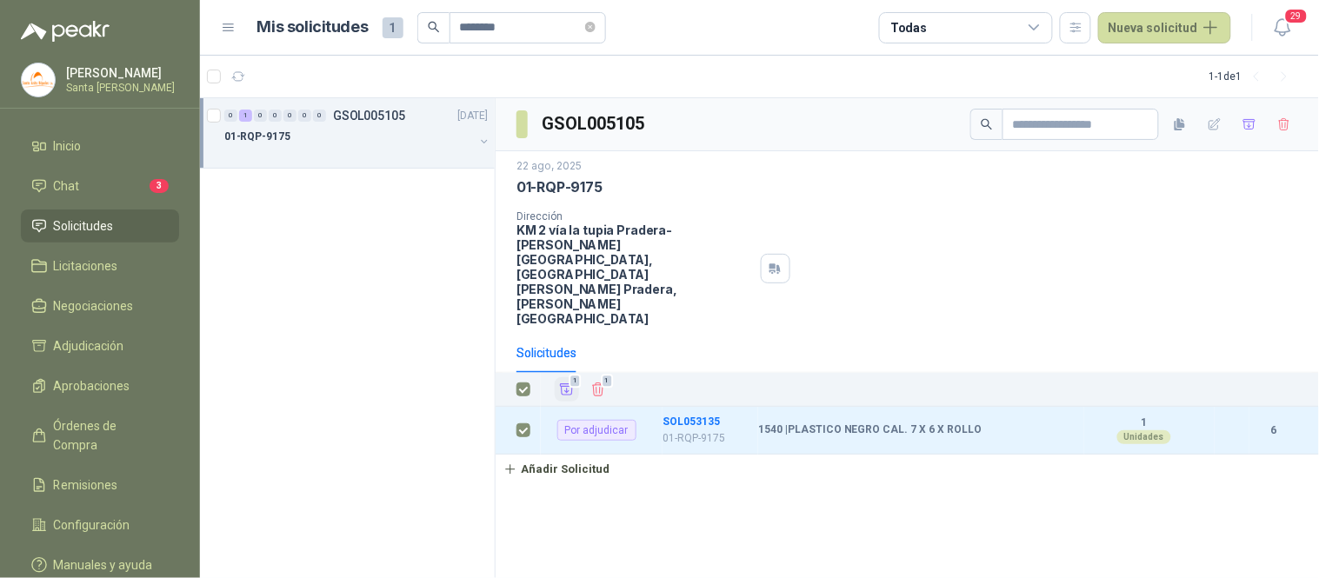
click at [561, 377] on button "1" at bounding box center [567, 389] width 24 height 24
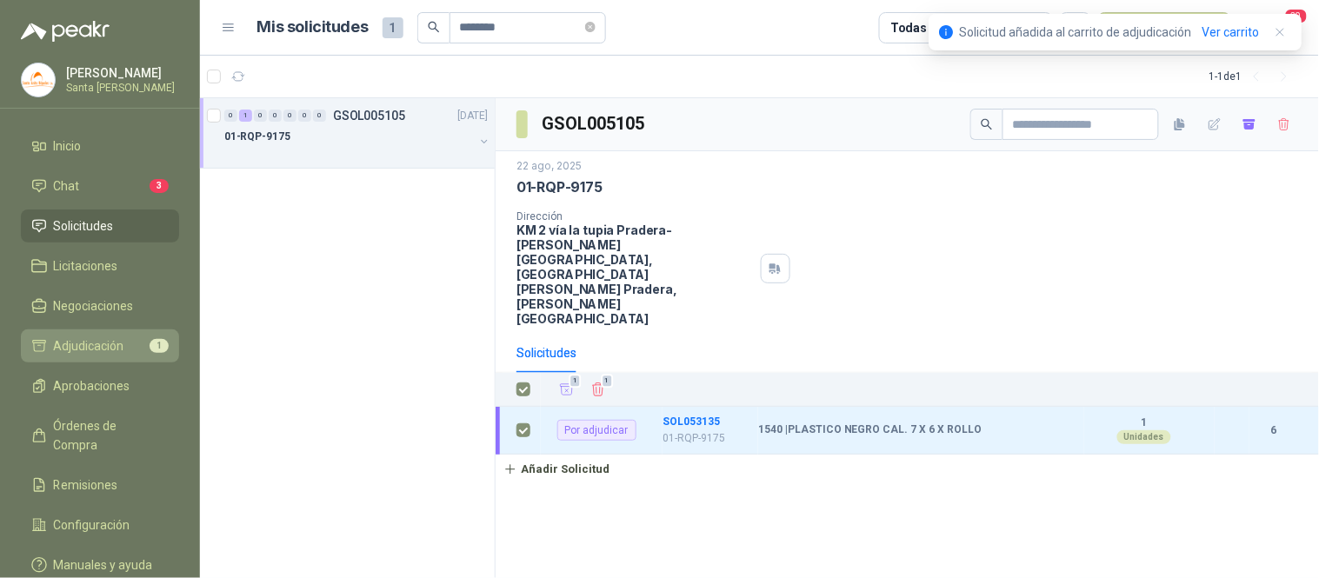
click at [117, 339] on span "Adjudicación" at bounding box center [89, 345] width 70 height 19
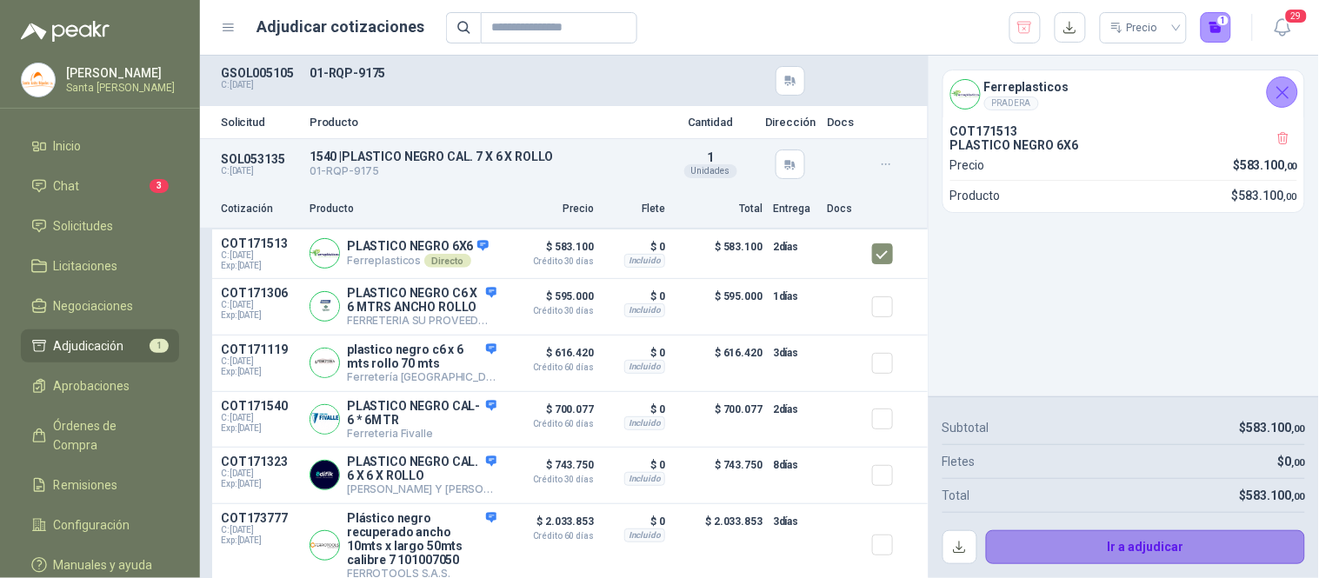
click at [1104, 549] on button "Ir a adjudicar" at bounding box center [1146, 547] width 320 height 35
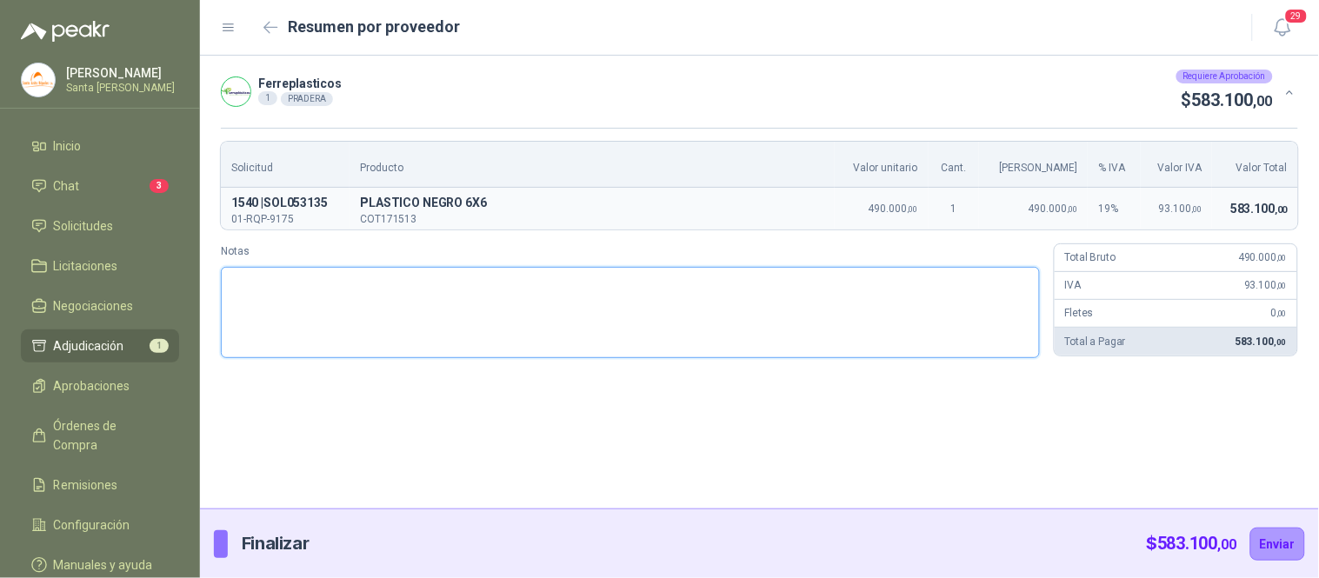
click at [305, 290] on textarea "Notas" at bounding box center [630, 312] width 819 height 91
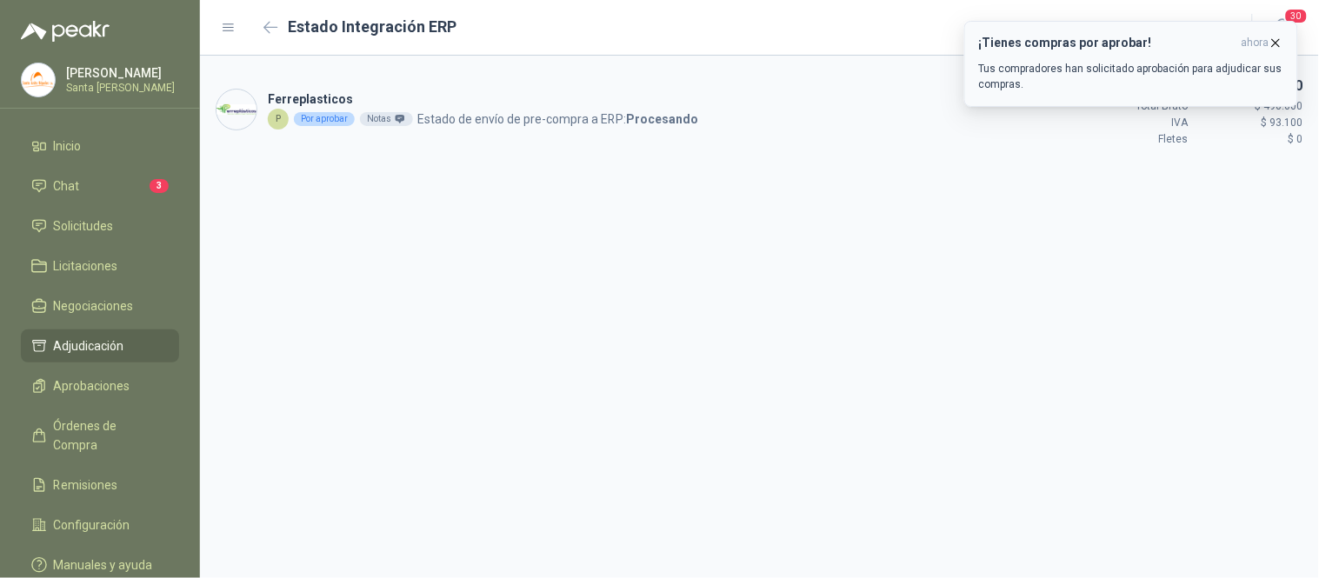
click at [1278, 36] on icon "button" at bounding box center [1275, 43] width 15 height 15
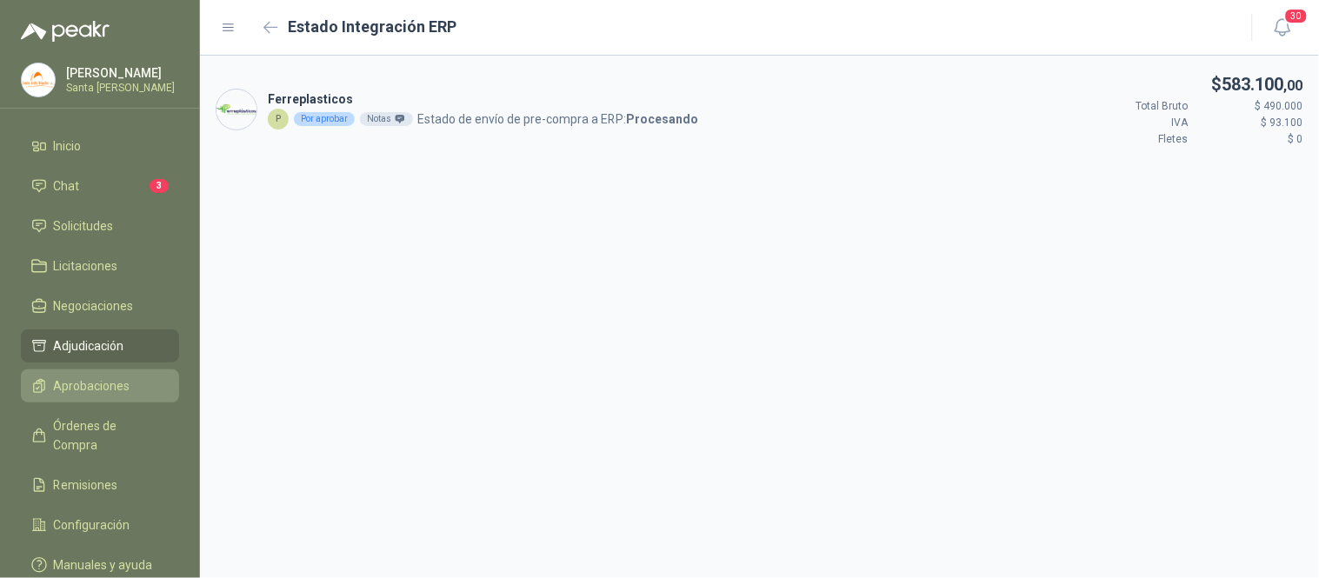
click at [90, 386] on span "Aprobaciones" at bounding box center [92, 385] width 77 height 19
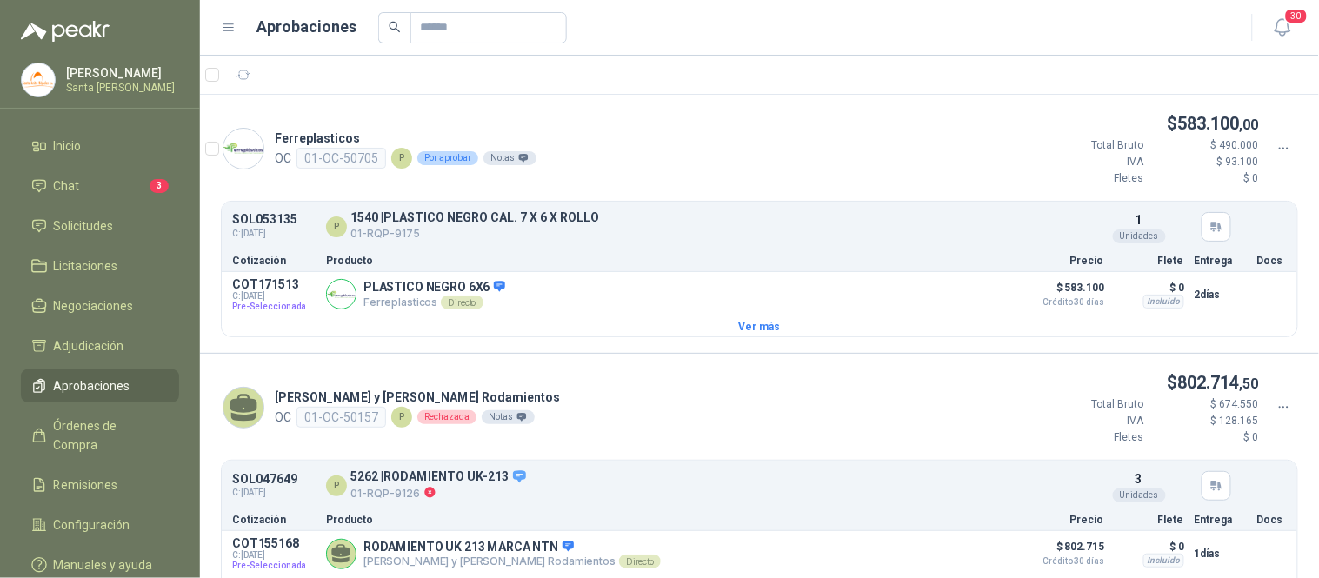
click at [1279, 150] on div at bounding box center [1284, 148] width 30 height 19
click at [1201, 174] on span "Aprobar" at bounding box center [1220, 179] width 100 height 19
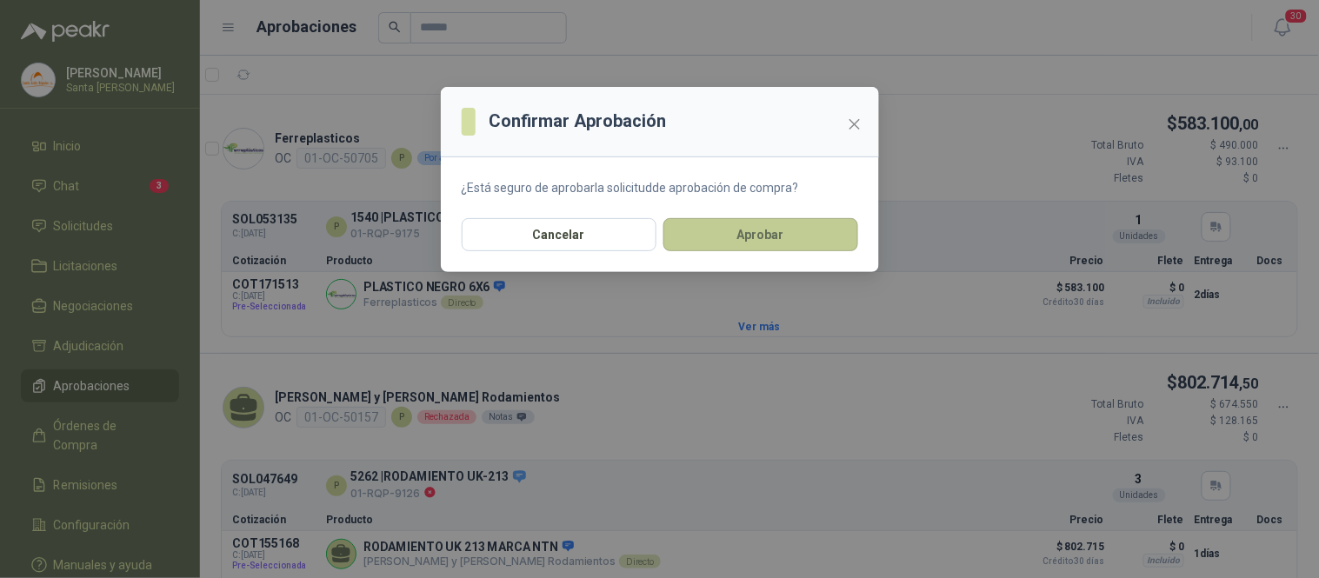
click at [776, 238] on button "Aprobar" at bounding box center [760, 234] width 195 height 33
